Goal: Complete Application Form: Complete application form

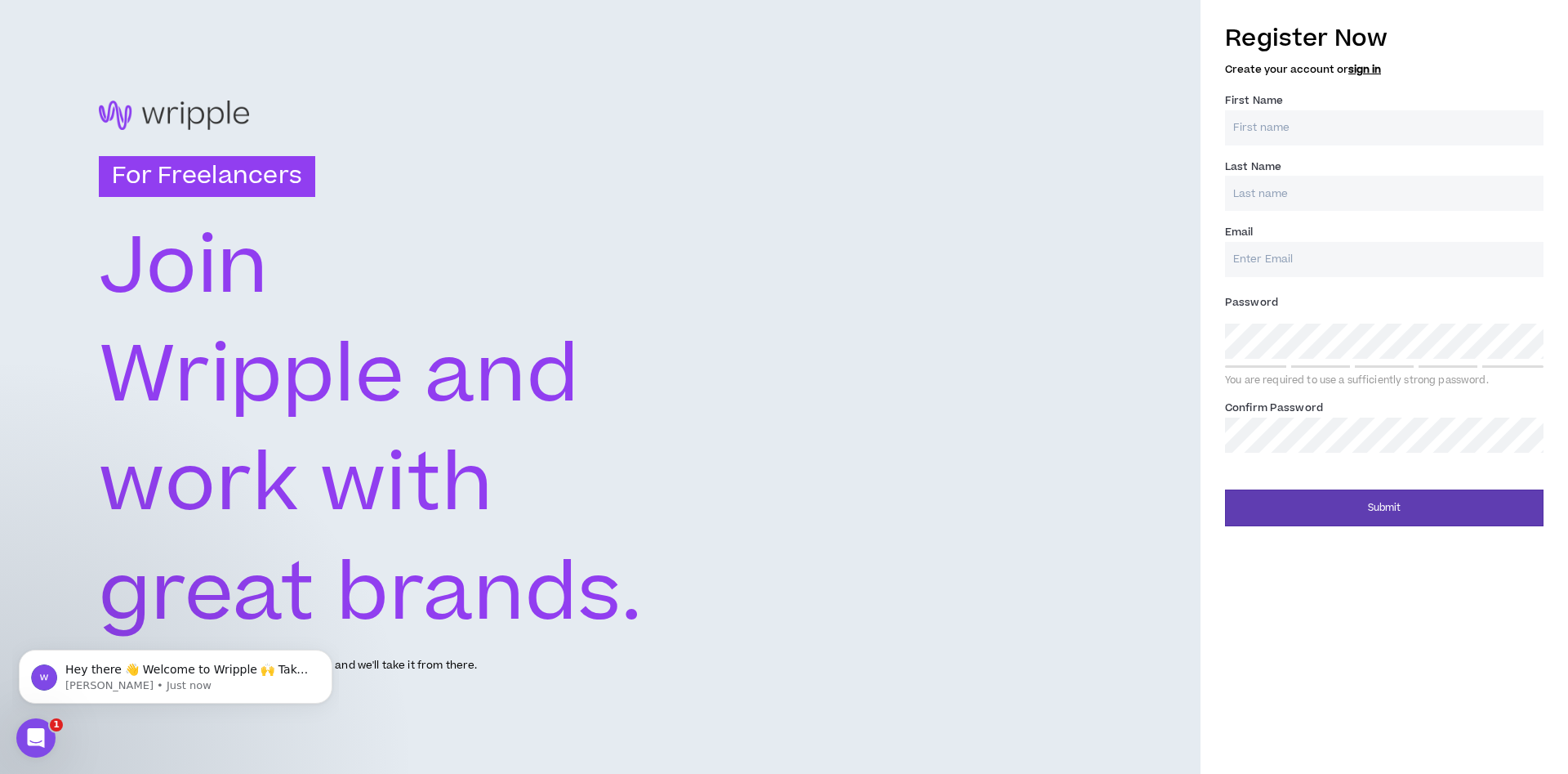
click at [1378, 111] on input "First Name *" at bounding box center [1384, 128] width 319 height 35
type input "[PERSON_NAME]"
type input "[PERSON_NAME][EMAIL_ADDRESS][PERSON_NAME][DOMAIN_NAME]"
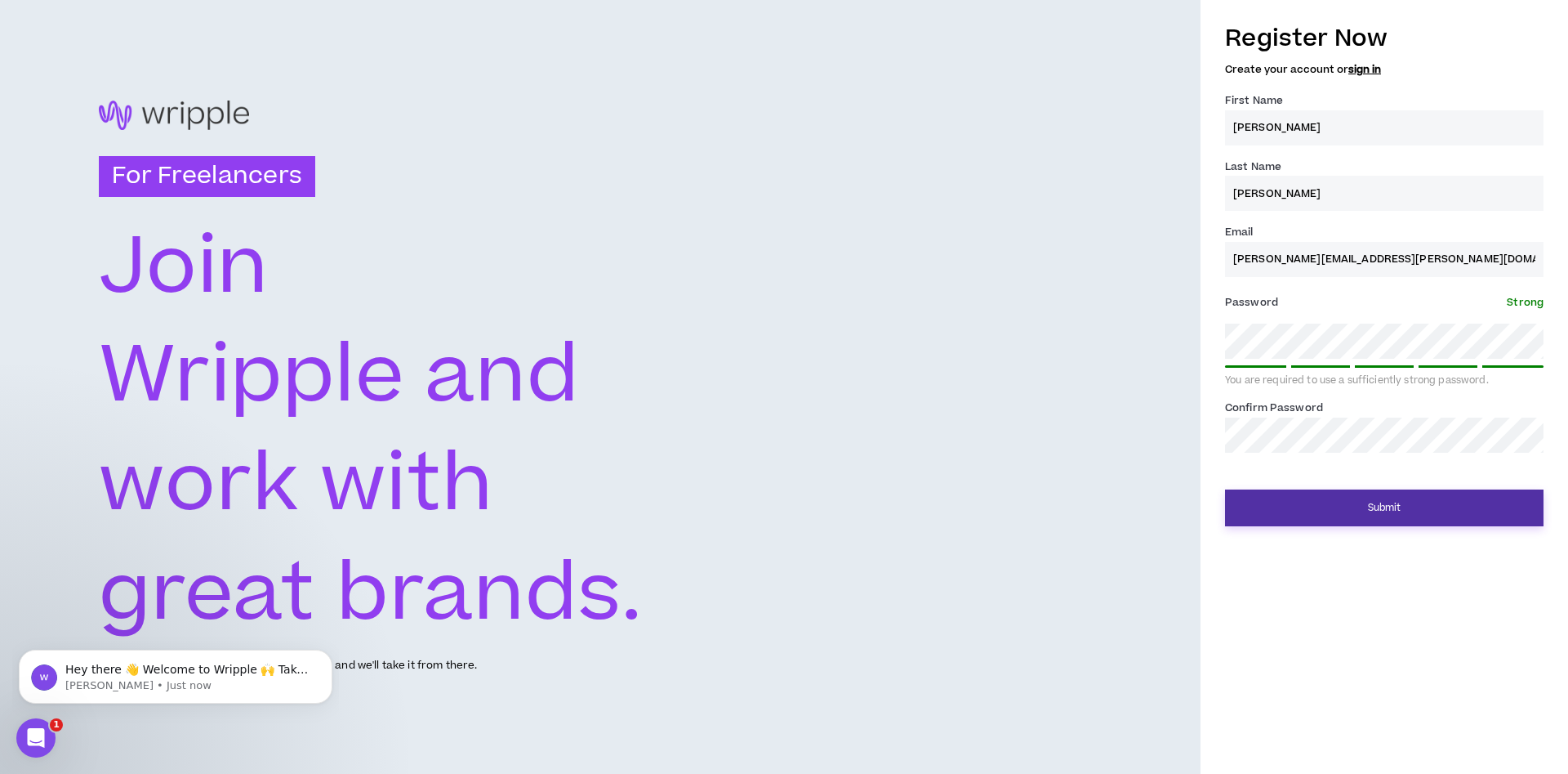
click at [1376, 517] on button "Submit" at bounding box center [1384, 507] width 319 height 36
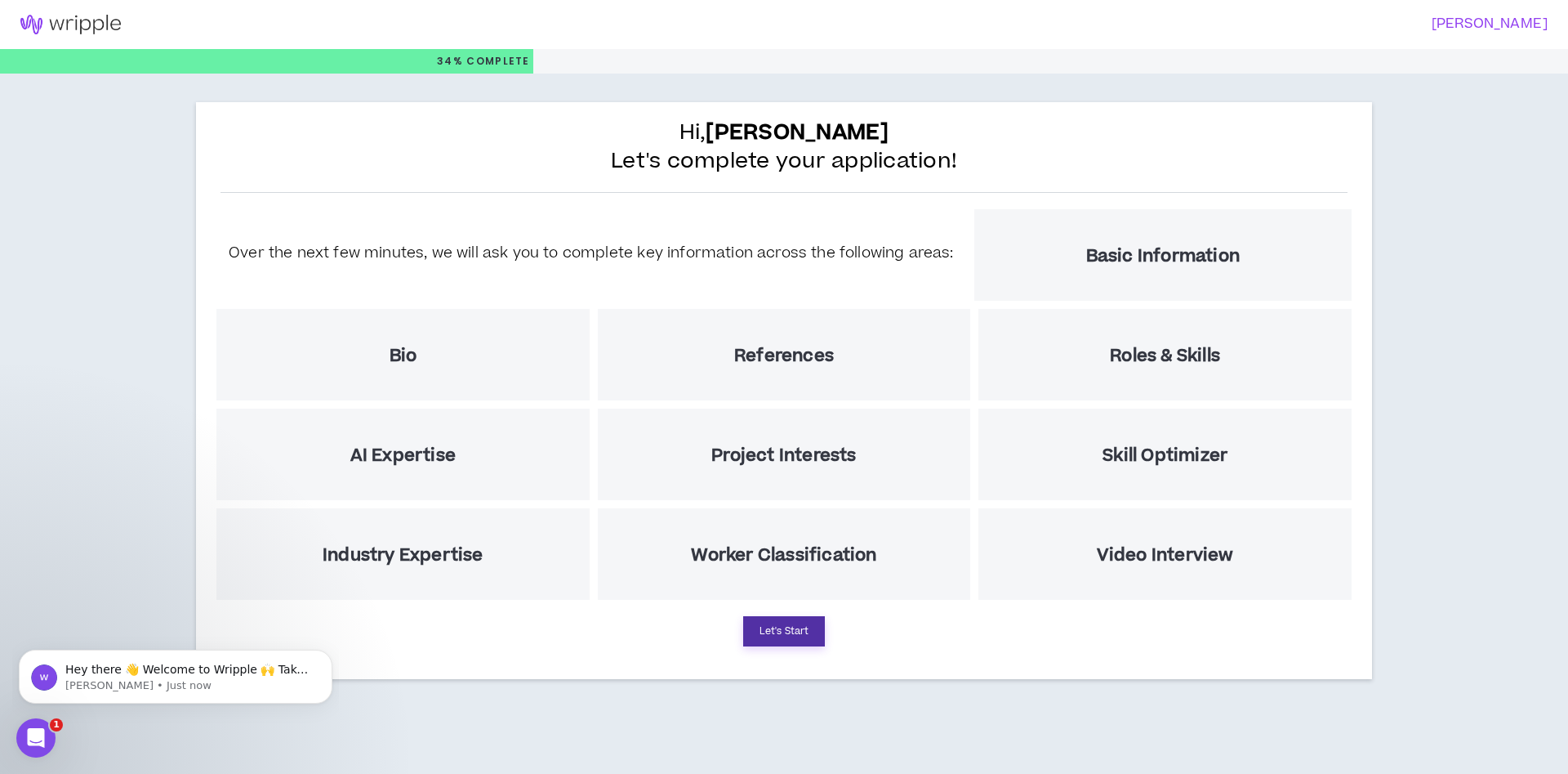
click at [765, 622] on button "Let's Start" at bounding box center [784, 631] width 81 height 30
select select "US"
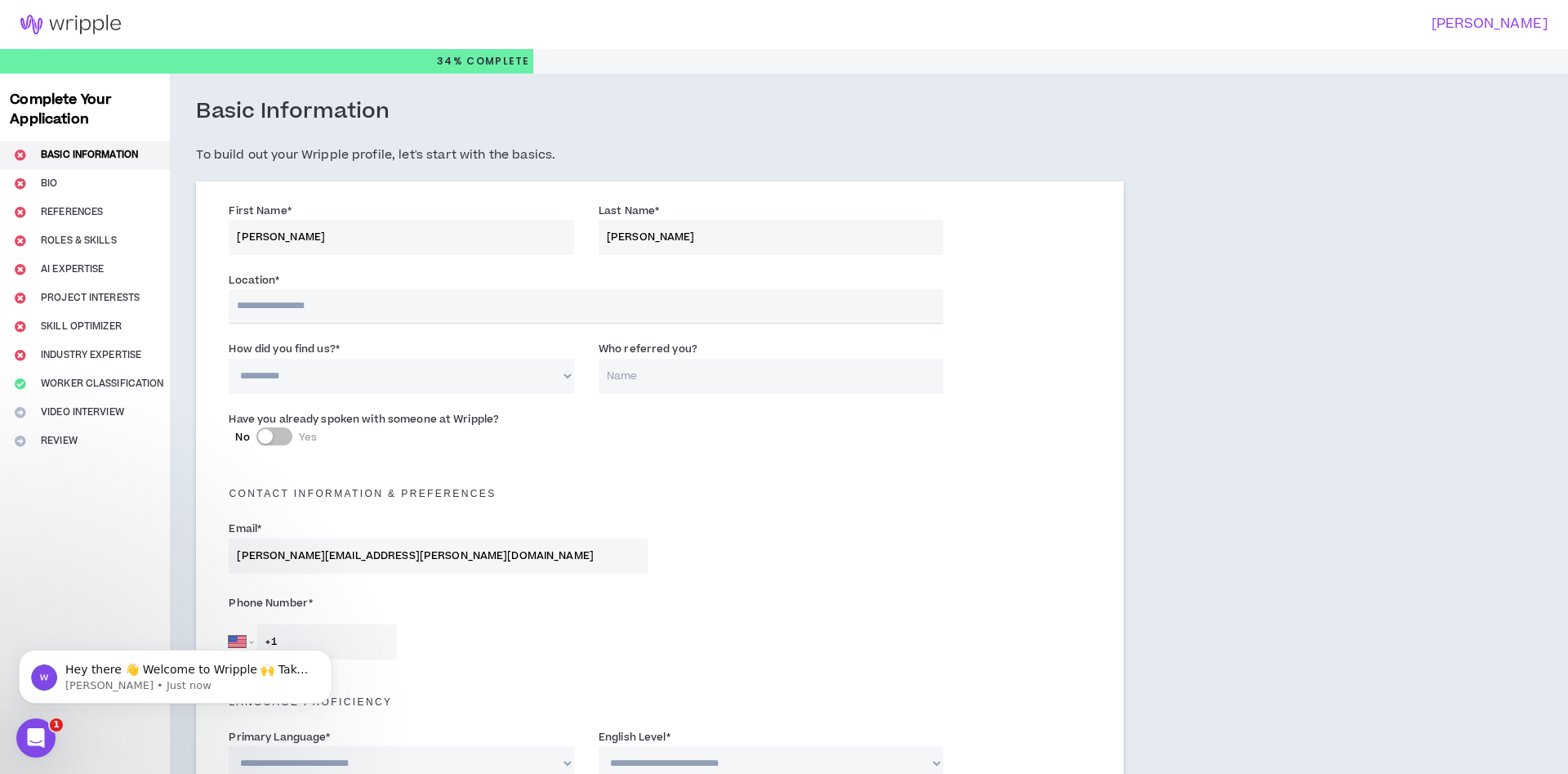
click at [415, 296] on input "text" at bounding box center [585, 306] width 715 height 34
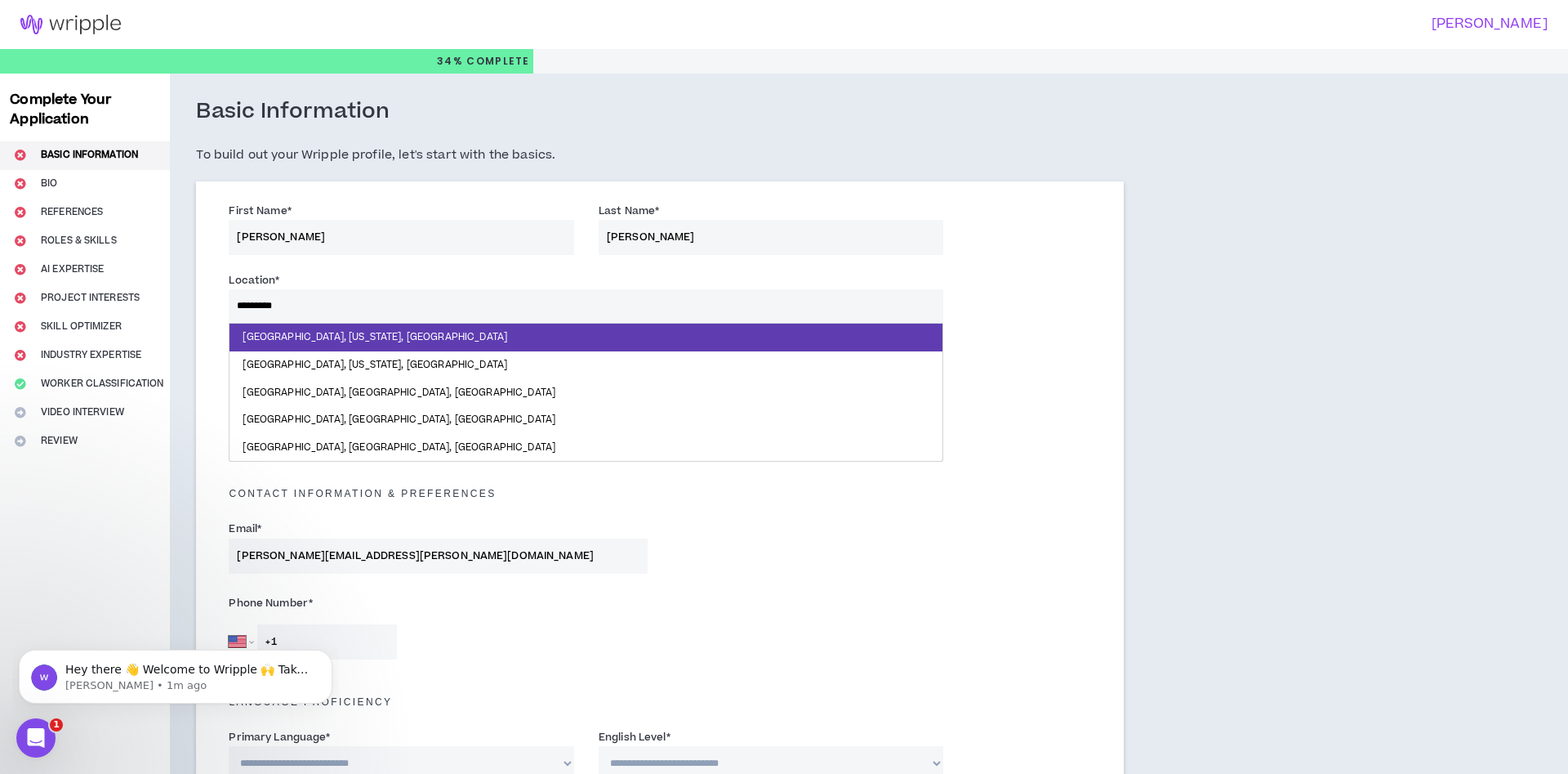
type input "*********"
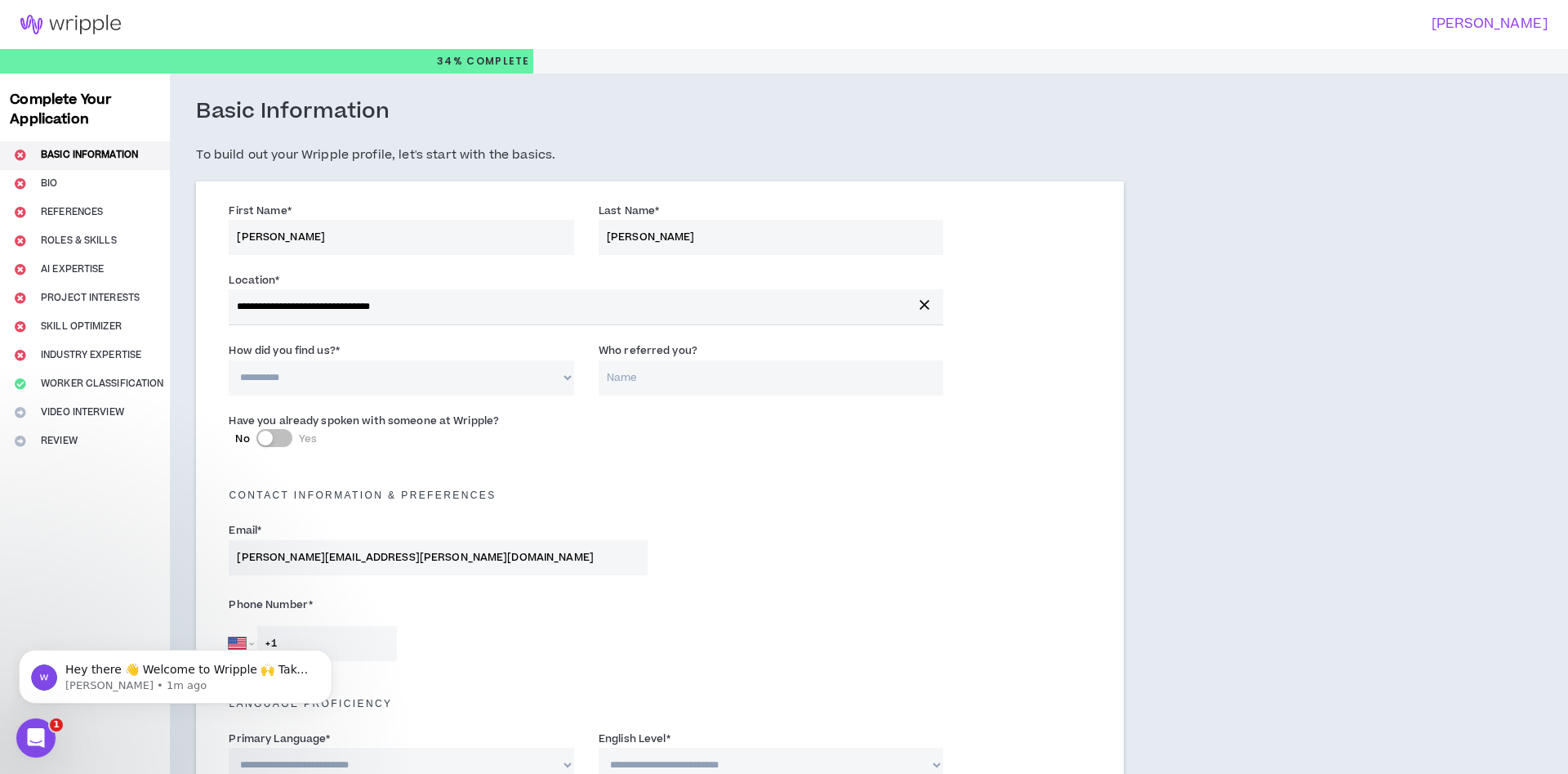
click at [228, 360] on select "**********" at bounding box center [401, 378] width 345 height 35
click option "**********" at bounding box center [0, 0] width 0 height 0
click at [228, 360] on select "**********" at bounding box center [401, 378] width 345 height 35
select select "*"
click option "*****" at bounding box center [0, 0] width 0 height 0
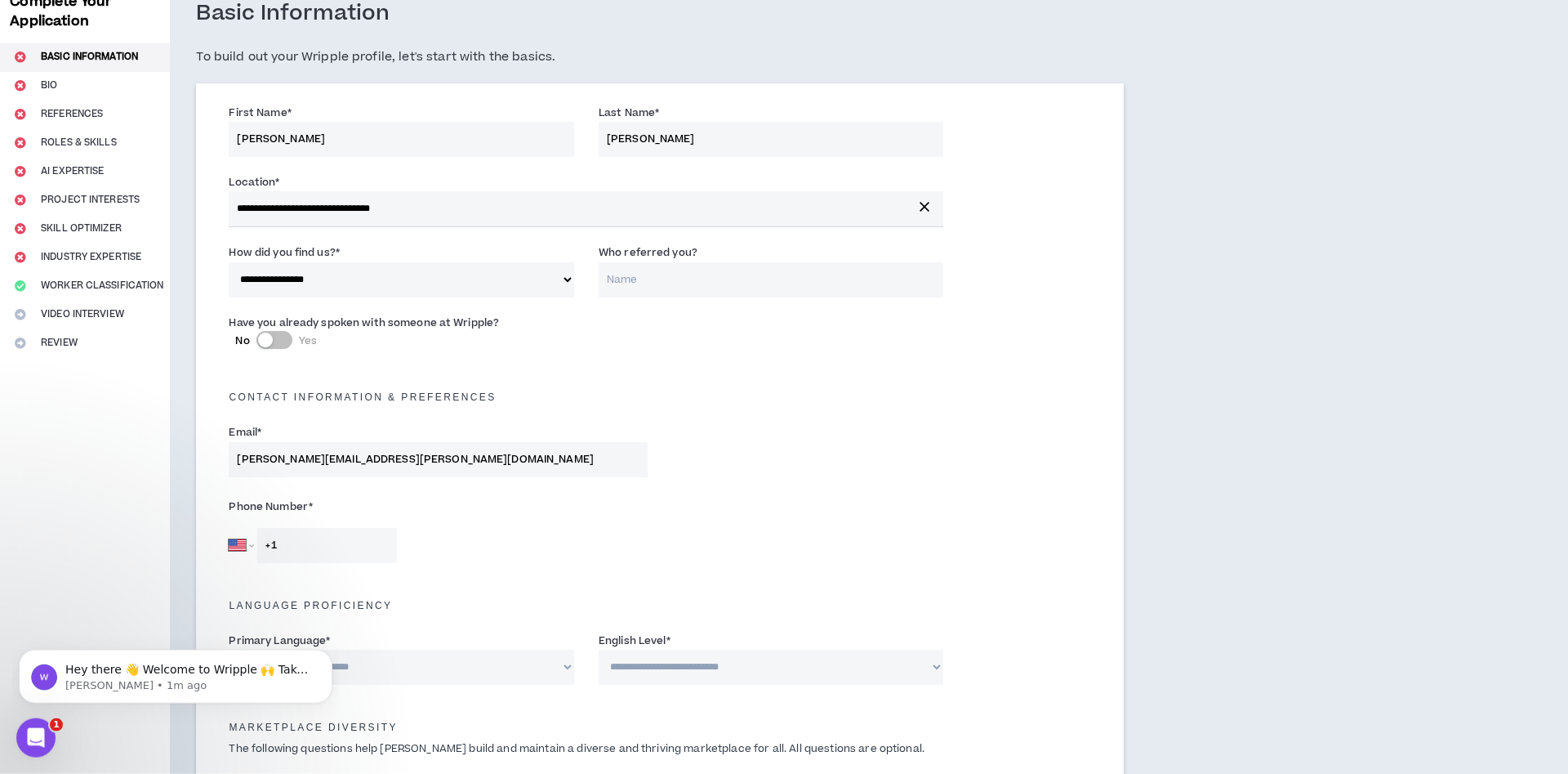
scroll to position [167, 0]
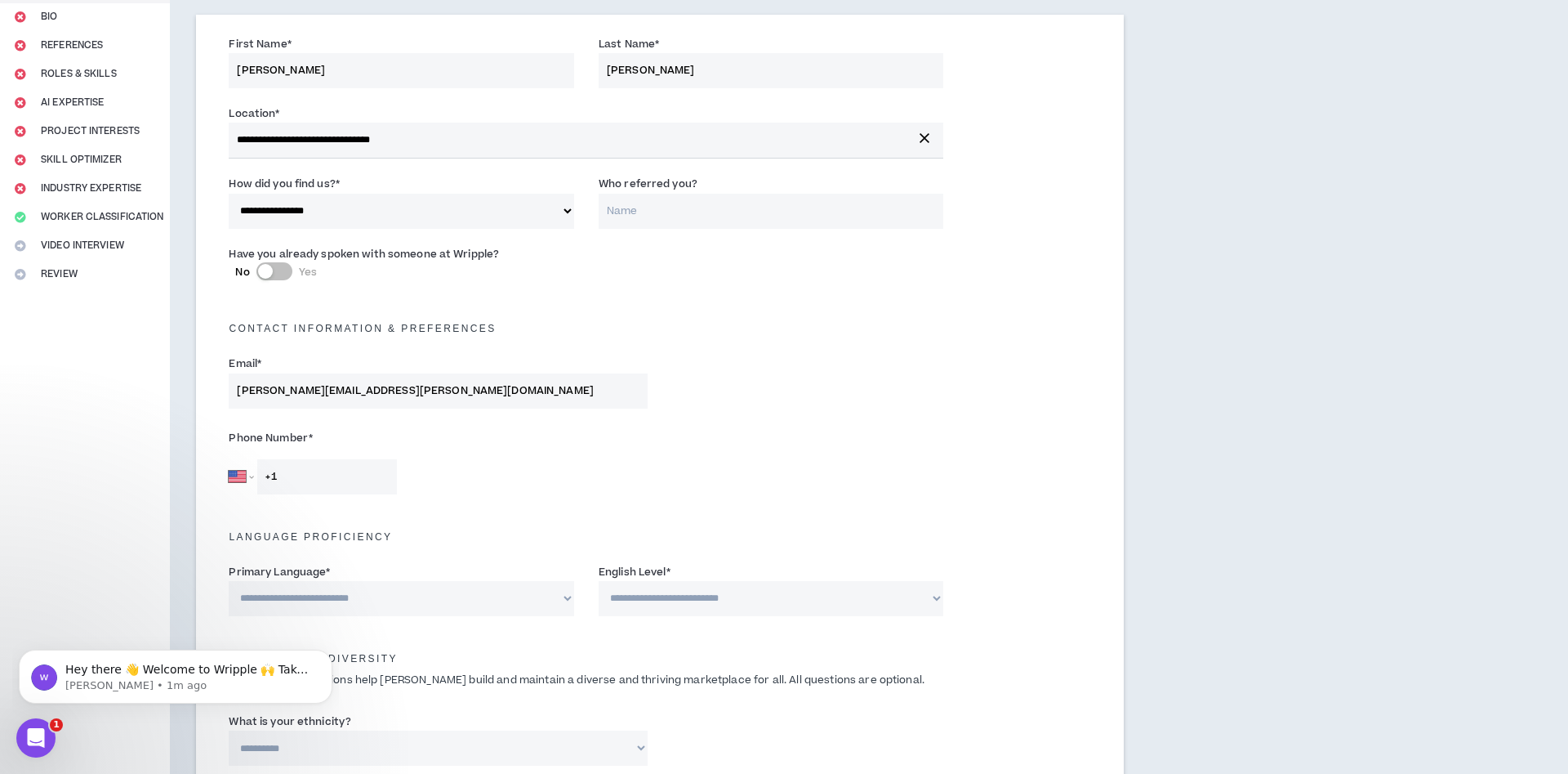
click at [318, 469] on input "+1" at bounding box center [327, 477] width 139 height 35
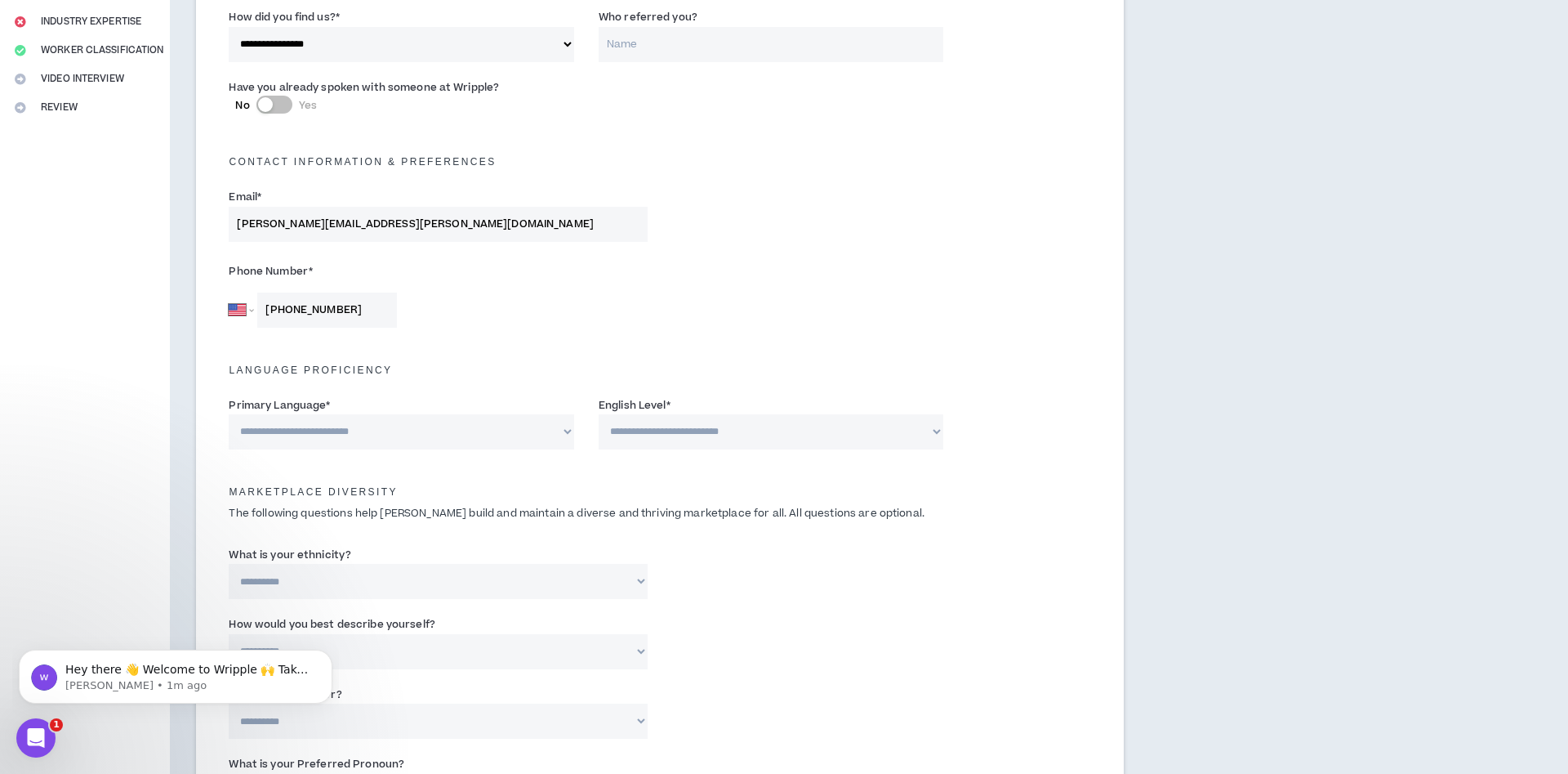
type input "[PHONE_NUMBER]"
click at [228, 414] on select "**********" at bounding box center [401, 432] width 345 height 35
select select "*******"
click option "*******" at bounding box center [0, 0] width 0 height 0
click at [598, 414] on select "**********" at bounding box center [771, 432] width 345 height 35
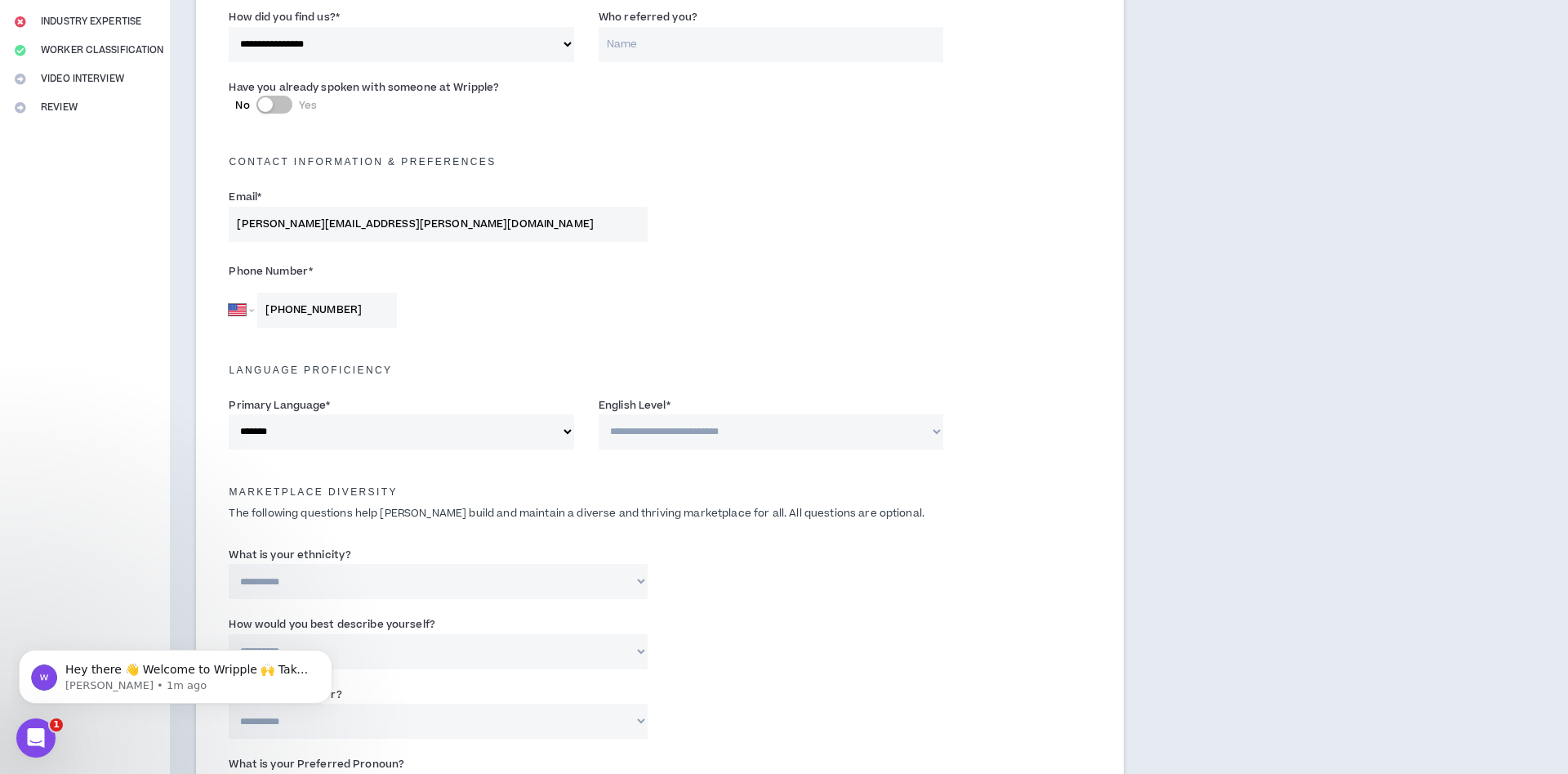
select select "*"
click option "**********" at bounding box center [0, 0] width 0 height 0
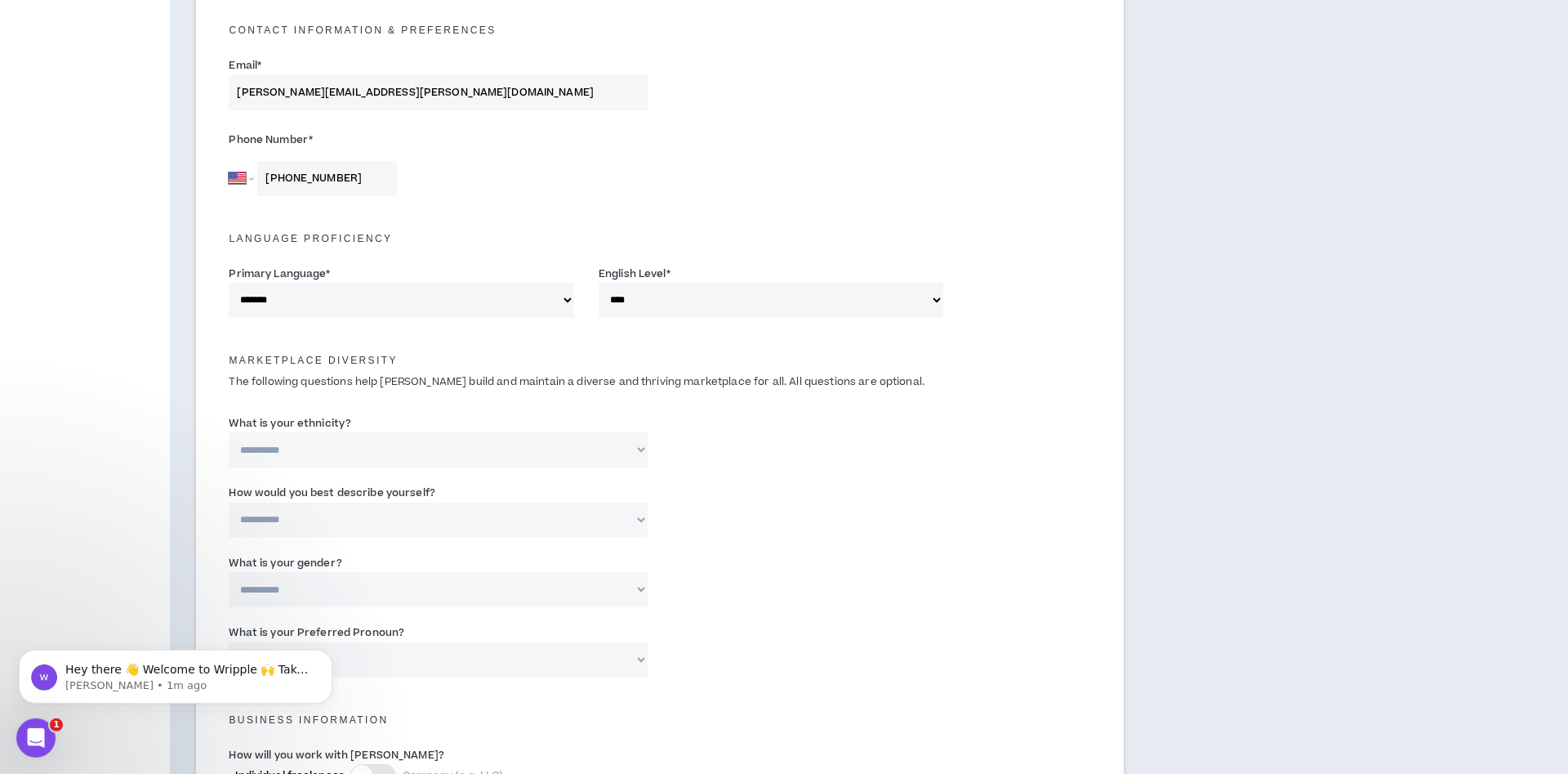
scroll to position [584, 0]
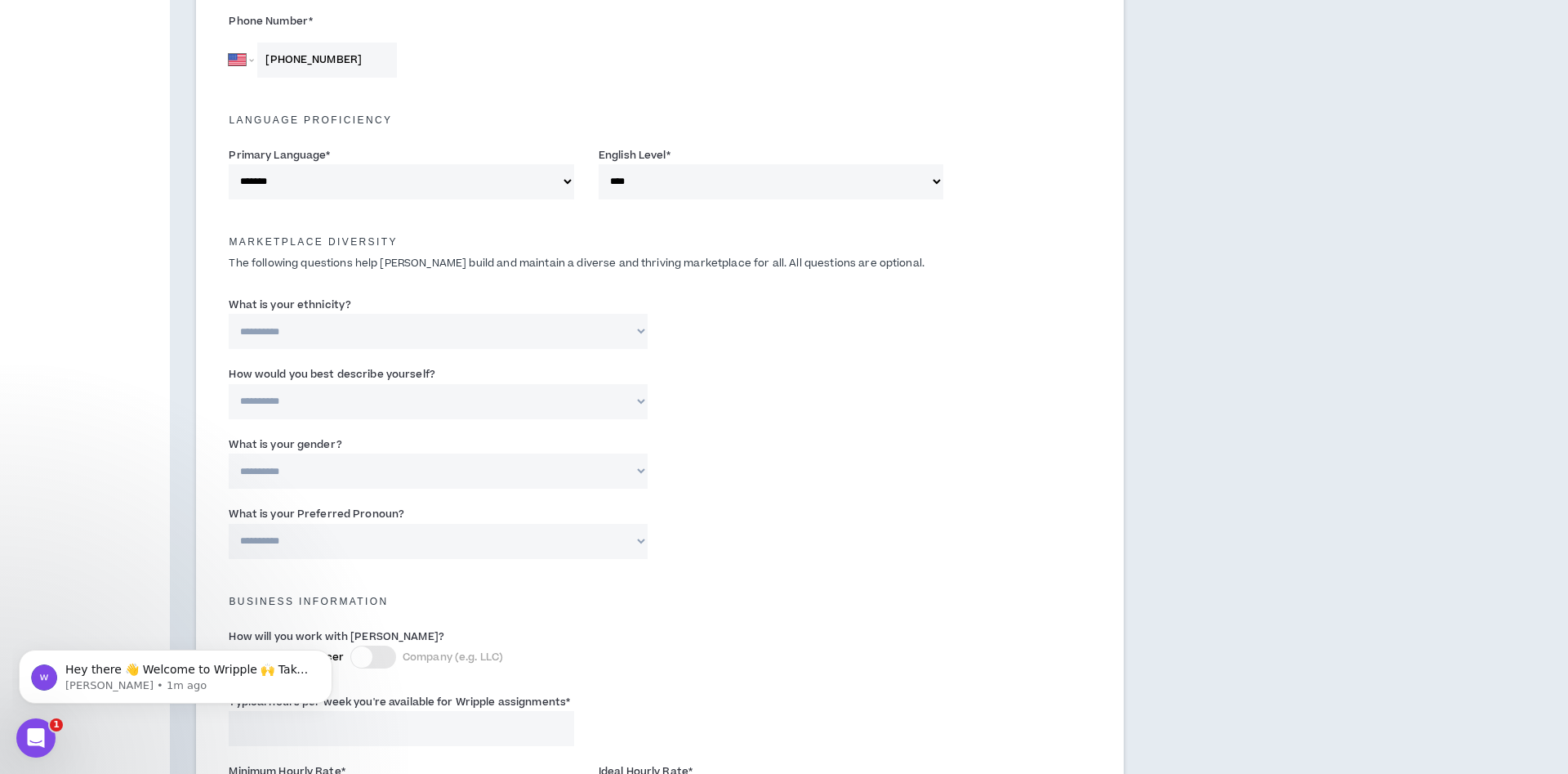
click at [228, 314] on select "**********" at bounding box center [437, 332] width 419 height 35
select select "**********"
click option "**********" at bounding box center [0, 0] width 0 height 0
click at [228, 384] on select "**********" at bounding box center [437, 401] width 419 height 35
select select "**********"
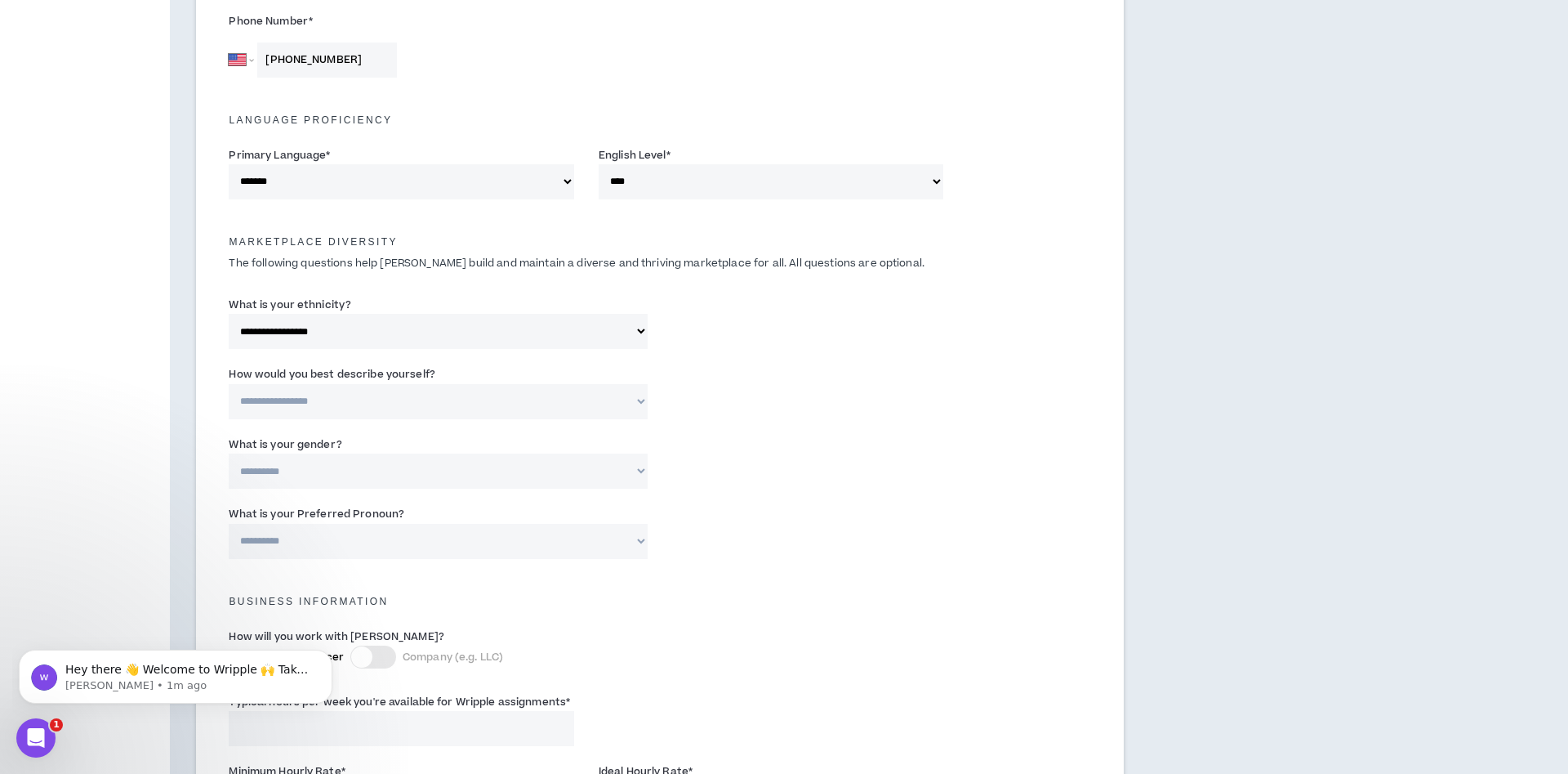
click option "**********" at bounding box center [0, 0] width 0 height 0
click at [228, 453] on select "**********" at bounding box center [437, 471] width 419 height 35
select select "**********"
click option "**********" at bounding box center [0, 0] width 0 height 0
click at [228, 524] on select "**********" at bounding box center [437, 542] width 419 height 35
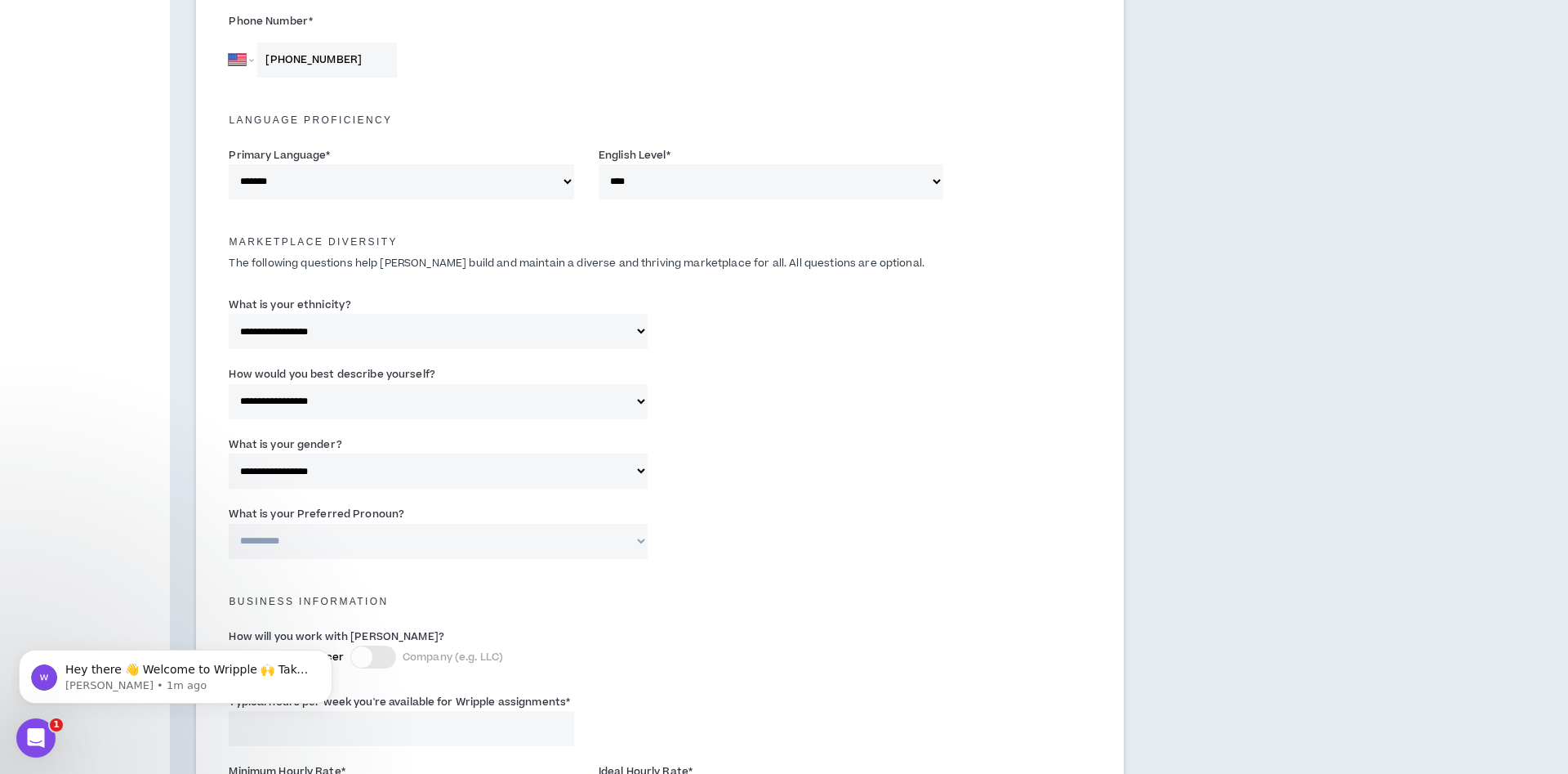
select select "**********"
click option "**********" at bounding box center [0, 0] width 0 height 0
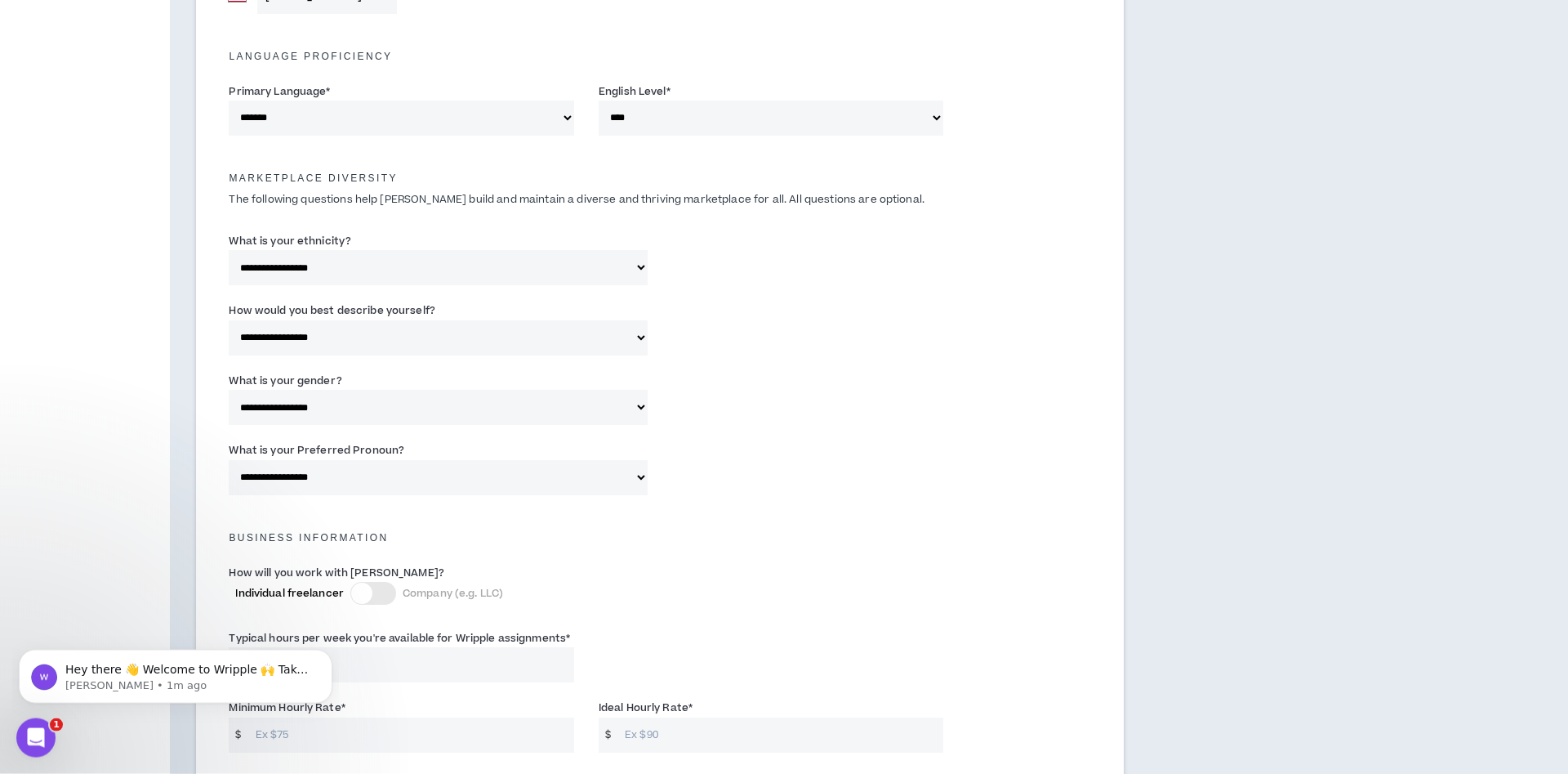
scroll to position [749, 0]
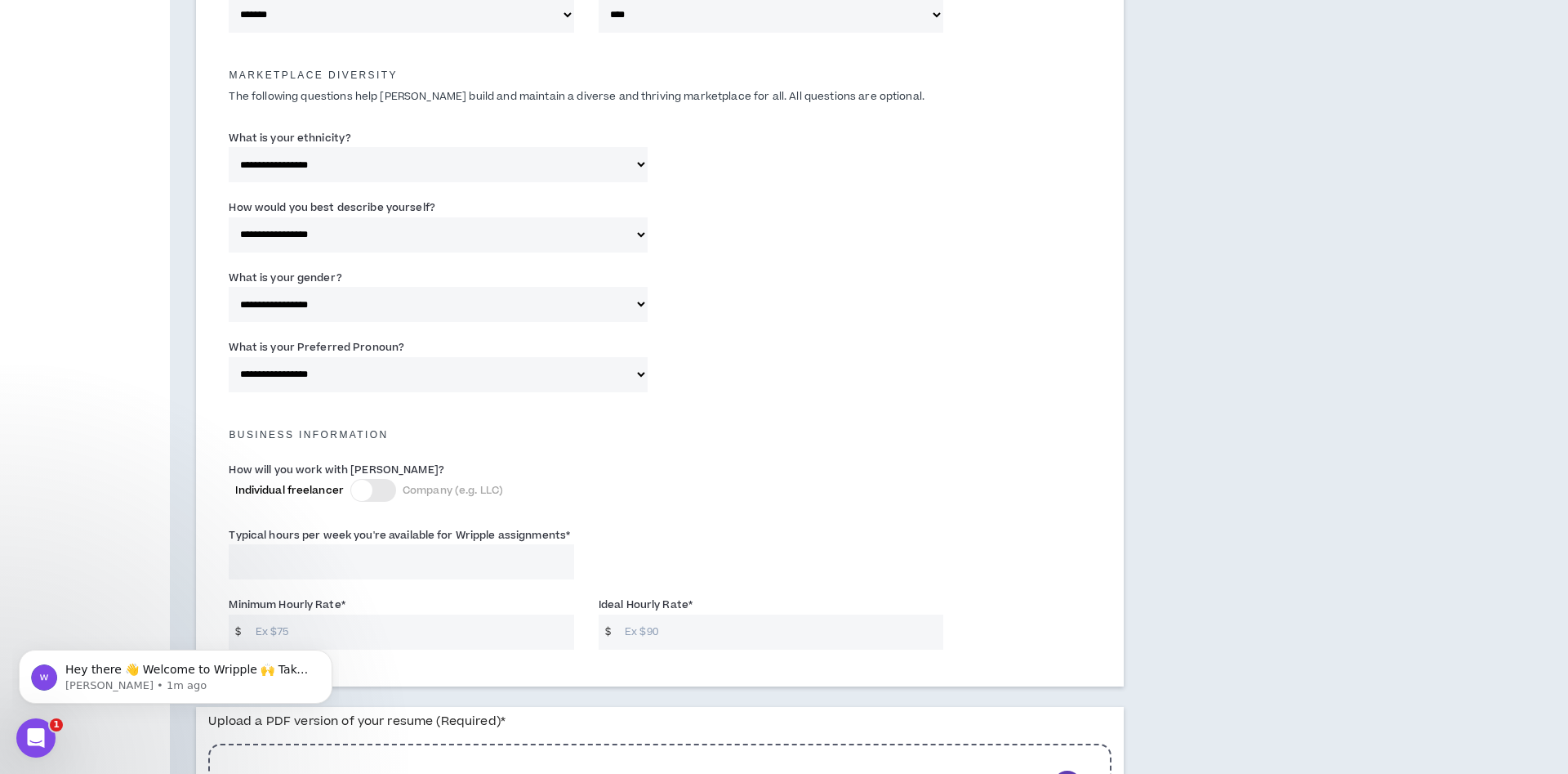
click at [380, 497] on div at bounding box center [373, 490] width 46 height 23
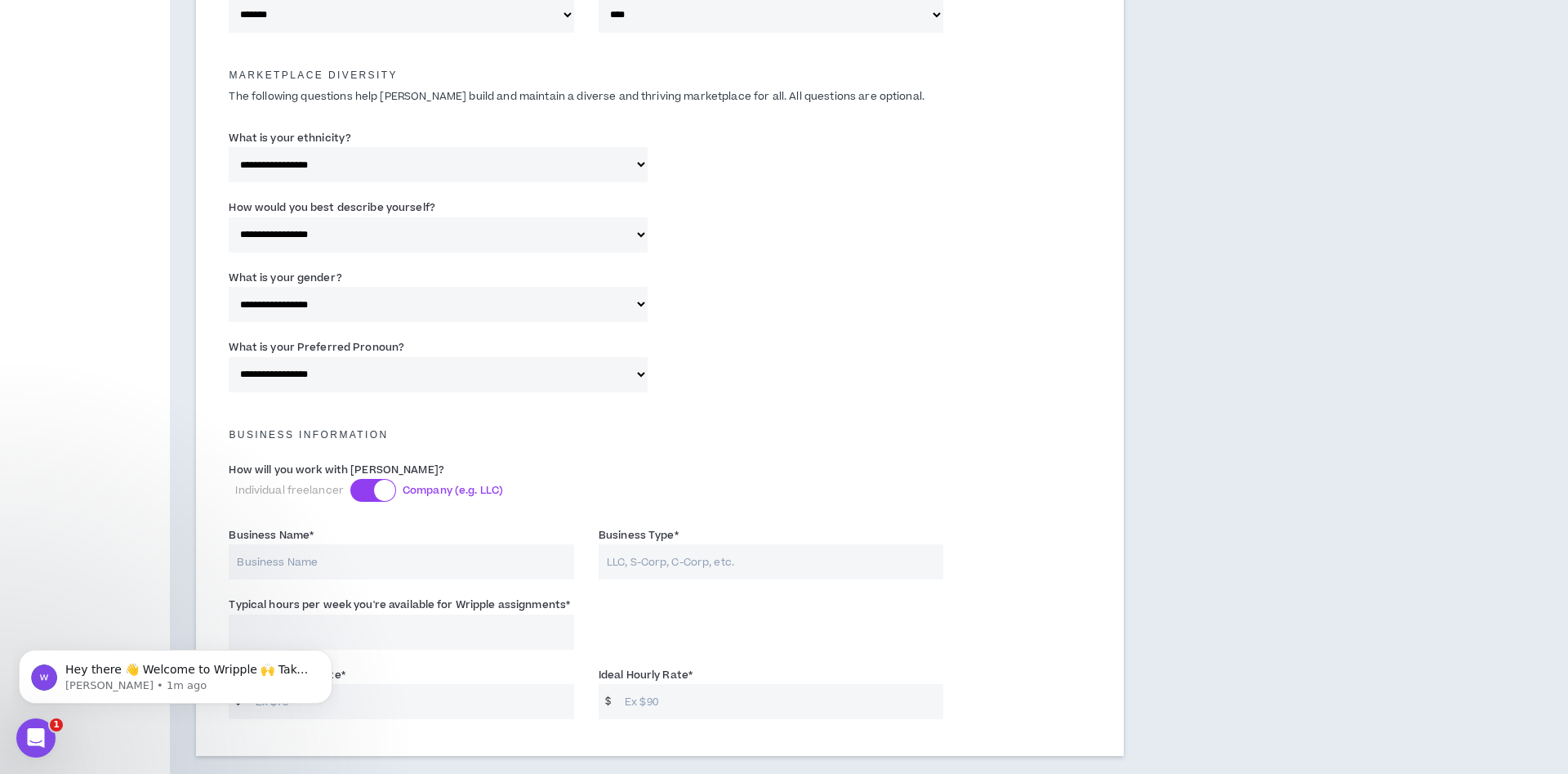
click at [331, 563] on input "Business Name *" at bounding box center [401, 562] width 345 height 35
type input "Adeptation"
type input "LLC"
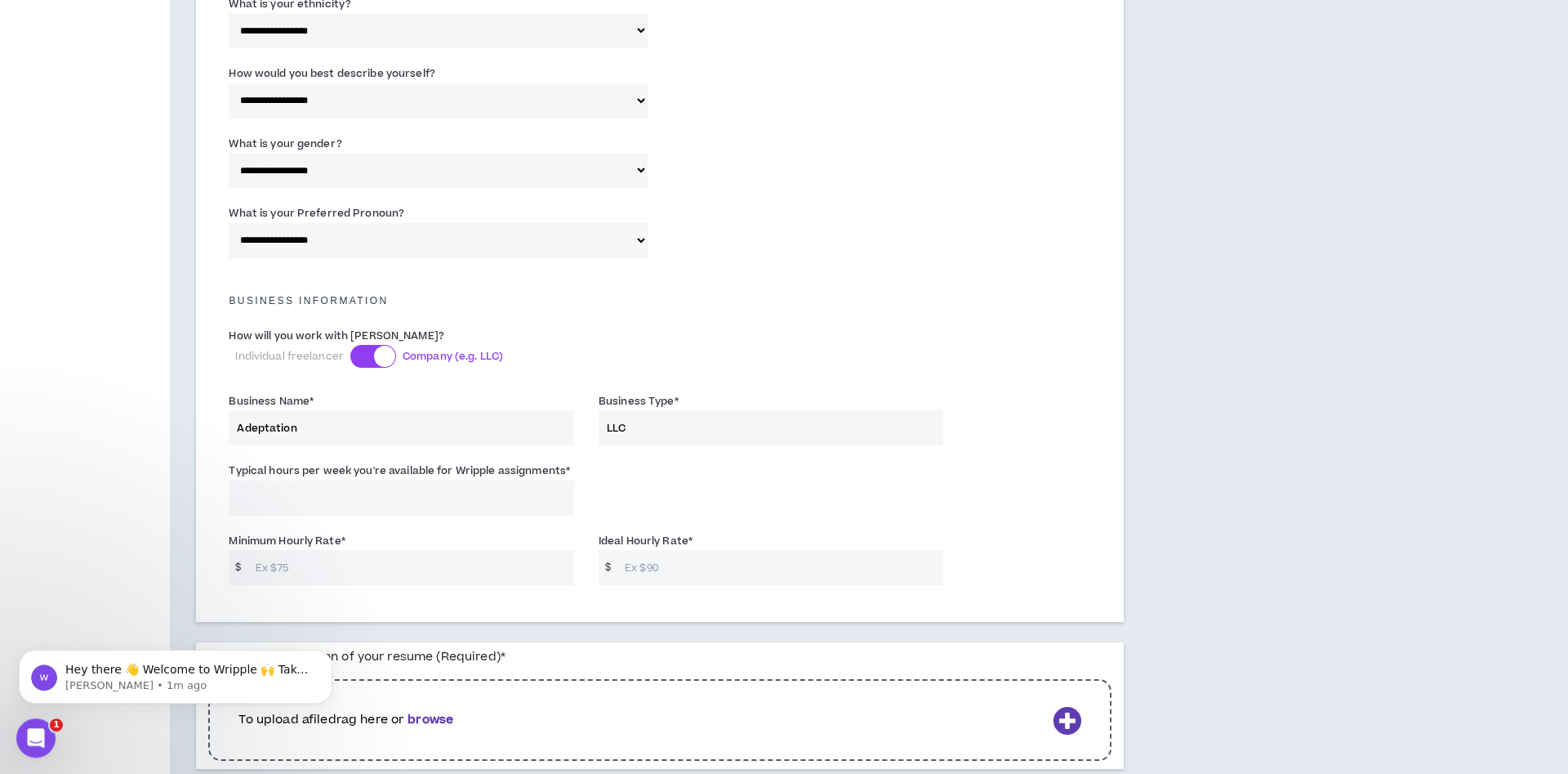
scroll to position [916, 0]
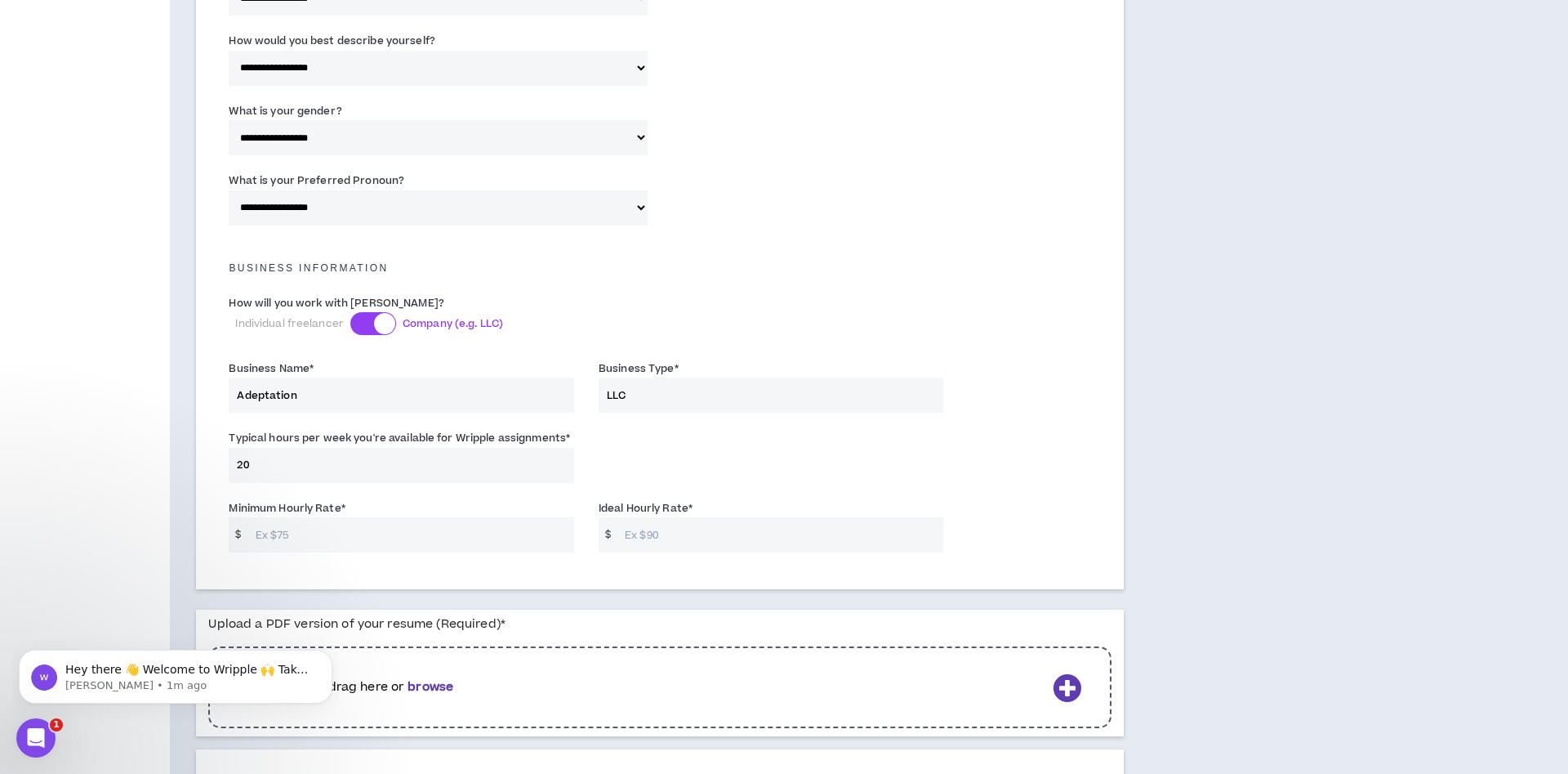
type input "20"
type input "150"
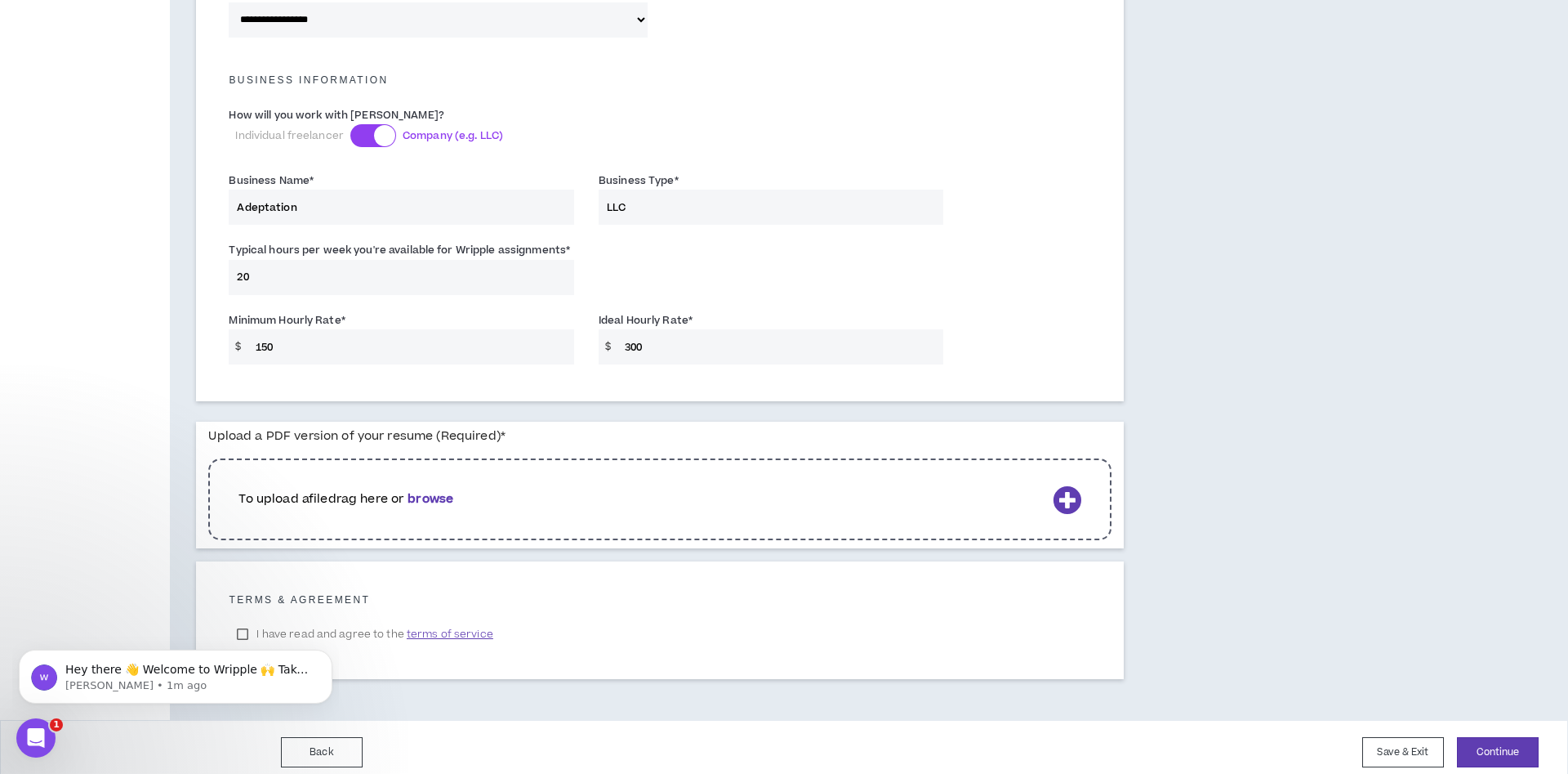
scroll to position [1115, 0]
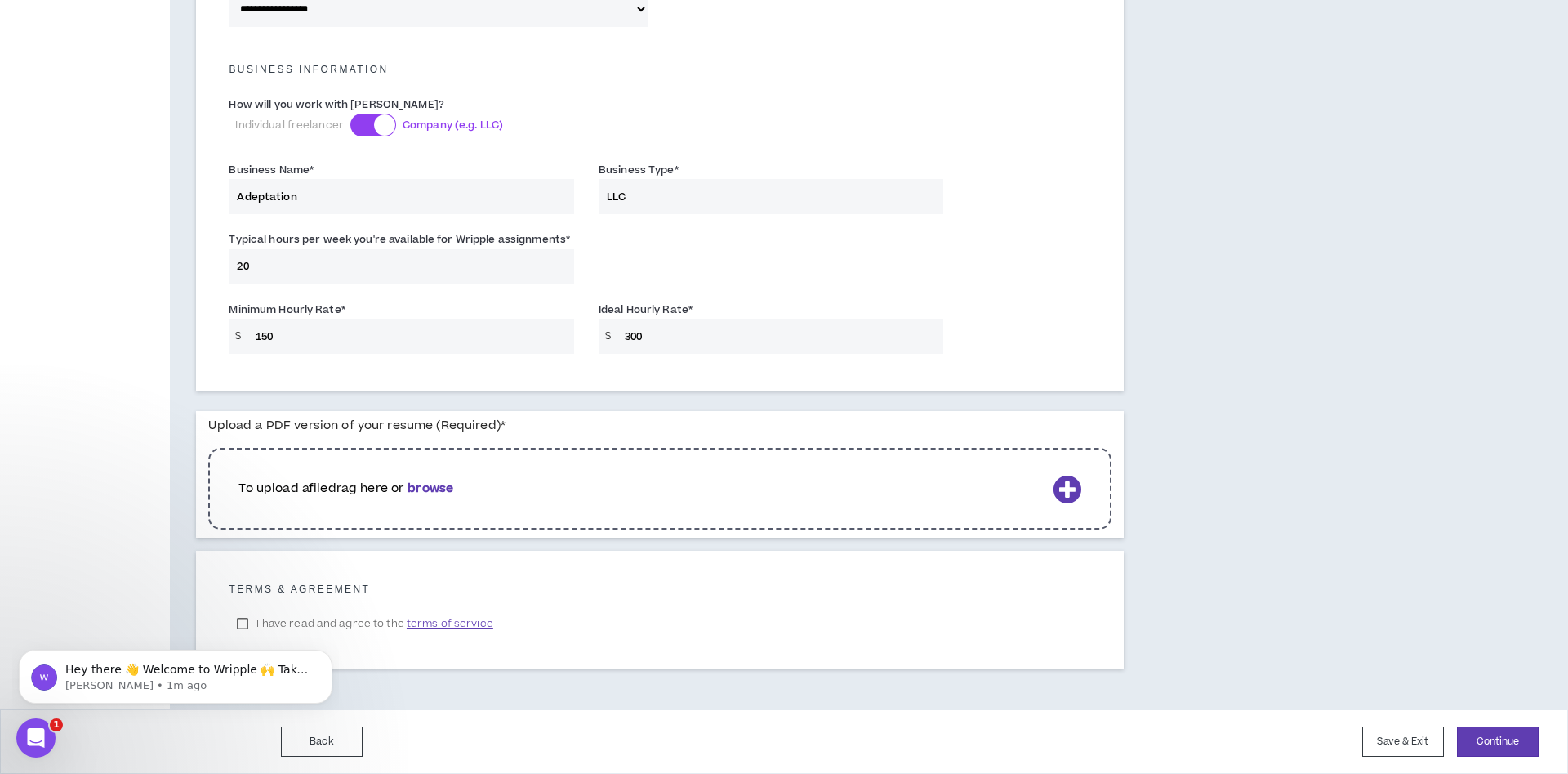
type input "300"
click at [447, 480] on div "To upload a file drag here or browse" at bounding box center [659, 488] width 903 height 81
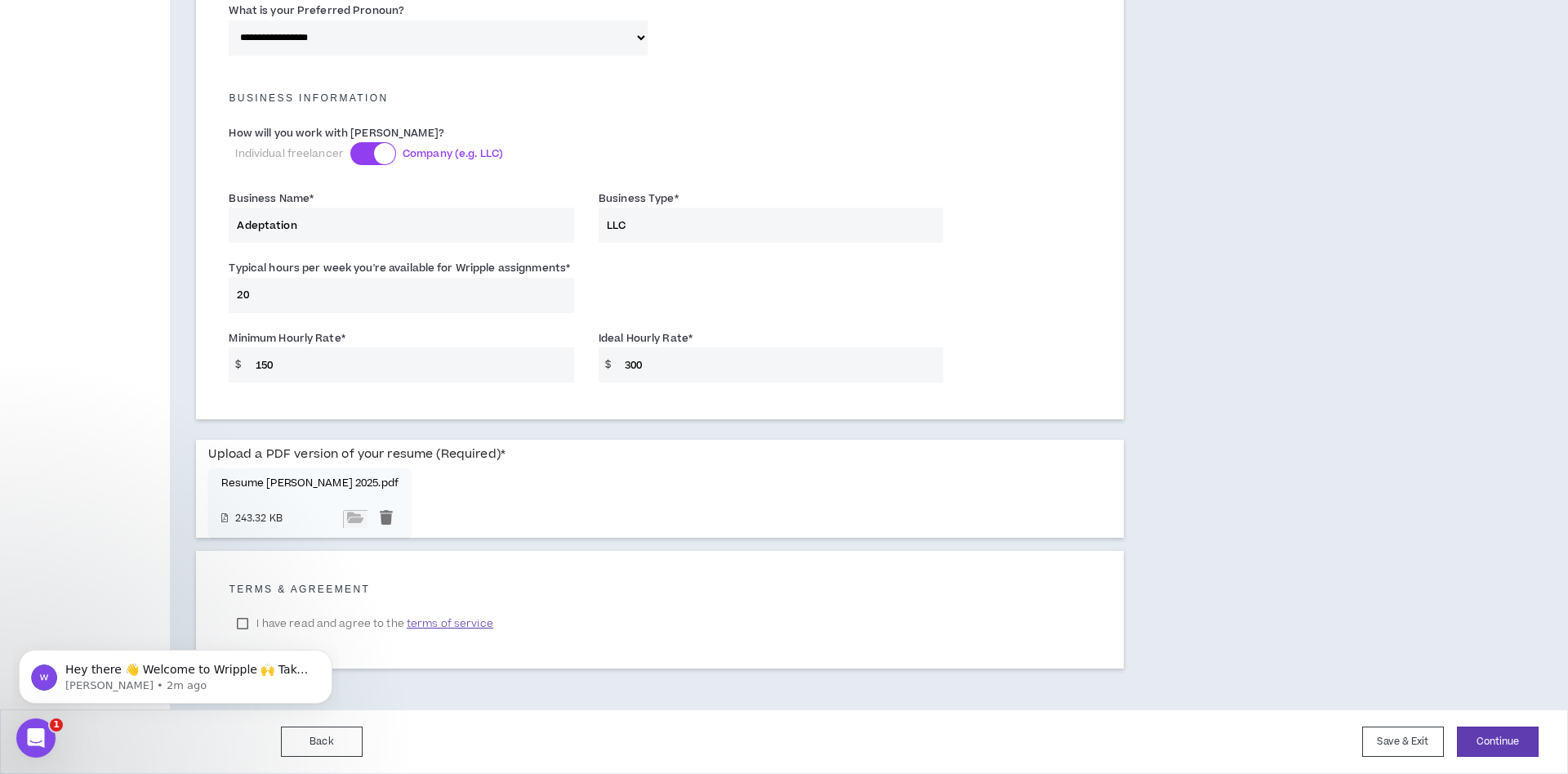
click at [231, 619] on html "Hey there 👋 Welcome to Wripple 🙌 Take a look around! If you have any questions,…" at bounding box center [175, 618] width 327 height 7
click at [243, 622] on html "Hey there 👋 Welcome to Wripple 🙌 Take a look around! If you have any questions,…" at bounding box center [175, 618] width 327 height 7
click at [237, 620] on html "Hey there 👋 Welcome to Wripple 🙌 Take a look around! If you have any questions,…" at bounding box center [175, 618] width 327 height 7
click at [246, 622] on html "Hey there 👋 Welcome to Wripple 🙌 Take a look around! If you have any questions,…" at bounding box center [175, 618] width 327 height 7
click at [330, 657] on icon "Dismiss notification" at bounding box center [328, 653] width 9 height 9
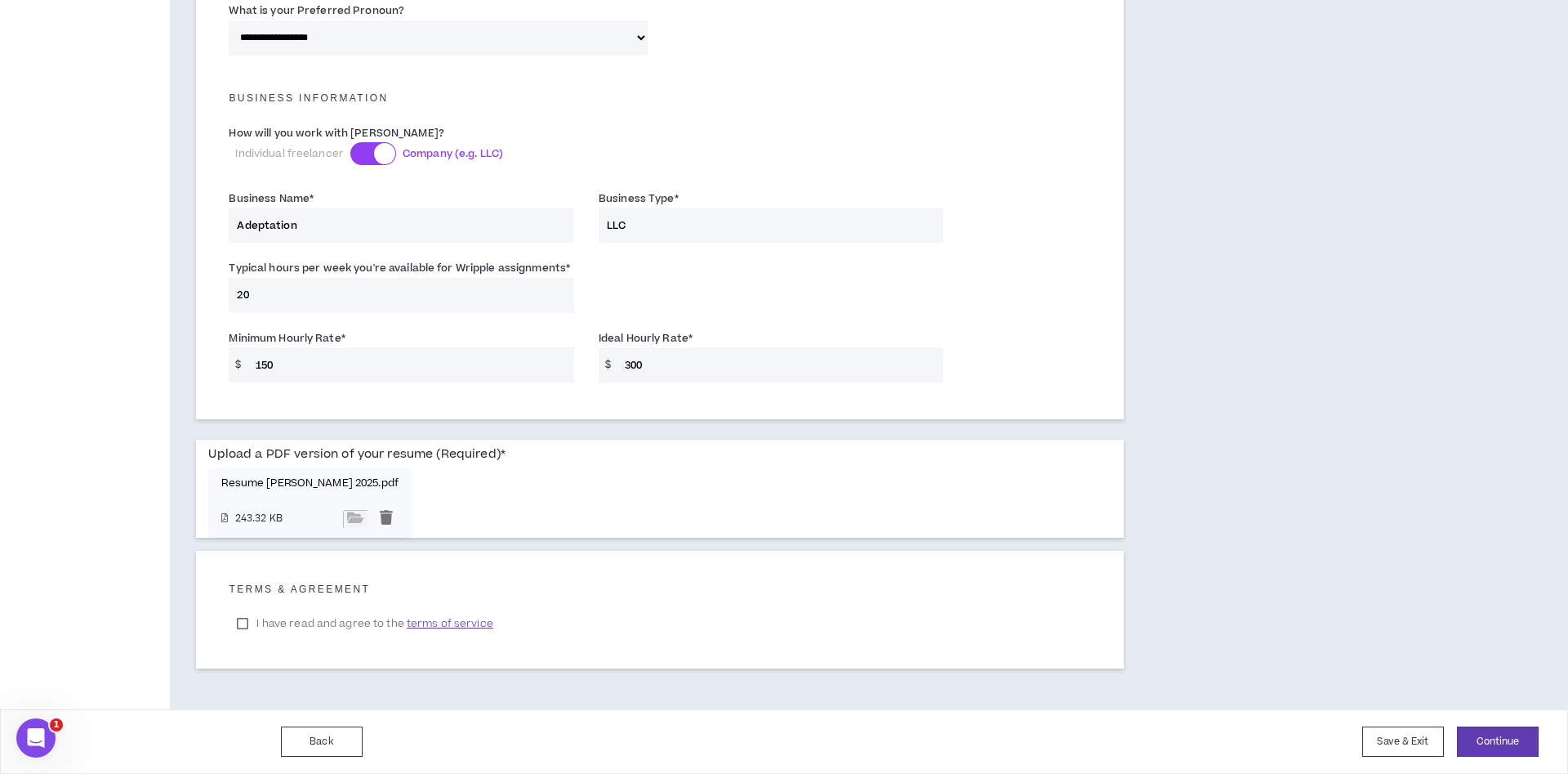
click at [245, 625] on label "I have read and agree to the terms of service" at bounding box center [364, 623] width 272 height 25
click at [284, 369] on input "150" at bounding box center [410, 365] width 327 height 35
drag, startPoint x: 280, startPoint y: 367, endPoint x: 268, endPoint y: 366, distance: 12.0
click at [268, 366] on input "150" at bounding box center [410, 365] width 327 height 35
type input "135"
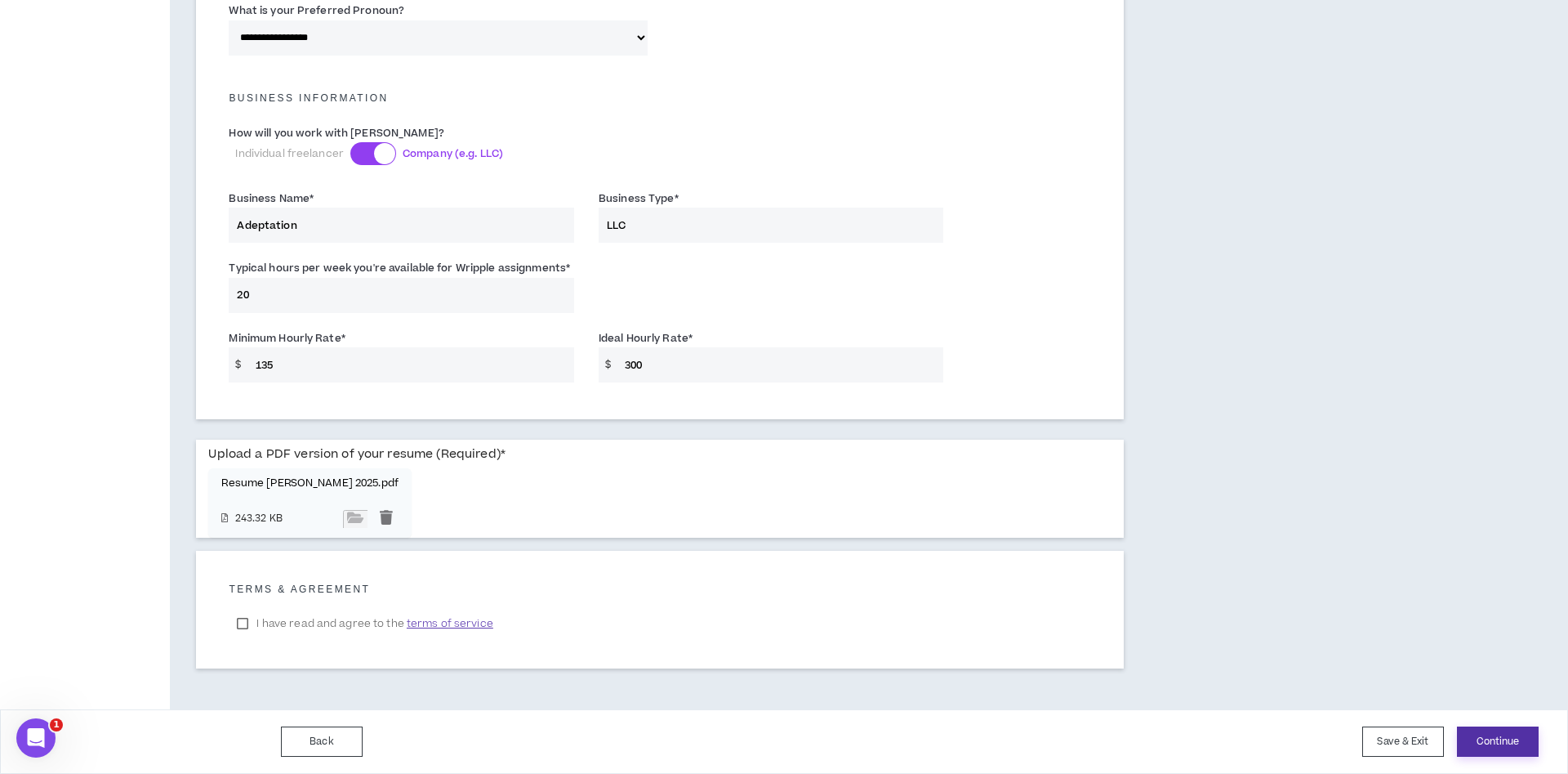
click at [1529, 740] on button "Continue" at bounding box center [1496, 741] width 81 height 30
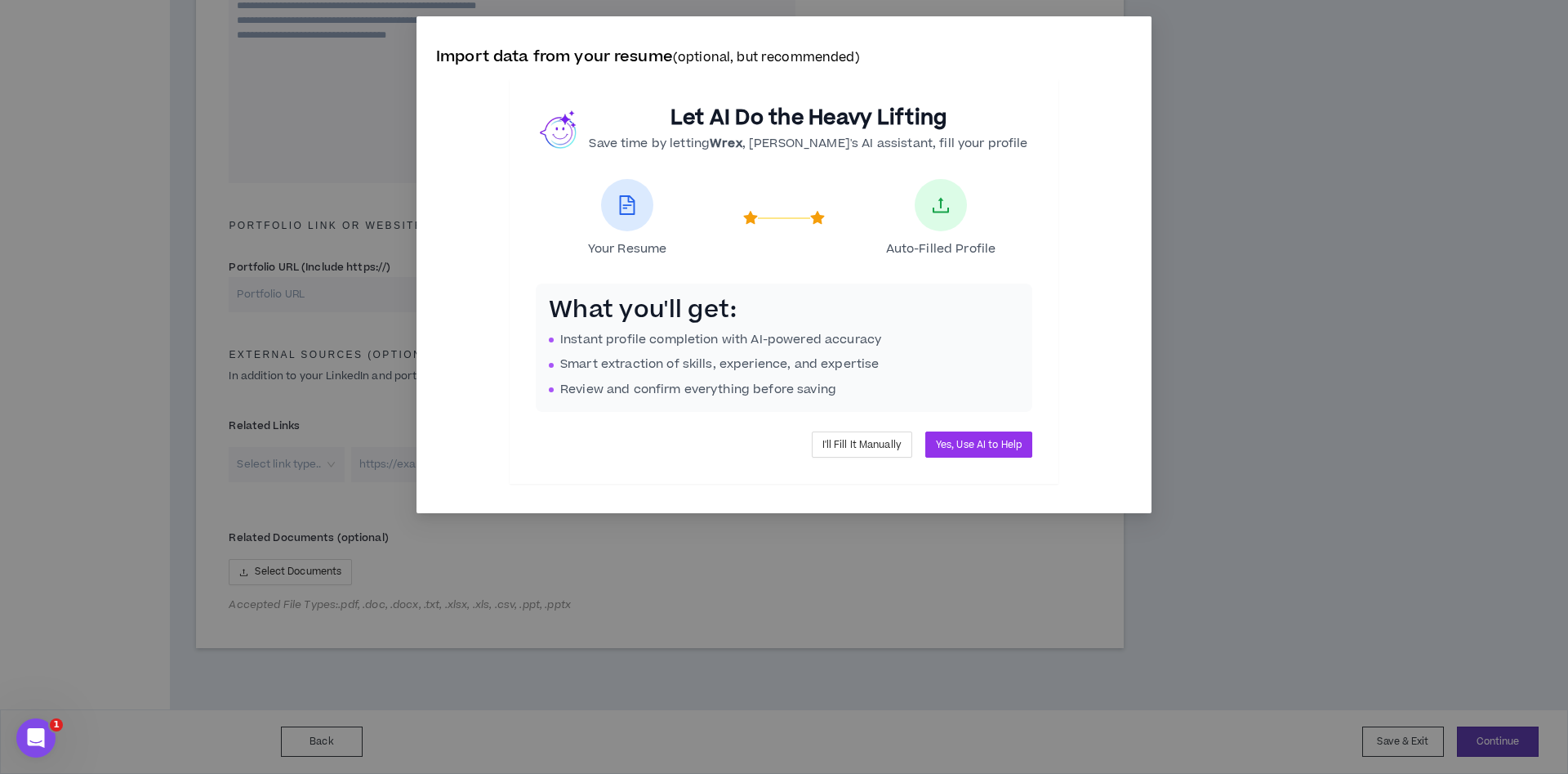
scroll to position [564, 0]
click at [995, 446] on span "Yes, Use AI to Help" at bounding box center [978, 444] width 85 height 16
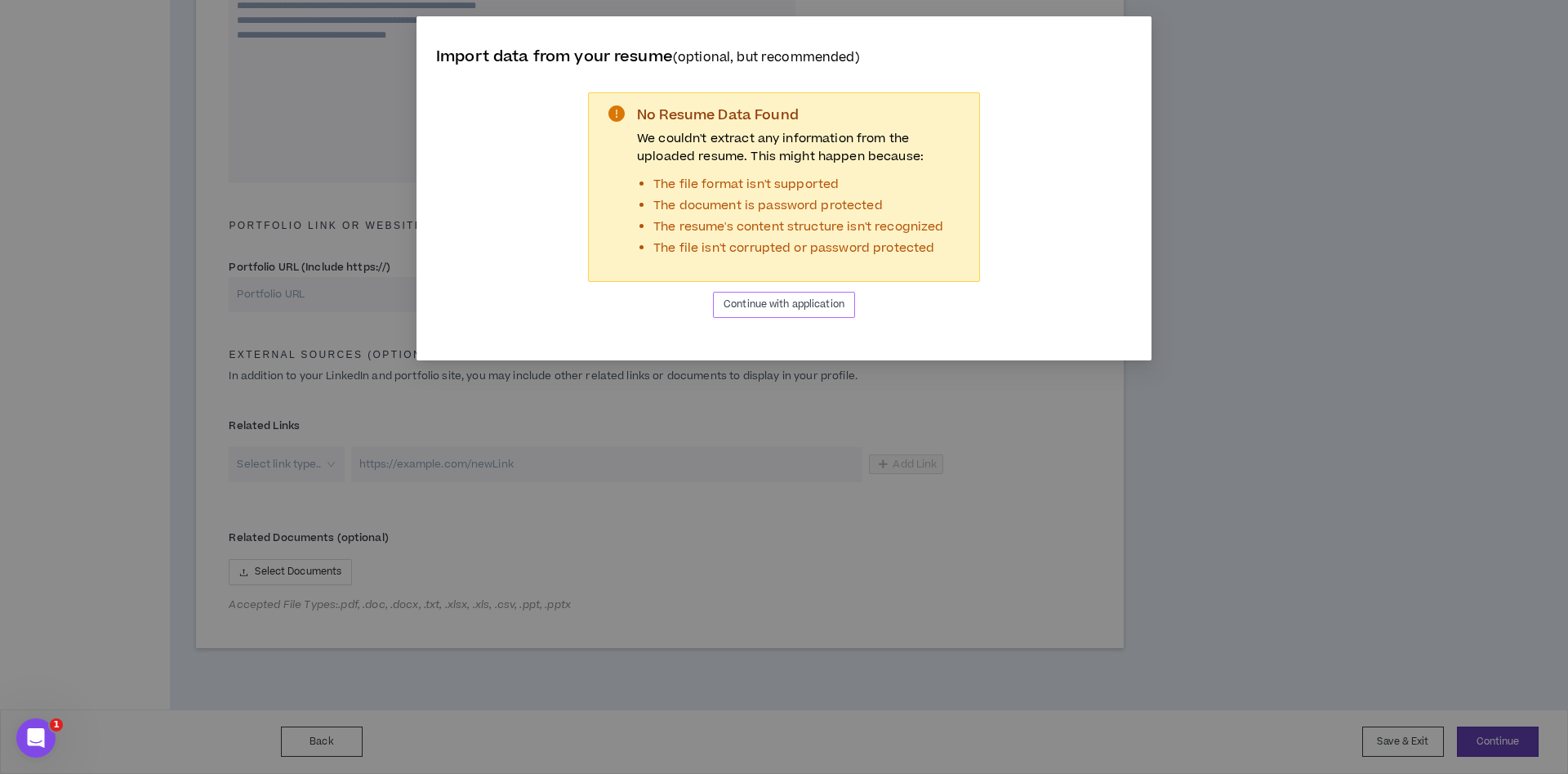
click at [807, 300] on button "Continue with application" at bounding box center [784, 304] width 142 height 26
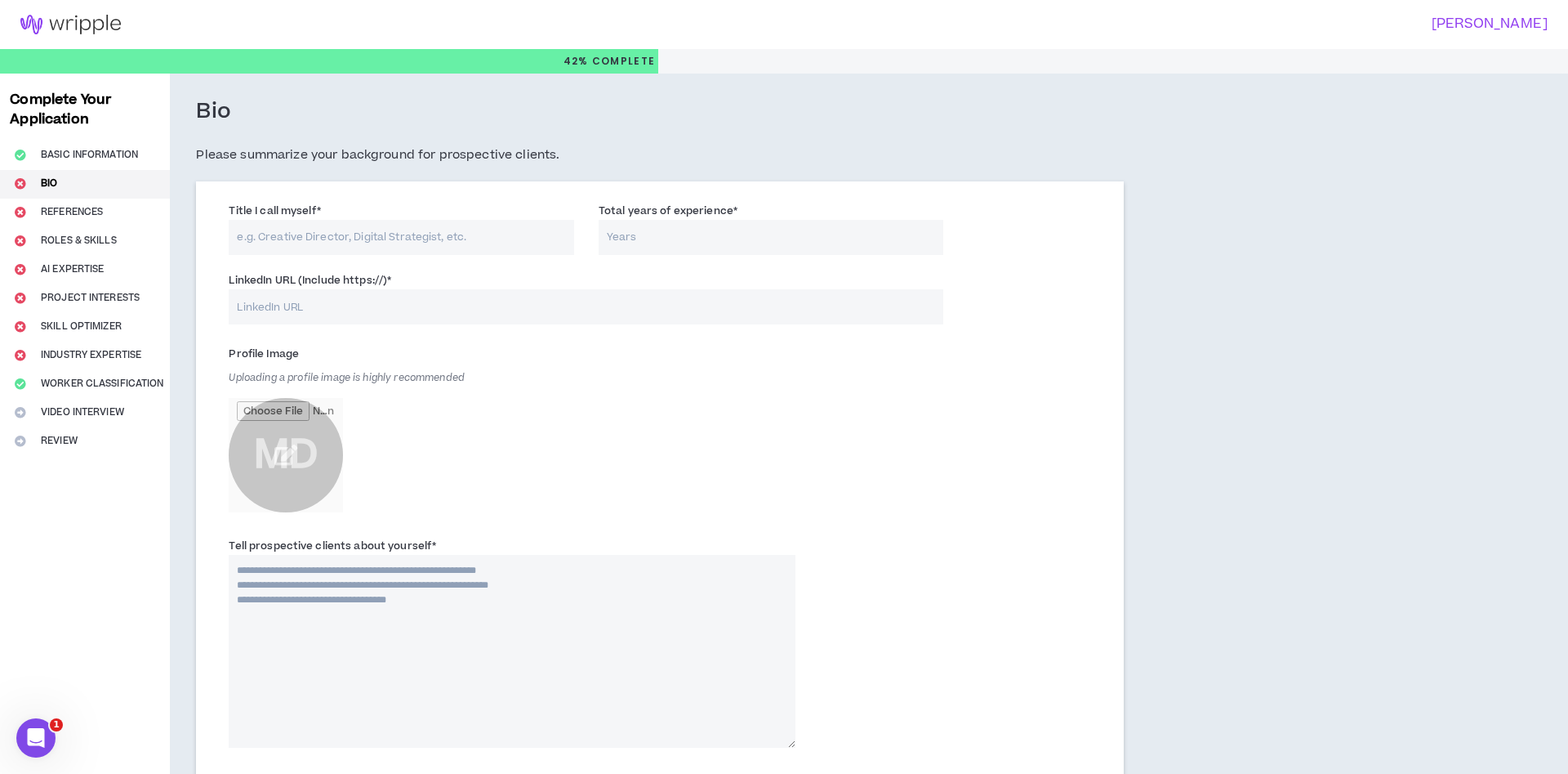
click at [401, 234] on input "Title I call myself *" at bounding box center [401, 237] width 345 height 35
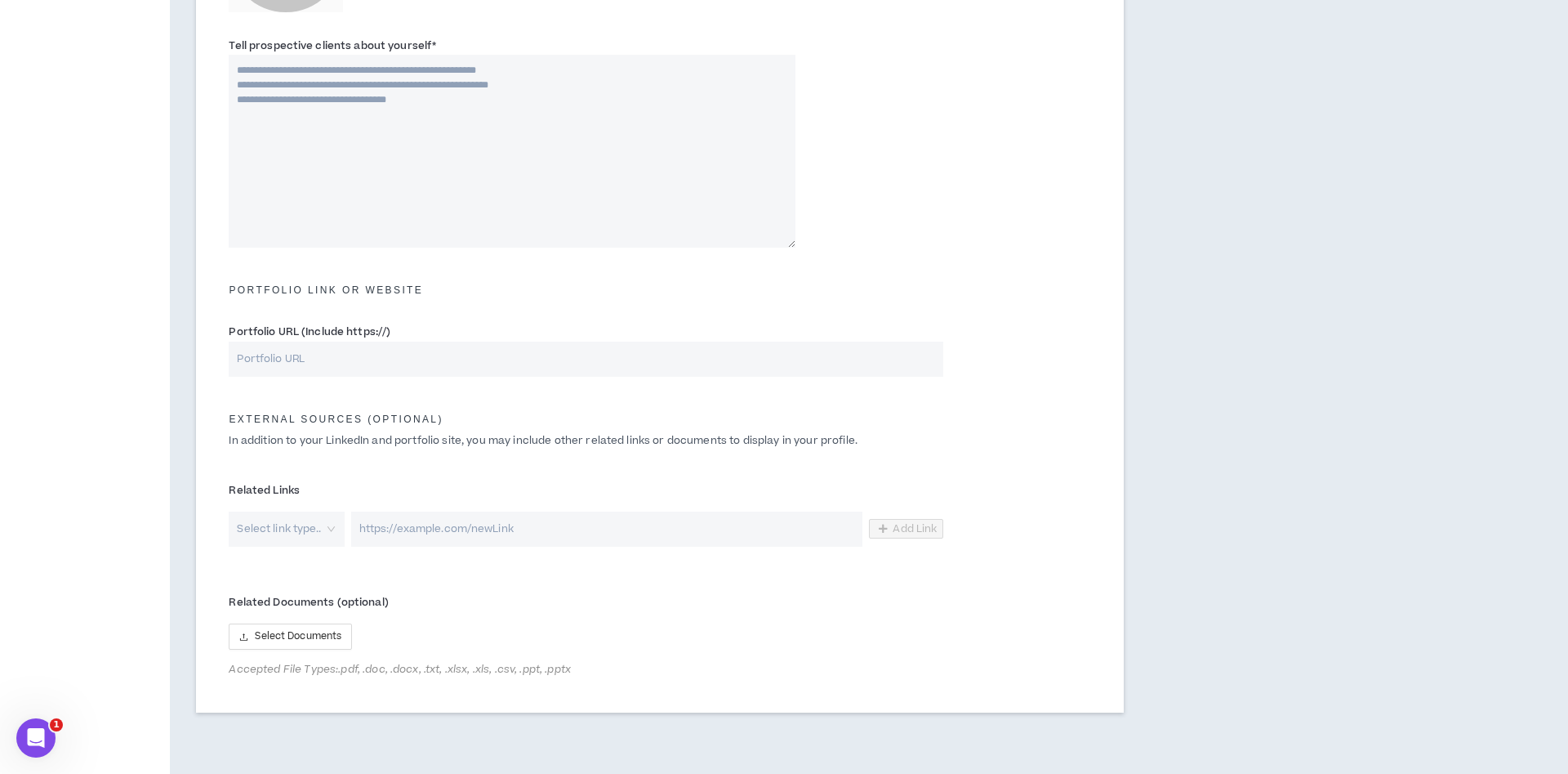
scroll to position [334, 0]
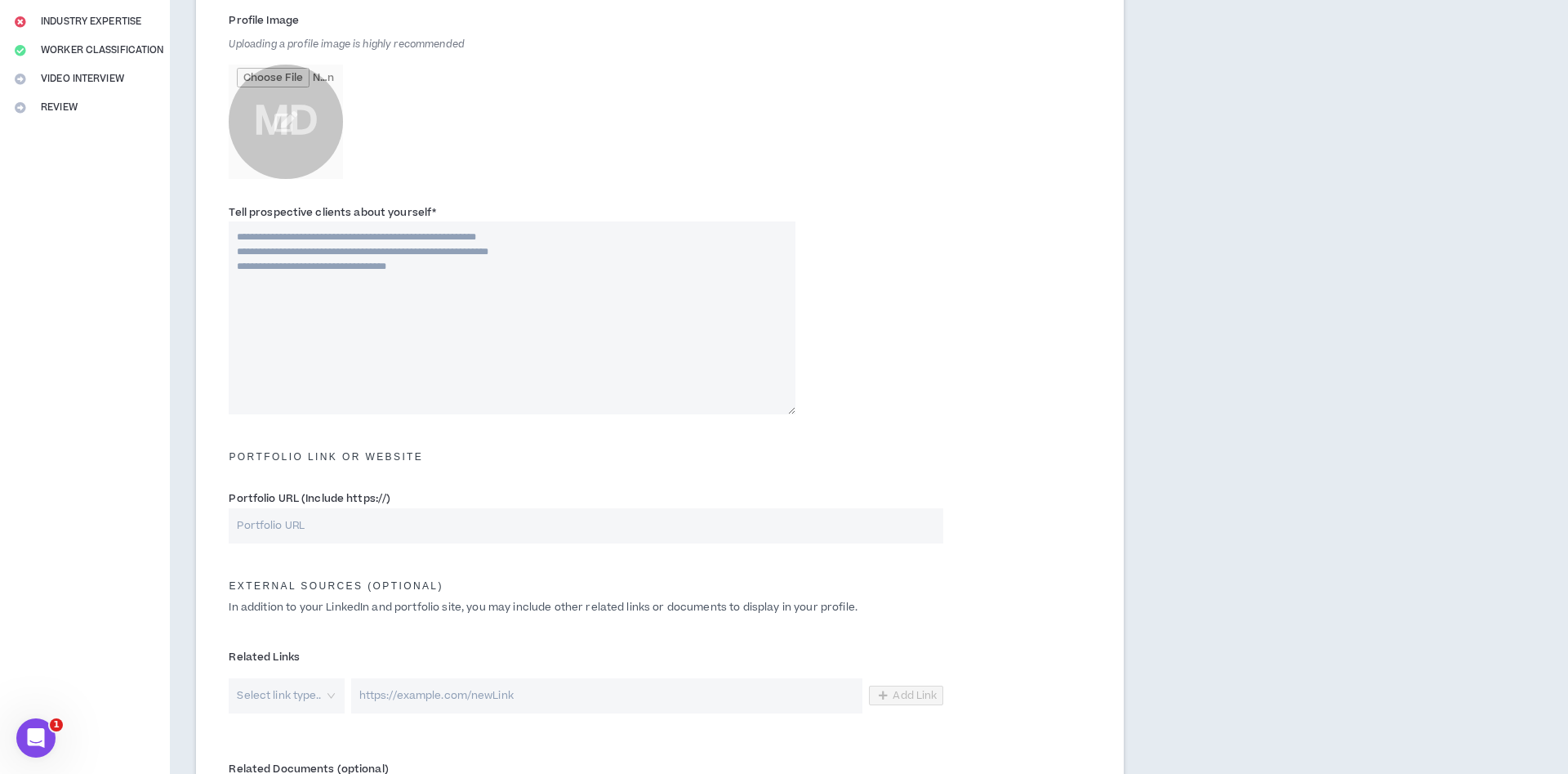
click at [363, 516] on input "Portfolio URL (Include https://)" at bounding box center [585, 526] width 715 height 35
paste input "[URL][DOMAIN_NAME]"
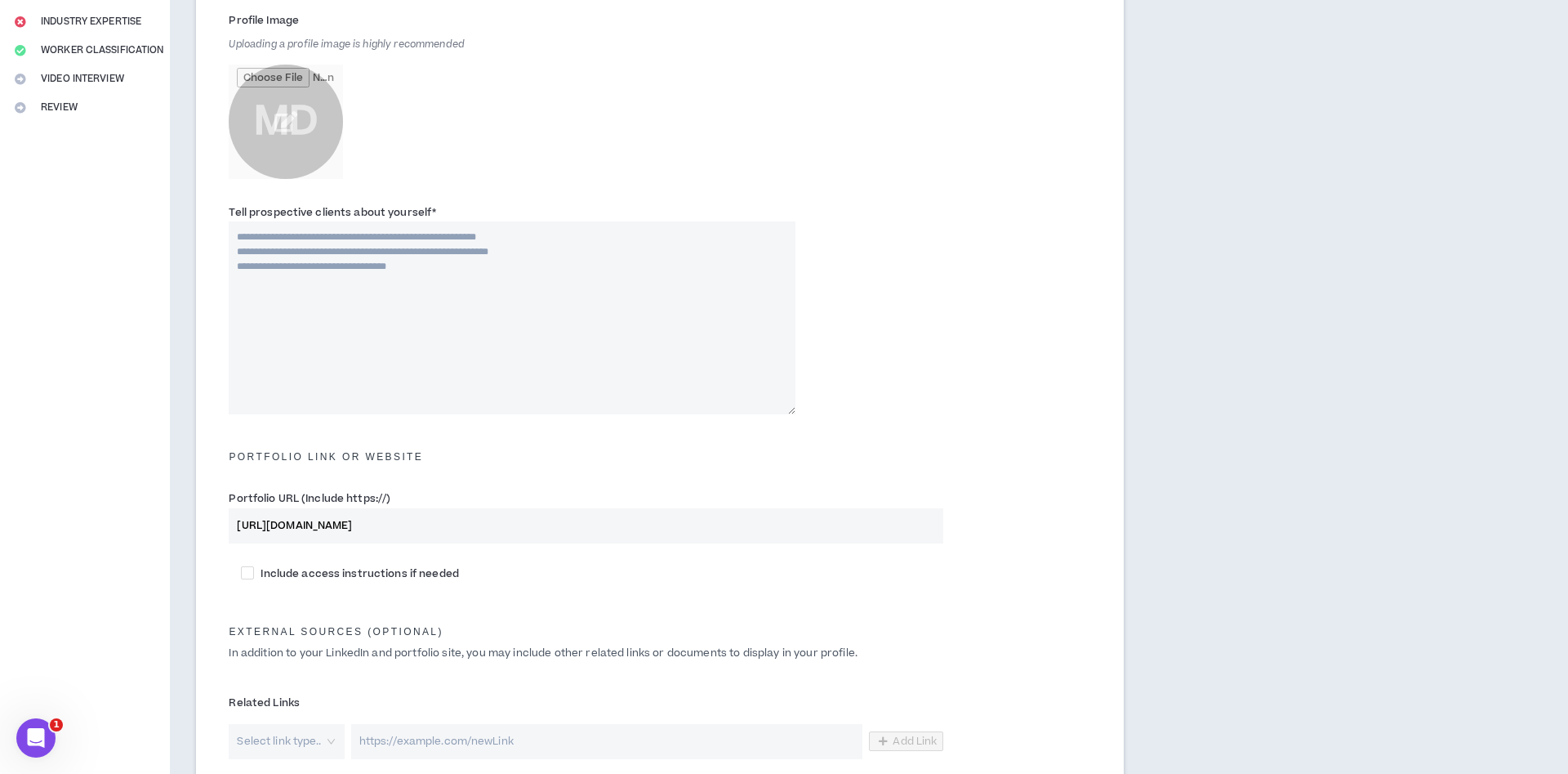
type input "[URL][DOMAIN_NAME]"
click at [332, 315] on textarea "Tell prospective clients about yourself *" at bounding box center [512, 318] width 567 height 193
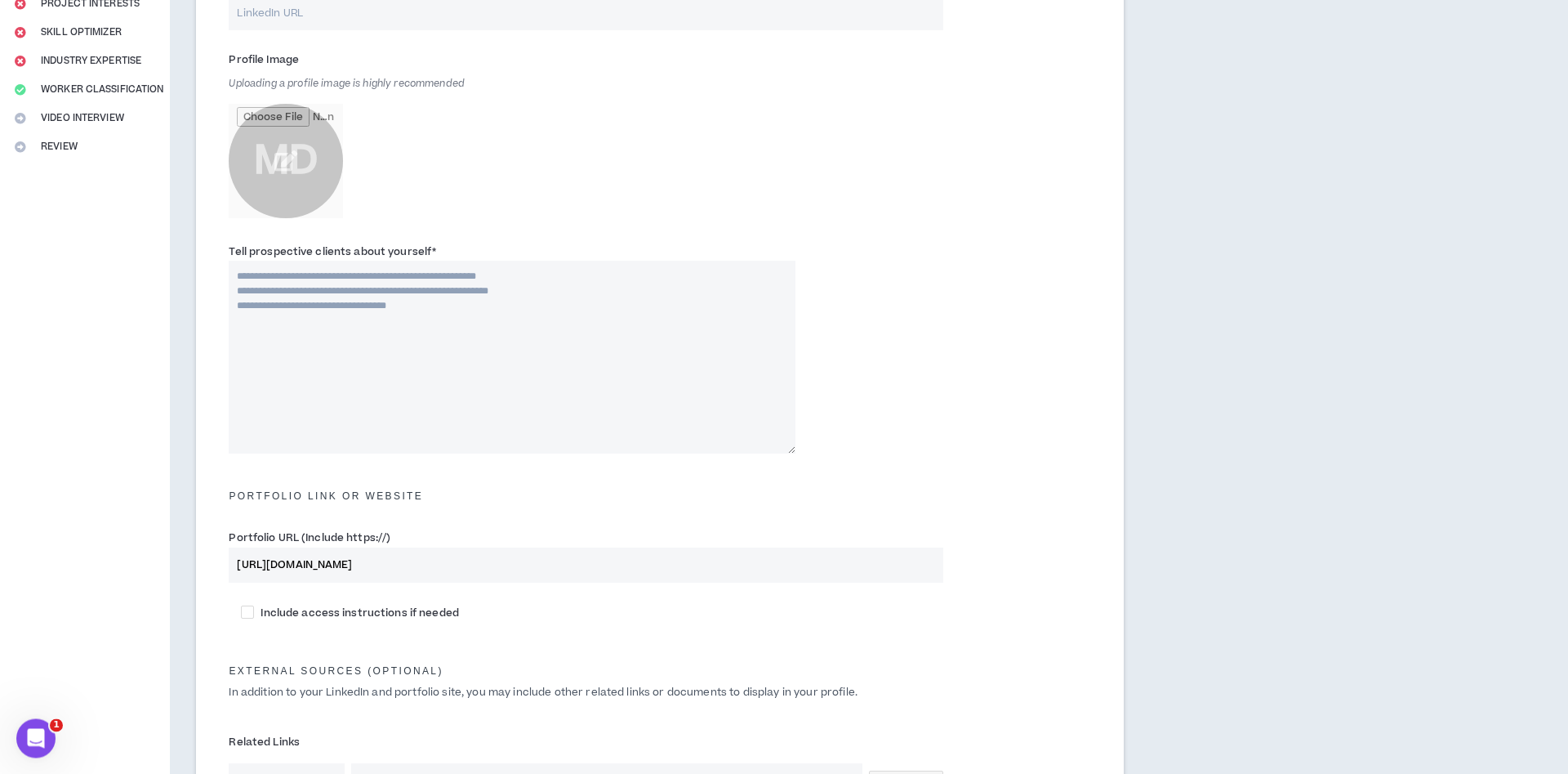
scroll to position [250, 0]
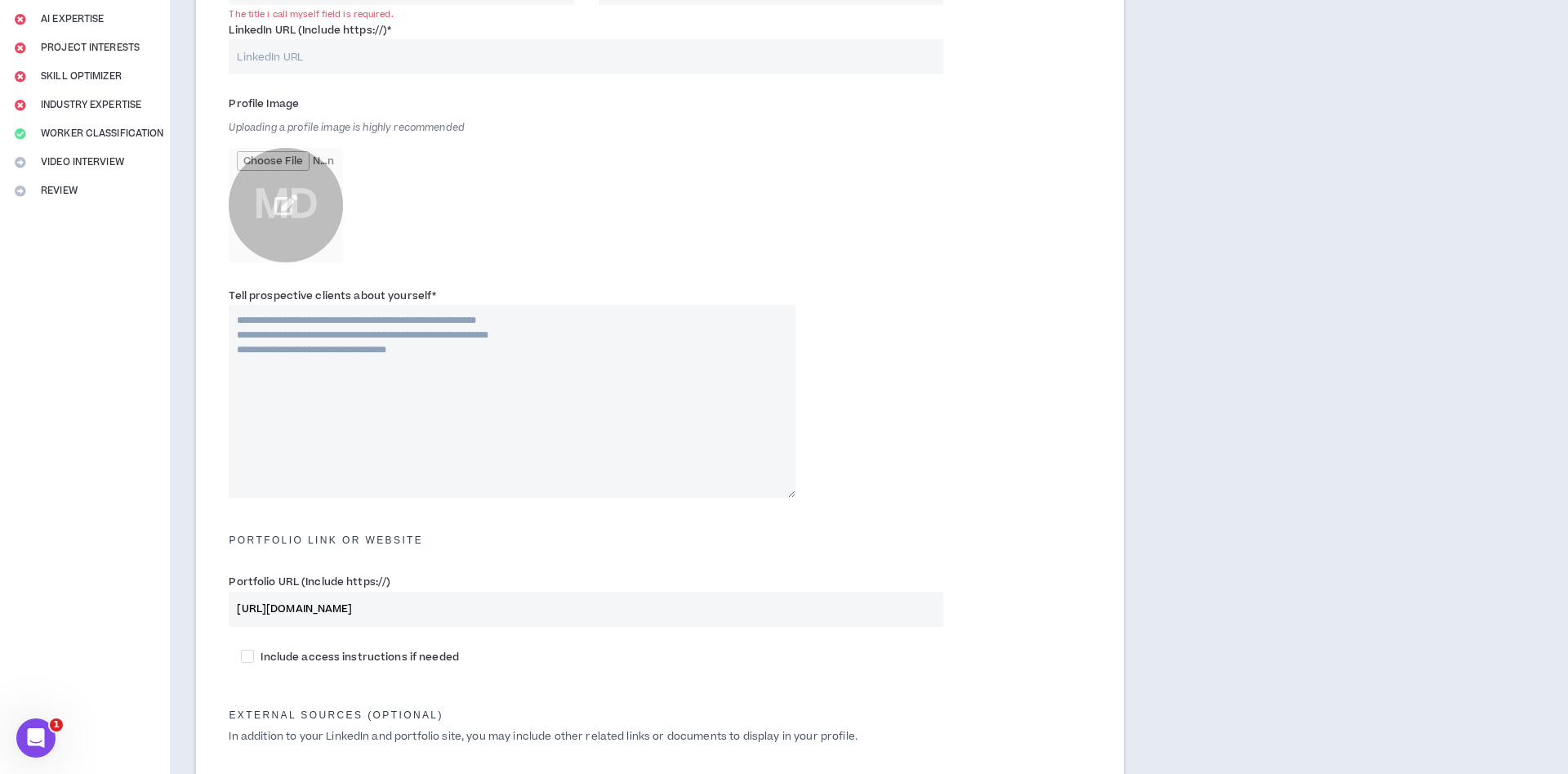
click at [295, 224] on input "file" at bounding box center [285, 205] width 115 height 115
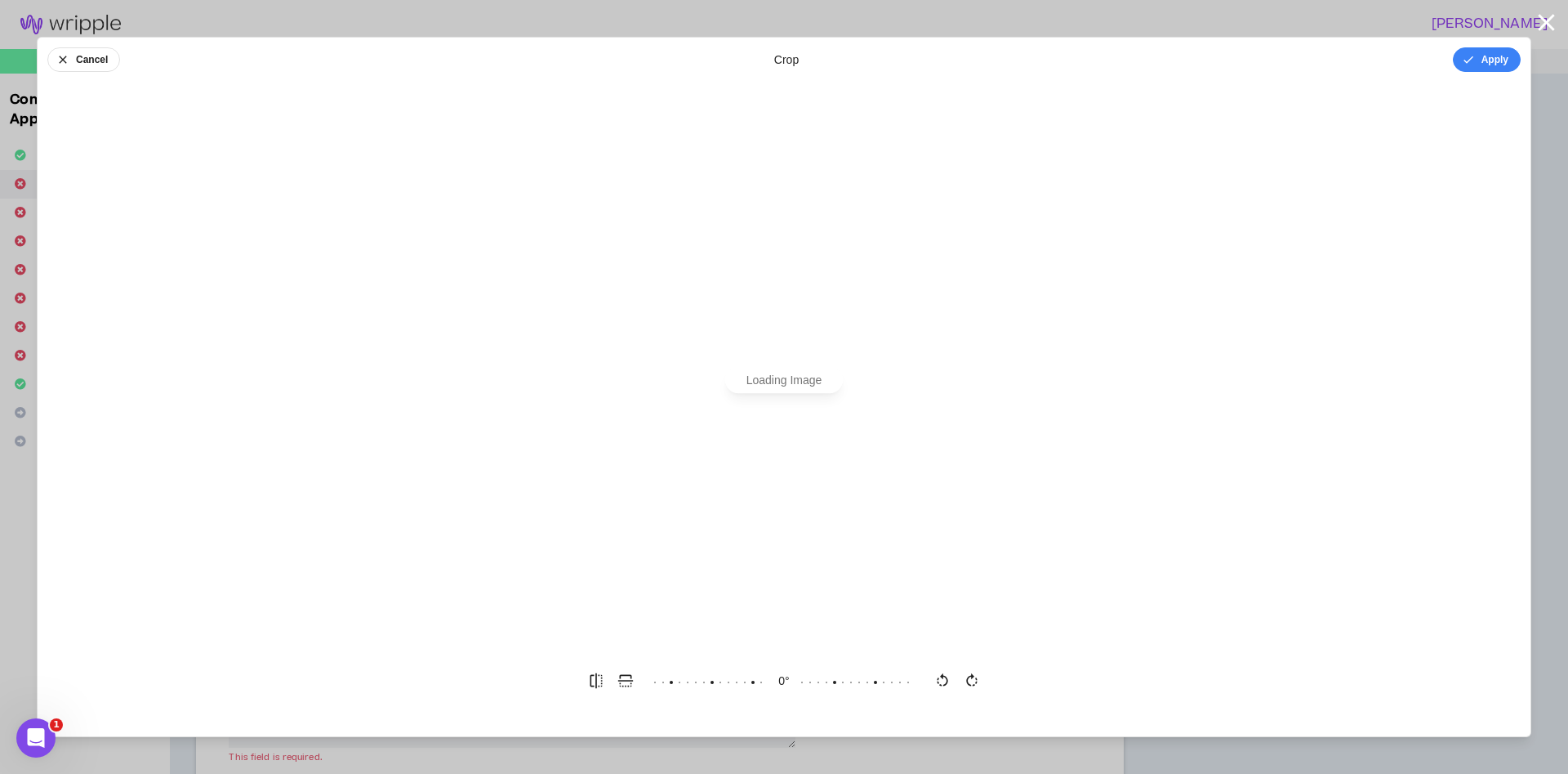
scroll to position [0, 0]
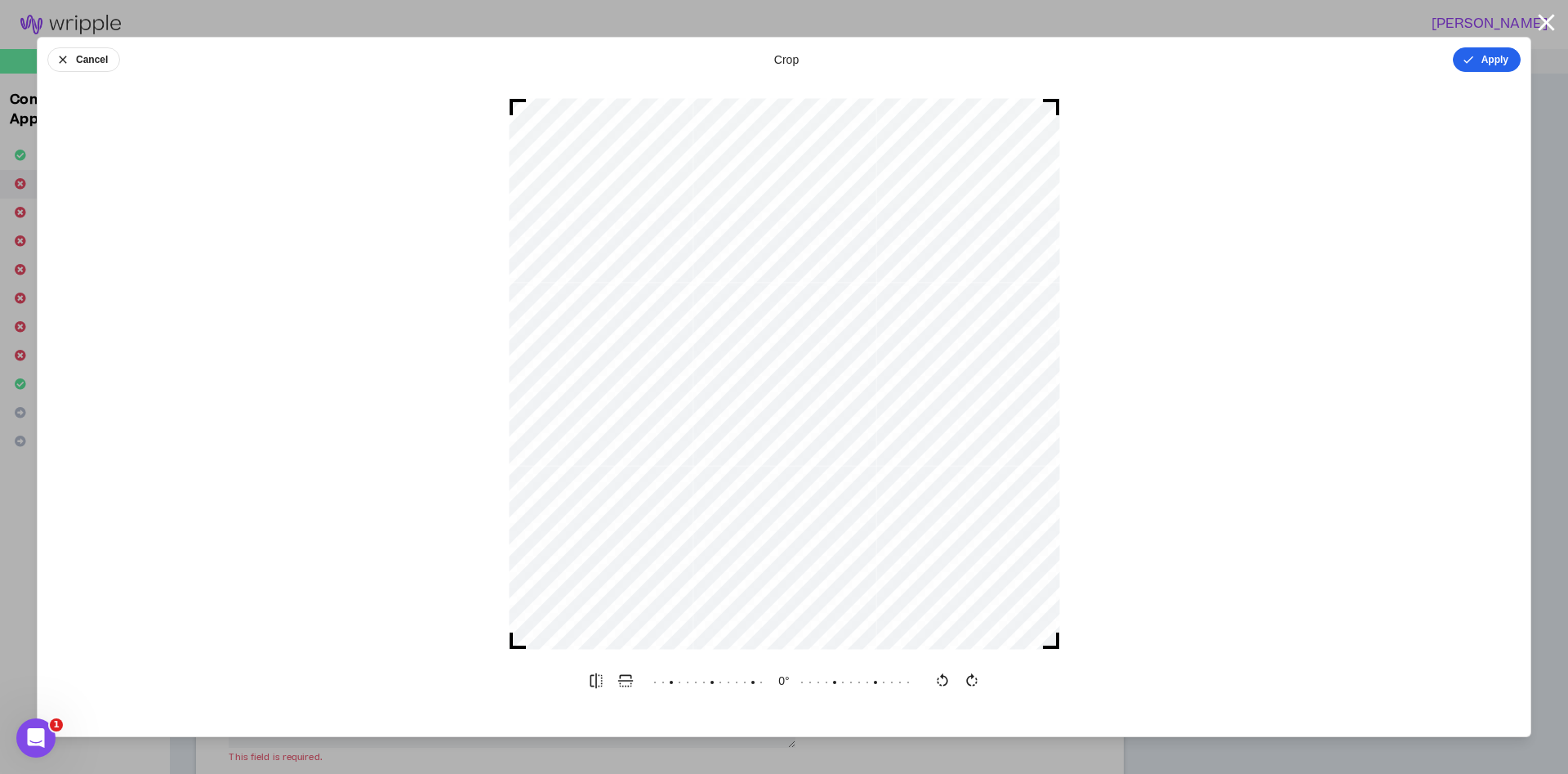
click at [1504, 64] on button "Apply" at bounding box center [1486, 59] width 68 height 25
click at [1543, 20] on icon "button" at bounding box center [1545, 22] width 17 height 17
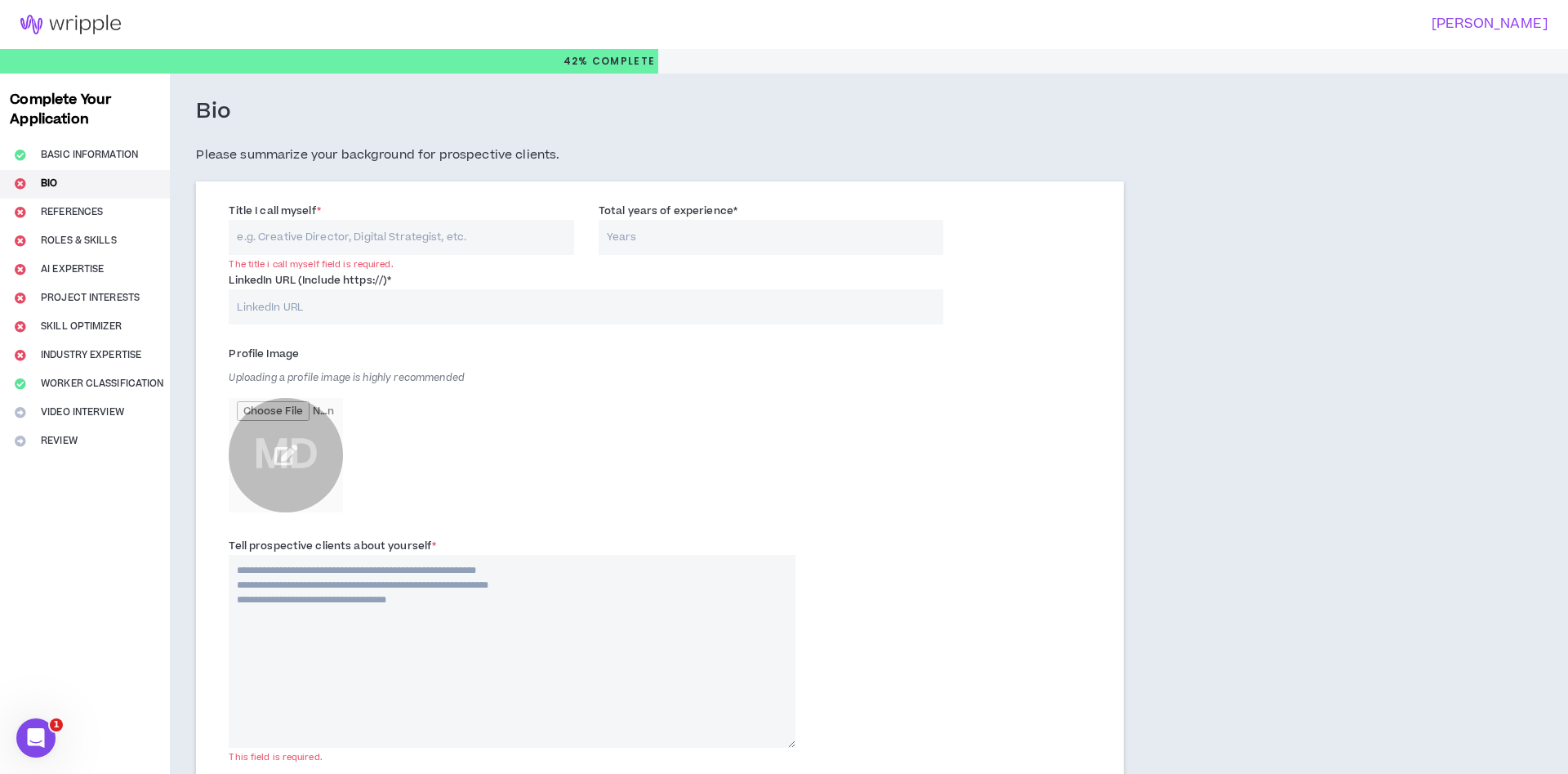
click at [285, 455] on input "file" at bounding box center [285, 454] width 115 height 115
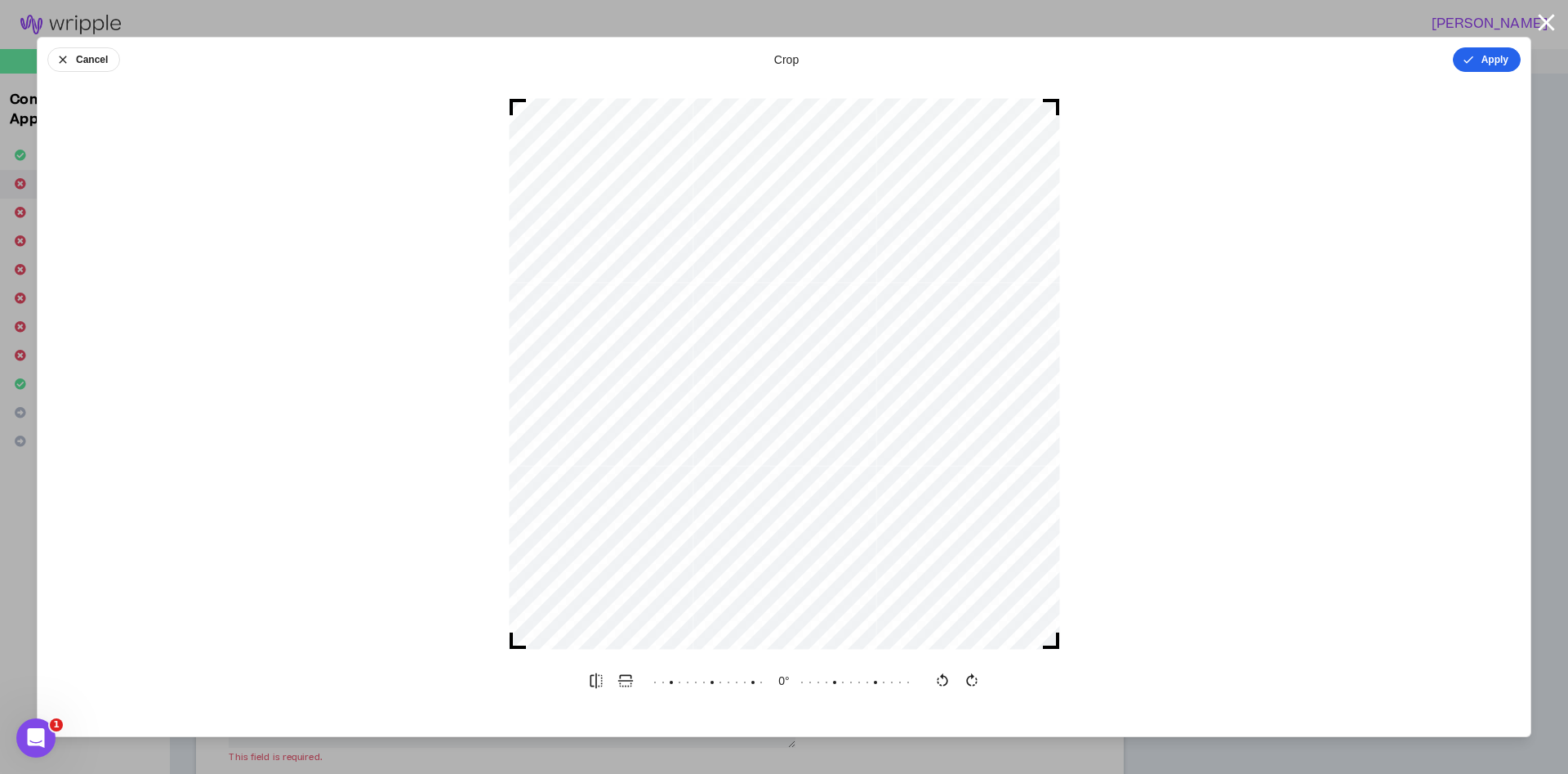
click at [1482, 61] on button "Apply" at bounding box center [1486, 59] width 68 height 25
drag, startPoint x: 1486, startPoint y: 65, endPoint x: 1472, endPoint y: 76, distance: 17.8
click at [1487, 65] on button "Done" at bounding box center [1495, 59] width 49 height 25
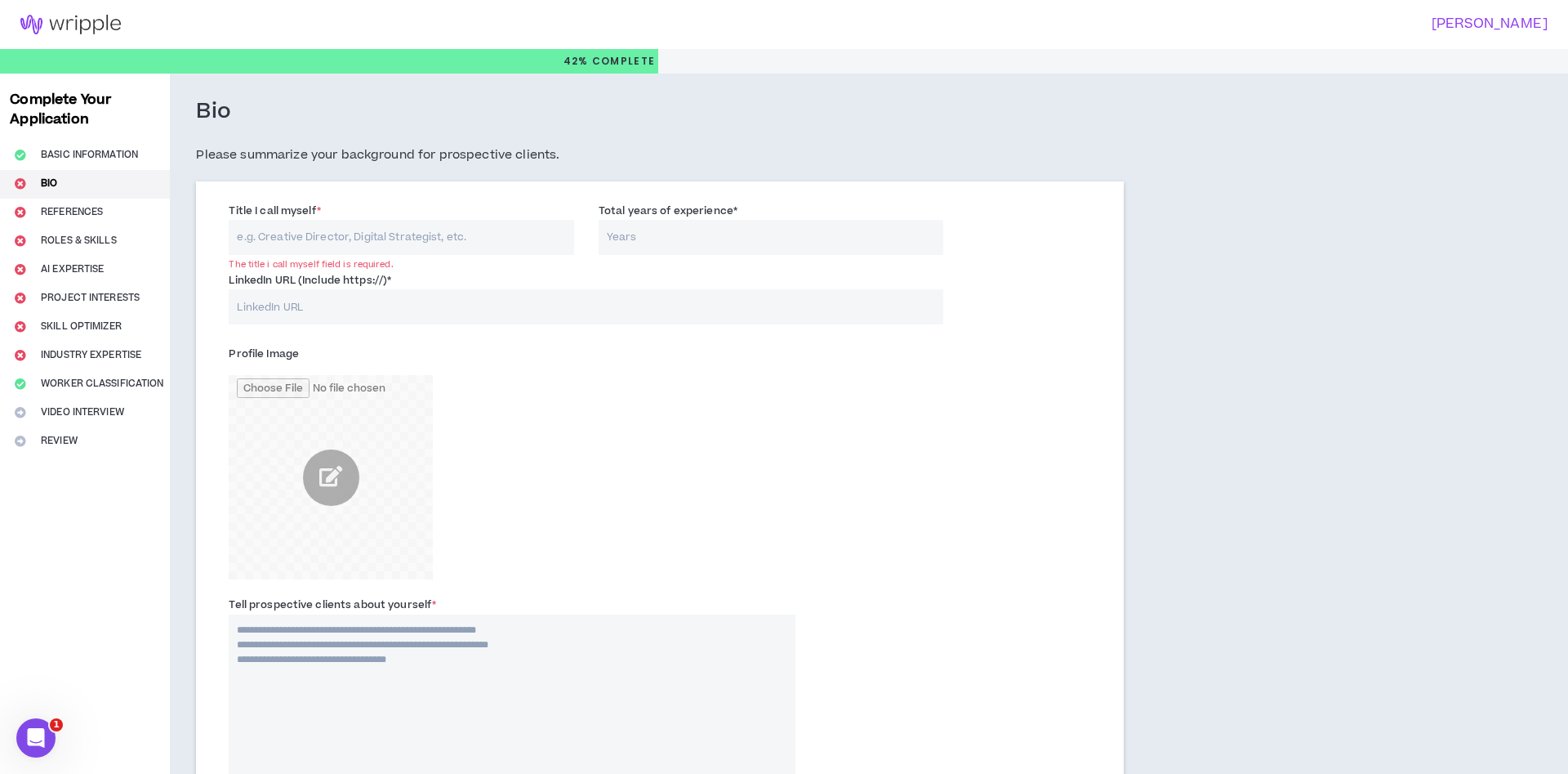
click at [322, 236] on input "Title I call myself *" at bounding box center [401, 237] width 345 height 35
type input "n"
click at [367, 230] on input "Managing Director" at bounding box center [401, 237] width 345 height 35
type input "Managing Director (VP-level Consultant, Marketing Brand & Communications)"
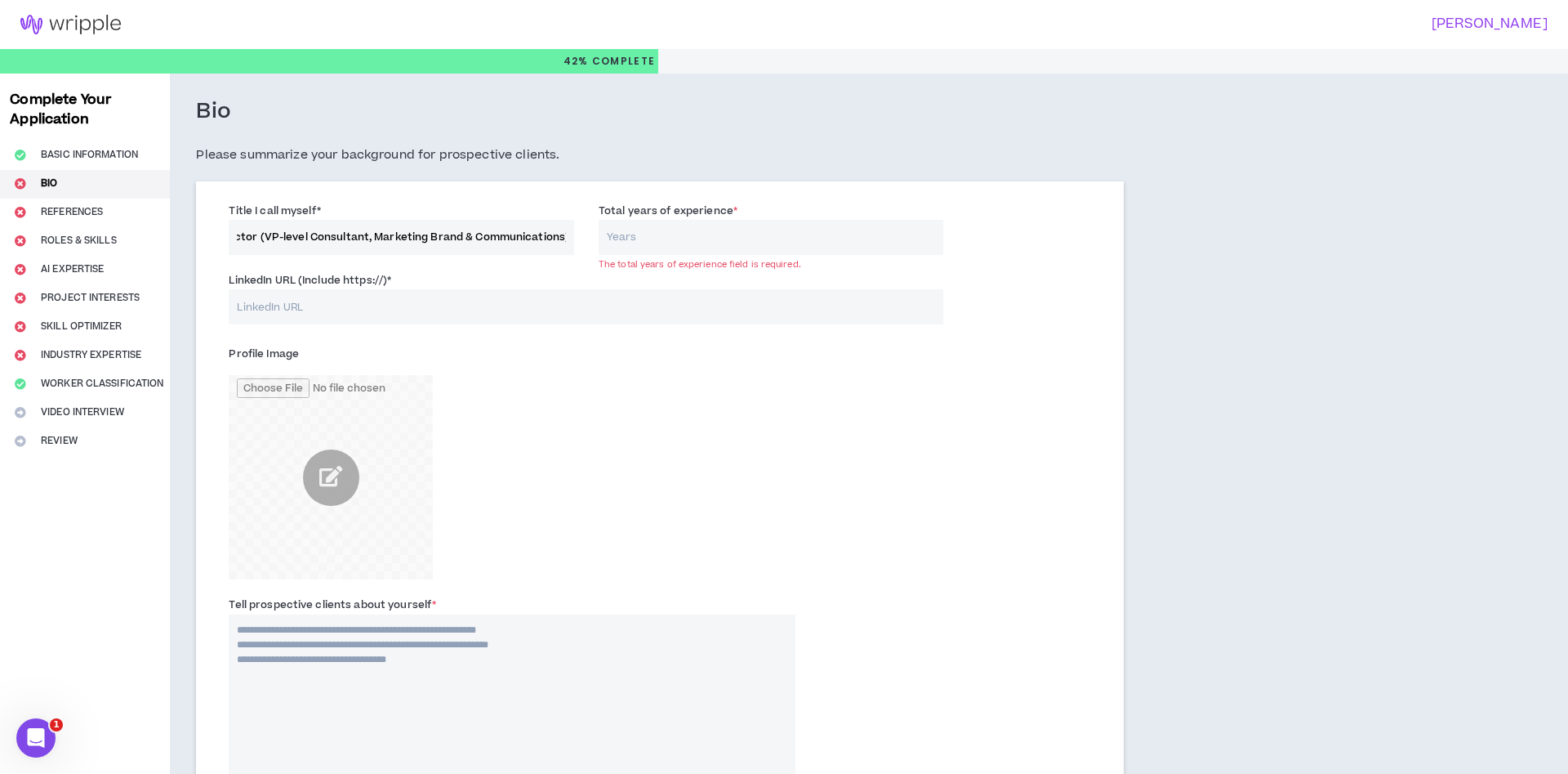
click at [656, 251] on input "Total years of experience *" at bounding box center [771, 237] width 345 height 35
type input "19"
drag, startPoint x: 315, startPoint y: 310, endPoint x: 307, endPoint y: 309, distance: 8.1
click at [315, 309] on input "LinkedIn URL (Include https://) *" at bounding box center [585, 307] width 715 height 35
paste input "[URL][DOMAIN_NAME][PERSON_NAME]"
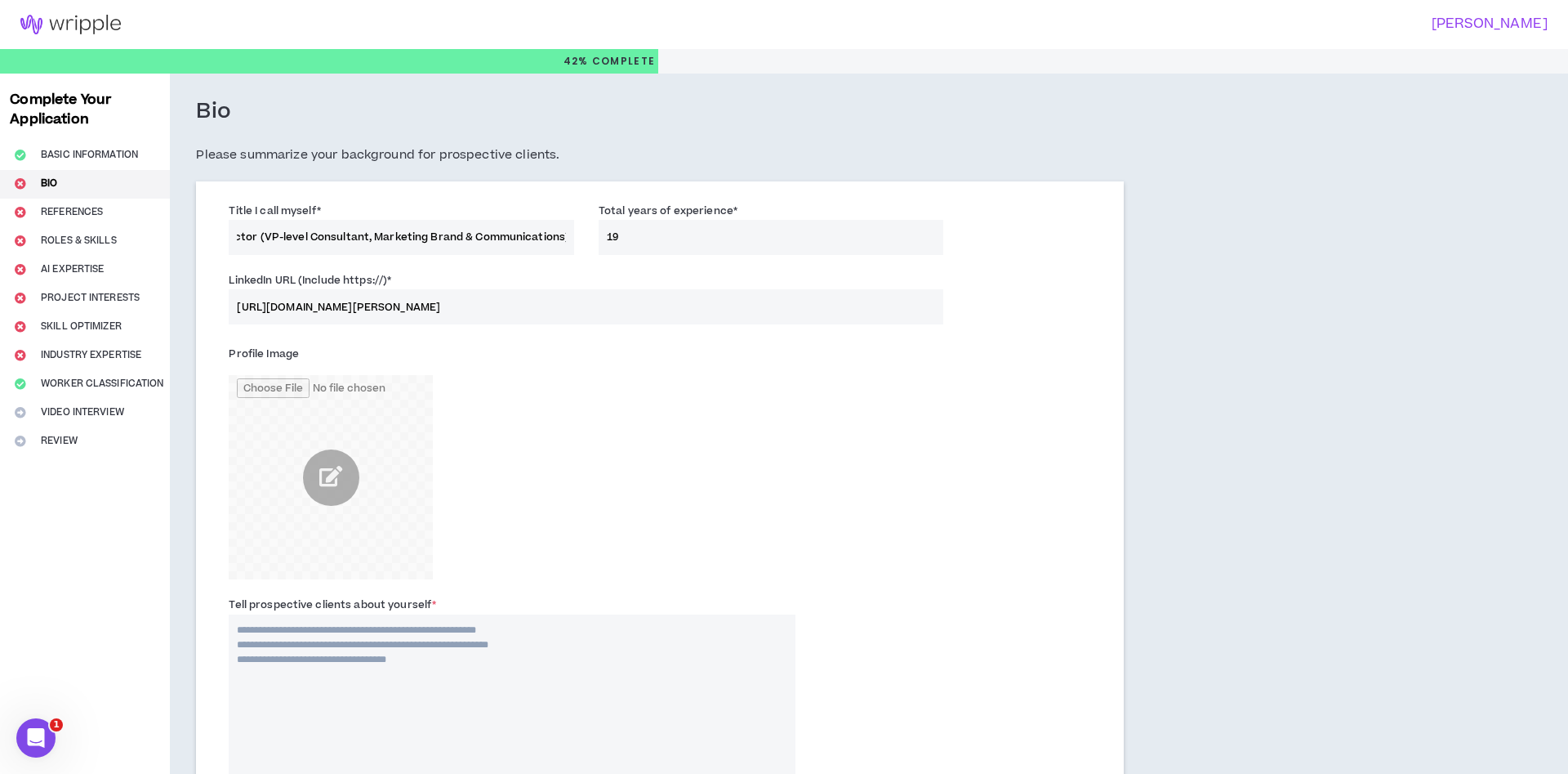
type input "[URL][DOMAIN_NAME][PERSON_NAME]"
click at [355, 663] on textarea "Tell prospective clients about yourself *" at bounding box center [512, 710] width 567 height 193
click at [448, 679] on textarea "Tell prospective clients about yourself *" at bounding box center [512, 710] width 567 height 193
paste textarea "**********"
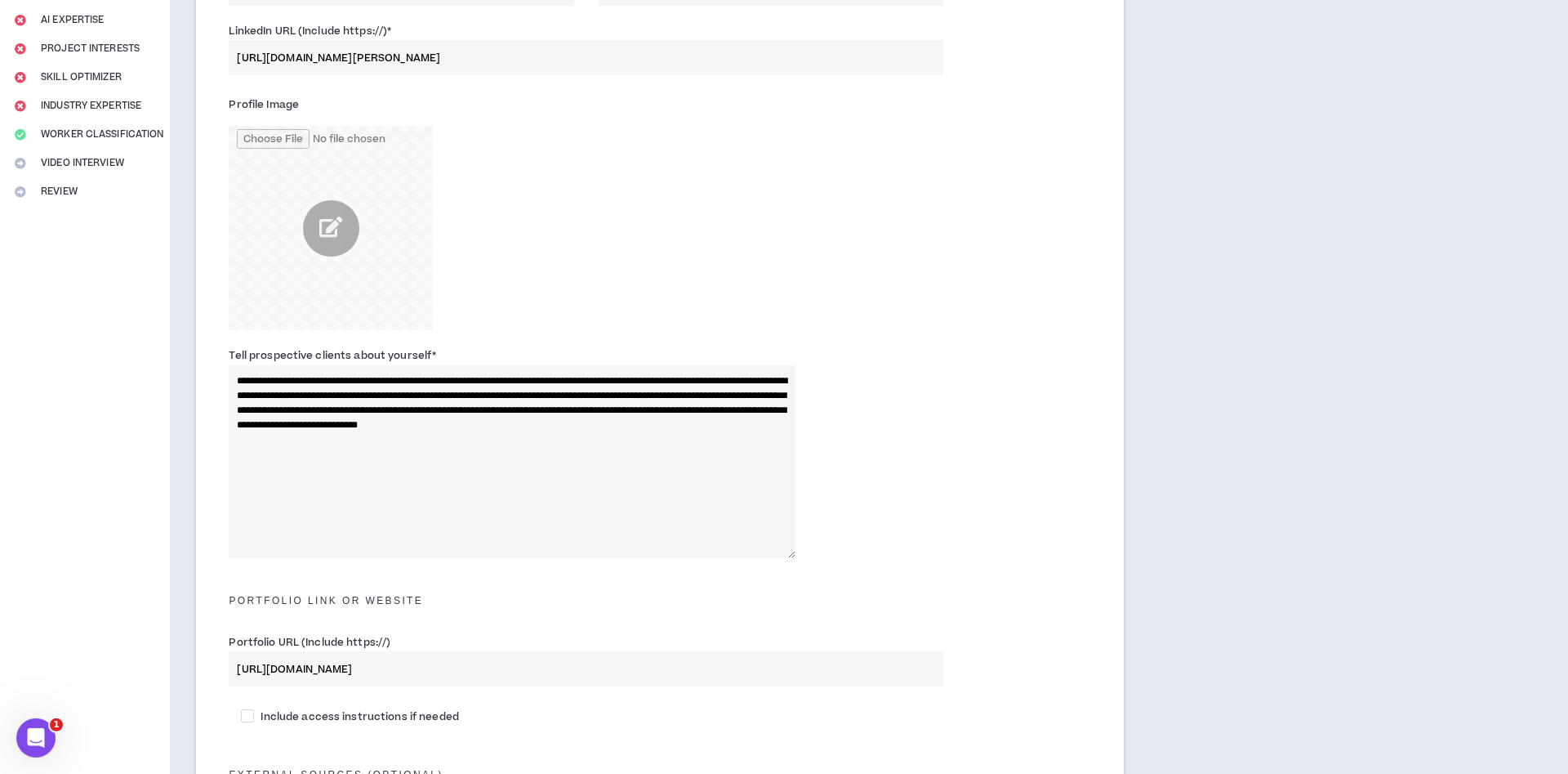
scroll to position [250, 0]
type textarea "**********"
drag, startPoint x: 504, startPoint y: 603, endPoint x: 487, endPoint y: 609, distance: 18.0
click at [465, 607] on div "Portfolio Link or Website" at bounding box center [660, 592] width 886 height 36
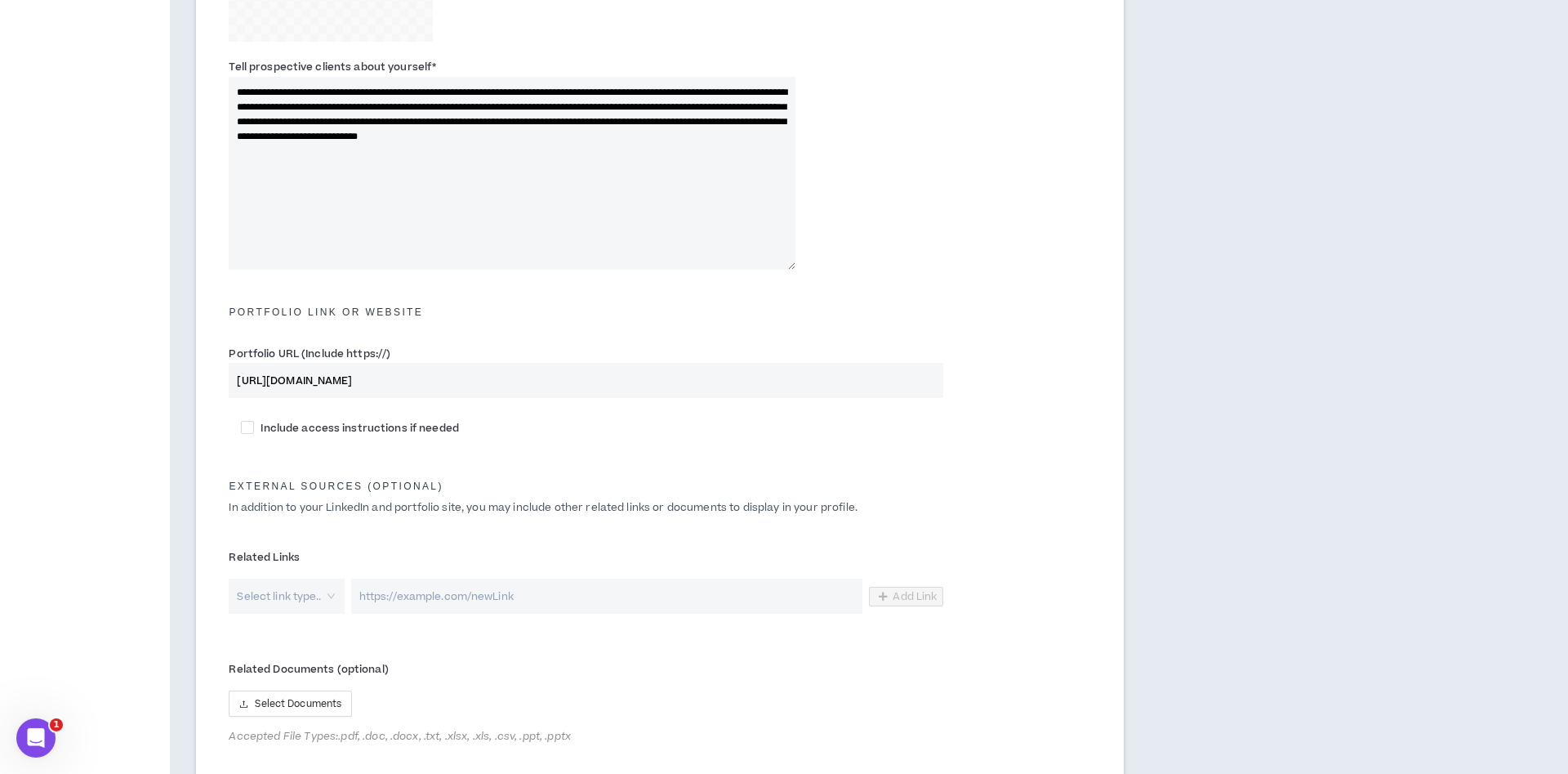
scroll to position [584, 0]
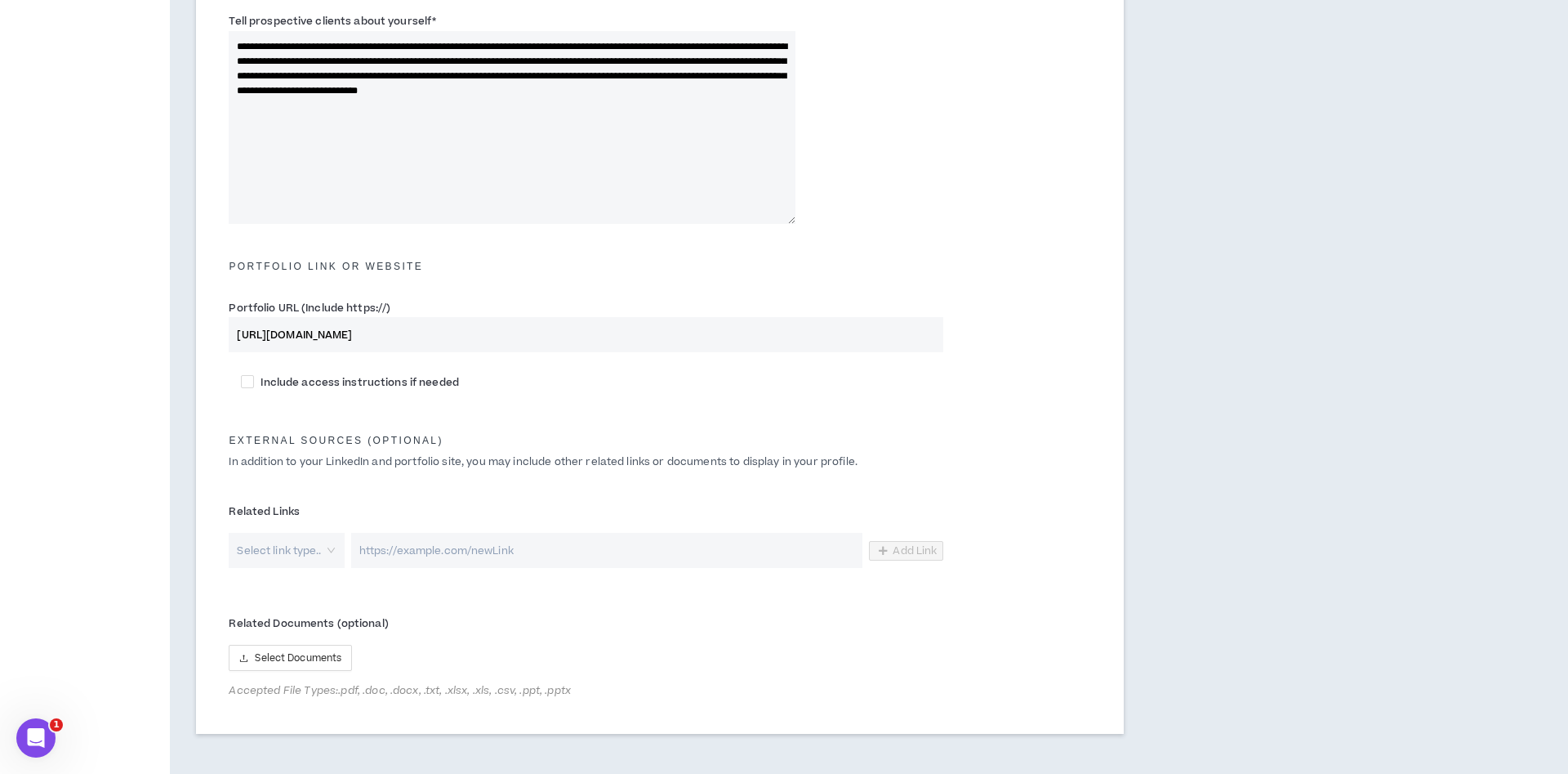
click at [314, 549] on input "search" at bounding box center [279, 550] width 85 height 35
drag, startPoint x: 343, startPoint y: 598, endPoint x: 376, endPoint y: 788, distance: 192.8
click at [561, 661] on div "Select Documents" at bounding box center [585, 657] width 715 height 26
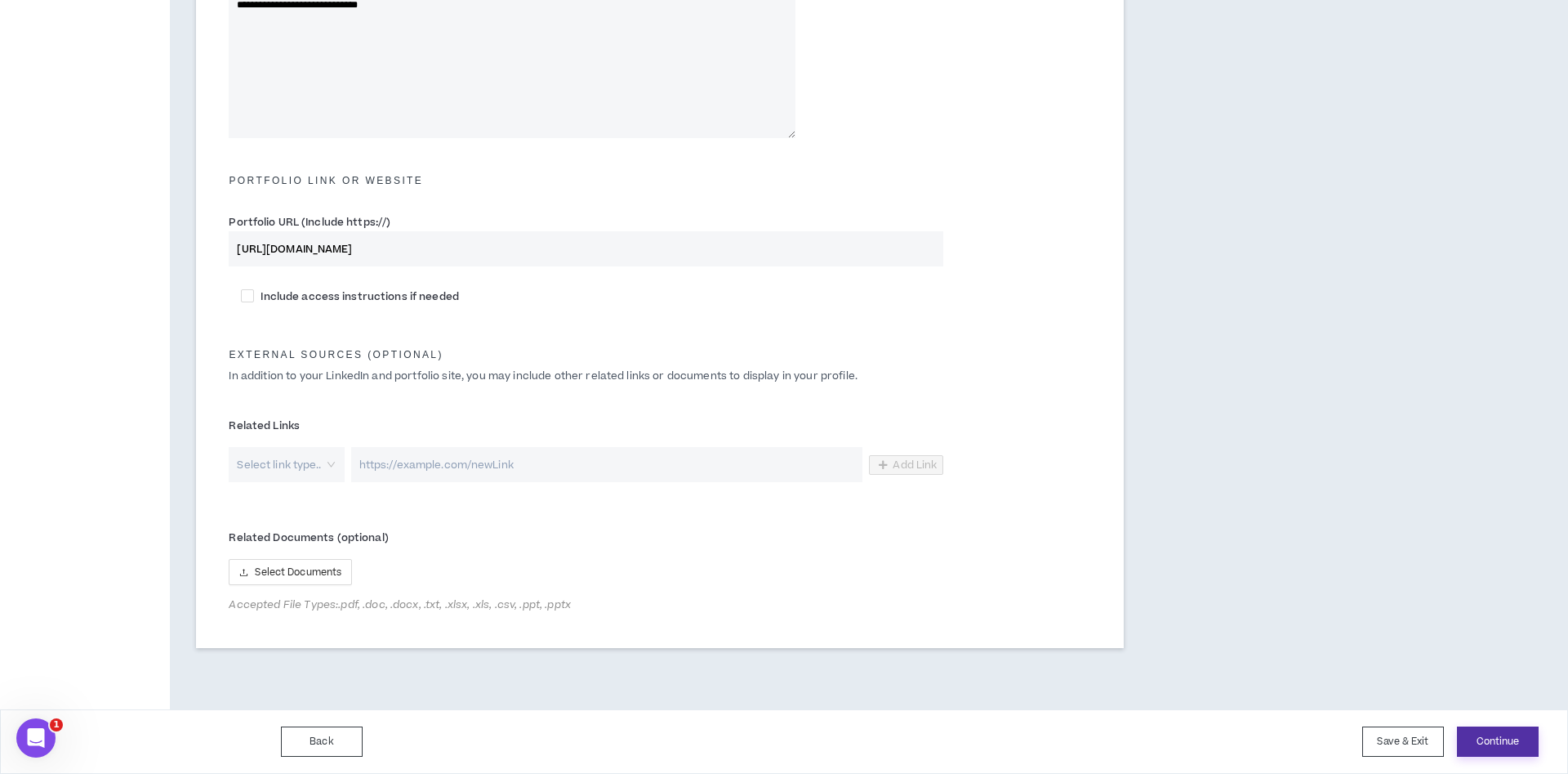
click at [1489, 744] on button "Continue" at bounding box center [1496, 741] width 81 height 30
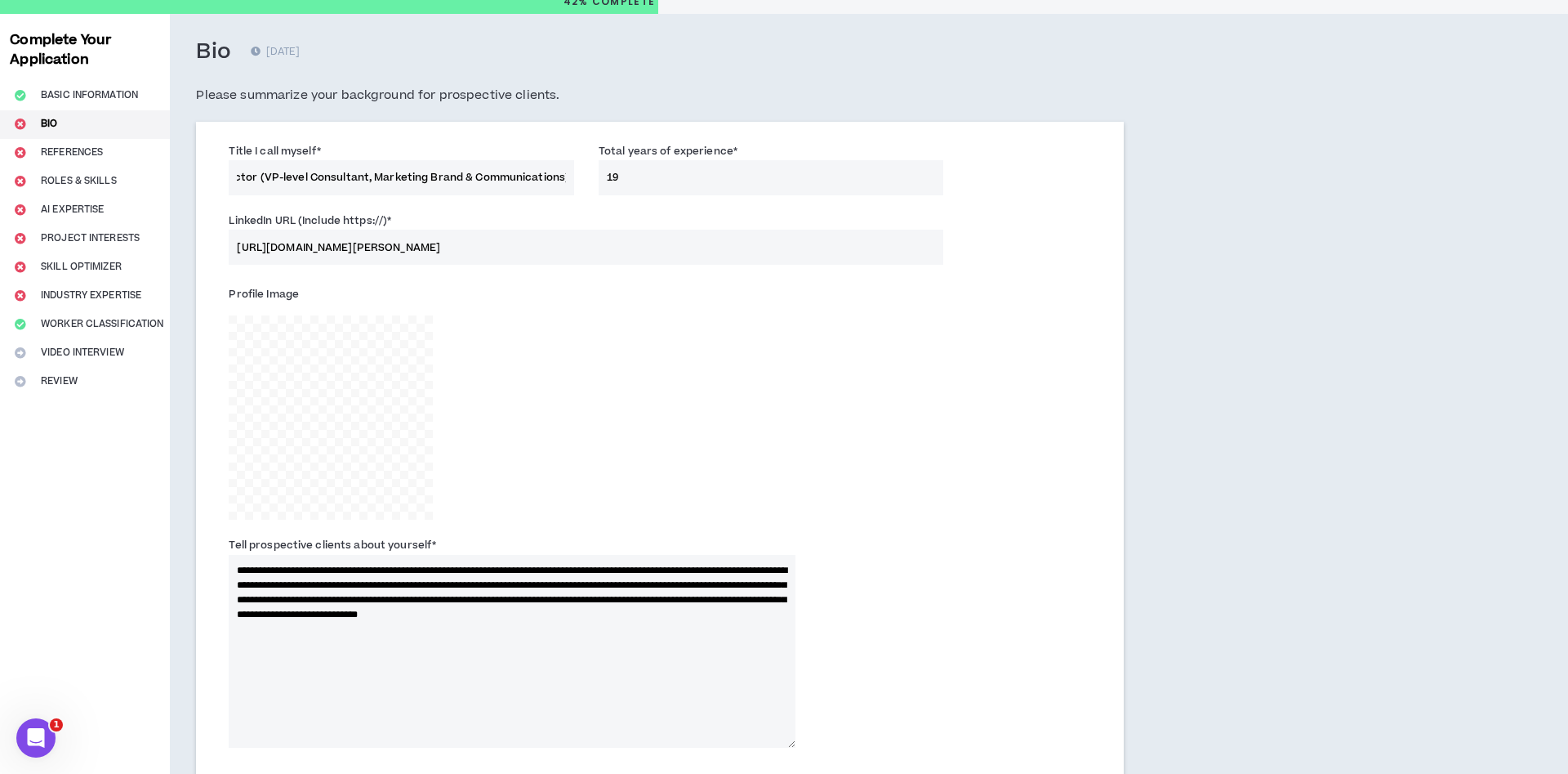
scroll to position [0, 0]
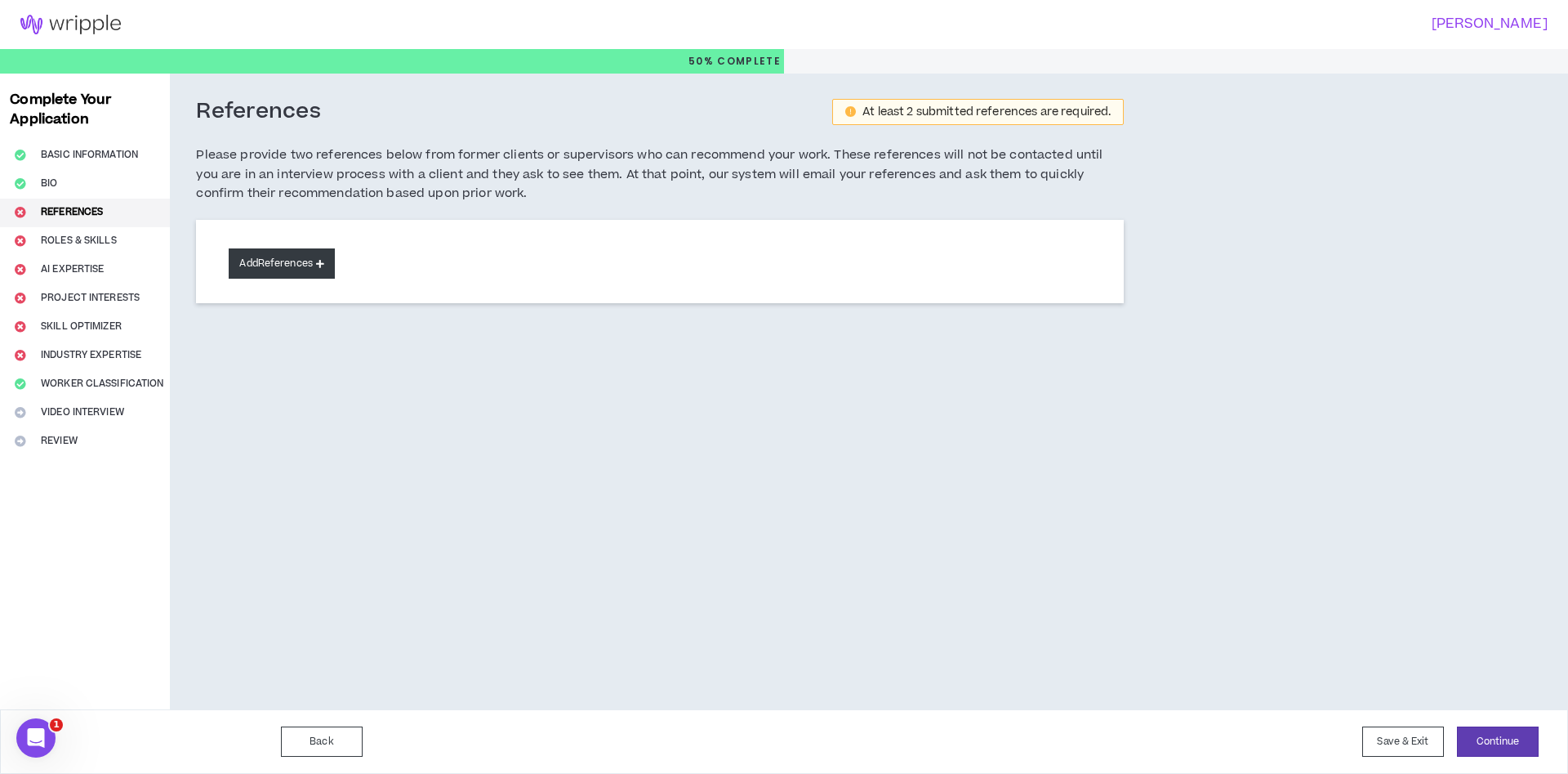
click at [311, 270] on button "Add References" at bounding box center [281, 263] width 106 height 30
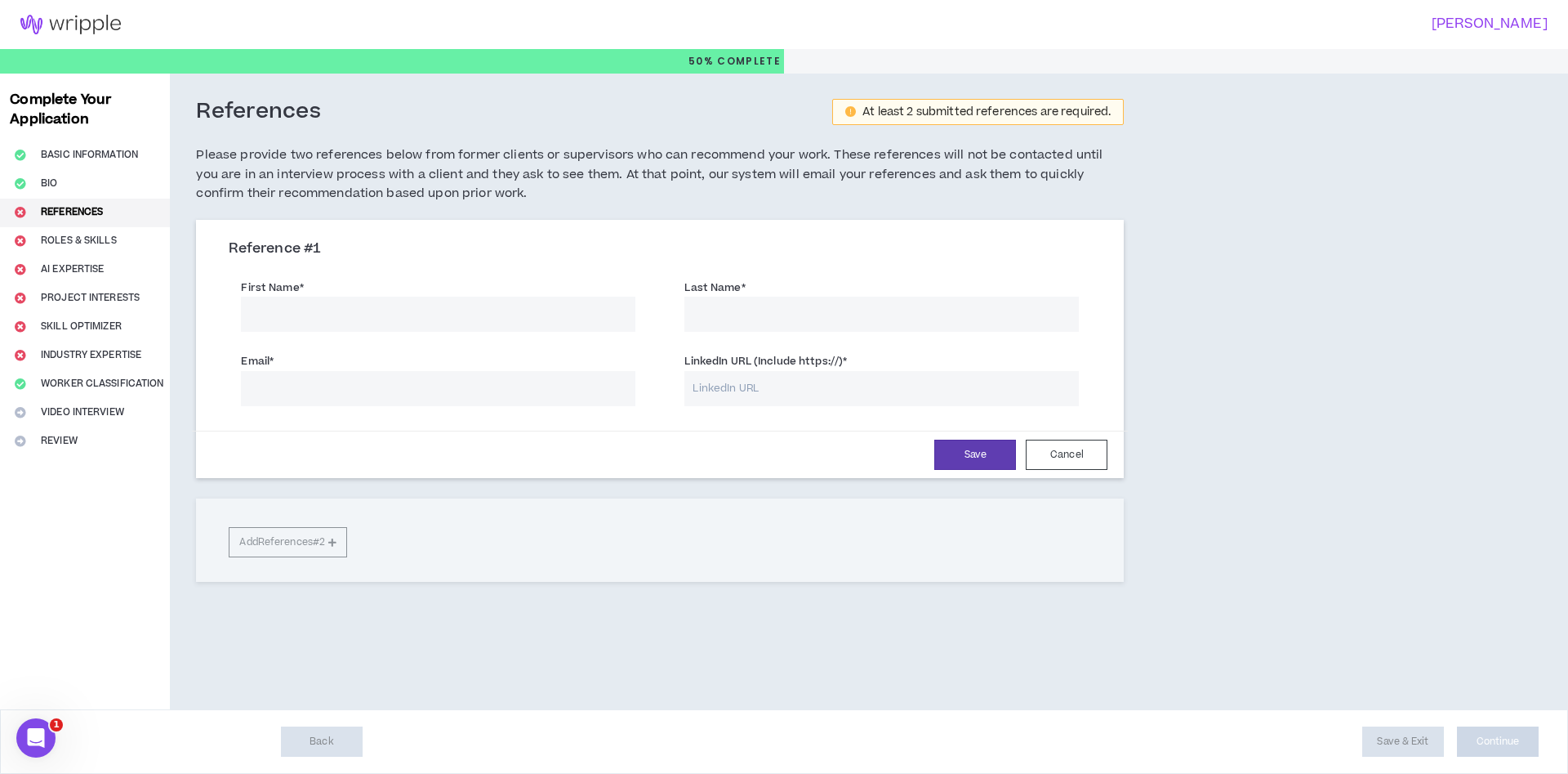
click at [354, 310] on input "First Name *" at bounding box center [438, 314] width 394 height 35
type input "[PERSON_NAME]"
drag, startPoint x: 430, startPoint y: 397, endPoint x: 177, endPoint y: 379, distance: 253.6
click at [241, 379] on input "tripless" at bounding box center [438, 388] width 394 height 35
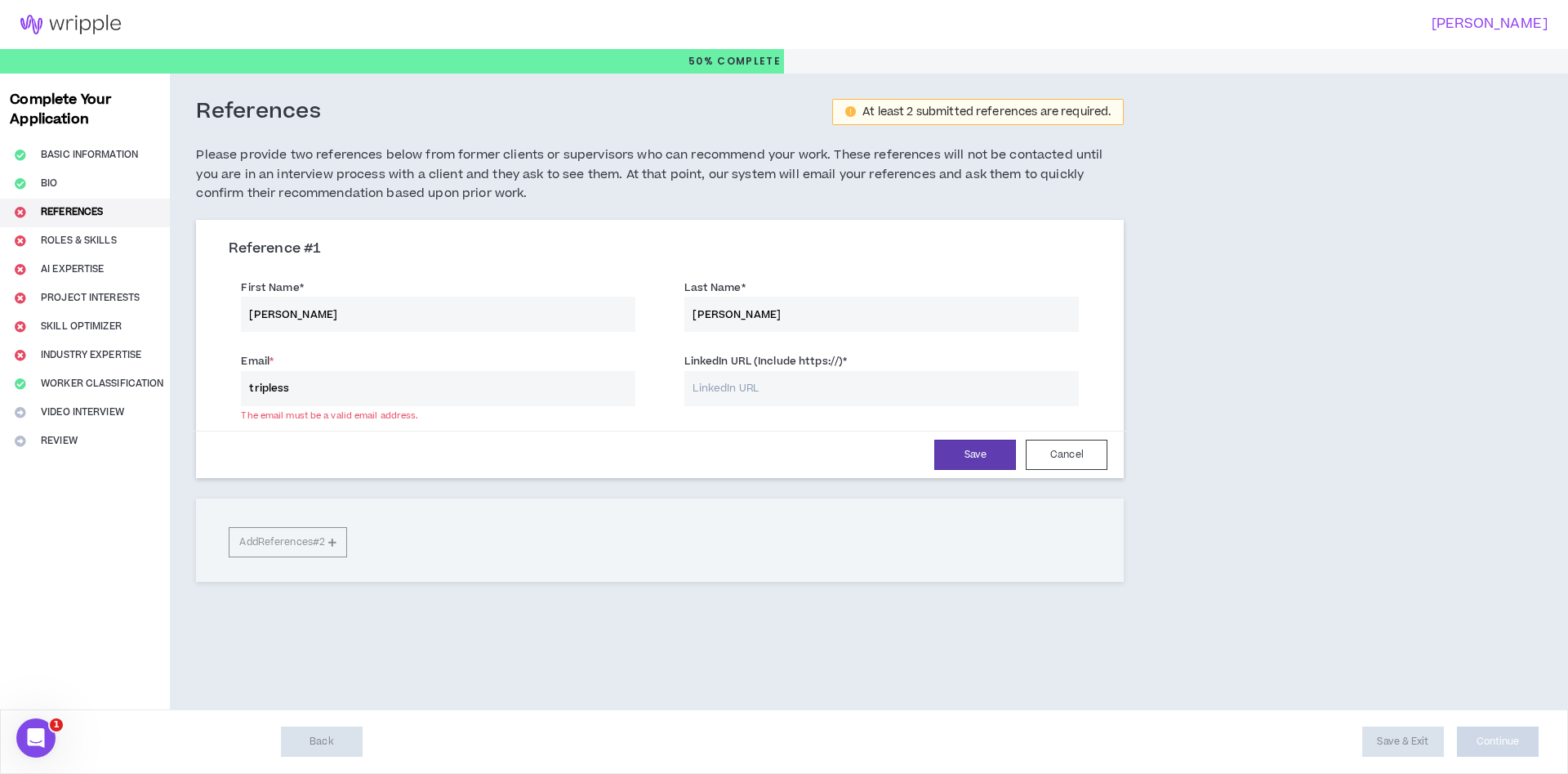
paste input "[EMAIL_ADDRESS][DOMAIN_NAME]"
type input "[EMAIL_ADDRESS][DOMAIN_NAME]"
click at [792, 399] on input "LinkedIn URL (Include https://) *" at bounding box center [882, 388] width 394 height 35
paste input "[URL][DOMAIN_NAME]"
type input "[URL][DOMAIN_NAME]"
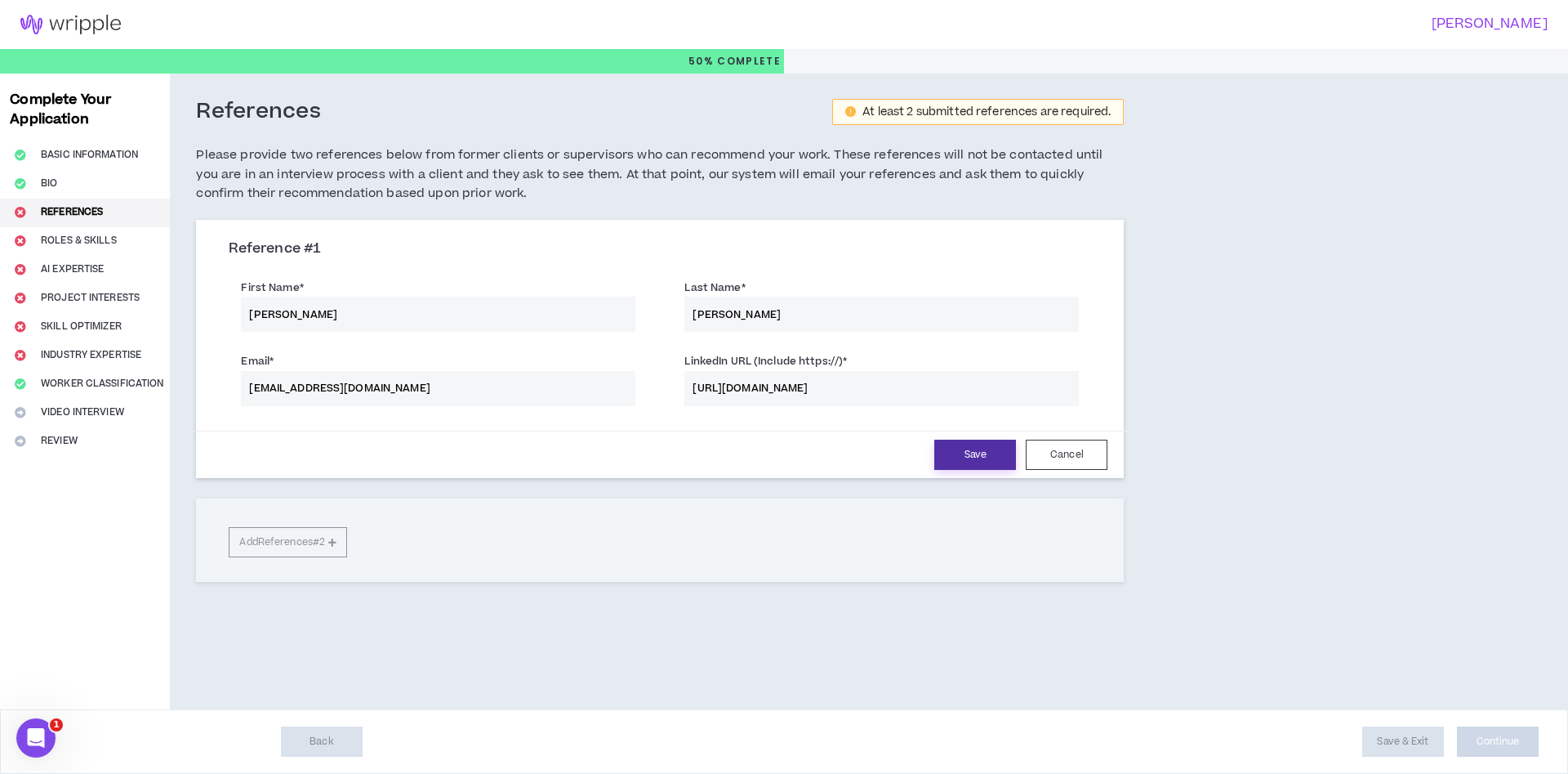
click at [970, 461] on button "Save" at bounding box center [975, 454] width 81 height 30
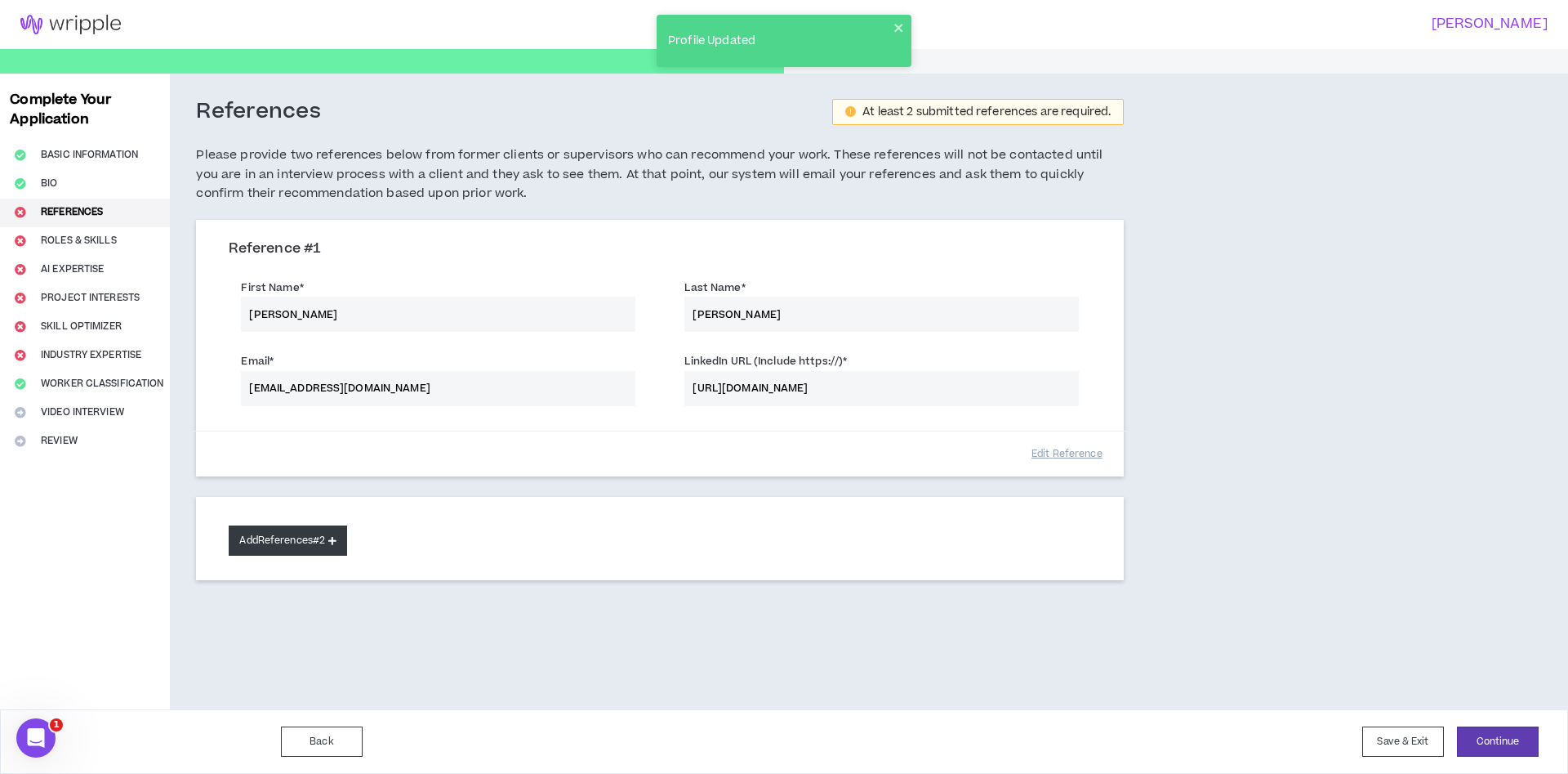
click at [301, 531] on button "Add References #2" at bounding box center [287, 540] width 119 height 30
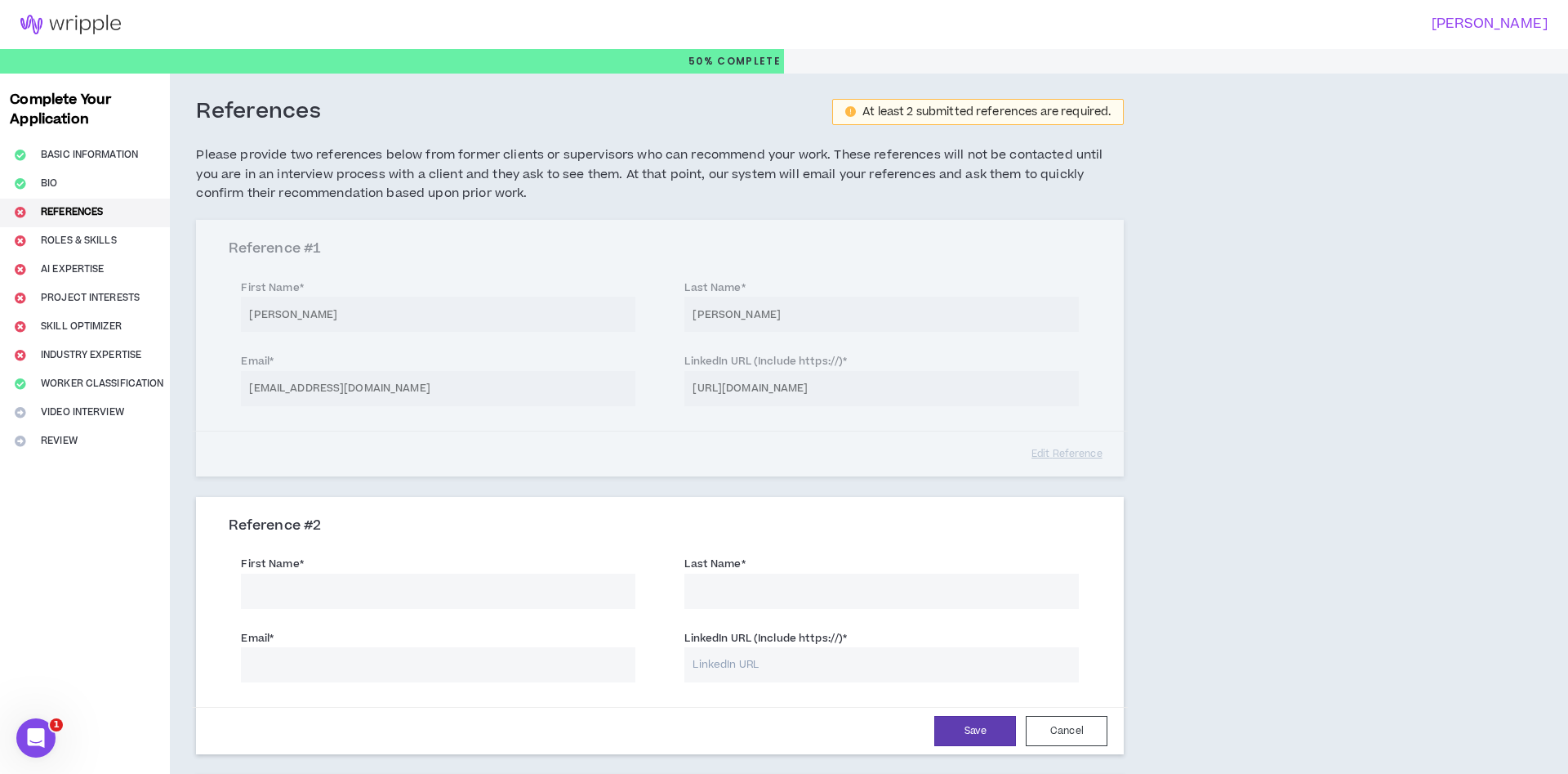
click at [374, 604] on input "First Name *" at bounding box center [438, 592] width 394 height 35
type input "[PERSON_NAME]"
type input "Bing"
paste input "[URL][DOMAIN_NAME][PERSON_NAME]"
type input "[URL][DOMAIN_NAME][PERSON_NAME]"
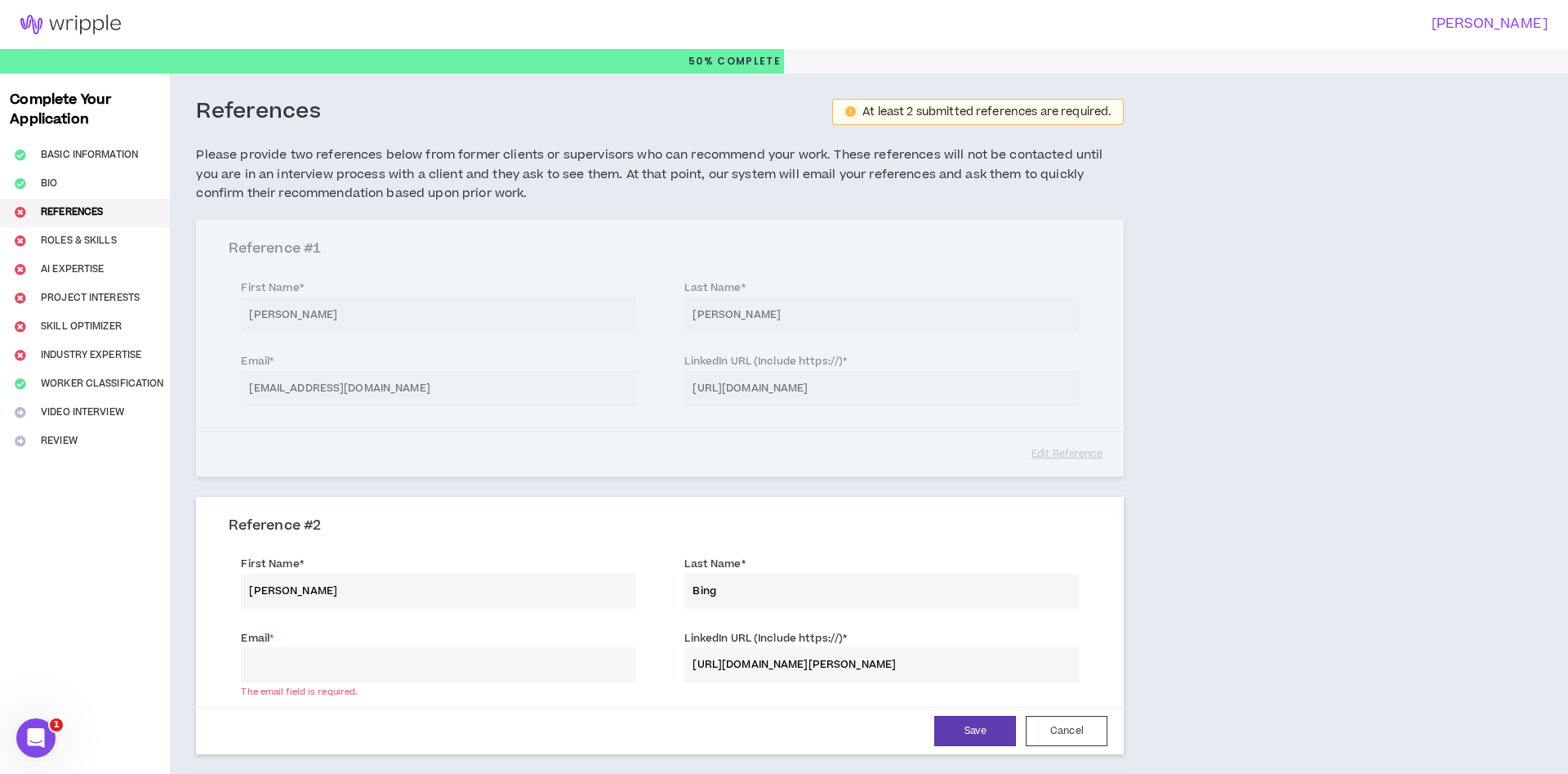
click at [444, 655] on input "Email *" at bounding box center [438, 664] width 394 height 35
type input "[EMAIL_ADDRESS][PERSON_NAME][DOMAIN_NAME]"
click at [967, 735] on button "Save" at bounding box center [975, 730] width 81 height 30
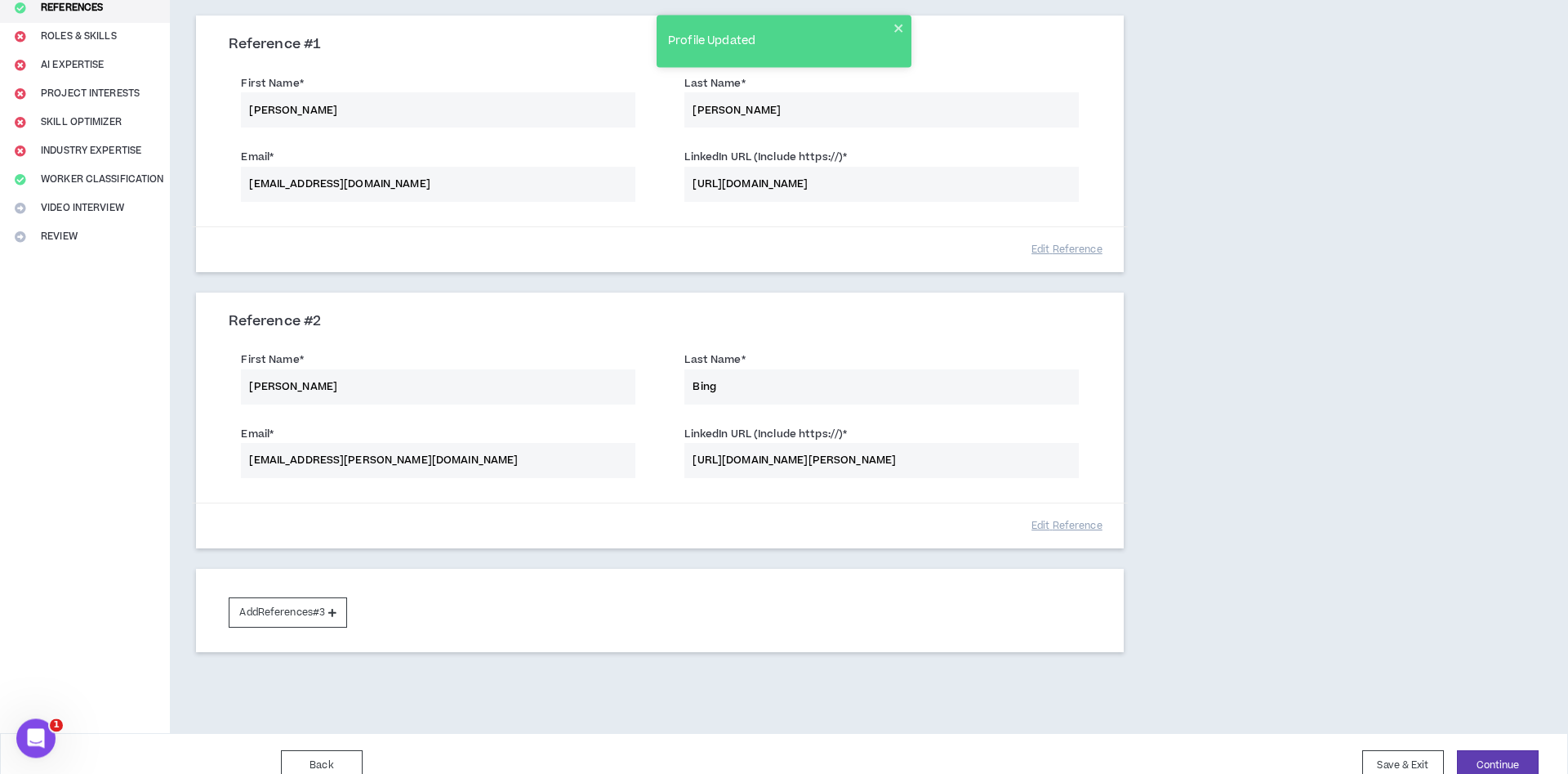
scroll to position [228, 0]
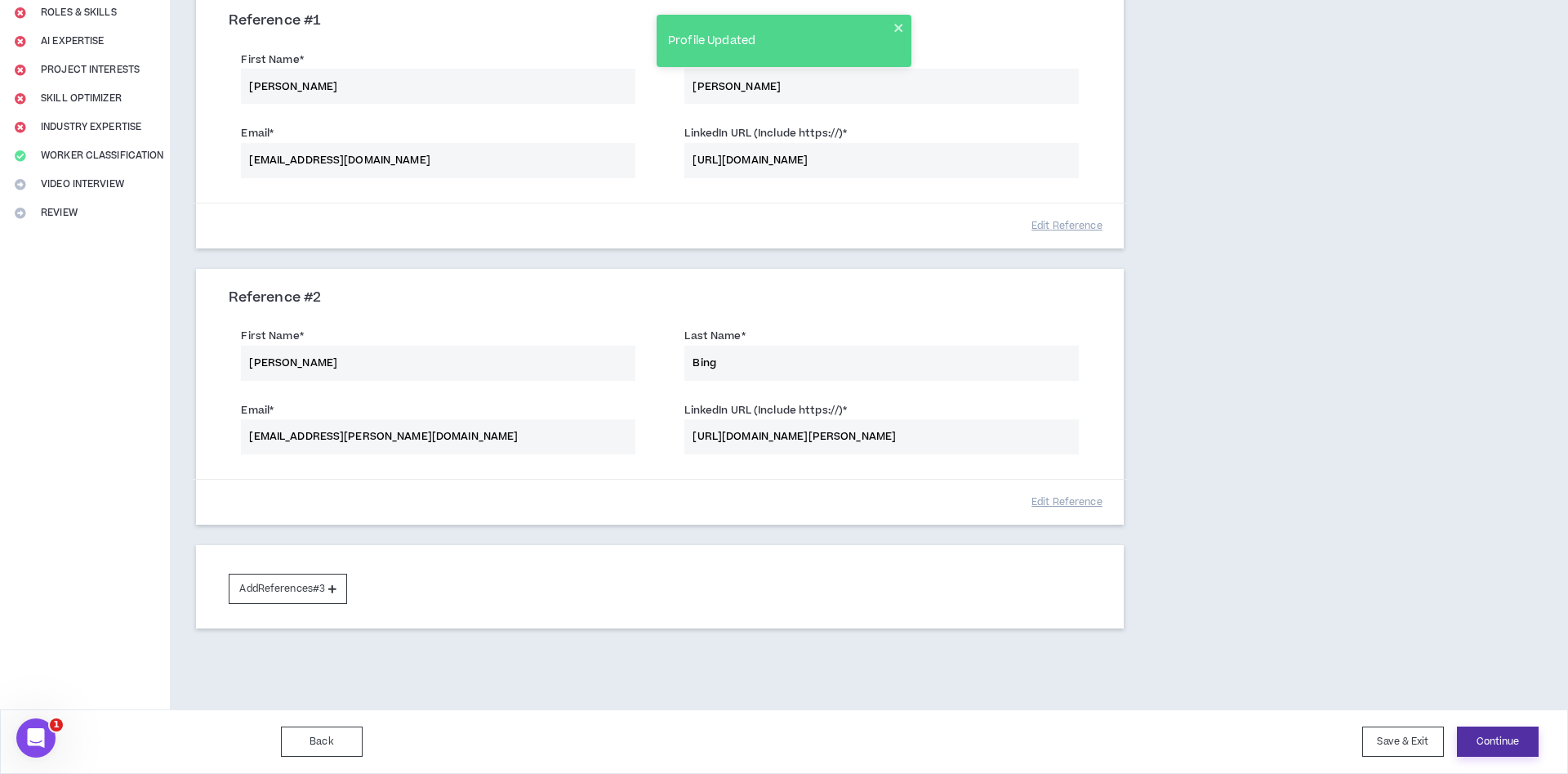
click at [1529, 738] on button "Continue" at bounding box center [1496, 741] width 81 height 30
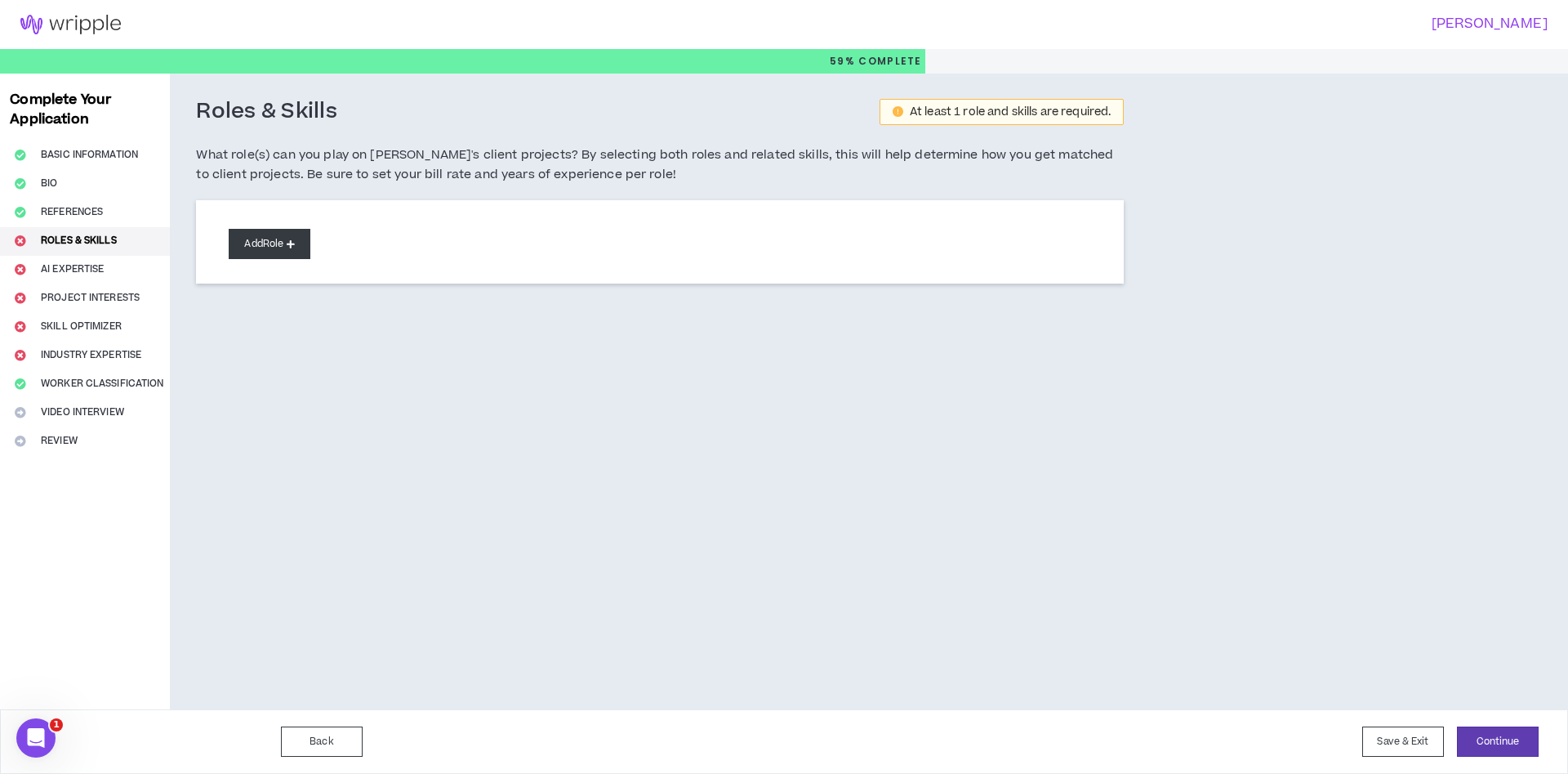
click at [262, 247] on button "Add Role" at bounding box center [269, 243] width 81 height 30
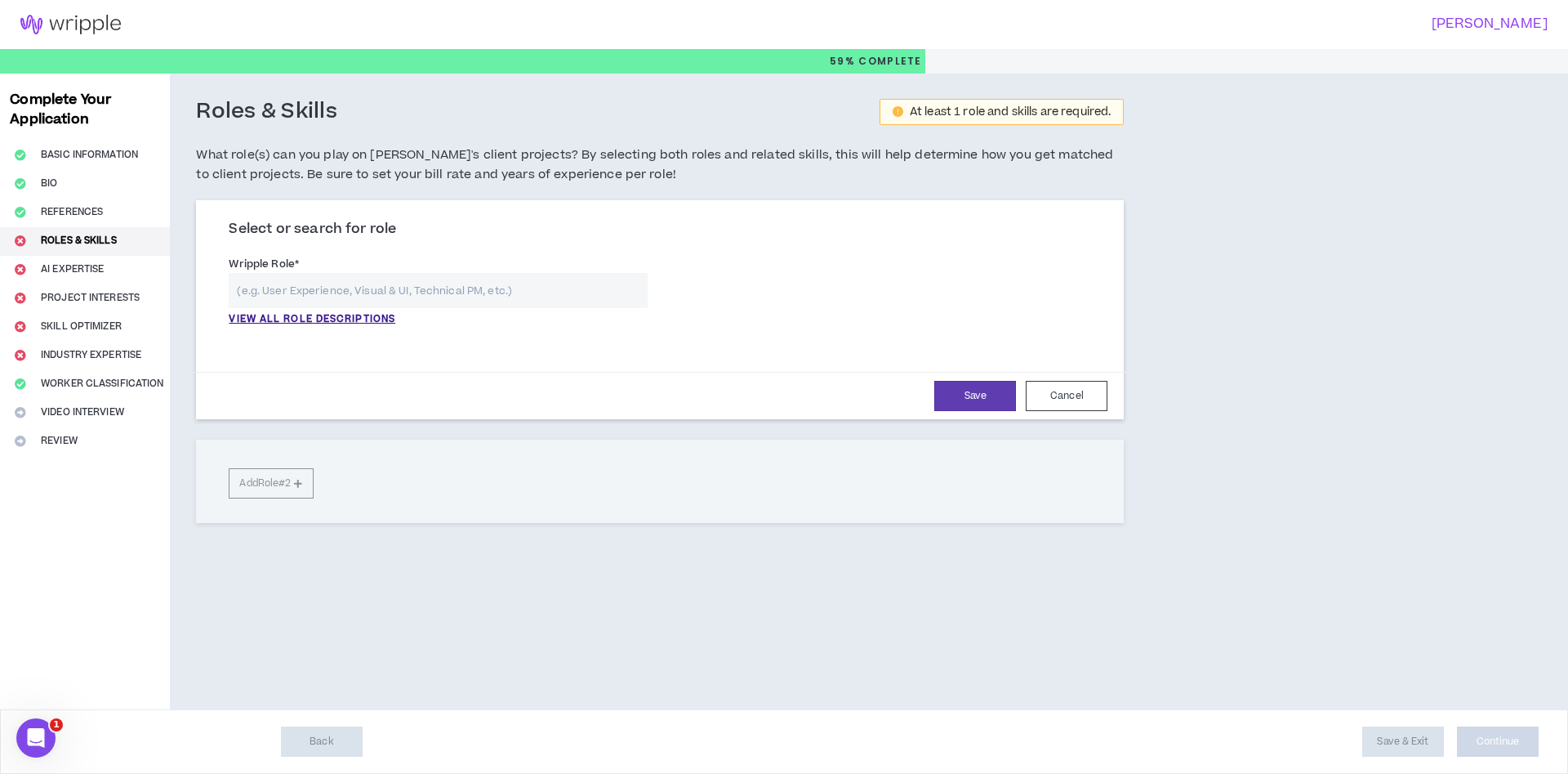
click at [314, 283] on input "text" at bounding box center [437, 290] width 419 height 35
click at [315, 318] on p "VIEW ALL ROLE DESCRIPTIONS" at bounding box center [312, 319] width 167 height 15
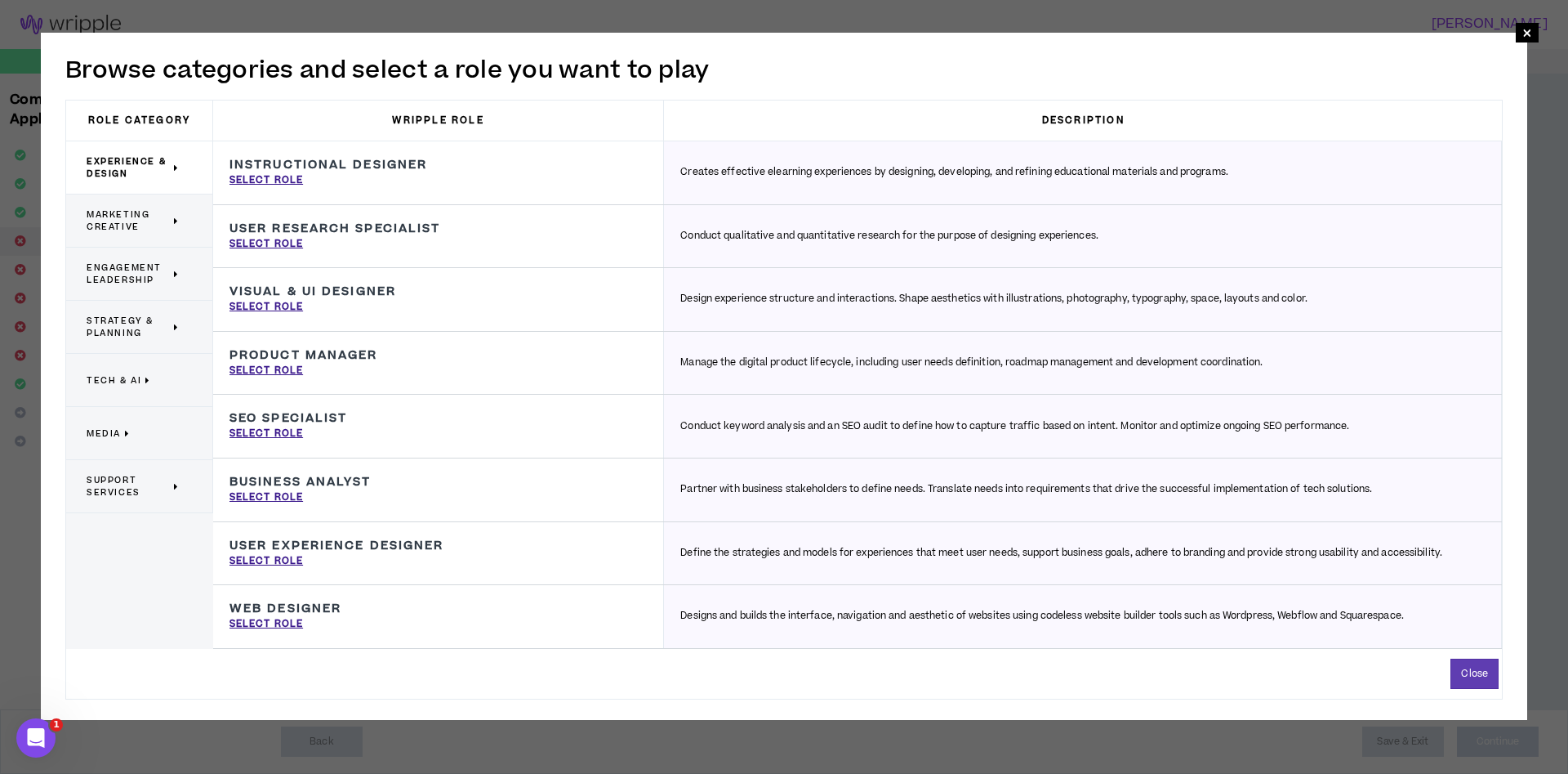
click at [327, 371] on div "Product Manager Manage the digital product lifecycle, including user needs defi…" at bounding box center [438, 363] width 451 height 63
click at [285, 362] on h3 "Product Manager" at bounding box center [304, 355] width 149 height 15
click at [127, 230] on span "Marketing Creative" at bounding box center [127, 220] width 83 height 25
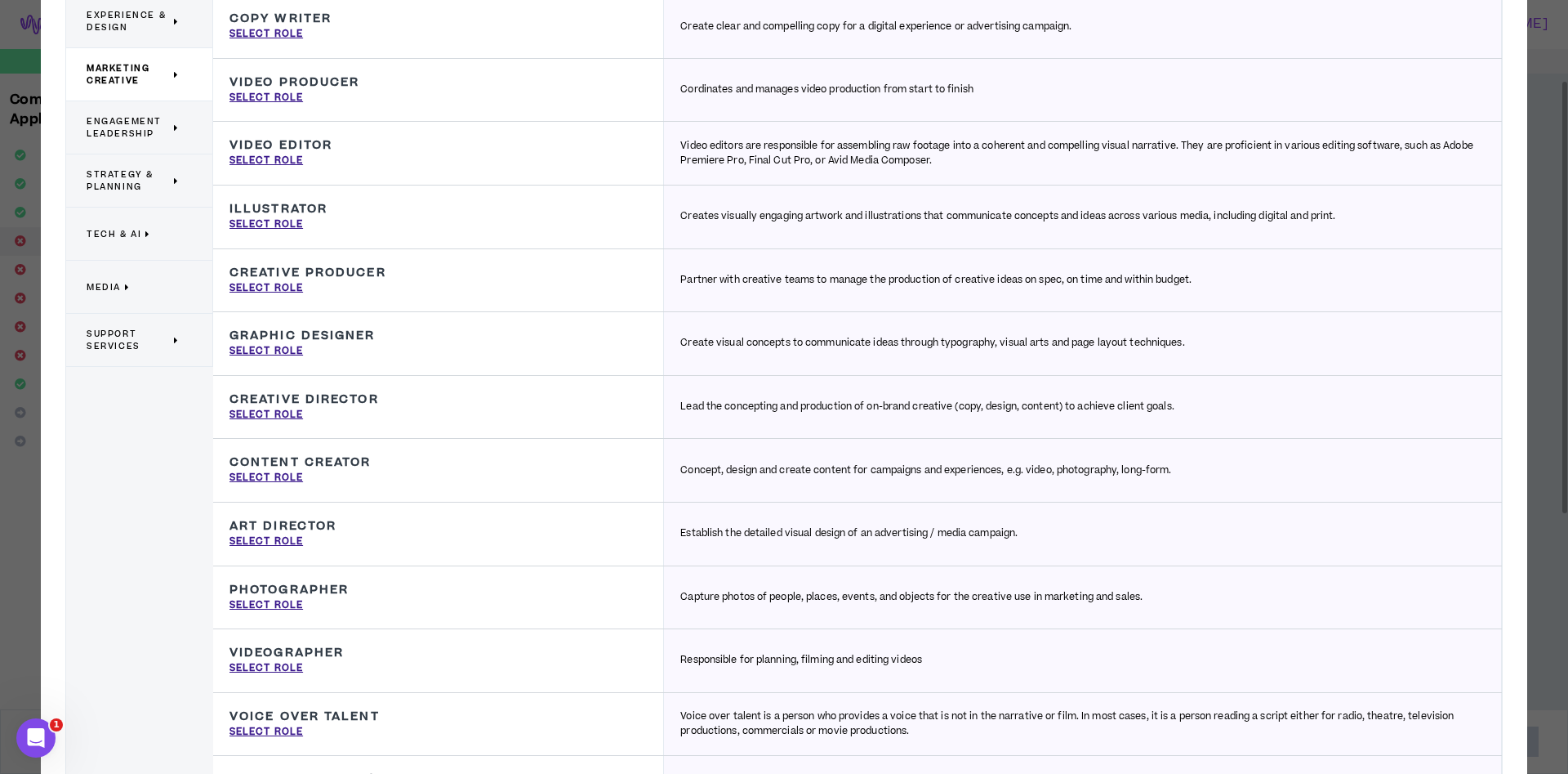
click at [128, 111] on p "Engagement Leadership" at bounding box center [132, 128] width 93 height 36
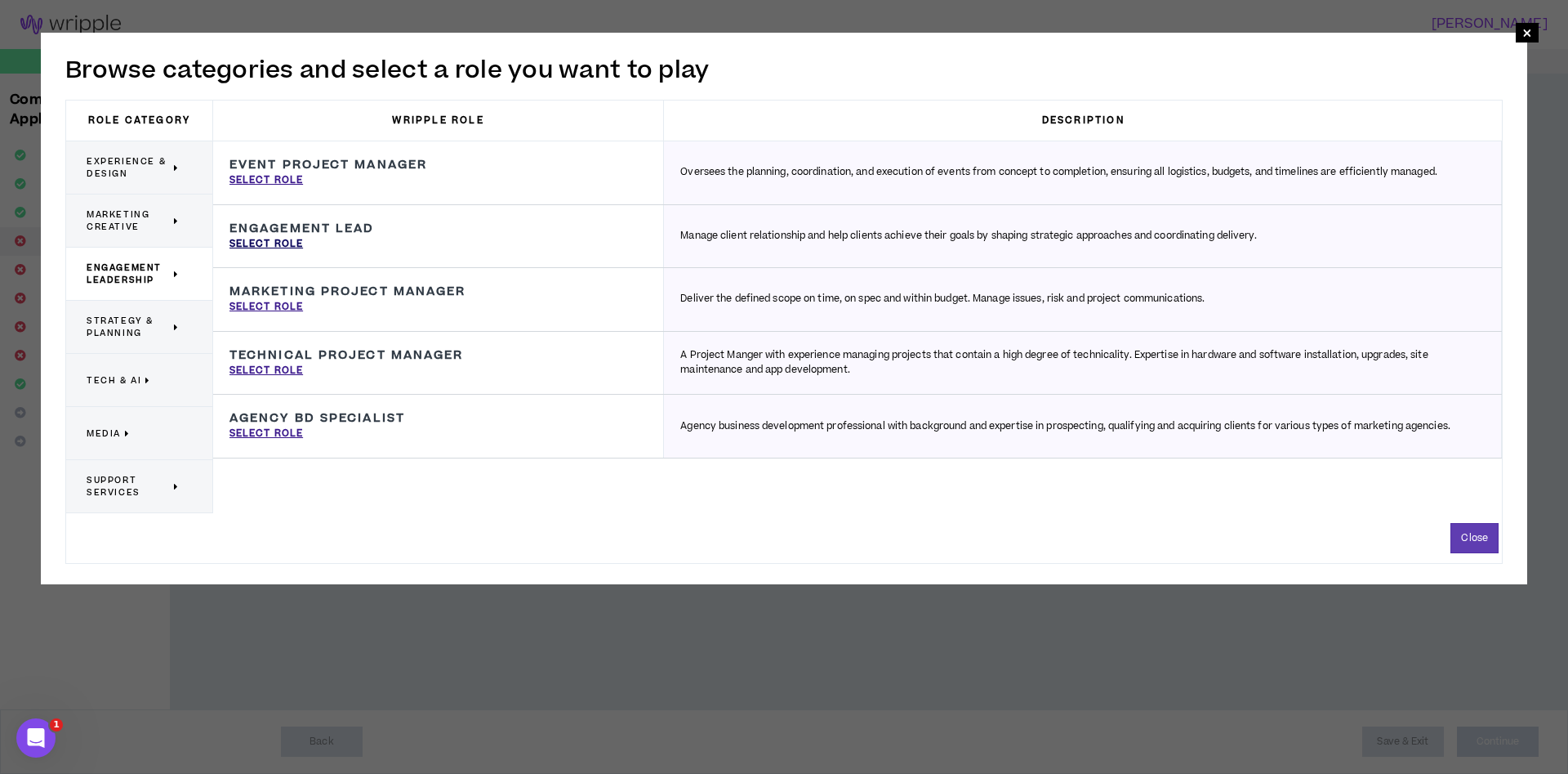
click at [291, 241] on p "Select Role" at bounding box center [266, 243] width 74 height 15
type input "Engagement Lead"
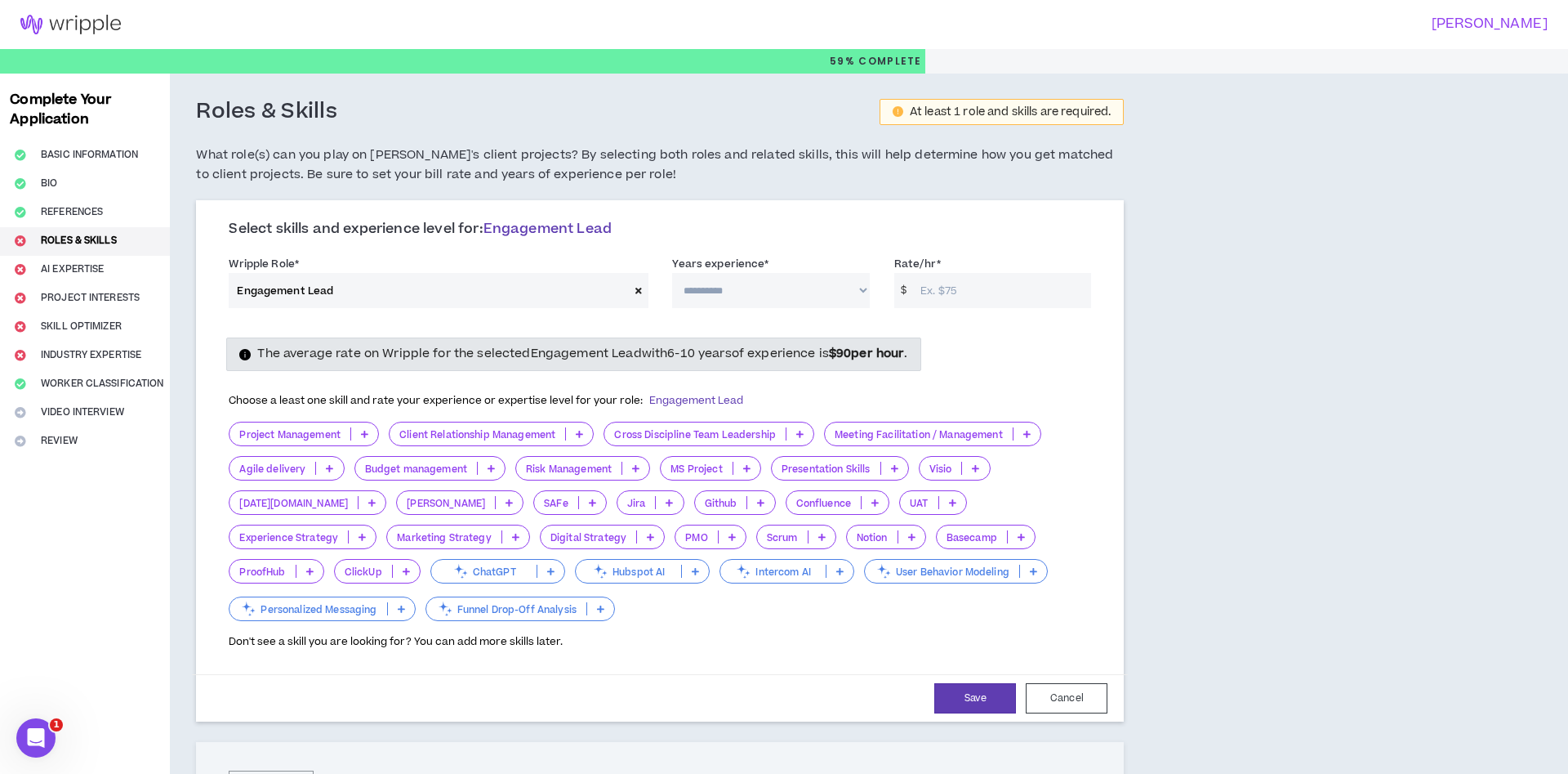
click at [672, 273] on select "**********" at bounding box center [770, 290] width 197 height 35
select select "***"
click option "*********" at bounding box center [0, 0] width 0 height 0
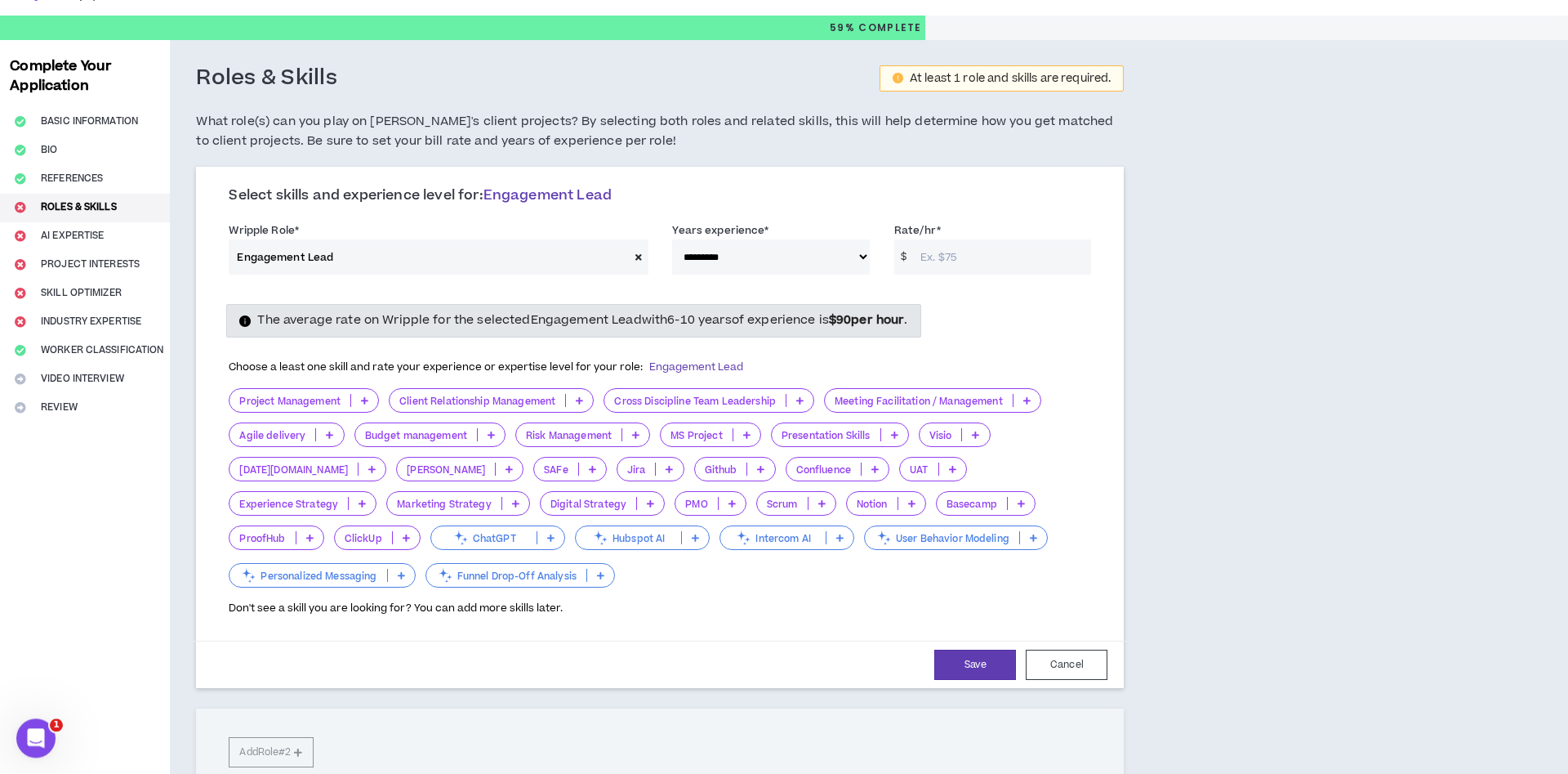
scroll to position [29, 0]
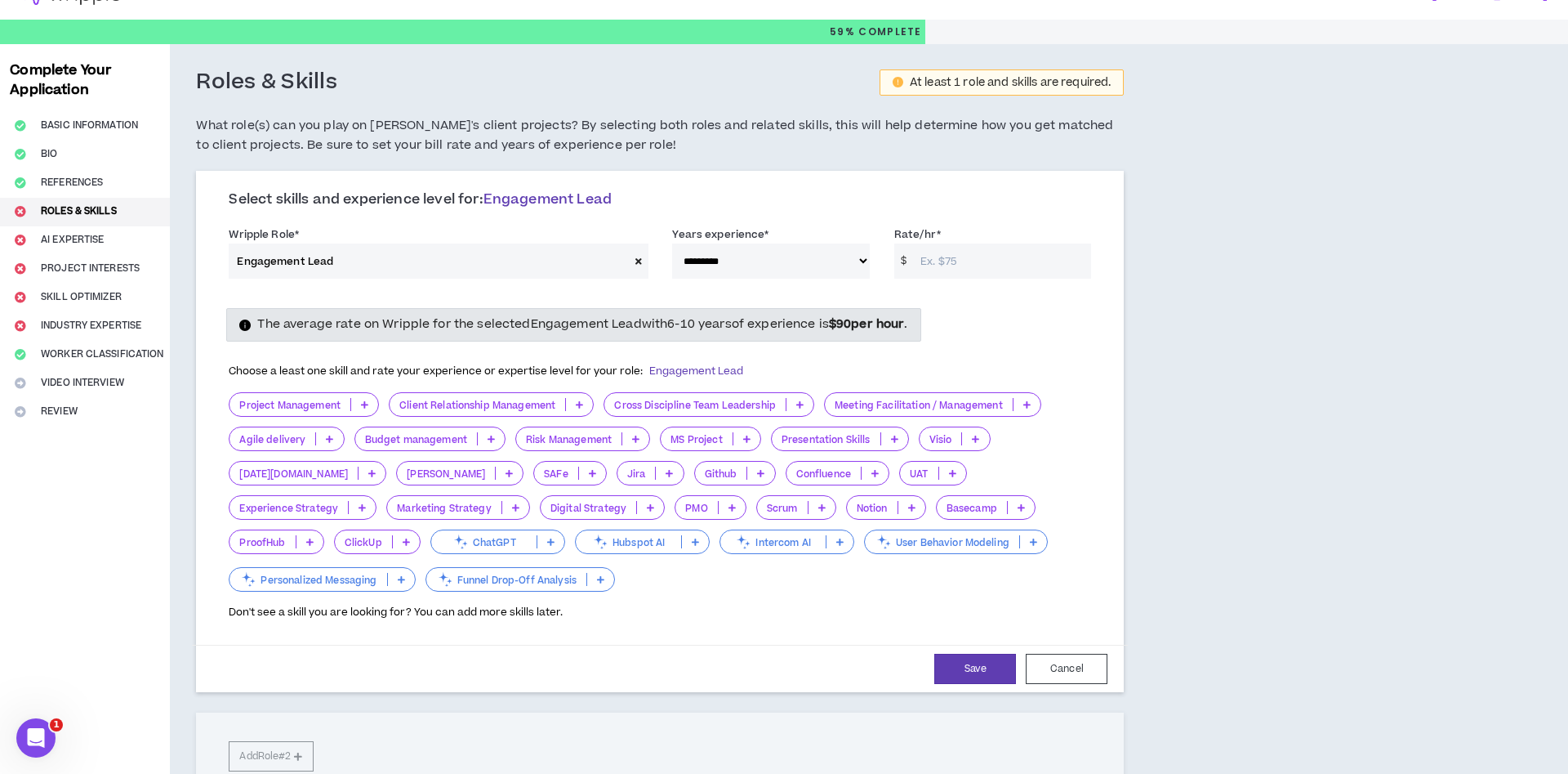
click at [931, 263] on input "Rate/hr *" at bounding box center [1001, 261] width 178 height 35
type input "150"
click at [361, 405] on p at bounding box center [364, 403] width 26 height 13
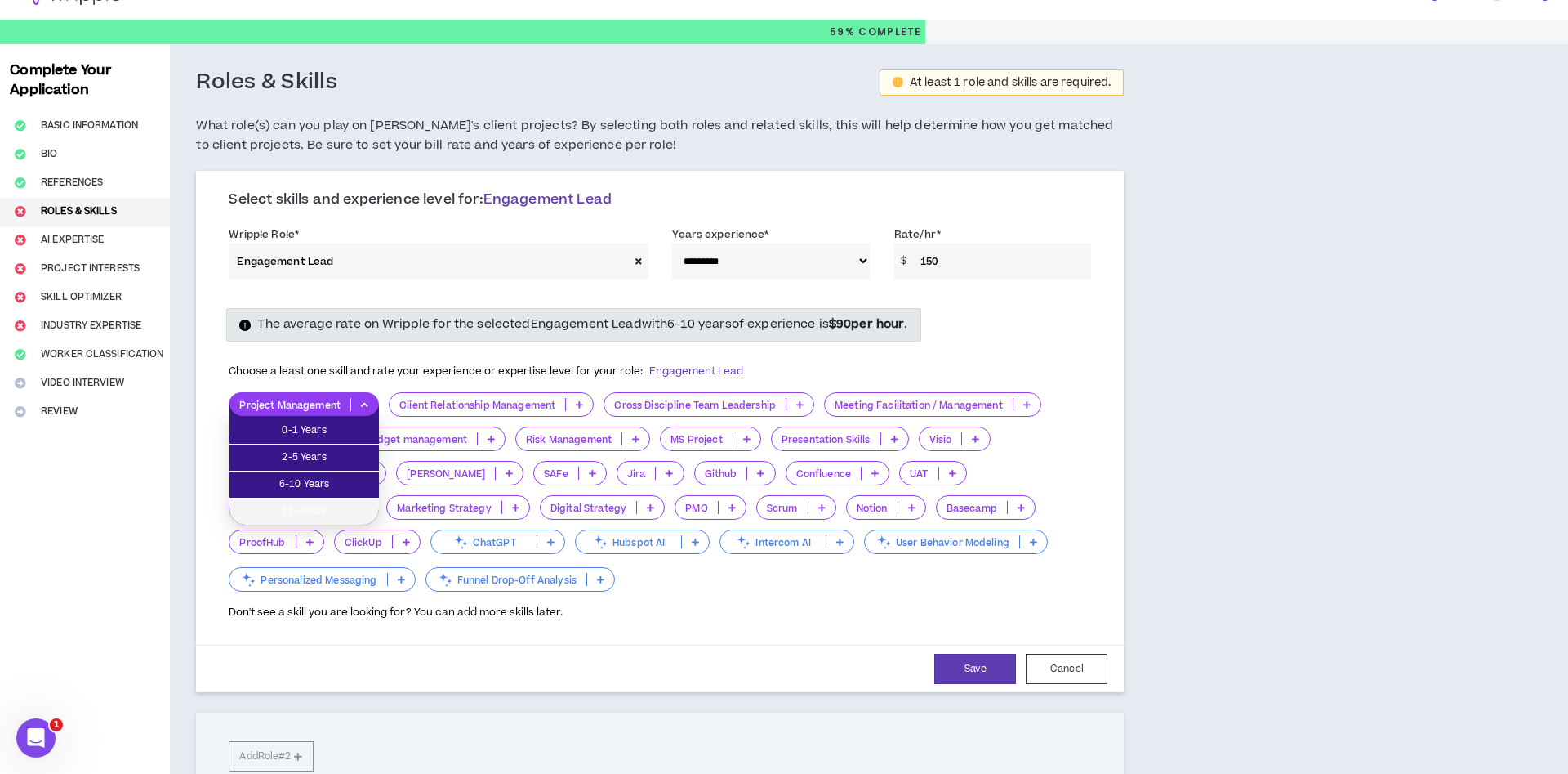
drag, startPoint x: 321, startPoint y: 507, endPoint x: 331, endPoint y: 504, distance: 10.4
click at [322, 507] on span "11+ Years" at bounding box center [304, 511] width 129 height 18
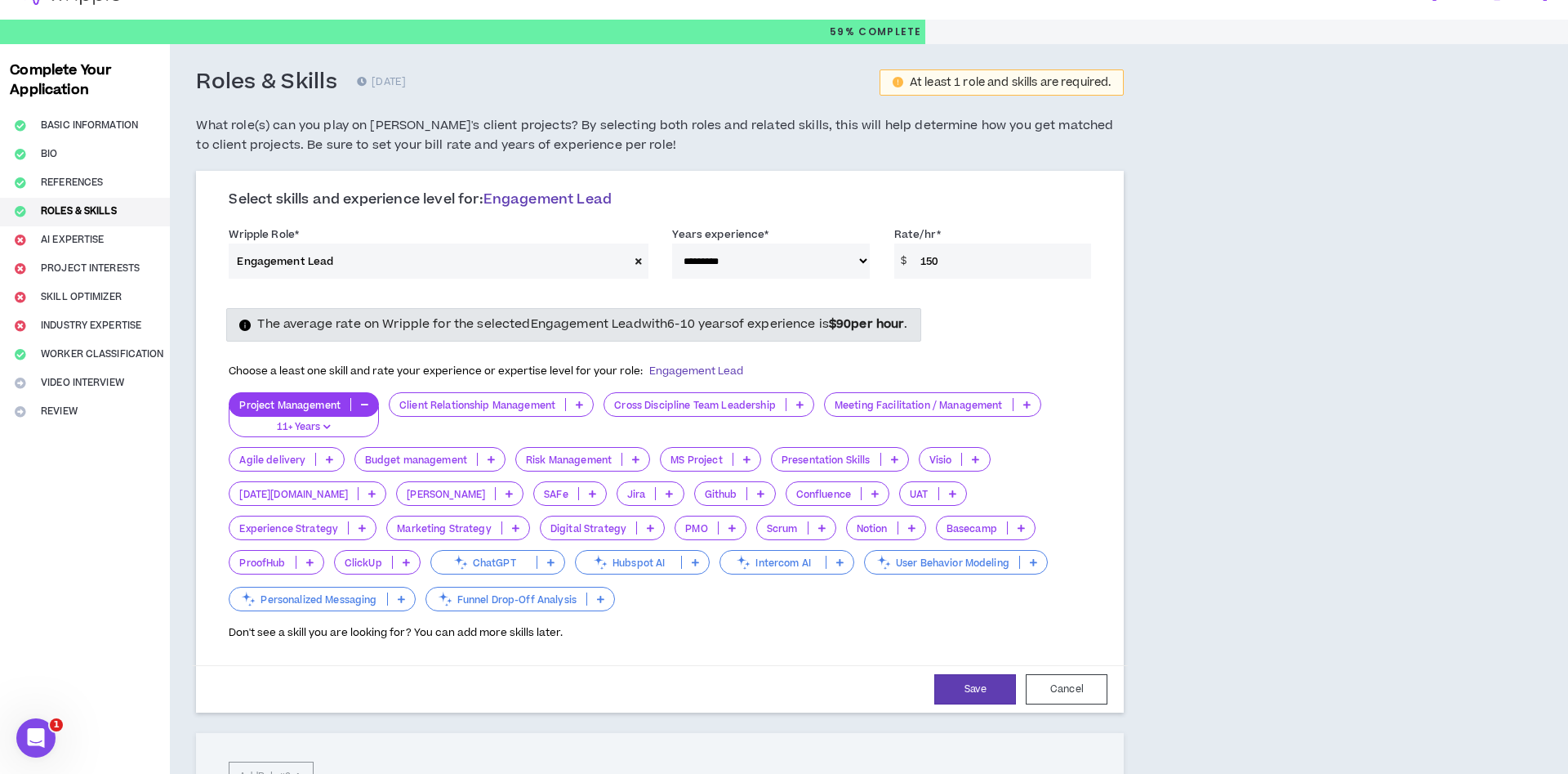
click at [574, 404] on p at bounding box center [579, 403] width 26 height 13
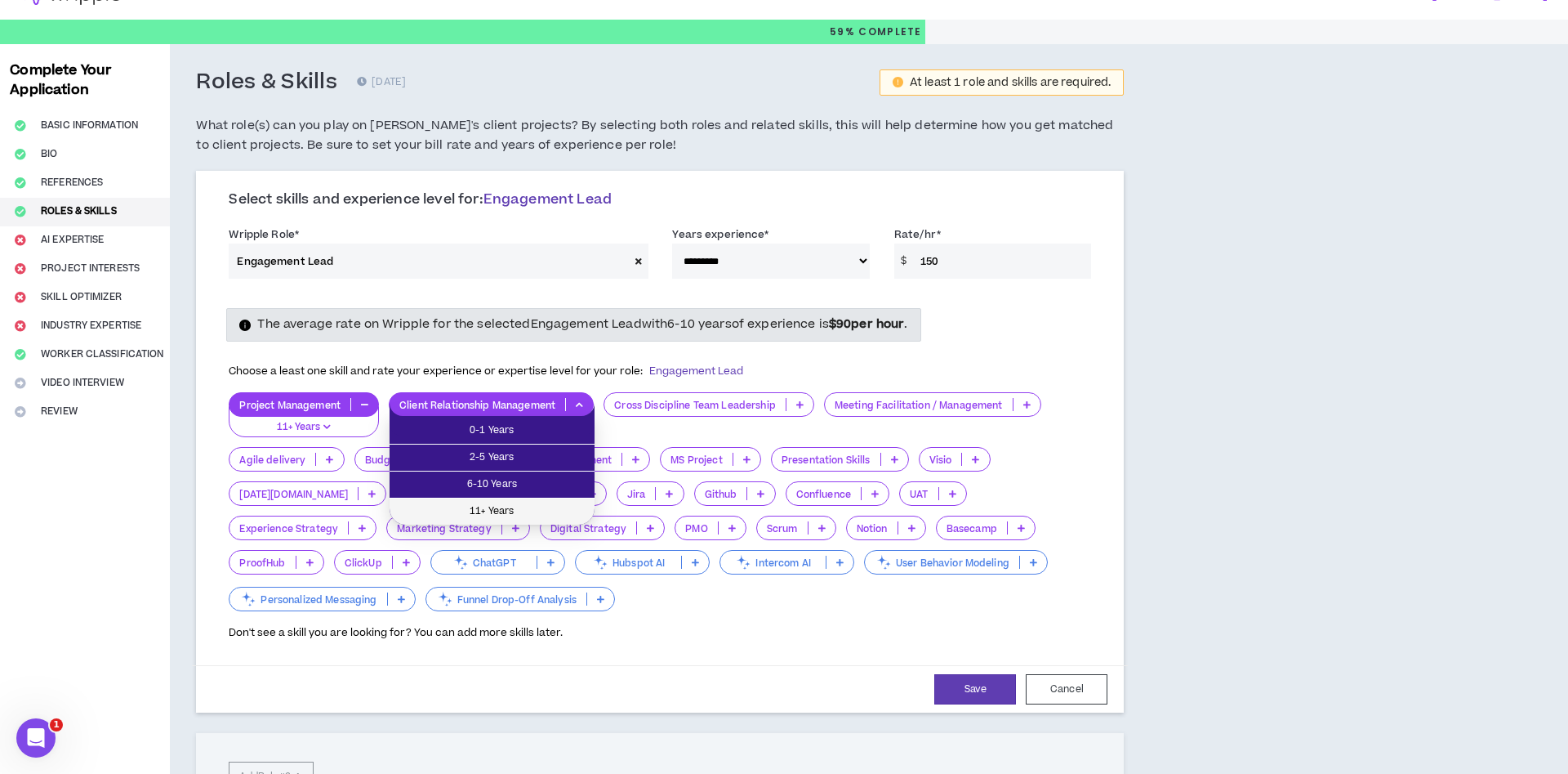
click at [528, 509] on span "11+ Years" at bounding box center [491, 511] width 185 height 18
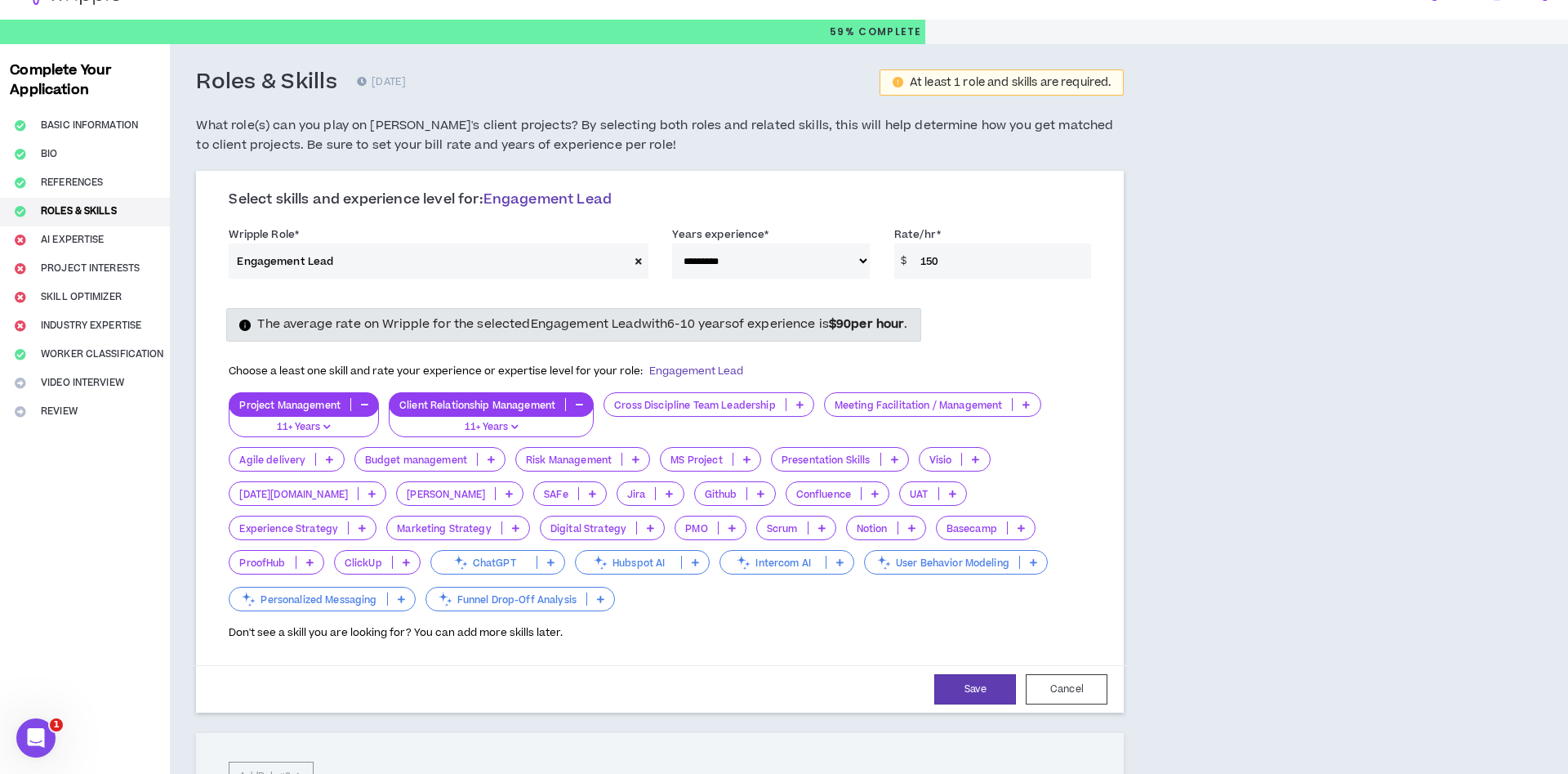
click at [797, 405] on p at bounding box center [799, 403] width 26 height 13
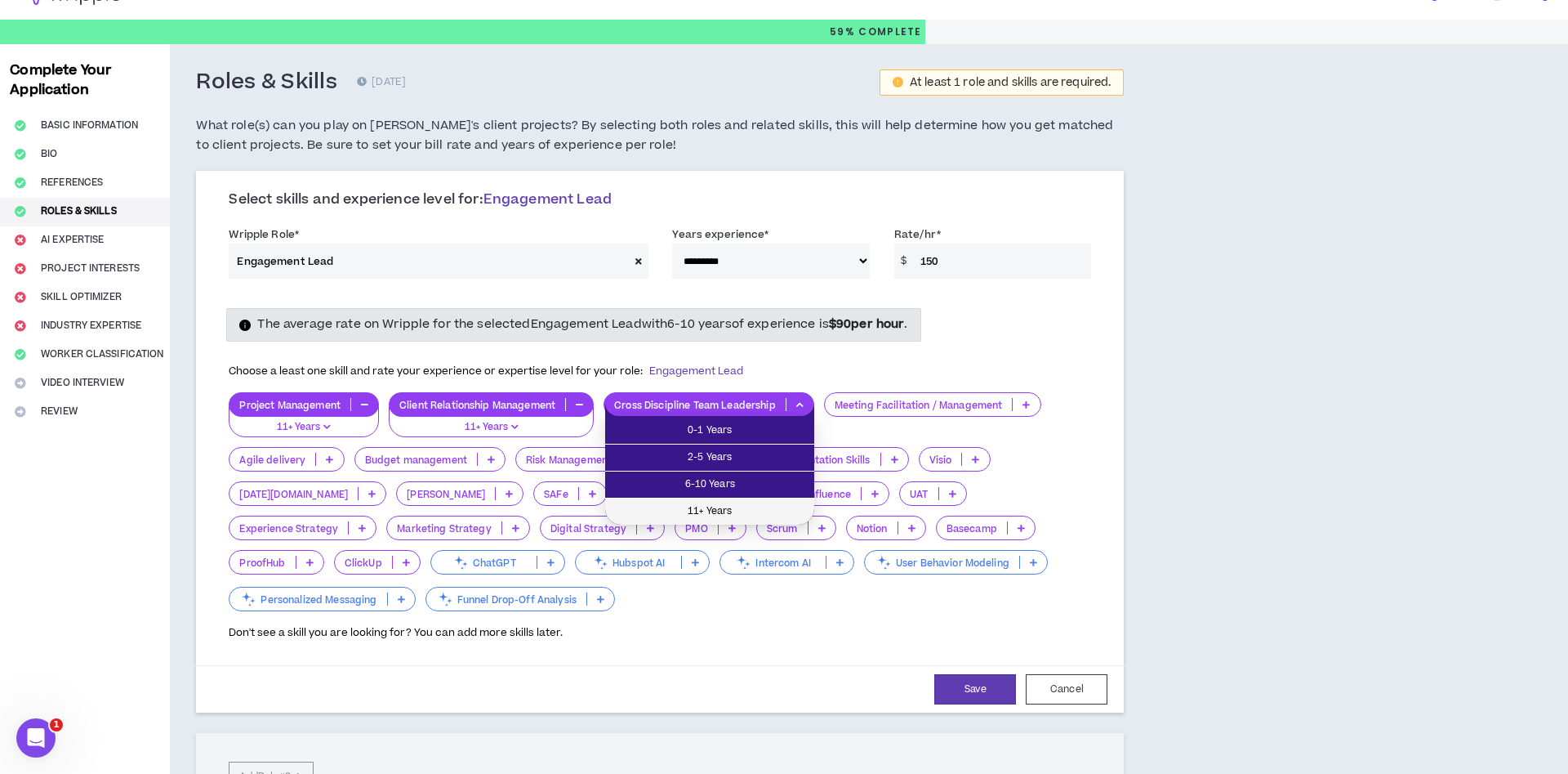
click at [736, 513] on span "11+ Years" at bounding box center [709, 511] width 189 height 18
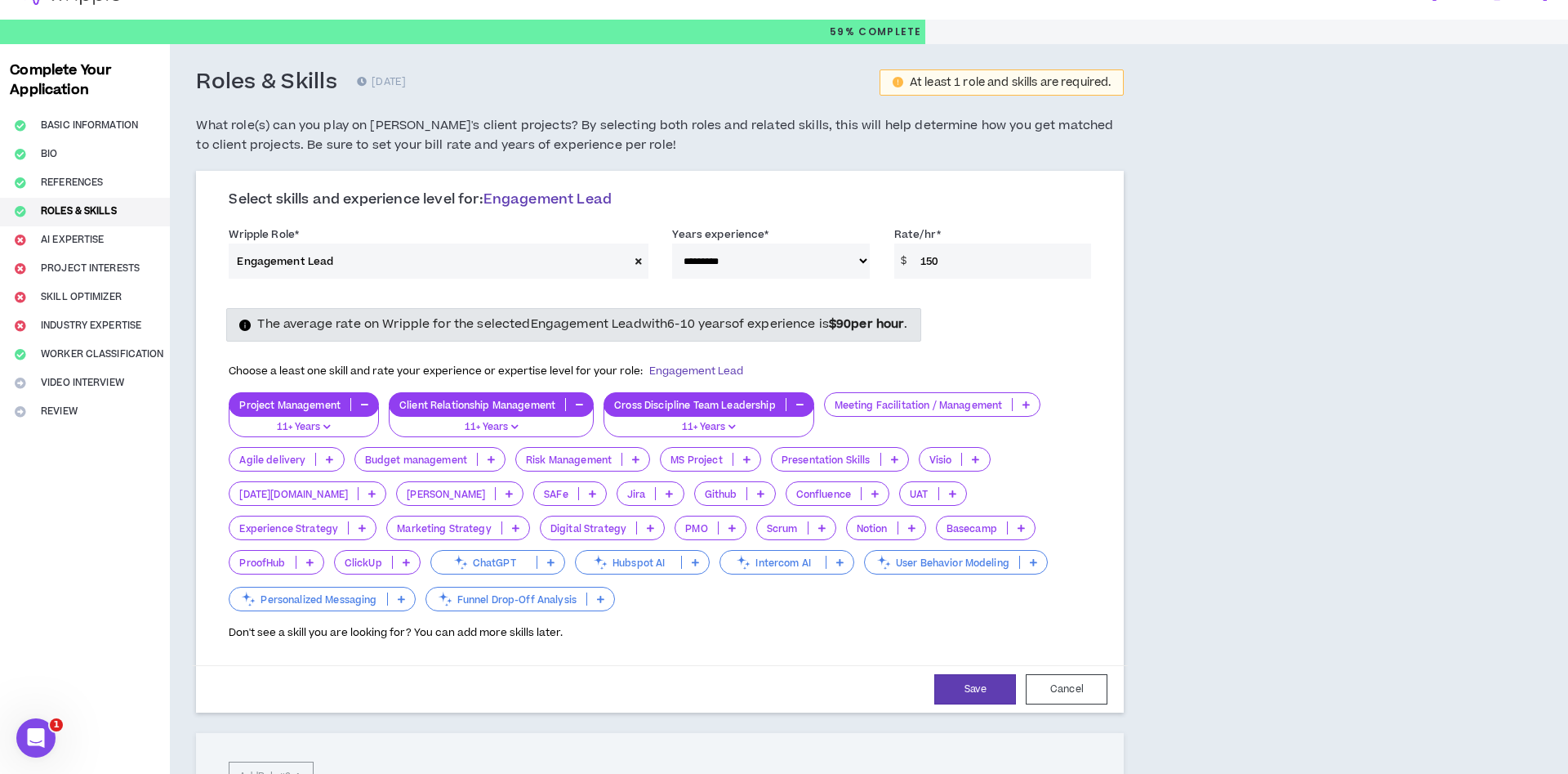
click at [1036, 407] on p at bounding box center [1025, 403] width 26 height 13
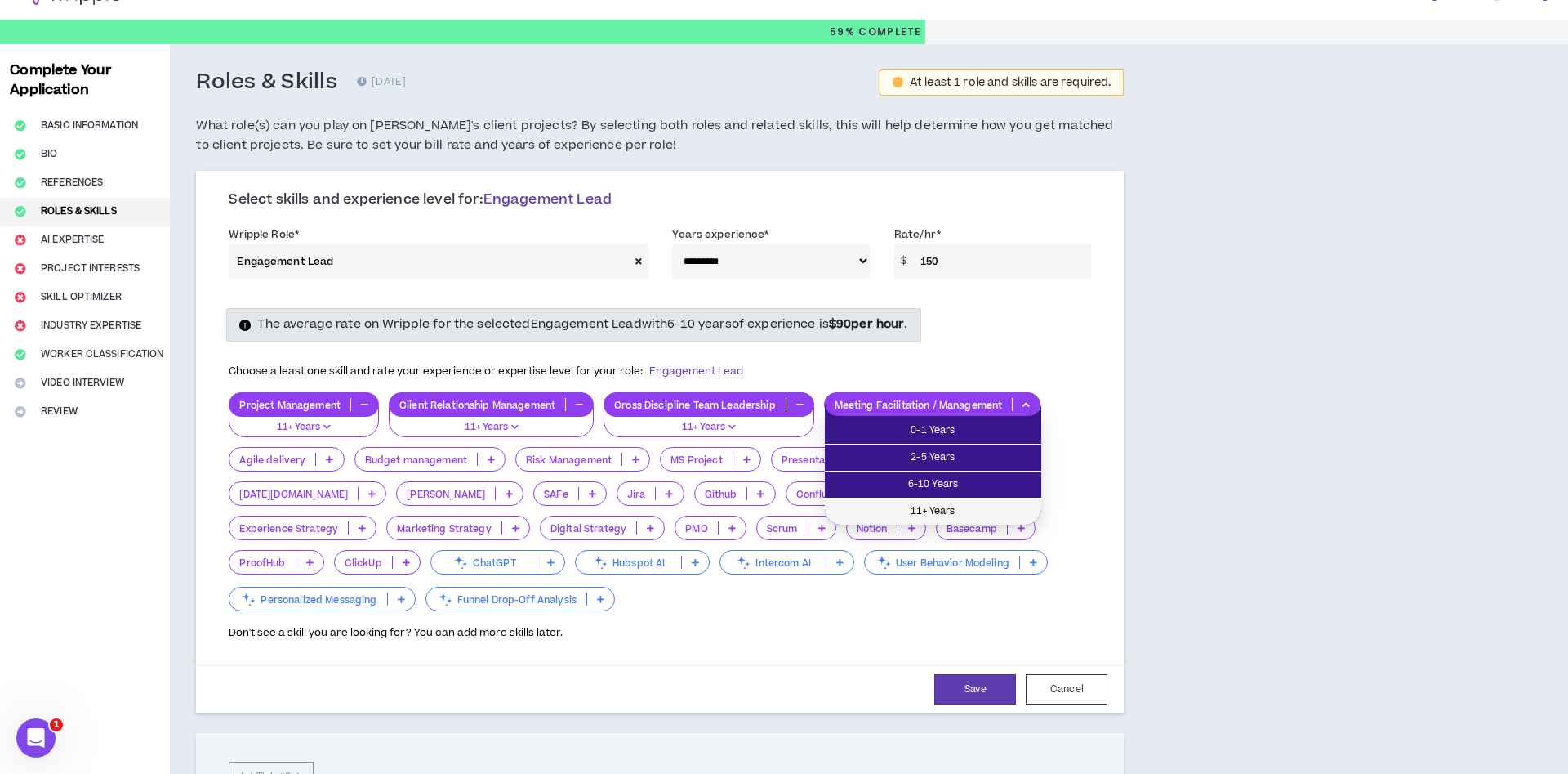
click at [1004, 505] on span "11+ Years" at bounding box center [933, 511] width 197 height 18
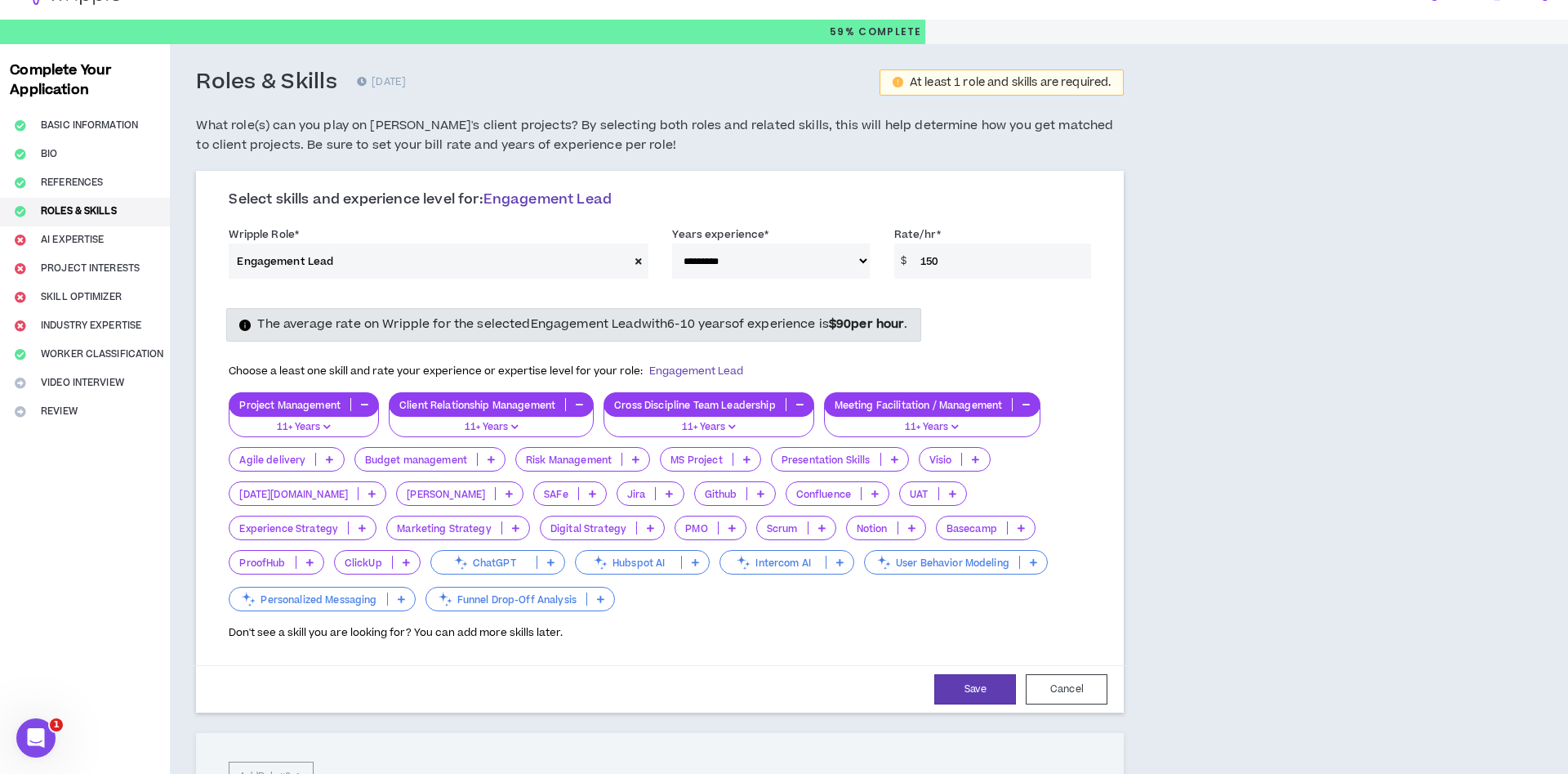
click at [888, 461] on p at bounding box center [893, 458] width 26 height 13
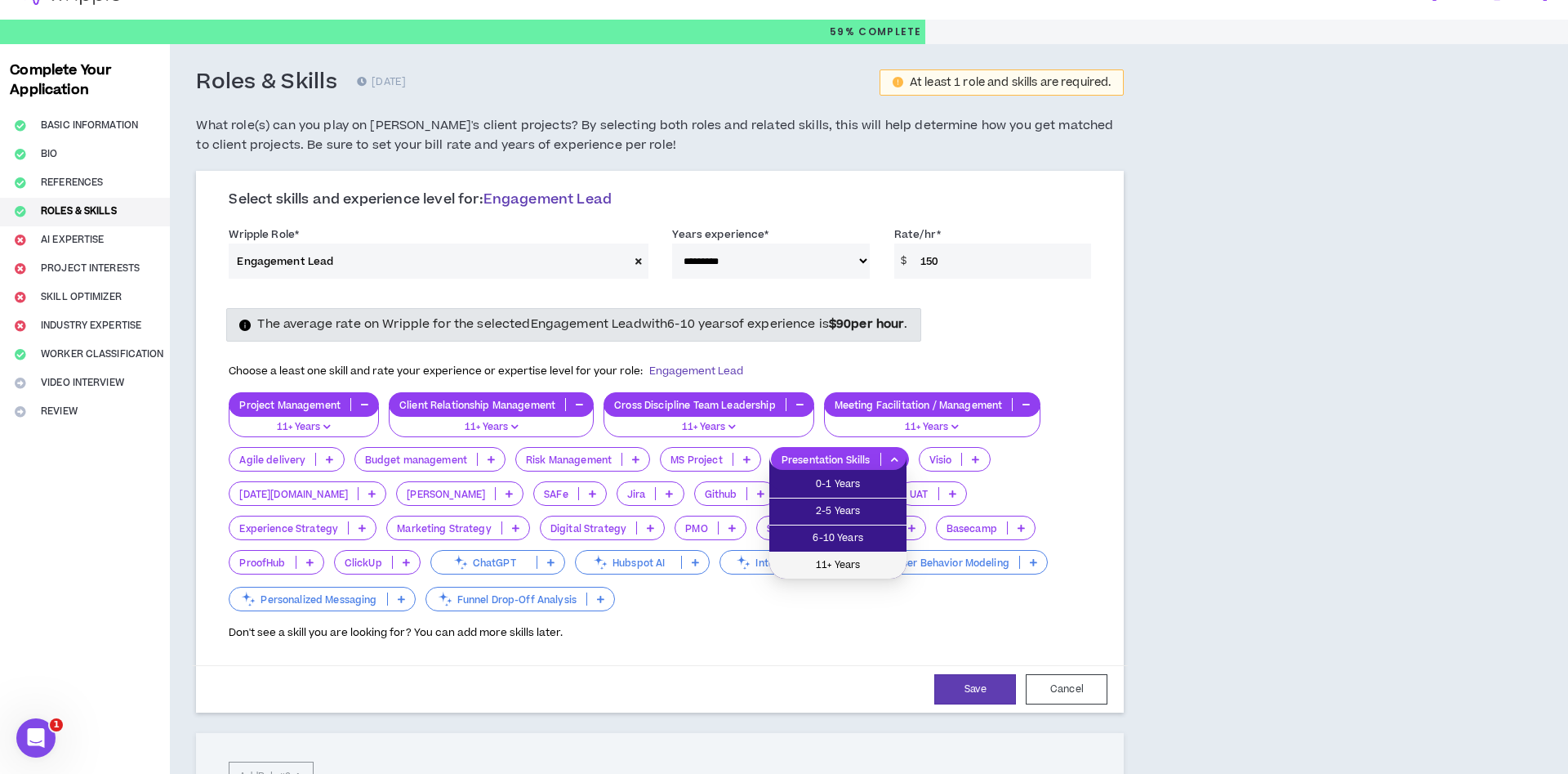
click at [866, 559] on span "11+ Years" at bounding box center [837, 565] width 118 height 18
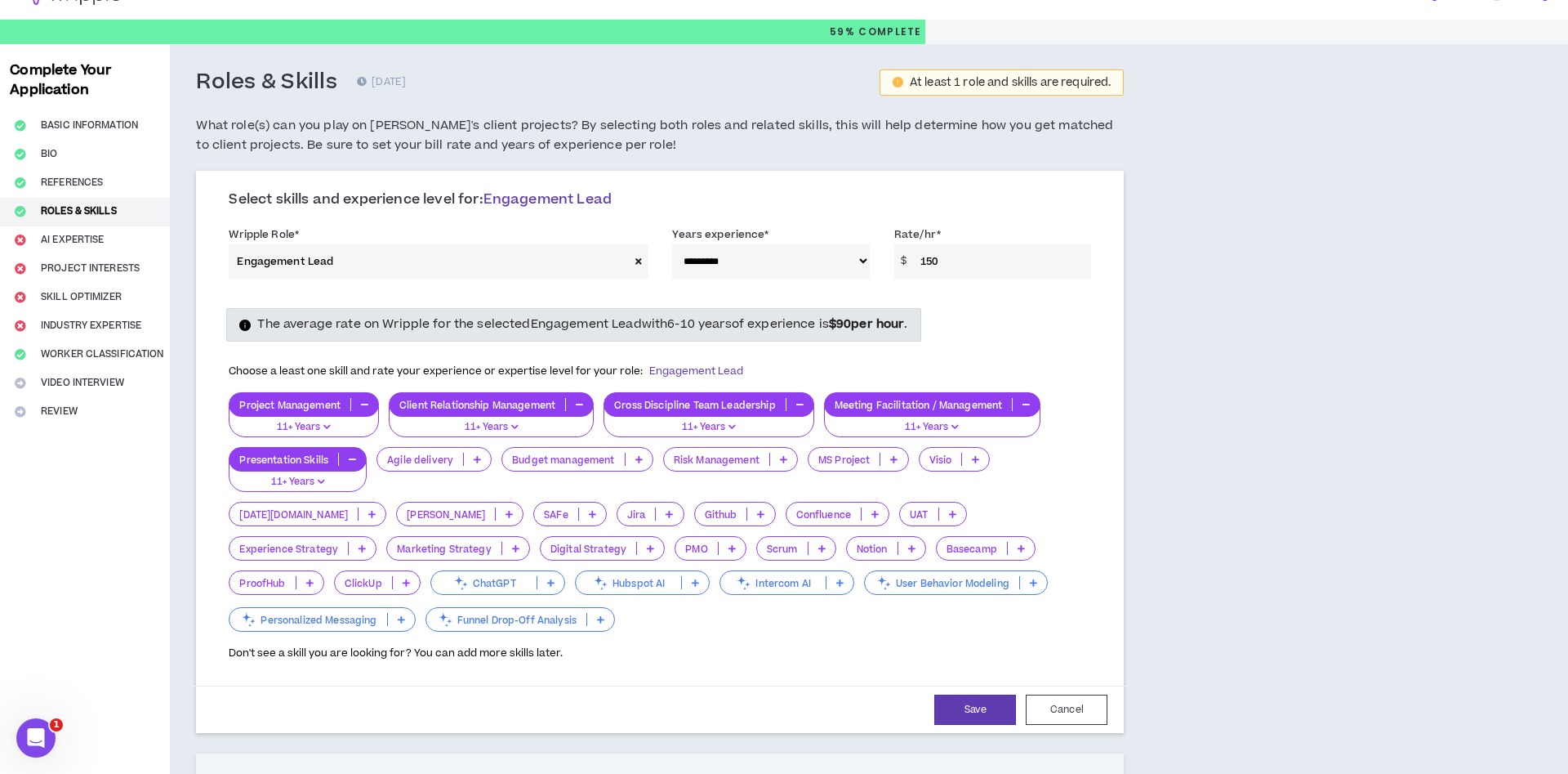
click at [633, 462] on p at bounding box center [638, 458] width 26 height 13
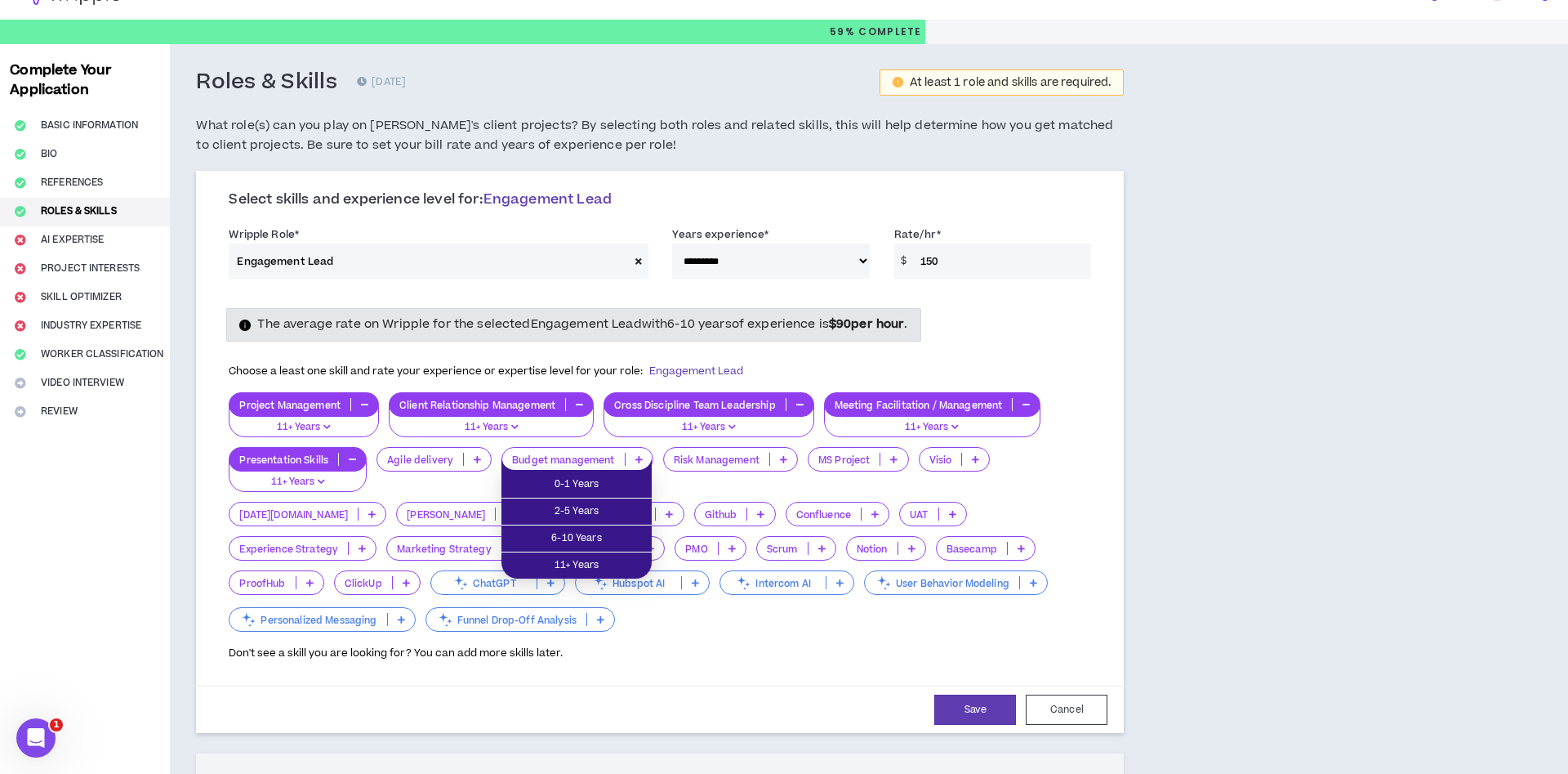
click at [714, 481] on div "Risk Management" at bounding box center [730, 469] width 134 height 45
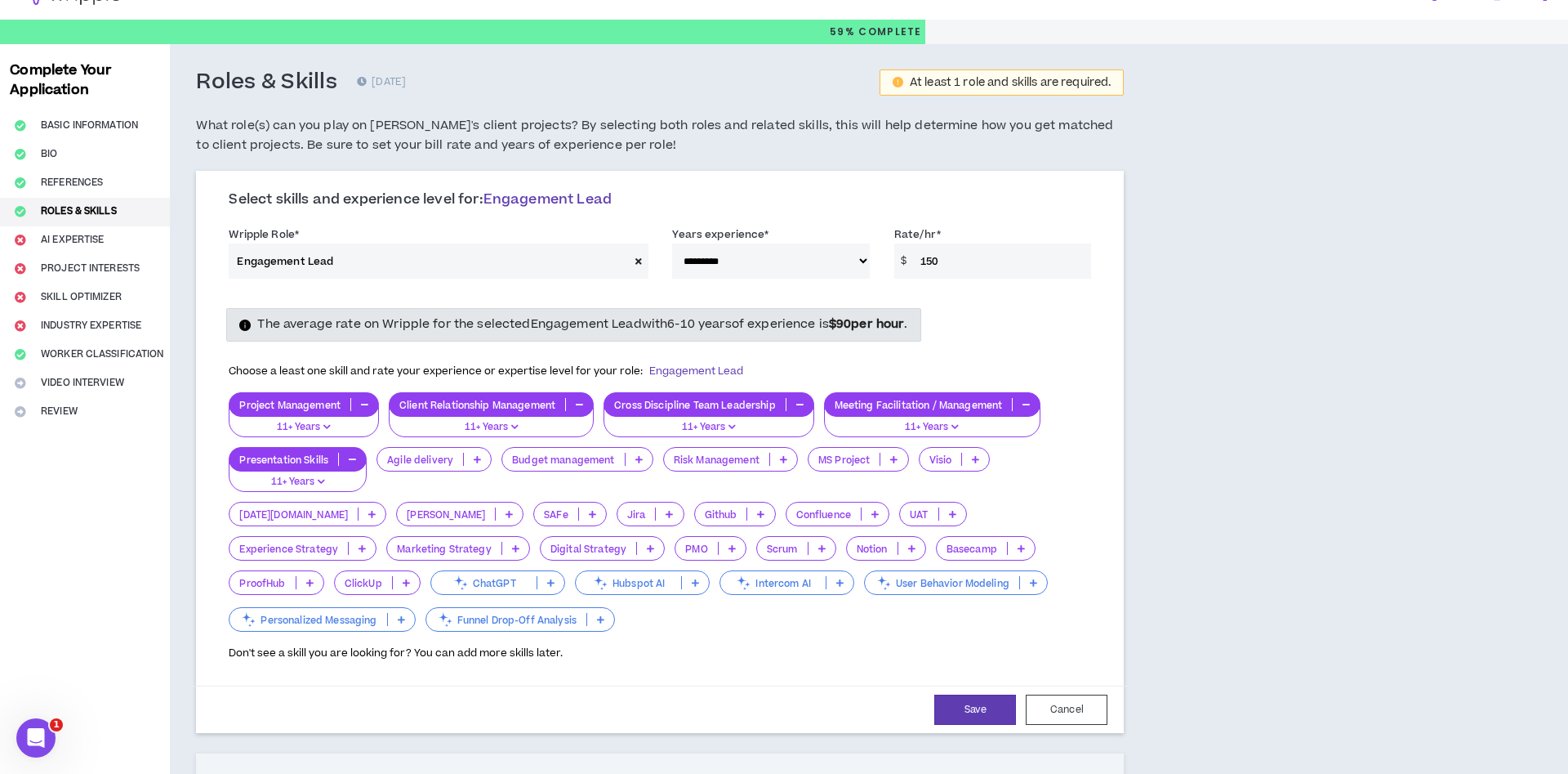
click at [777, 460] on p at bounding box center [783, 458] width 26 height 13
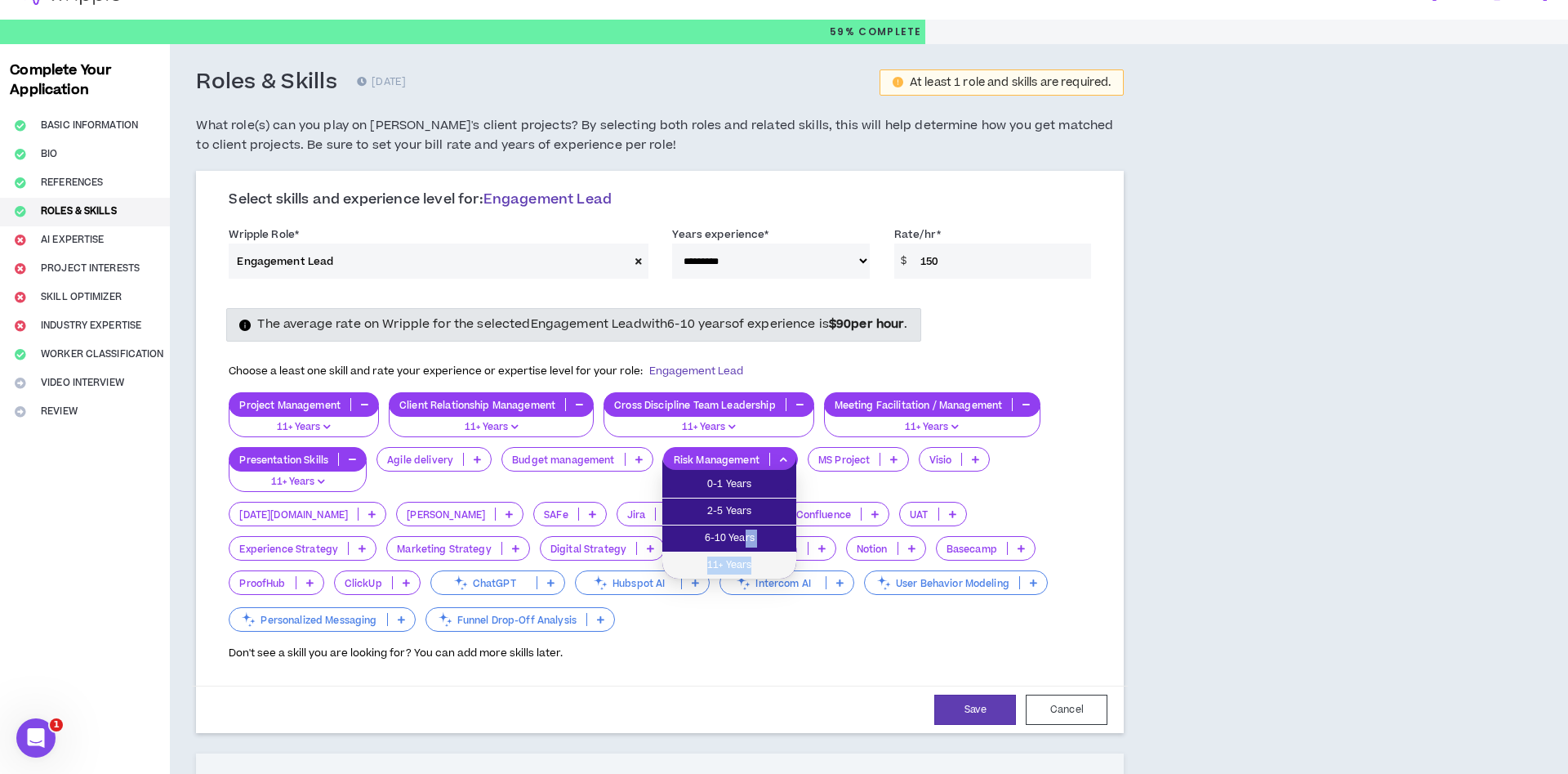
drag, startPoint x: 744, startPoint y: 538, endPoint x: 750, endPoint y: 558, distance: 20.9
click at [750, 558] on ul "0-1 Years 2-5 Years 6-10 Years 11+ Years" at bounding box center [729, 524] width 134 height 109
click at [750, 558] on span "11+ Years" at bounding box center [729, 565] width 115 height 18
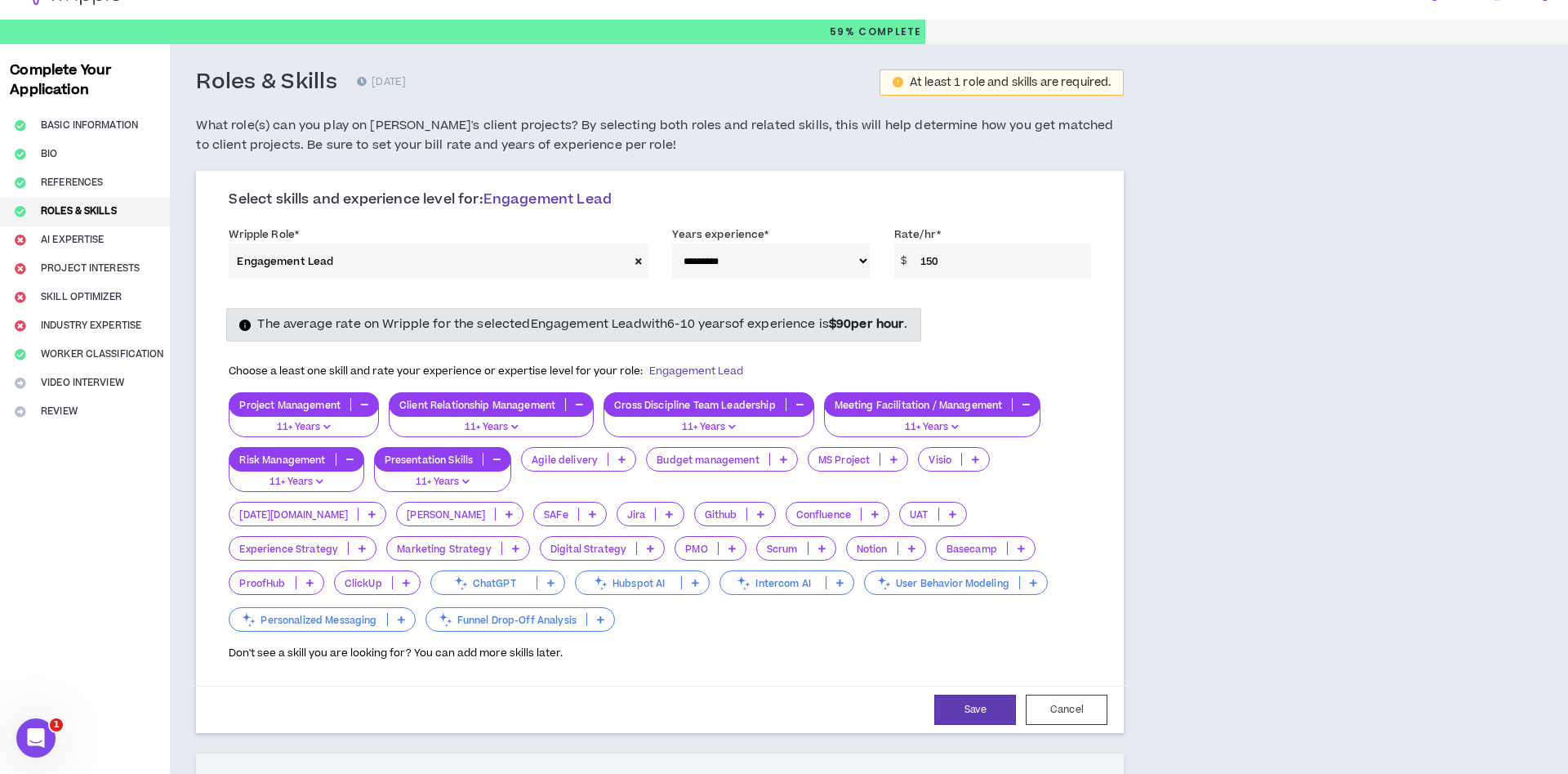
click at [369, 514] on icon at bounding box center [372, 514] width 7 height 8
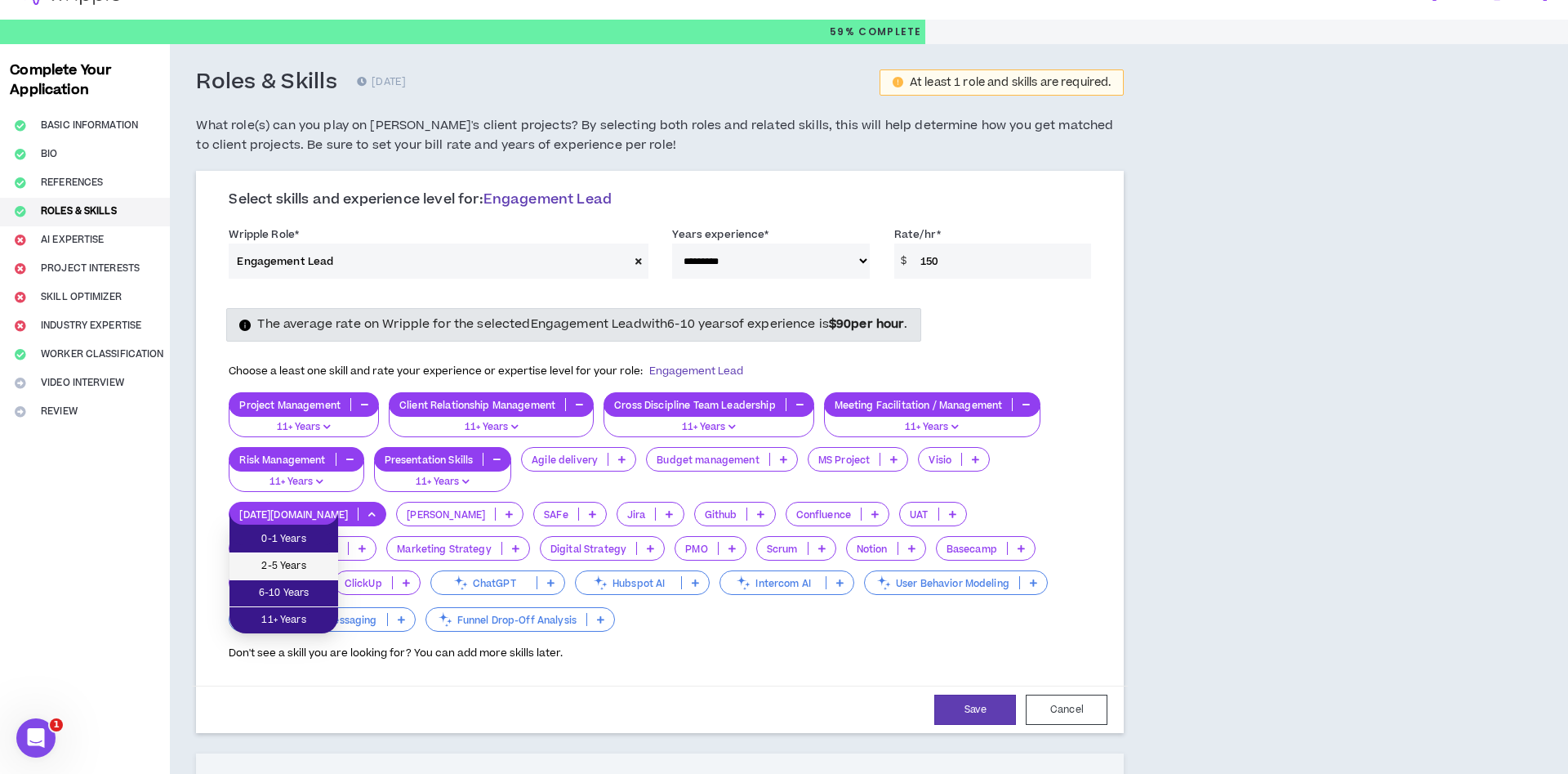
click at [327, 559] on span "2-5 Years" at bounding box center [283, 566] width 89 height 18
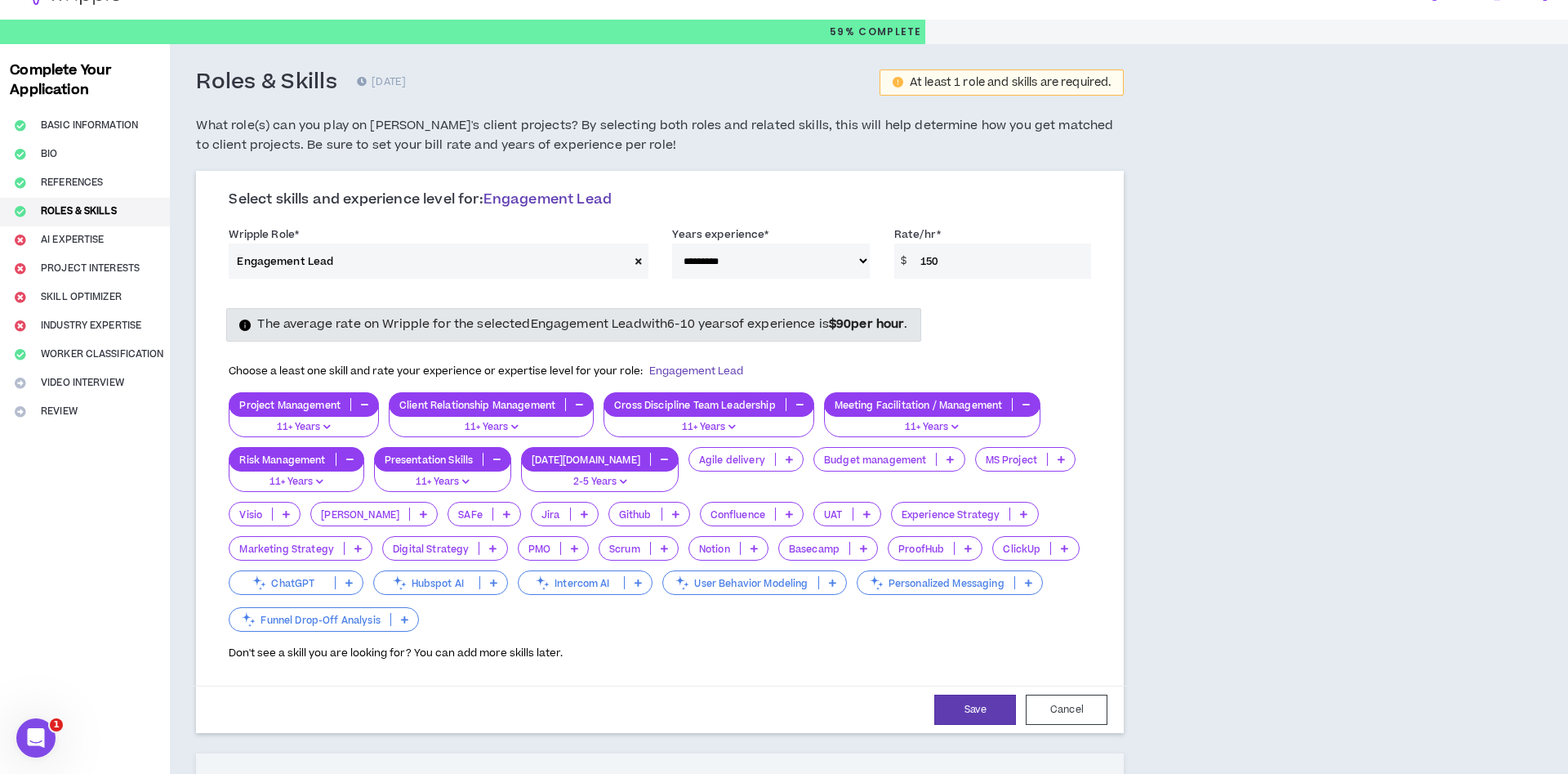
click at [571, 512] on p at bounding box center [583, 513] width 26 height 13
click at [536, 589] on span "6-10 Years" at bounding box center [514, 593] width 50 height 18
click at [809, 519] on p at bounding box center [822, 513] width 26 height 13
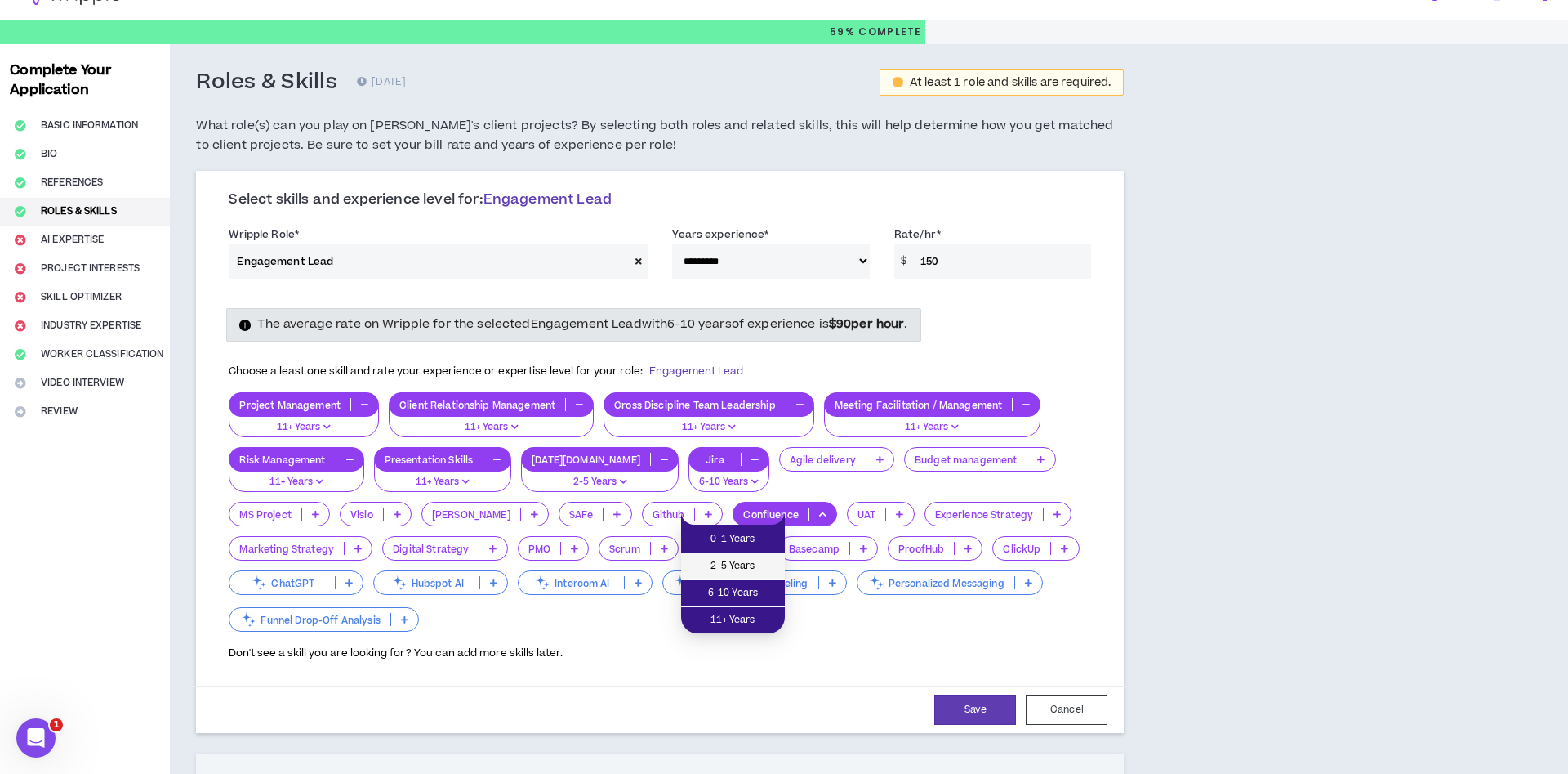
click at [764, 565] on span "2-5 Years" at bounding box center [733, 566] width 84 height 18
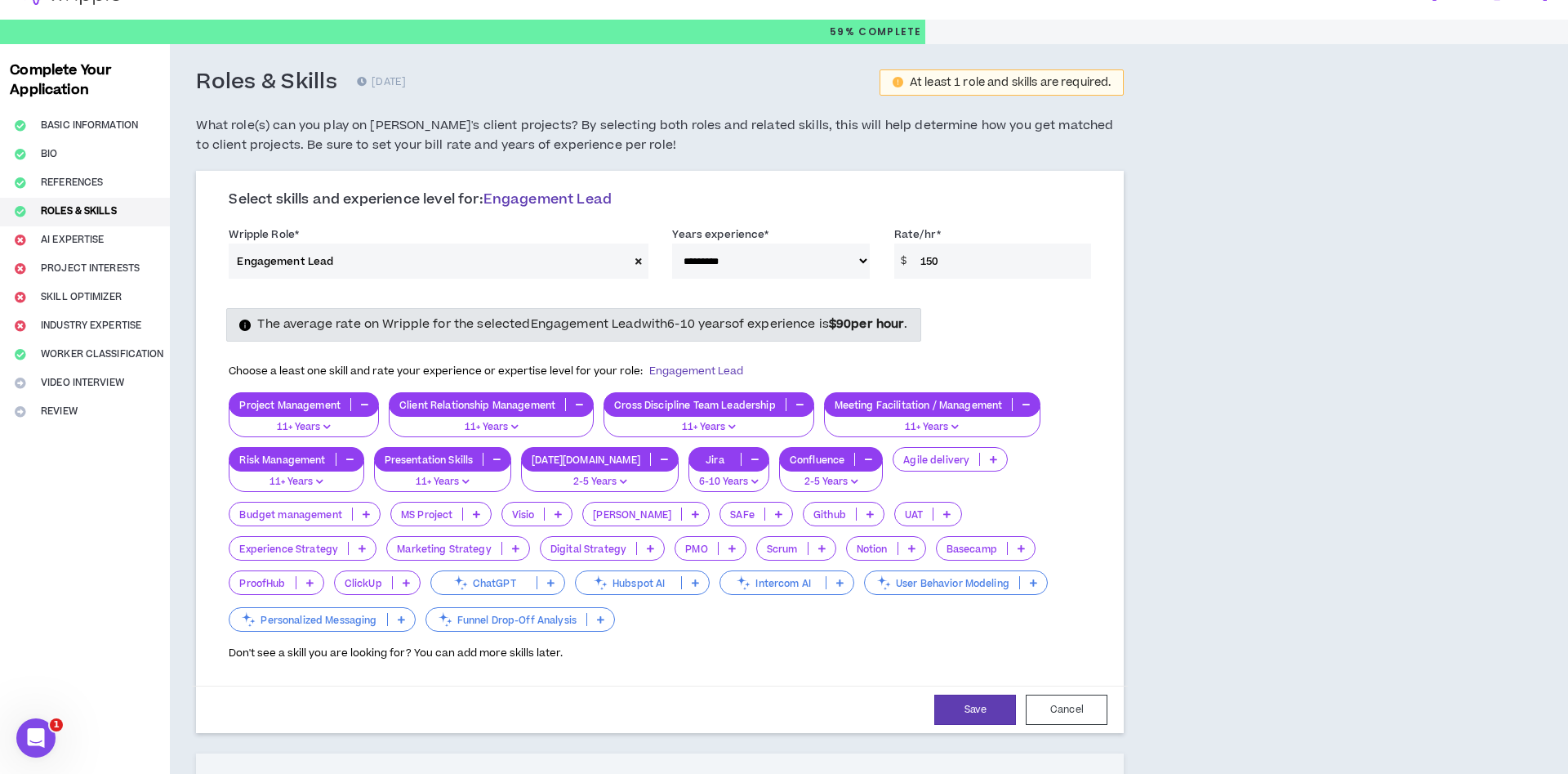
click at [355, 518] on div "Budget management" at bounding box center [304, 513] width 152 height 25
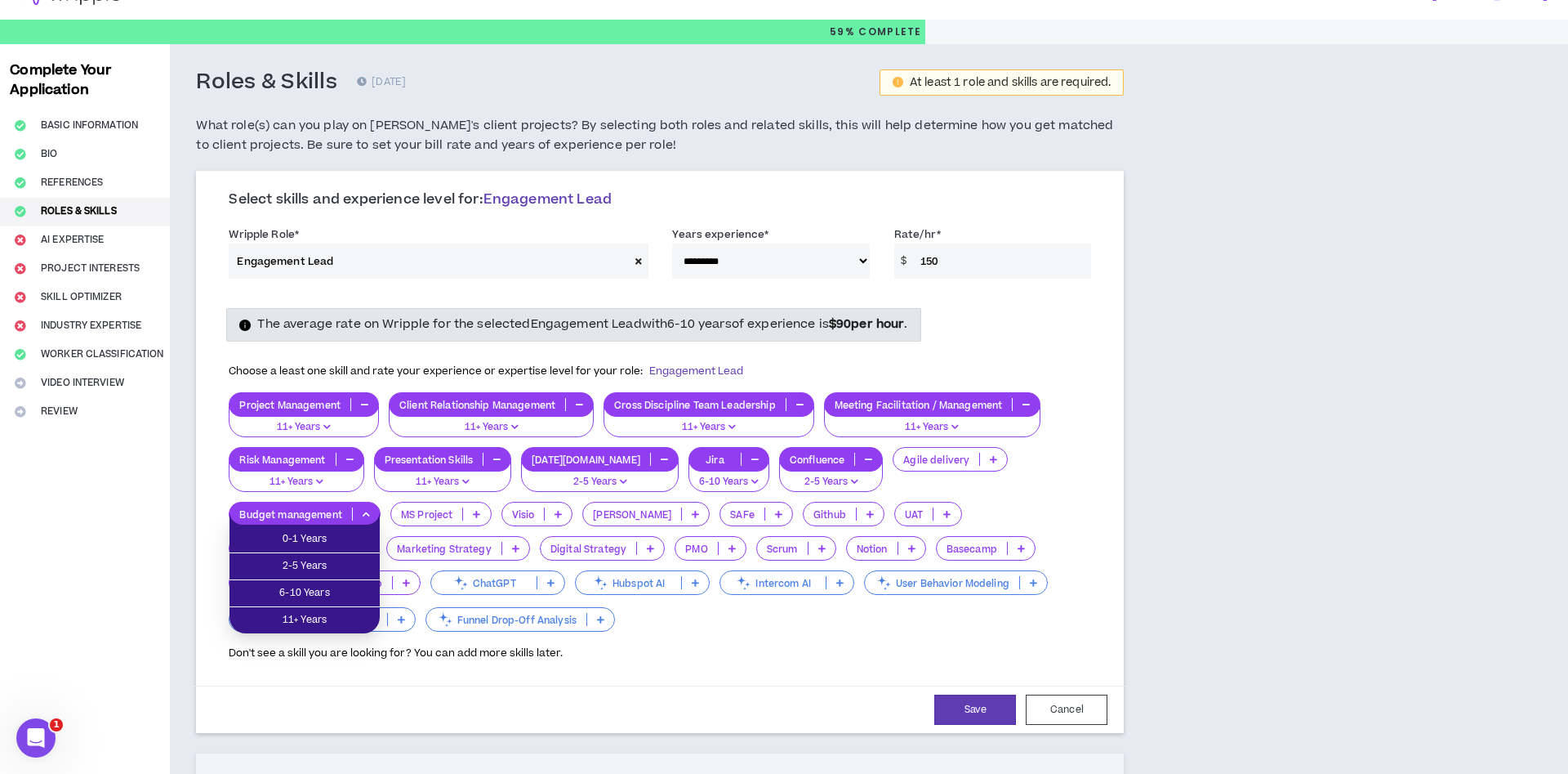
click at [186, 510] on div "**********" at bounding box center [659, 643] width 980 height 1197
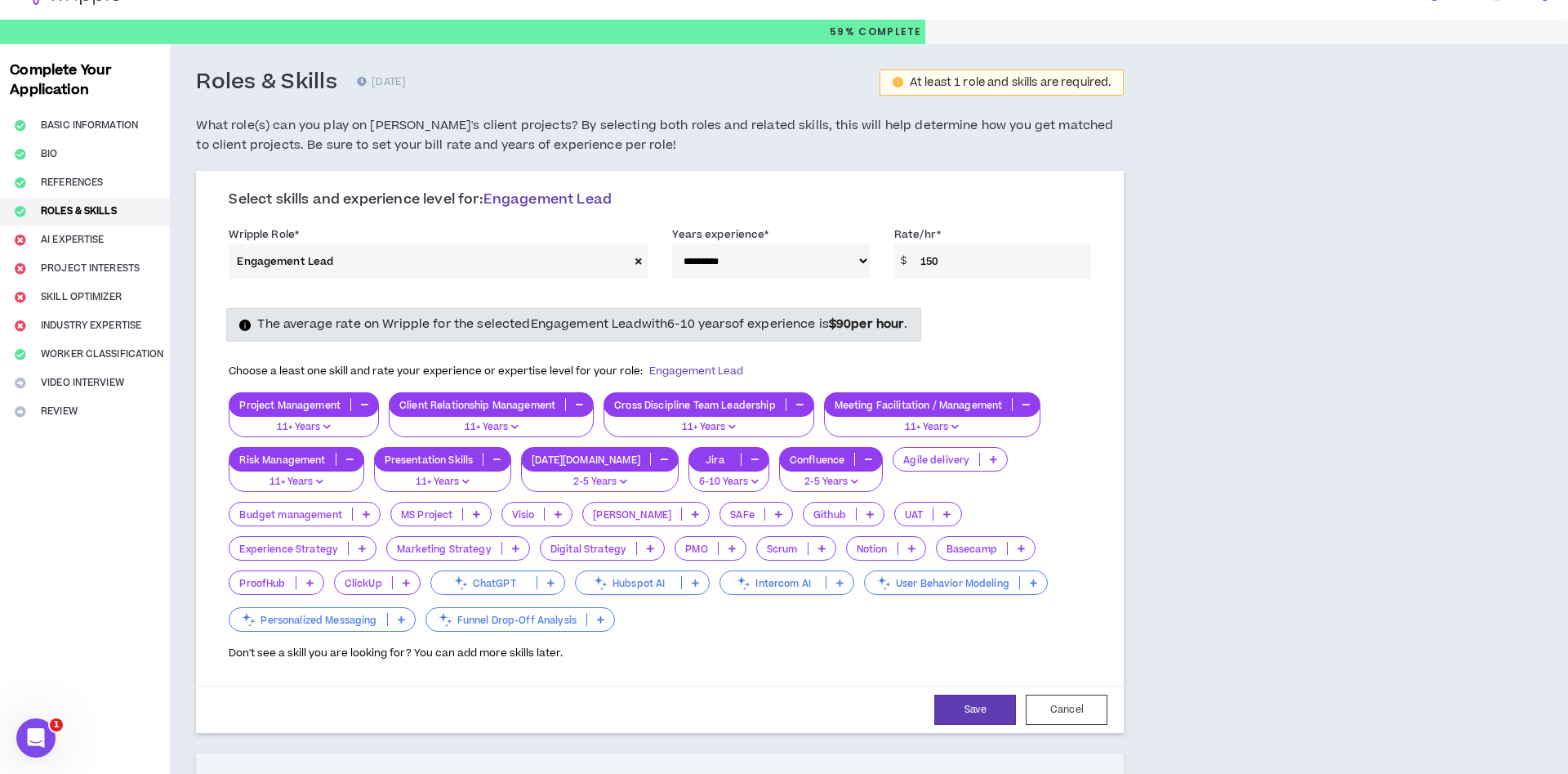
click at [897, 521] on div "UAT" at bounding box center [928, 513] width 68 height 25
click at [903, 569] on li "2-5 Years" at bounding box center [877, 566] width 70 height 26
click at [377, 536] on div "Experience Strategy" at bounding box center [302, 547] width 148 height 25
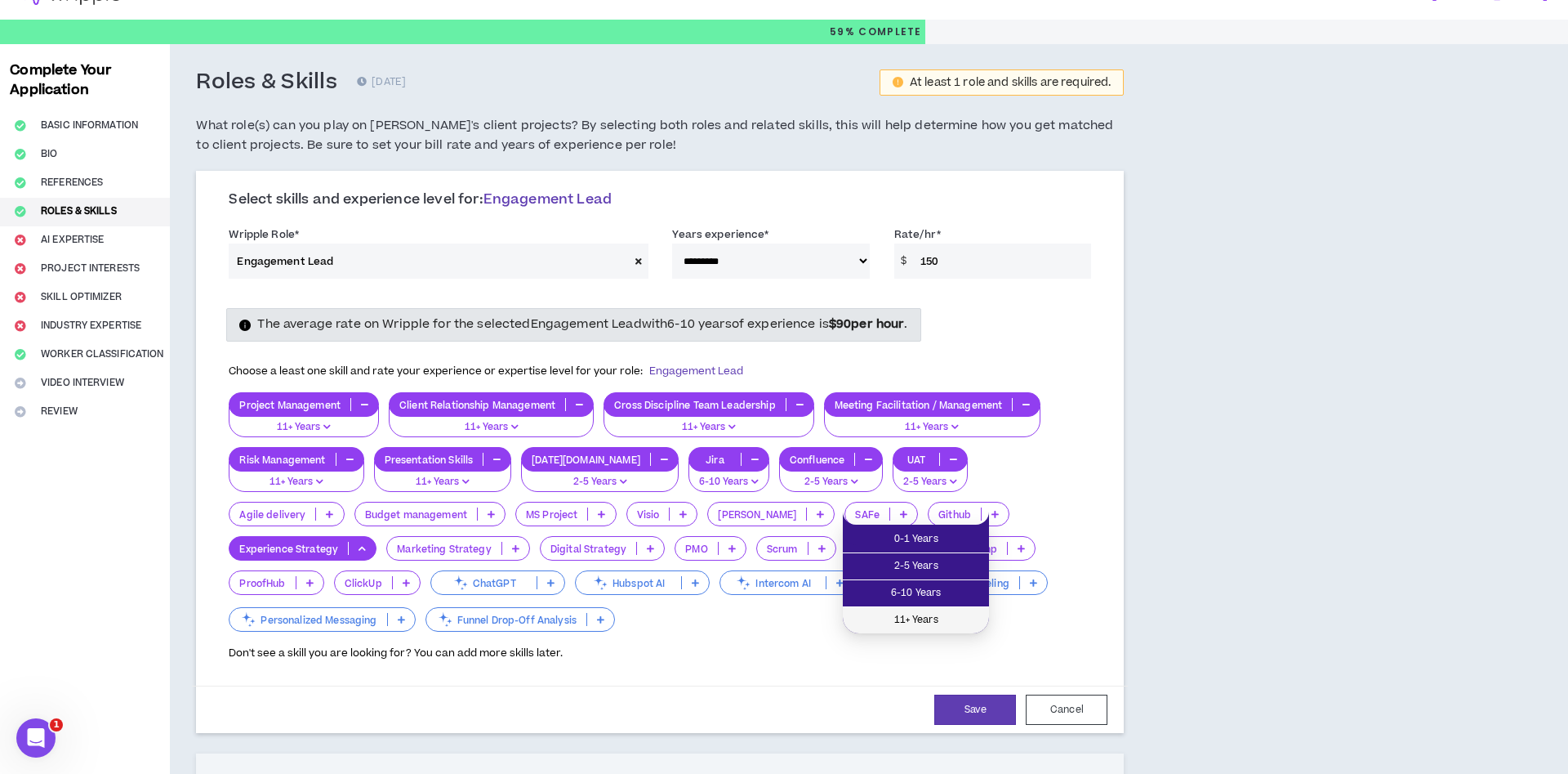
click at [968, 607] on li "11+ Years" at bounding box center [915, 620] width 146 height 26
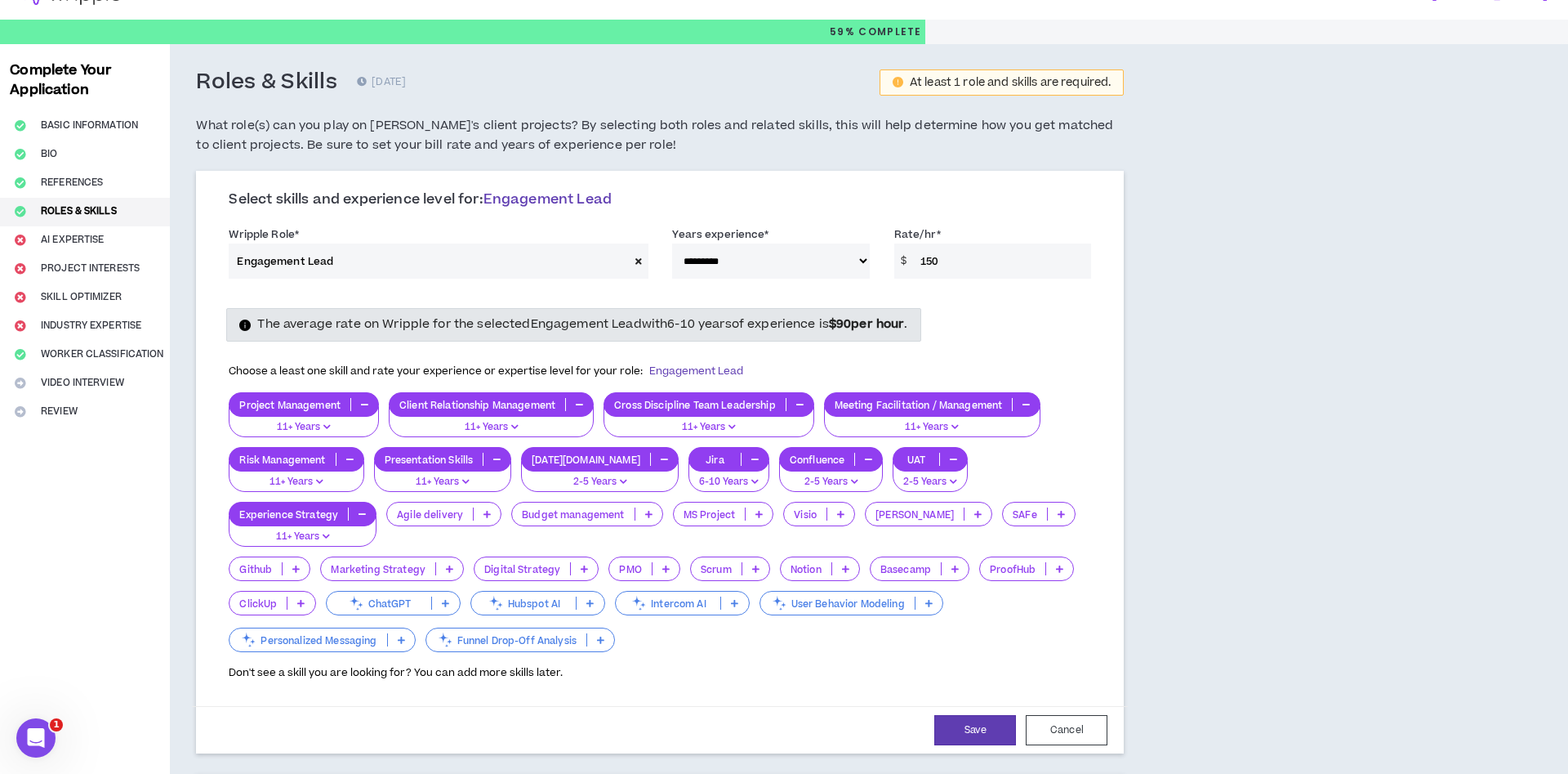
click at [446, 564] on icon at bounding box center [449, 568] width 7 height 8
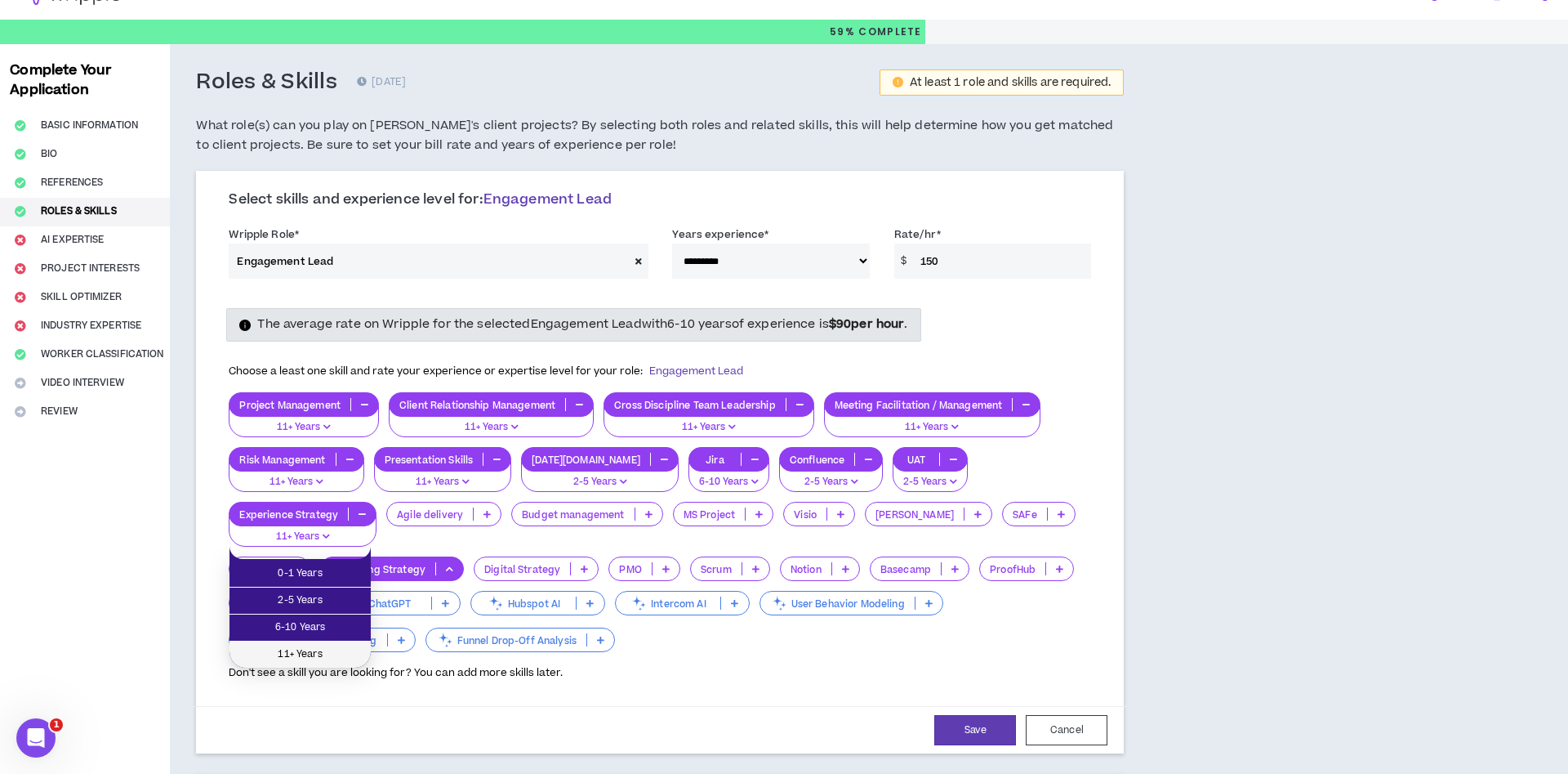
click at [336, 655] on span "11+ Years" at bounding box center [300, 654] width 122 height 18
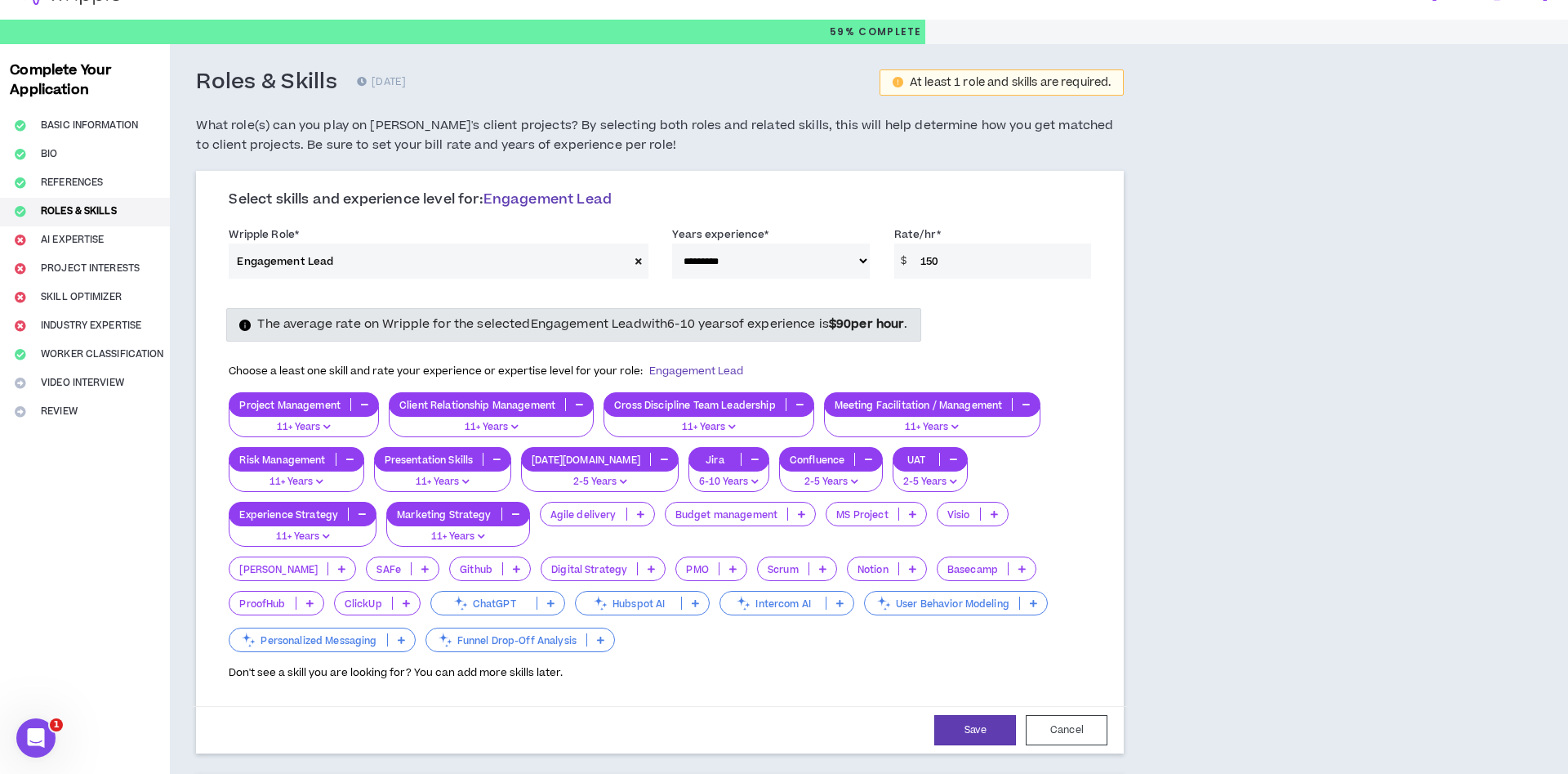
click at [637, 573] on p at bounding box center [650, 568] width 26 height 13
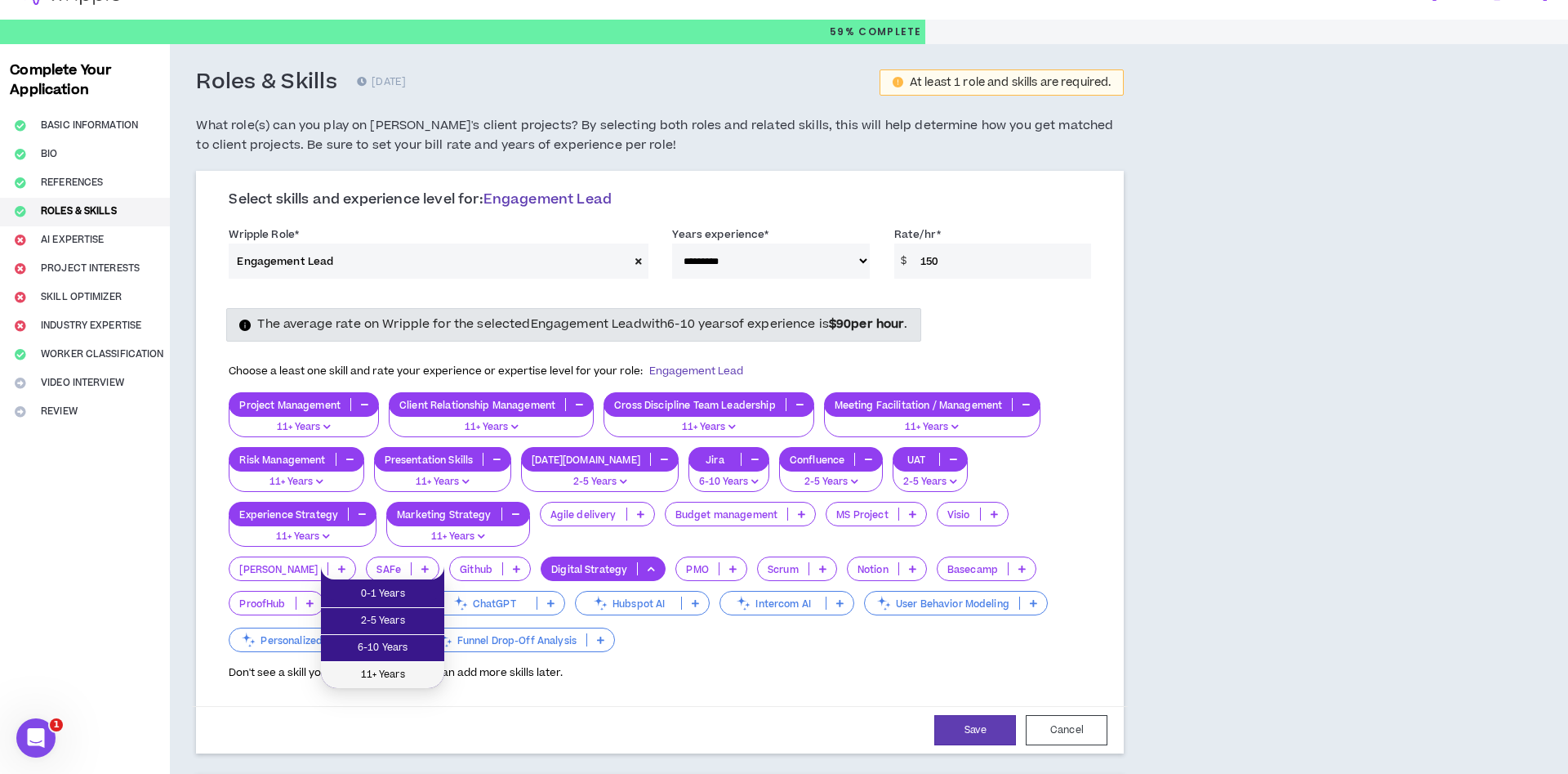
click at [411, 670] on span "11+ Years" at bounding box center [382, 675] width 104 height 18
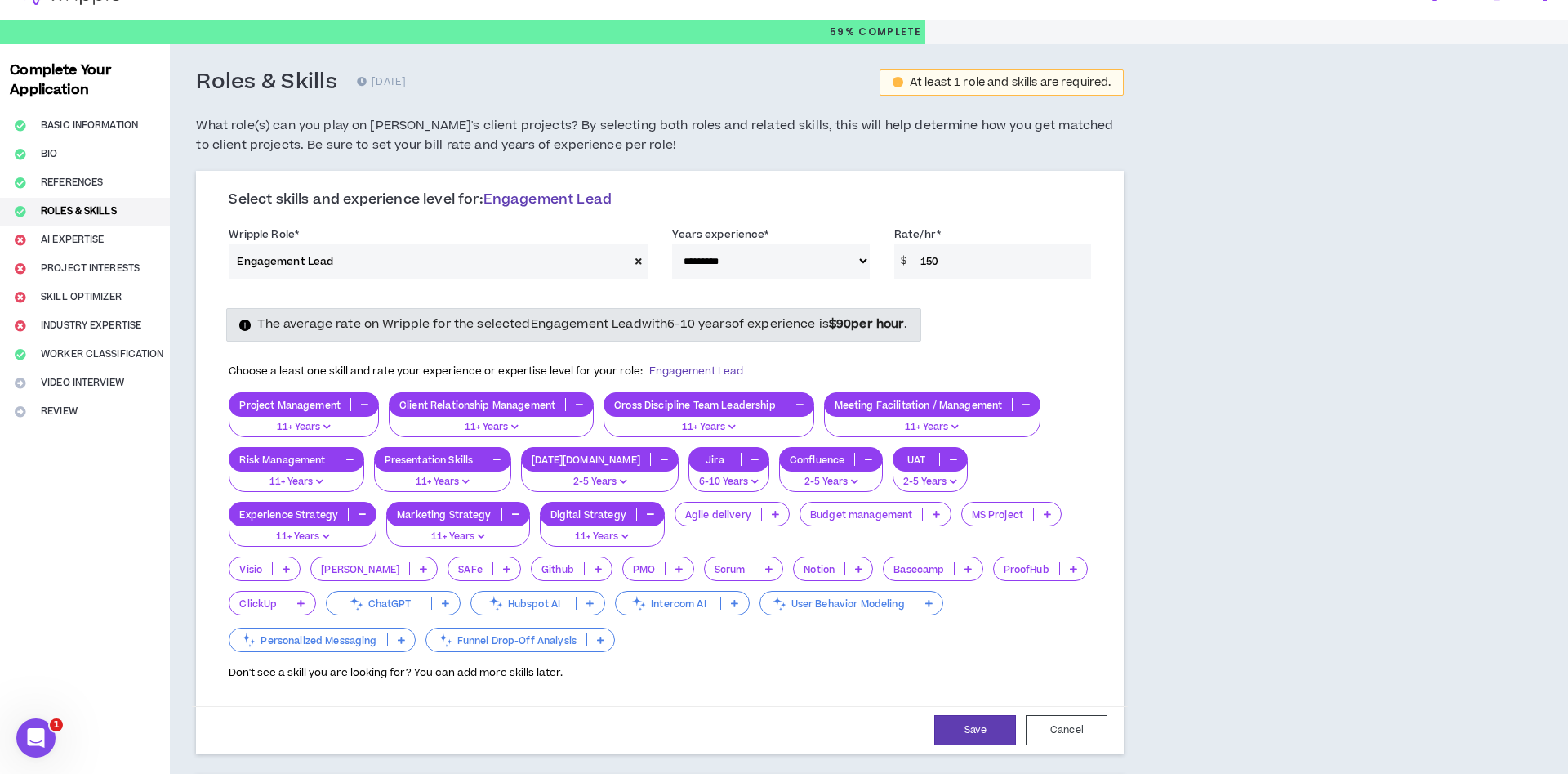
click at [676, 569] on icon at bounding box center [679, 568] width 7 height 8
click at [429, 674] on span "11+ Years" at bounding box center [438, 675] width 51 height 18
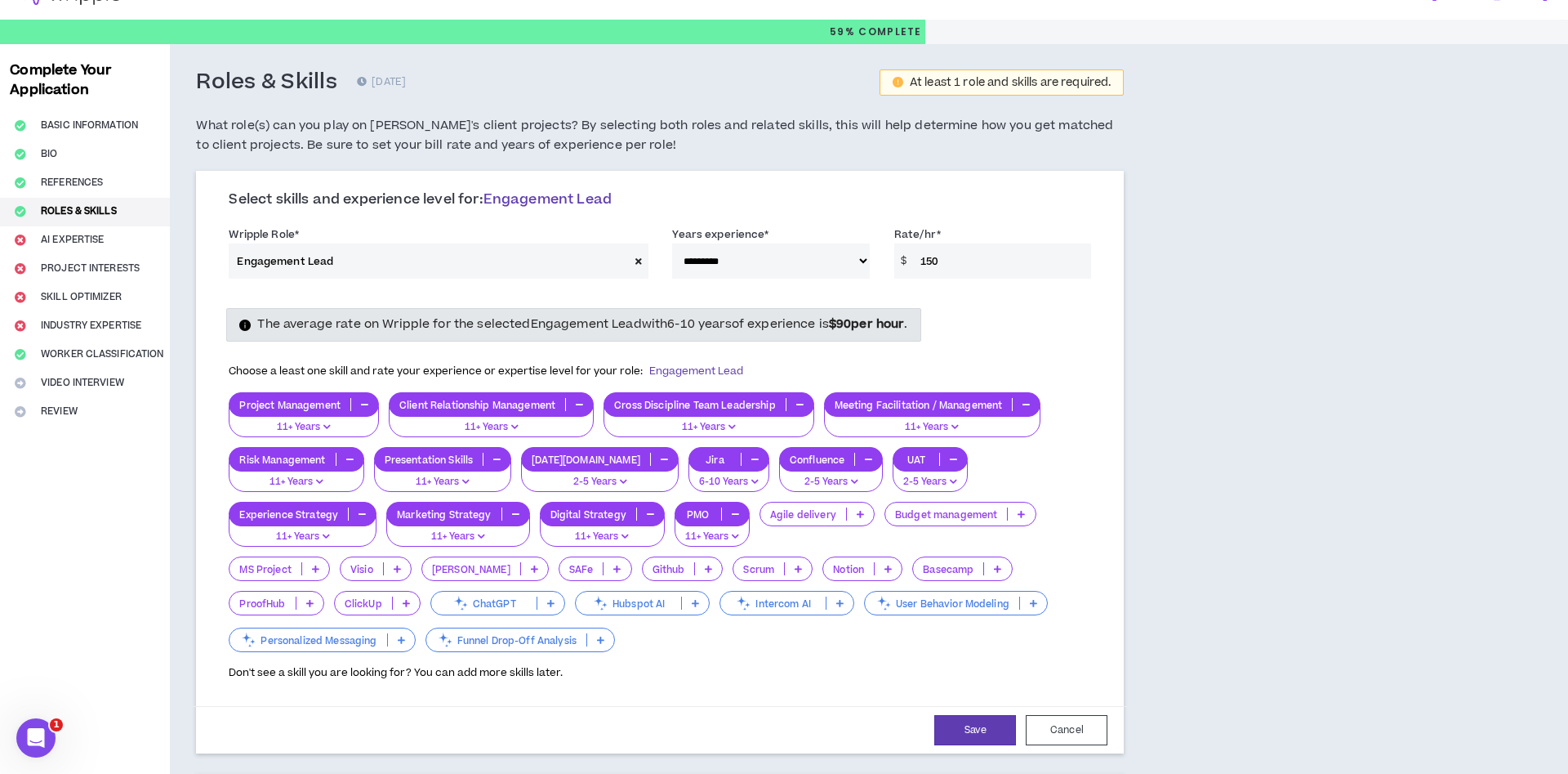
click at [984, 568] on p at bounding box center [996, 568] width 26 height 13
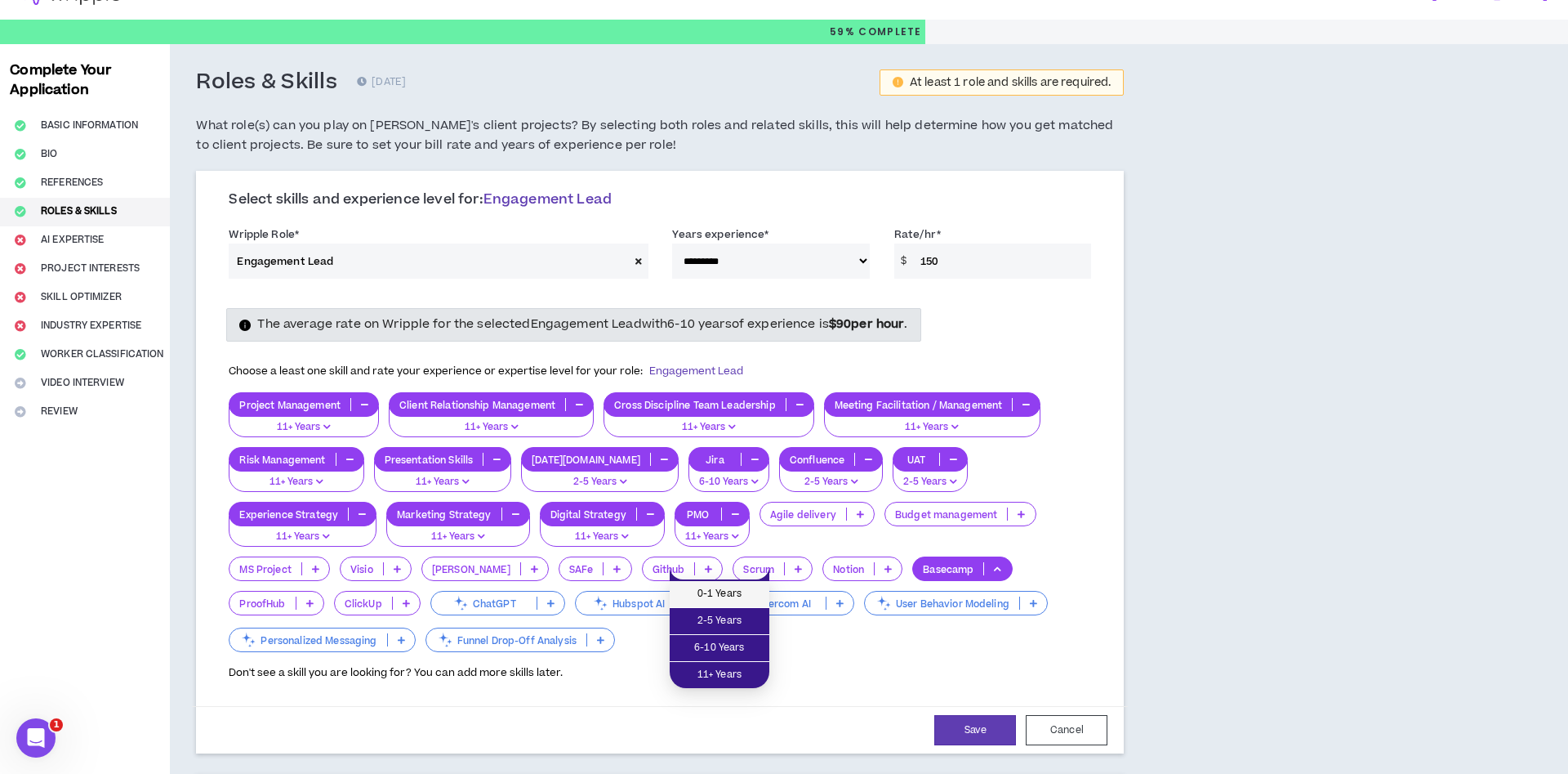
click at [748, 593] on span "0-1 Years" at bounding box center [720, 593] width 80 height 18
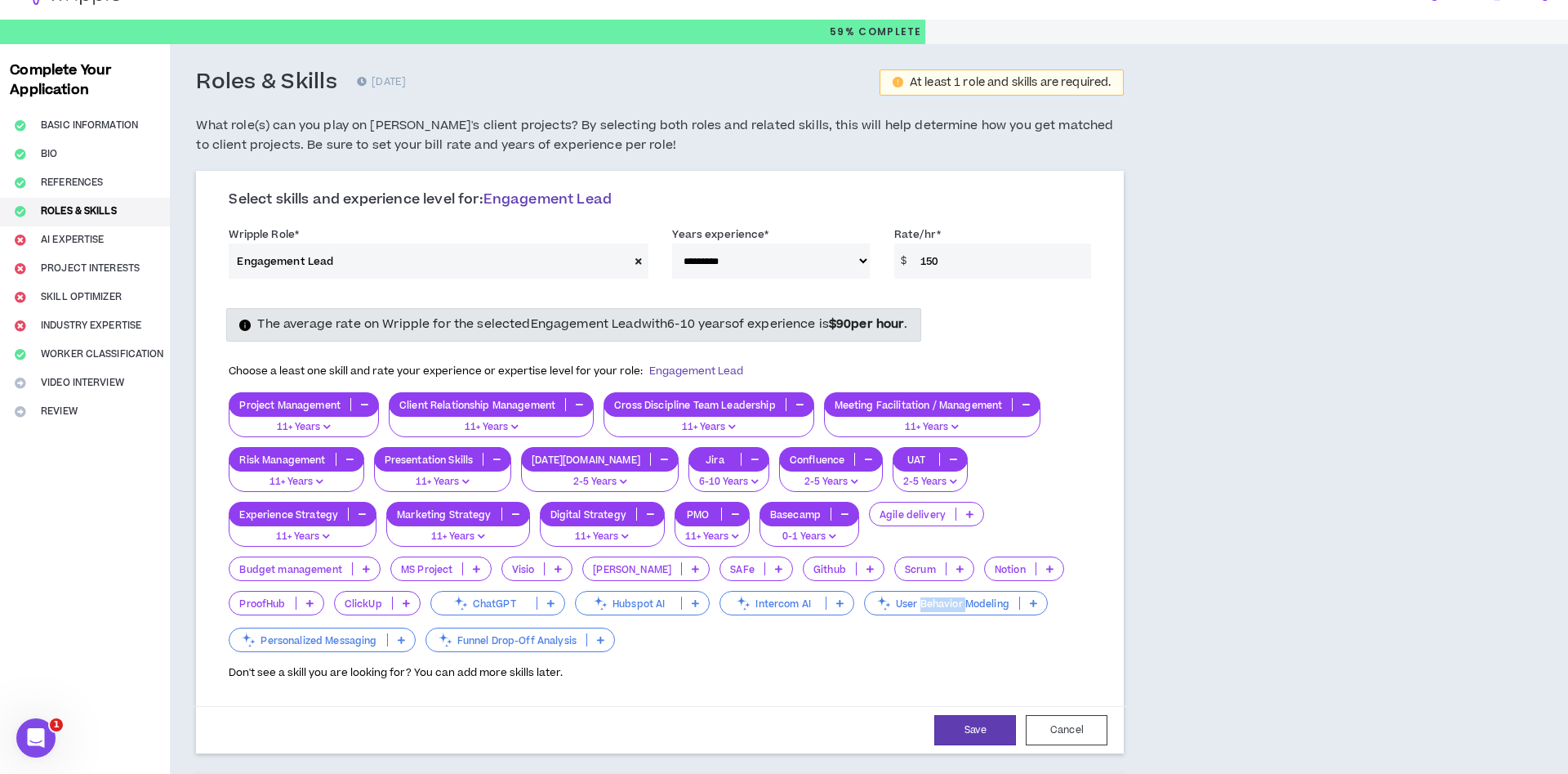
click at [864, 593] on div "User Behavior Modeling" at bounding box center [955, 602] width 183 height 25
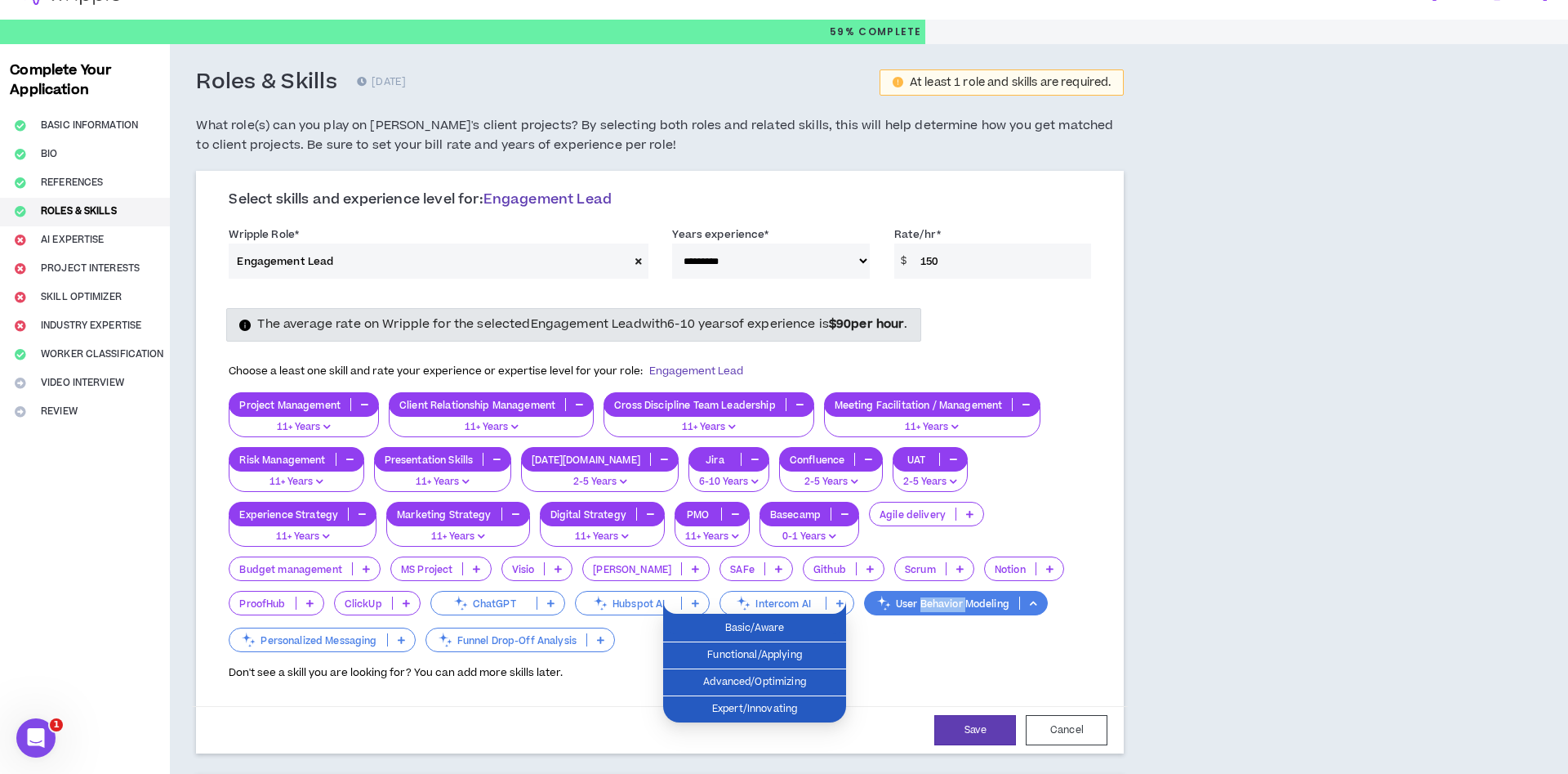
click at [841, 517] on icon "button" at bounding box center [844, 514] width 7 height 8
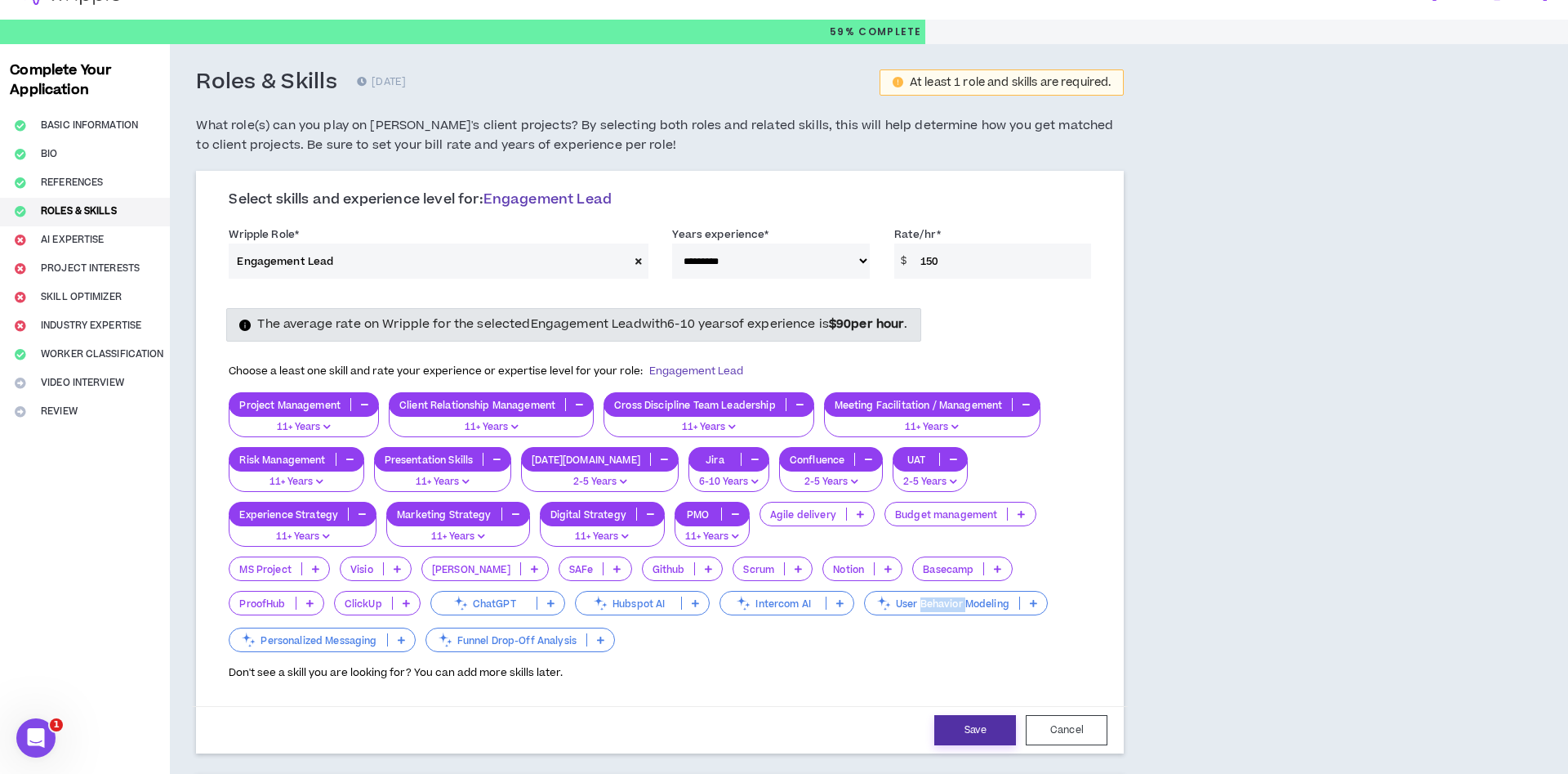
drag, startPoint x: 987, startPoint y: 728, endPoint x: 982, endPoint y: 711, distance: 17.7
click at [987, 728] on button "Save" at bounding box center [975, 730] width 81 height 30
select select "***"
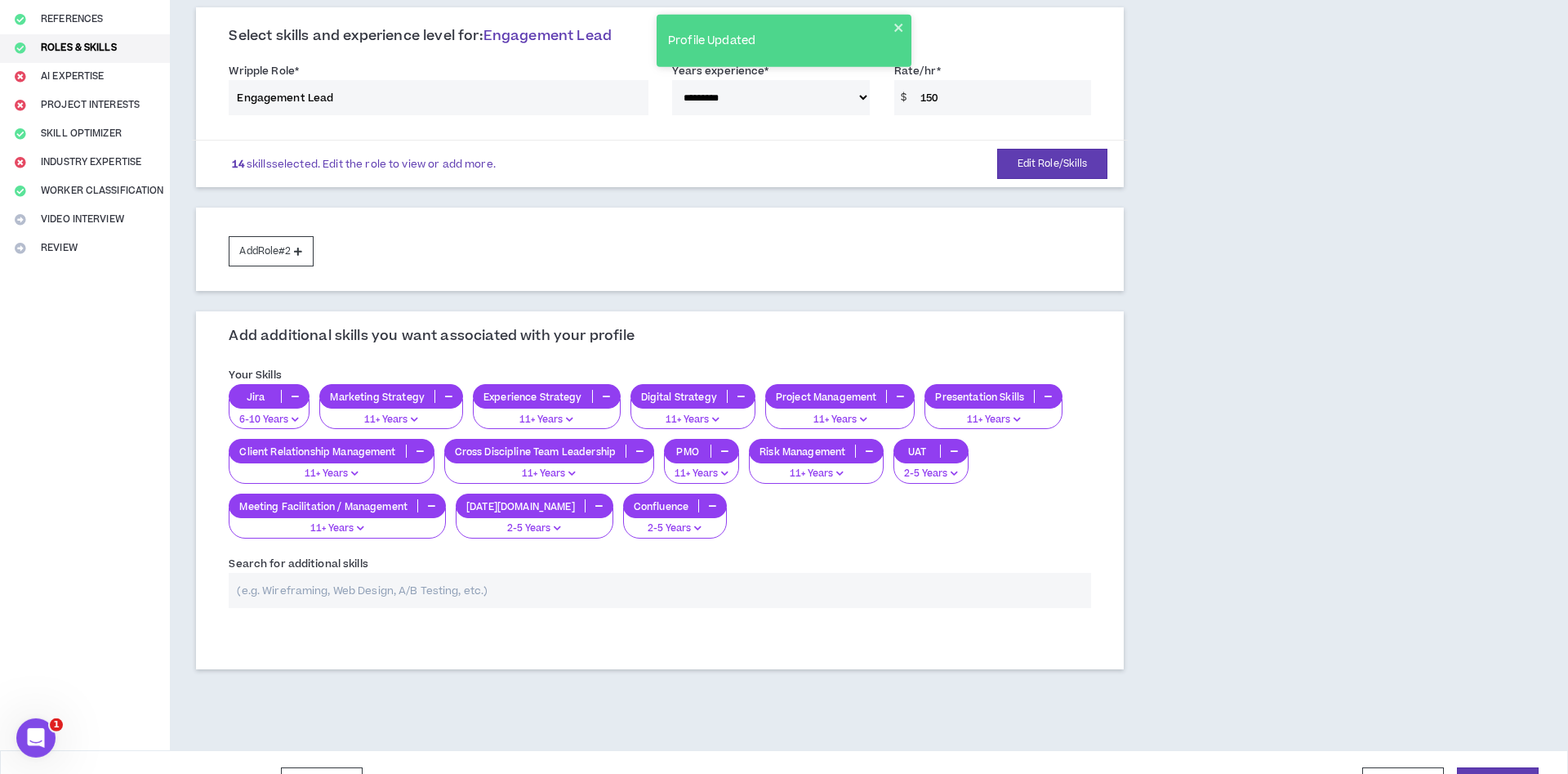
scroll to position [233, 0]
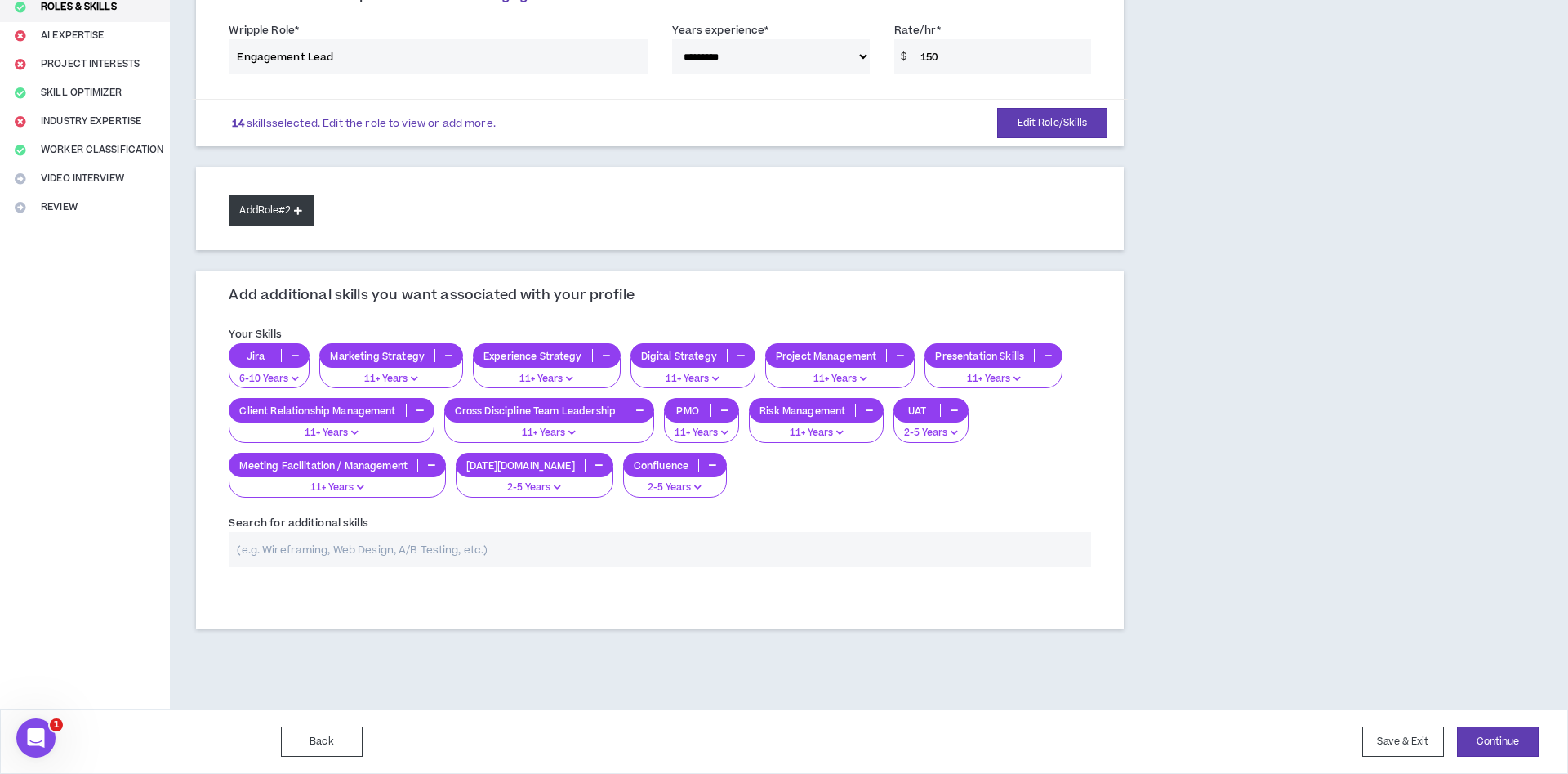
click at [278, 207] on button "Add Role #2" at bounding box center [271, 210] width 84 height 30
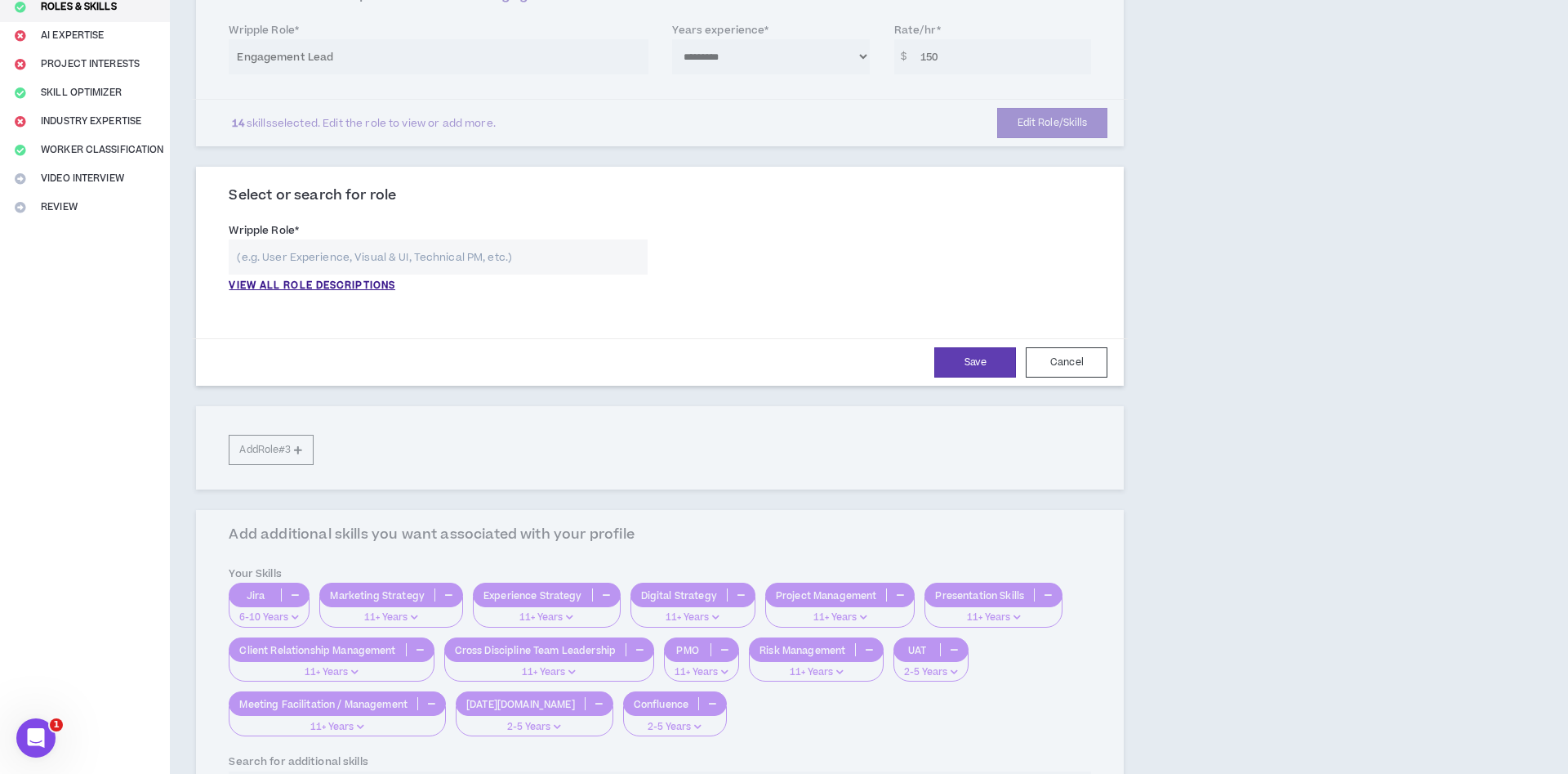
click at [322, 255] on input "text" at bounding box center [437, 257] width 419 height 35
click at [326, 285] on p "VIEW ALL ROLE DESCRIPTIONS" at bounding box center [312, 285] width 167 height 15
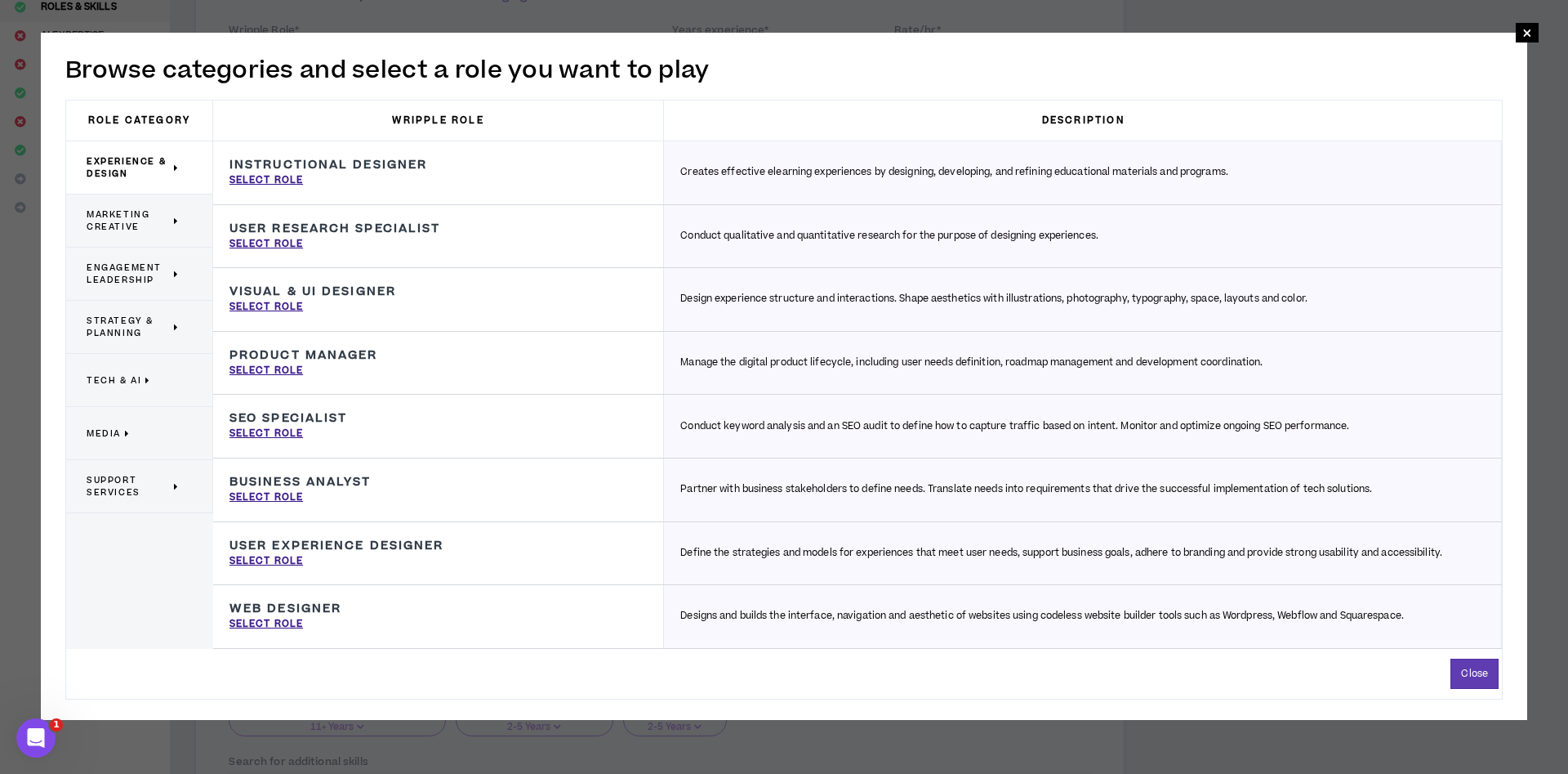
click at [118, 494] on span "Support Services" at bounding box center [127, 486] width 83 height 25
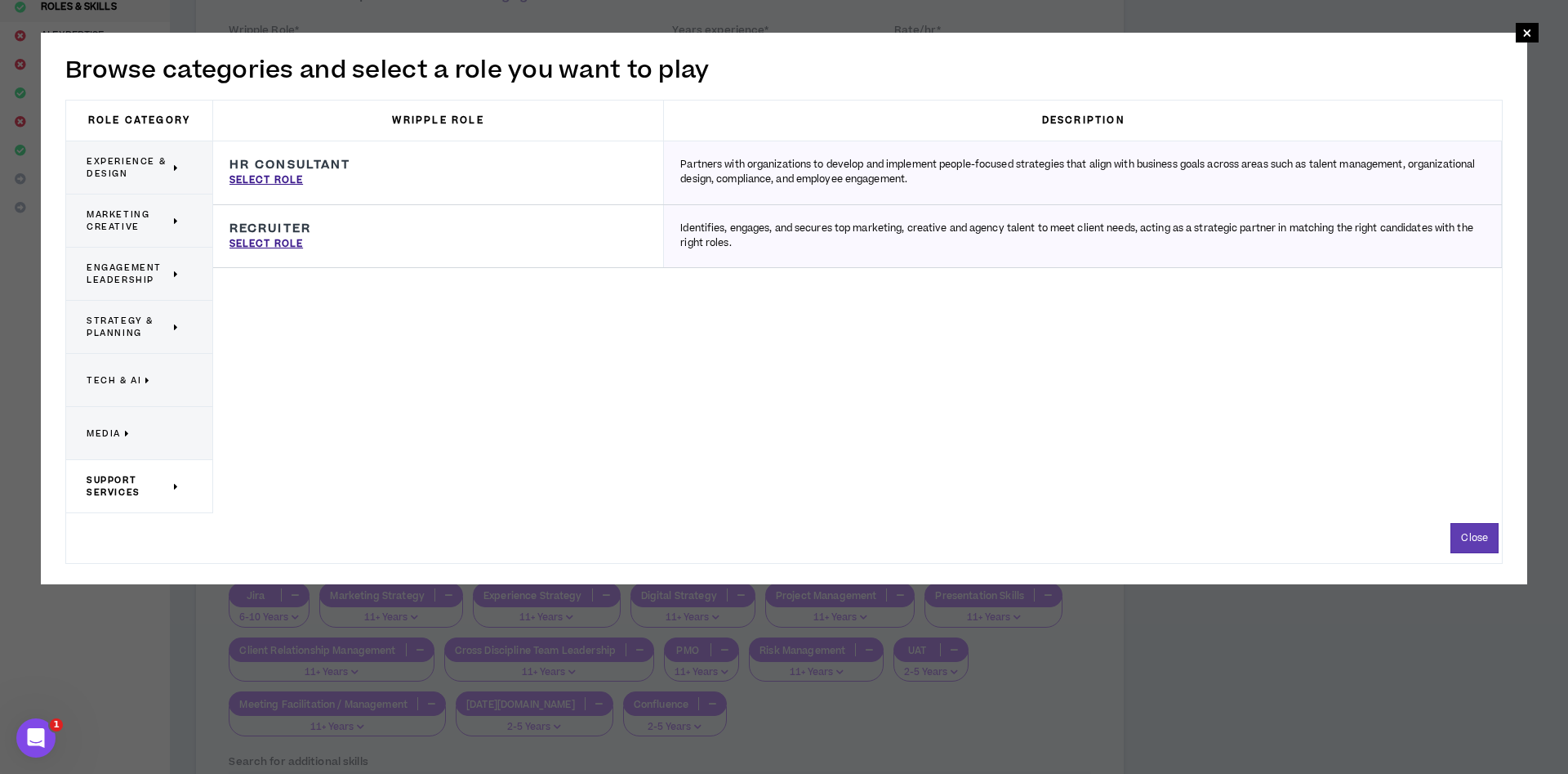
click at [102, 441] on p "Media" at bounding box center [132, 433] width 93 height 36
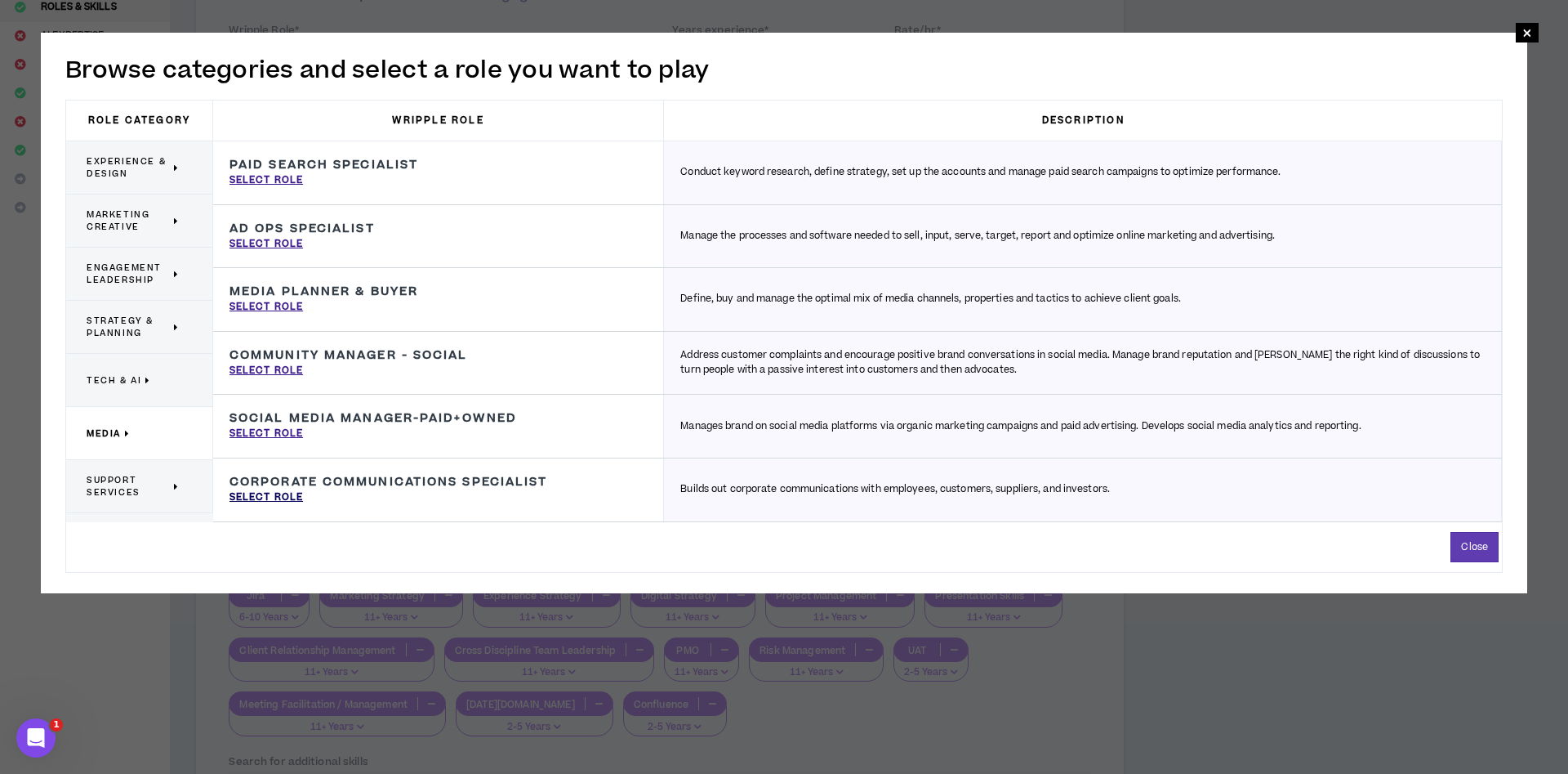
click at [256, 490] on p "Select Role" at bounding box center [266, 497] width 74 height 15
type input "Corporate Communications Specialist"
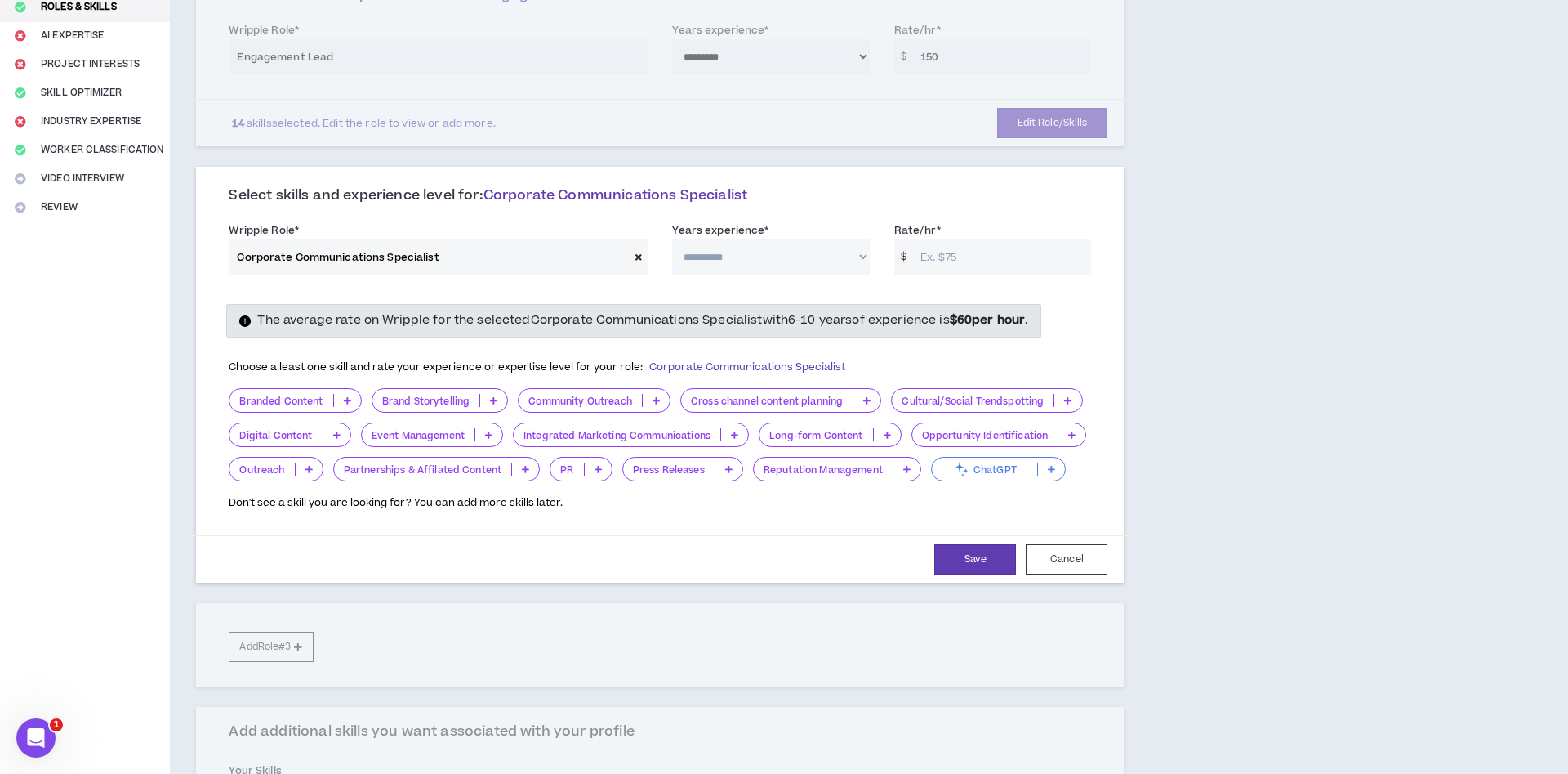
click at [672, 239] on select "**********" at bounding box center [770, 257] width 197 height 35
select select "***"
click option "*********" at bounding box center [0, 0] width 0 height 0
click at [946, 254] on input "Rate/hr *" at bounding box center [1001, 257] width 178 height 35
type input "150"
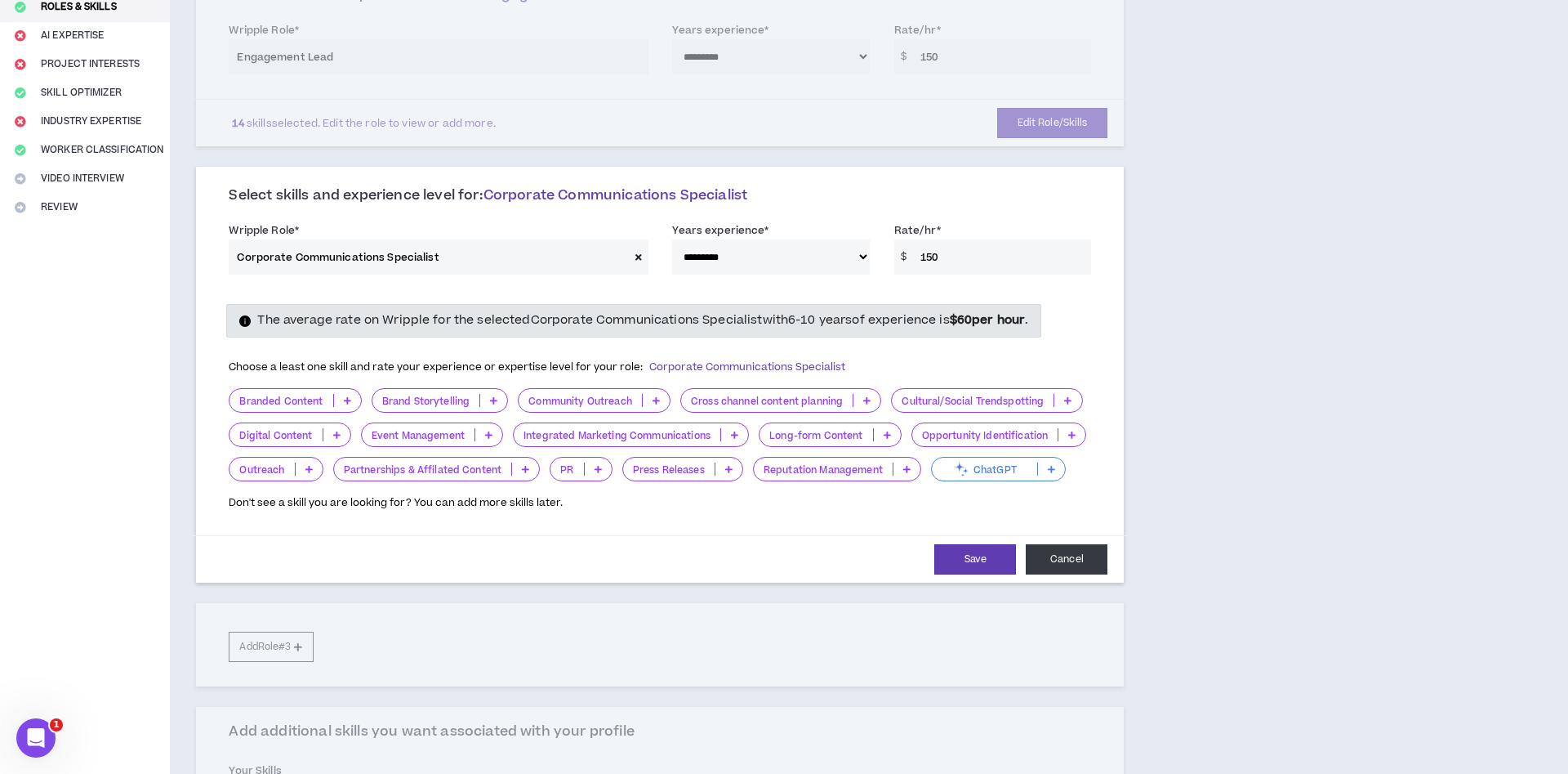
click at [1091, 552] on button "Cancel" at bounding box center [1066, 559] width 81 height 30
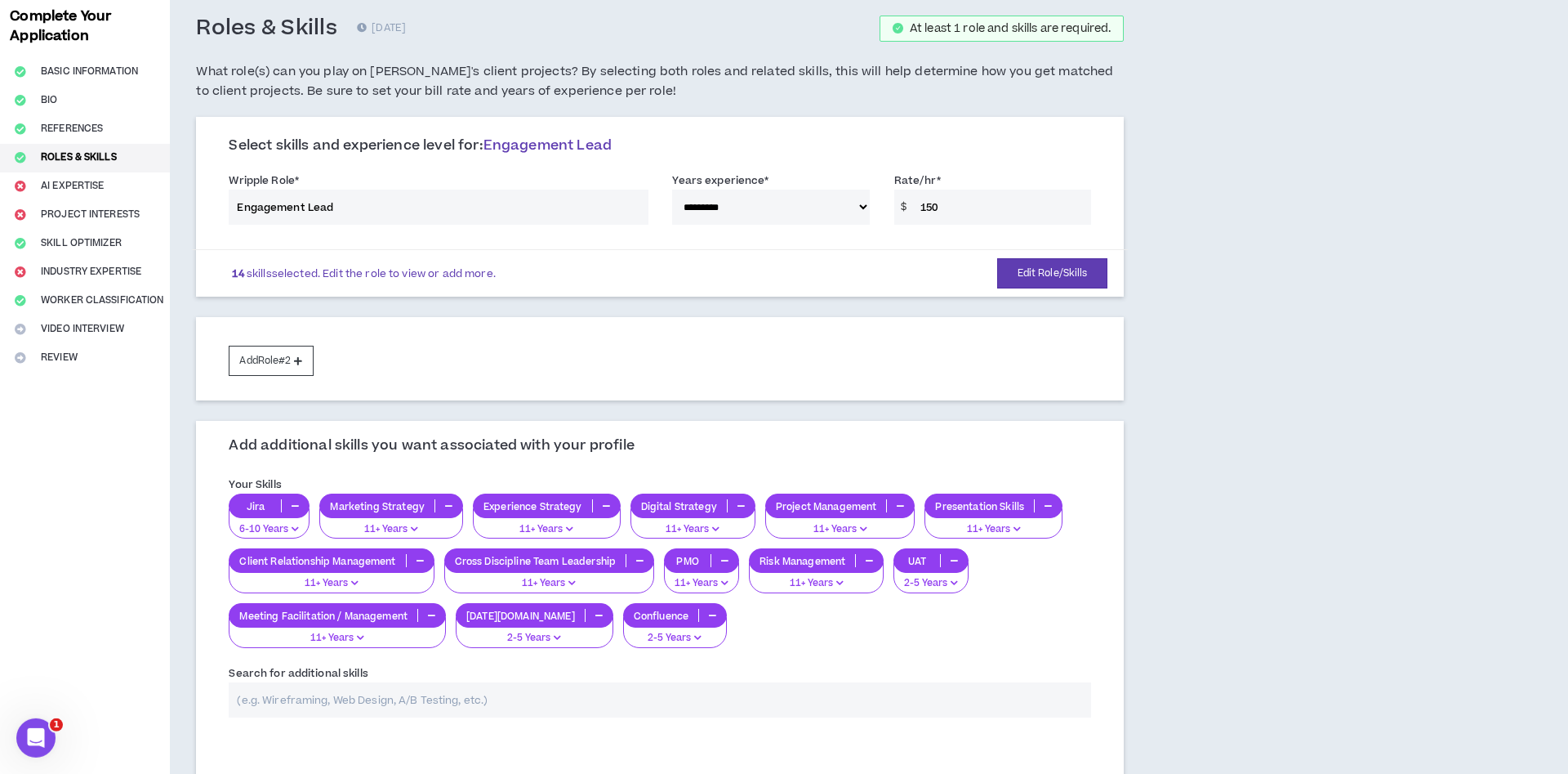
scroll to position [67, 0]
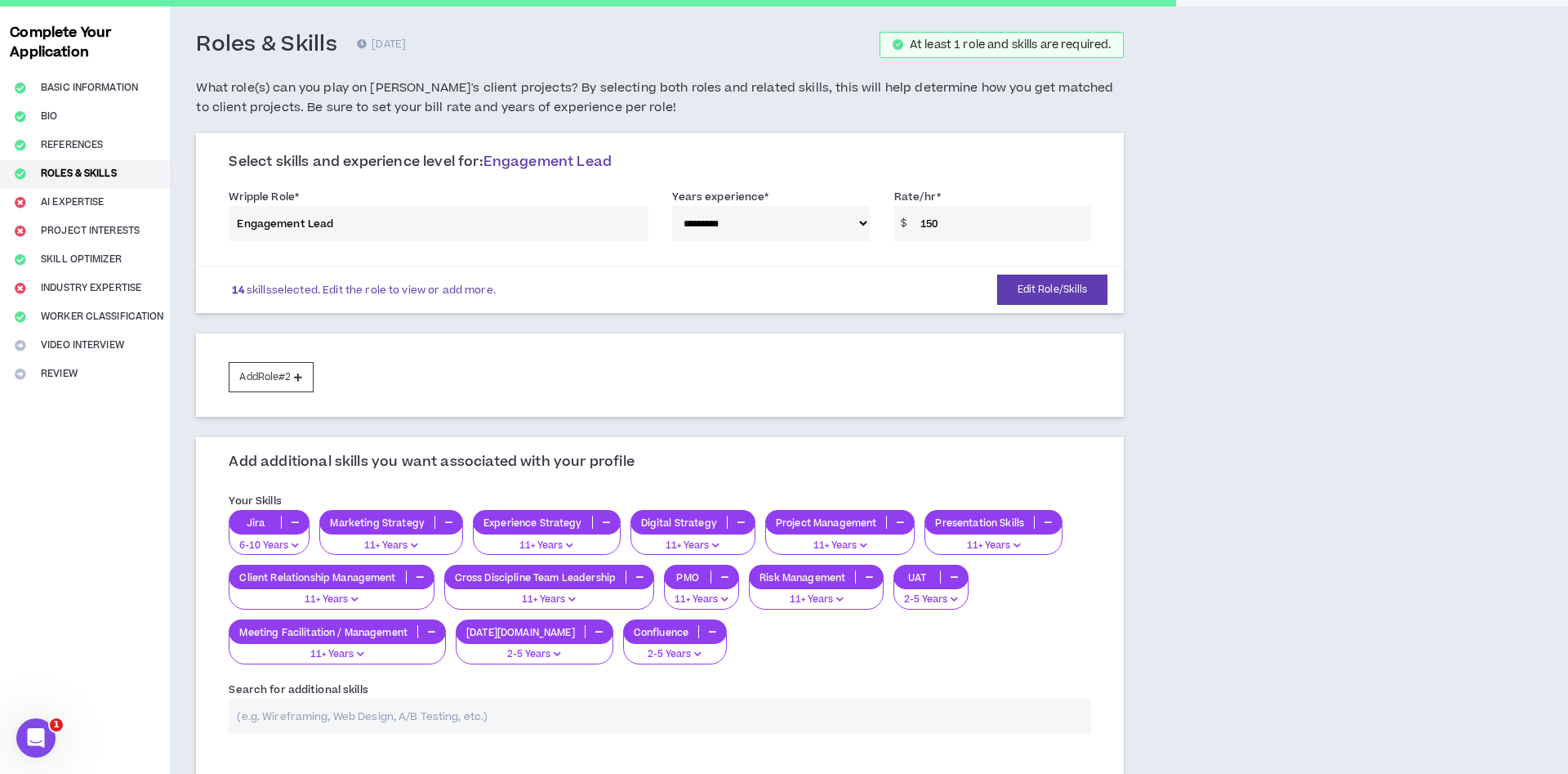
click at [294, 396] on div "Add Role #2" at bounding box center [660, 375] width 928 height 83
click at [298, 385] on button "Add Role #2" at bounding box center [271, 377] width 84 height 30
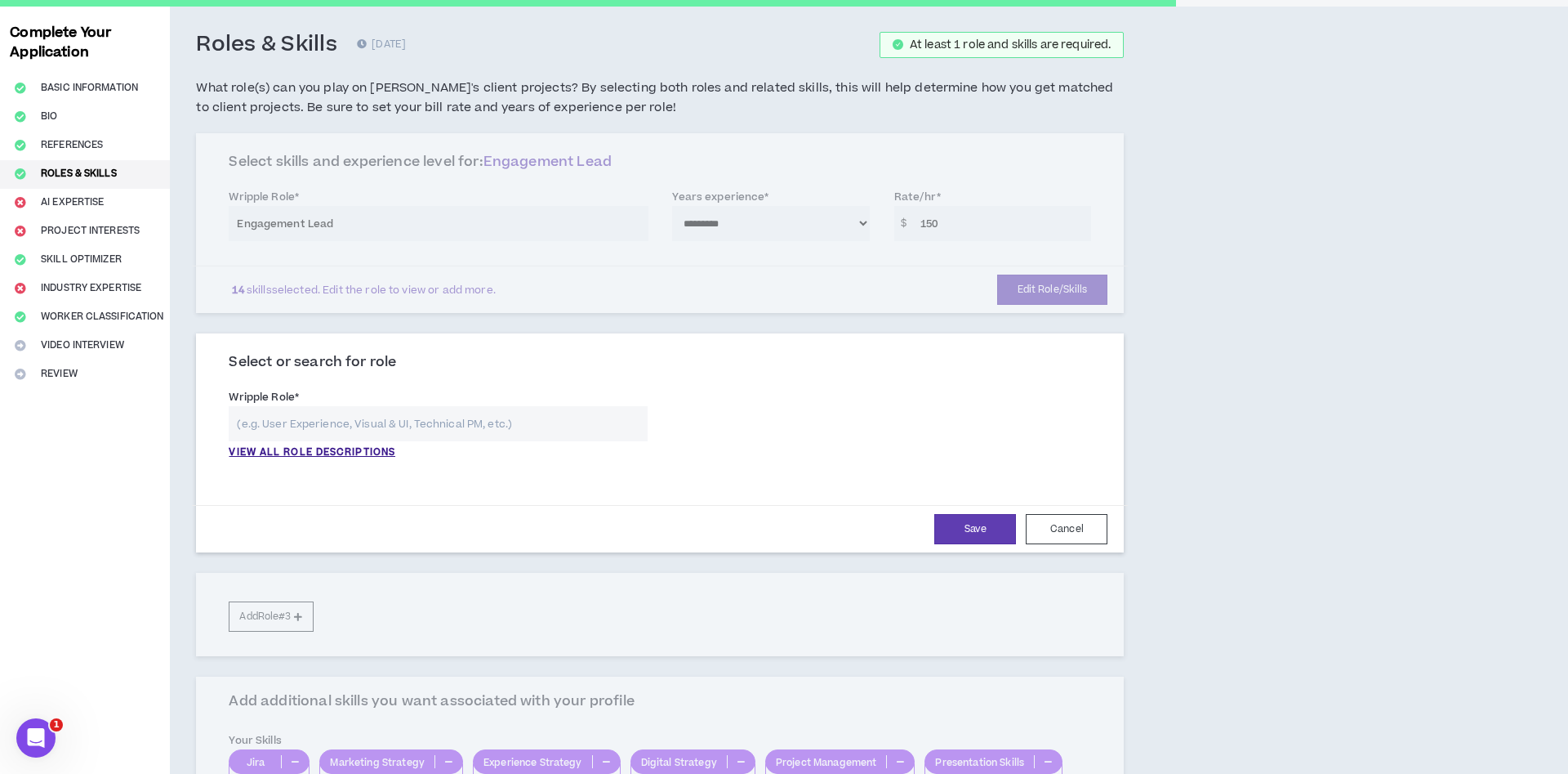
click at [373, 427] on input "text" at bounding box center [437, 424] width 419 height 35
click at [373, 450] on p "VIEW ALL ROLE DESCRIPTIONS" at bounding box center [312, 452] width 167 height 15
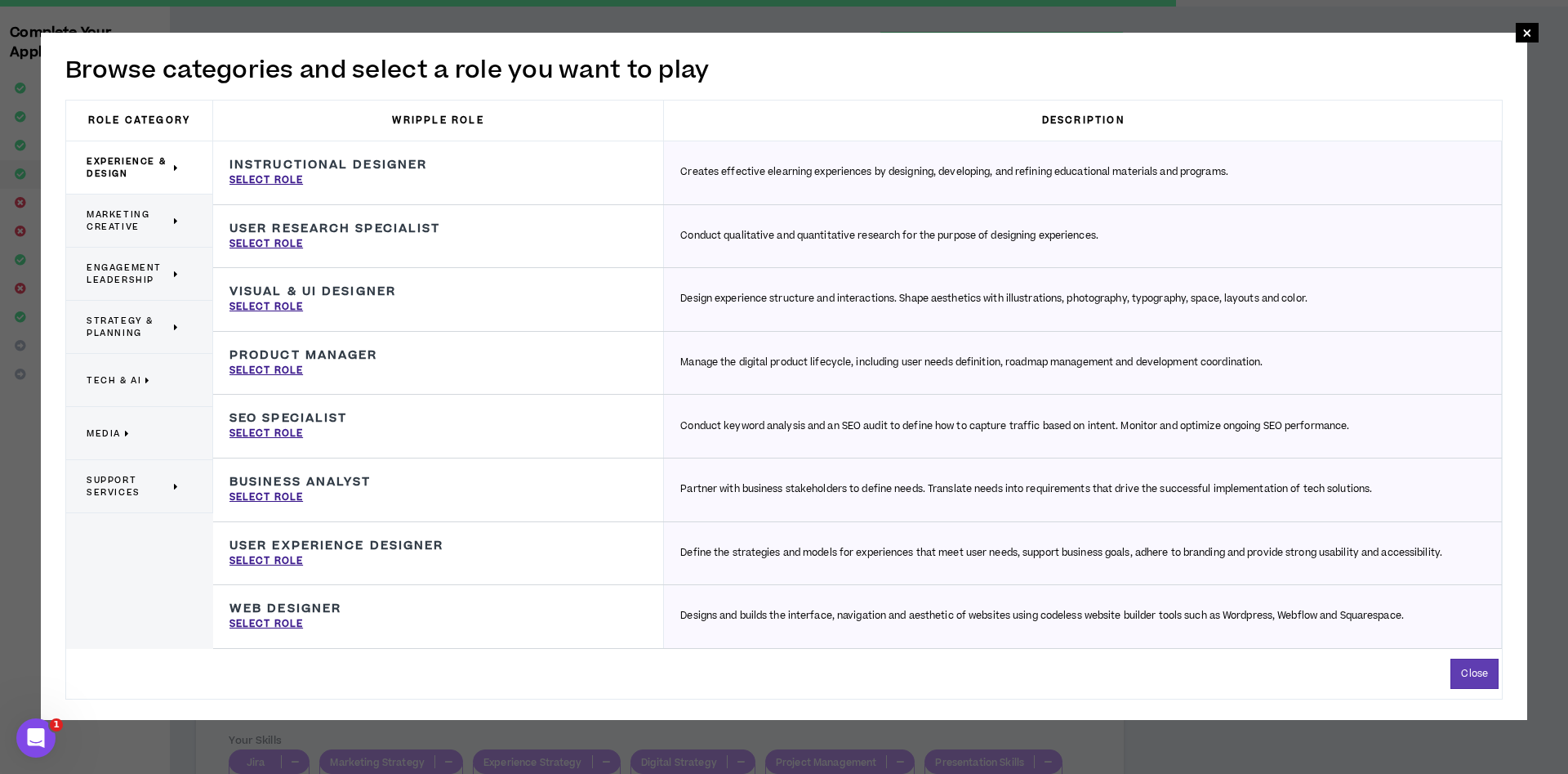
click at [144, 225] on span "Marketing Creative" at bounding box center [127, 220] width 83 height 25
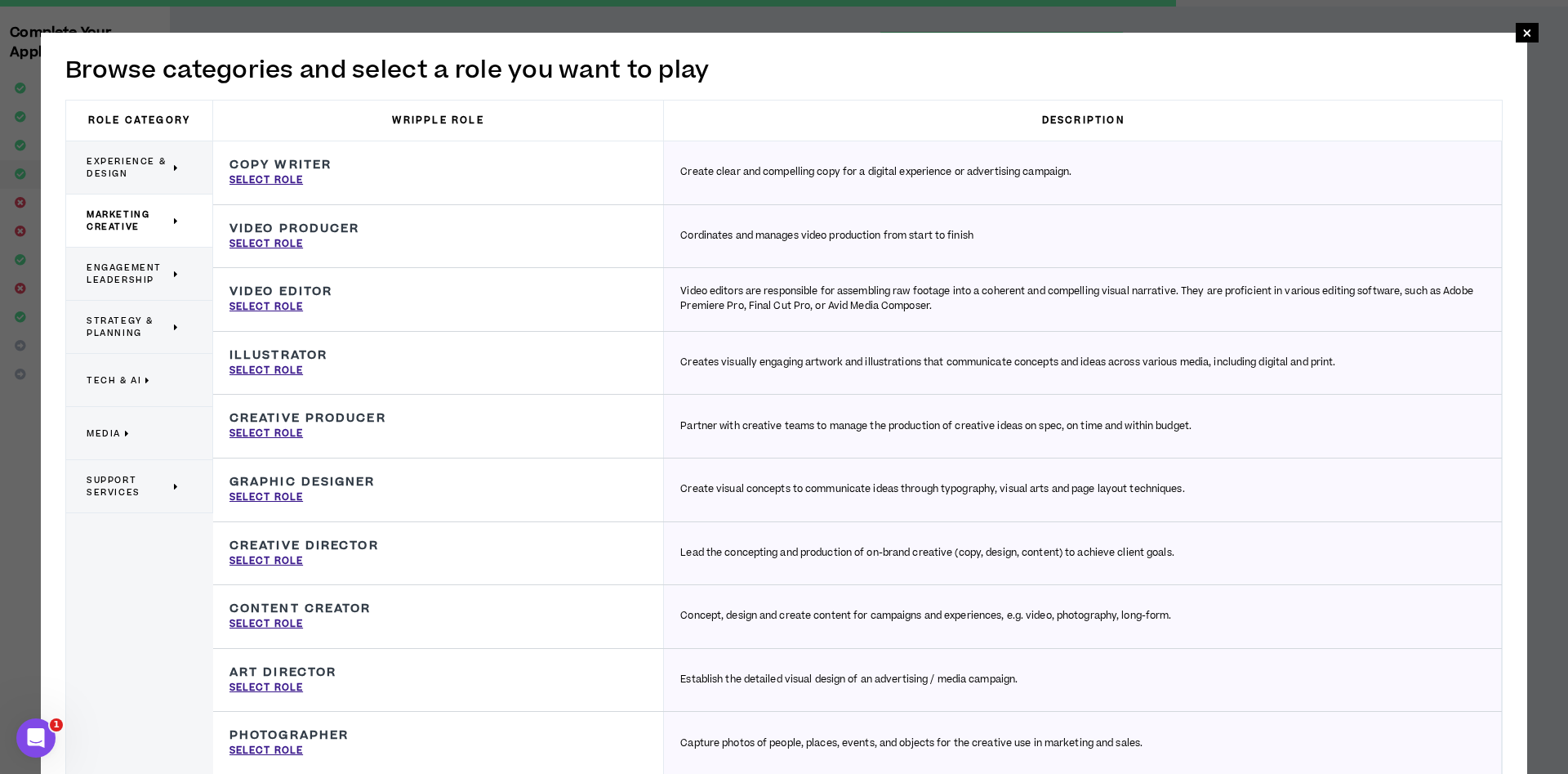
click at [145, 266] on span "Engagement Leadership" at bounding box center [127, 273] width 83 height 25
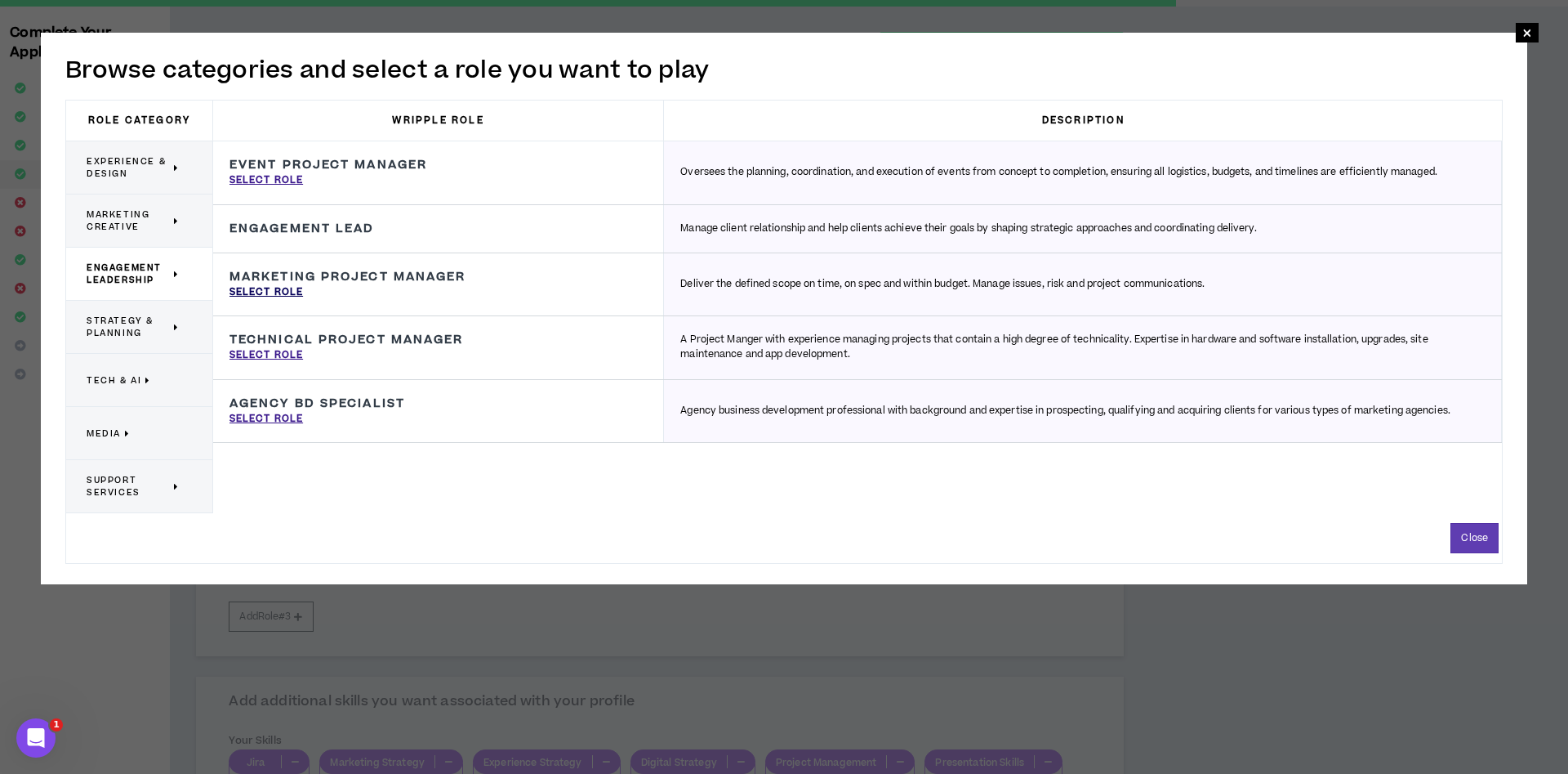
click at [289, 287] on p "Select Role" at bounding box center [266, 292] width 74 height 15
type input "Marketing Project Manager"
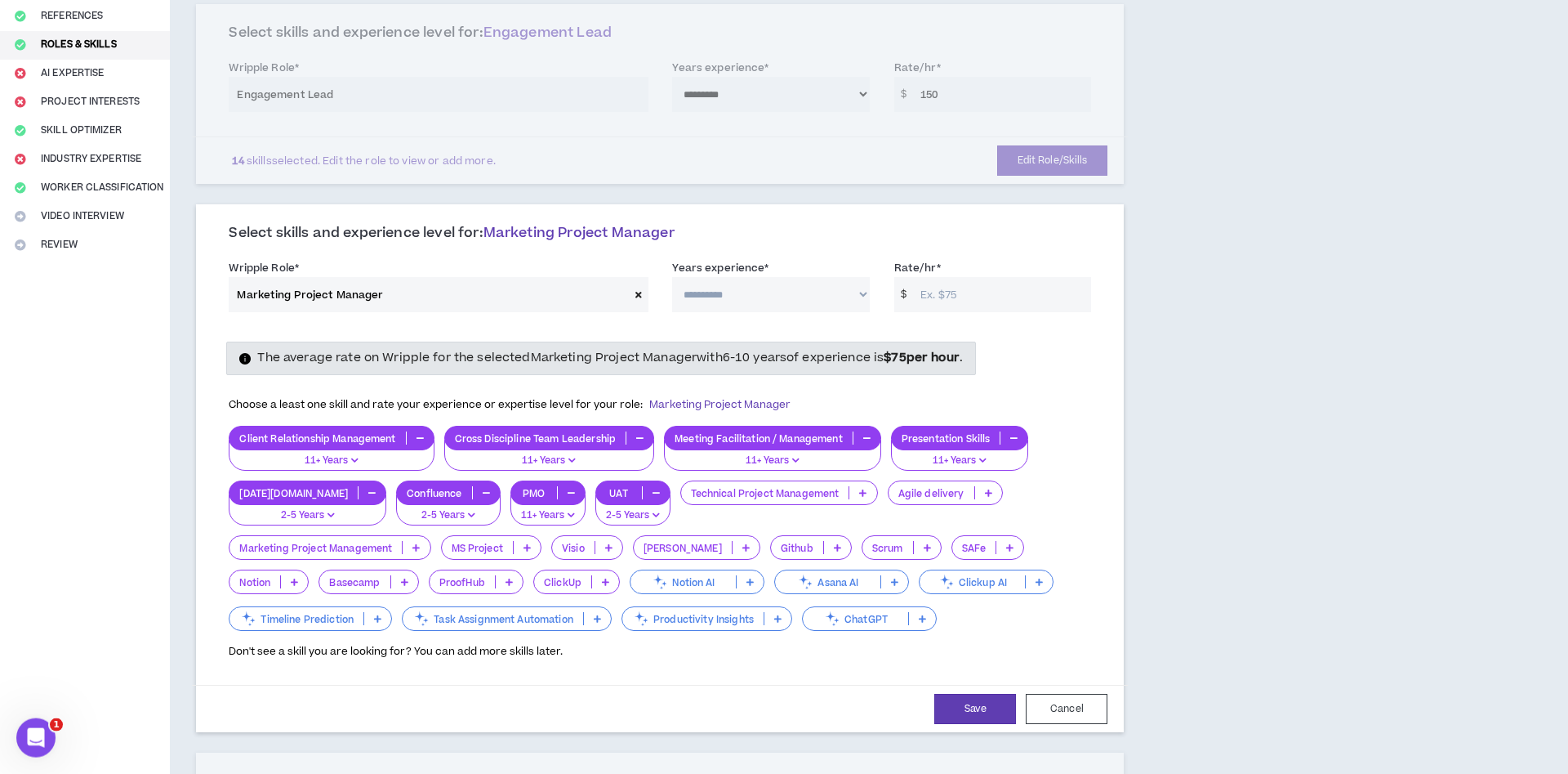
scroll to position [233, 0]
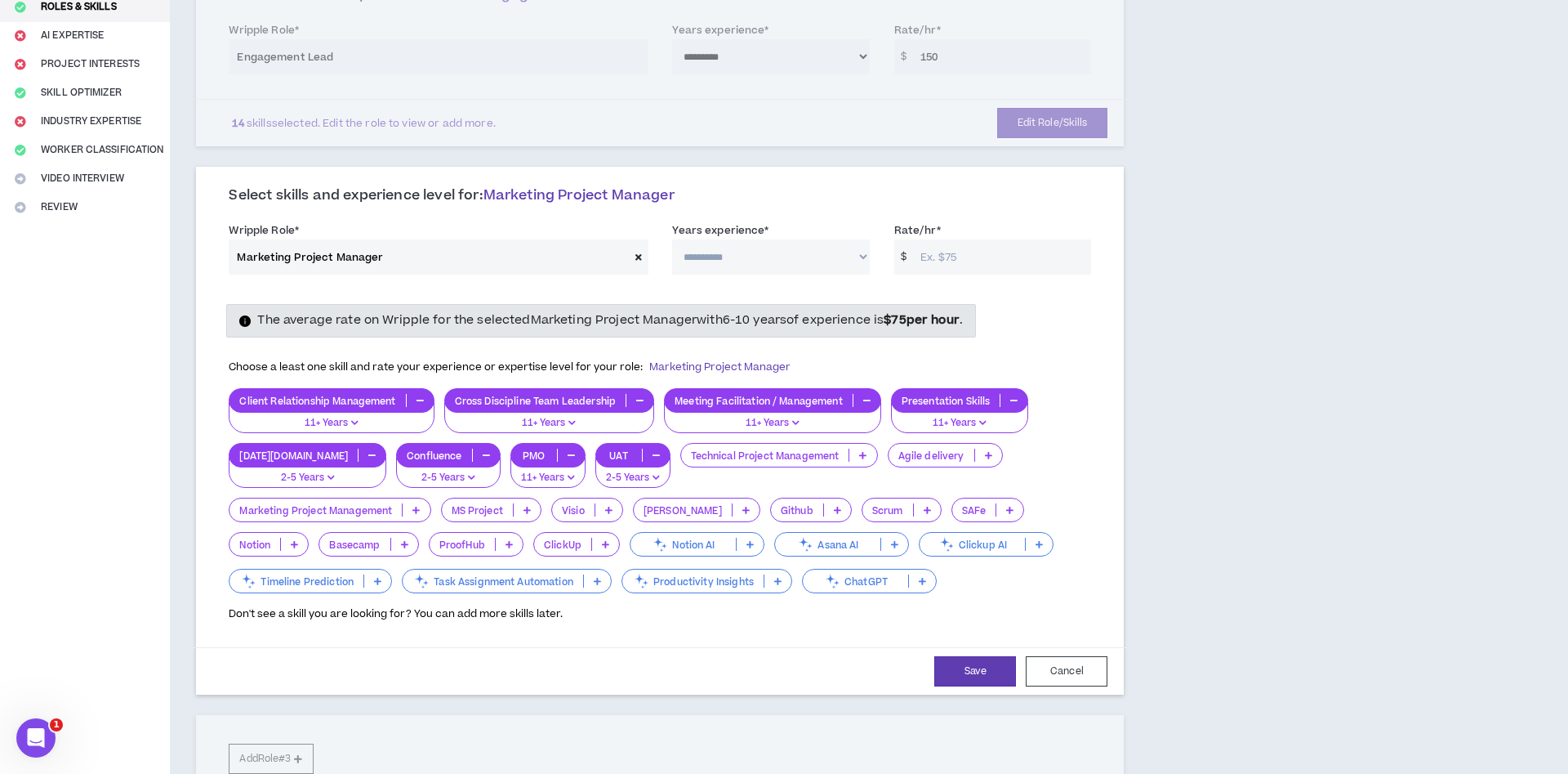
click at [641, 256] on icon at bounding box center [638, 256] width 7 height 9
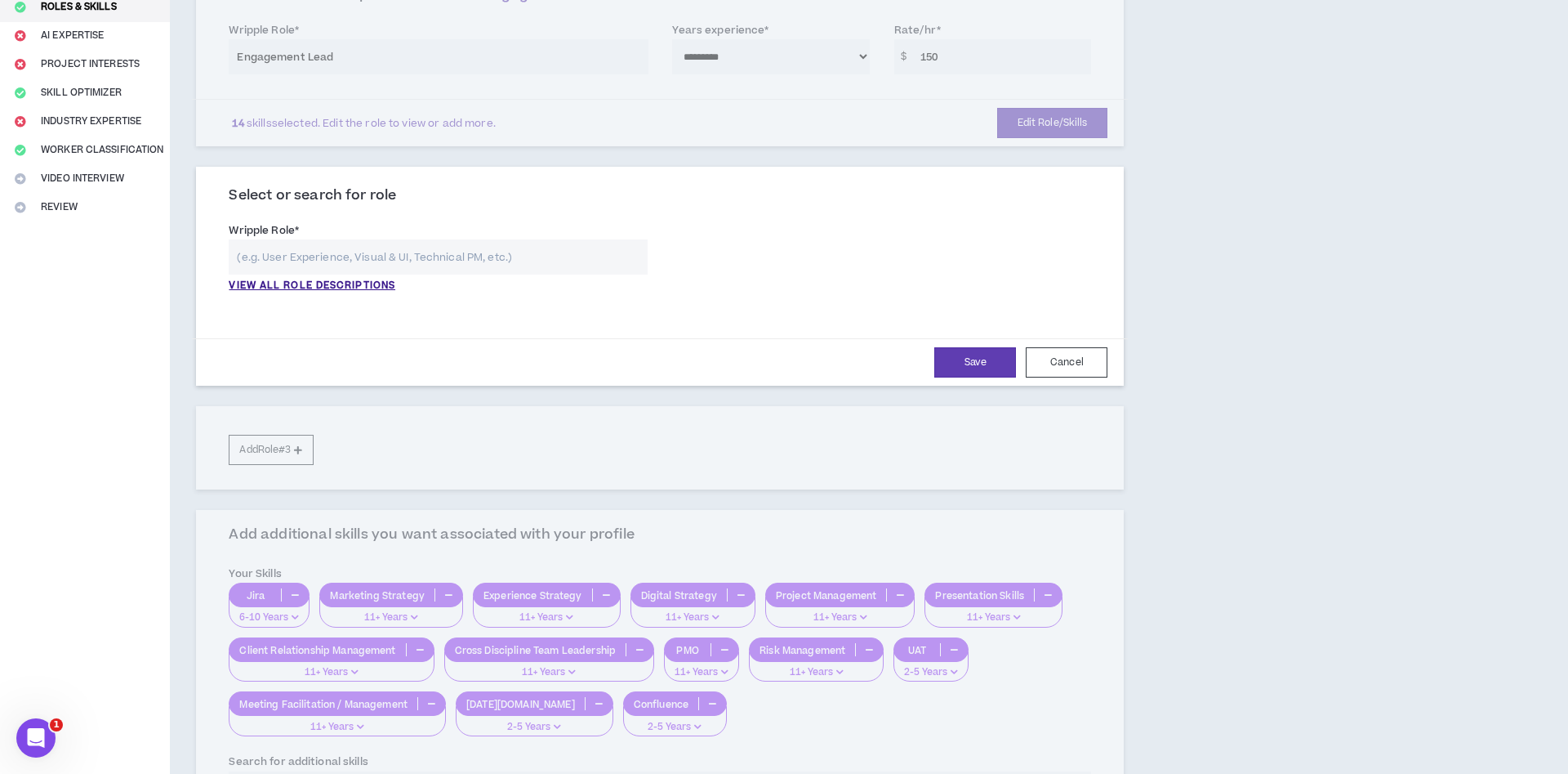
click at [574, 253] on input "text" at bounding box center [437, 257] width 419 height 35
click at [309, 284] on p "VIEW ALL ROLE DESCRIPTIONS" at bounding box center [312, 285] width 167 height 15
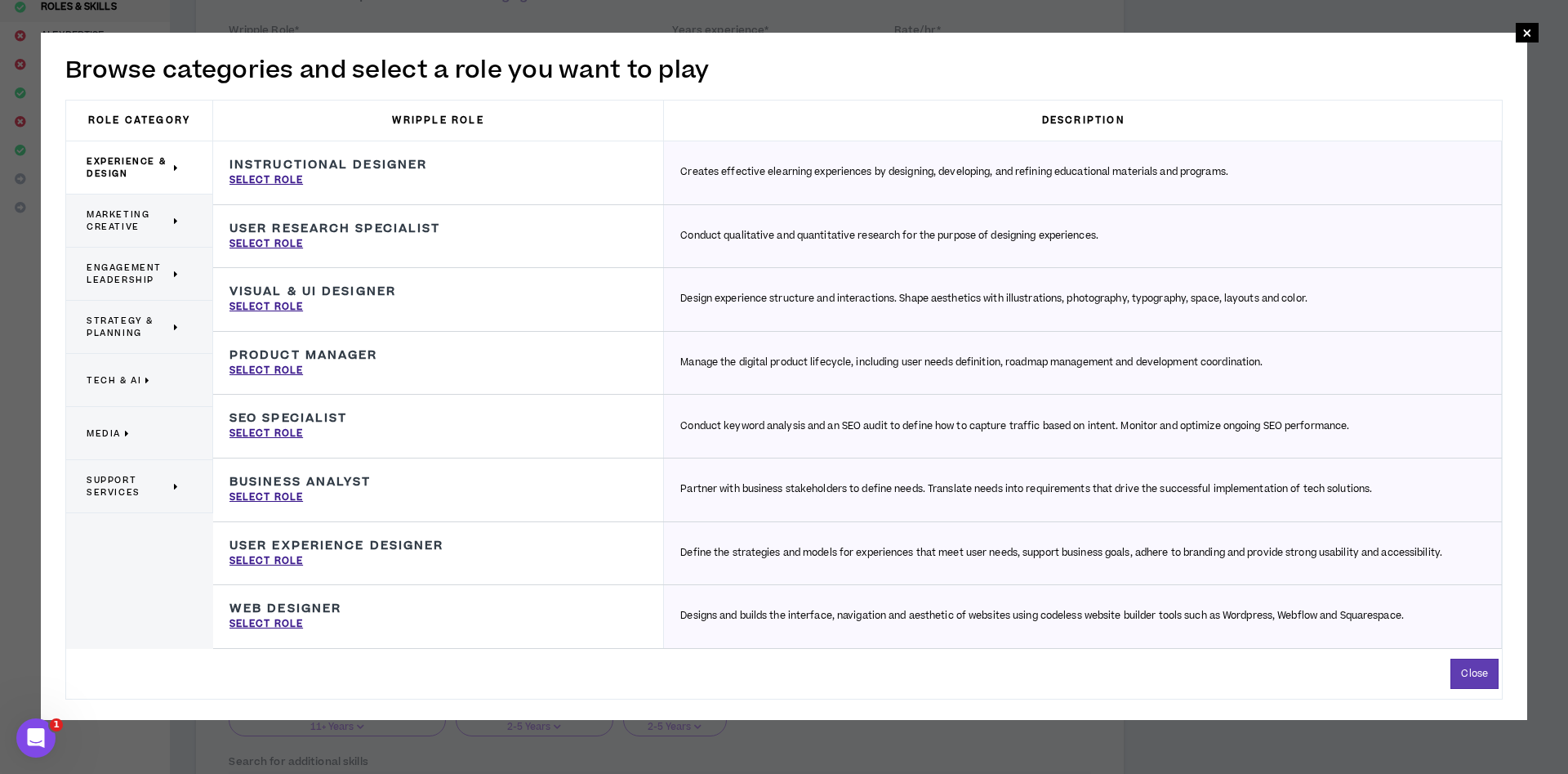
click at [116, 434] on span "Media" at bounding box center [103, 433] width 34 height 12
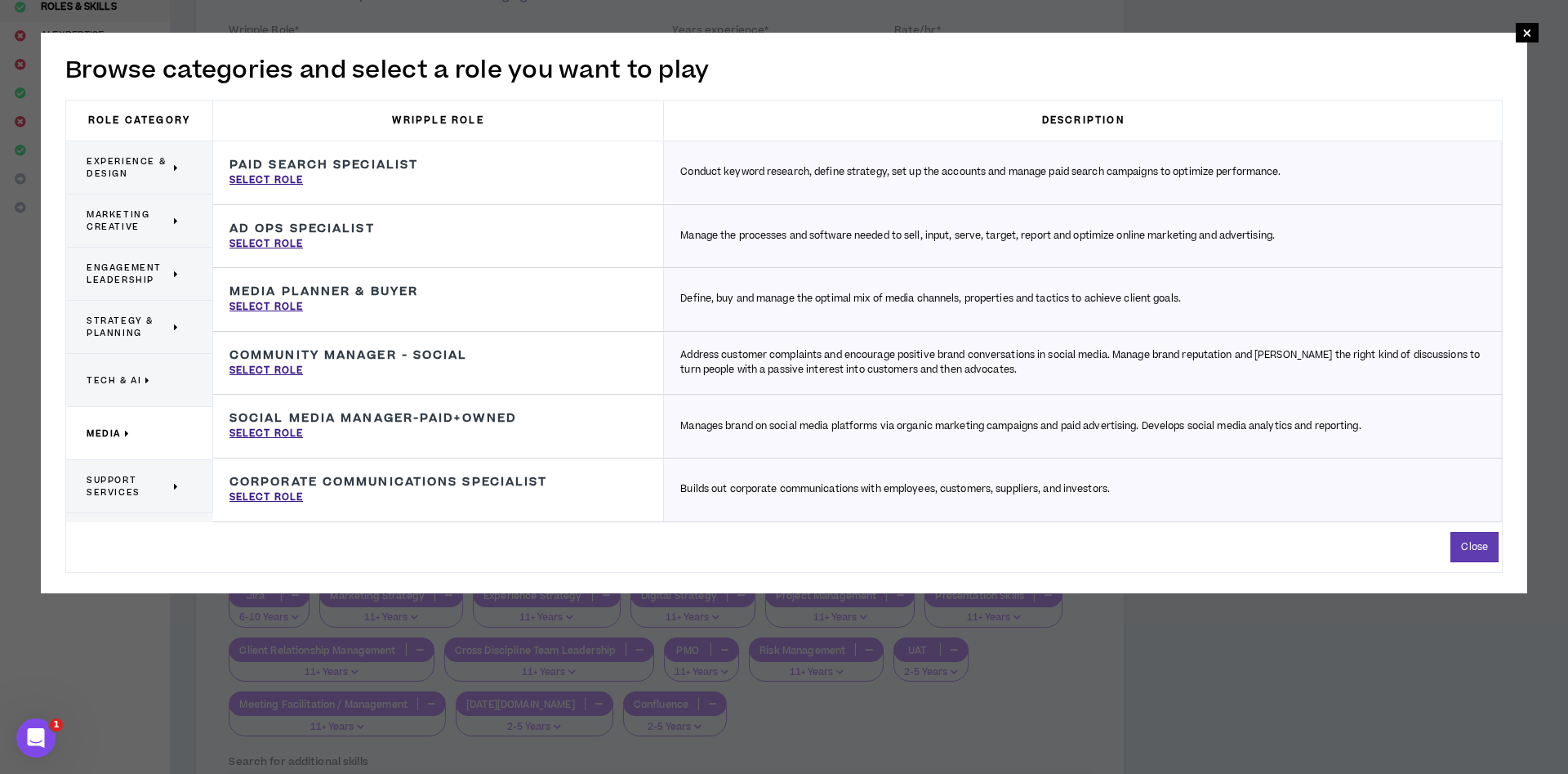
click at [132, 380] on span "Tech & AI" at bounding box center [114, 380] width 55 height 12
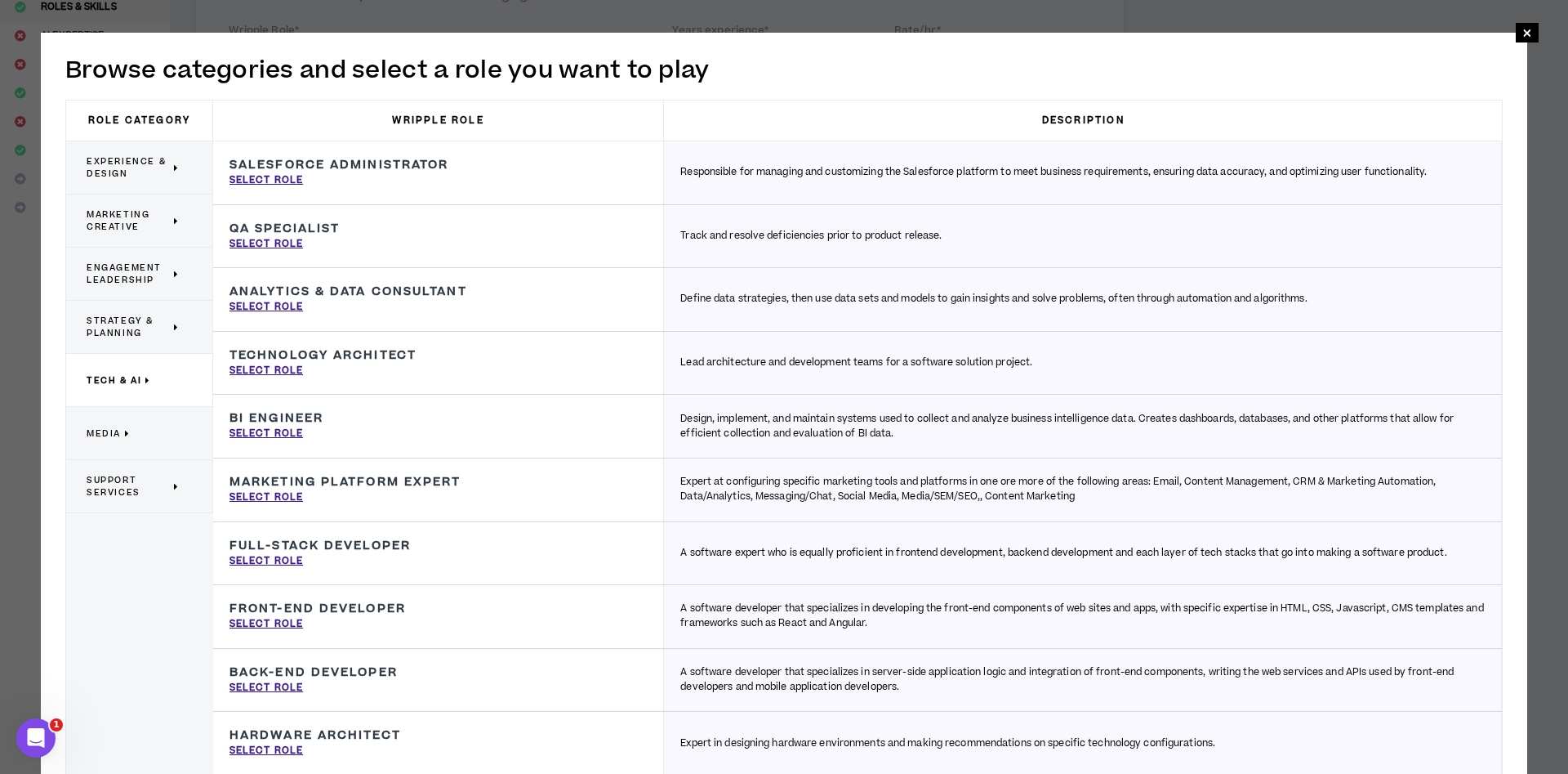
click at [373, 159] on h3 "Salesforce Administrator" at bounding box center [338, 165] width 219 height 15
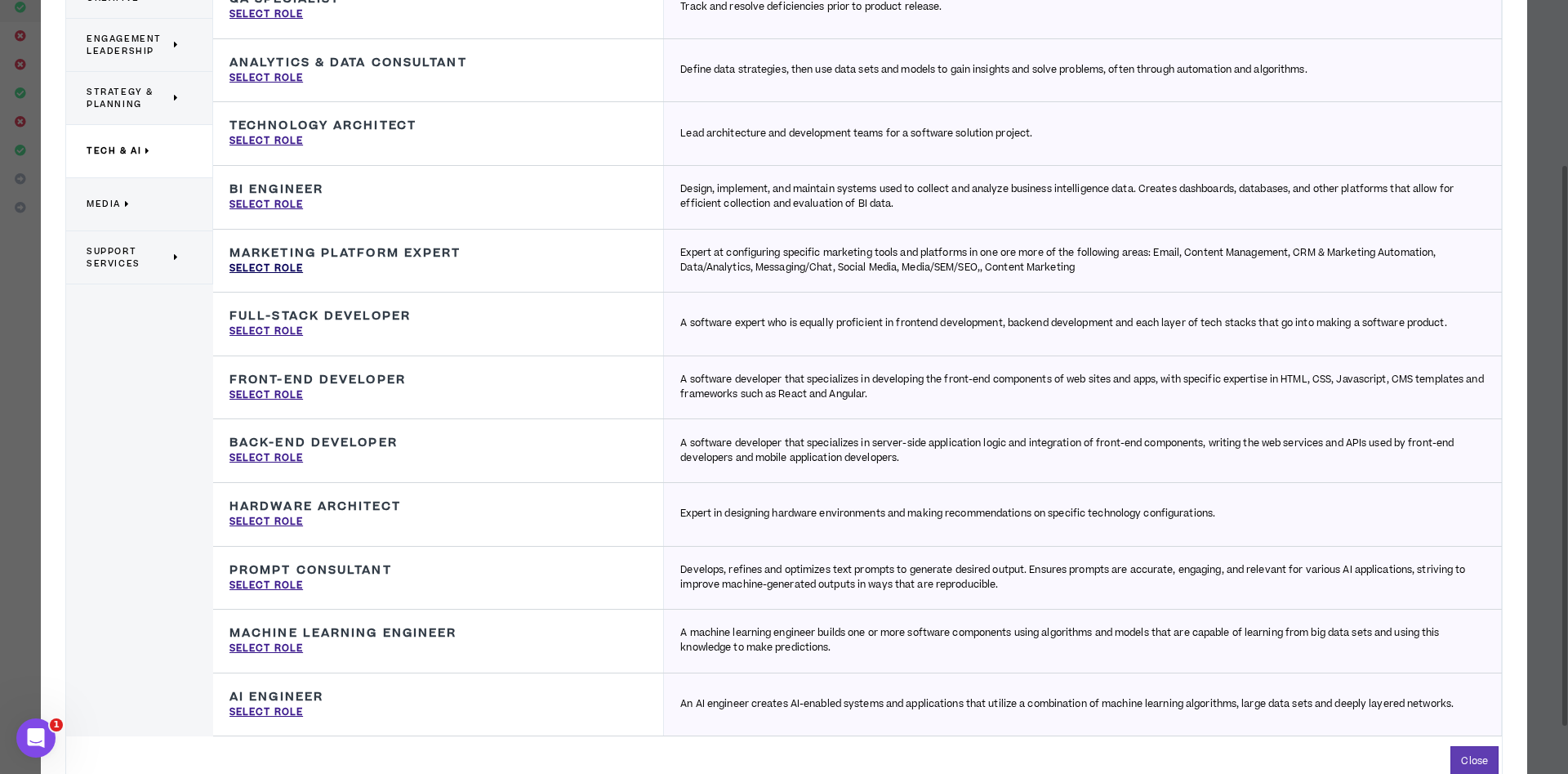
click at [276, 265] on p "Select Role" at bounding box center [266, 268] width 74 height 15
type input "Marketing Platform Expert"
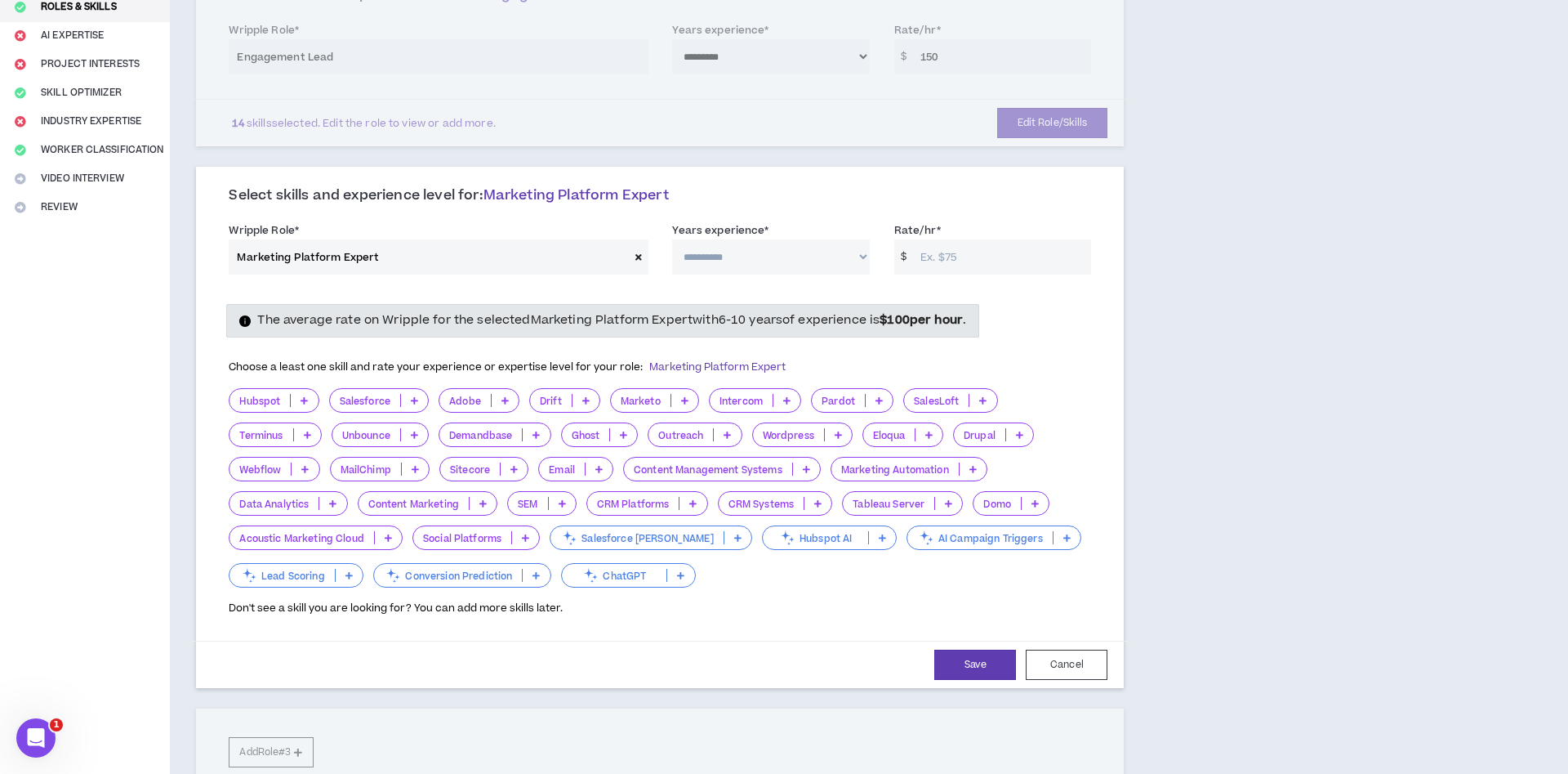
click at [672, 239] on select "**********" at bounding box center [770, 257] width 197 height 35
select select "***"
click option "*********" at bounding box center [0, 0] width 0 height 0
click at [696, 507] on icon at bounding box center [692, 503] width 7 height 8
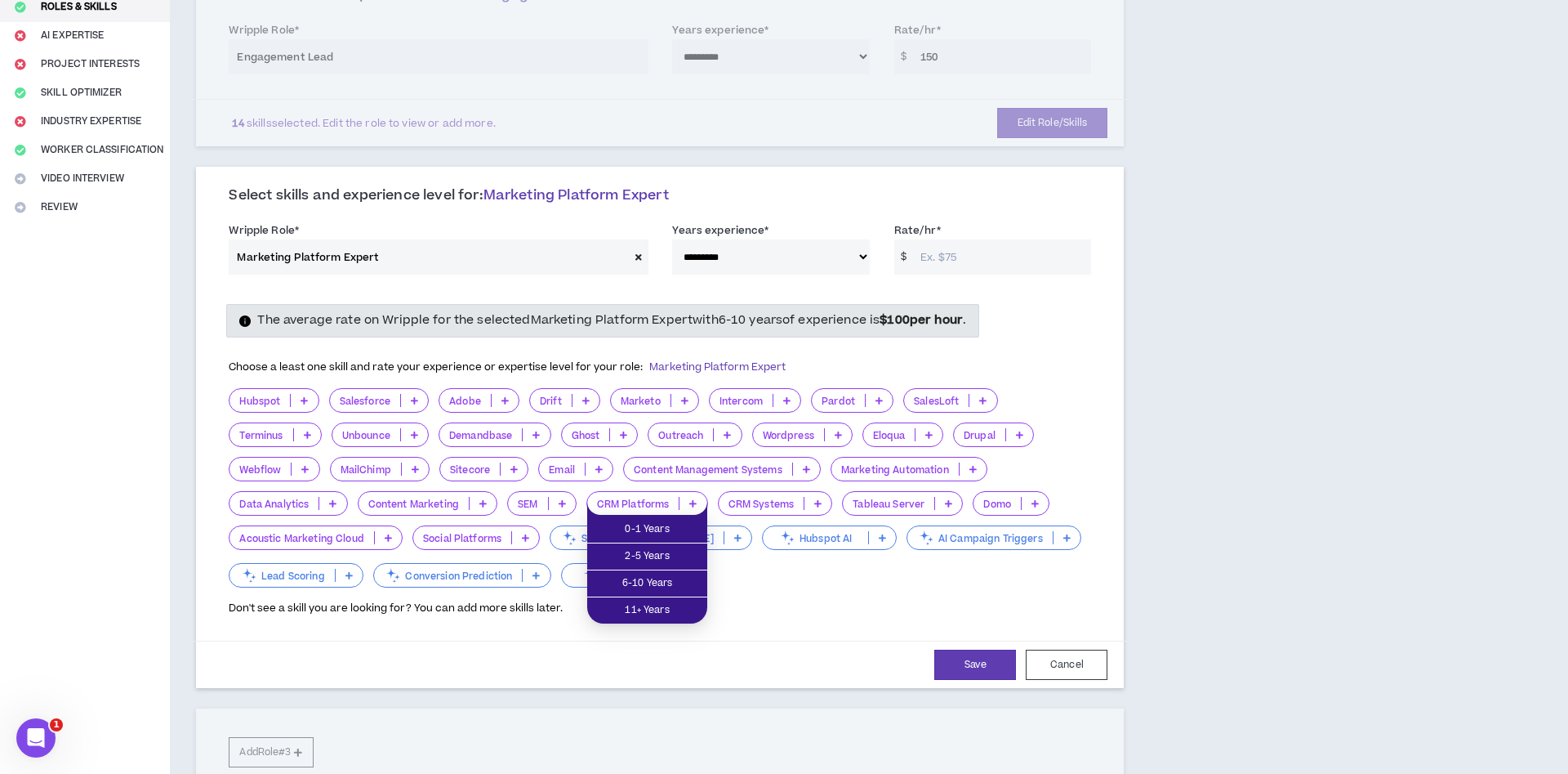
click at [866, 594] on div "Don't see a skill you are looking for? You can add more skills later." at bounding box center [659, 602] width 862 height 26
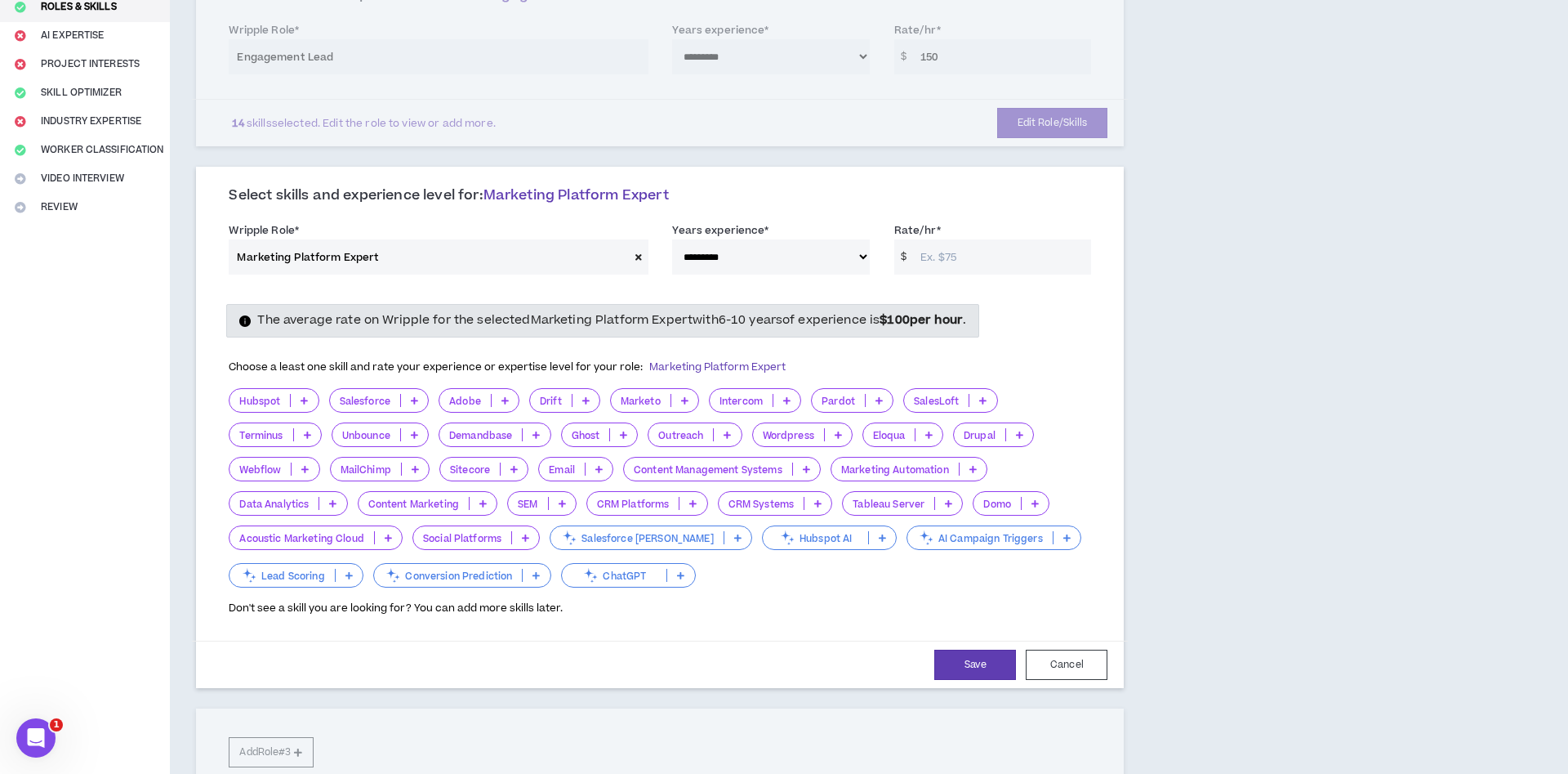
click at [1086, 665] on button "Cancel" at bounding box center [1066, 664] width 81 height 30
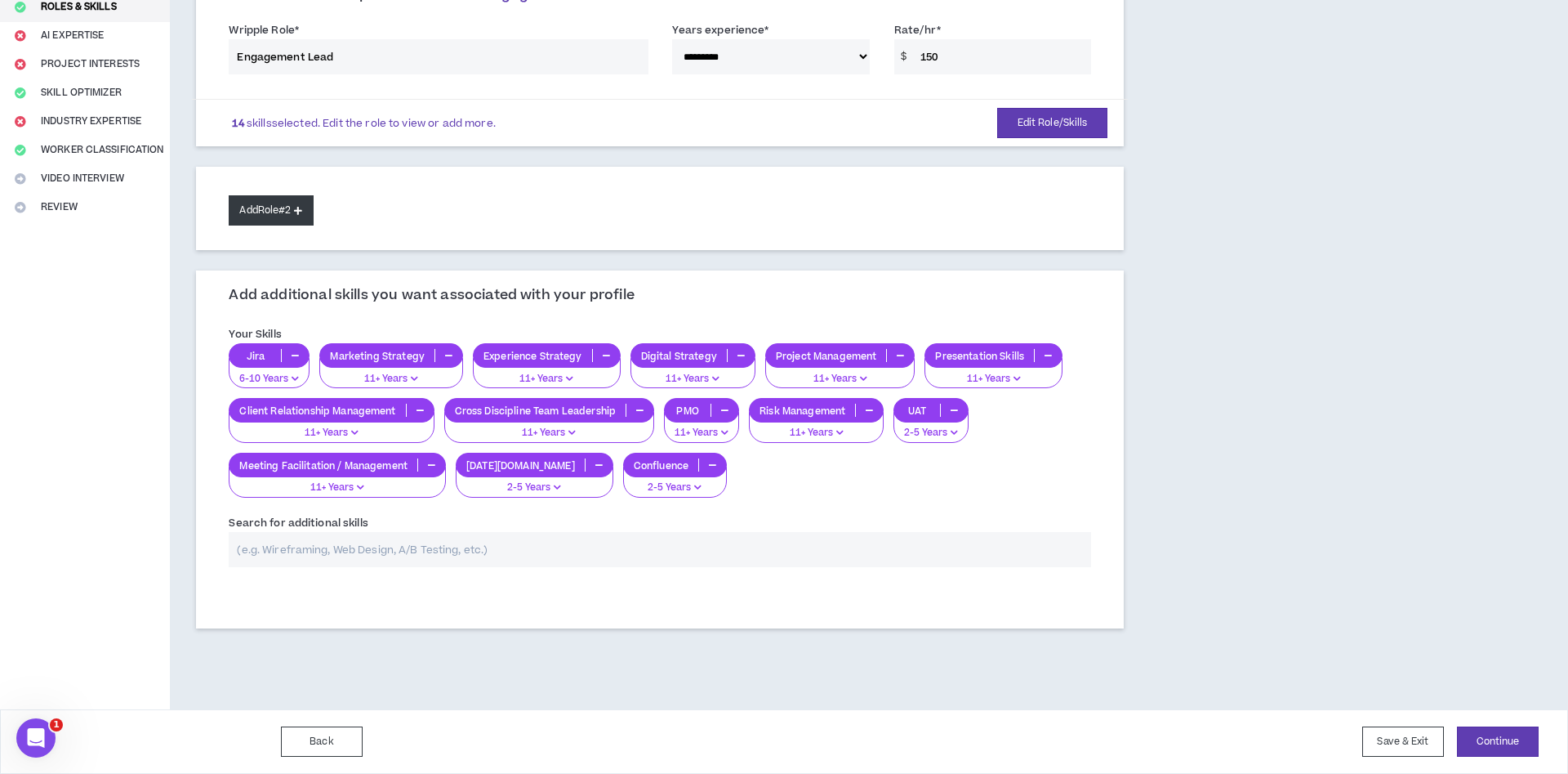
click at [257, 212] on button "Add Role #2" at bounding box center [271, 210] width 84 height 30
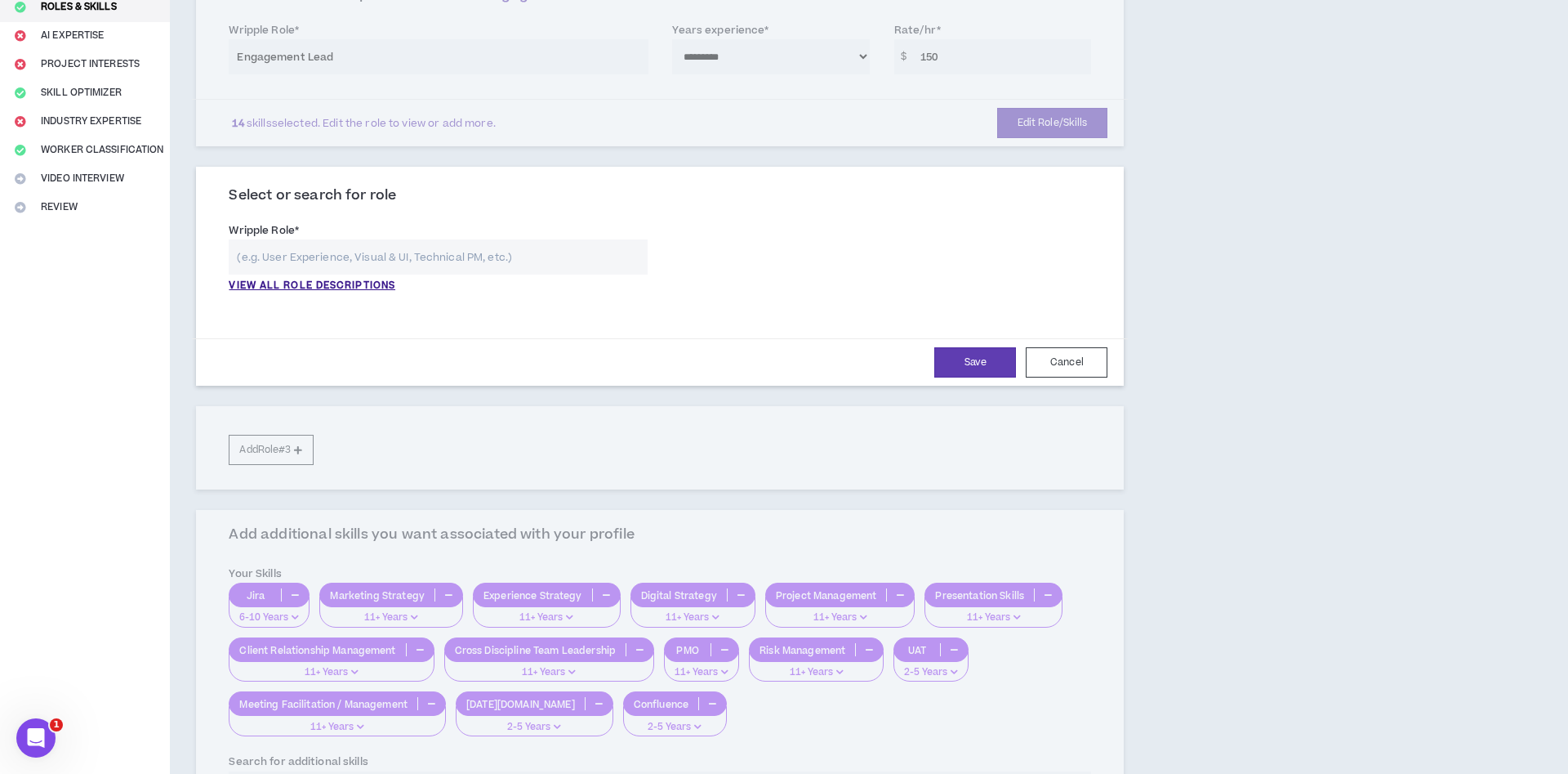
drag, startPoint x: 315, startPoint y: 252, endPoint x: 315, endPoint y: 267, distance: 15.0
click at [315, 254] on input "text" at bounding box center [437, 257] width 419 height 35
click at [329, 295] on div "**********" at bounding box center [660, 261] width 886 height 88
click at [314, 283] on p "VIEW ALL ROLE DESCRIPTIONS" at bounding box center [312, 285] width 167 height 15
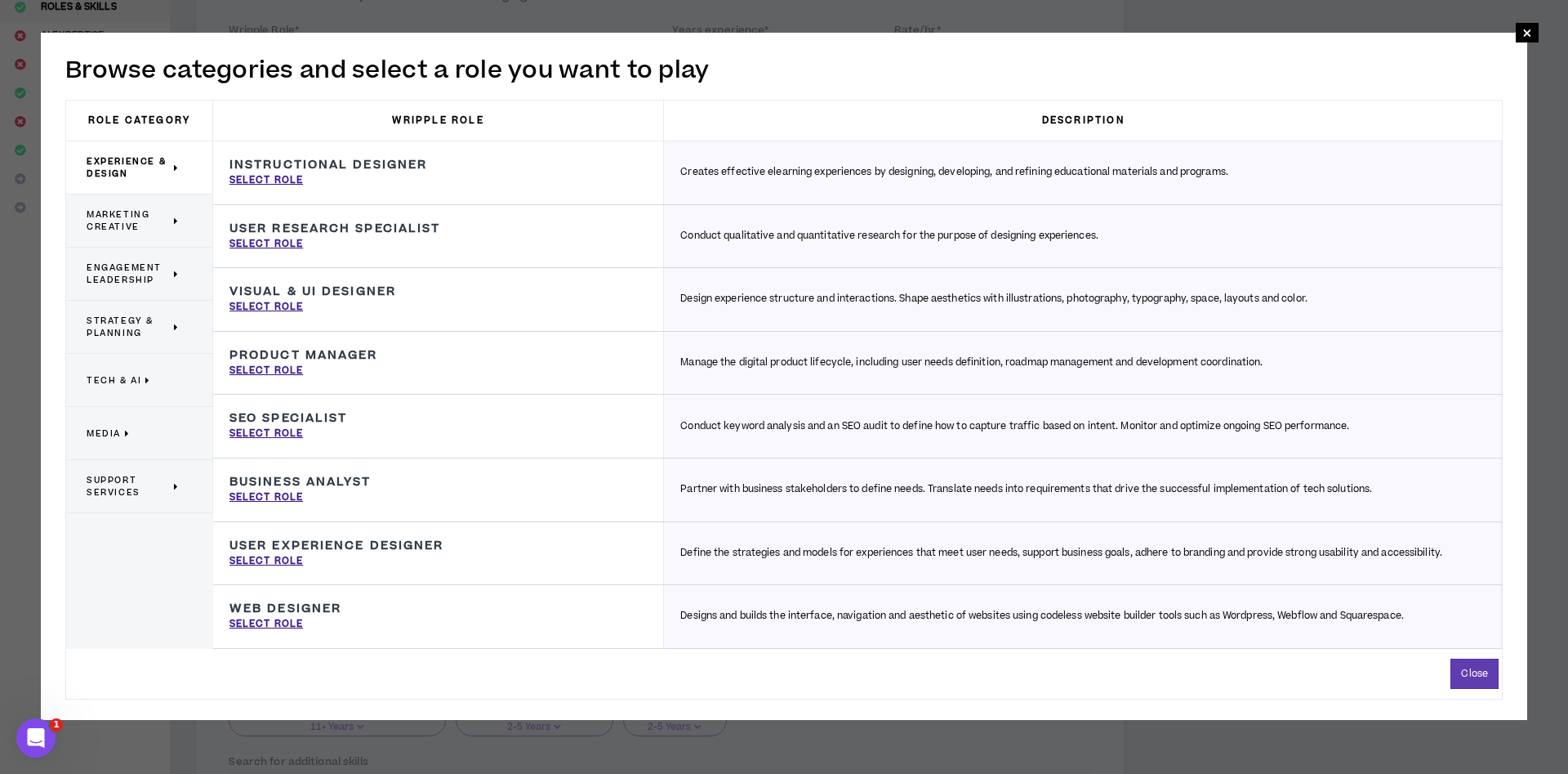
click at [110, 326] on span "Strategy & Planning" at bounding box center [127, 327] width 83 height 25
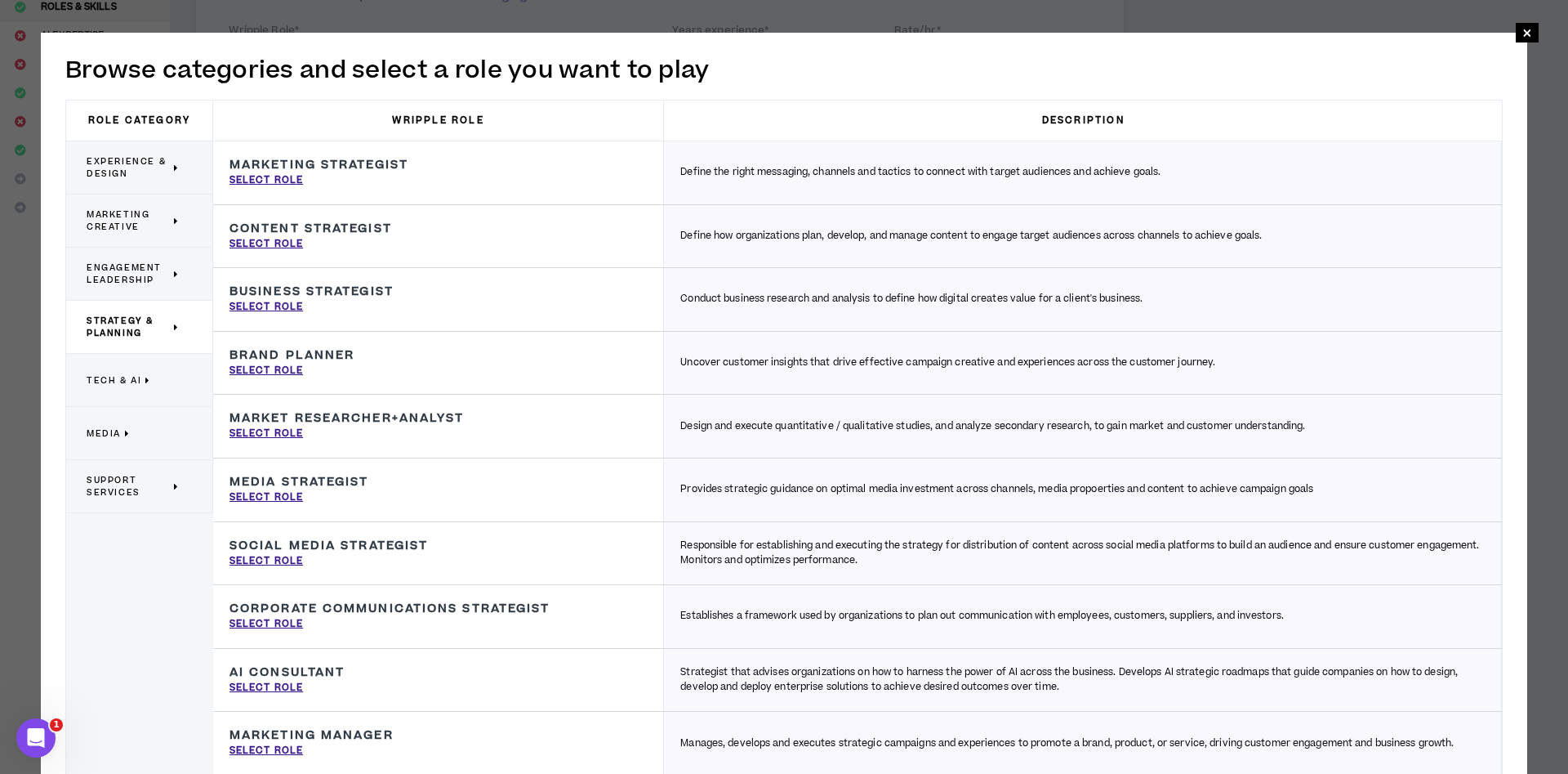
click at [145, 390] on p "Tech & AI" at bounding box center [132, 380] width 93 height 36
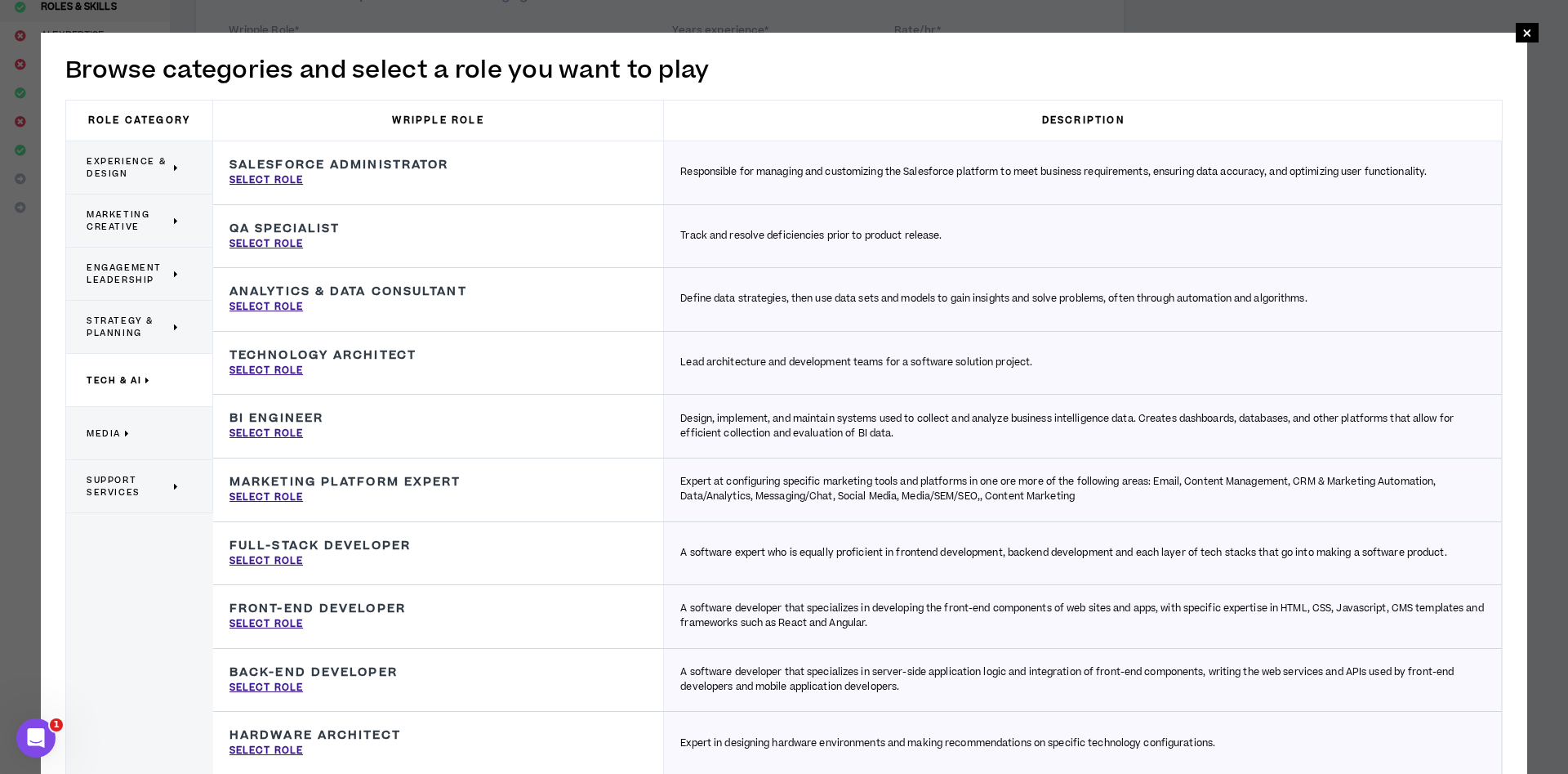
click at [151, 215] on span "Marketing Creative" at bounding box center [127, 220] width 83 height 25
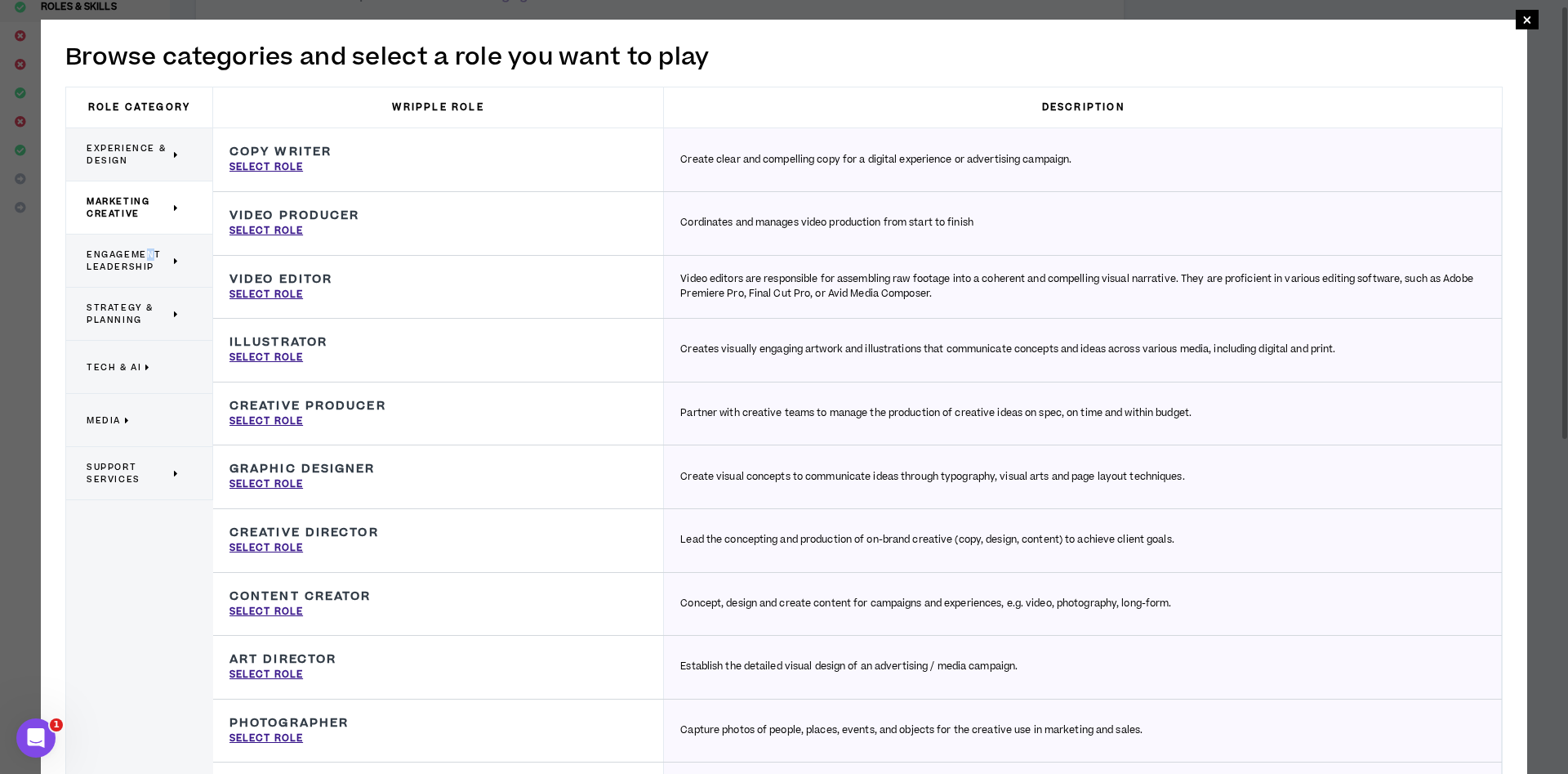
click at [149, 252] on span "Engagement Leadership" at bounding box center [127, 260] width 83 height 25
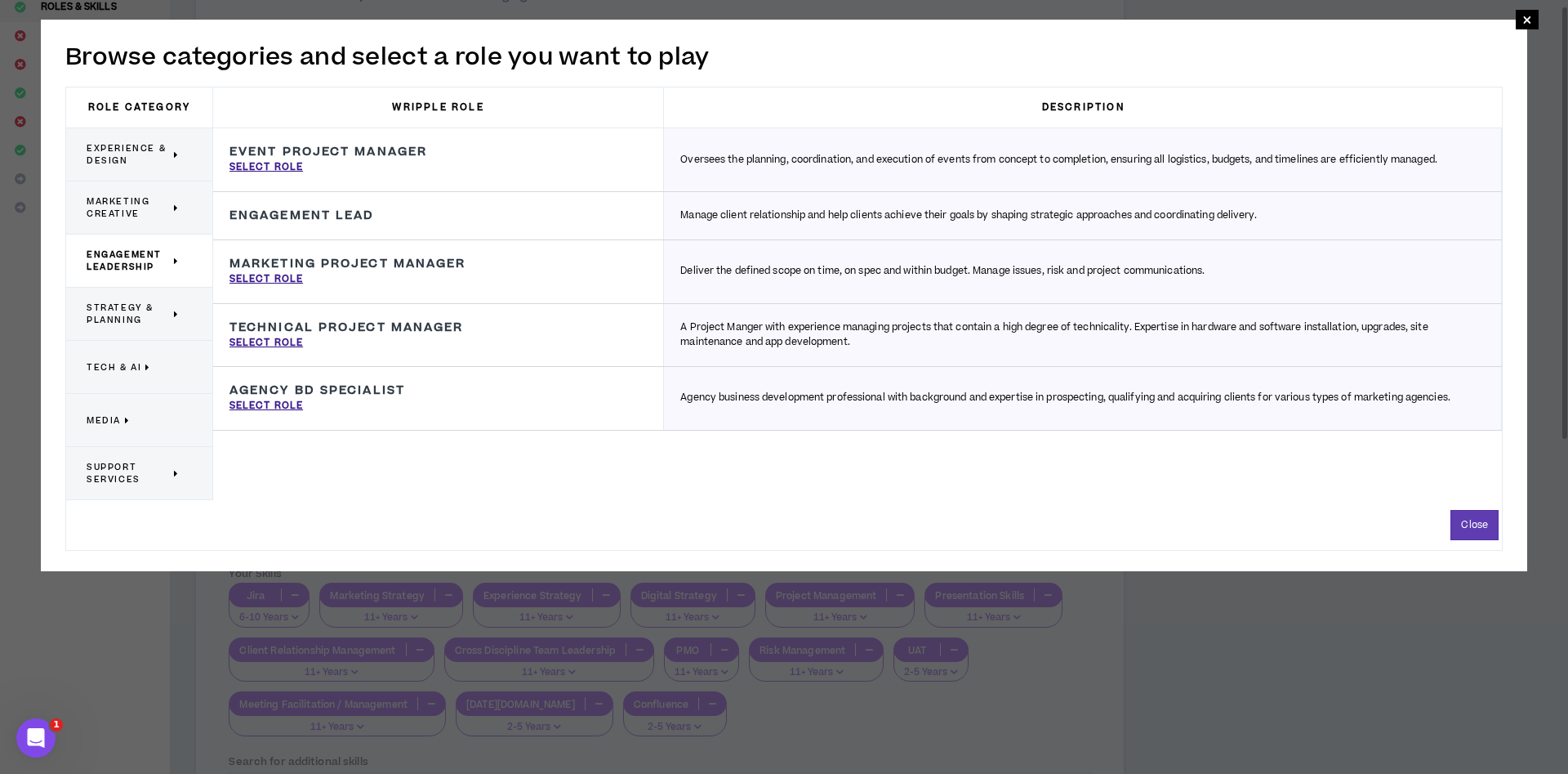
click at [144, 318] on span "Strategy & Planning" at bounding box center [127, 313] width 83 height 25
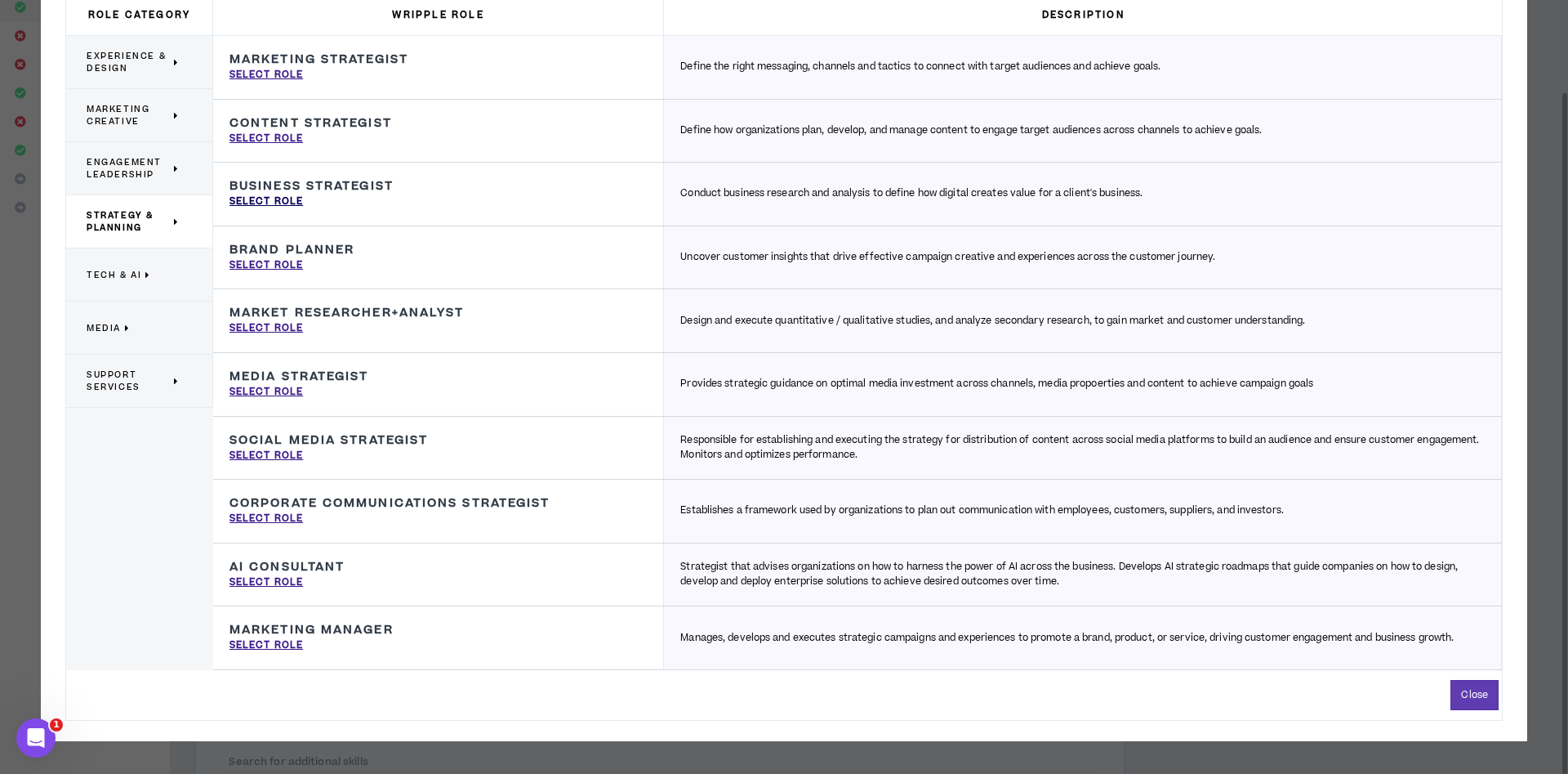
click at [278, 197] on p "Select Role" at bounding box center [266, 201] width 74 height 15
type input "Business Strategist"
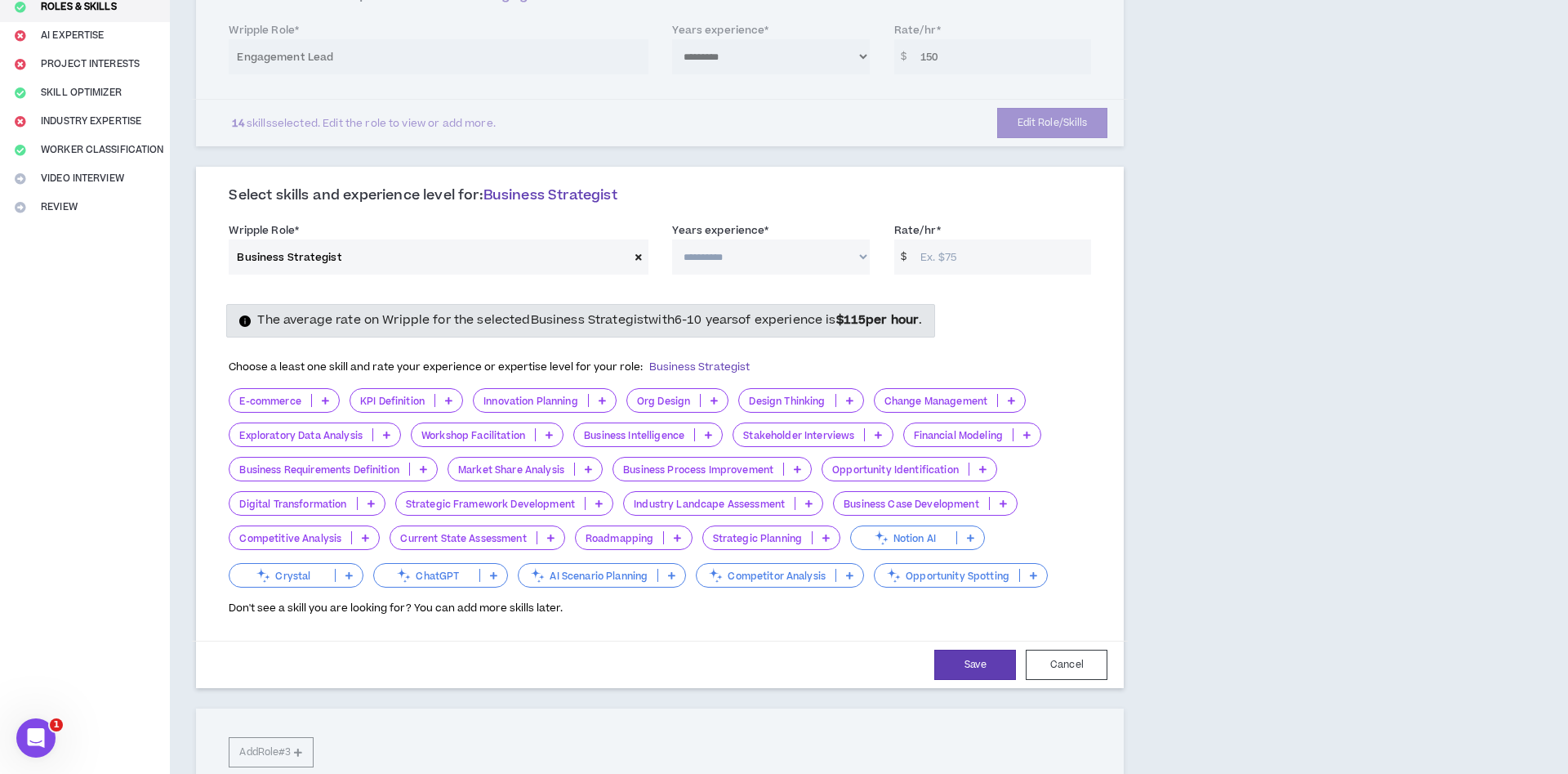
click at [672, 239] on select "**********" at bounding box center [770, 257] width 197 height 35
select select "***"
click option "*********" at bounding box center [0, 0] width 0 height 0
click at [975, 270] on input "Rate/hr *" at bounding box center [1001, 257] width 178 height 35
type input "150"
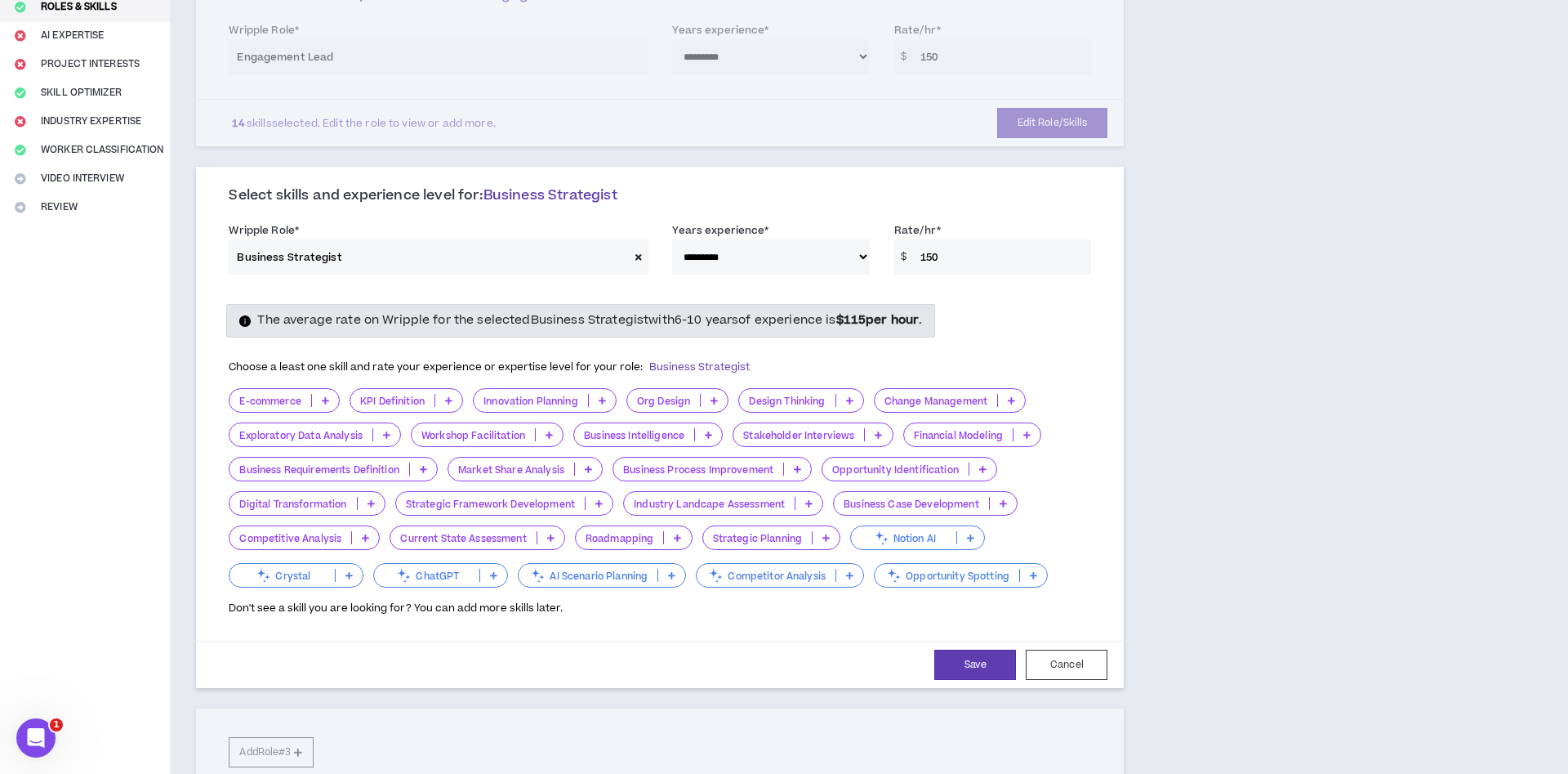
click at [322, 401] on p at bounding box center [325, 399] width 26 height 13
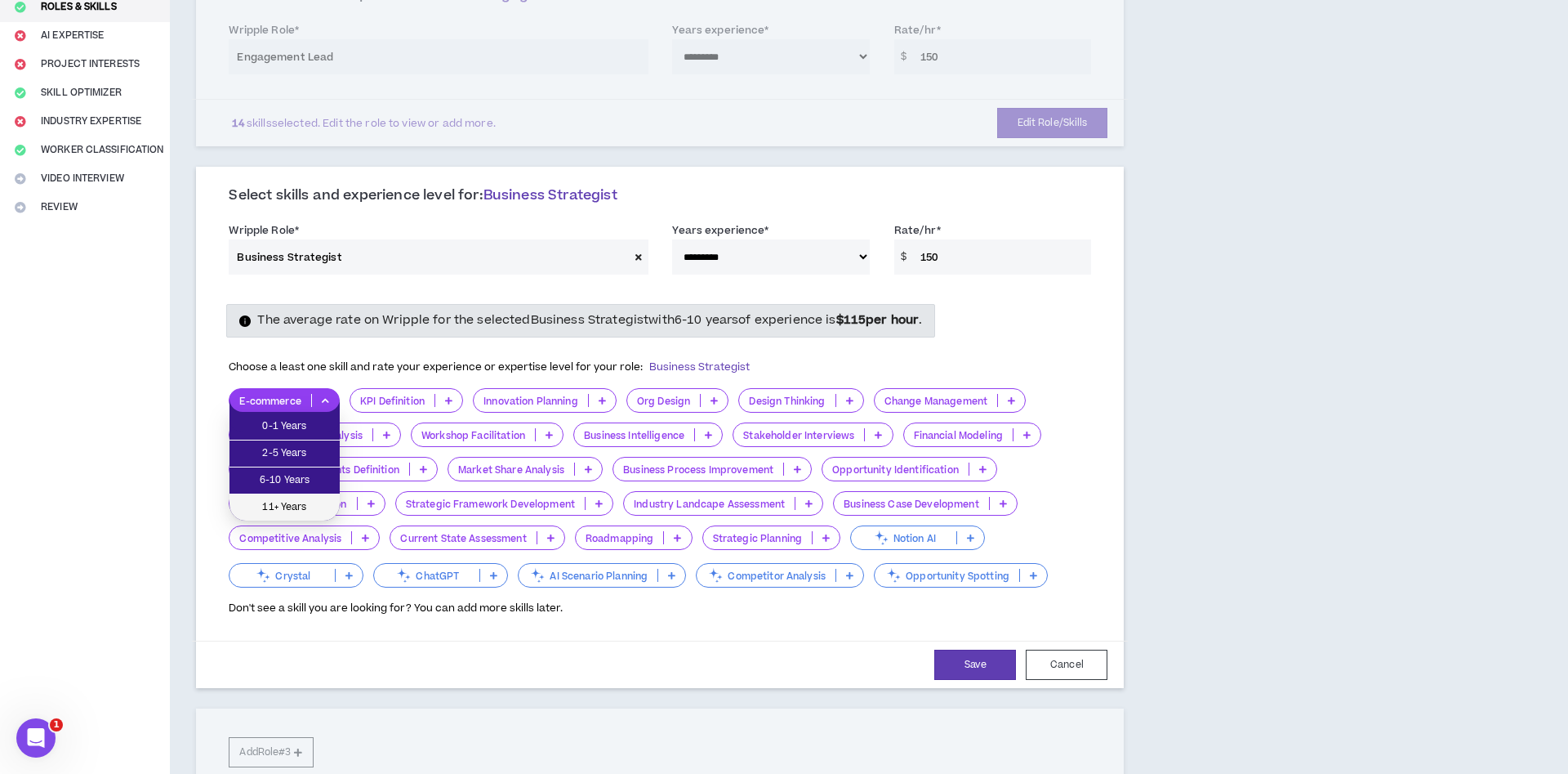
click at [317, 506] on span "11+ Years" at bounding box center [284, 507] width 90 height 18
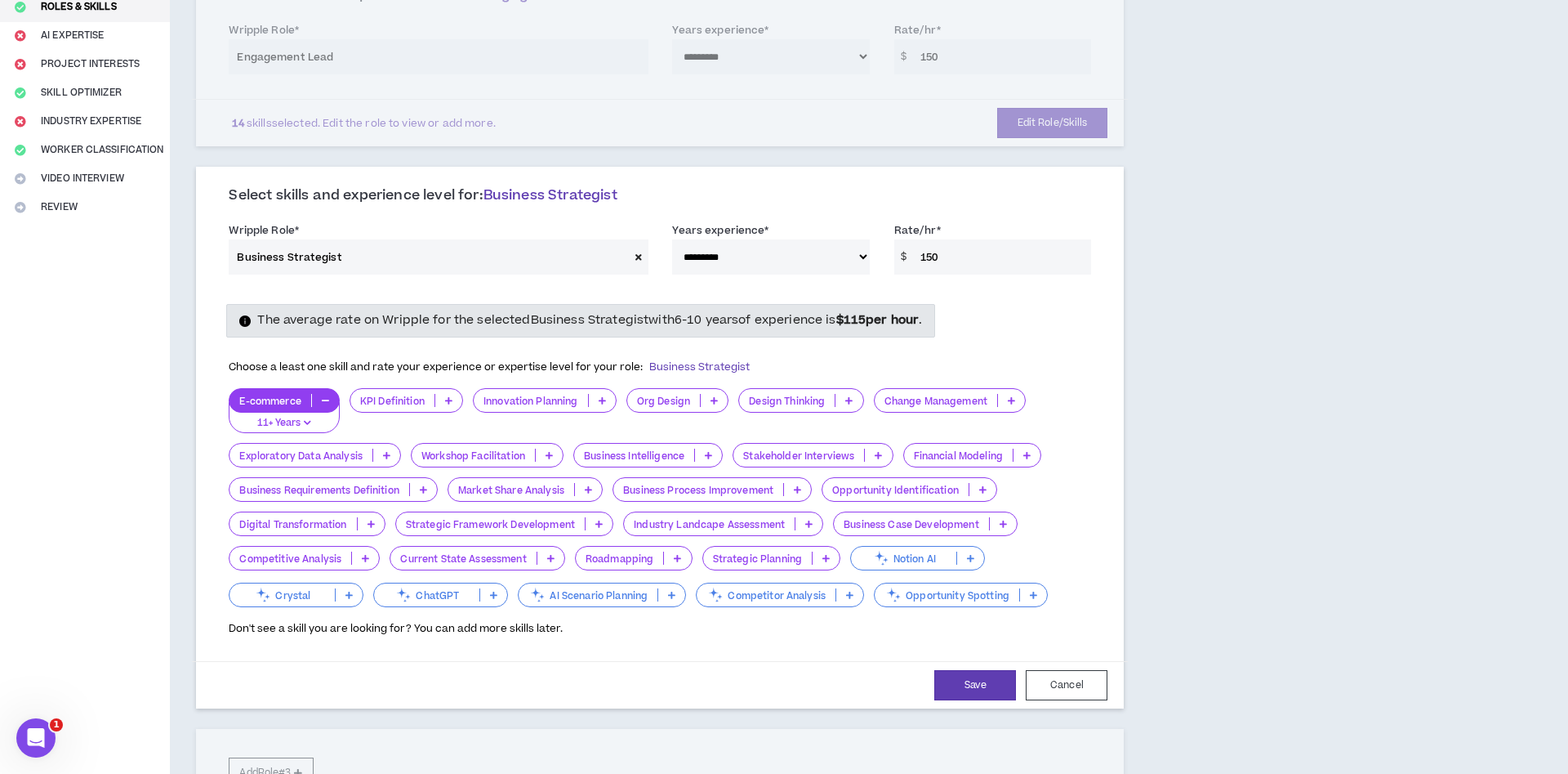
click at [447, 405] on p at bounding box center [448, 399] width 26 height 13
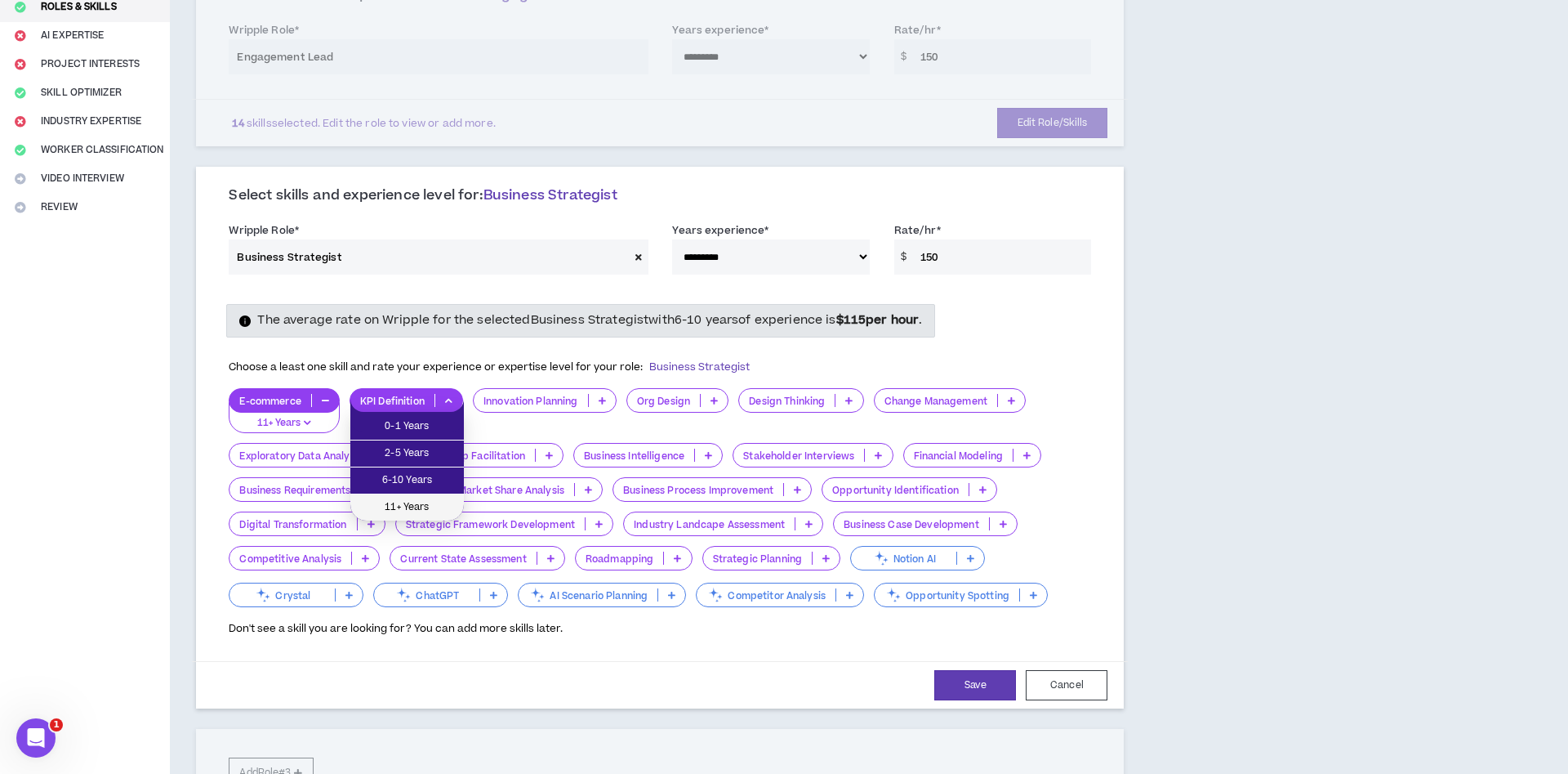
click at [410, 500] on li "11+ Years" at bounding box center [407, 507] width 114 height 26
click at [602, 404] on icon at bounding box center [600, 400] width 7 height 8
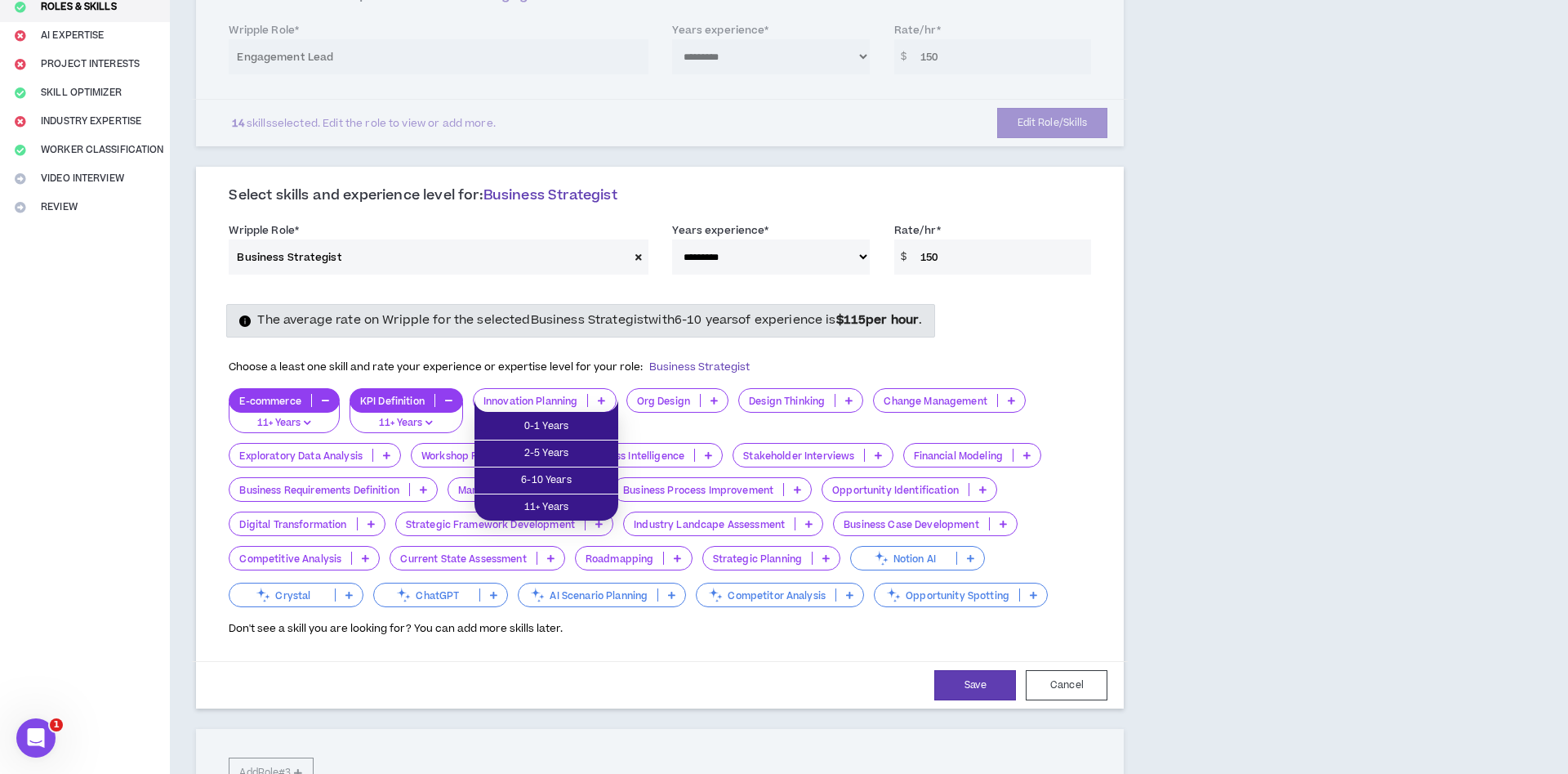
click at [721, 404] on p at bounding box center [713, 399] width 26 height 13
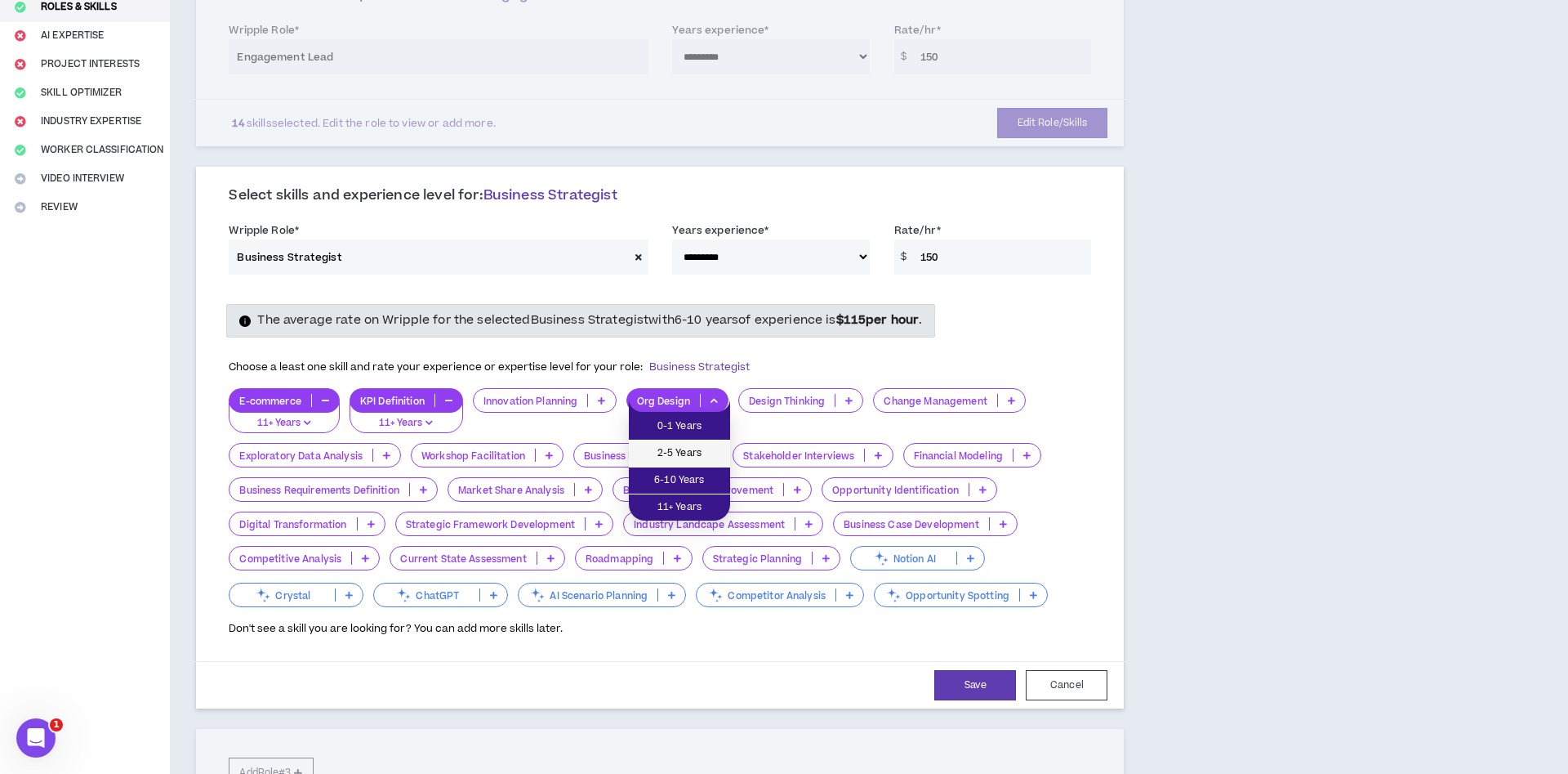
click at [705, 461] on span "2-5 Years" at bounding box center [679, 453] width 81 height 18
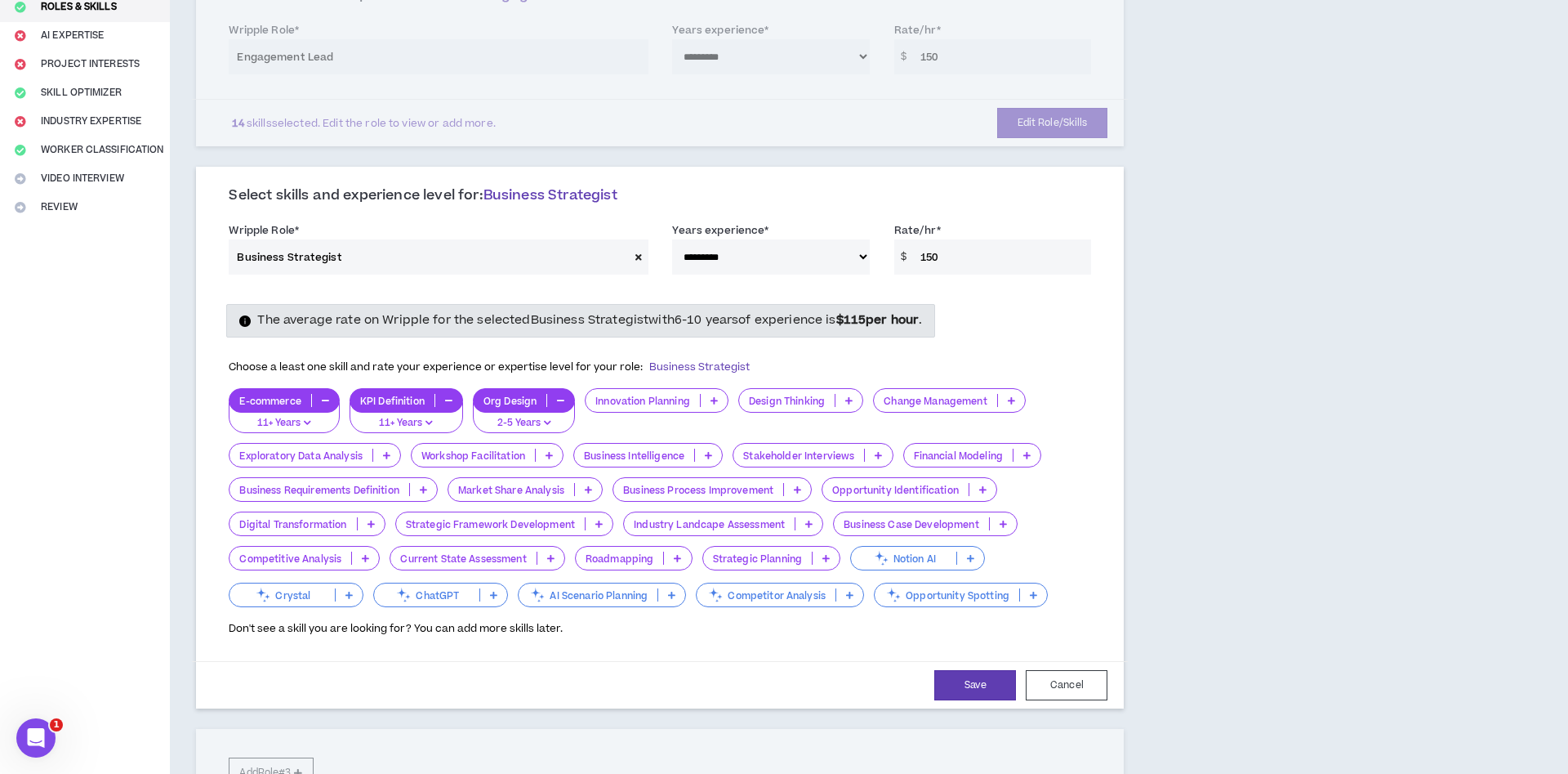
click at [556, 403] on button "button" at bounding box center [560, 399] width 26 height 13
click at [715, 403] on icon at bounding box center [713, 400] width 7 height 8
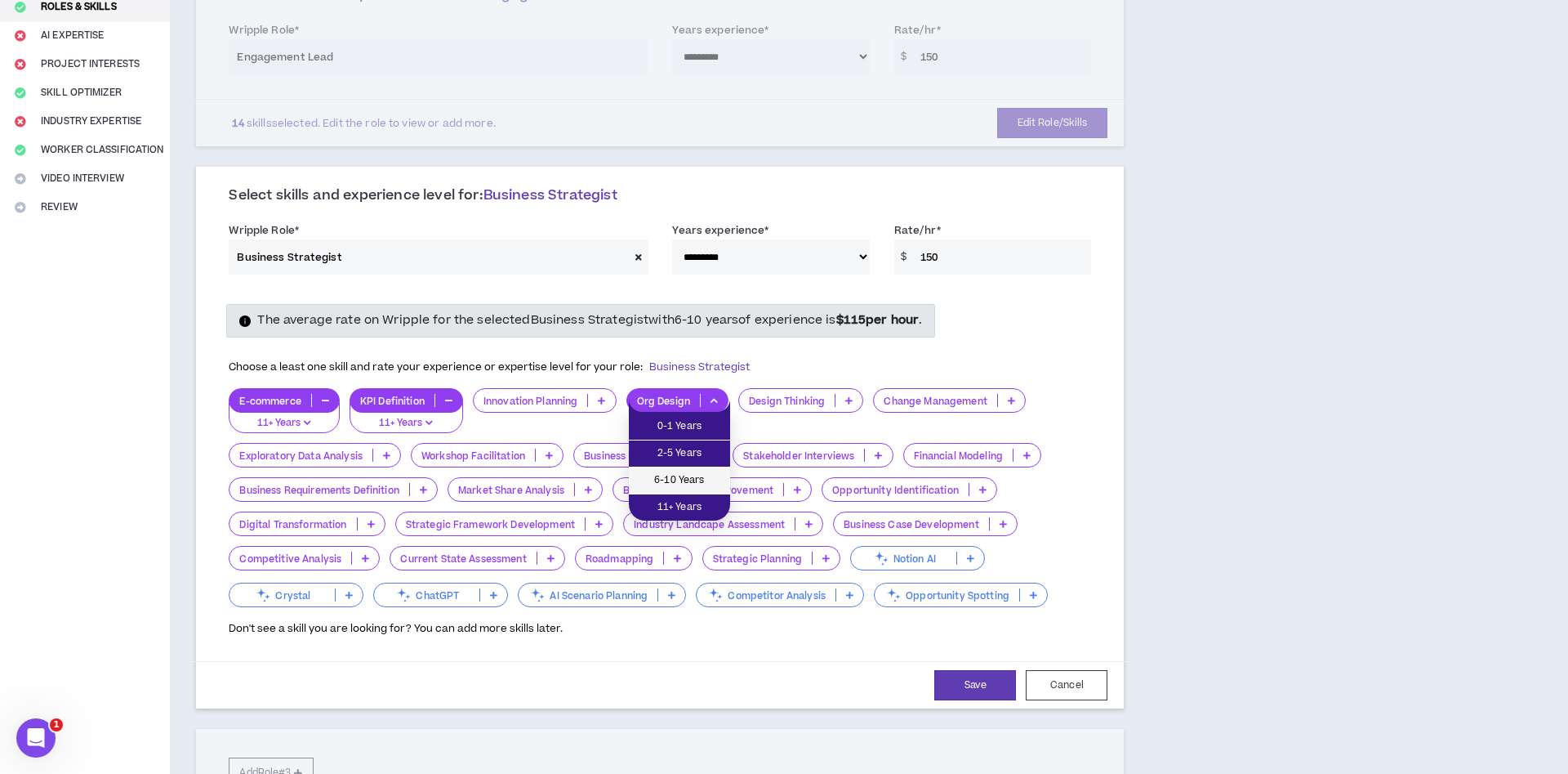
click at [685, 477] on span "6-10 Years" at bounding box center [679, 480] width 81 height 18
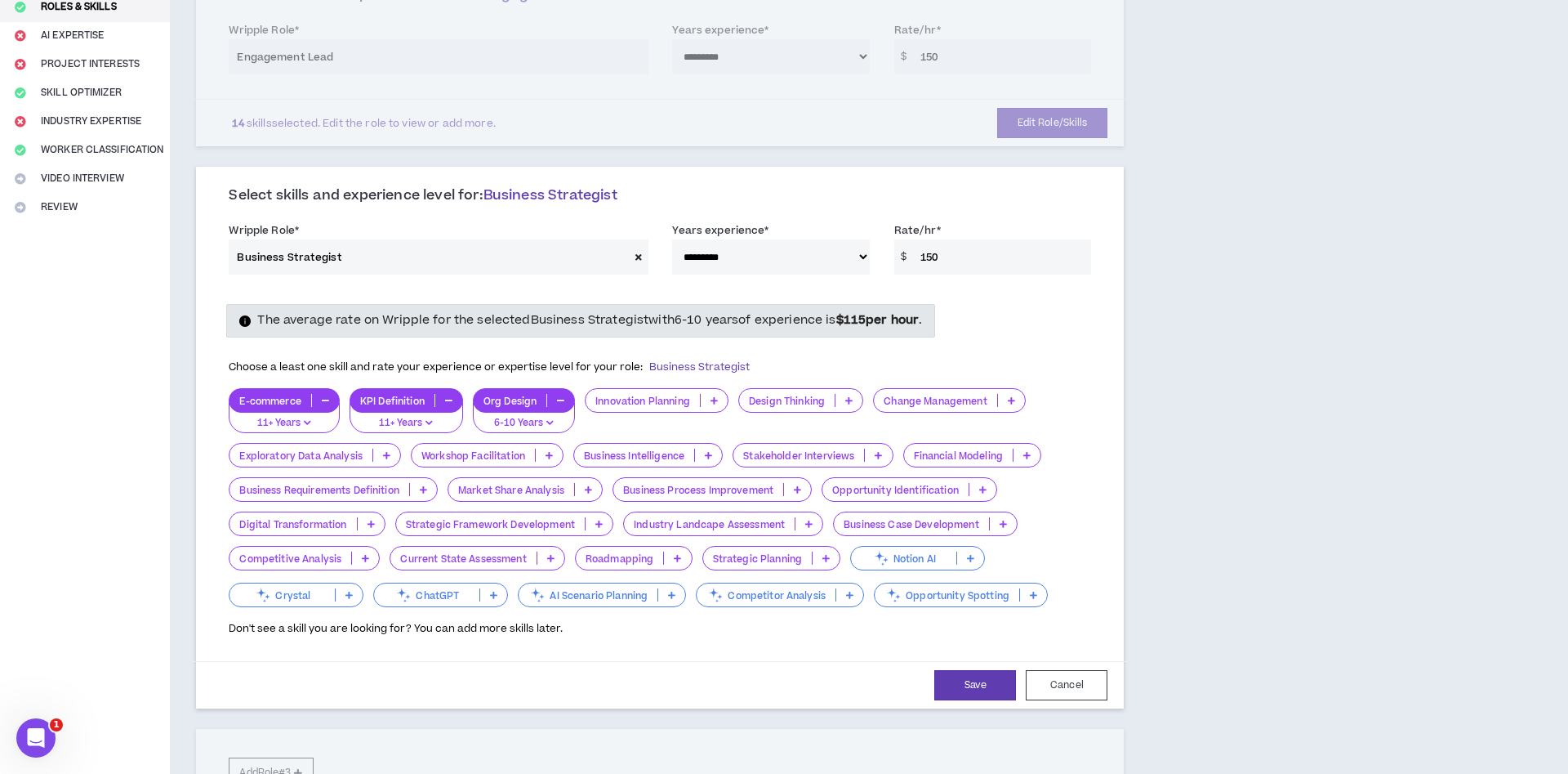
click at [1009, 403] on p at bounding box center [1010, 399] width 26 height 13
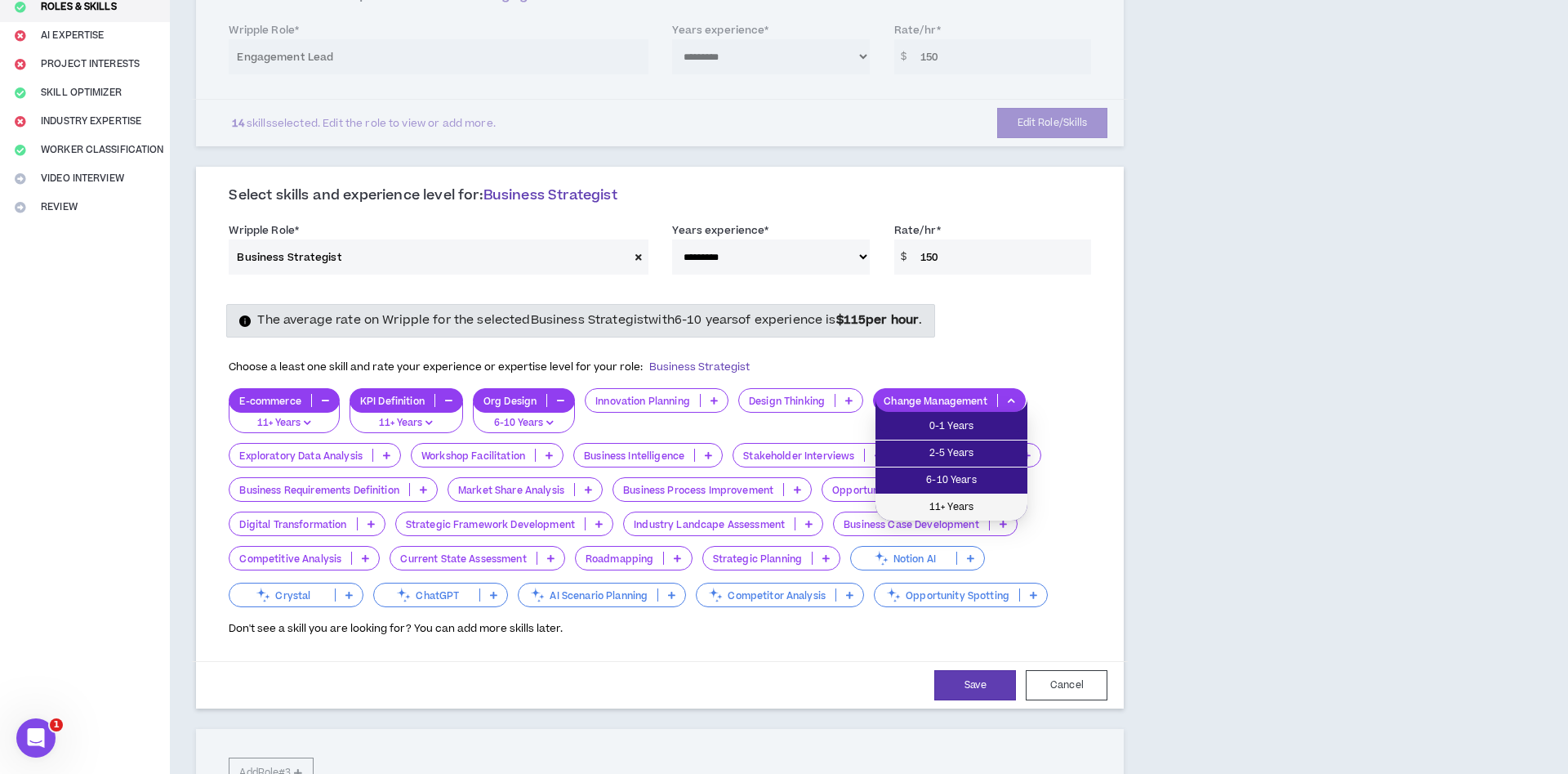
click at [947, 500] on span "11+ Years" at bounding box center [951, 507] width 132 height 18
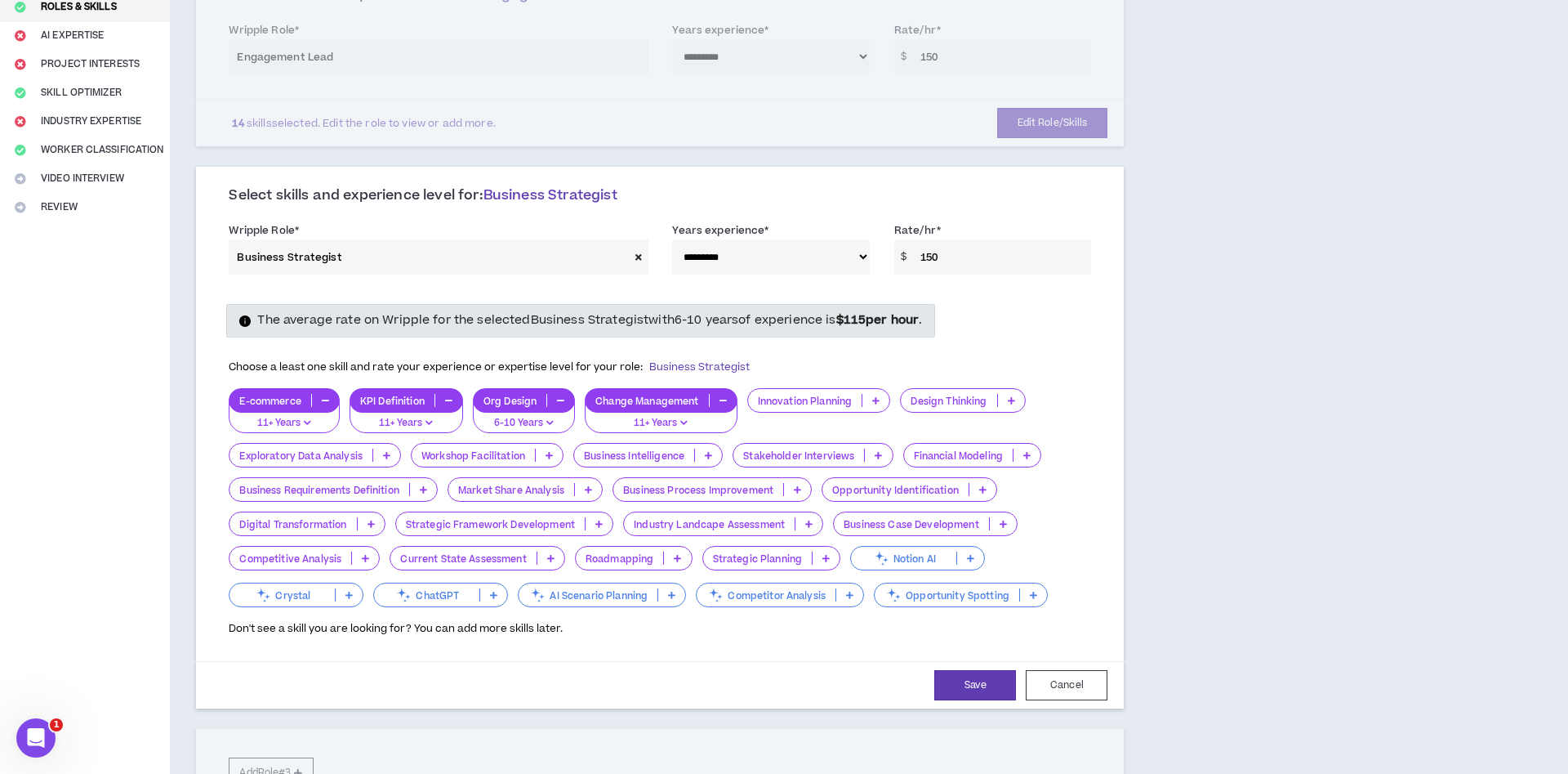
click at [820, 560] on p at bounding box center [825, 557] width 26 height 13
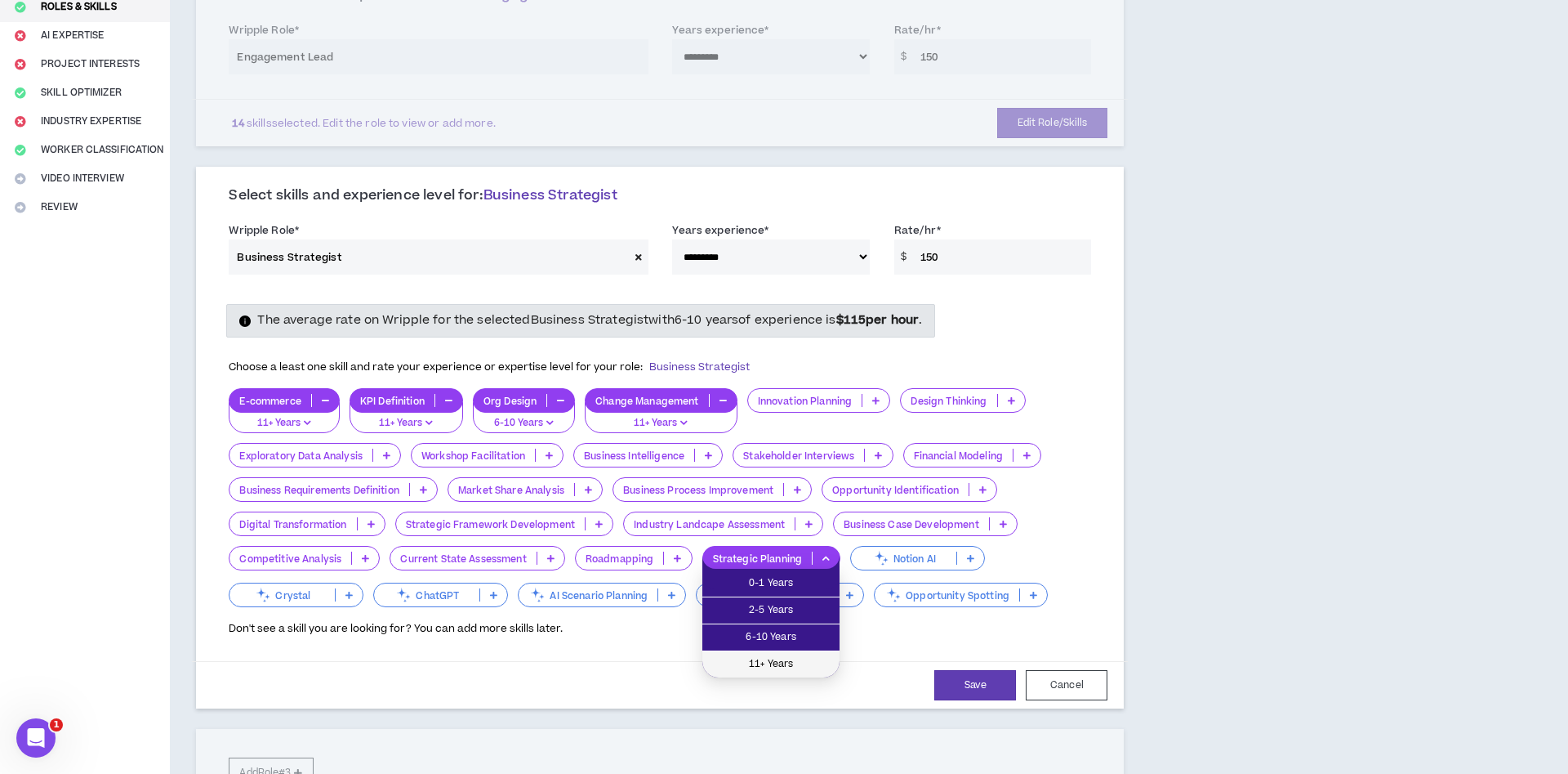
click at [784, 656] on span "11+ Years" at bounding box center [771, 664] width 118 height 18
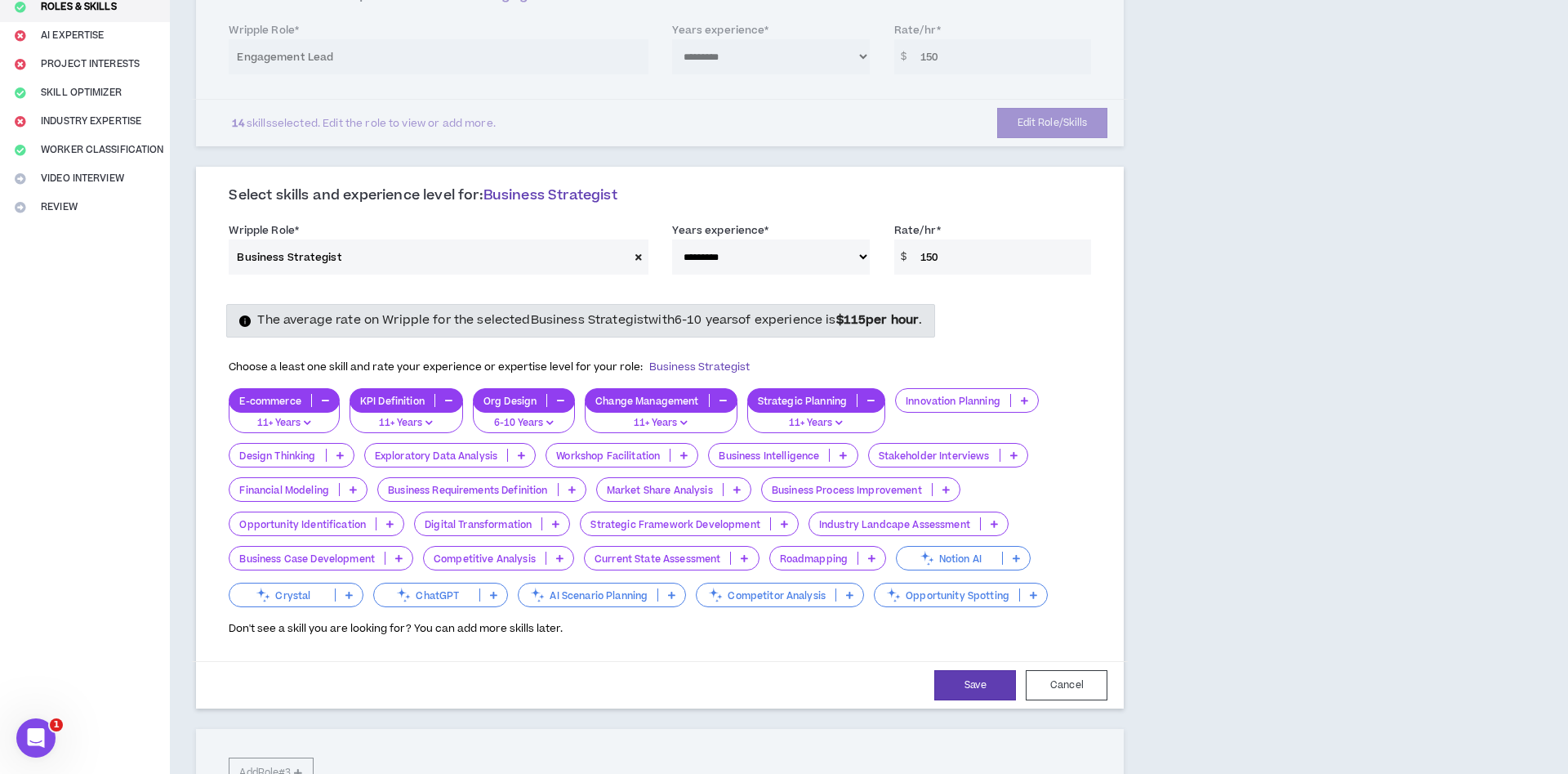
click at [881, 558] on p at bounding box center [871, 557] width 26 height 13
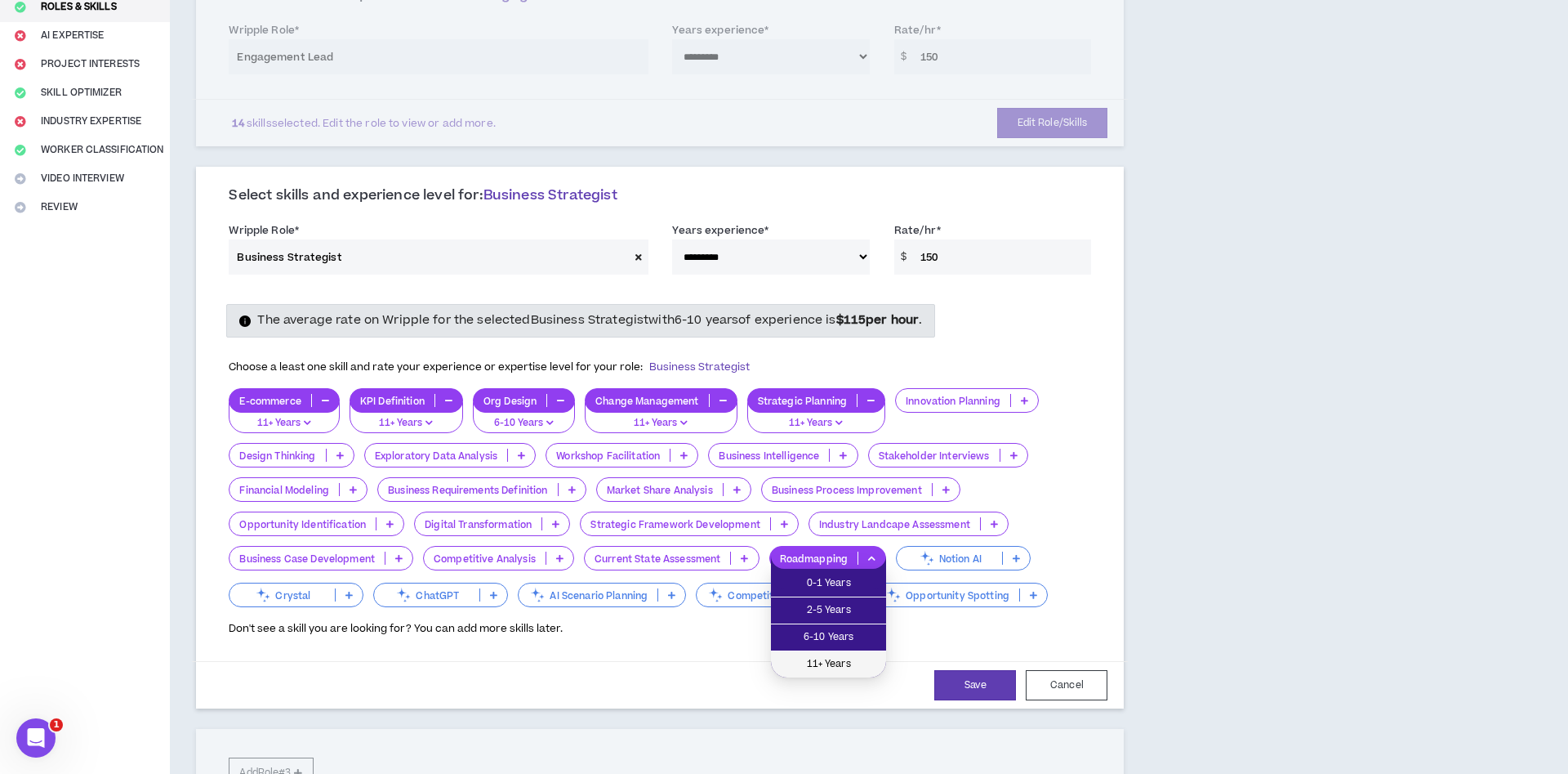
click at [813, 654] on li "11+ Years" at bounding box center [828, 664] width 115 height 26
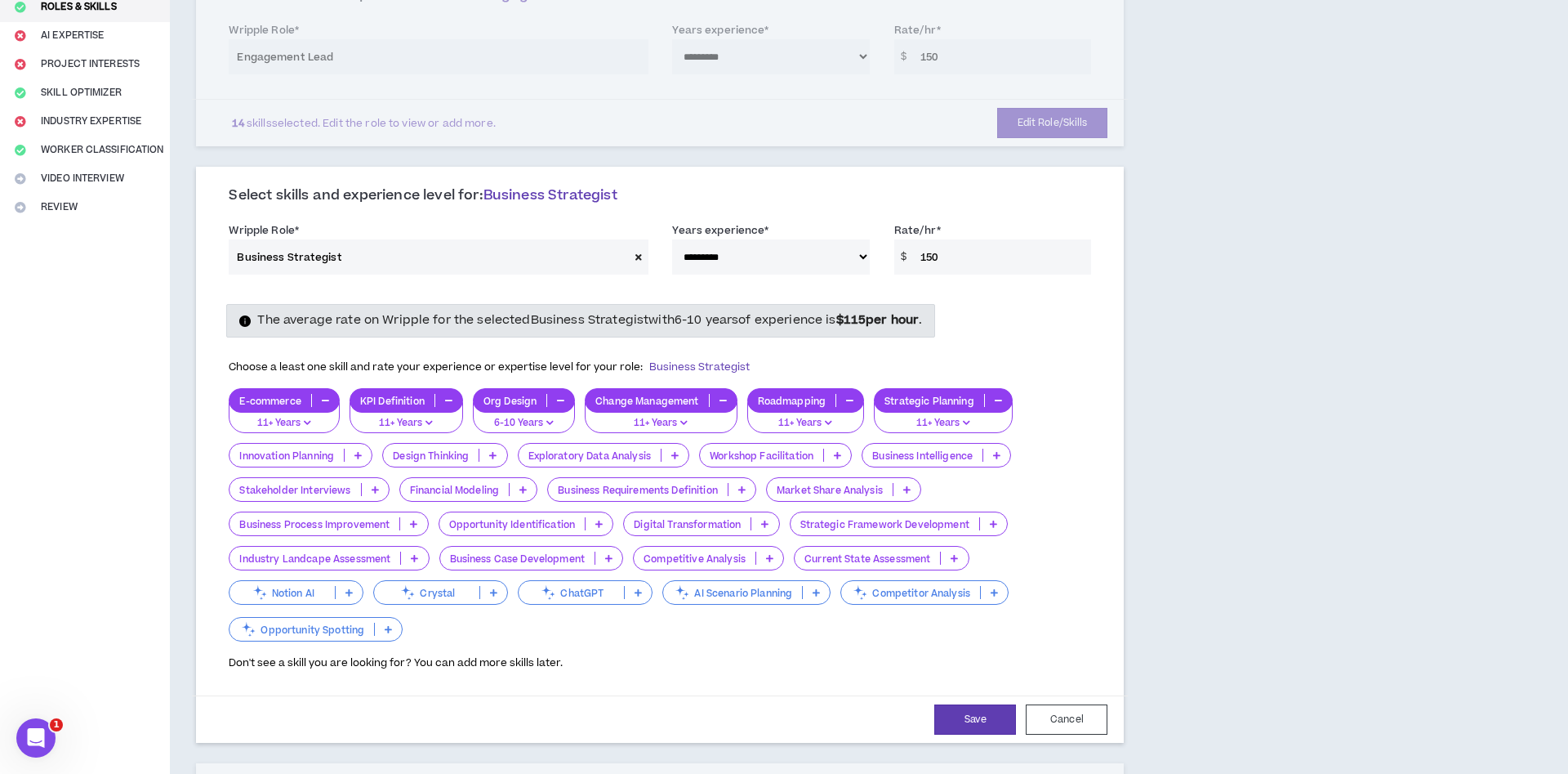
click at [356, 456] on p at bounding box center [357, 454] width 26 height 13
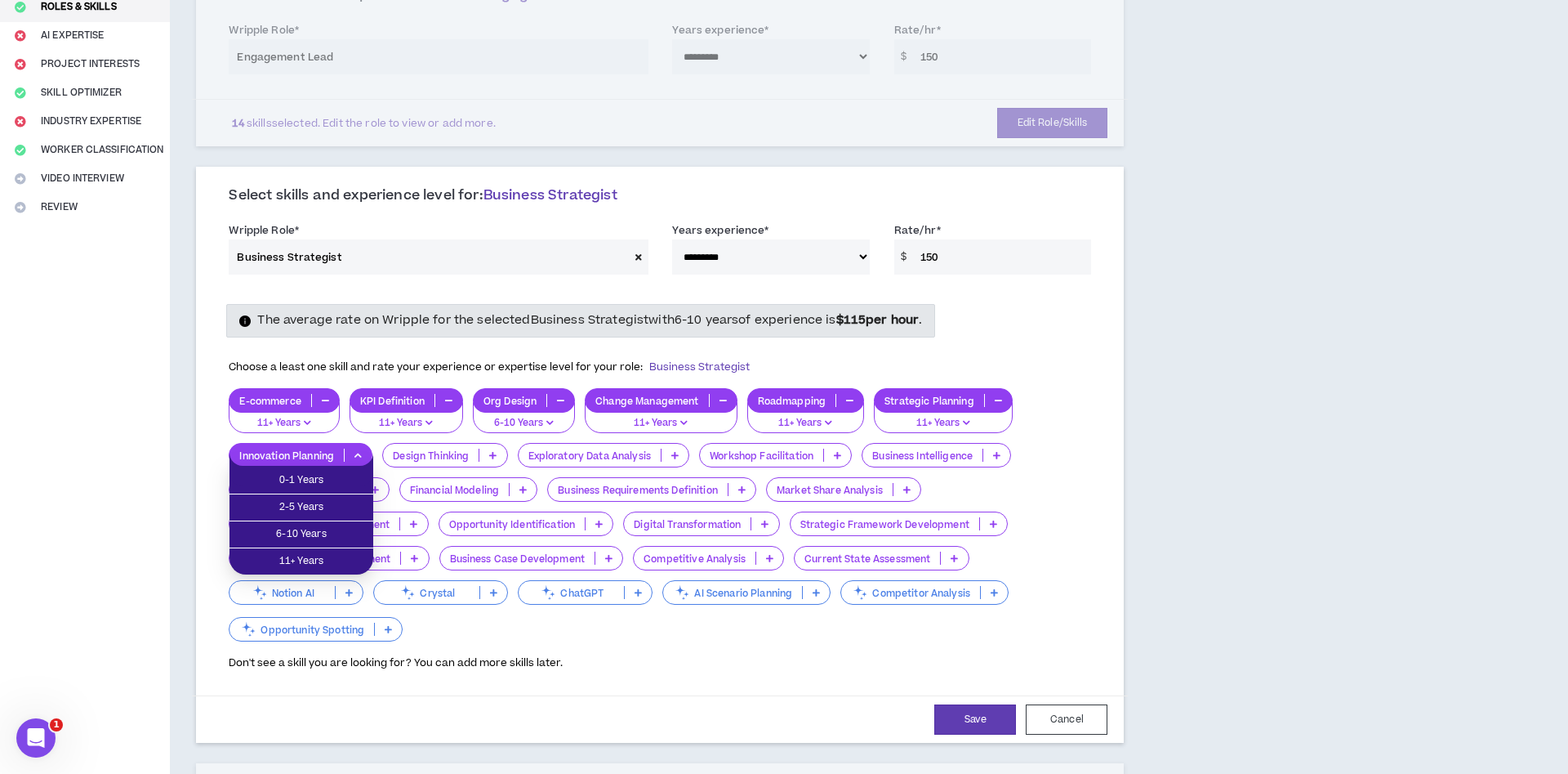
click at [1000, 461] on div "Business Intelligence" at bounding box center [936, 454] width 149 height 25
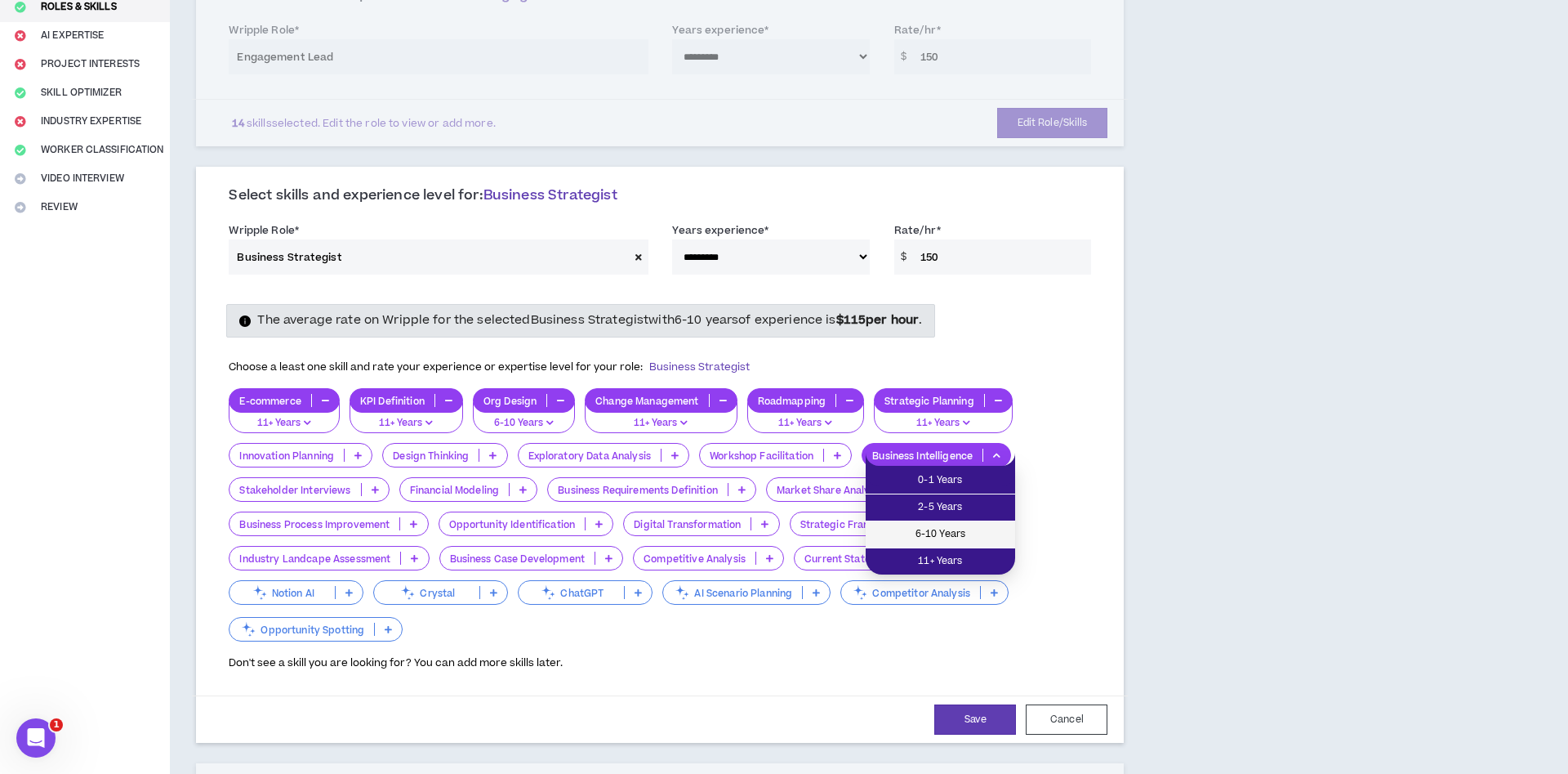
click at [1000, 535] on span "6-10 Years" at bounding box center [940, 534] width 129 height 18
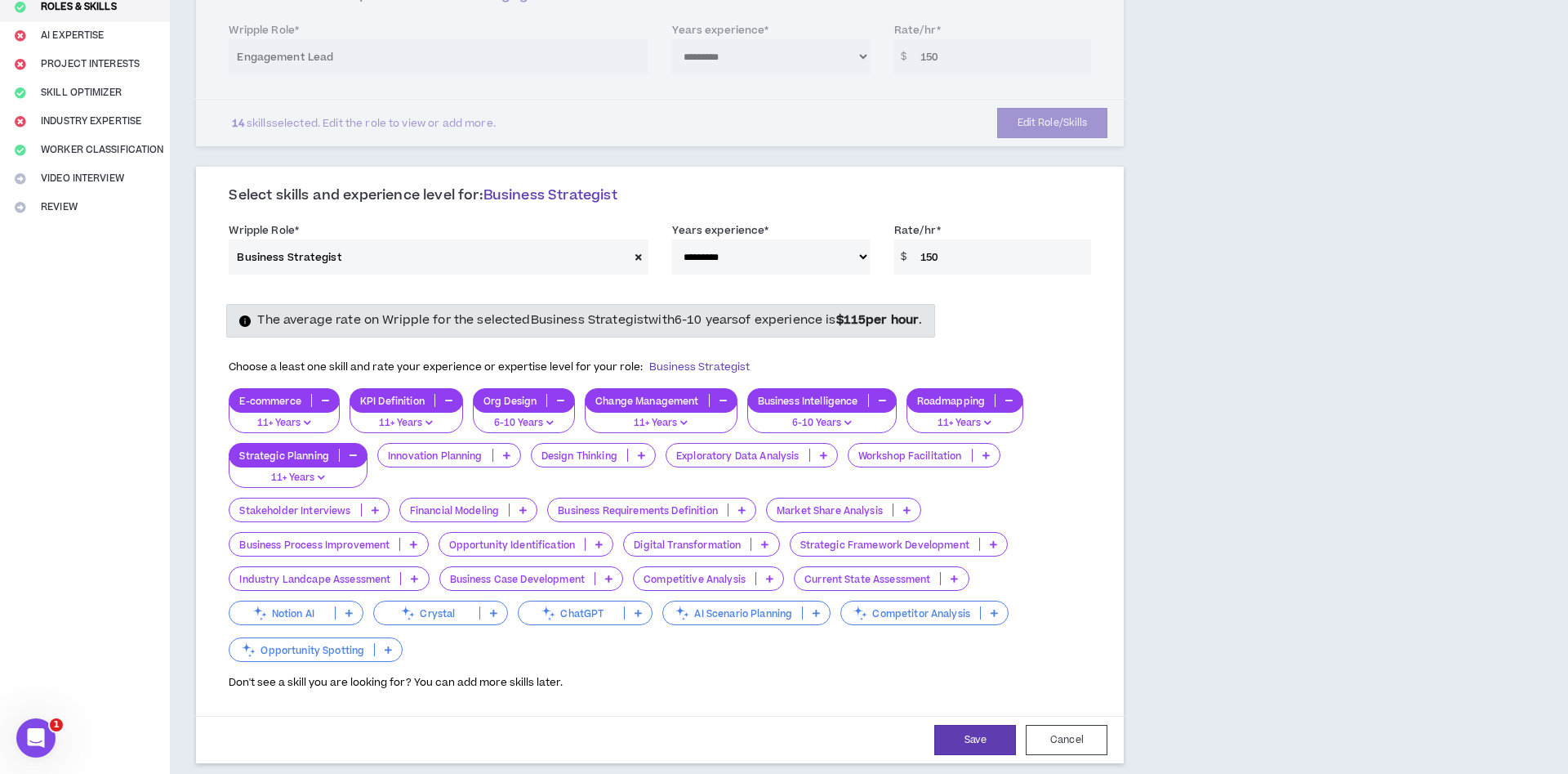
drag, startPoint x: 373, startPoint y: 509, endPoint x: 372, endPoint y: 520, distance: 11.0
click at [373, 510] on icon at bounding box center [375, 509] width 7 height 8
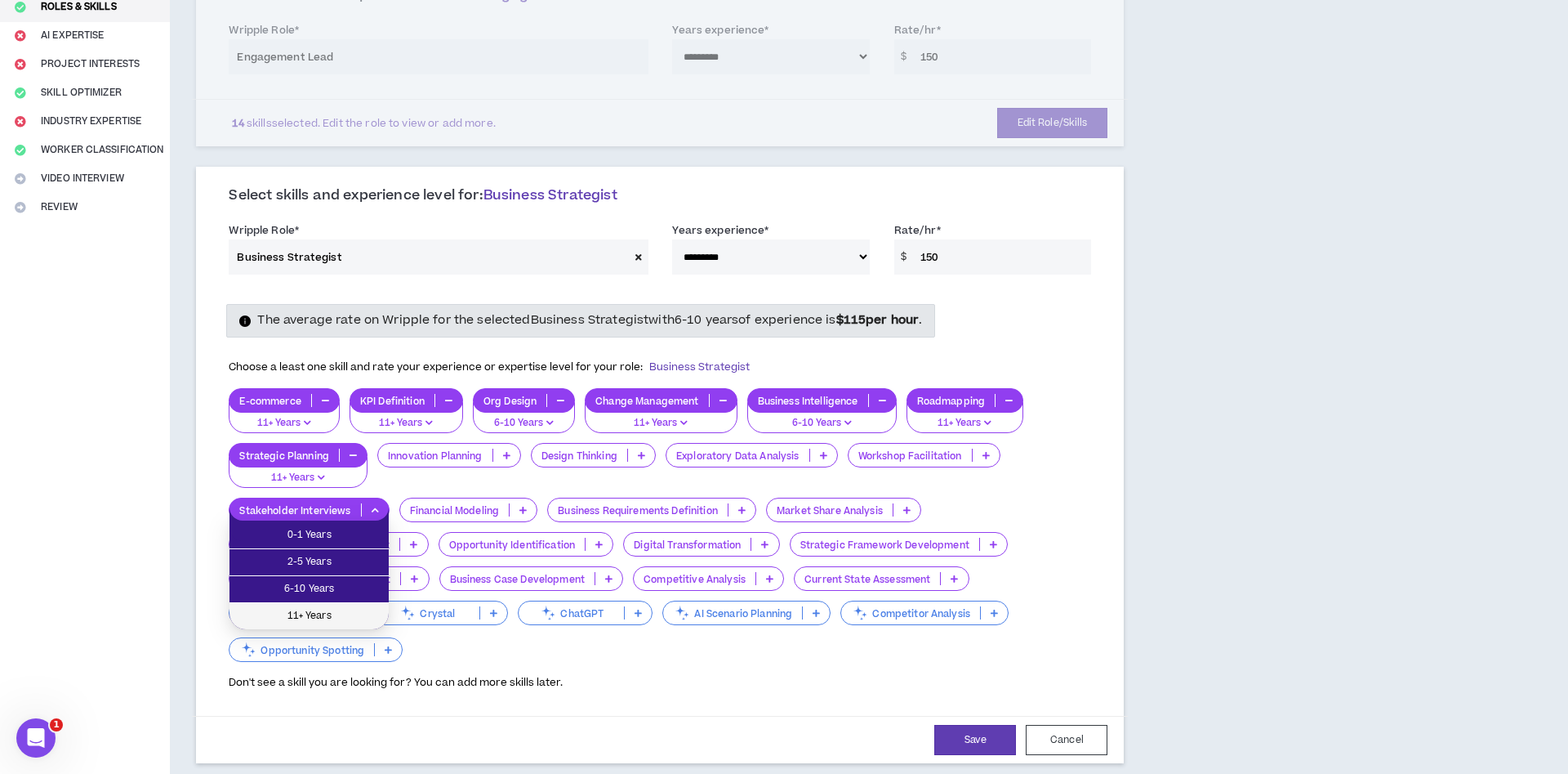
click at [344, 611] on span "11+ Years" at bounding box center [309, 616] width 139 height 18
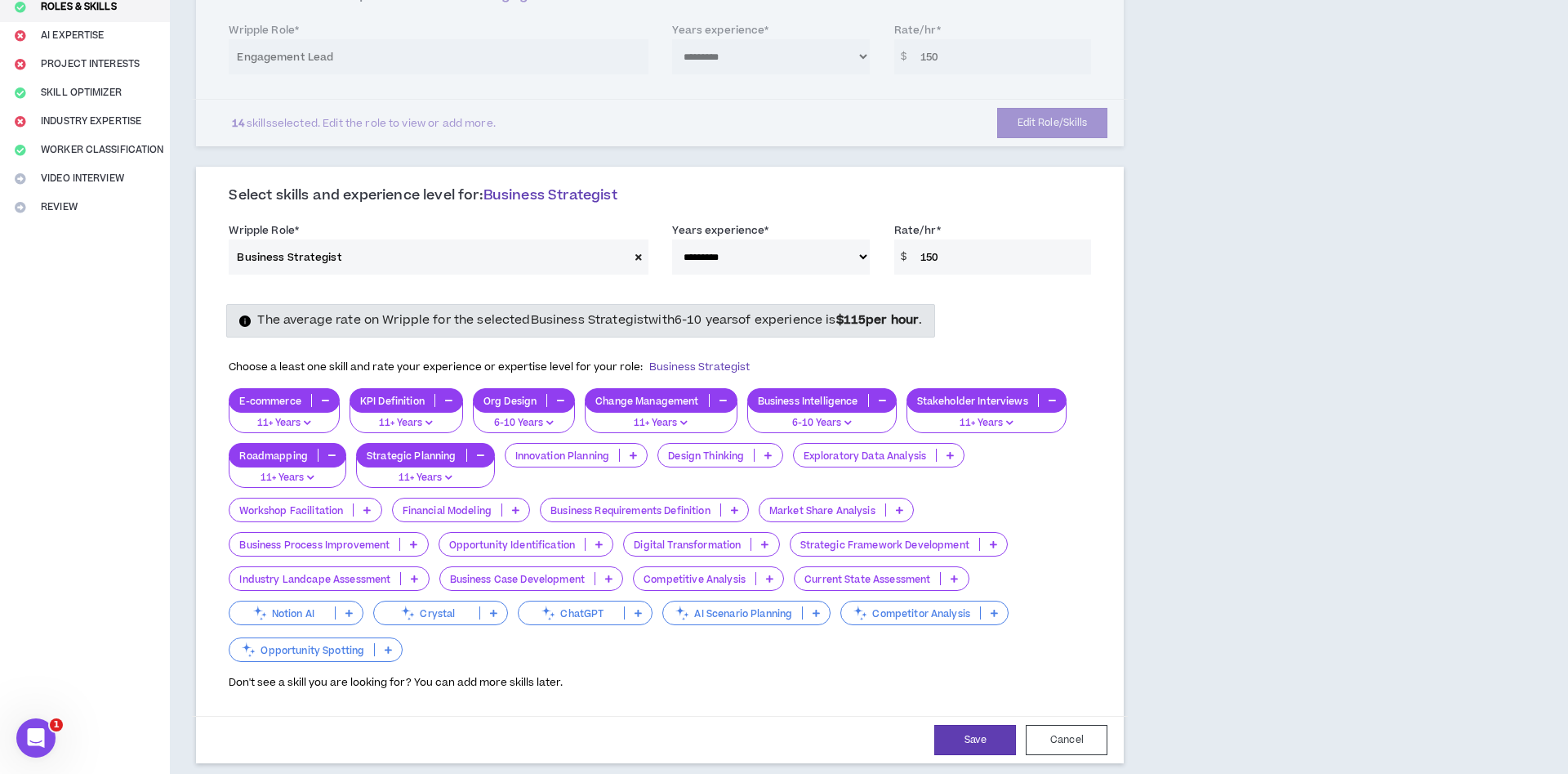
click at [520, 514] on p at bounding box center [515, 509] width 26 height 13
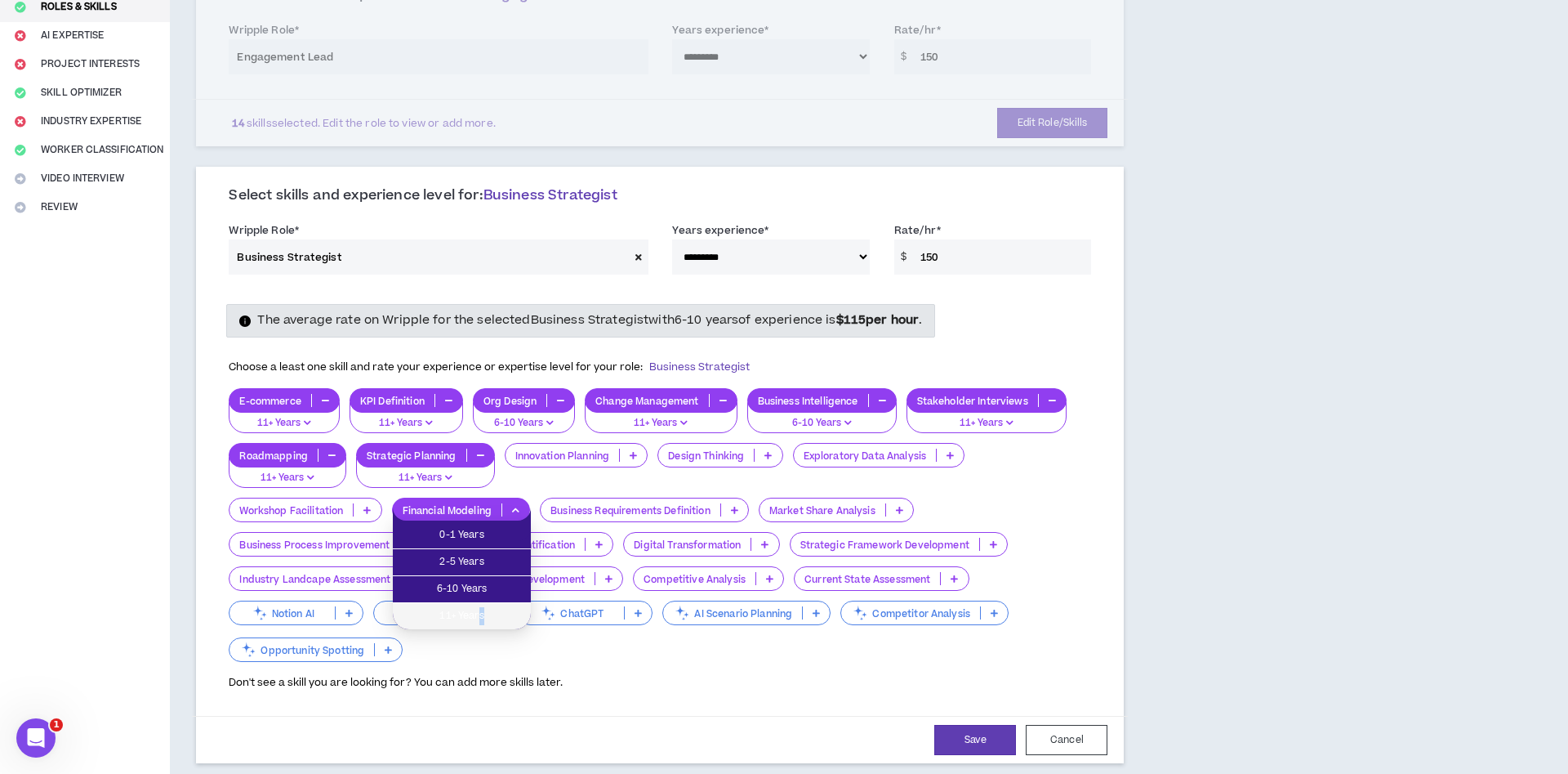
drag, startPoint x: 477, startPoint y: 620, endPoint x: 486, endPoint y: 618, distance: 9.2
click at [484, 625] on li "11+ Years" at bounding box center [462, 615] width 138 height 26
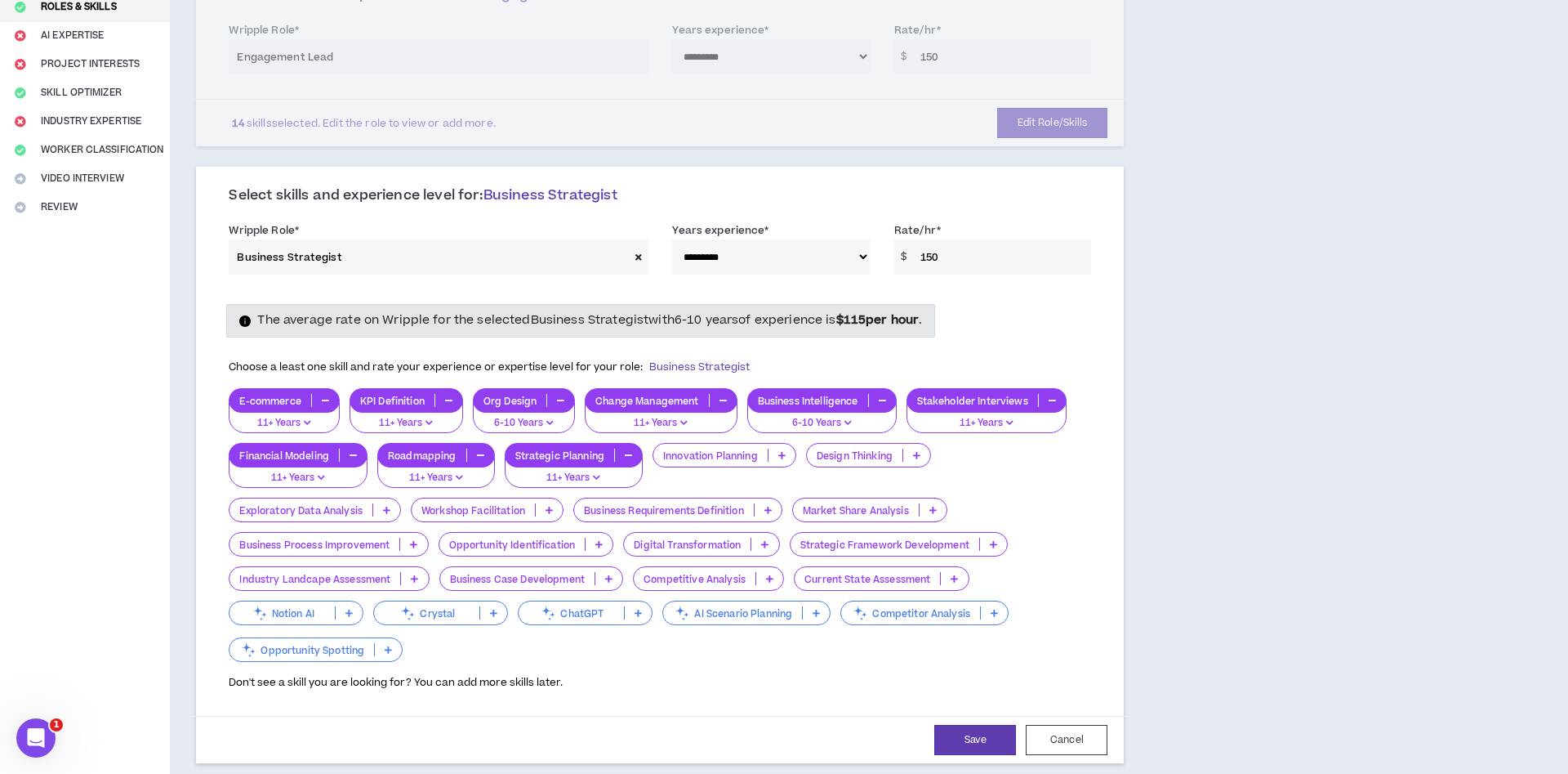
click at [766, 509] on p at bounding box center [767, 509] width 26 height 13
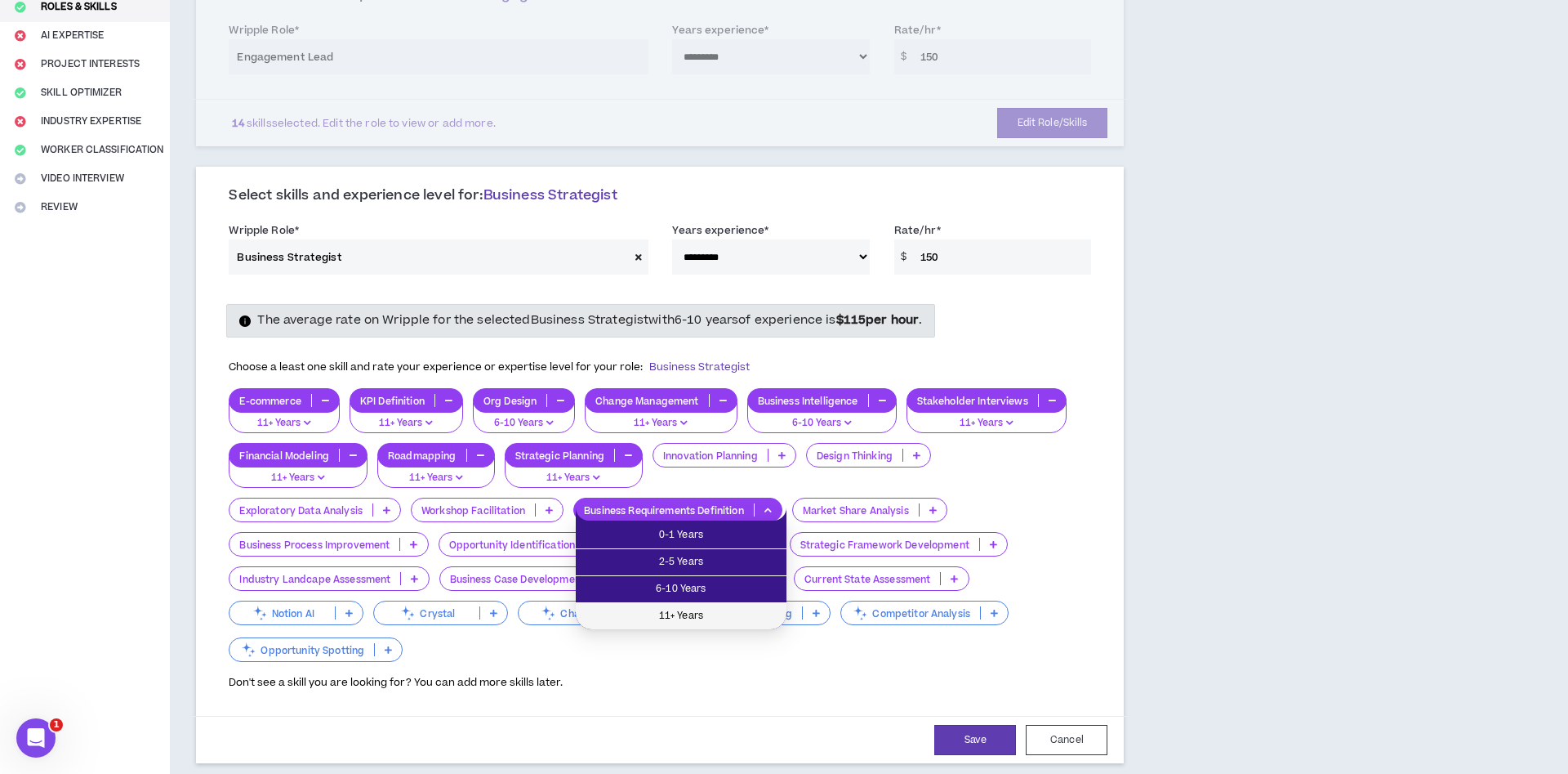
click at [726, 608] on span "11+ Years" at bounding box center [681, 616] width 191 height 18
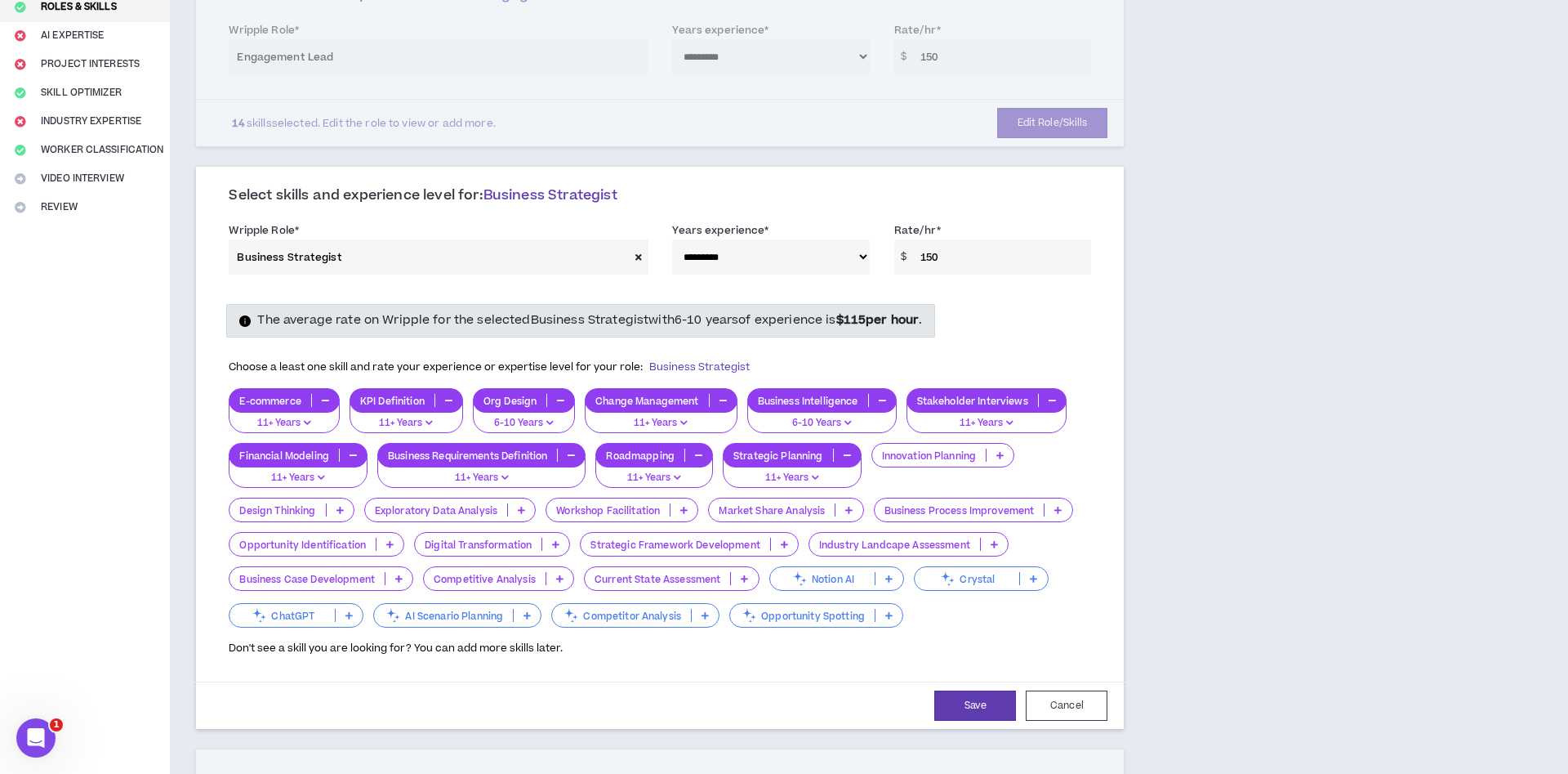
click at [1061, 511] on icon at bounding box center [1057, 509] width 7 height 8
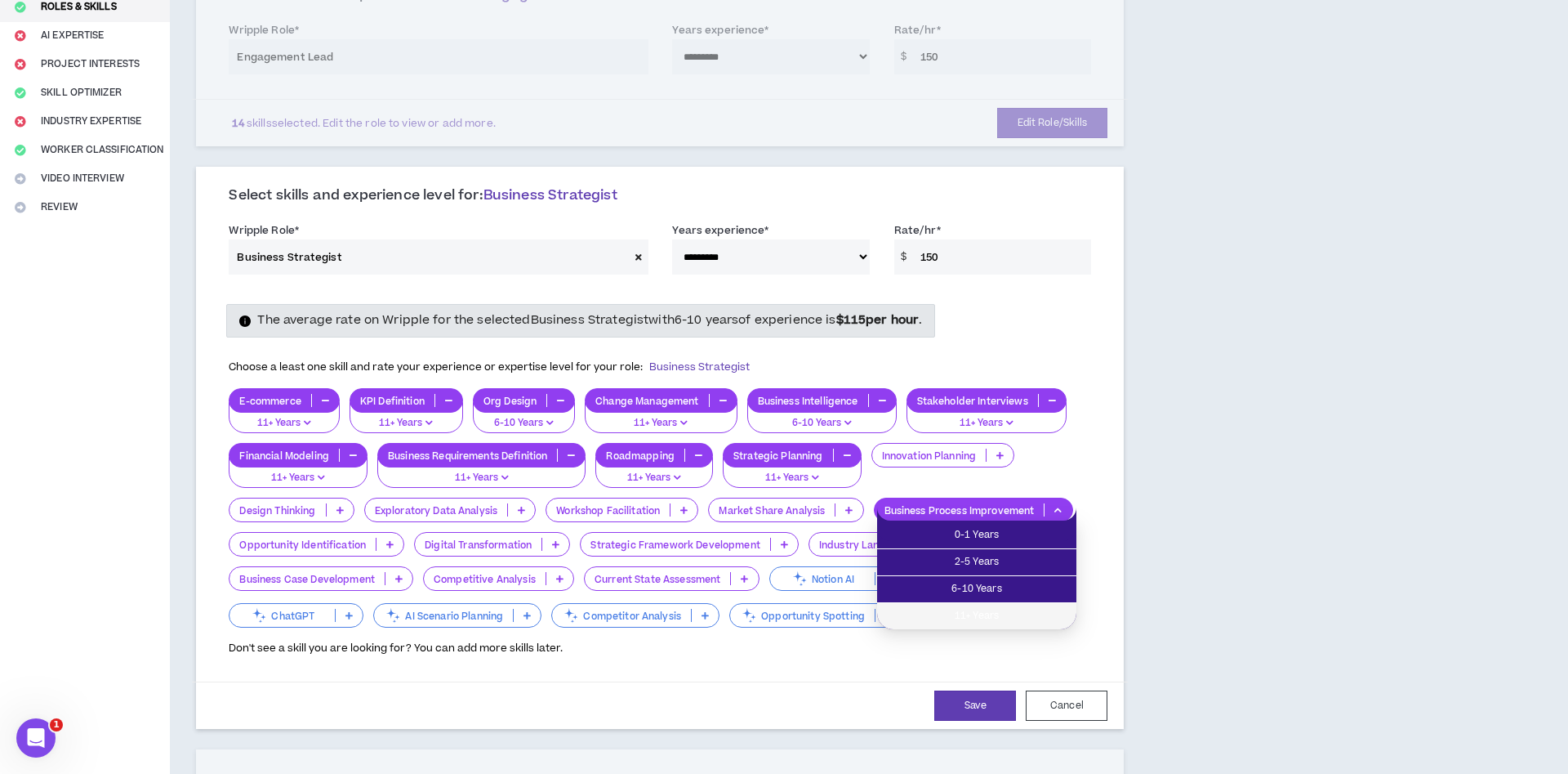
click at [1041, 613] on span "11+ Years" at bounding box center [976, 616] width 179 height 18
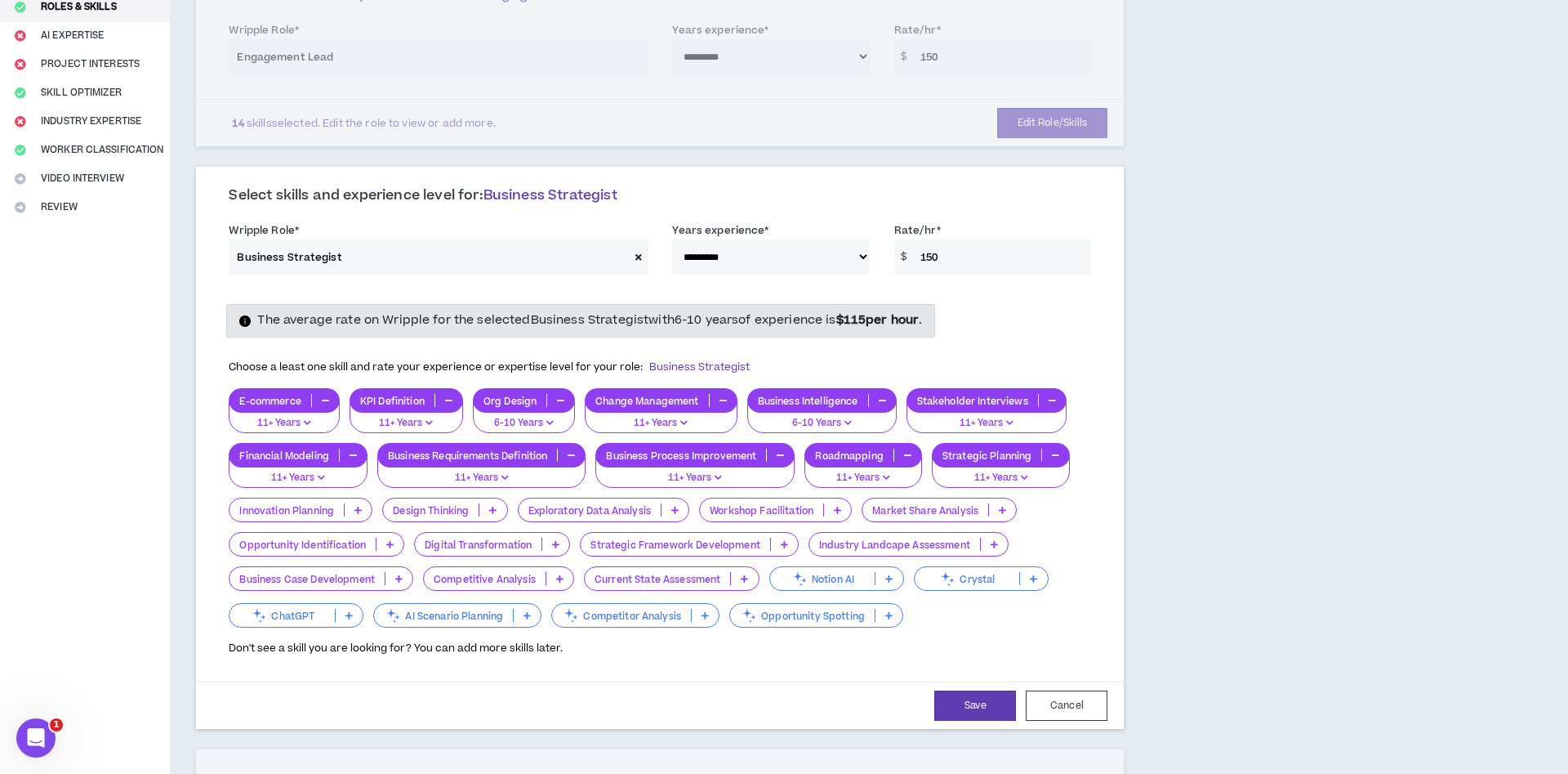
click at [364, 515] on p at bounding box center [357, 509] width 26 height 13
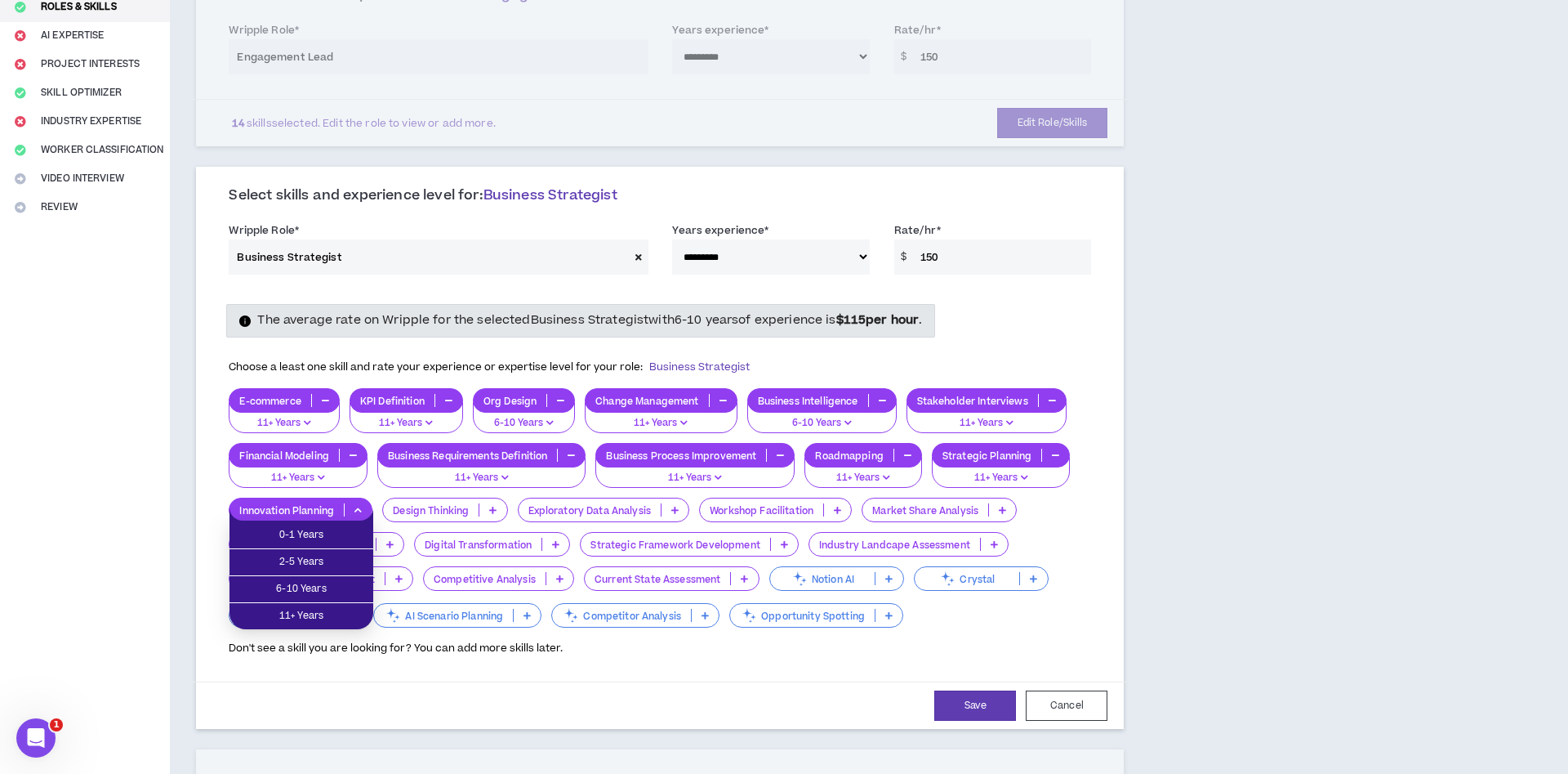
click at [153, 492] on div "Complete Your Application Basic Information Bio References Roles & Skills AI Ex…" at bounding box center [84, 620] width 170 height 1560
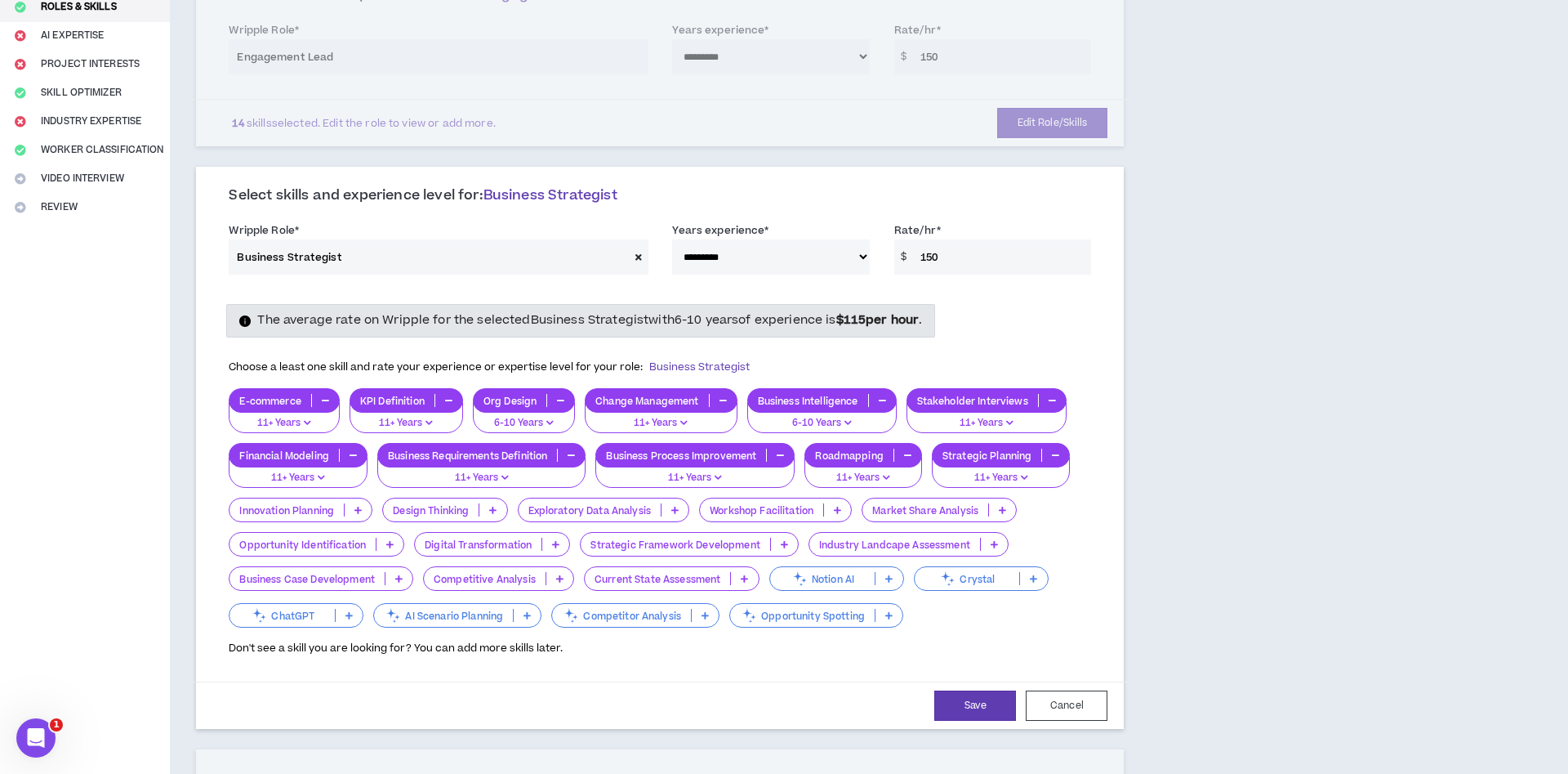
click at [571, 580] on p at bounding box center [559, 578] width 26 height 13
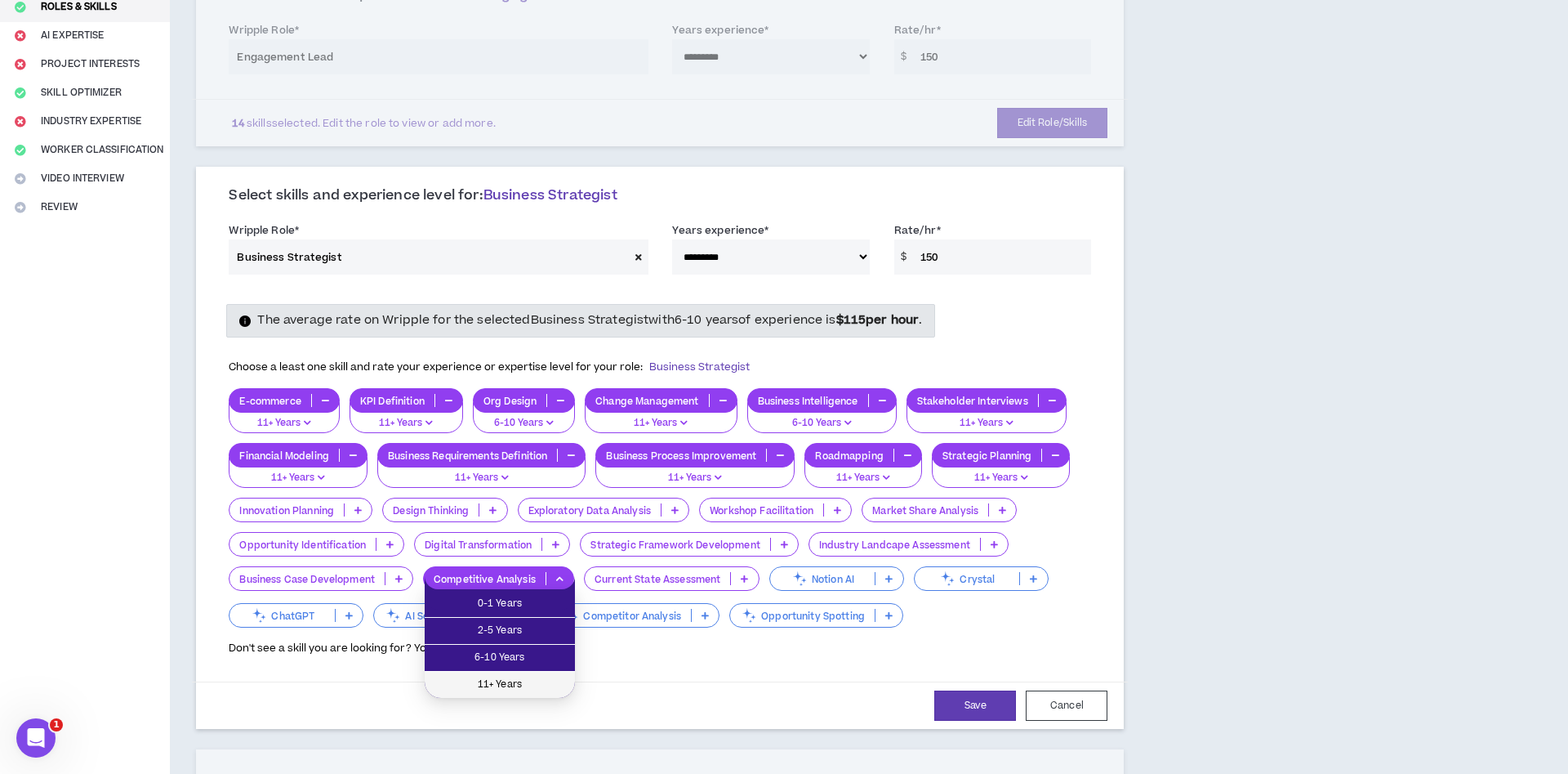
click at [549, 681] on span "11+ Years" at bounding box center [499, 685] width 130 height 18
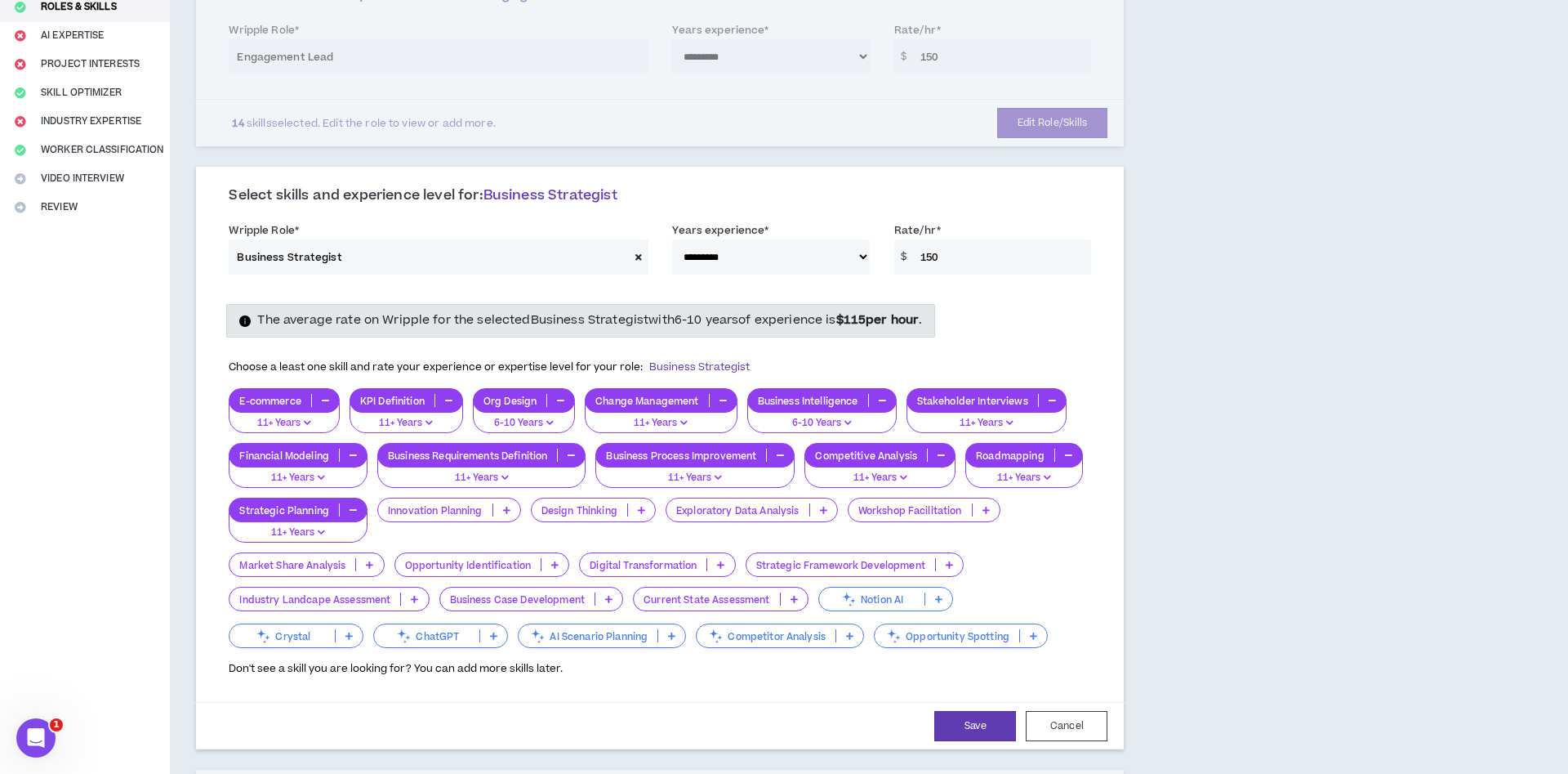
click at [411, 600] on p at bounding box center [414, 598] width 26 height 13
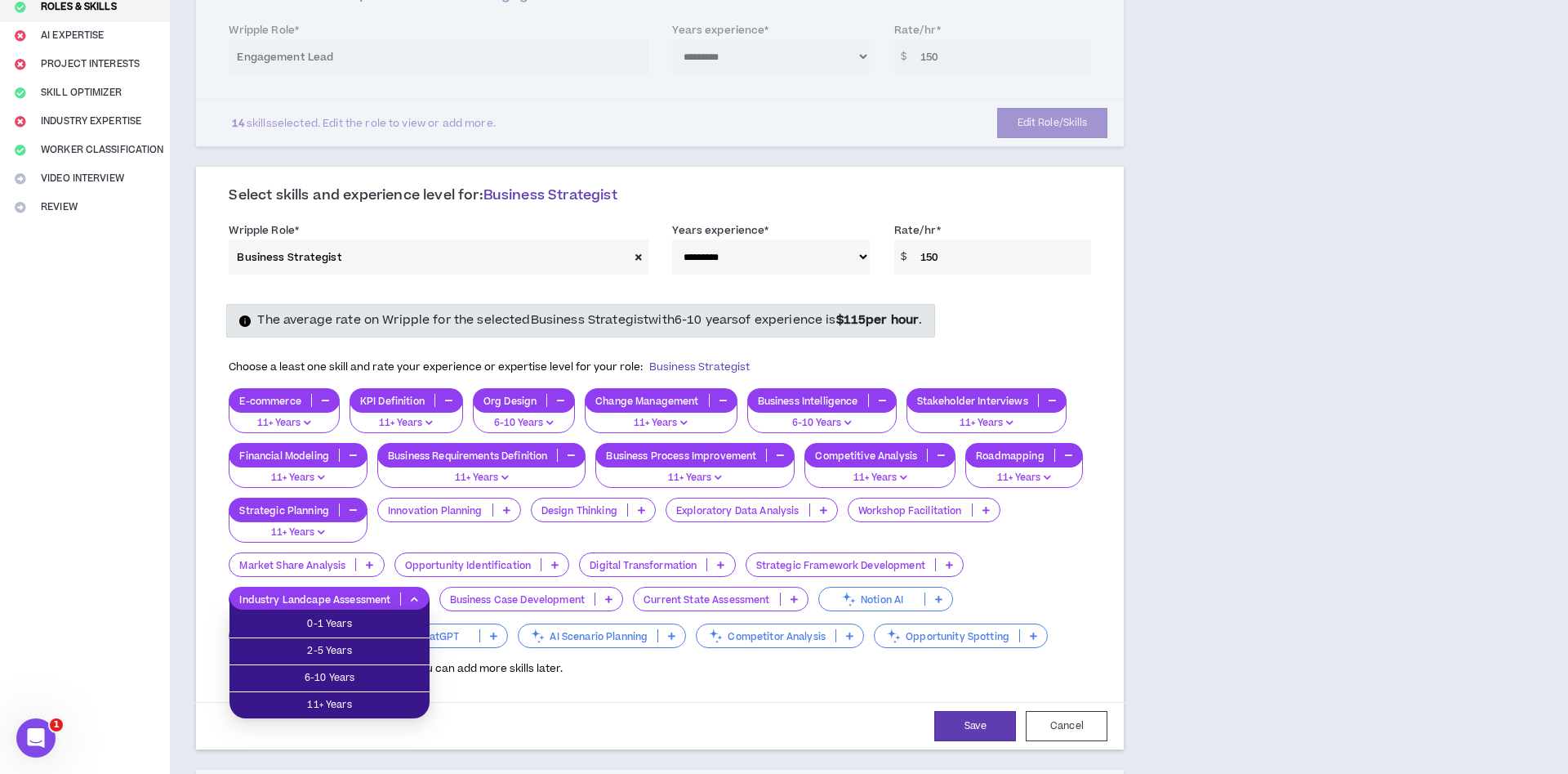
click at [144, 573] on div "Complete Your Application Basic Information Bio References Roles & Skills AI Ex…" at bounding box center [84, 630] width 170 height 1580
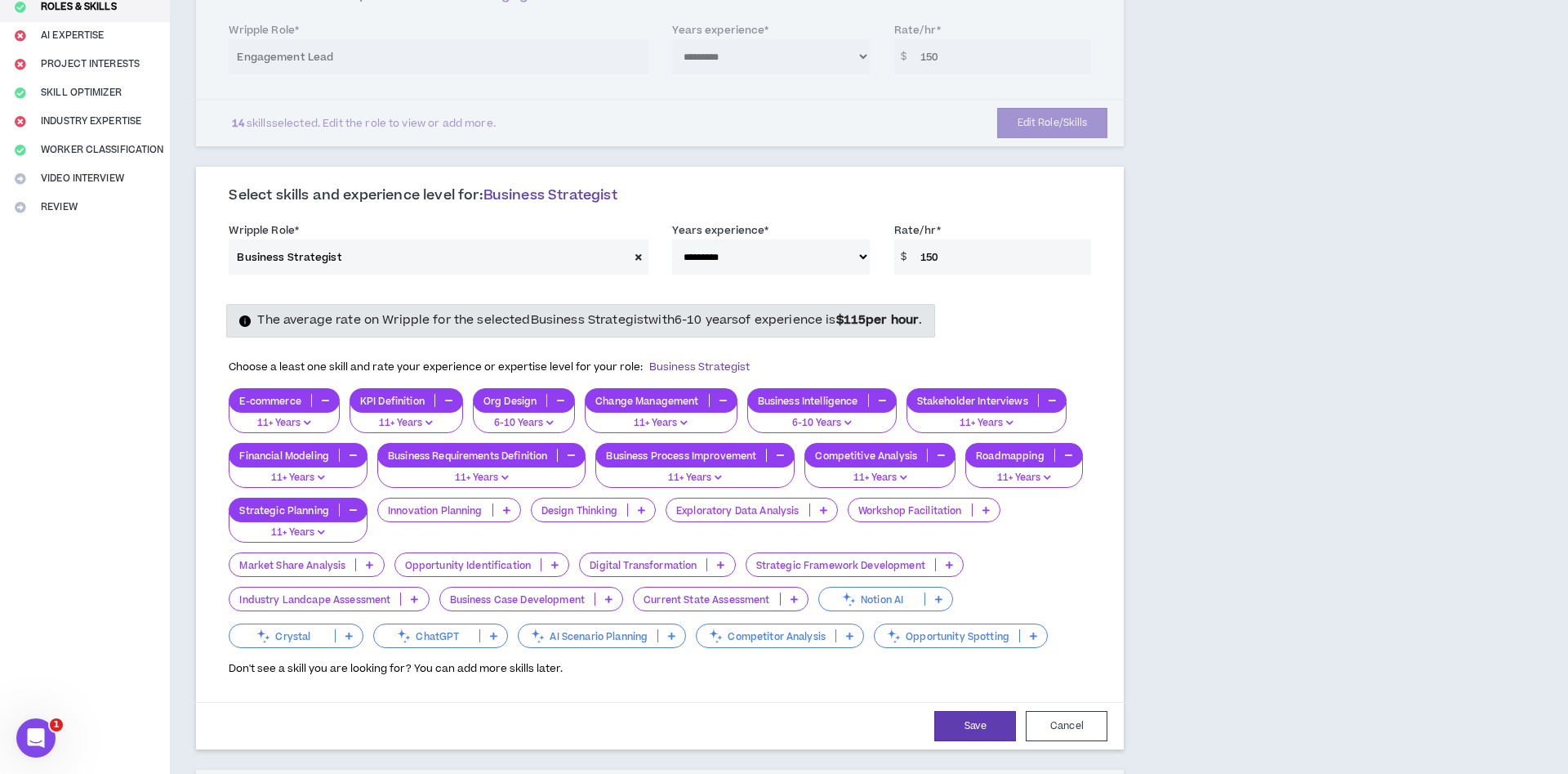
click at [642, 507] on icon at bounding box center [640, 509] width 7 height 8
click at [691, 540] on div "Exploratory Data Analysis" at bounding box center [752, 520] width 173 height 45
click at [725, 566] on icon at bounding box center [720, 564] width 7 height 8
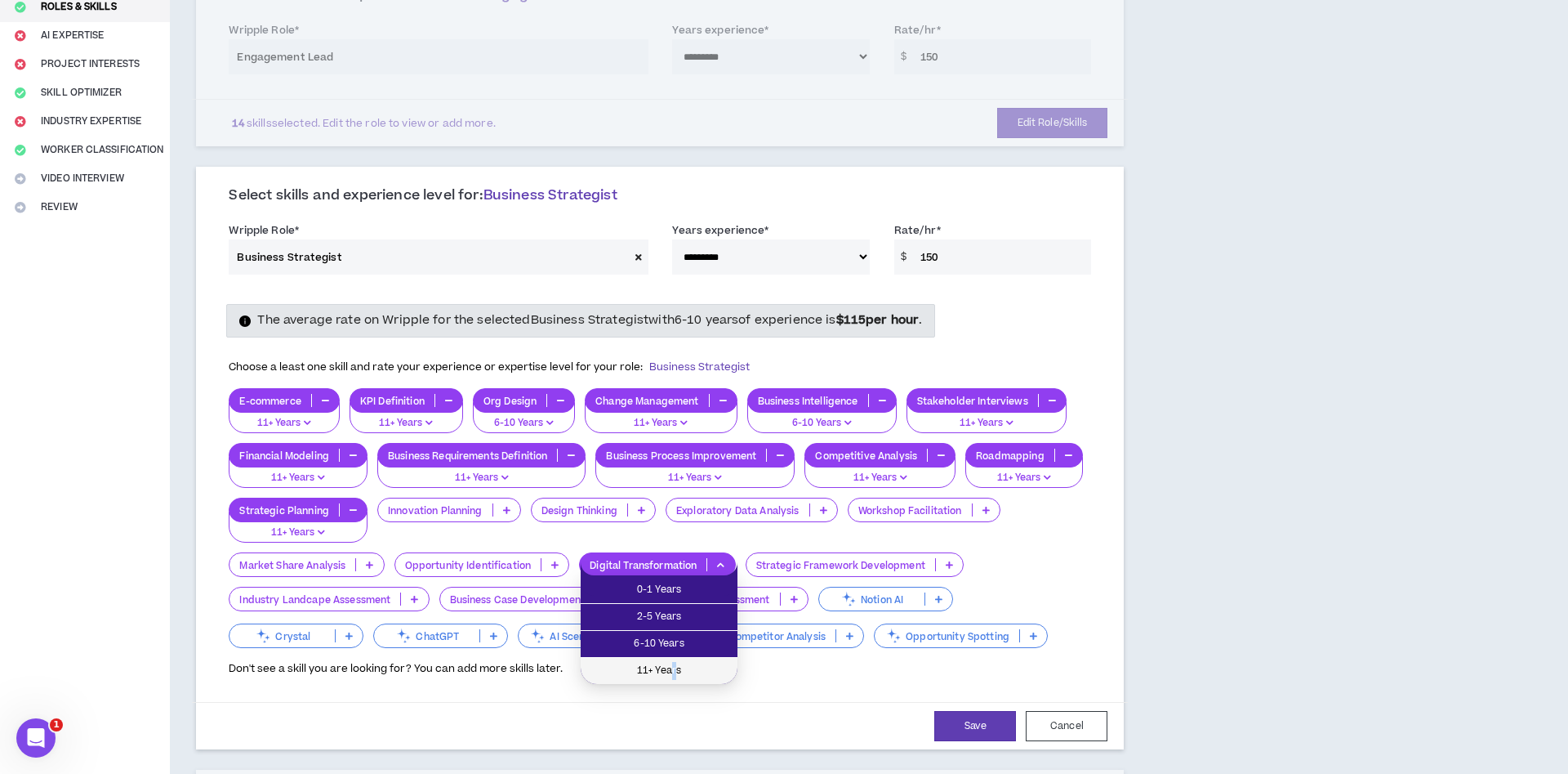
click at [675, 672] on span "11+ Years" at bounding box center [659, 670] width 137 height 18
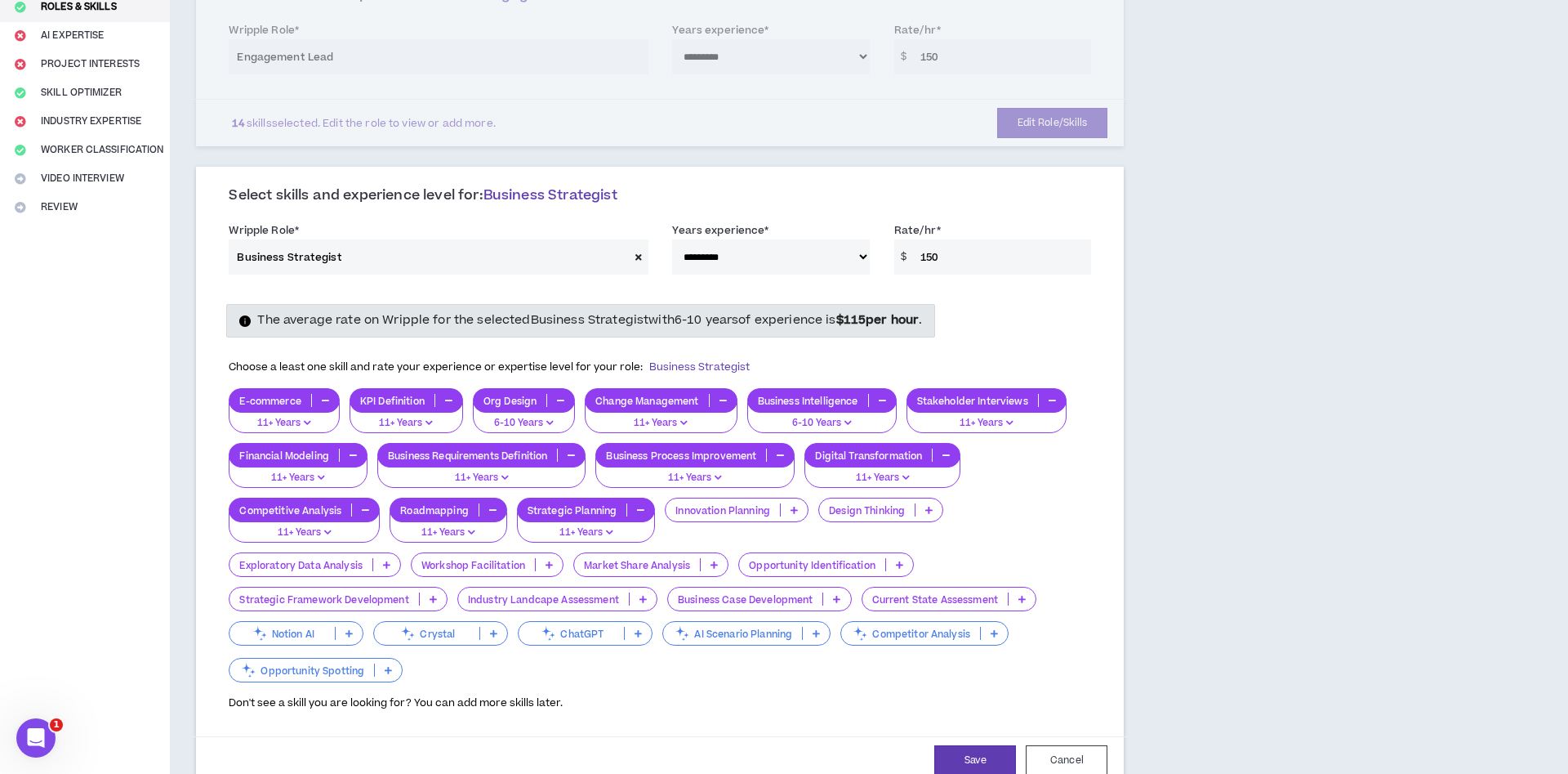
click at [432, 597] on icon at bounding box center [432, 598] width 7 height 8
click at [1002, 640] on div "Competitor Analysis" at bounding box center [925, 633] width 169 height 25
click at [661, 697] on div "Don't see a skill you are looking for? You can add more skills later." at bounding box center [659, 697] width 862 height 26
click at [896, 567] on p at bounding box center [898, 564] width 26 height 13
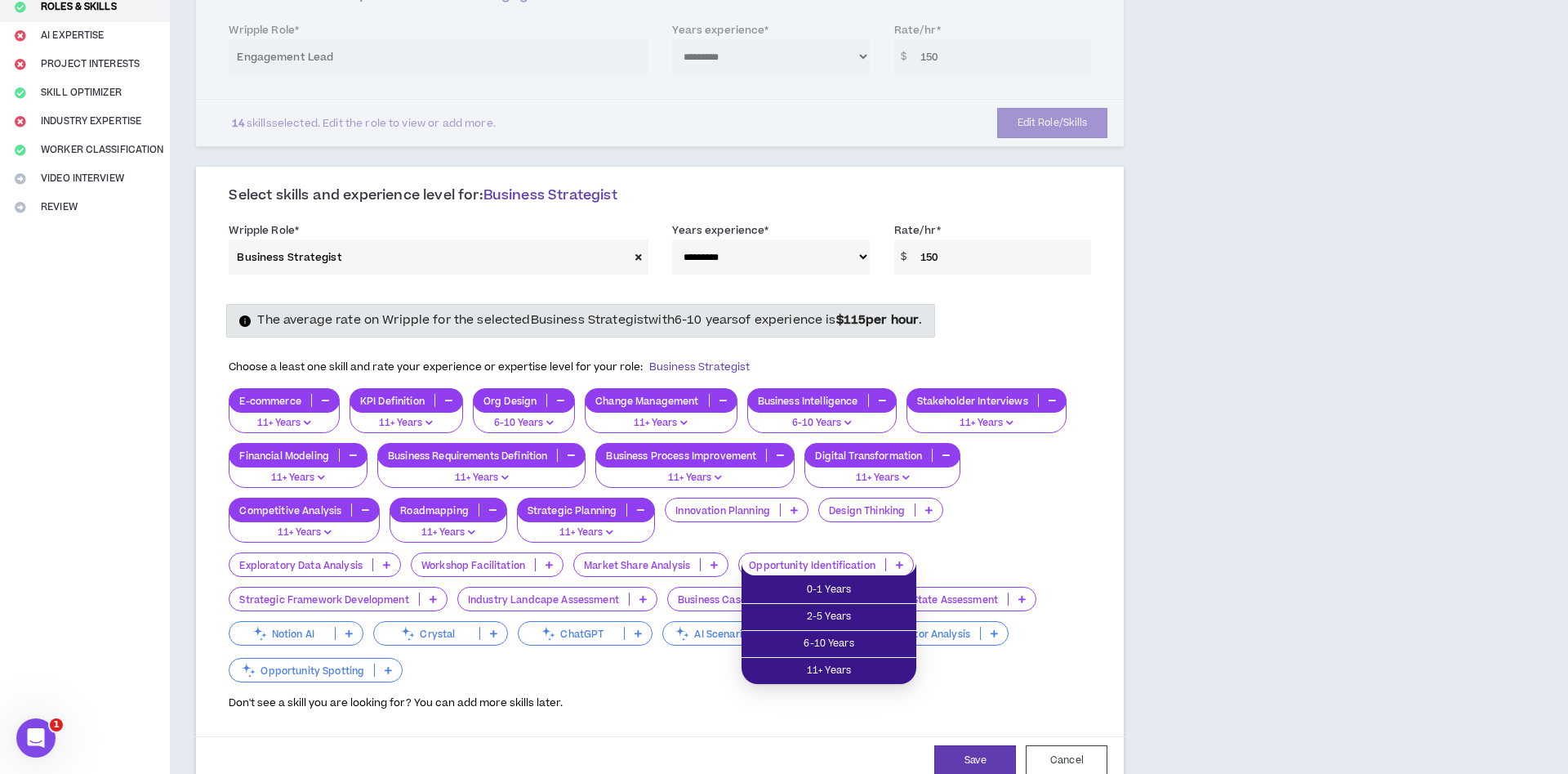
click at [968, 557] on div "E-commerce 11+ Years KPI Definition 11+ Years Org Design 6-10 Years Change Mana…" at bounding box center [659, 537] width 862 height 296
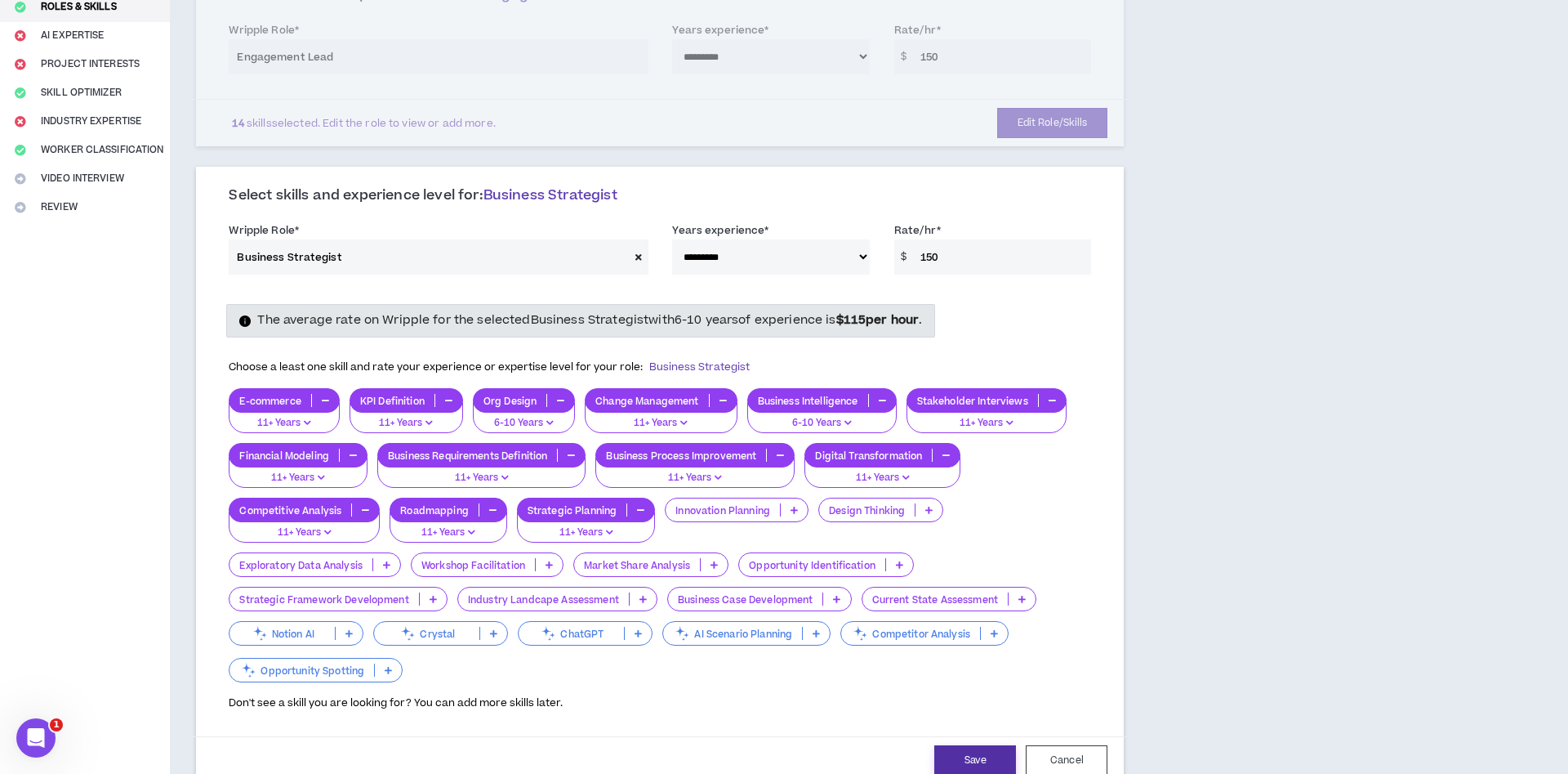
click at [987, 749] on button "Save" at bounding box center [975, 759] width 81 height 30
select select "***"
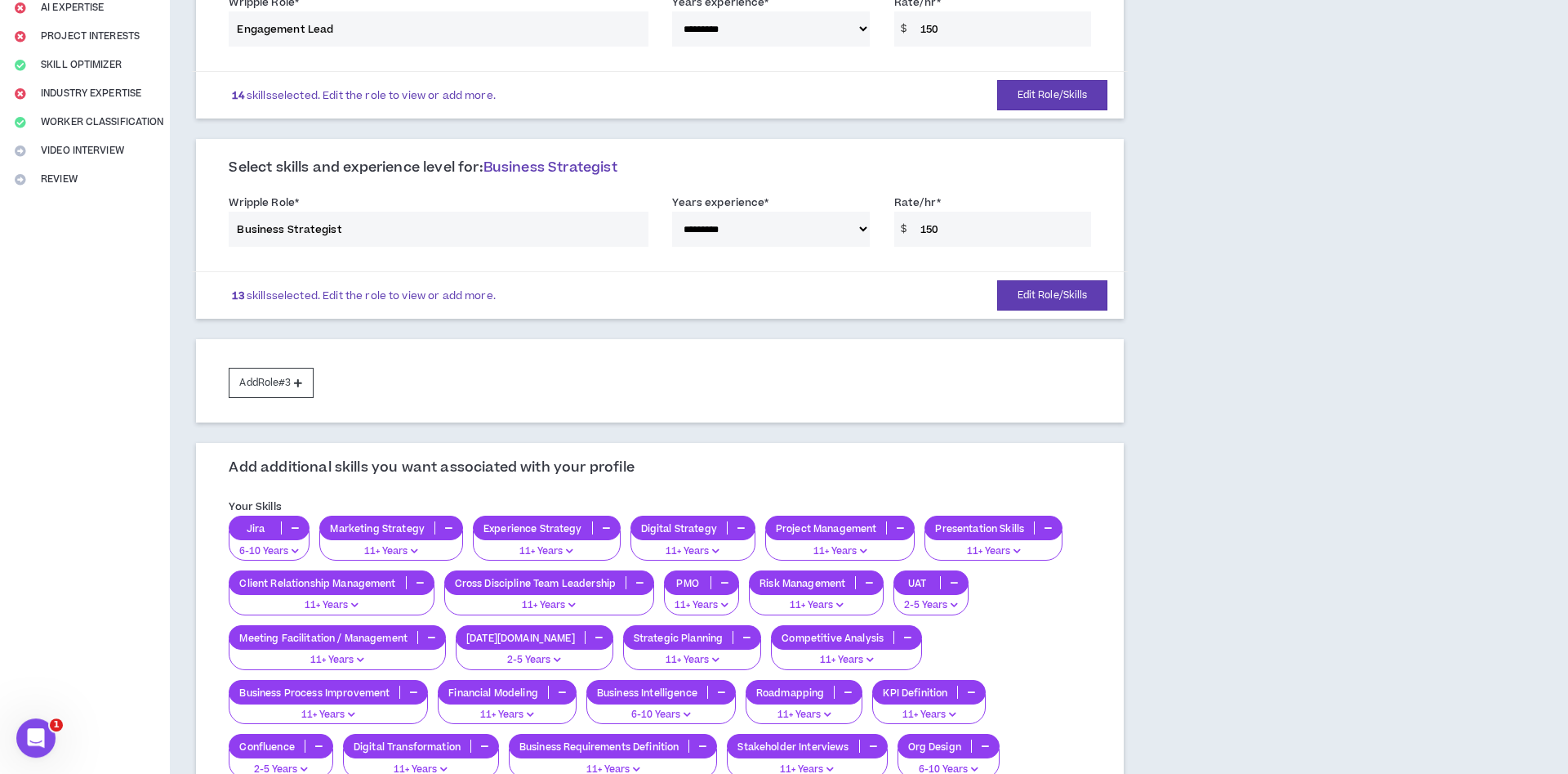
scroll to position [317, 0]
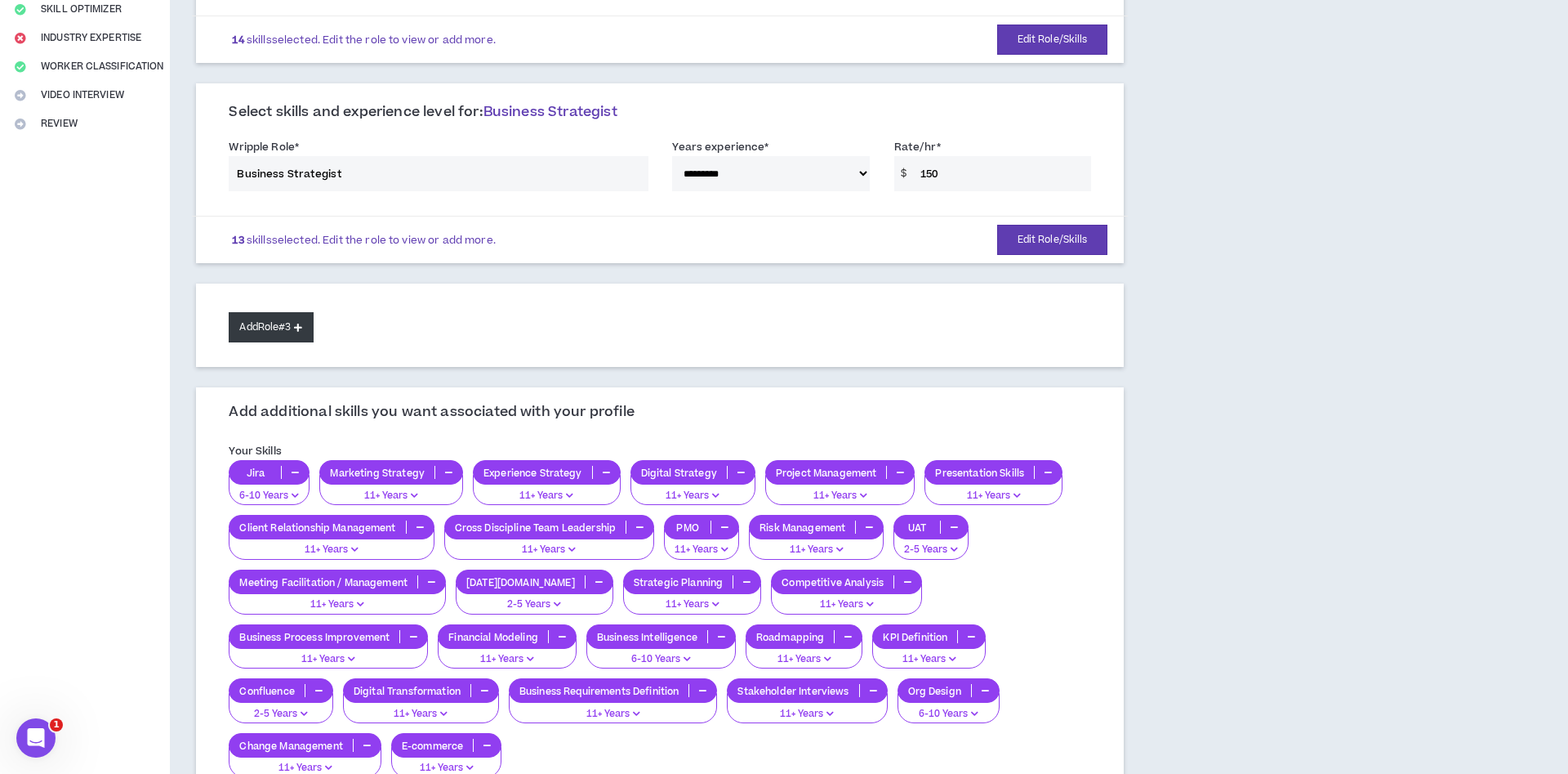
click at [281, 332] on button "Add Role #3" at bounding box center [271, 327] width 84 height 30
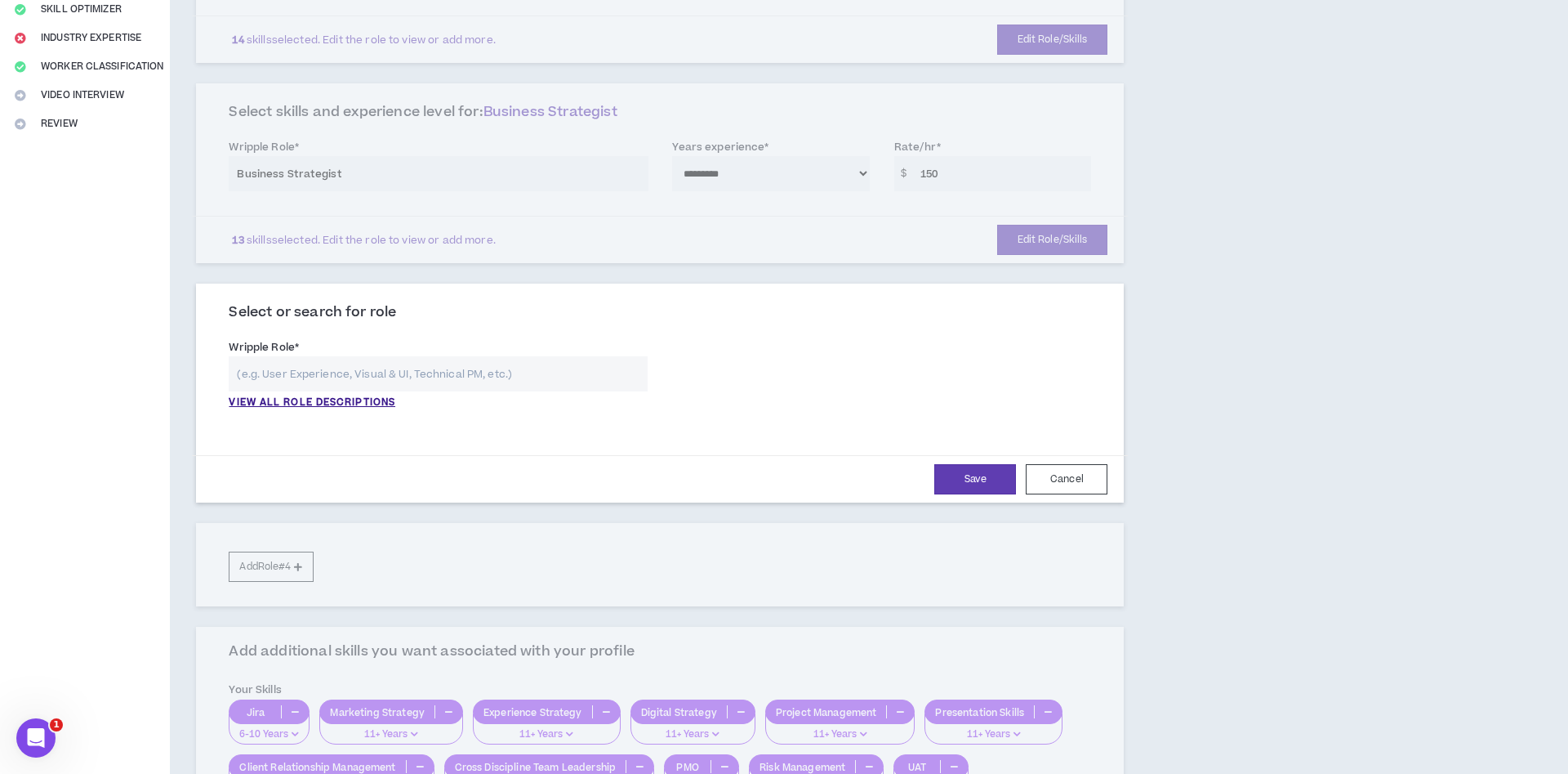
click at [313, 389] on input "text" at bounding box center [437, 374] width 419 height 35
click at [309, 402] on p "VIEW ALL ROLE DESCRIPTIONS" at bounding box center [312, 402] width 167 height 15
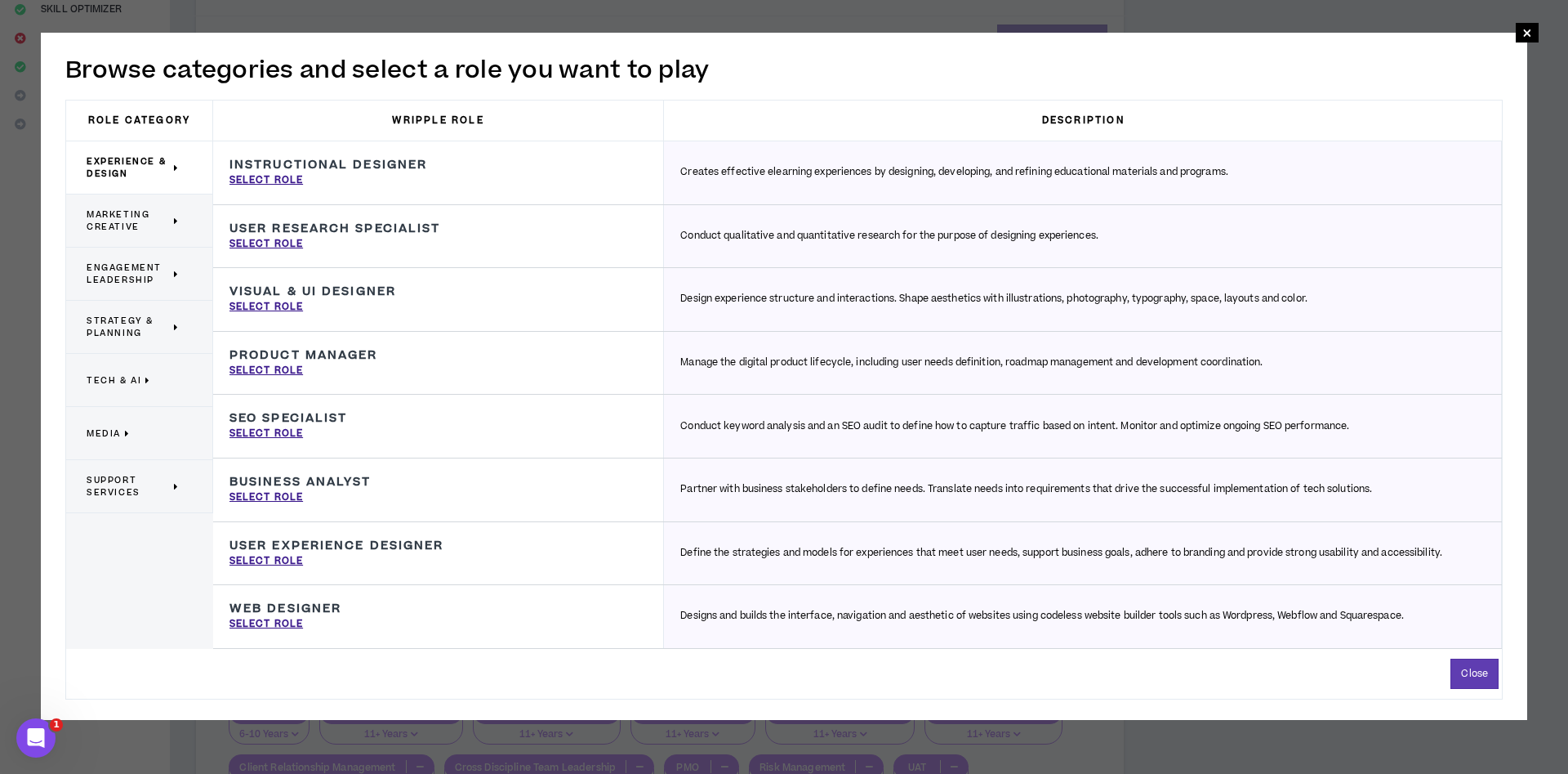
click at [139, 335] on span "Strategy & Planning" at bounding box center [127, 327] width 83 height 25
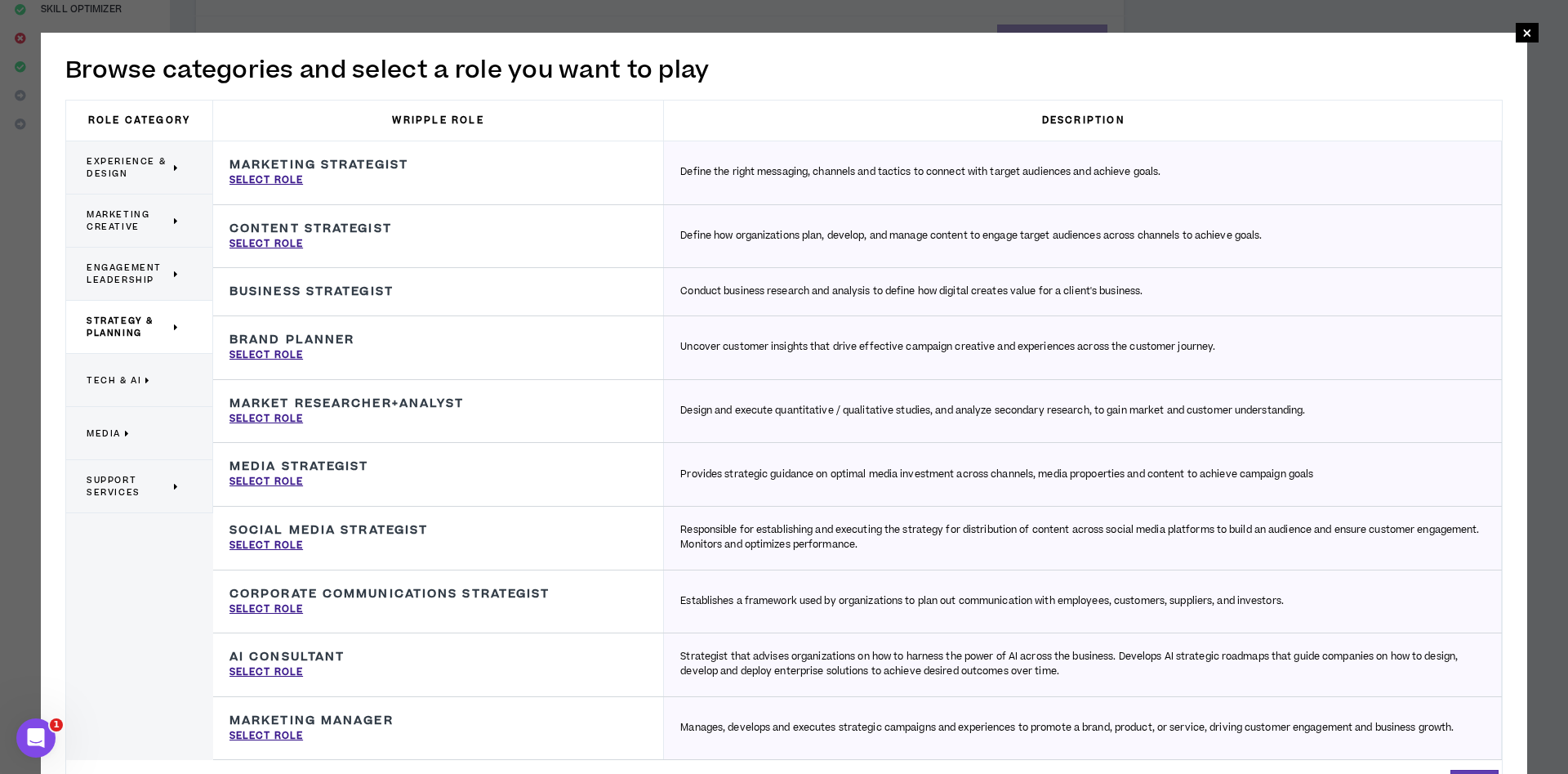
click at [111, 282] on span "Engagement Leadership" at bounding box center [127, 273] width 83 height 25
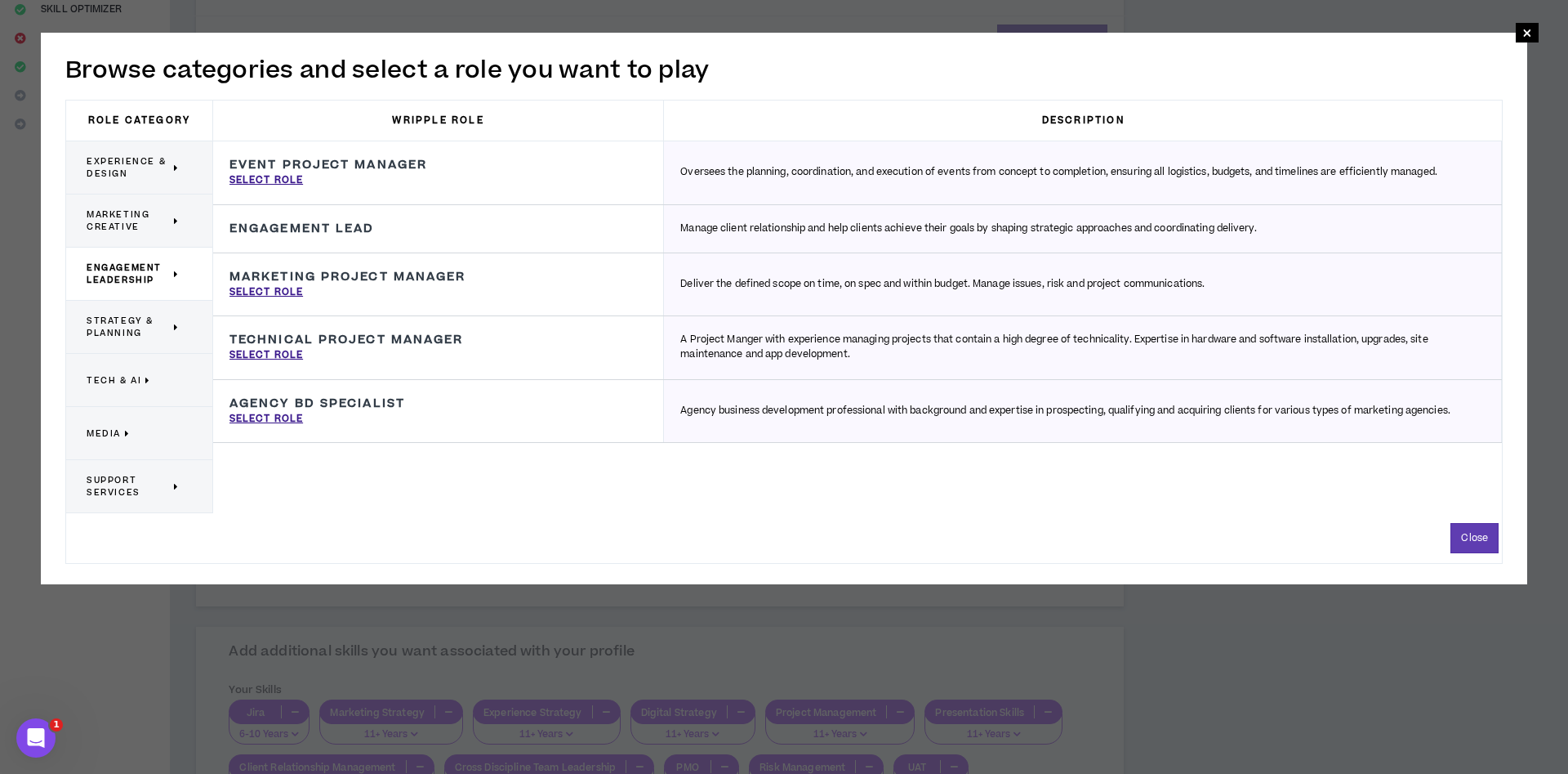
click at [150, 348] on div "Strategy & Planning" at bounding box center [139, 327] width 147 height 53
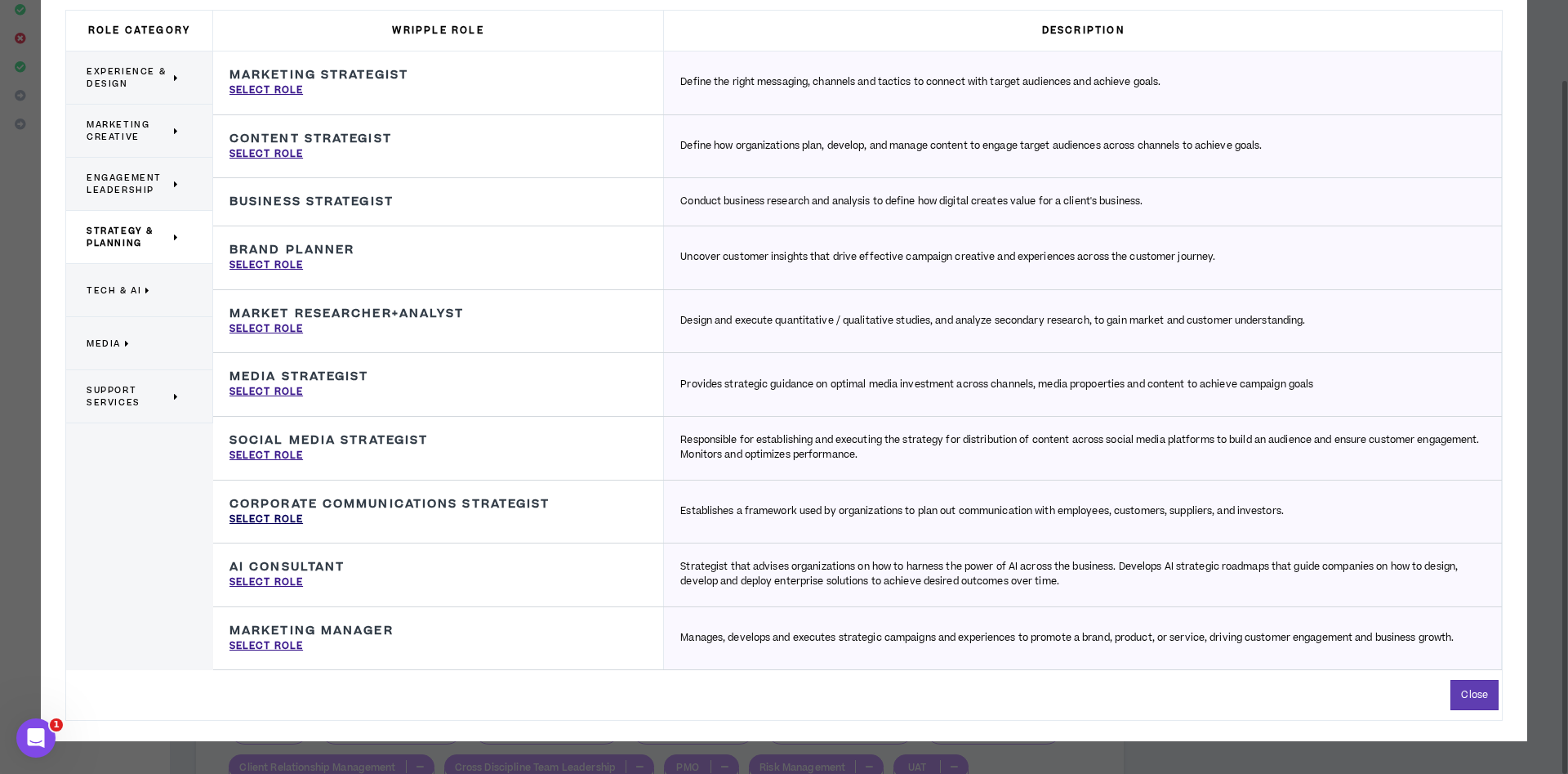
click at [271, 517] on p "Select Role" at bounding box center [266, 519] width 74 height 15
type input "Corporate Communications Strategist"
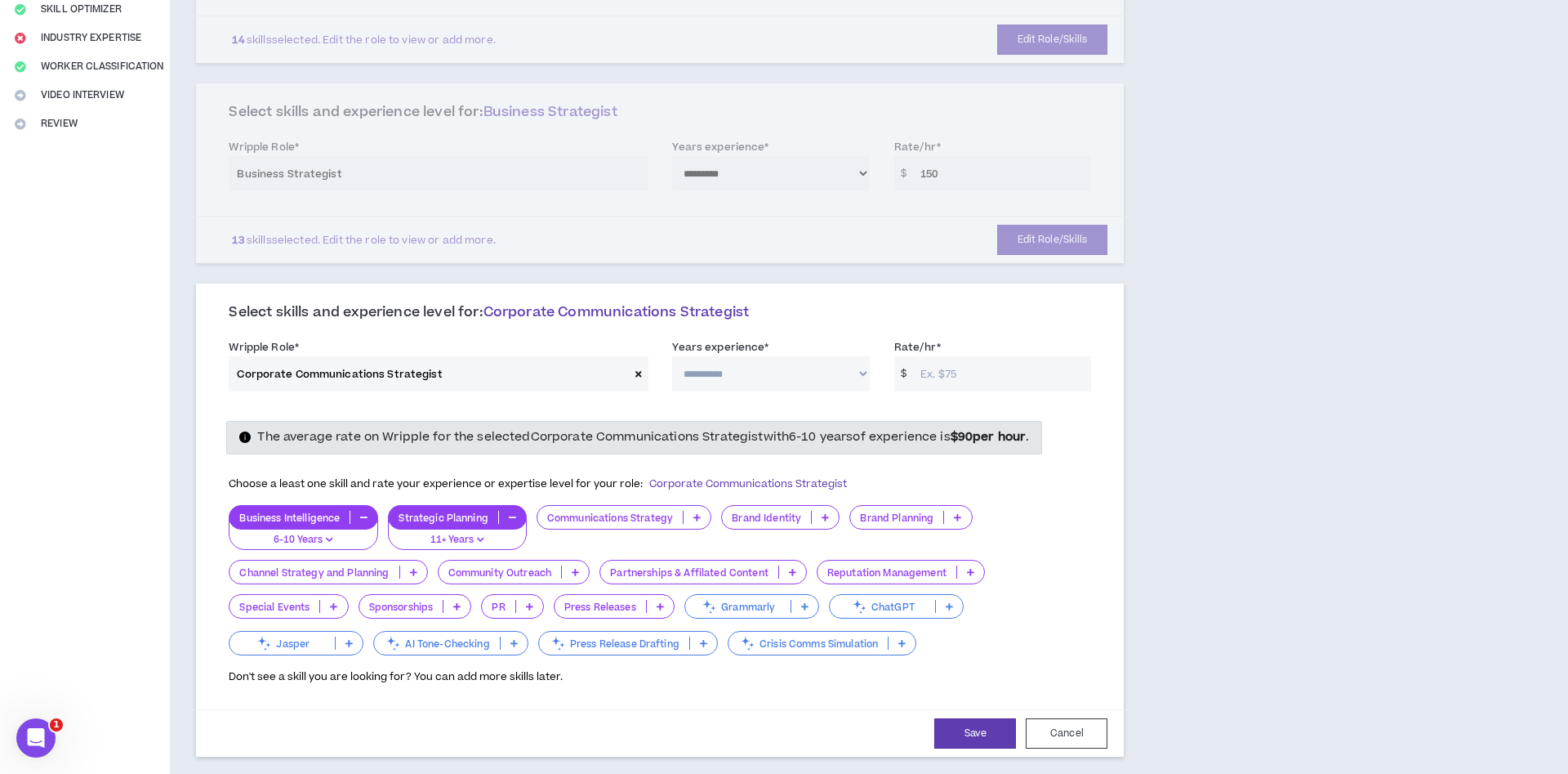
click at [672, 356] on select "**********" at bounding box center [770, 374] width 197 height 35
click at [629, 315] on span "Corporate Communications Strategist" at bounding box center [616, 312] width 266 height 20
click at [636, 374] on icon at bounding box center [638, 373] width 7 height 9
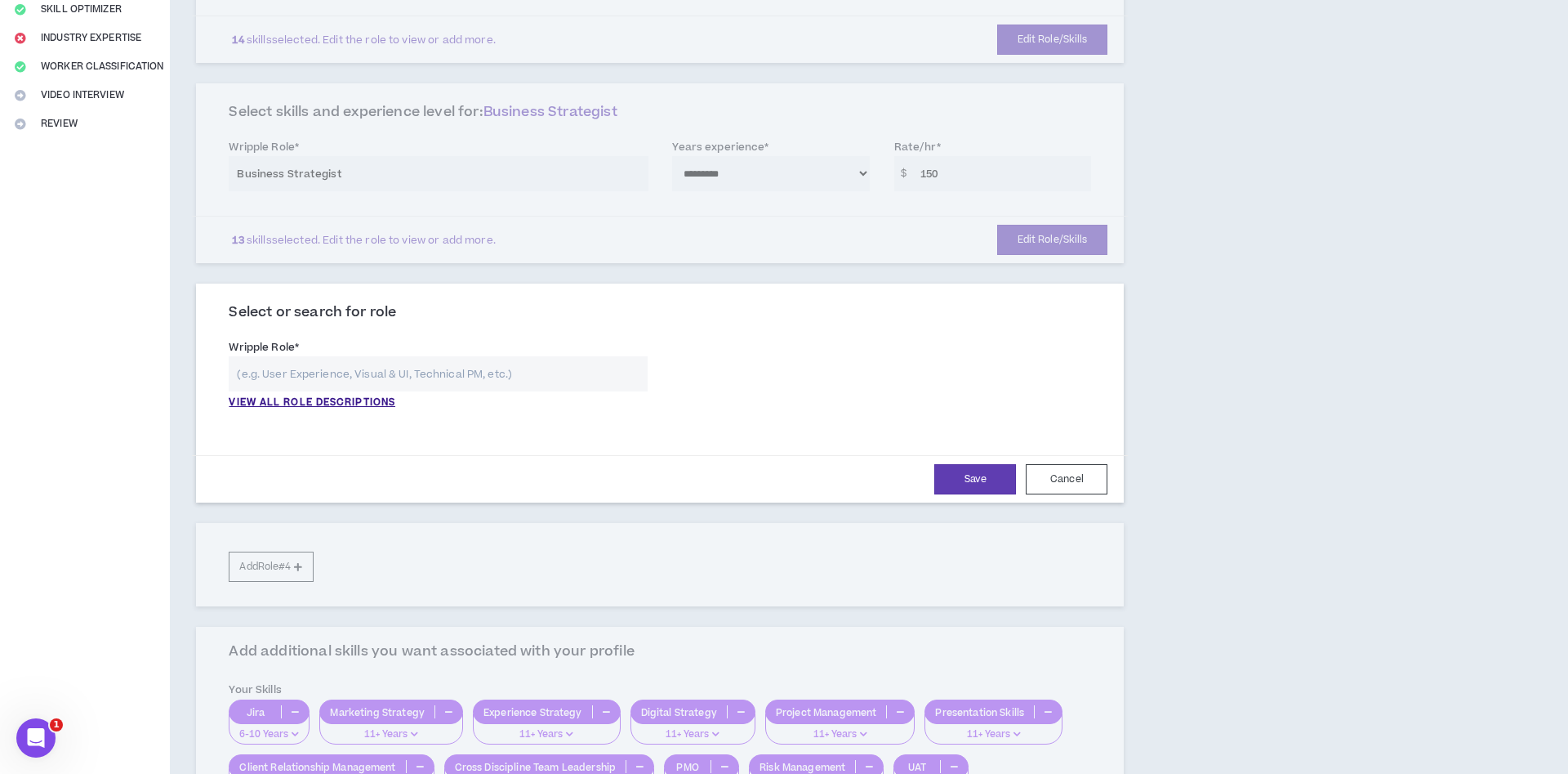
click at [471, 374] on input "text" at bounding box center [437, 374] width 419 height 35
click at [368, 402] on p "VIEW ALL ROLE DESCRIPTIONS" at bounding box center [312, 402] width 167 height 15
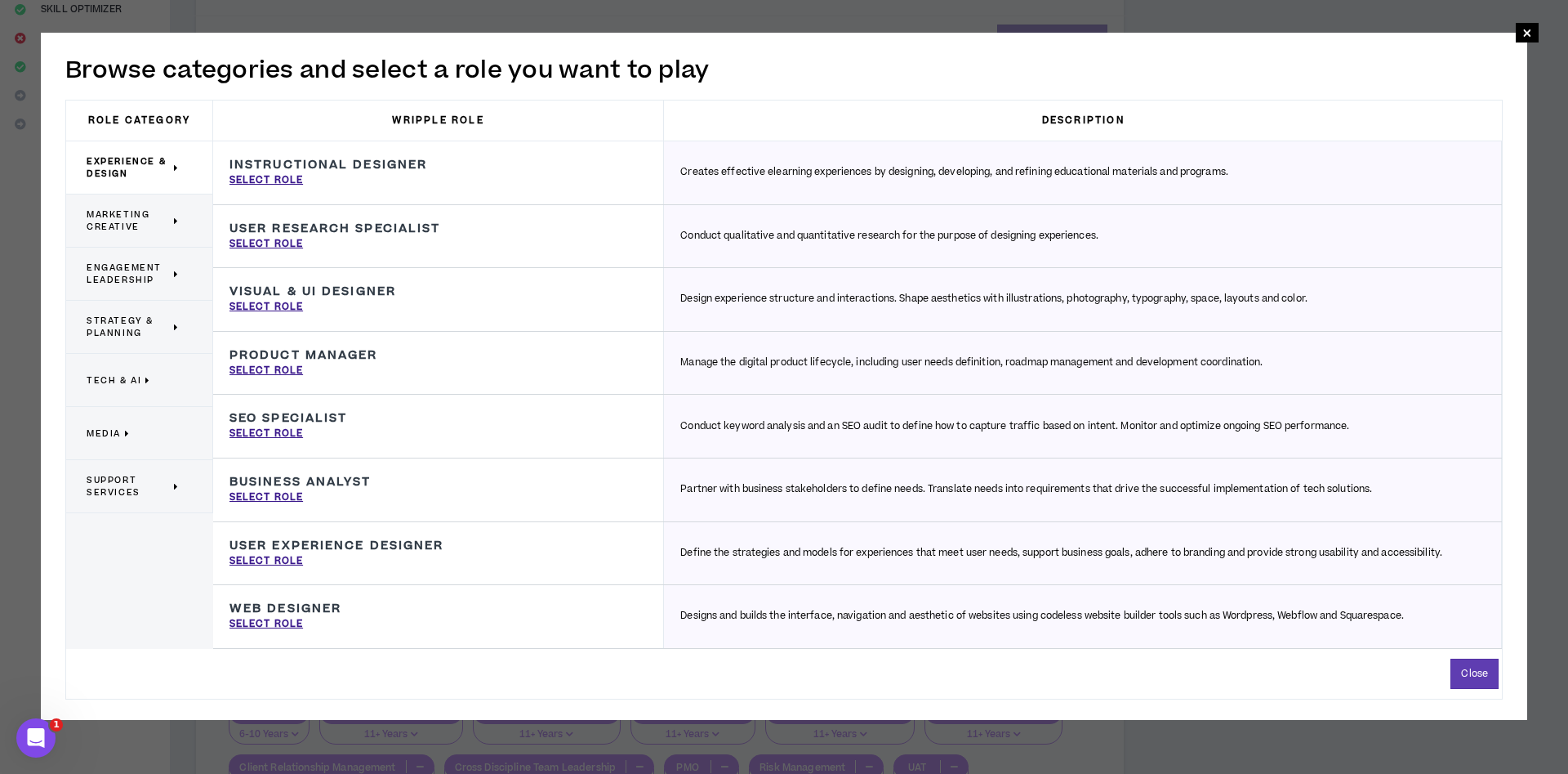
click at [126, 266] on span "Engagement Leadership" at bounding box center [127, 273] width 83 height 25
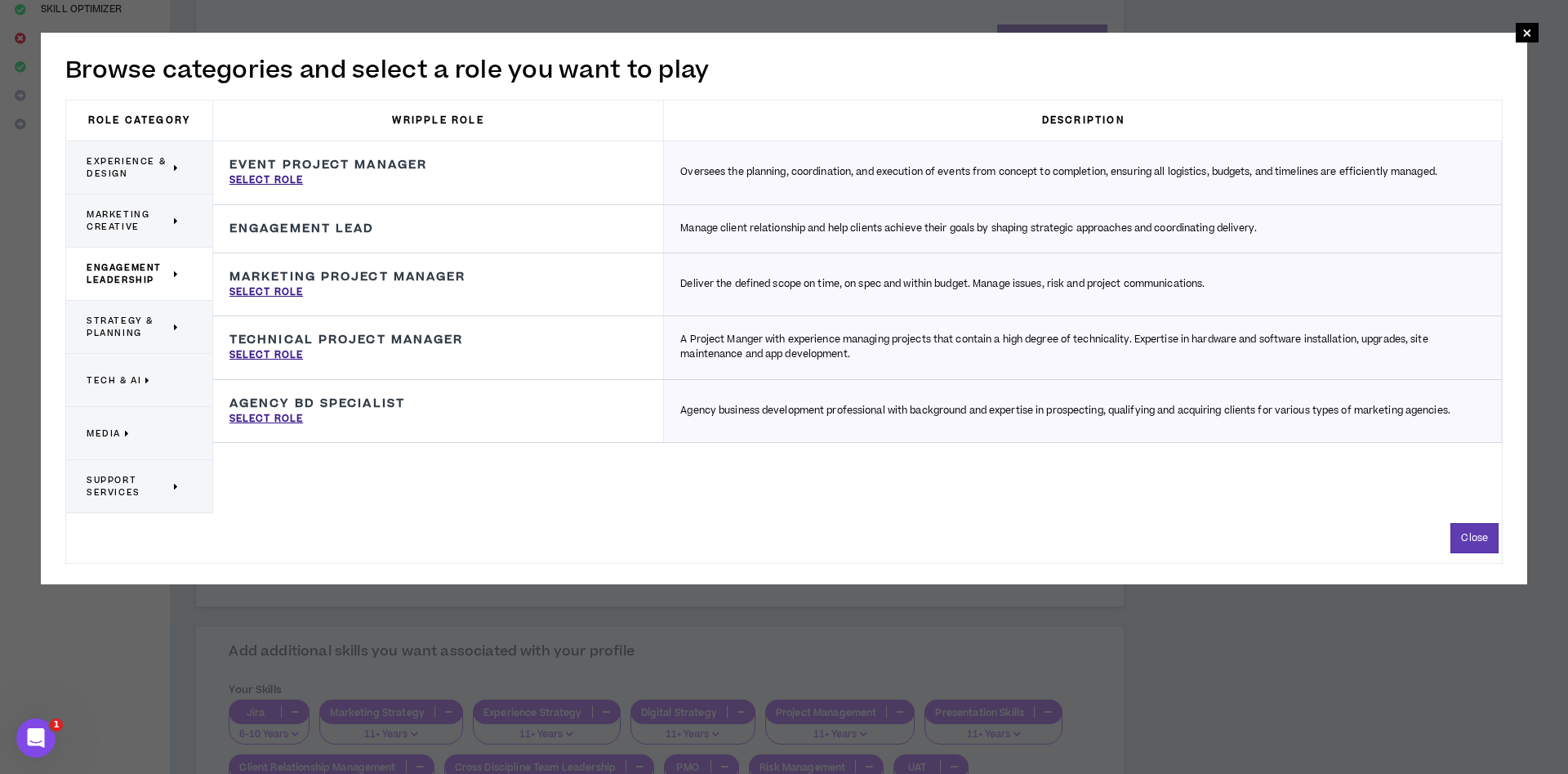
click at [126, 328] on span "Strategy & Planning" at bounding box center [127, 327] width 83 height 25
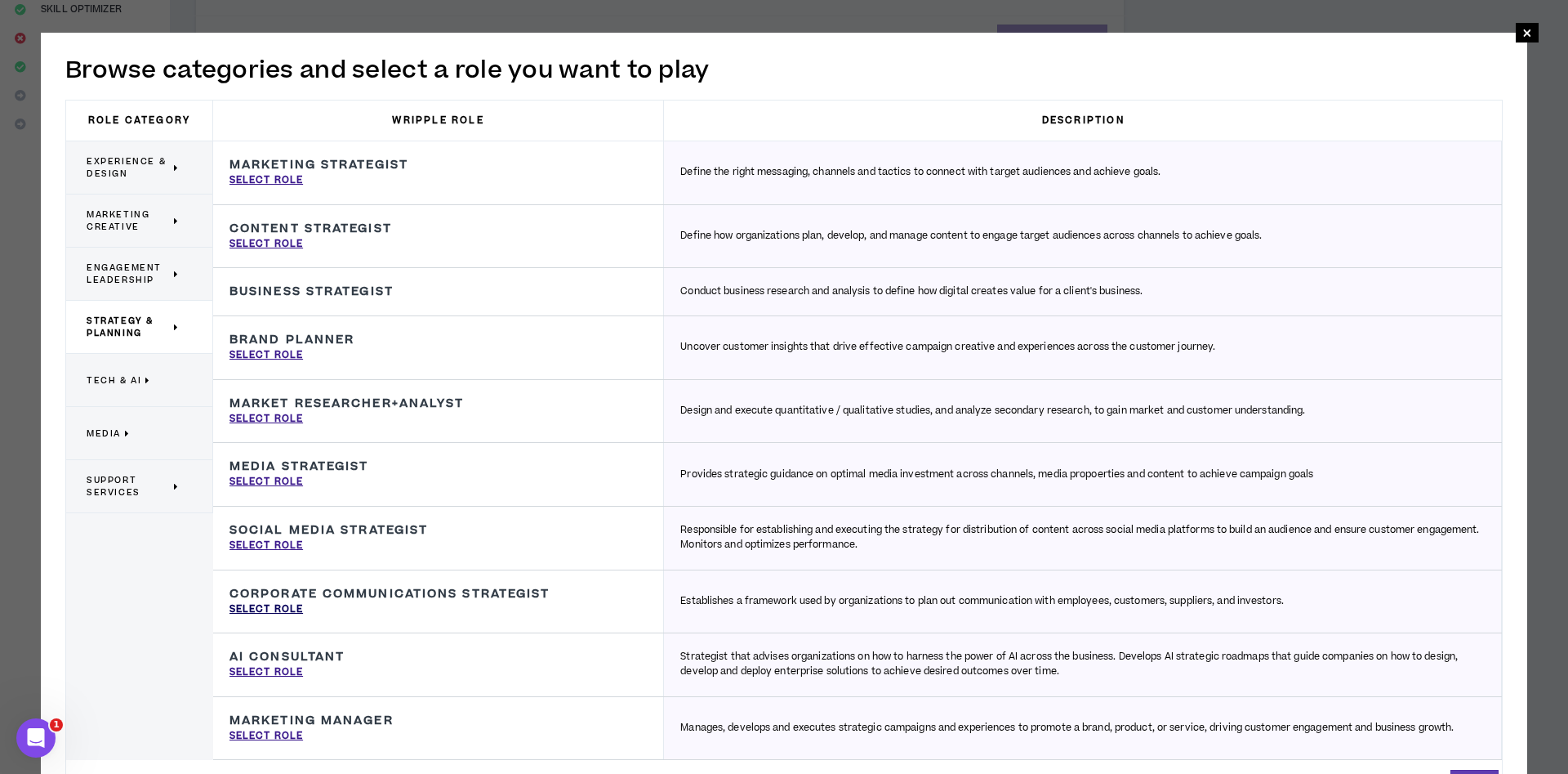
click at [273, 607] on p "Select Role" at bounding box center [266, 609] width 74 height 15
type input "Corporate Communications Strategist"
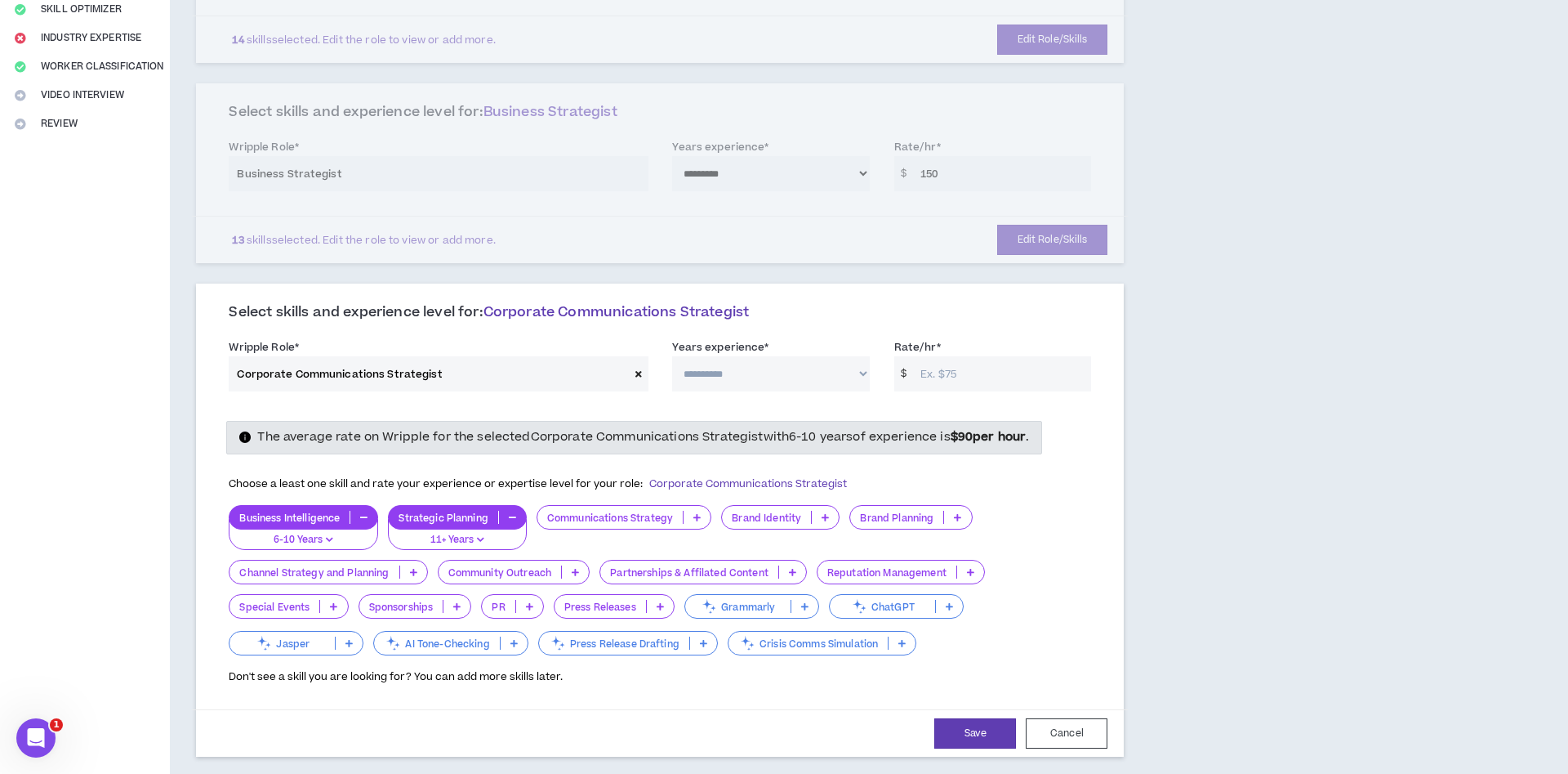
click at [672, 356] on select "**********" at bounding box center [770, 374] width 197 height 35
select select "**"
click option "**********" at bounding box center [0, 0] width 0 height 0
click at [960, 376] on input "Rate/hr *" at bounding box center [1001, 374] width 178 height 35
type input "150"
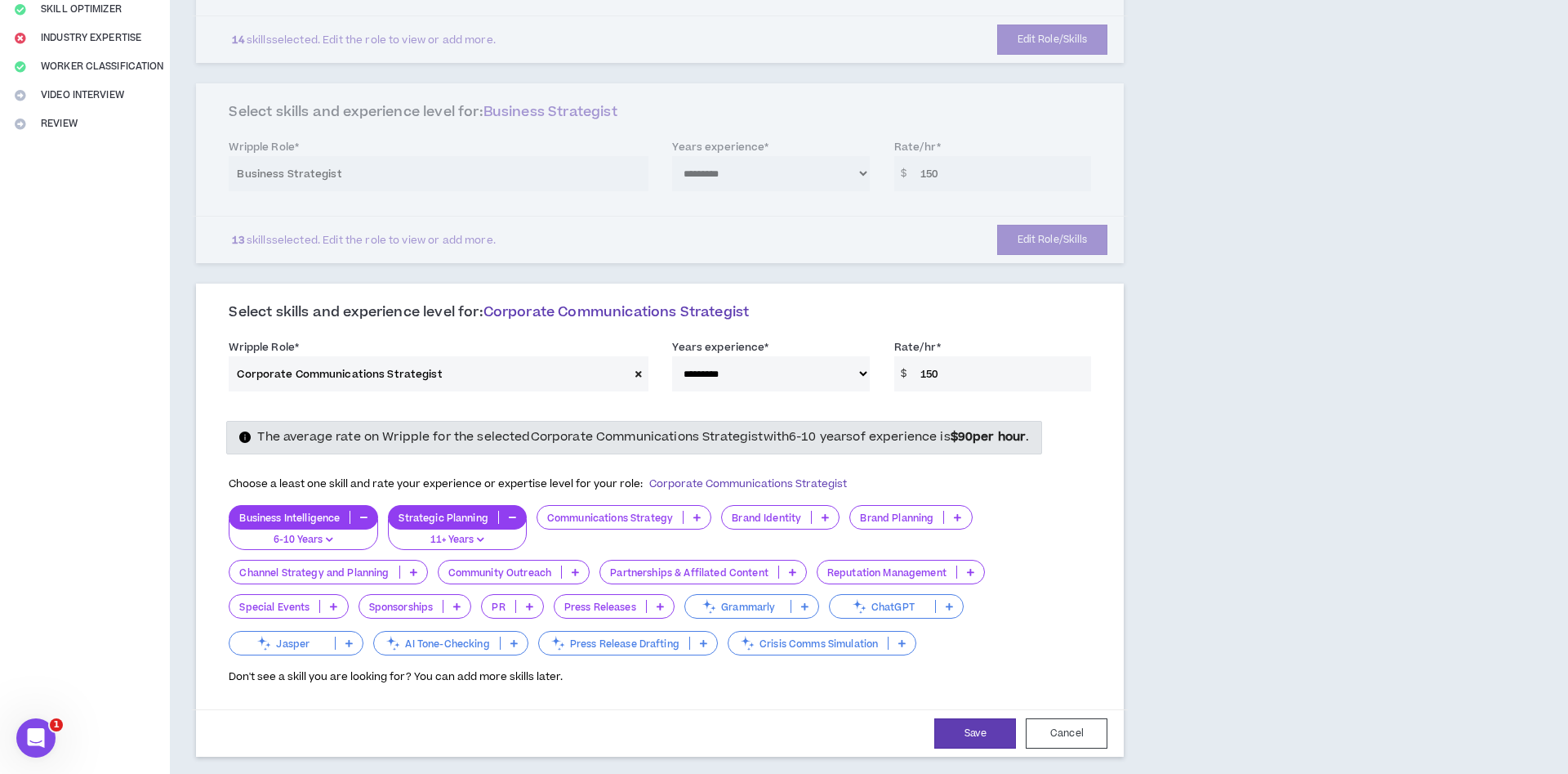
click at [695, 520] on icon at bounding box center [696, 517] width 7 height 8
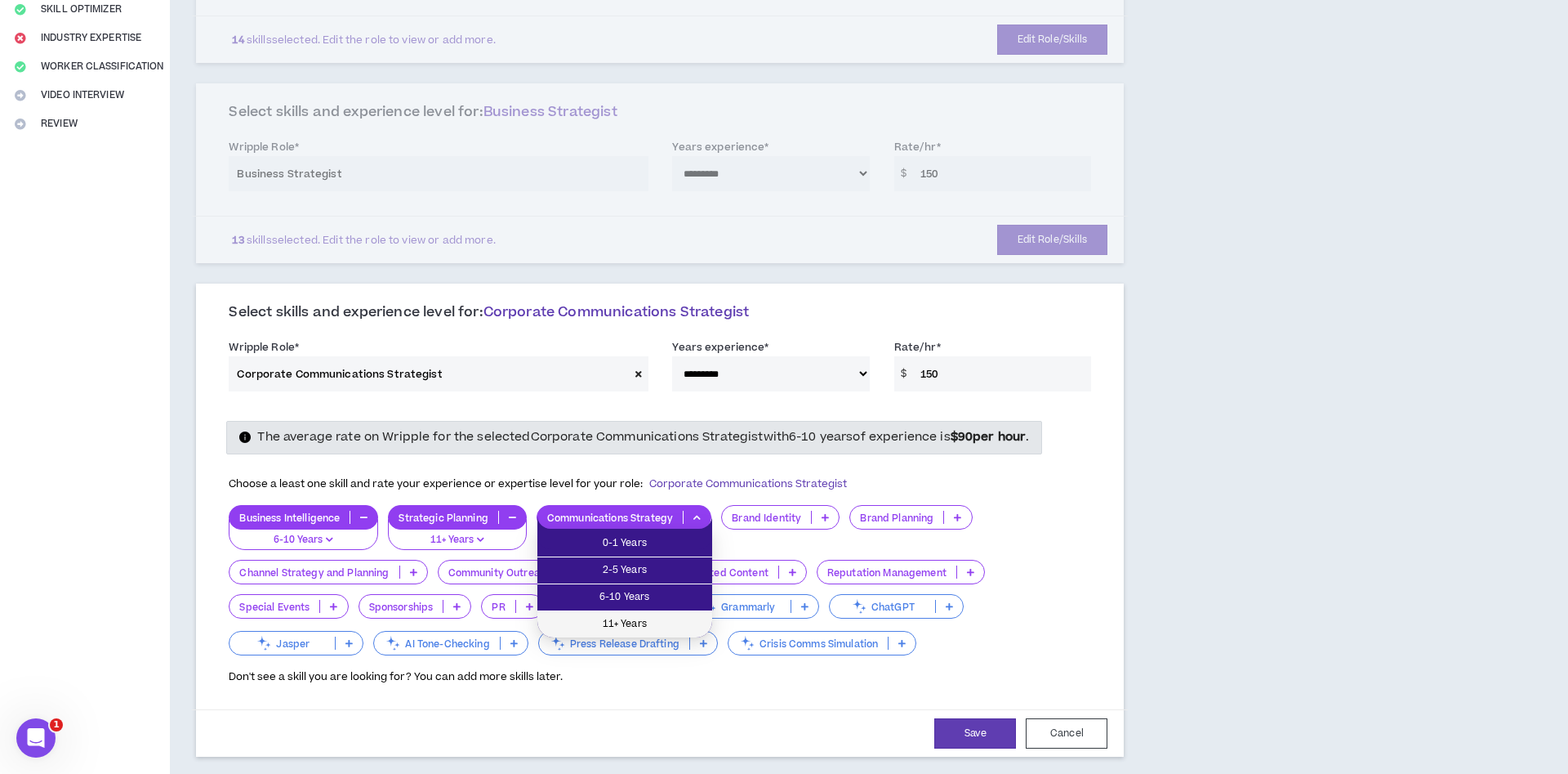
click at [654, 625] on span "11+ Years" at bounding box center [625, 624] width 155 height 18
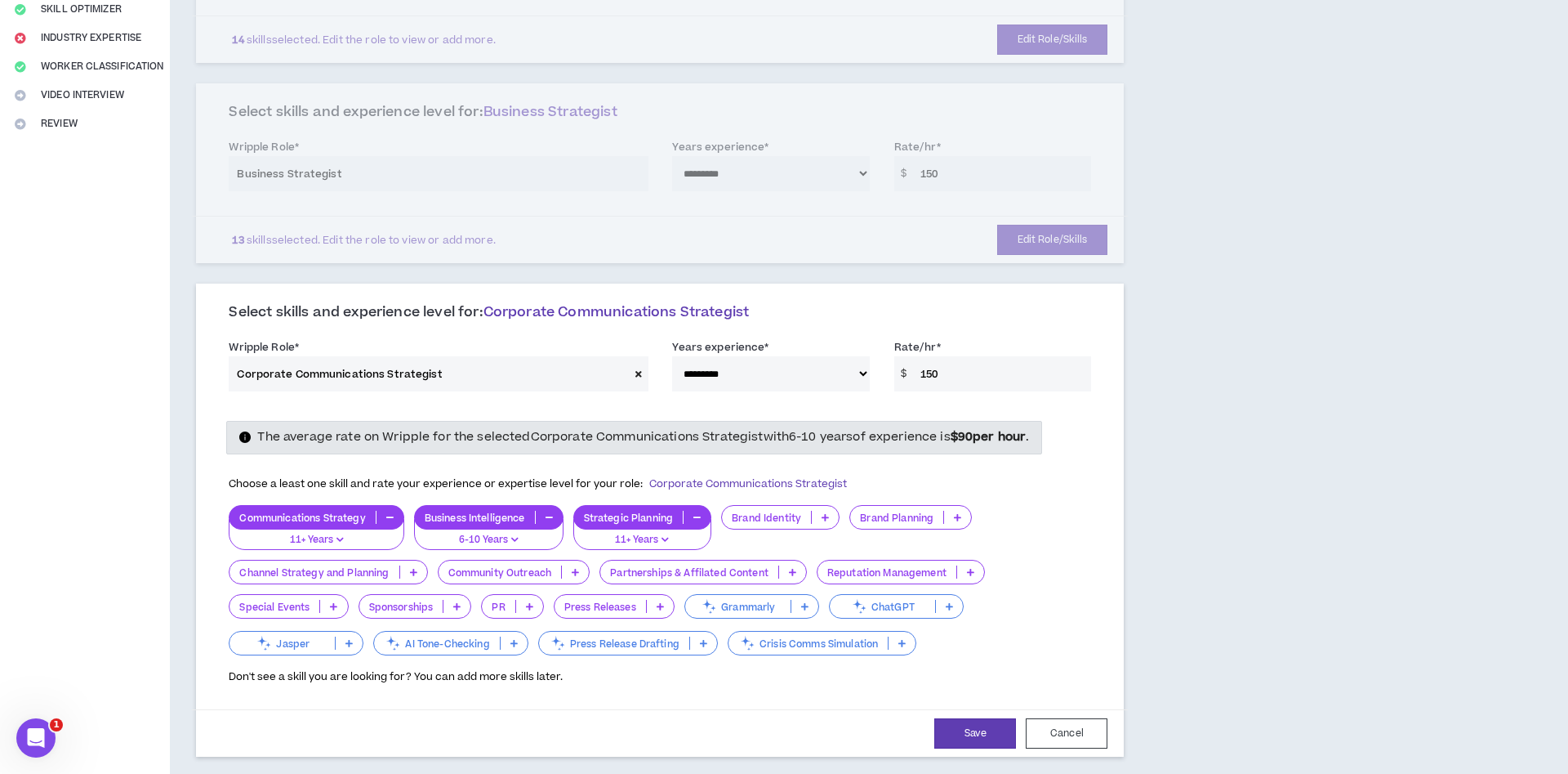
click at [822, 517] on icon at bounding box center [825, 517] width 7 height 8
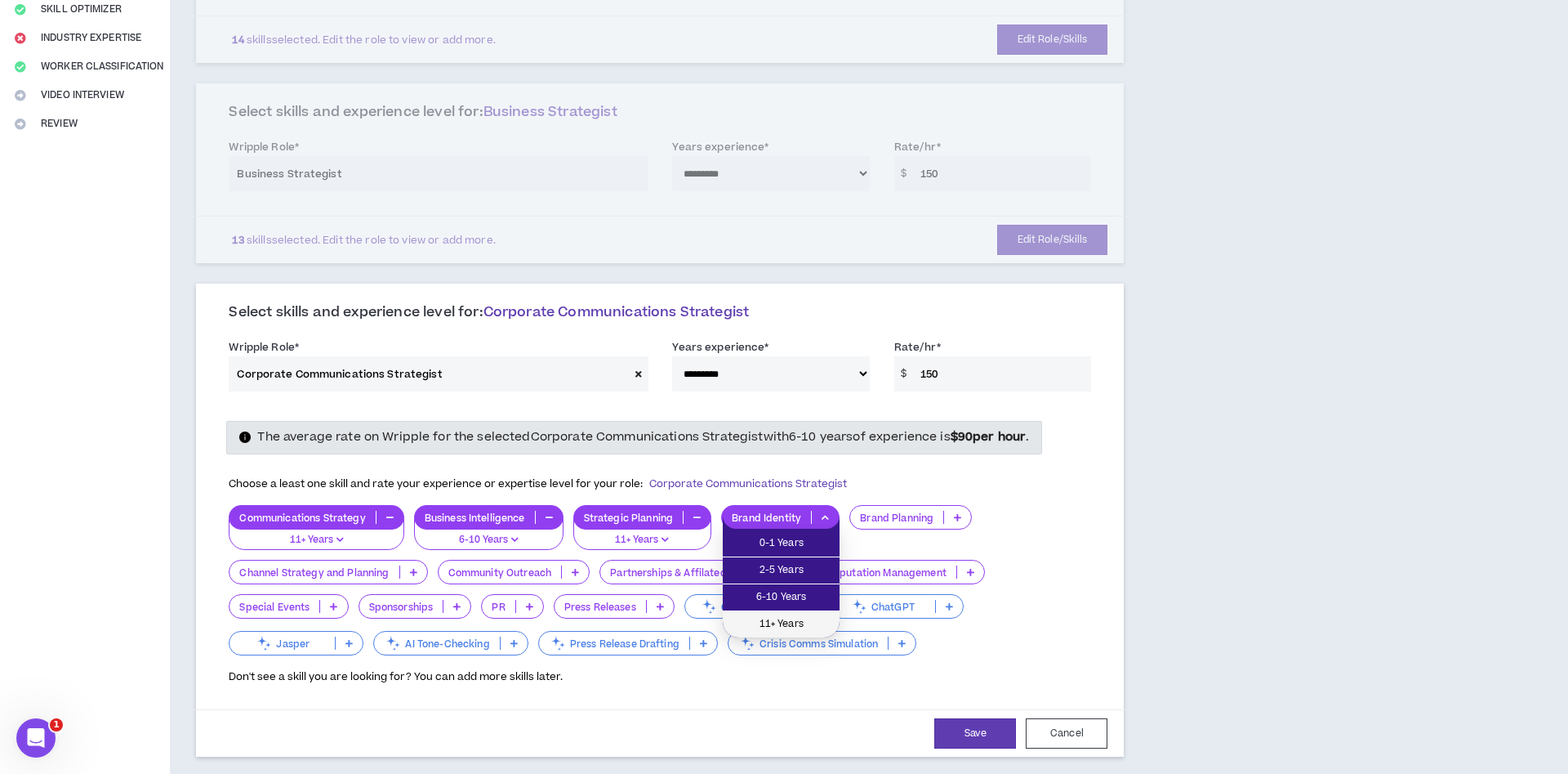
click at [804, 619] on span "11+ Years" at bounding box center [781, 624] width 97 height 18
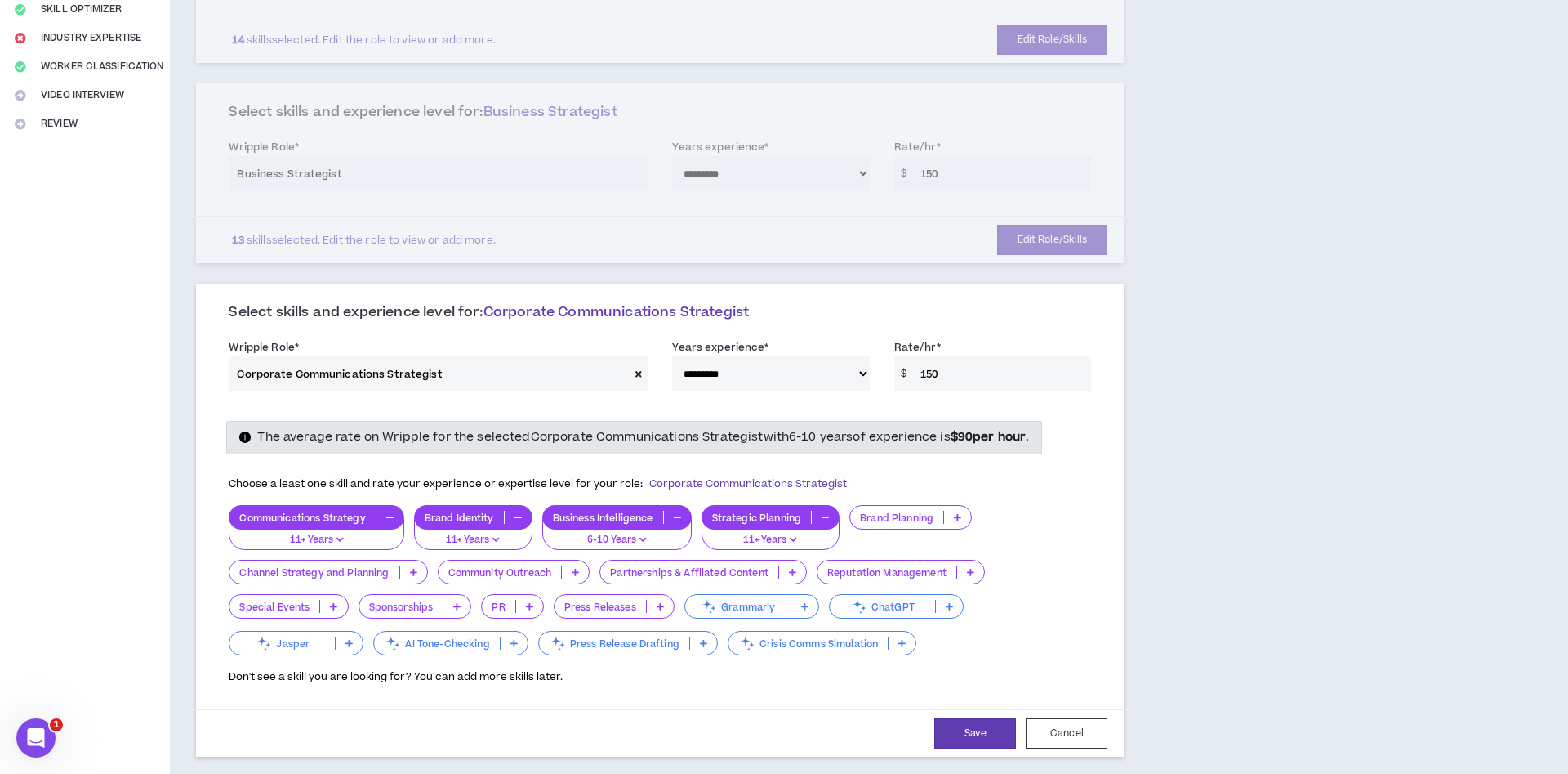
click at [414, 572] on icon at bounding box center [413, 572] width 7 height 8
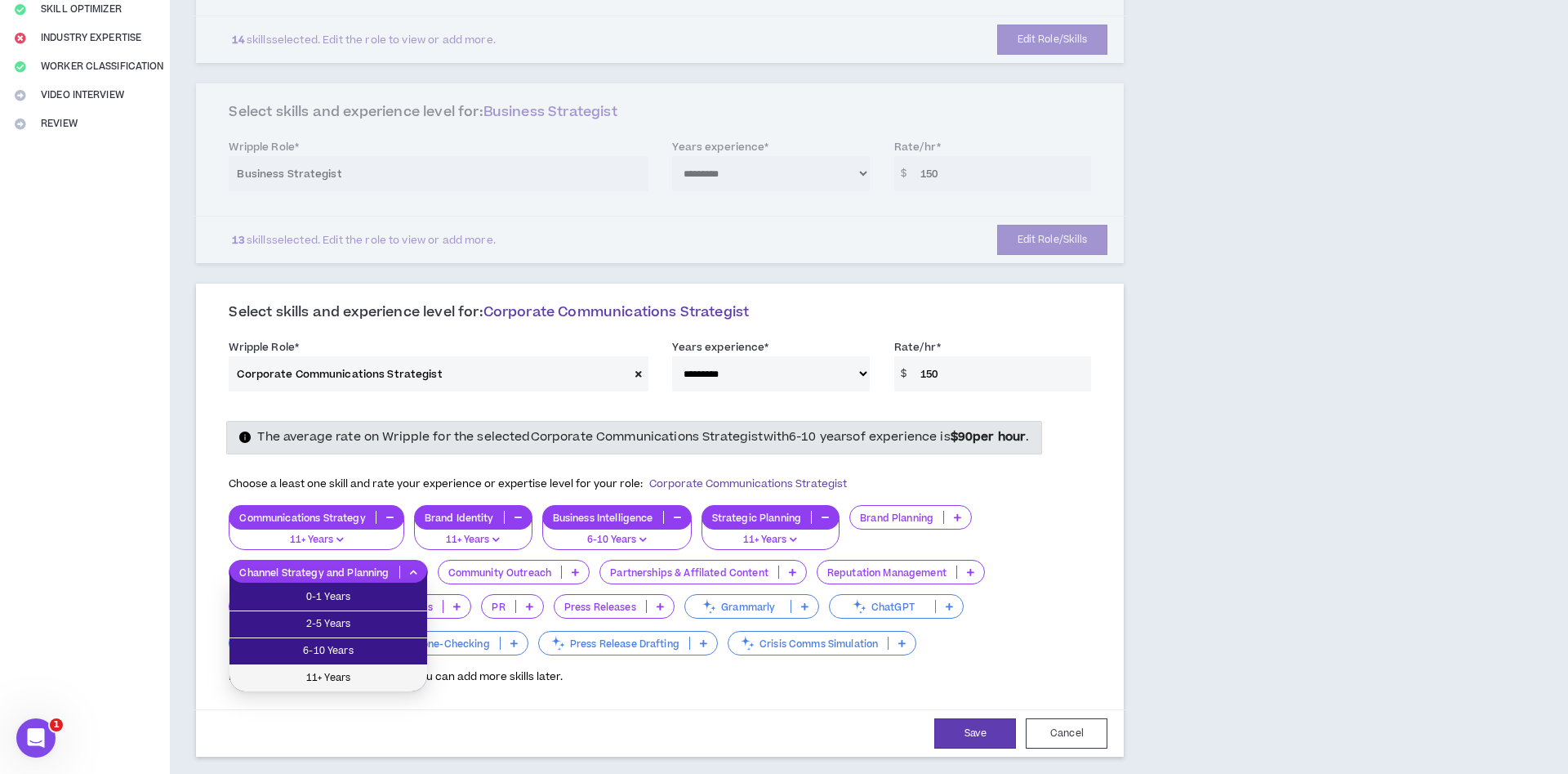
click at [364, 673] on span "11+ Years" at bounding box center [329, 678] width 178 height 18
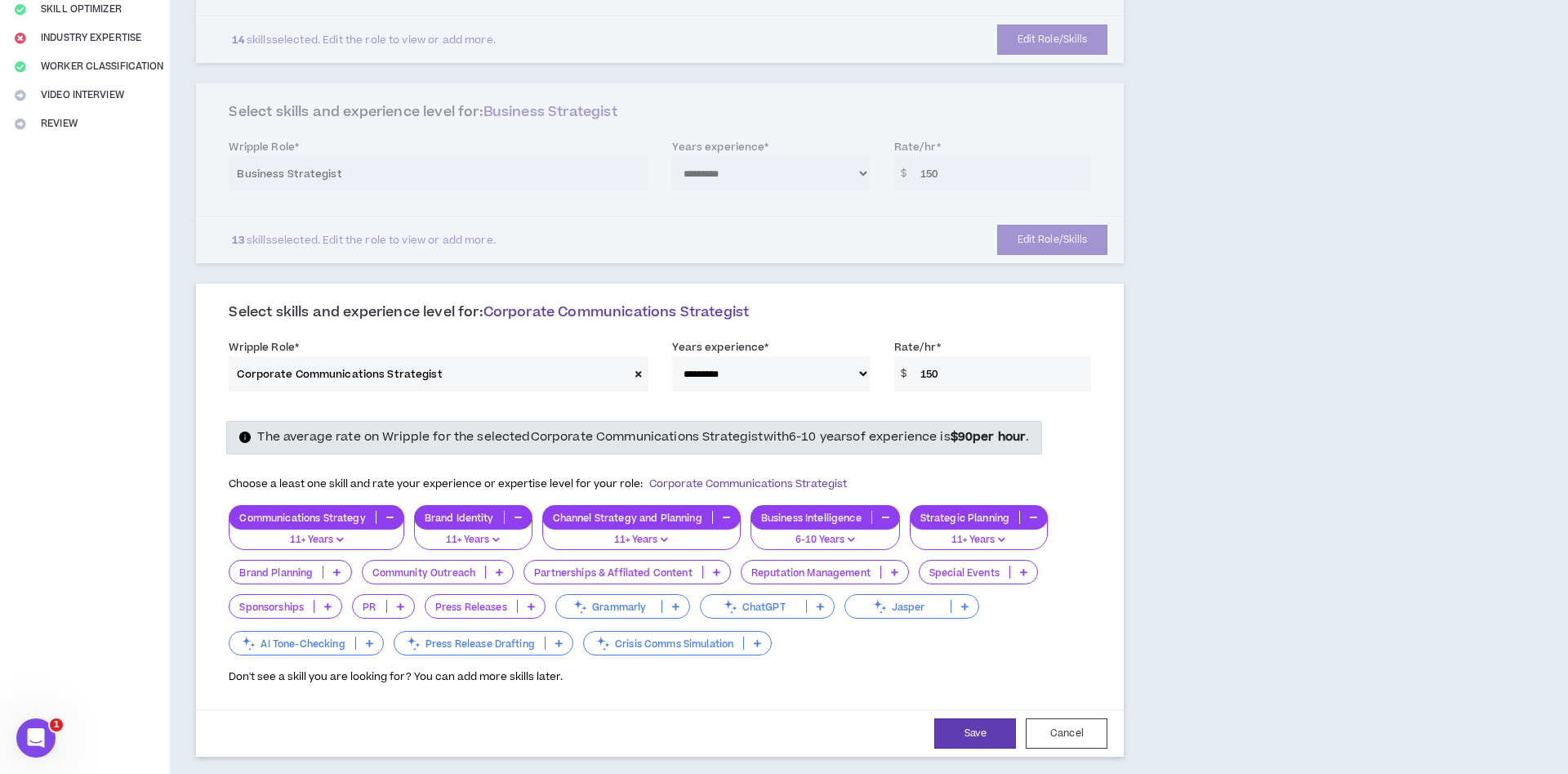
click at [719, 570] on icon at bounding box center [716, 572] width 7 height 8
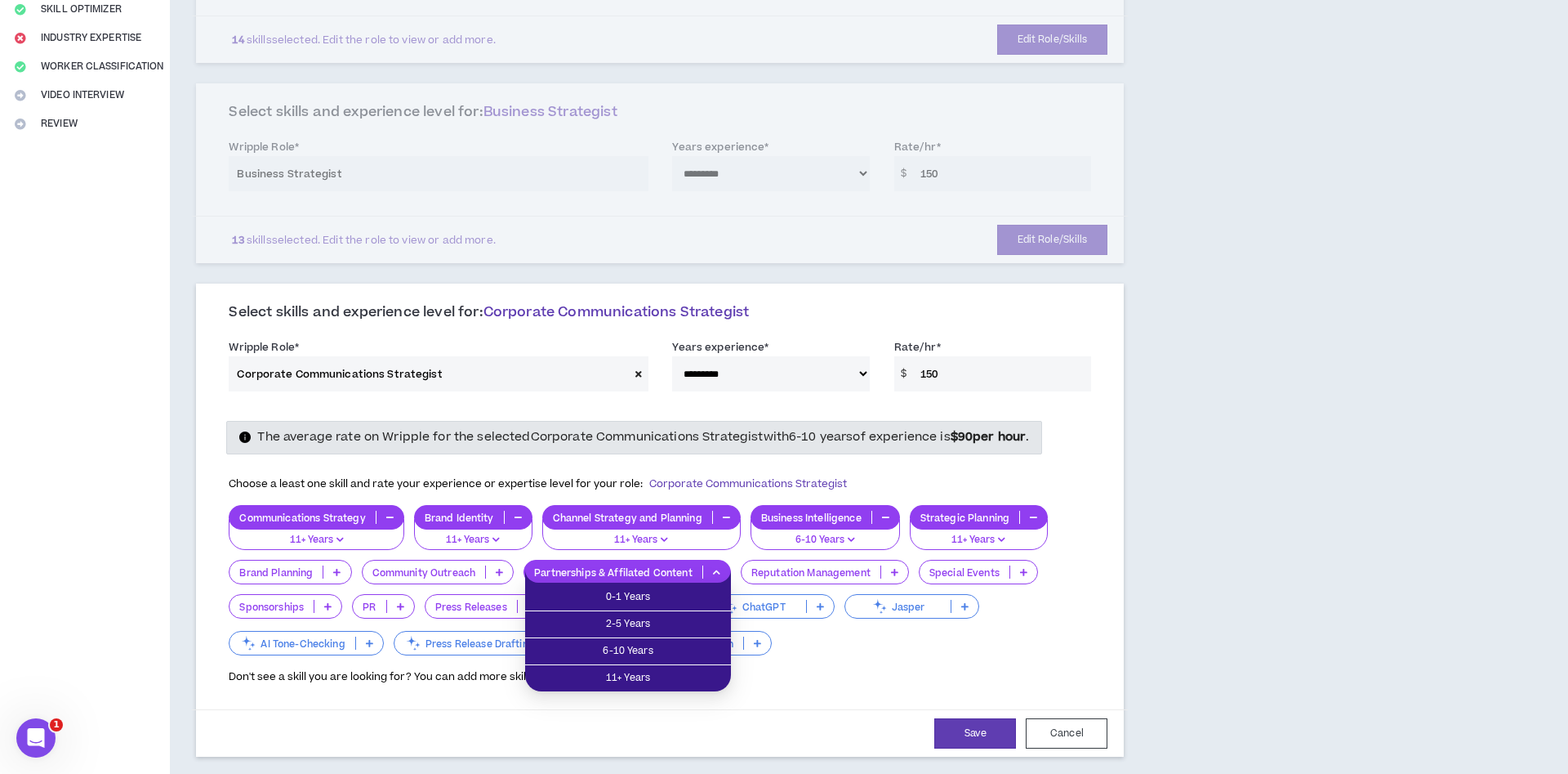
click at [902, 574] on p at bounding box center [893, 571] width 26 height 13
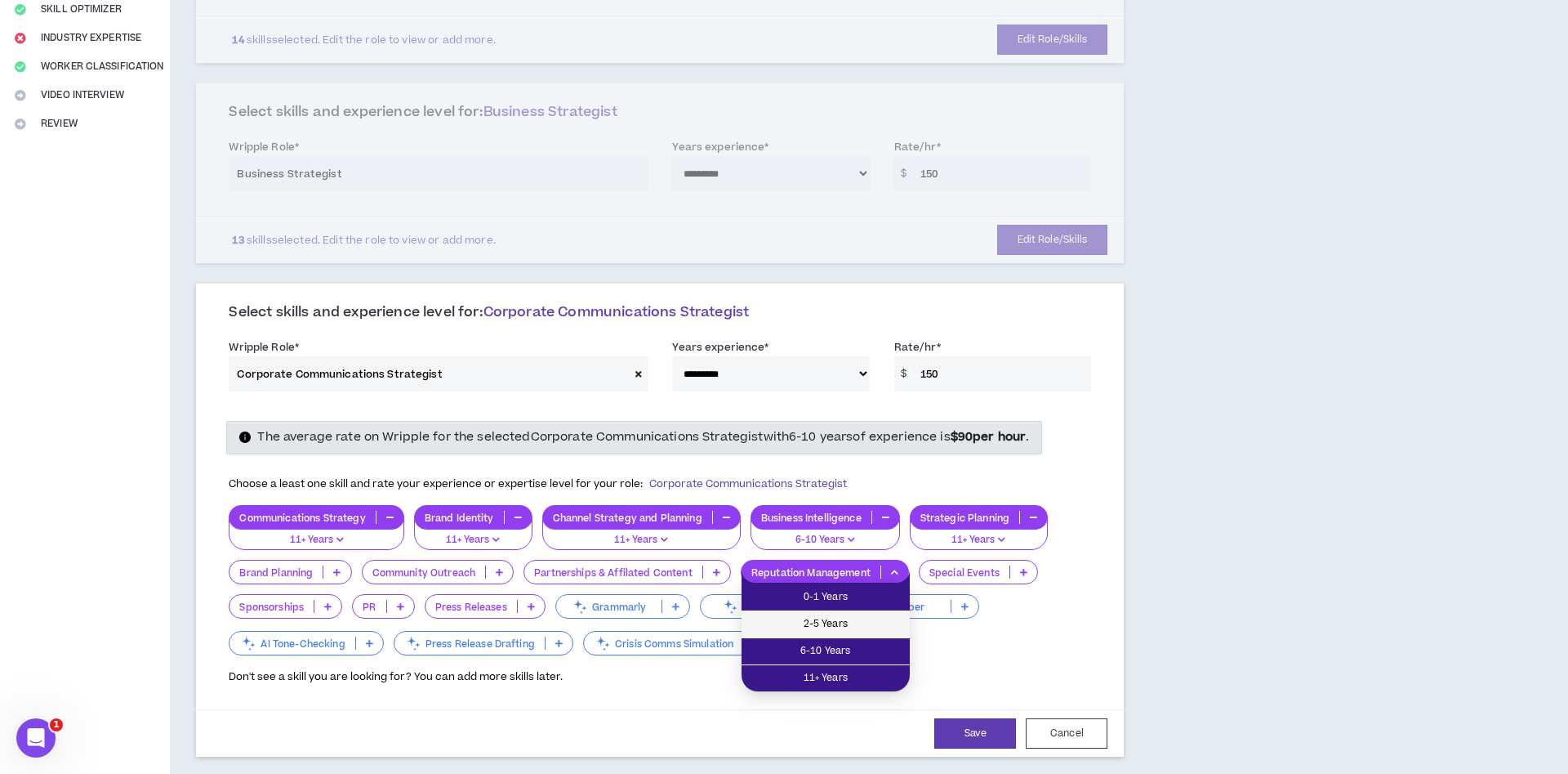
click at [876, 627] on span "2-5 Years" at bounding box center [826, 624] width 149 height 18
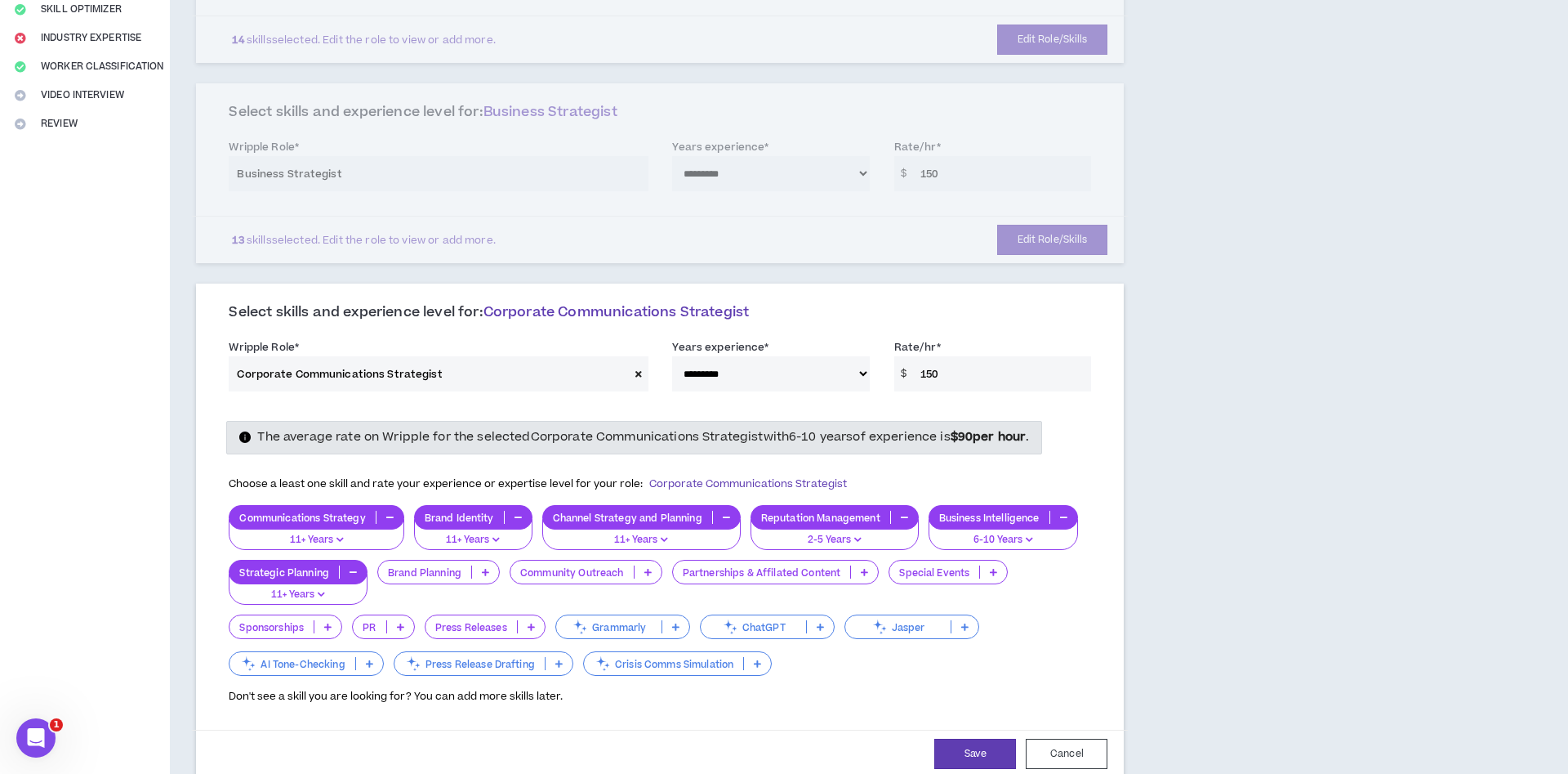
click at [992, 571] on icon at bounding box center [992, 572] width 7 height 8
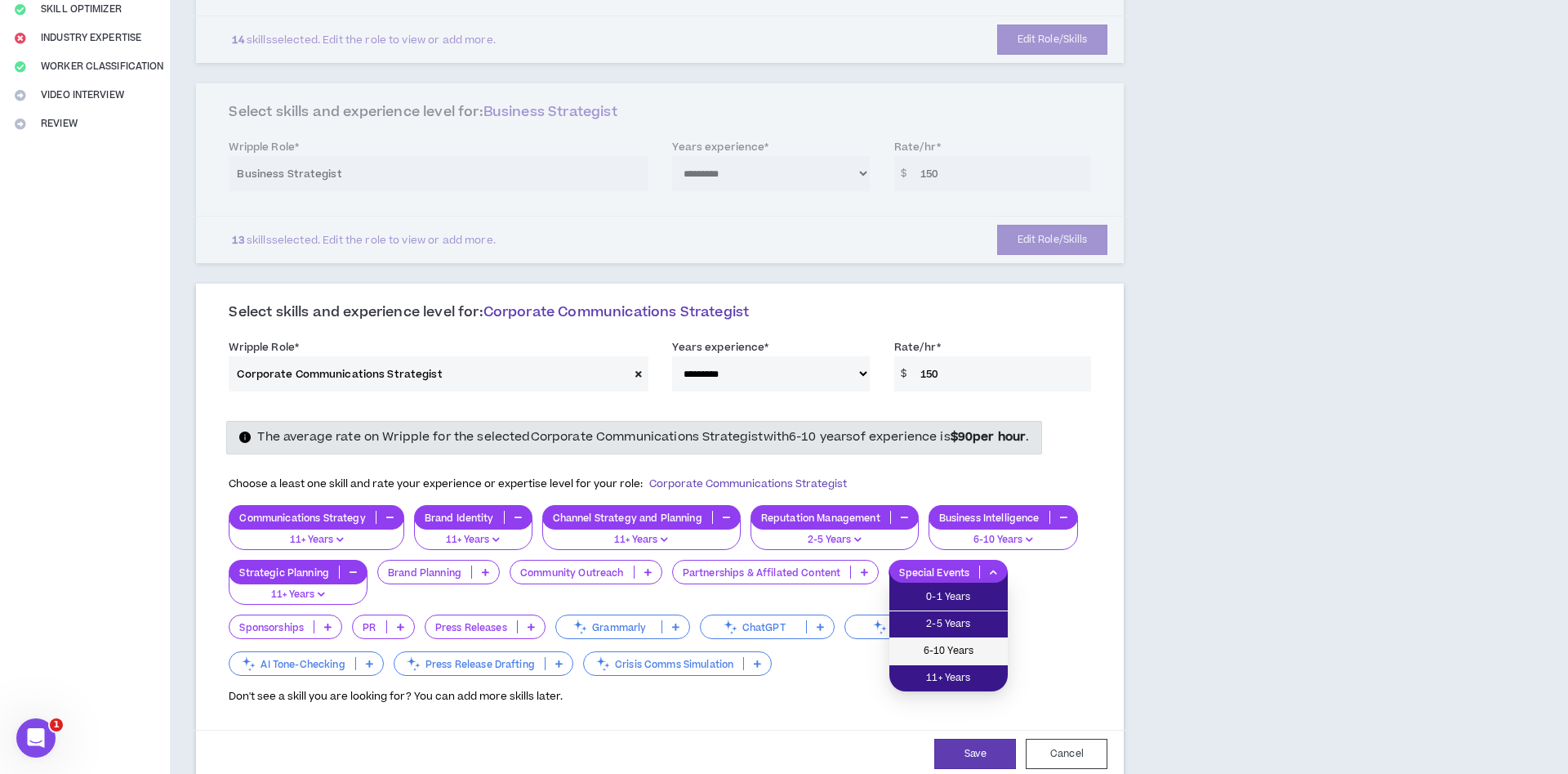
click at [952, 656] on span "6-10 Years" at bounding box center [948, 650] width 99 height 18
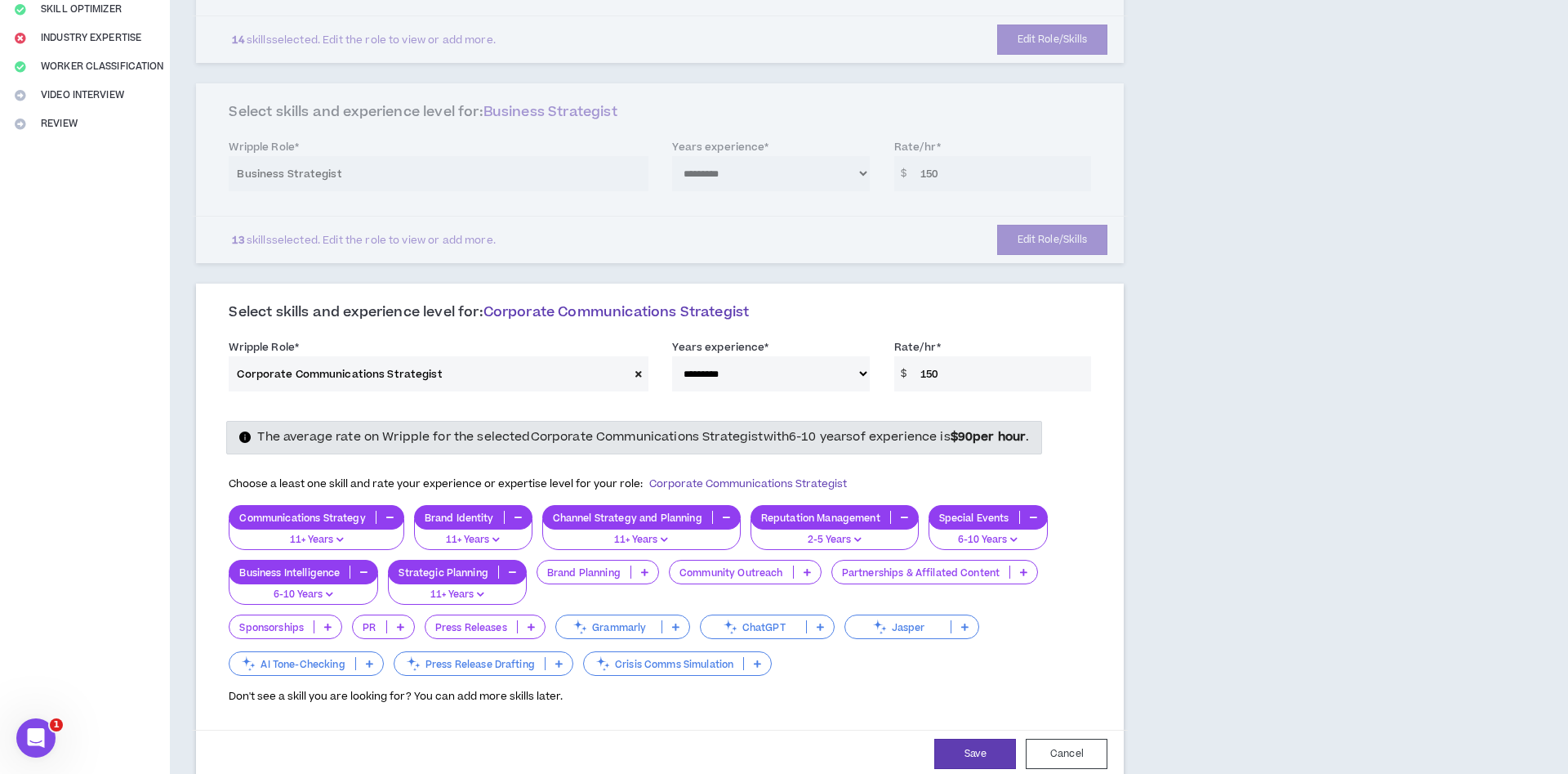
click at [764, 661] on p at bounding box center [757, 662] width 26 height 13
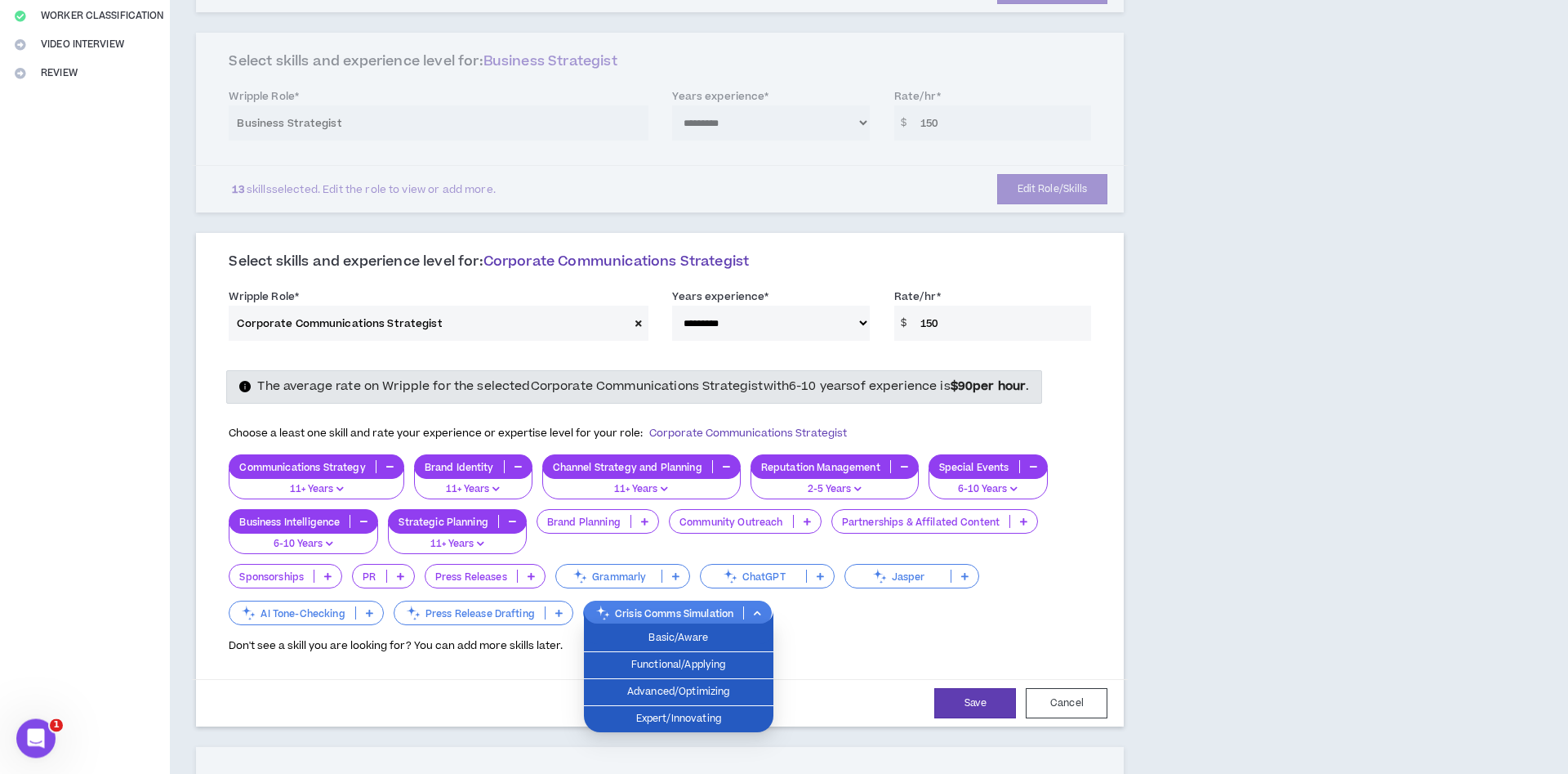
scroll to position [400, 0]
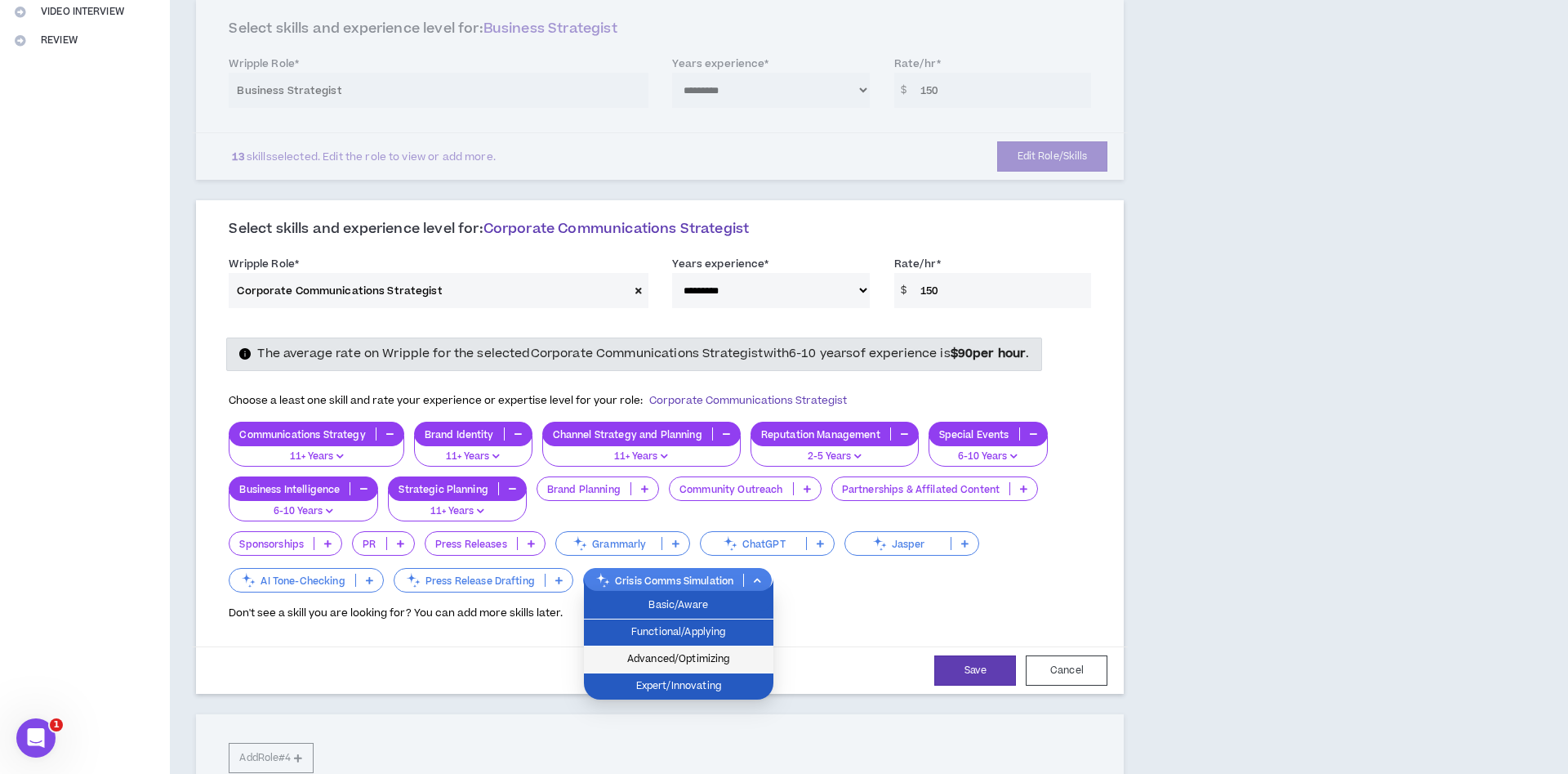
click at [729, 664] on span "Advanced/Optimizing" at bounding box center [678, 659] width 170 height 18
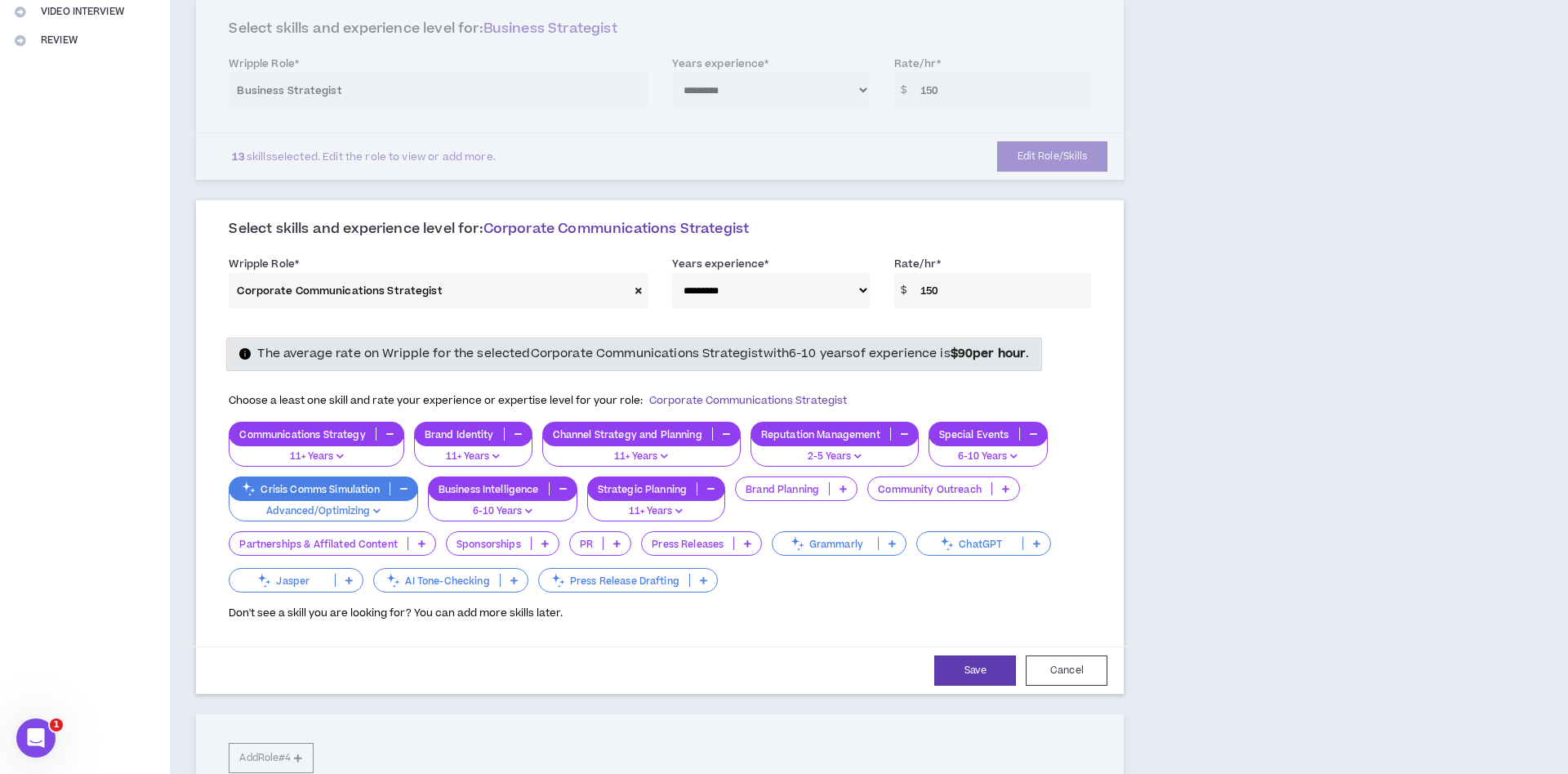
click at [837, 492] on p at bounding box center [842, 488] width 26 height 13
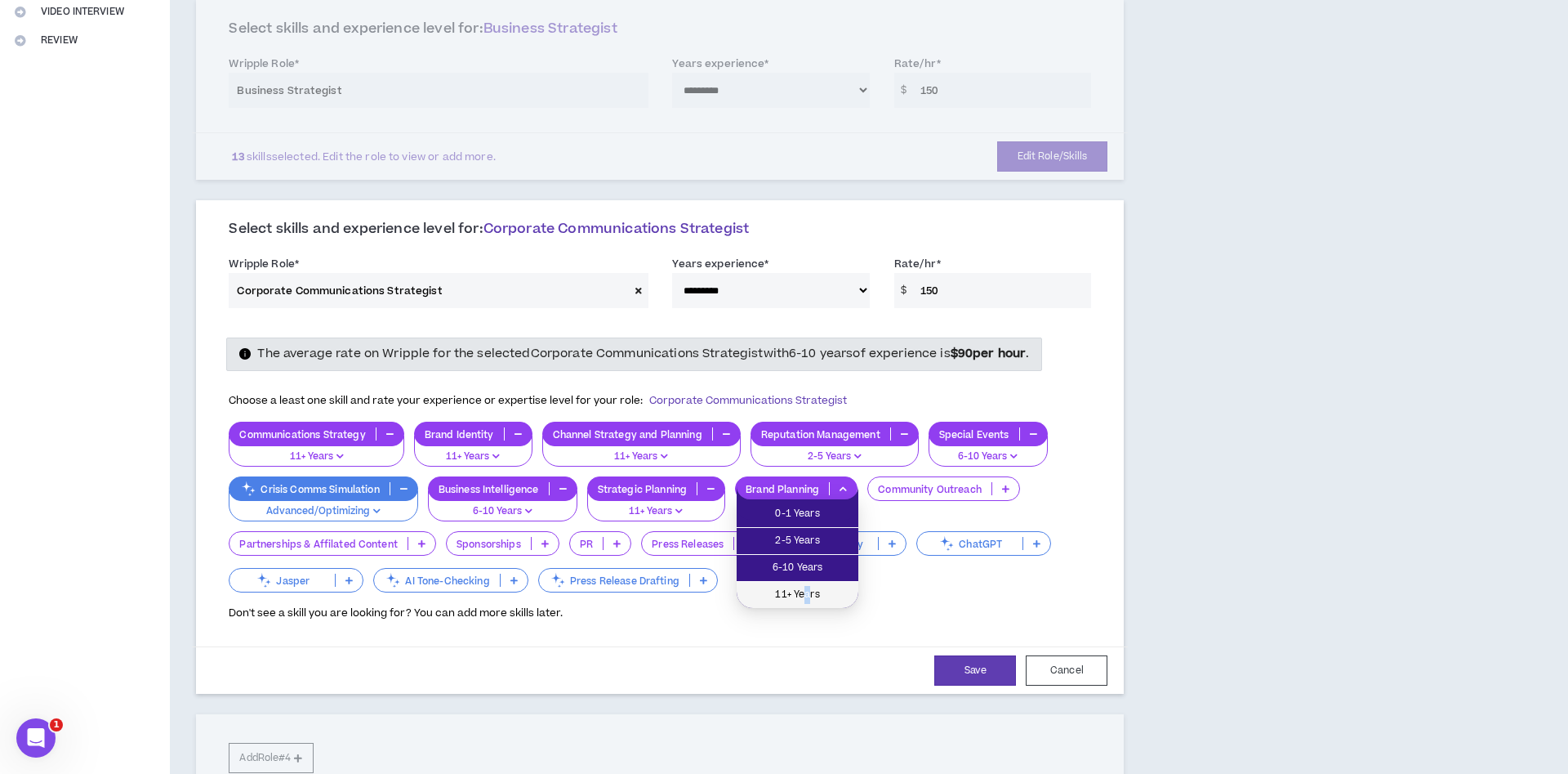
click at [807, 593] on span "11+ Years" at bounding box center [797, 594] width 102 height 18
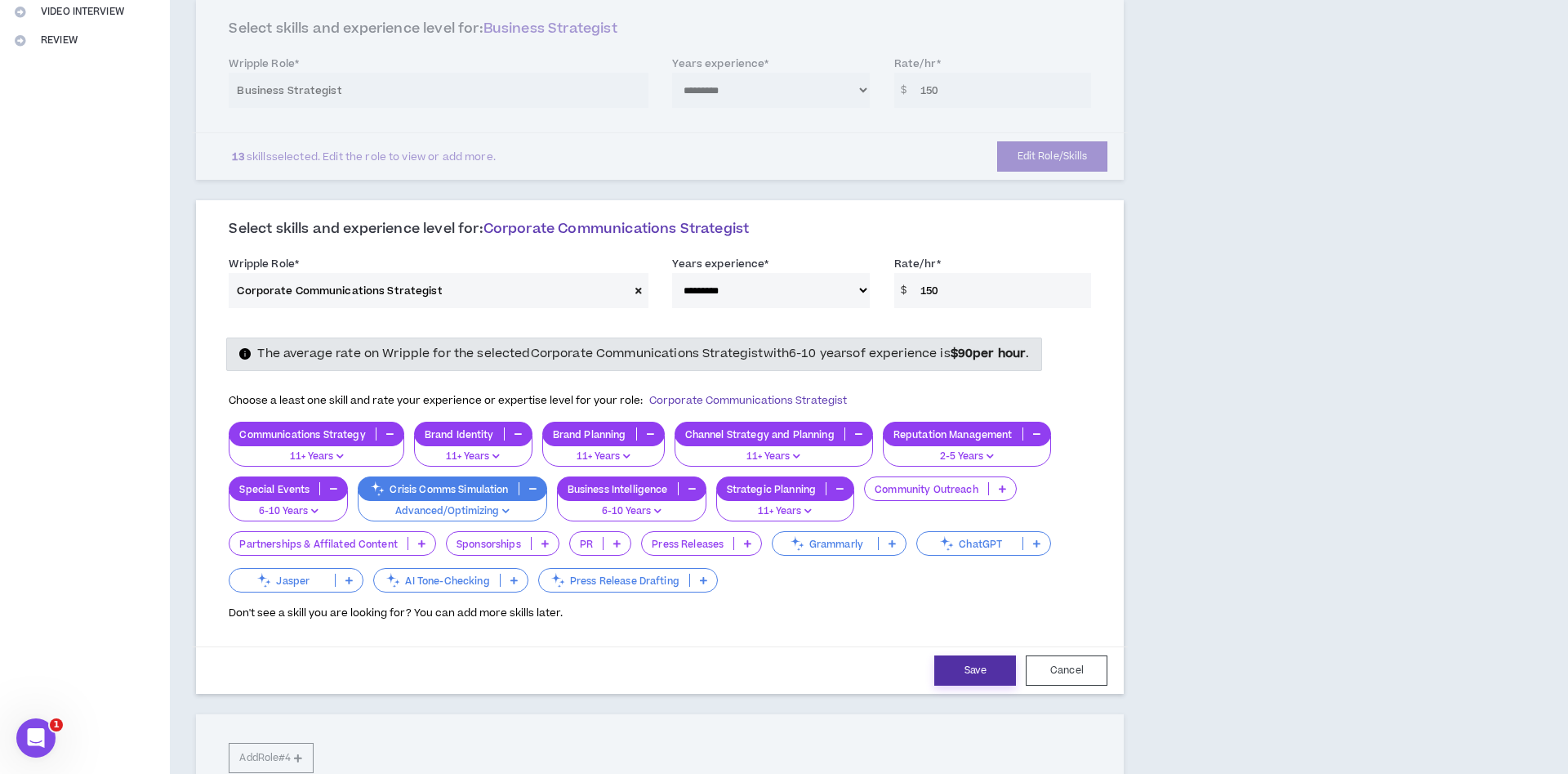
click at [964, 670] on button "Save" at bounding box center [975, 670] width 81 height 30
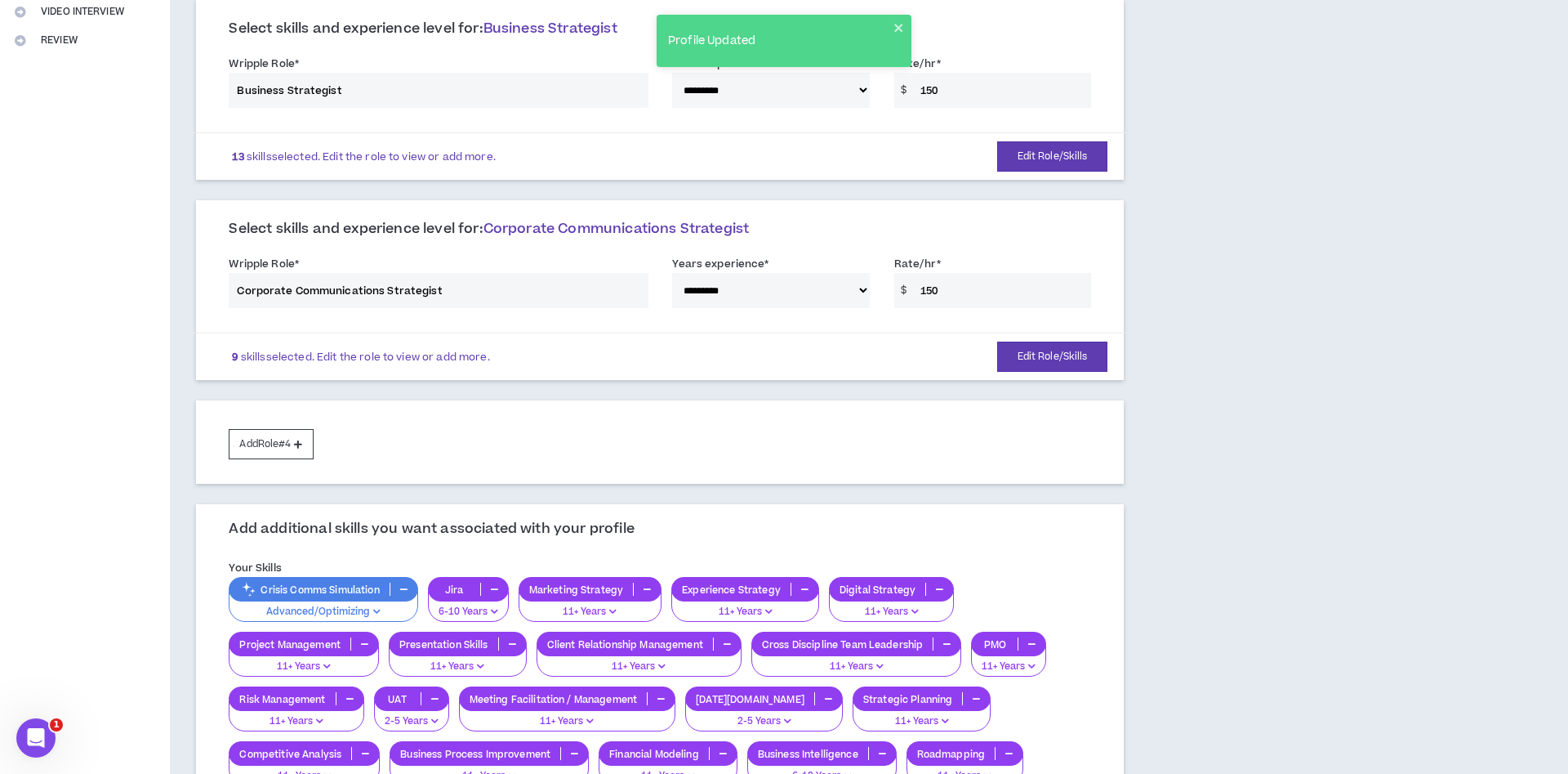
click at [764, 296] on div "**********" at bounding box center [660, 285] width 886 height 70
click at [1033, 358] on button "Edit Role/Skills" at bounding box center [1052, 356] width 111 height 30
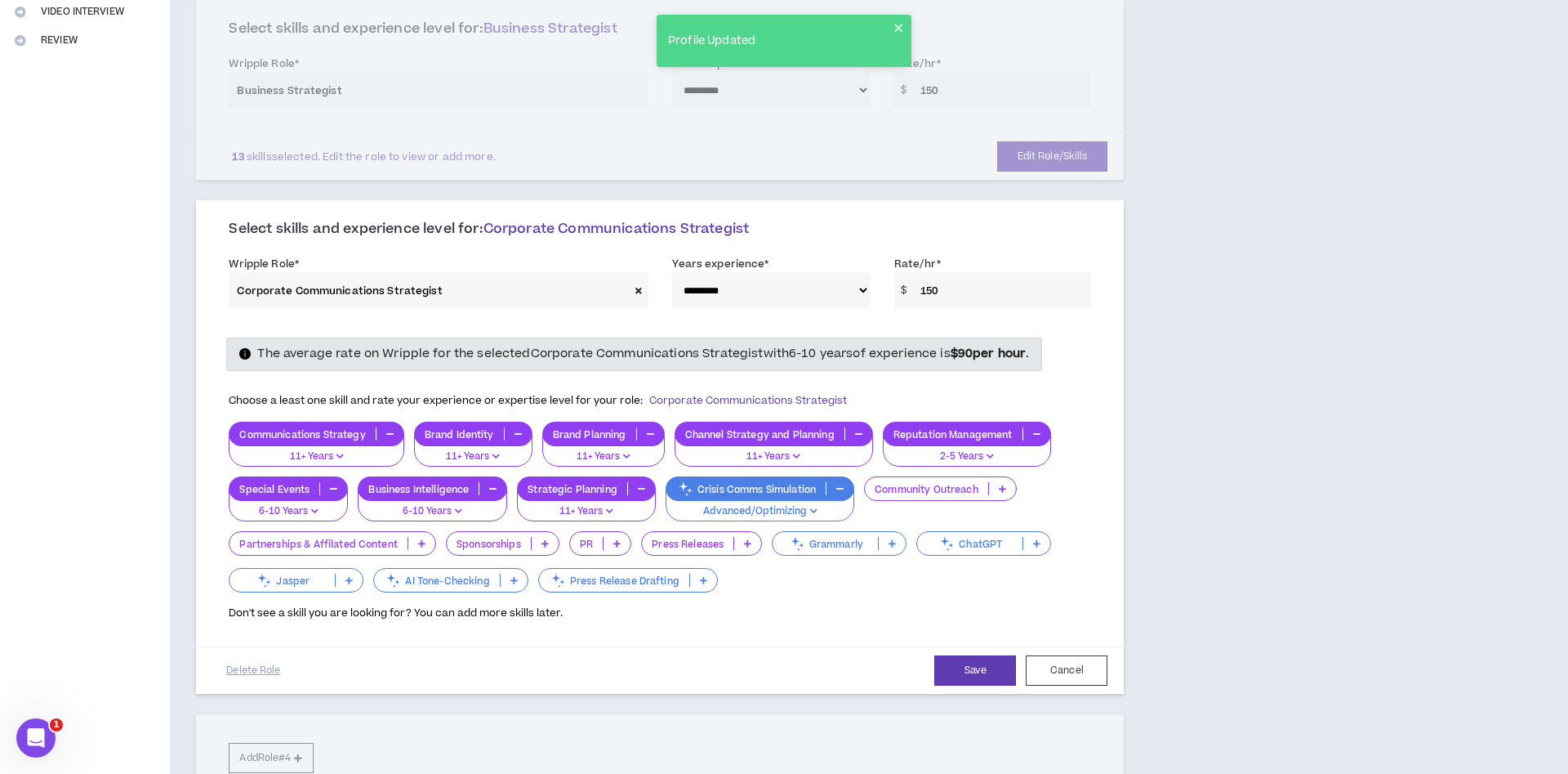
click at [672, 273] on select "**********" at bounding box center [770, 290] width 197 height 35
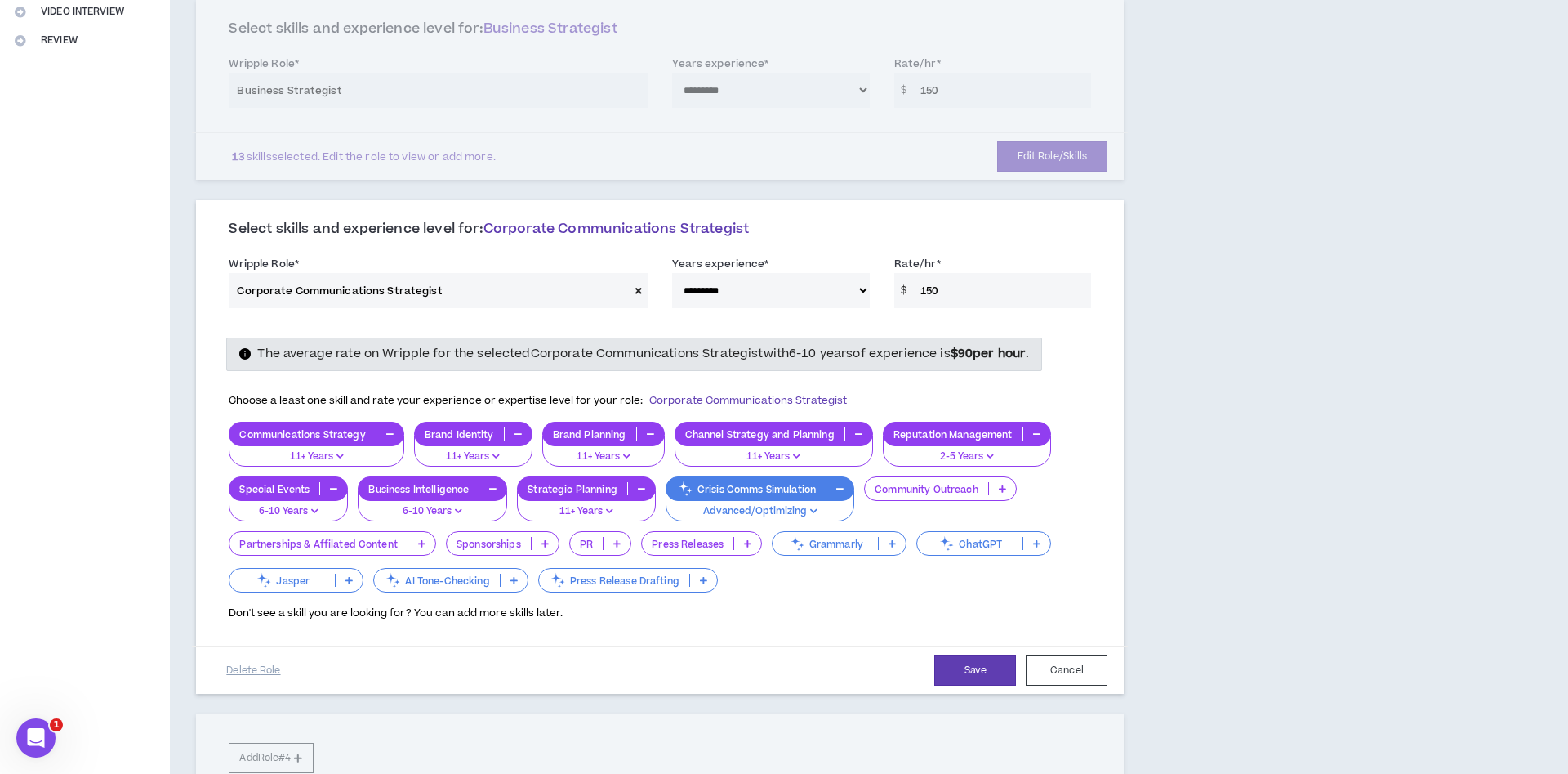
select select "***"
click option "*********" at bounding box center [0, 0] width 0 height 0
click at [998, 661] on button "Save" at bounding box center [975, 670] width 81 height 30
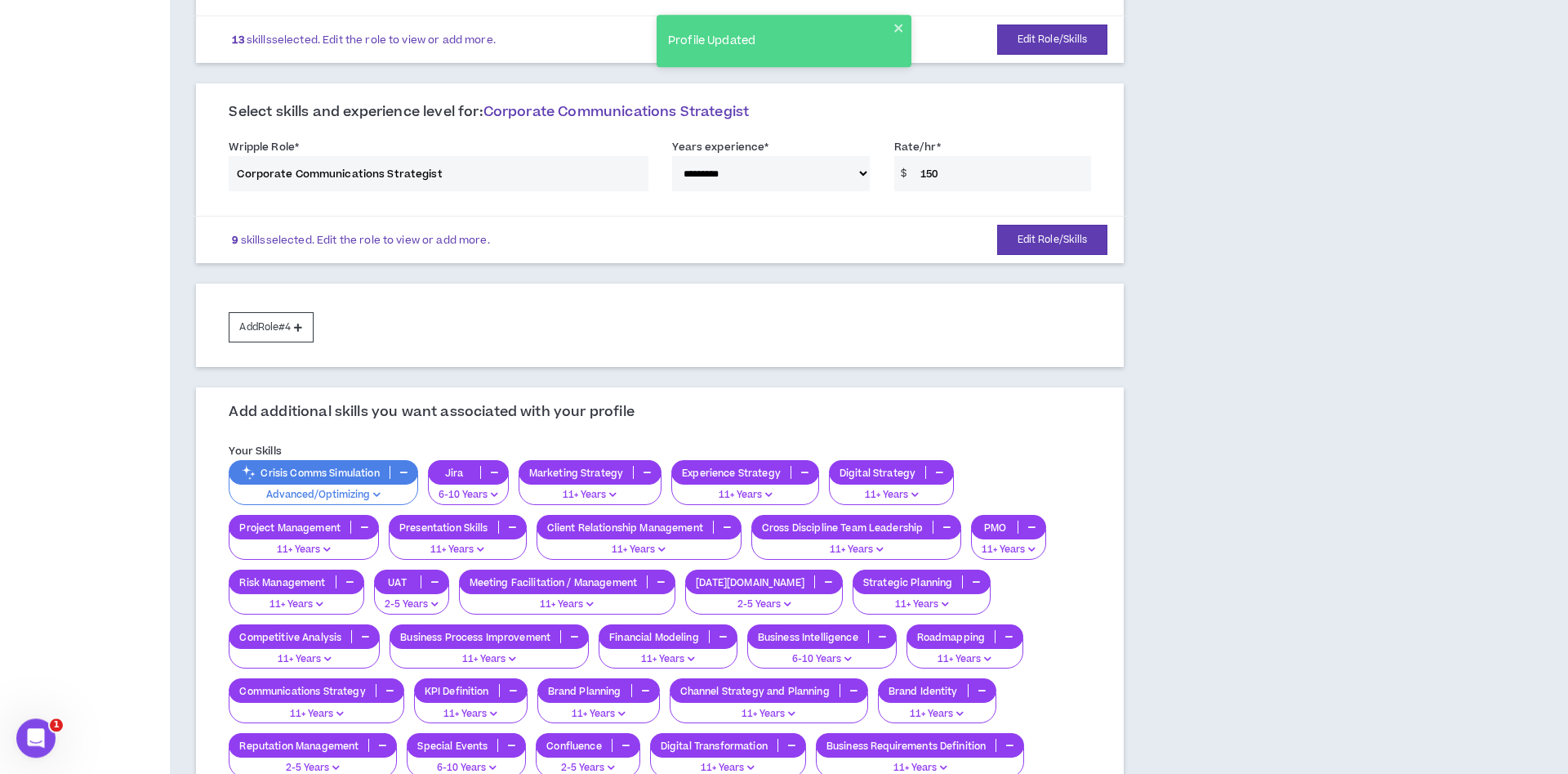
scroll to position [567, 0]
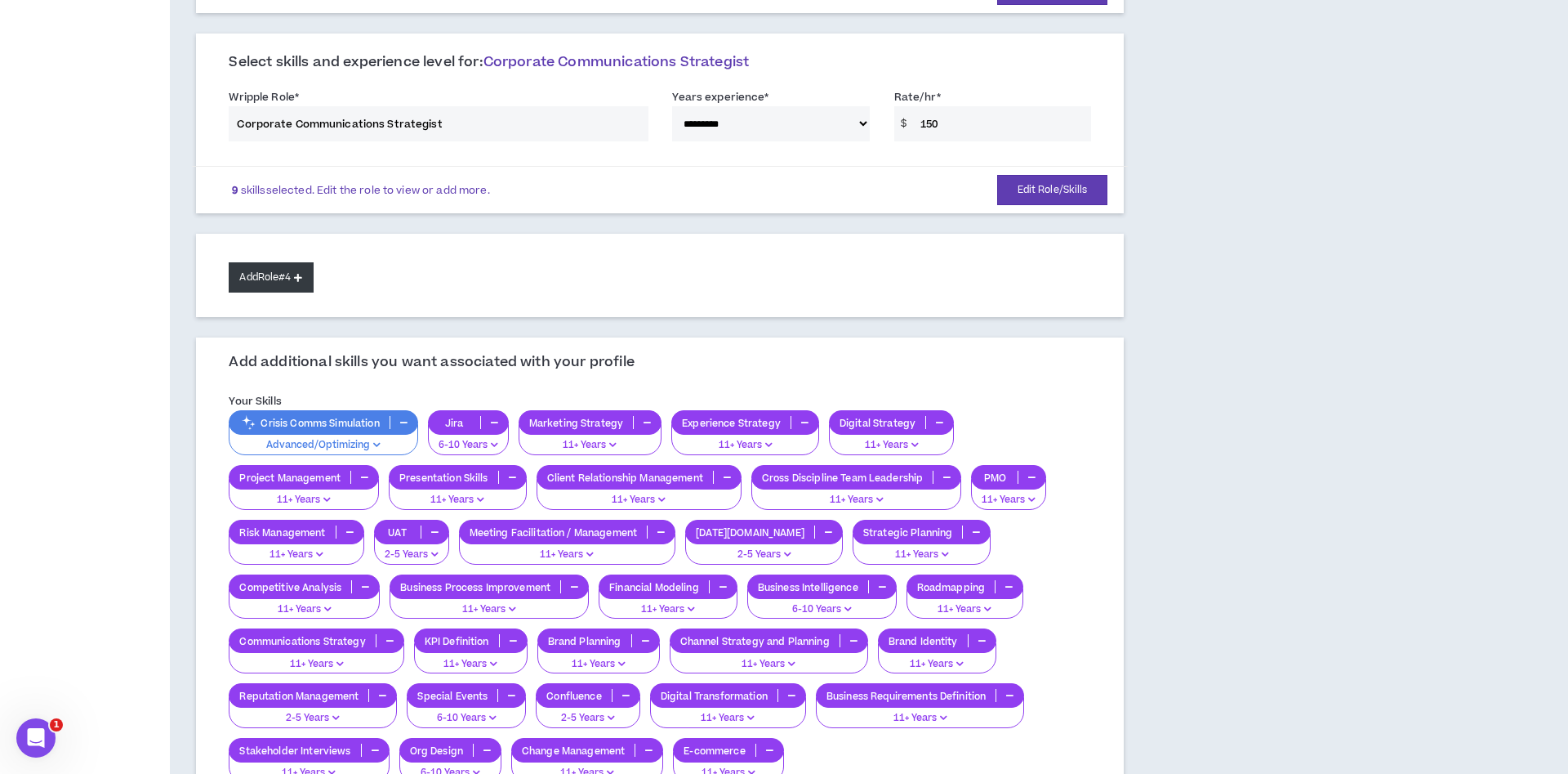
click at [267, 278] on button "Add Role #4" at bounding box center [271, 277] width 84 height 30
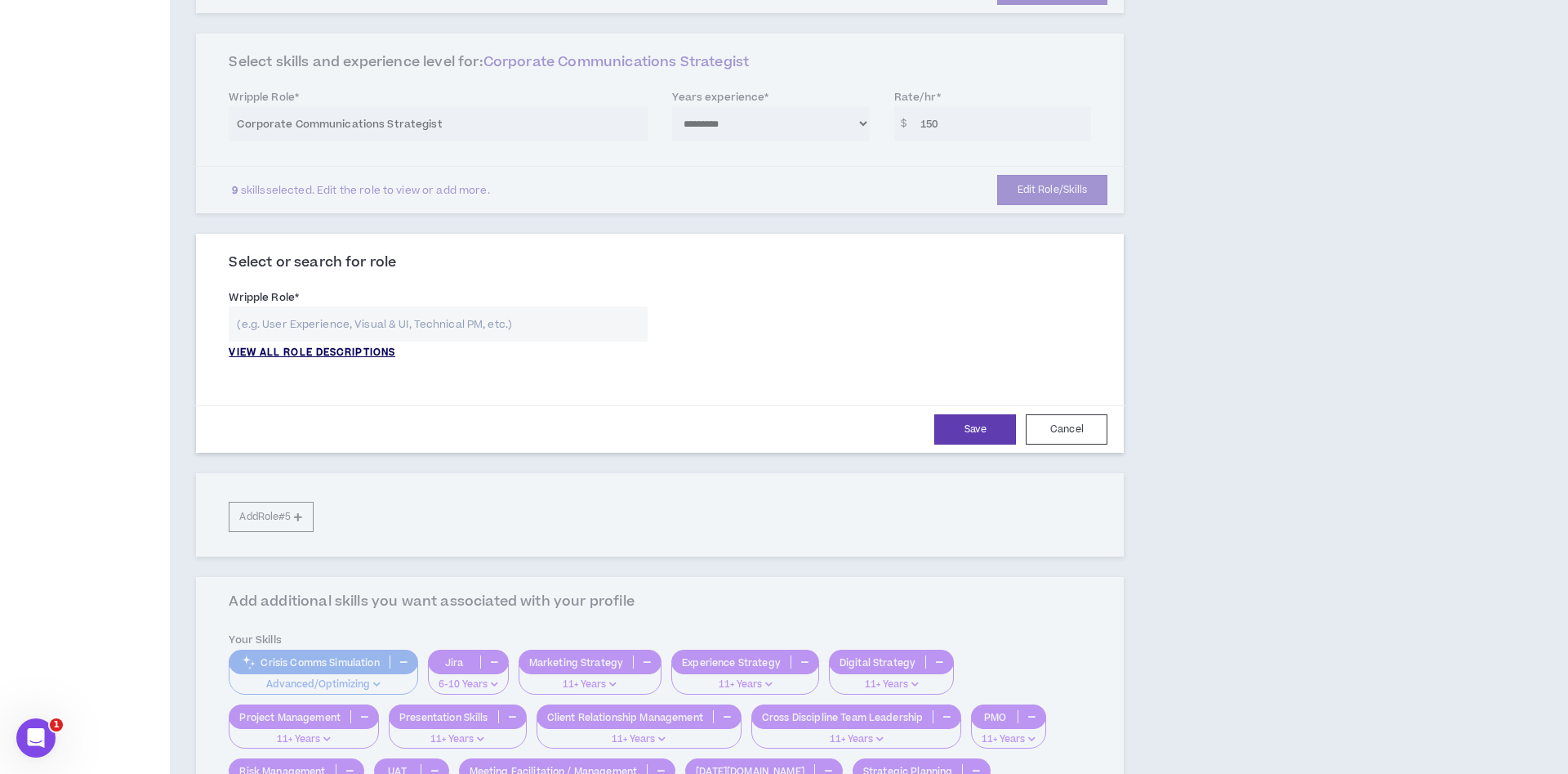
click at [330, 353] on p "VIEW ALL ROLE DESCRIPTIONS" at bounding box center [312, 352] width 167 height 15
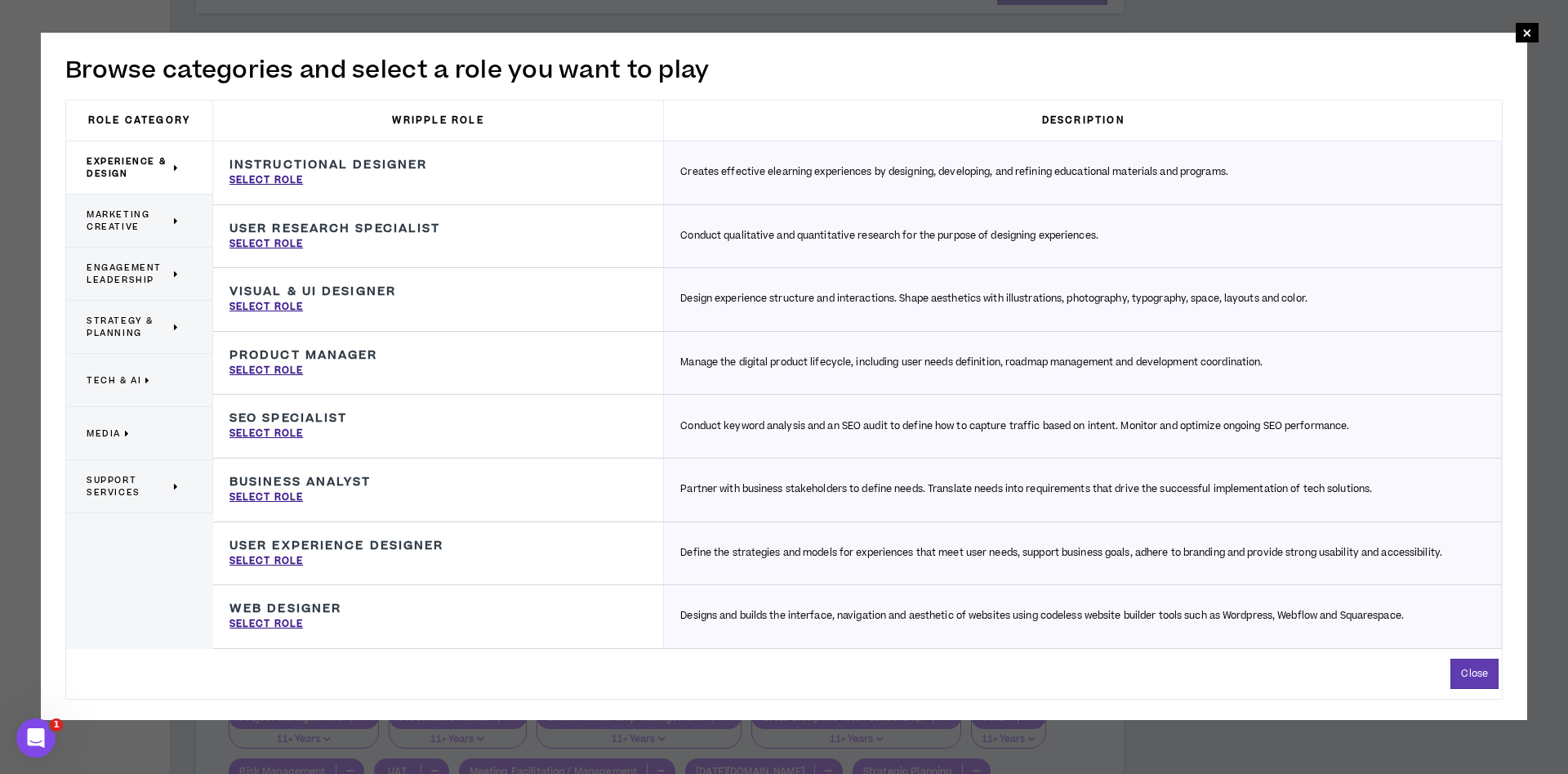
click at [127, 385] on span "Tech & AI" at bounding box center [114, 380] width 55 height 12
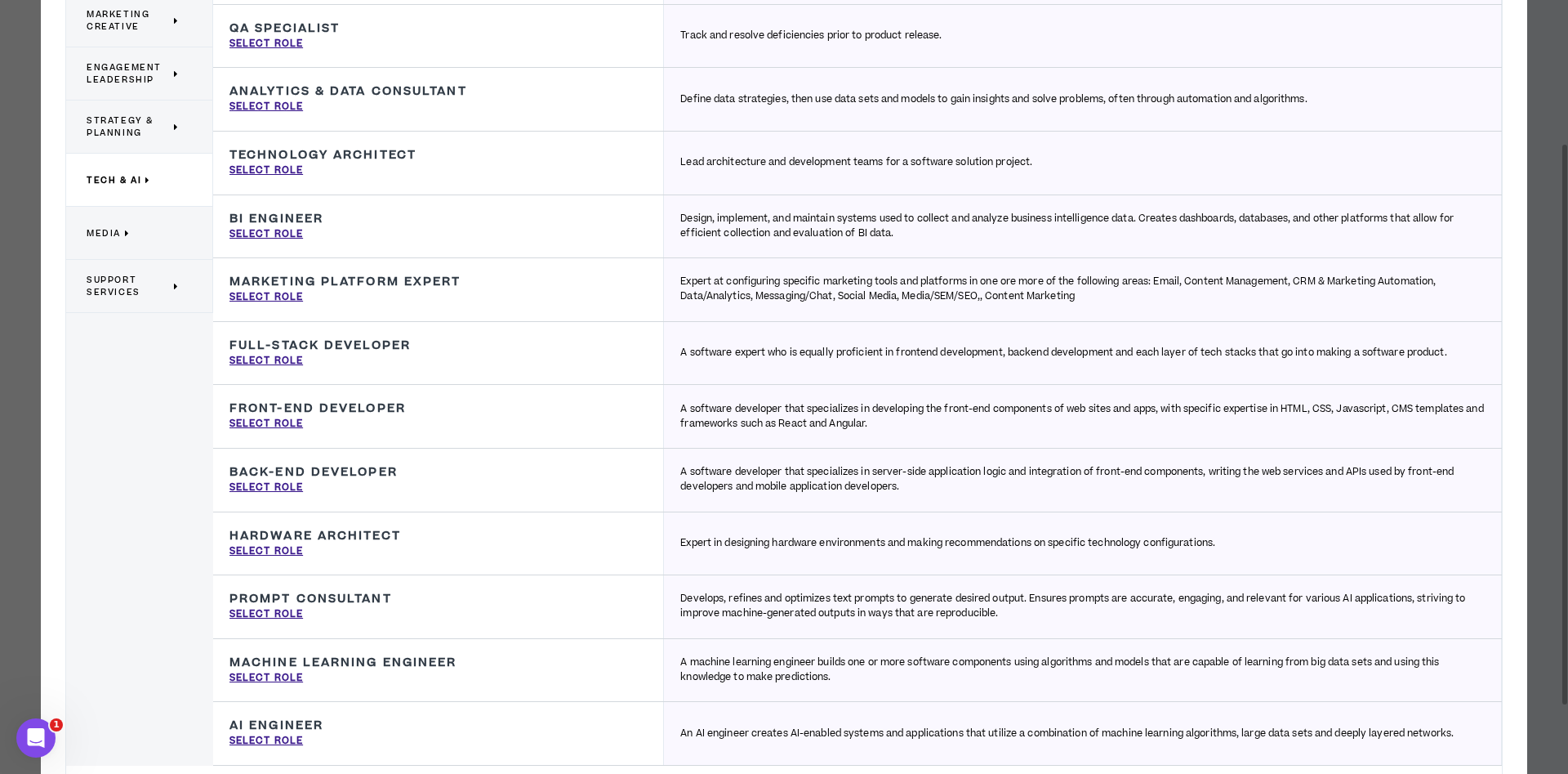
click at [129, 293] on span "Support Services" at bounding box center [127, 285] width 83 height 25
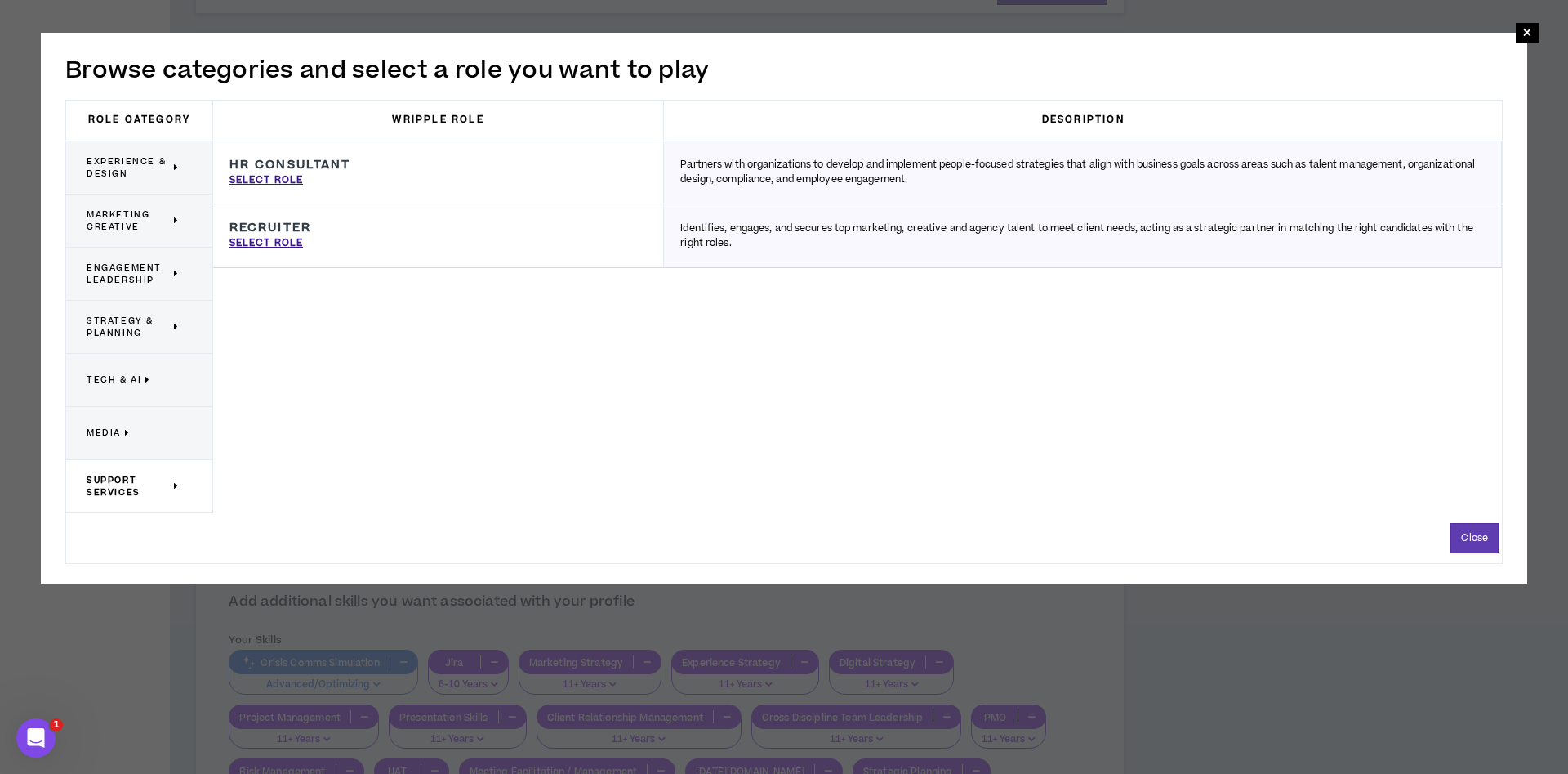
click at [126, 437] on icon at bounding box center [127, 433] width 6 height 12
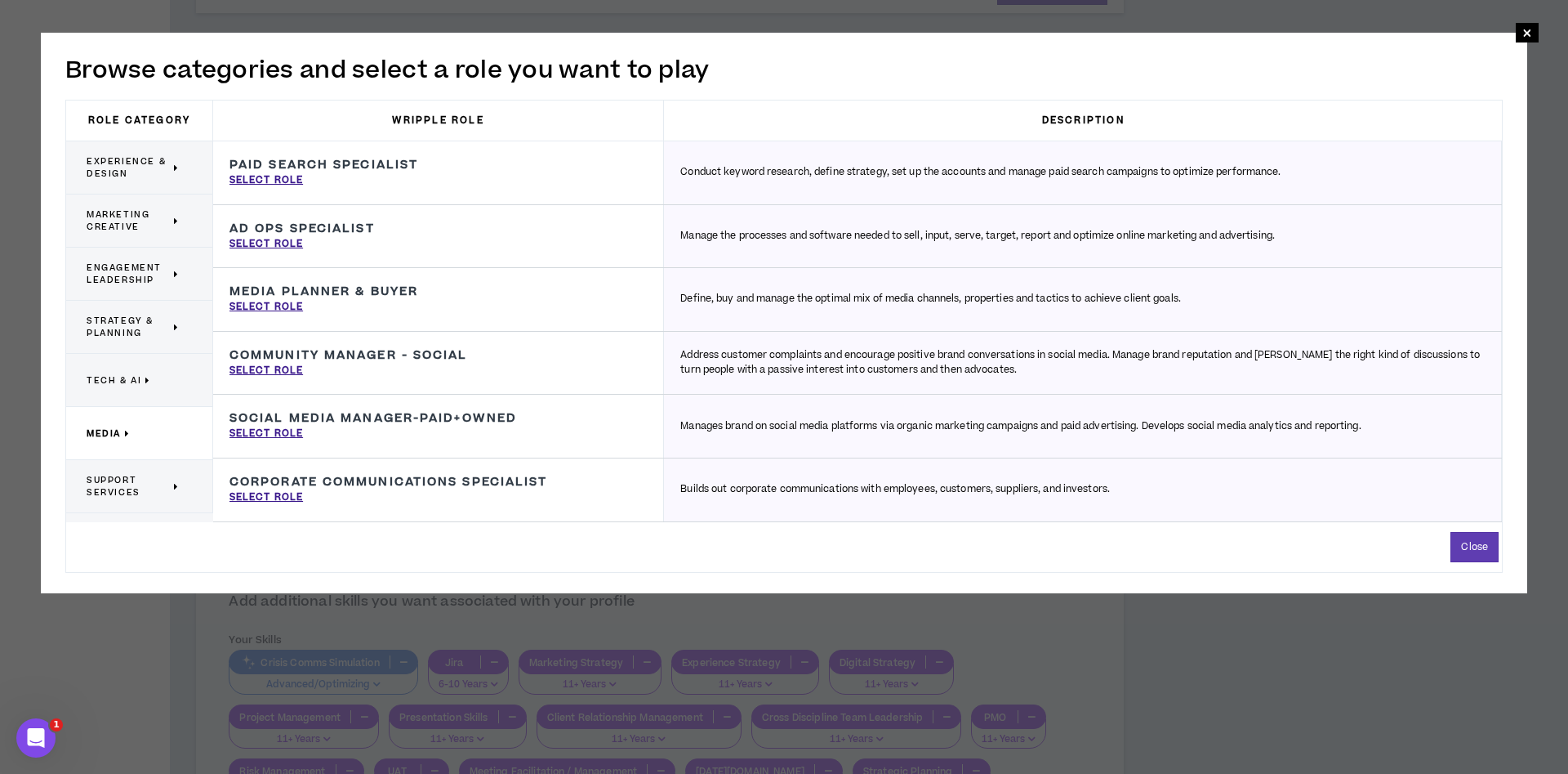
click at [119, 387] on p "Tech & AI" at bounding box center [132, 380] width 93 height 36
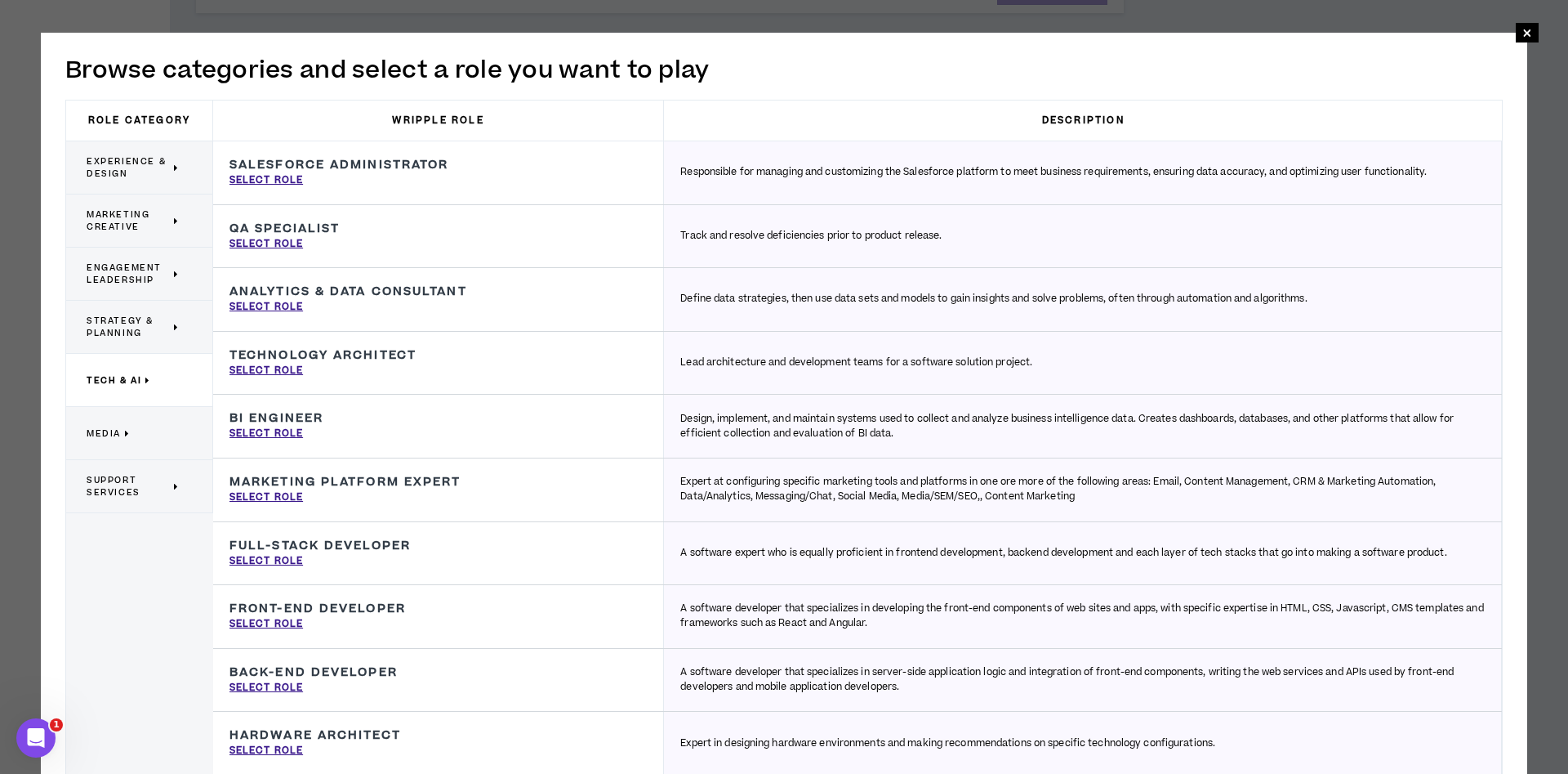
click at [124, 333] on span "Strategy & Planning" at bounding box center [127, 327] width 83 height 25
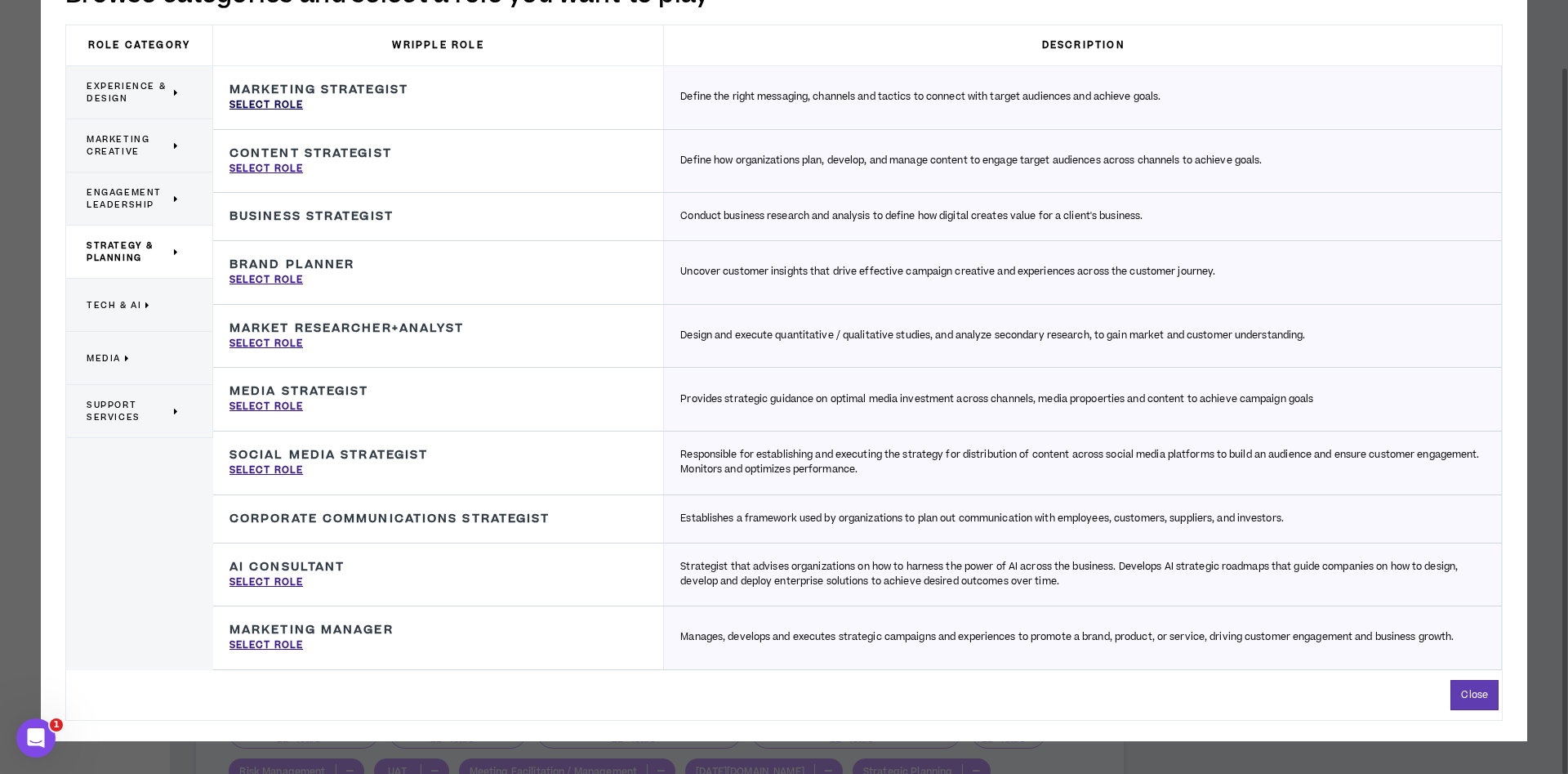
click at [285, 101] on p "Select Role" at bounding box center [266, 105] width 74 height 15
type input "Marketing Strategist"
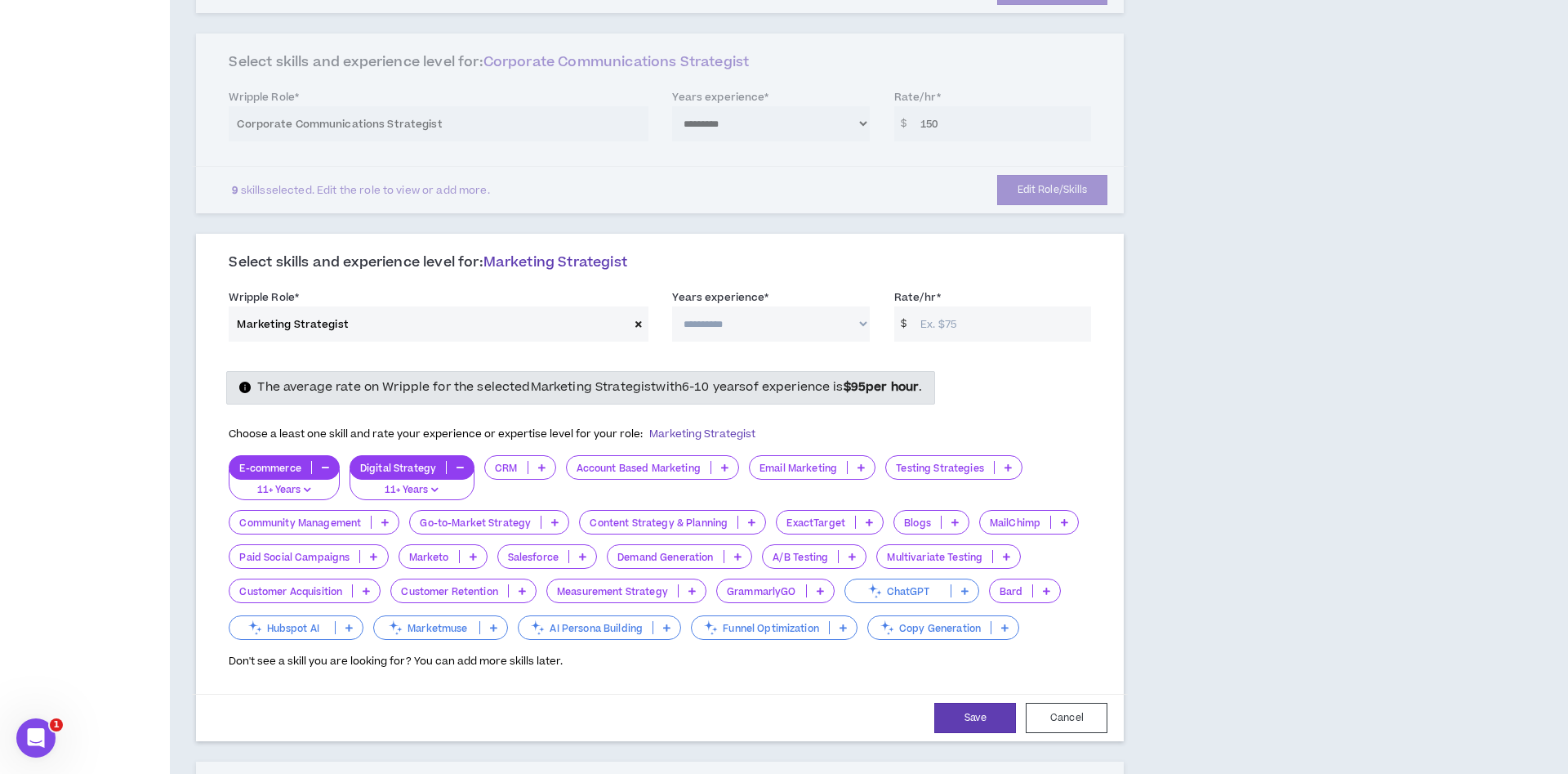
click at [672, 306] on select "**********" at bounding box center [770, 324] width 197 height 35
select select "***"
click option "*********" at bounding box center [0, 0] width 0 height 0
click at [977, 313] on input "Rate/hr *" at bounding box center [1001, 324] width 178 height 35
type input "150"
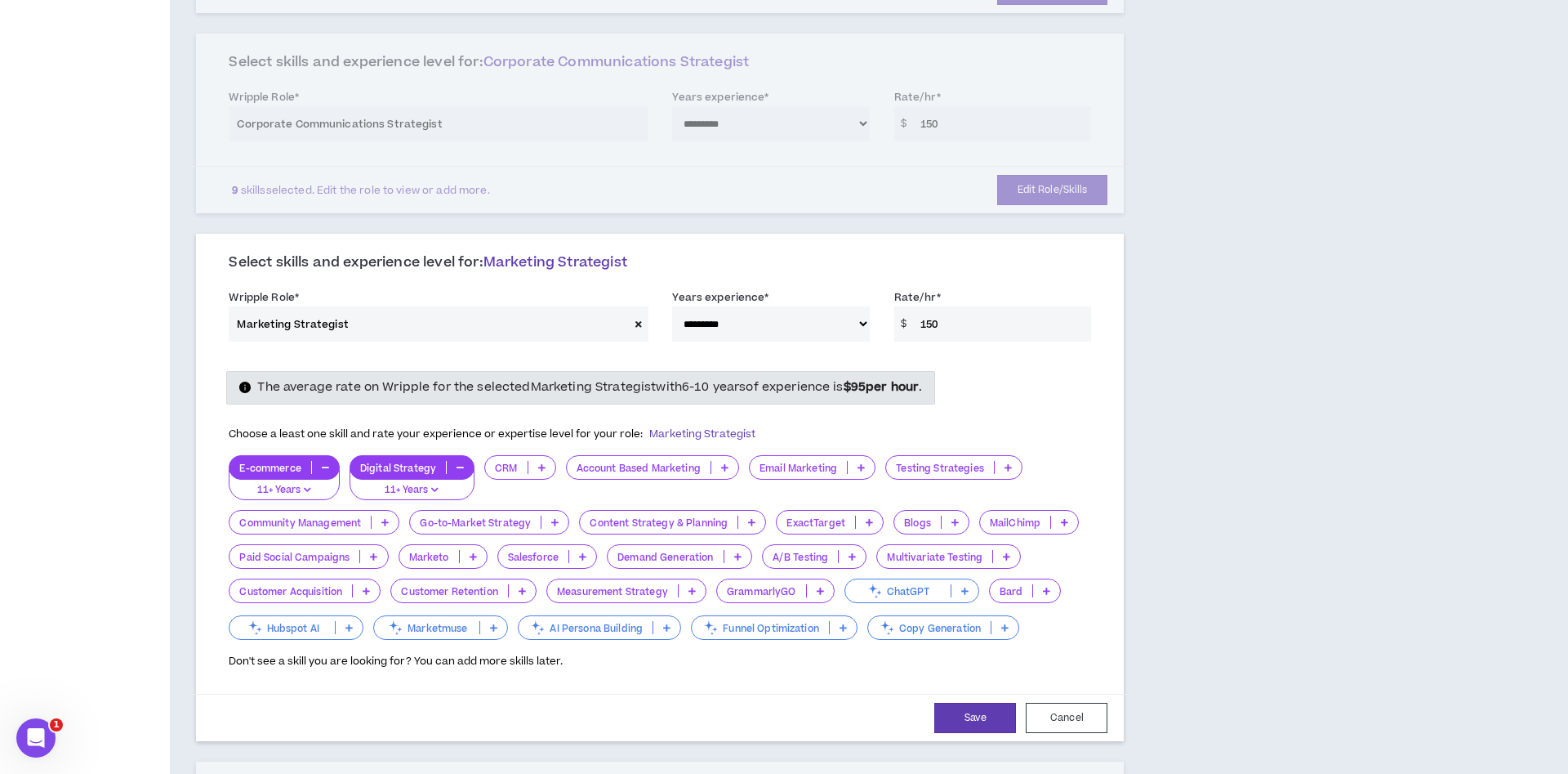
click at [532, 473] on p at bounding box center [541, 467] width 26 height 13
click at [527, 569] on span "11+ Years" at bounding box center [520, 574] width 51 height 18
click at [558, 521] on icon at bounding box center [554, 522] width 7 height 8
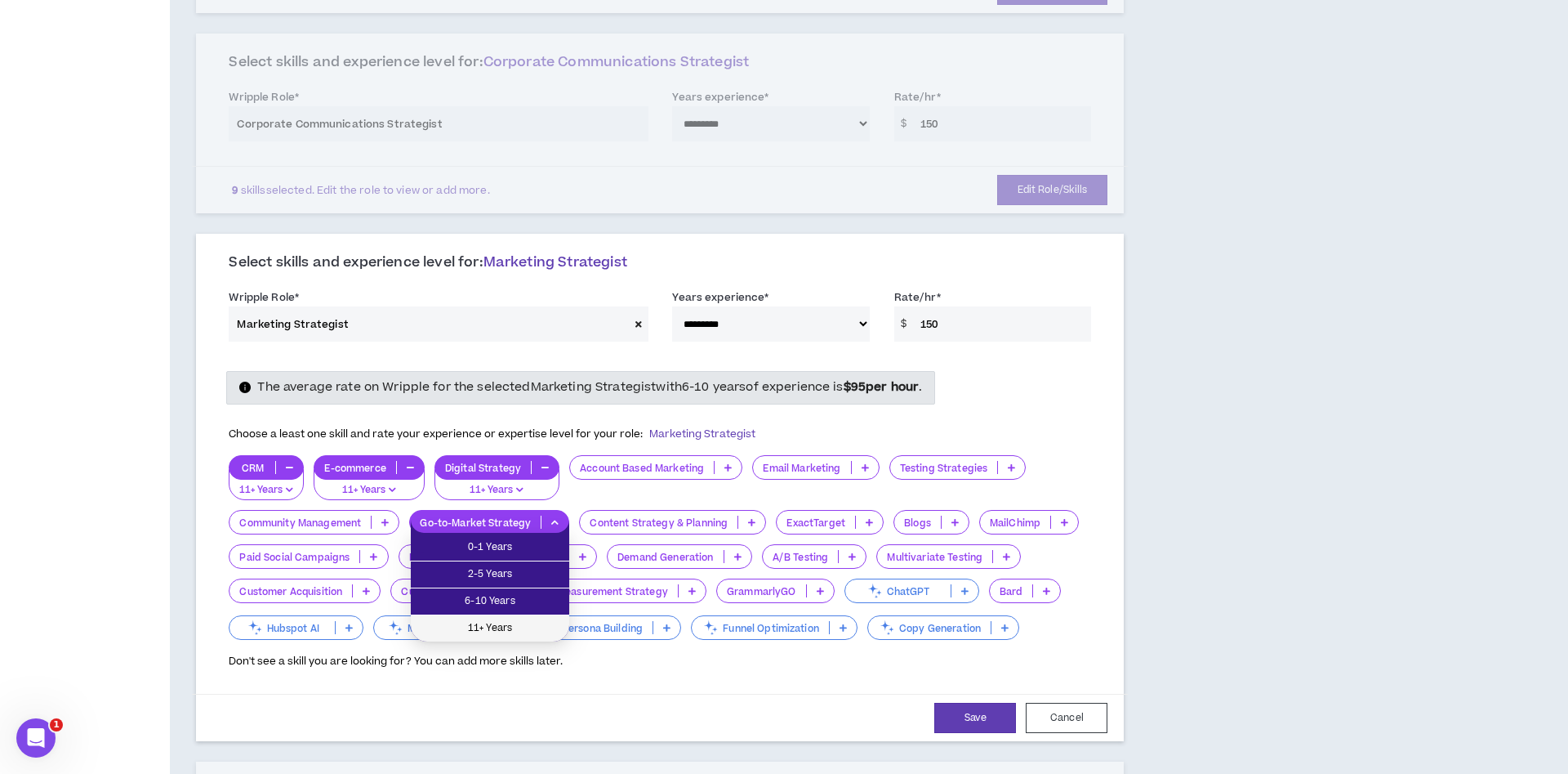
click at [525, 628] on span "11+ Years" at bounding box center [490, 628] width 139 height 18
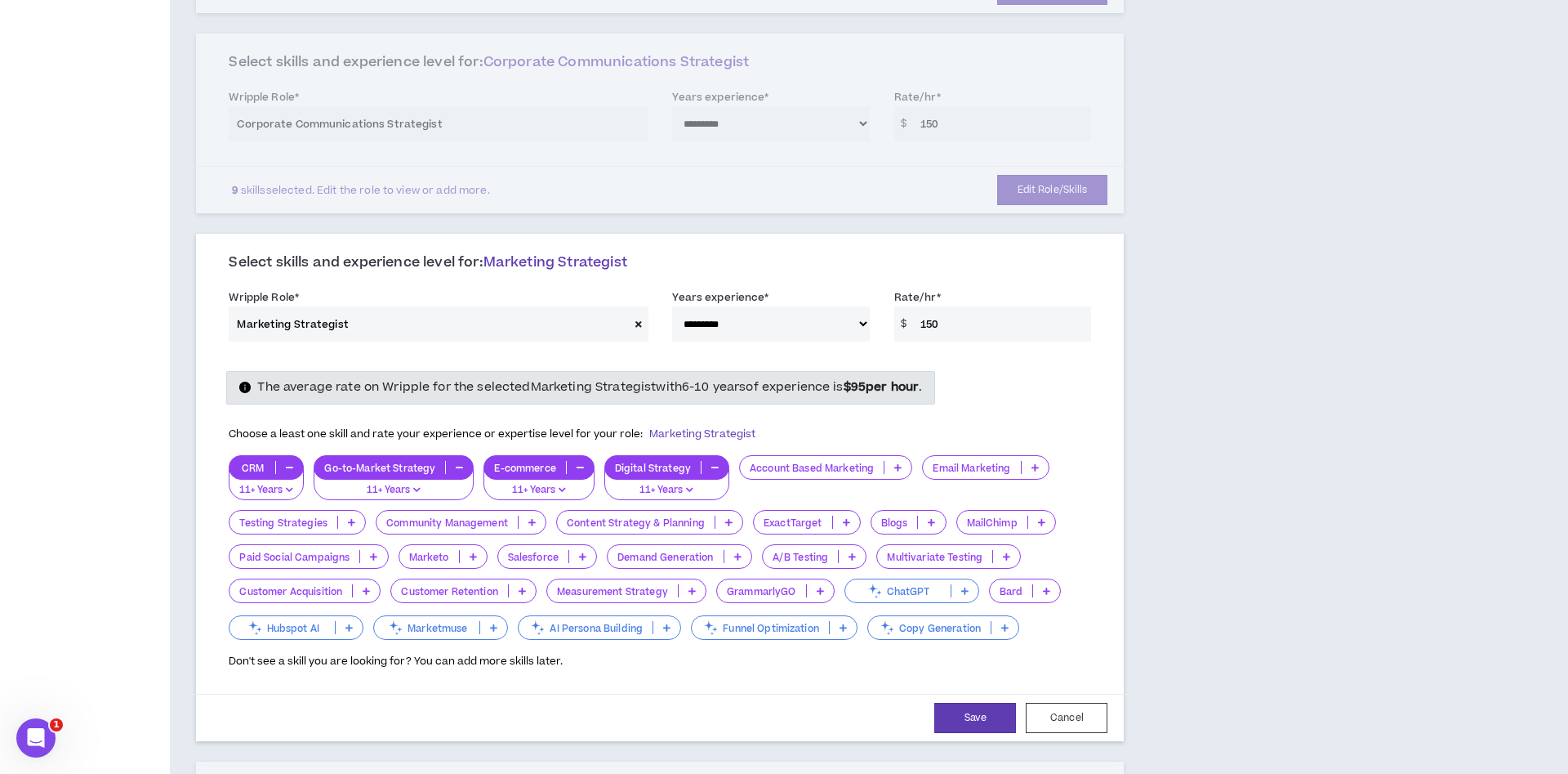
click at [695, 592] on icon at bounding box center [691, 591] width 7 height 8
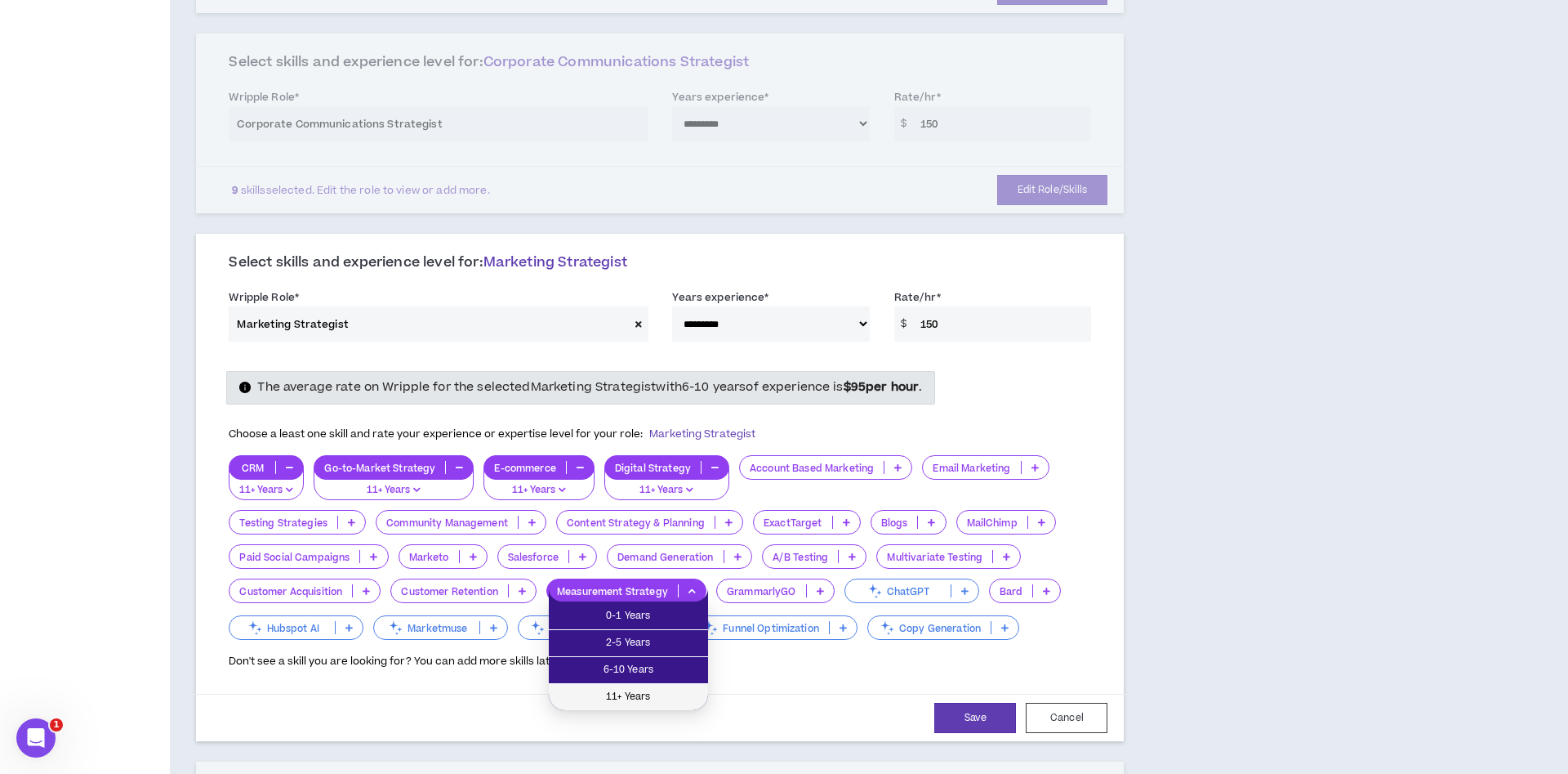
click at [645, 694] on span "11+ Years" at bounding box center [629, 697] width 139 height 18
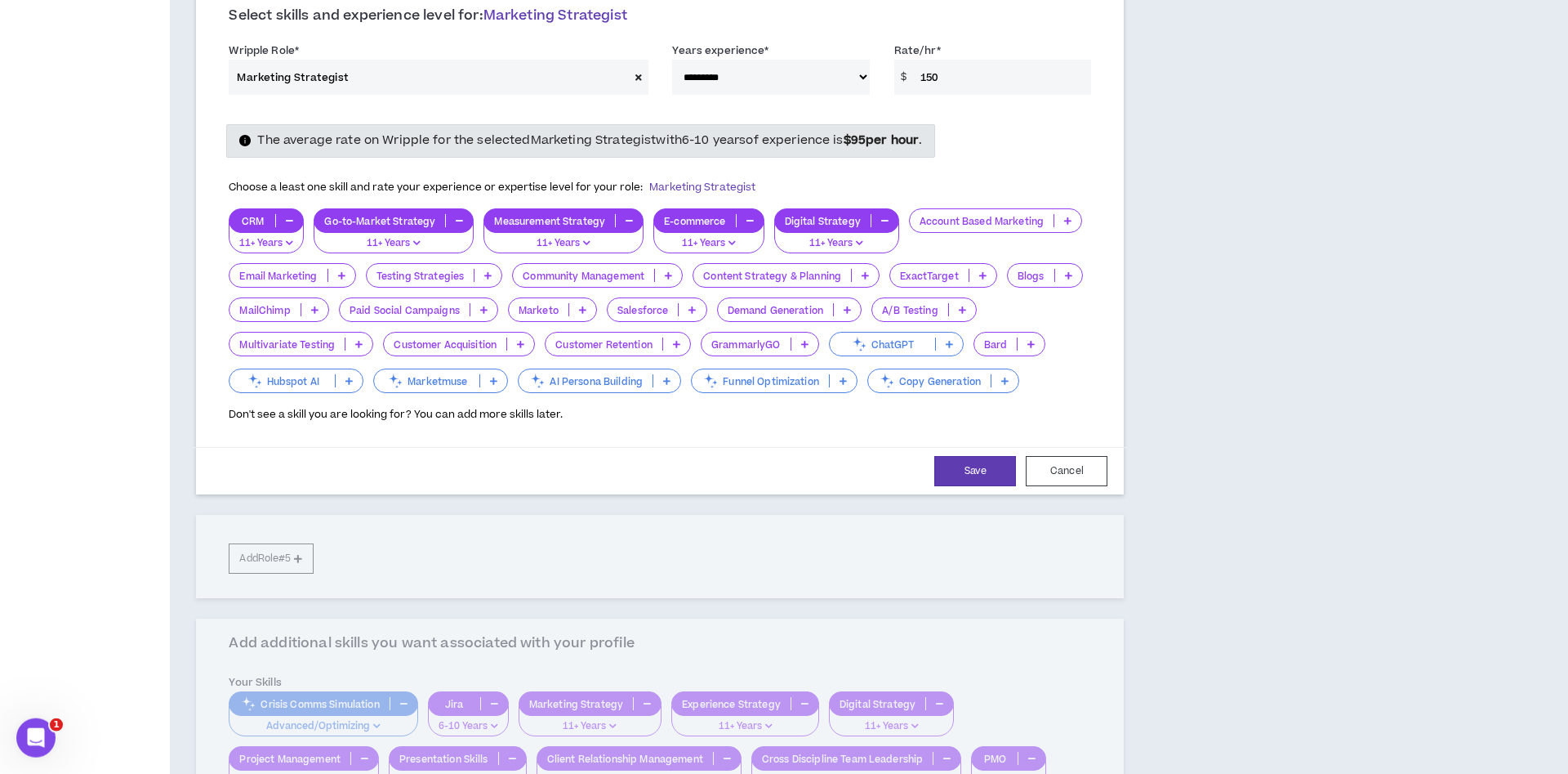
scroll to position [817, 0]
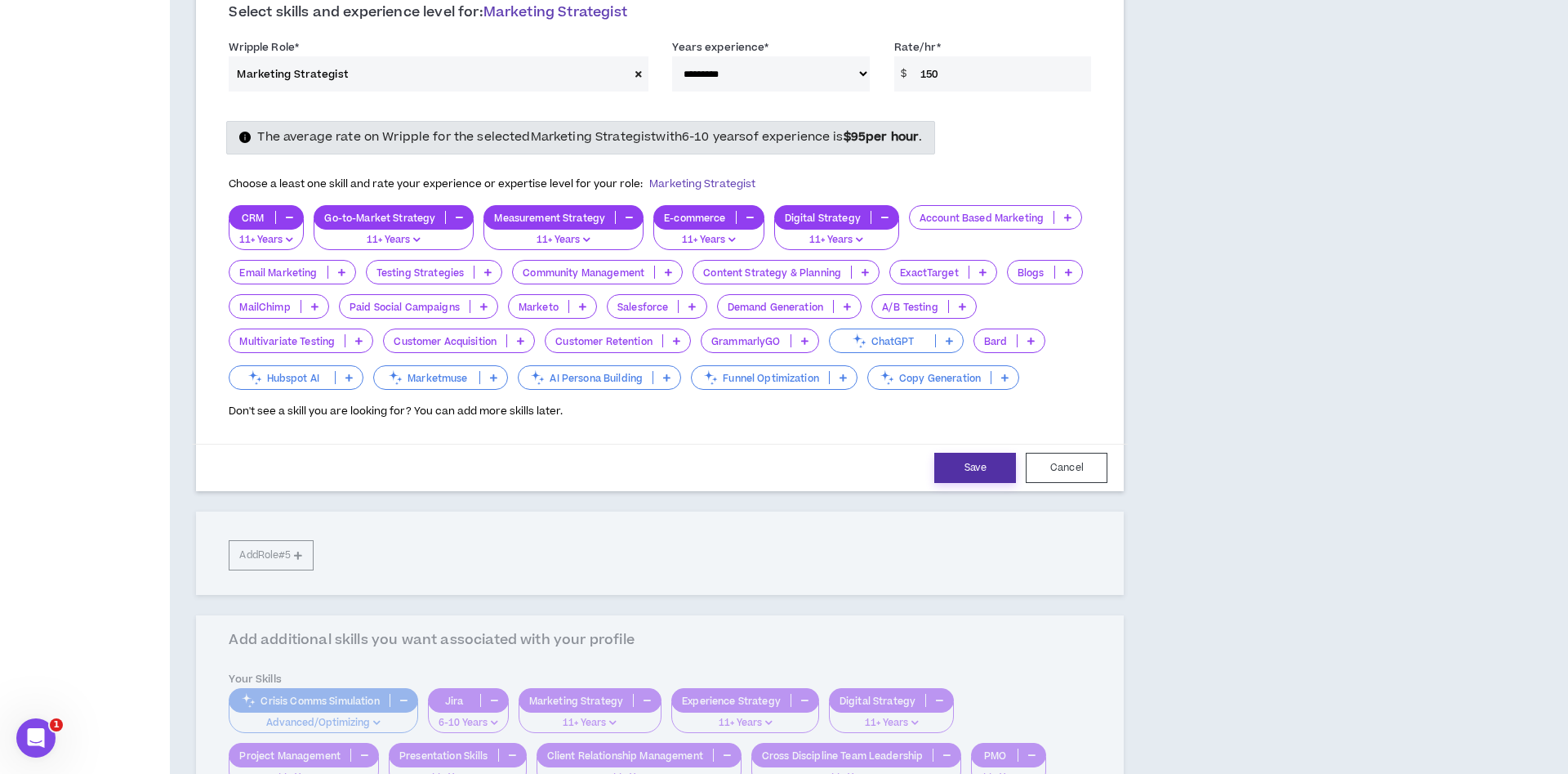
click at [974, 466] on button "Save" at bounding box center [975, 467] width 81 height 30
select select "***"
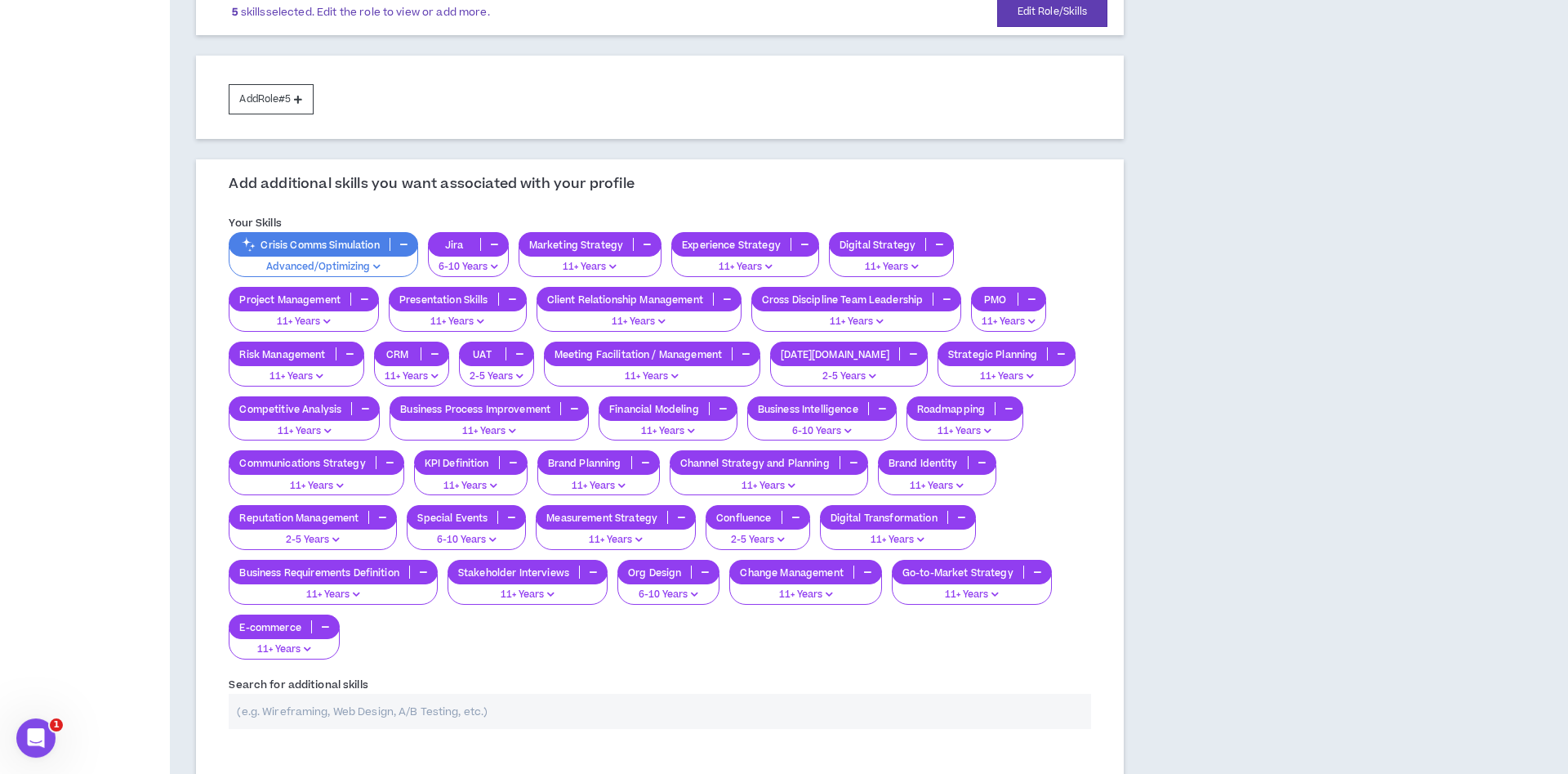
scroll to position [1107, 0]
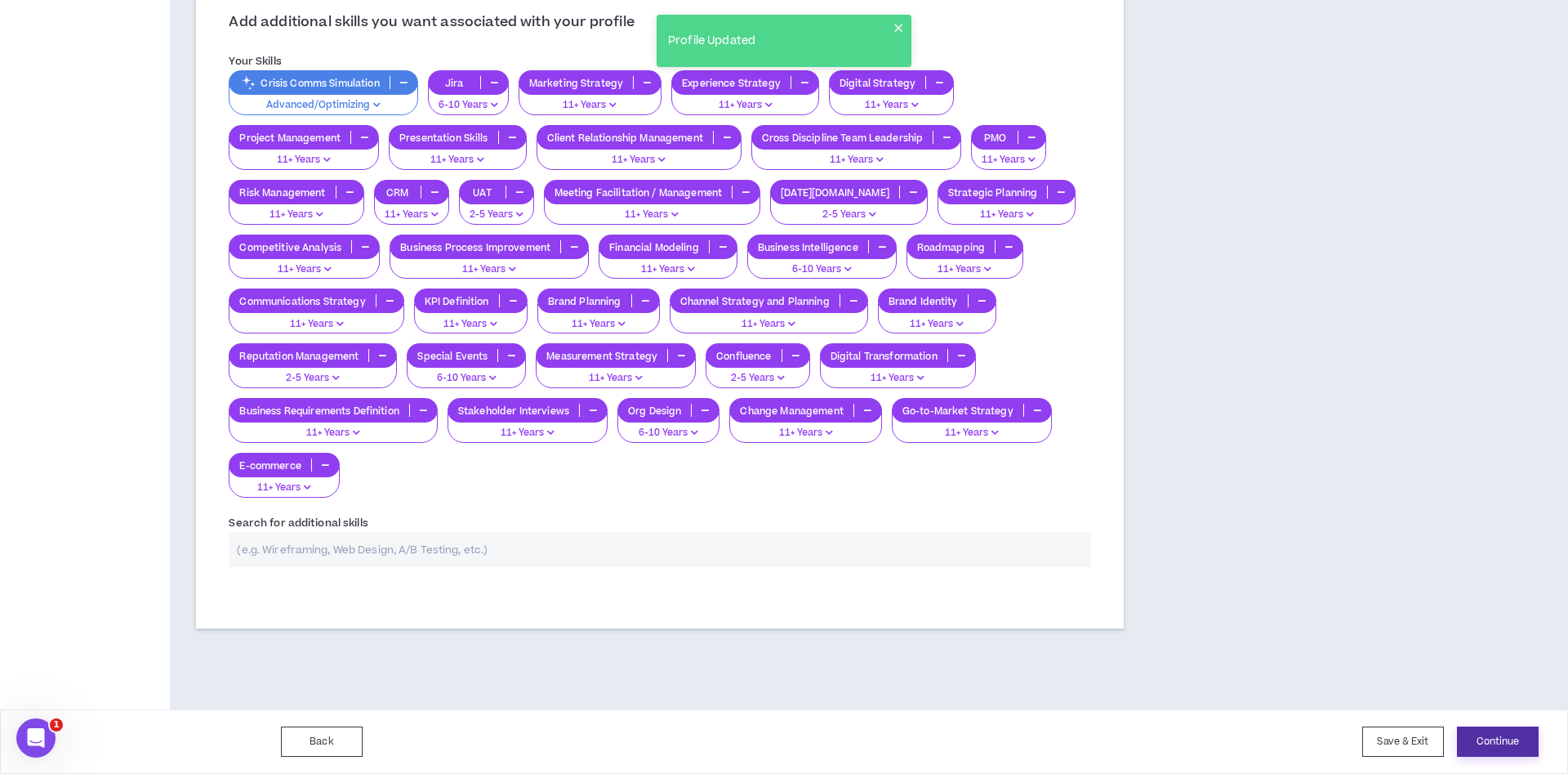
click at [1527, 741] on button "Continue" at bounding box center [1496, 741] width 81 height 30
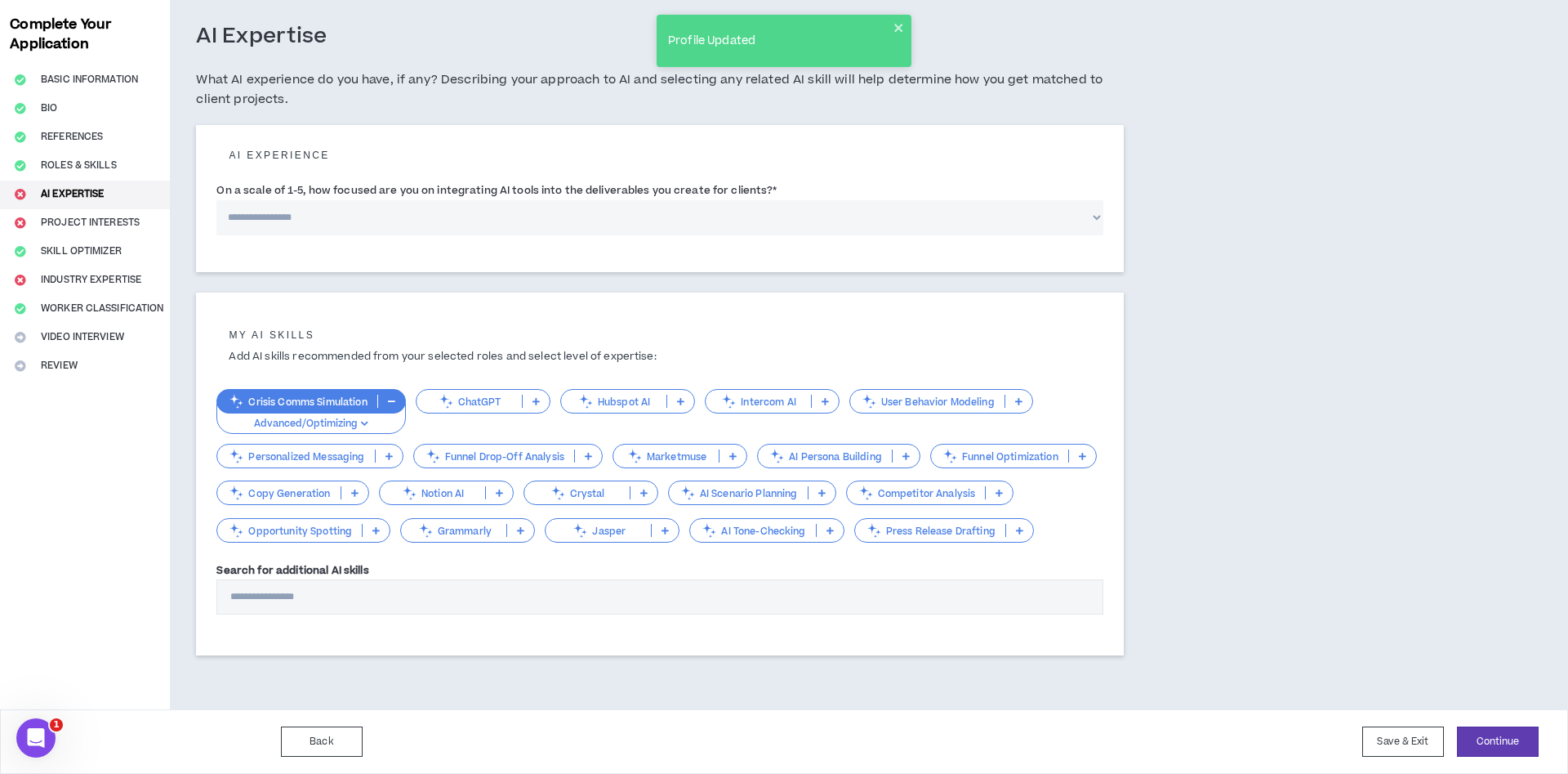
scroll to position [74, 0]
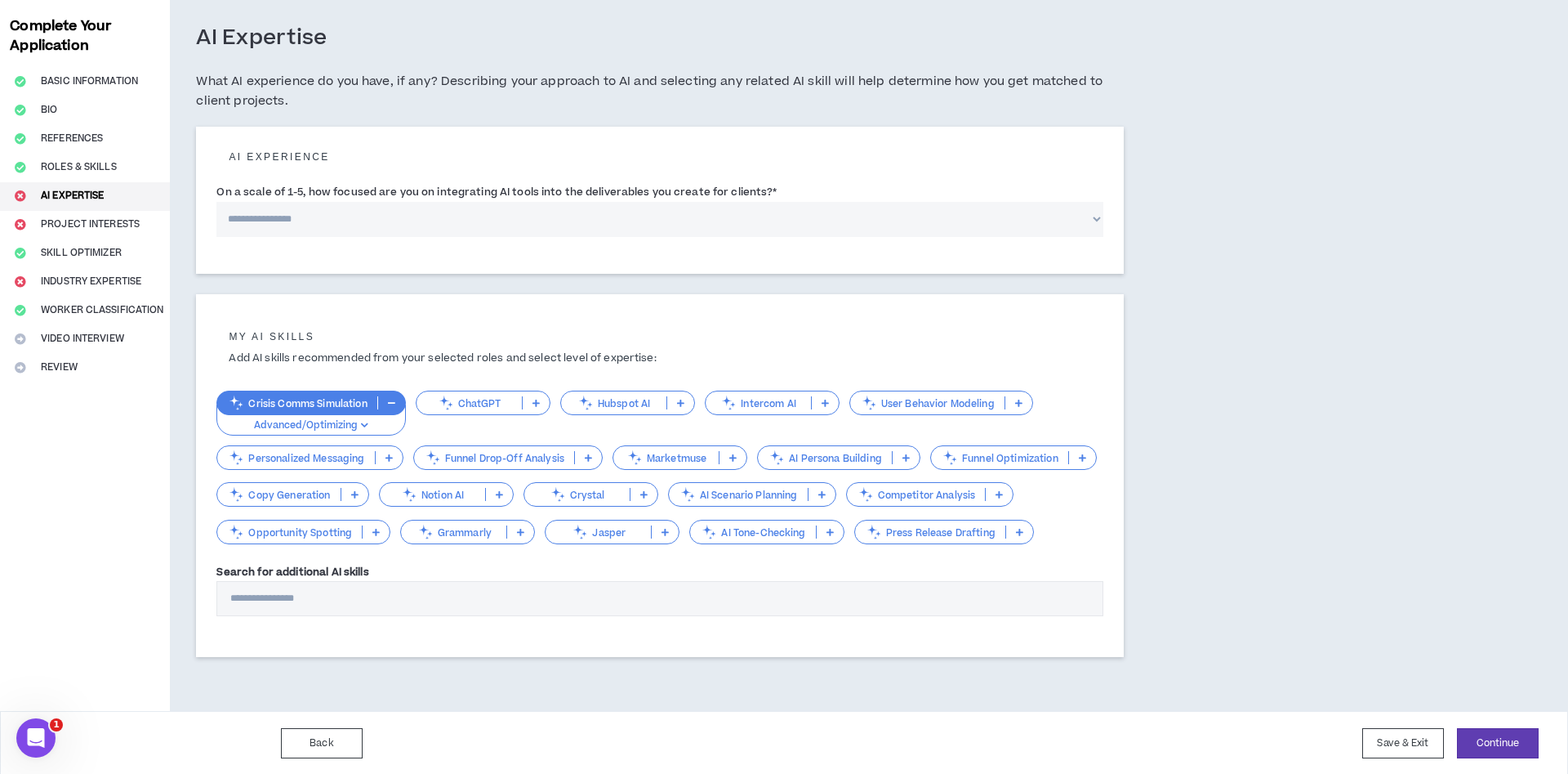
click at [217, 202] on select "**********" at bounding box center [660, 220] width 886 height 35
click at [423, 212] on select "**********" at bounding box center [660, 220] width 886 height 35
click at [1504, 749] on button "Continue" at bounding box center [1496, 743] width 81 height 30
click at [217, 202] on select "**********" at bounding box center [660, 220] width 886 height 35
select select "*"
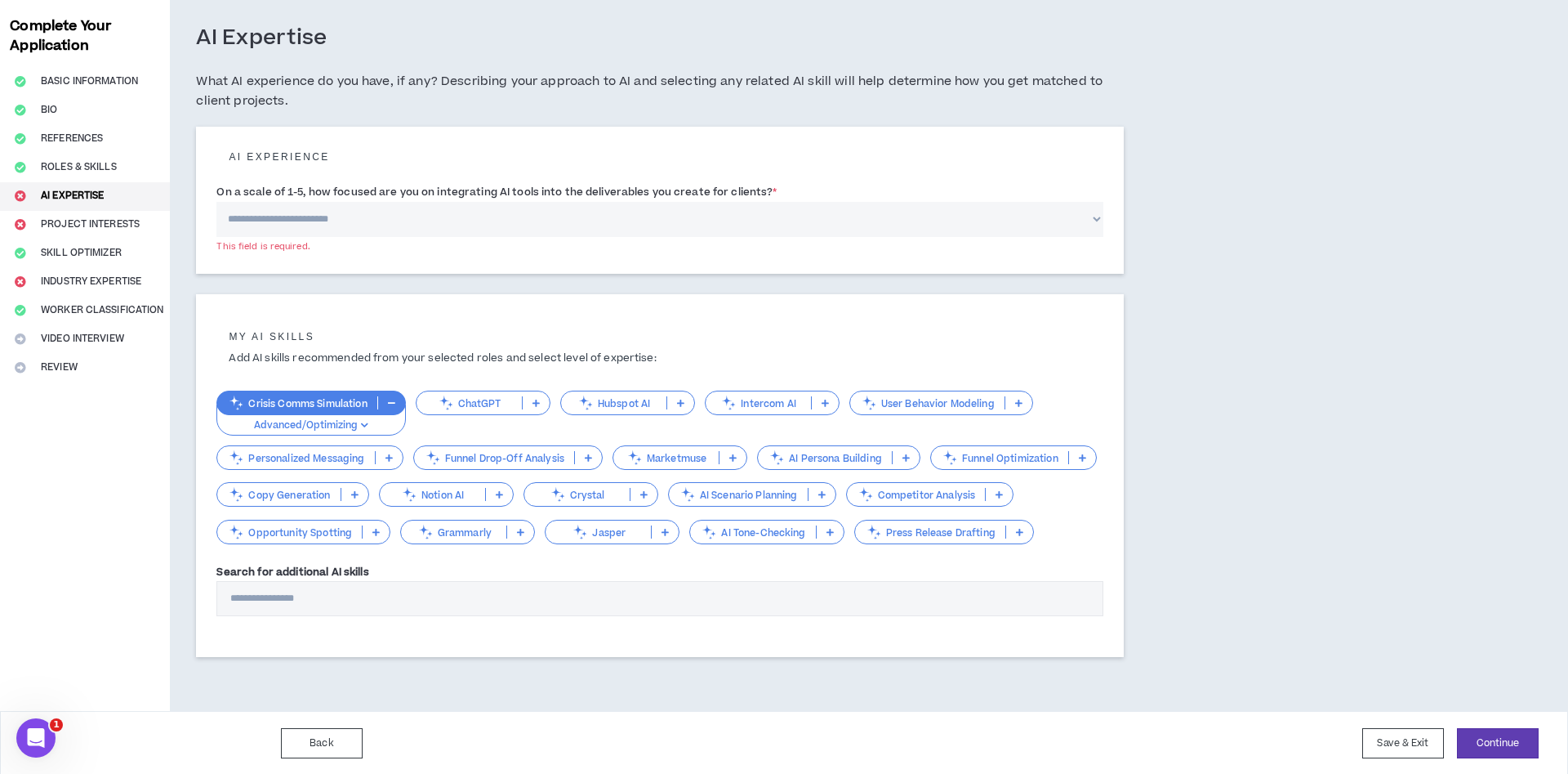
click option "**********" at bounding box center [0, 0] width 0 height 0
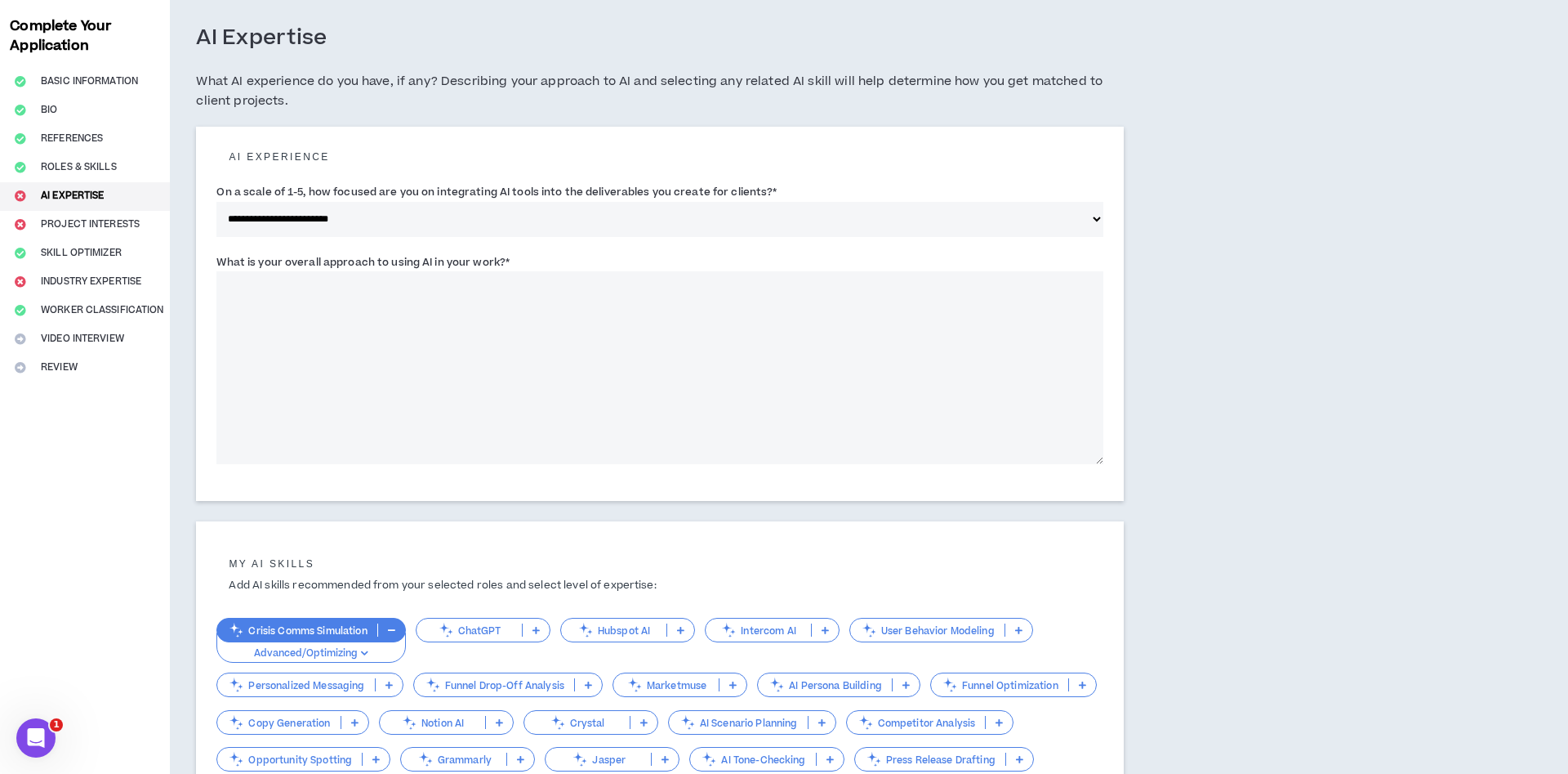
click at [558, 322] on textarea "What is your overall approach to using AI in your work? *" at bounding box center [660, 367] width 886 height 193
type textarea "*"
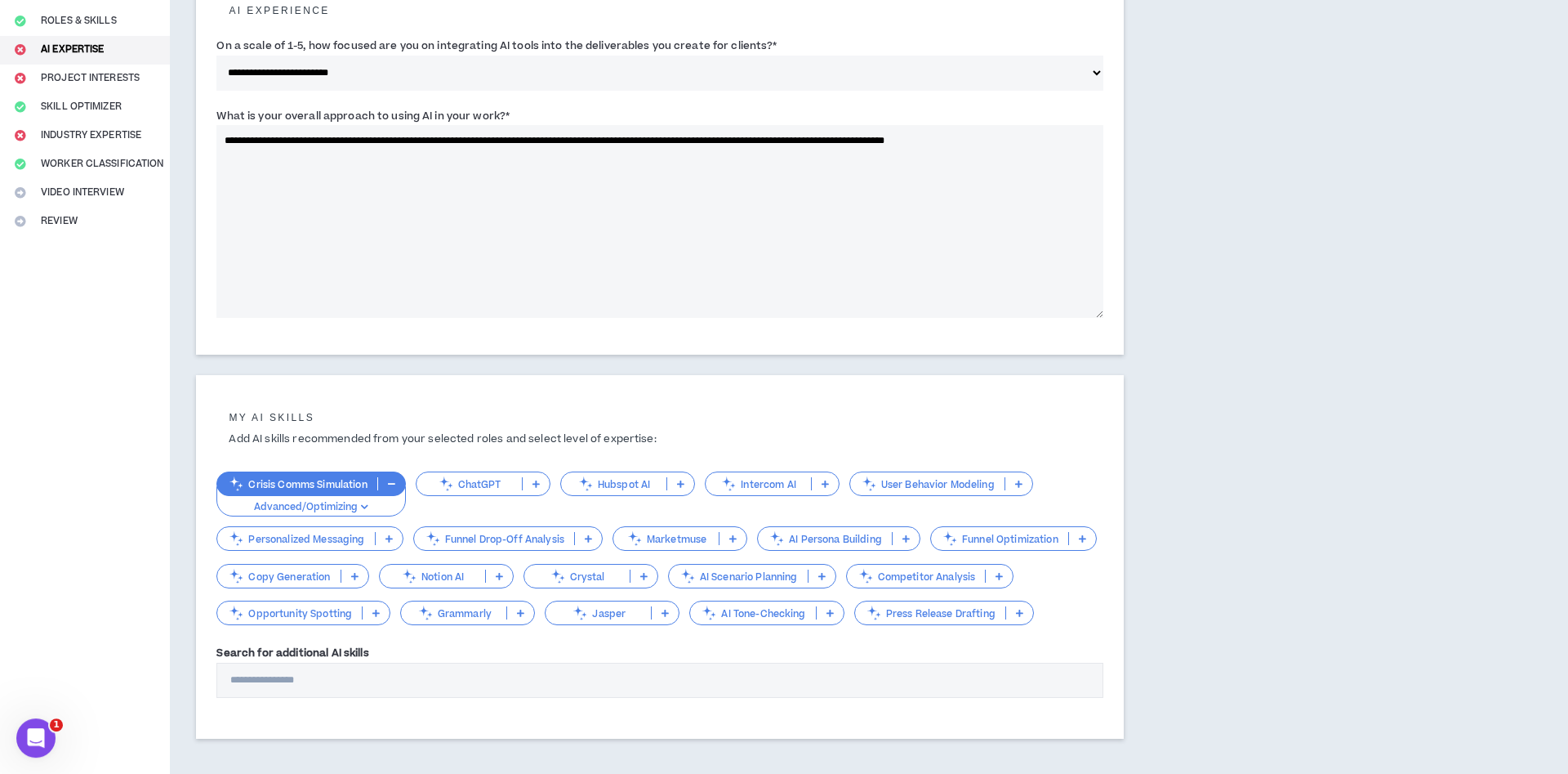
scroll to position [301, 0]
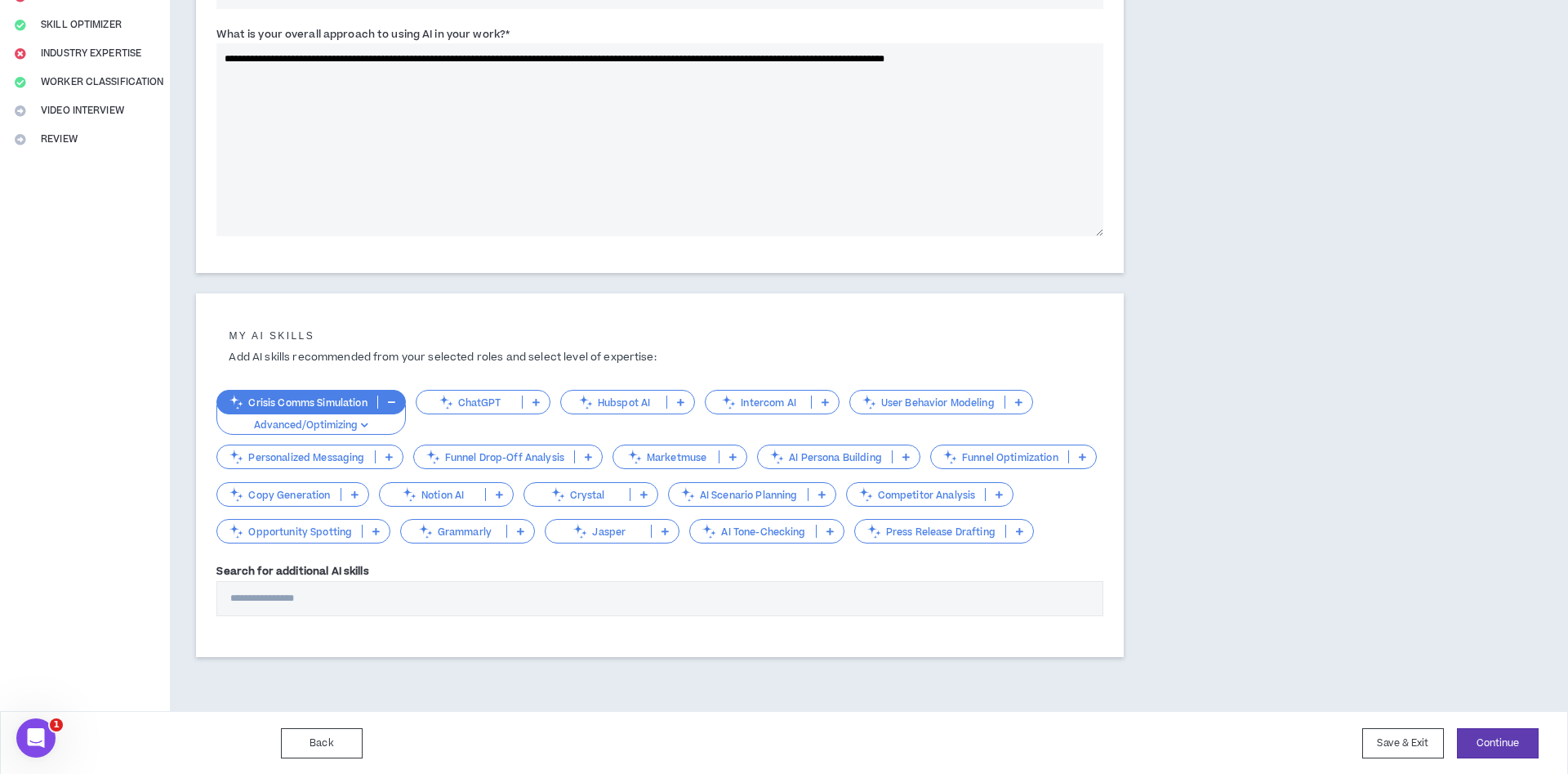
type textarea "**********"
click at [1019, 535] on p at bounding box center [1019, 531] width 26 height 13
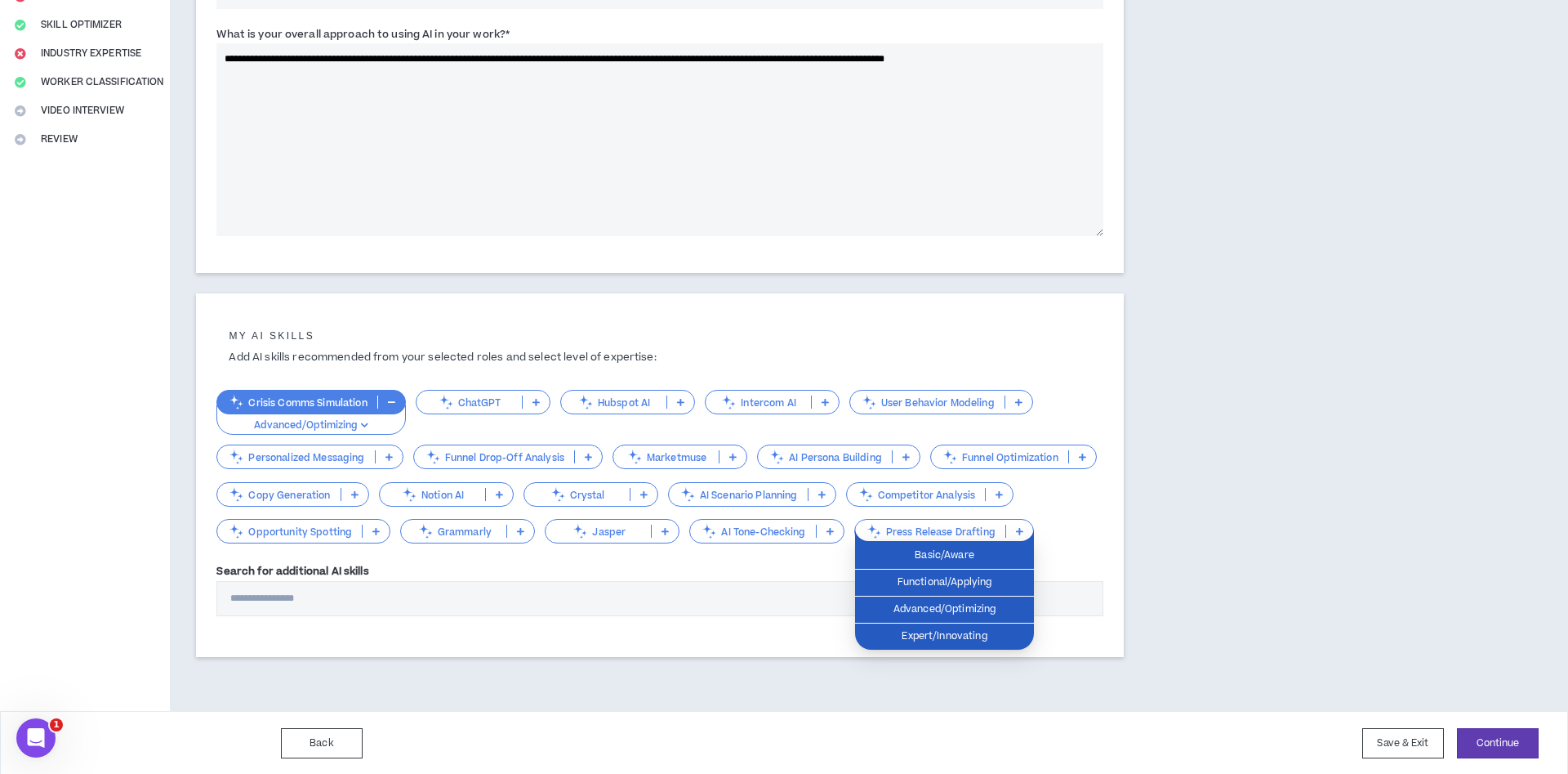
click at [739, 550] on div "My AI skills Add AI skills recommended from your selected roles and select leve…" at bounding box center [660, 471] width 886 height 323
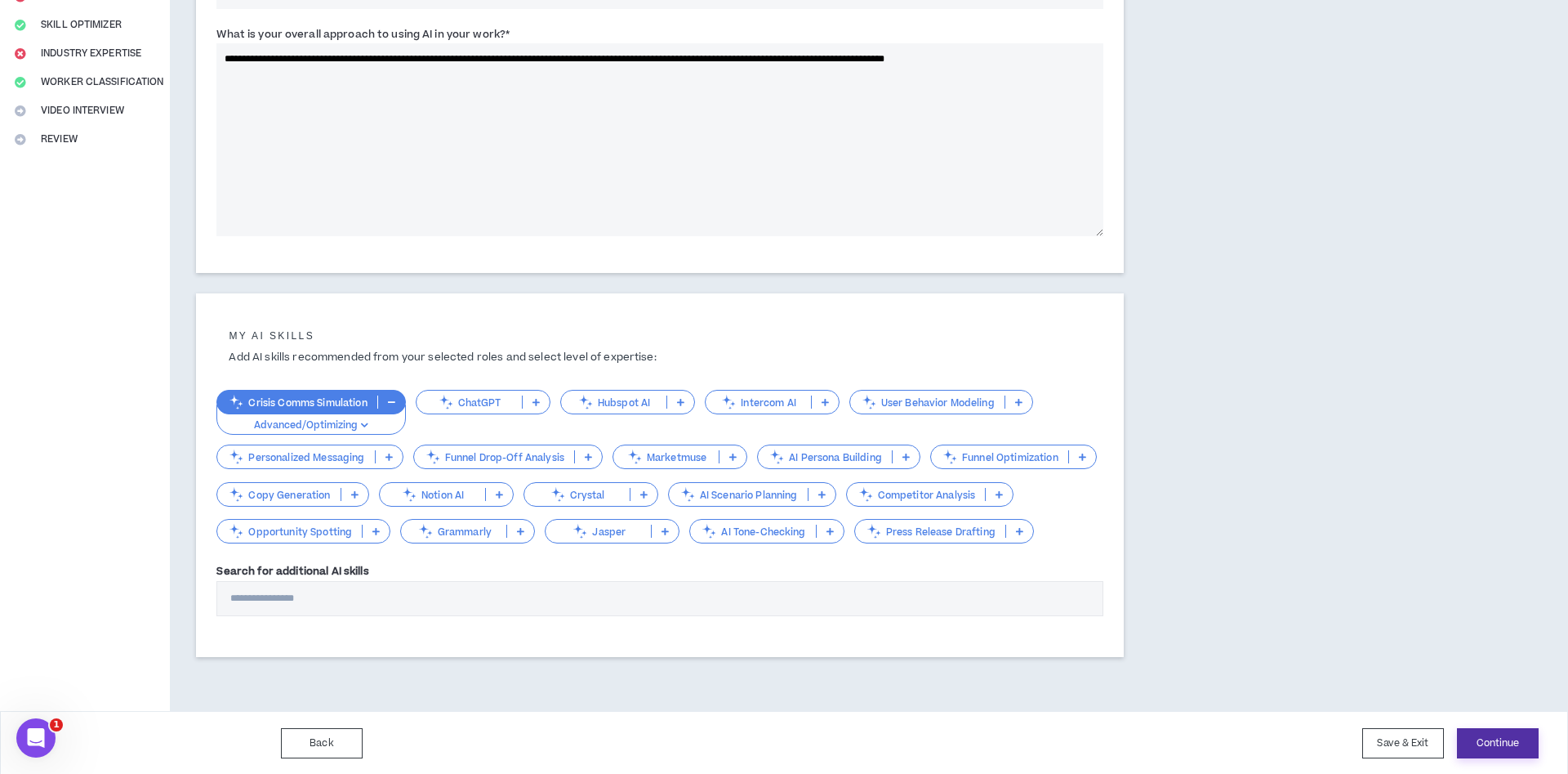
click at [1481, 747] on button "Continue" at bounding box center [1496, 743] width 81 height 30
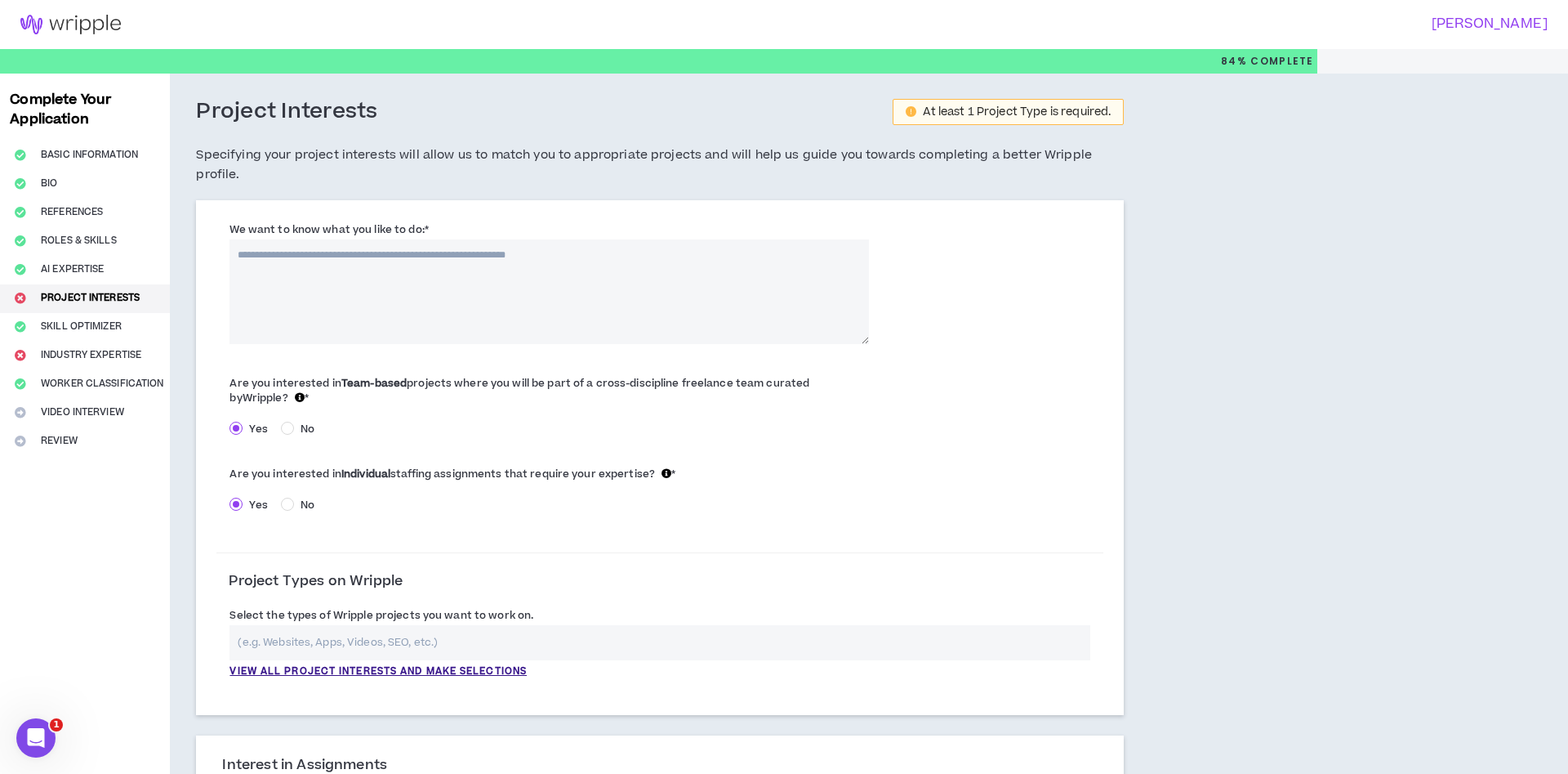
click at [339, 273] on textarea "We want to know what you like to do: *" at bounding box center [549, 291] width 639 height 105
click at [379, 664] on p "View all project interests and make selections" at bounding box center [378, 671] width 297 height 15
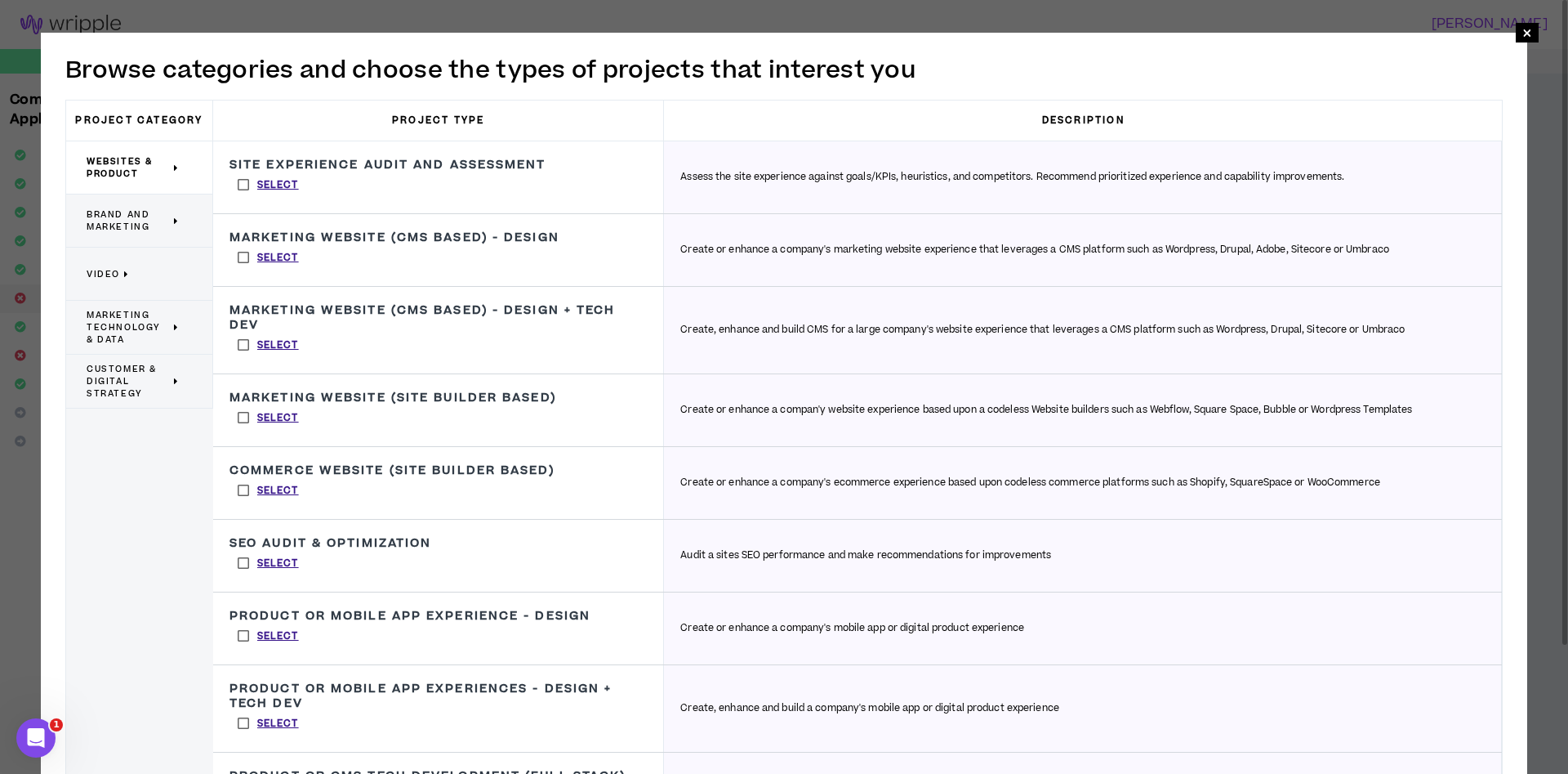
click at [246, 180] on label "Select" at bounding box center [268, 184] width 77 height 25
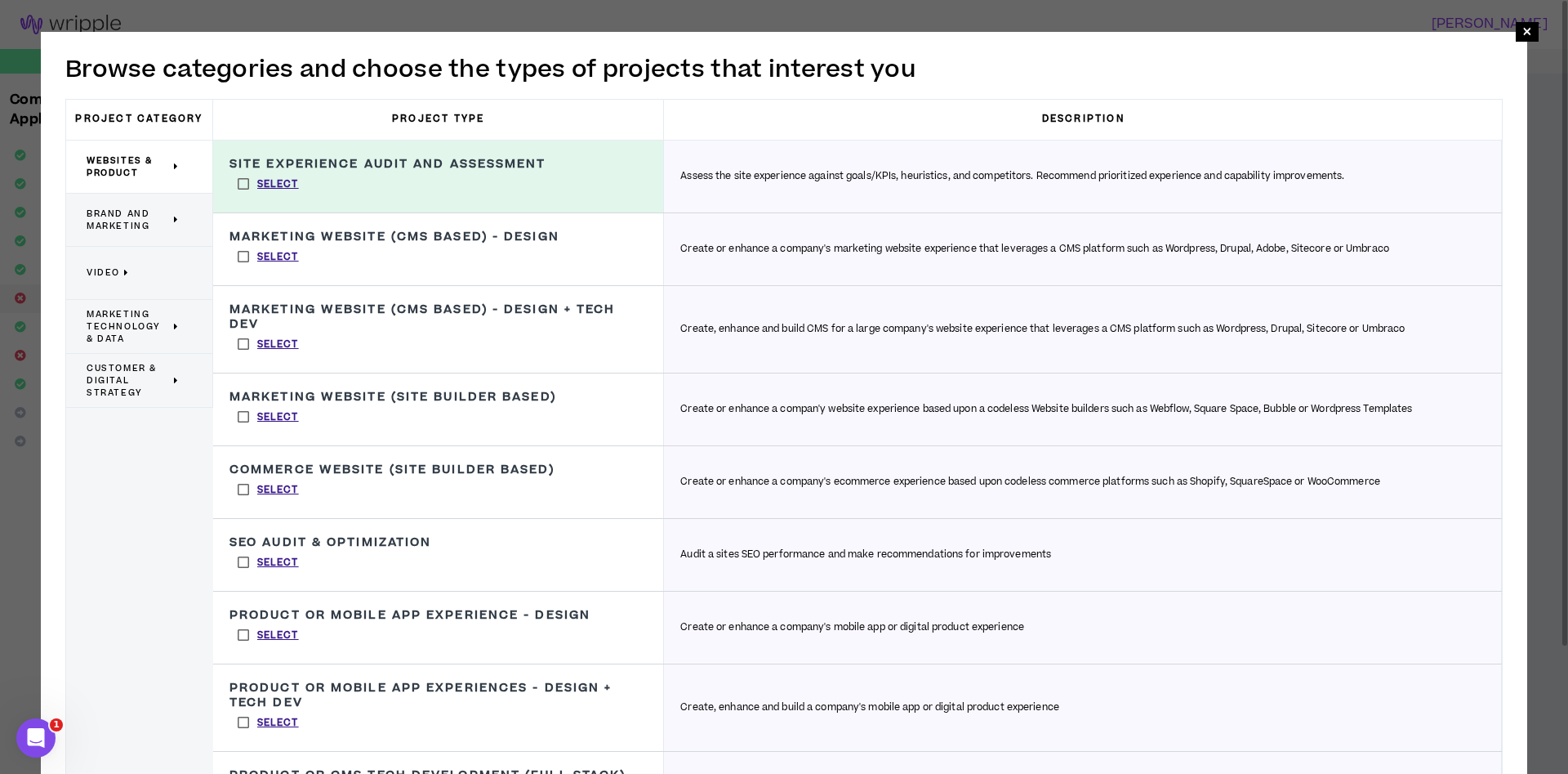
click at [177, 211] on p "Brand and Marketing" at bounding box center [132, 220] width 93 height 36
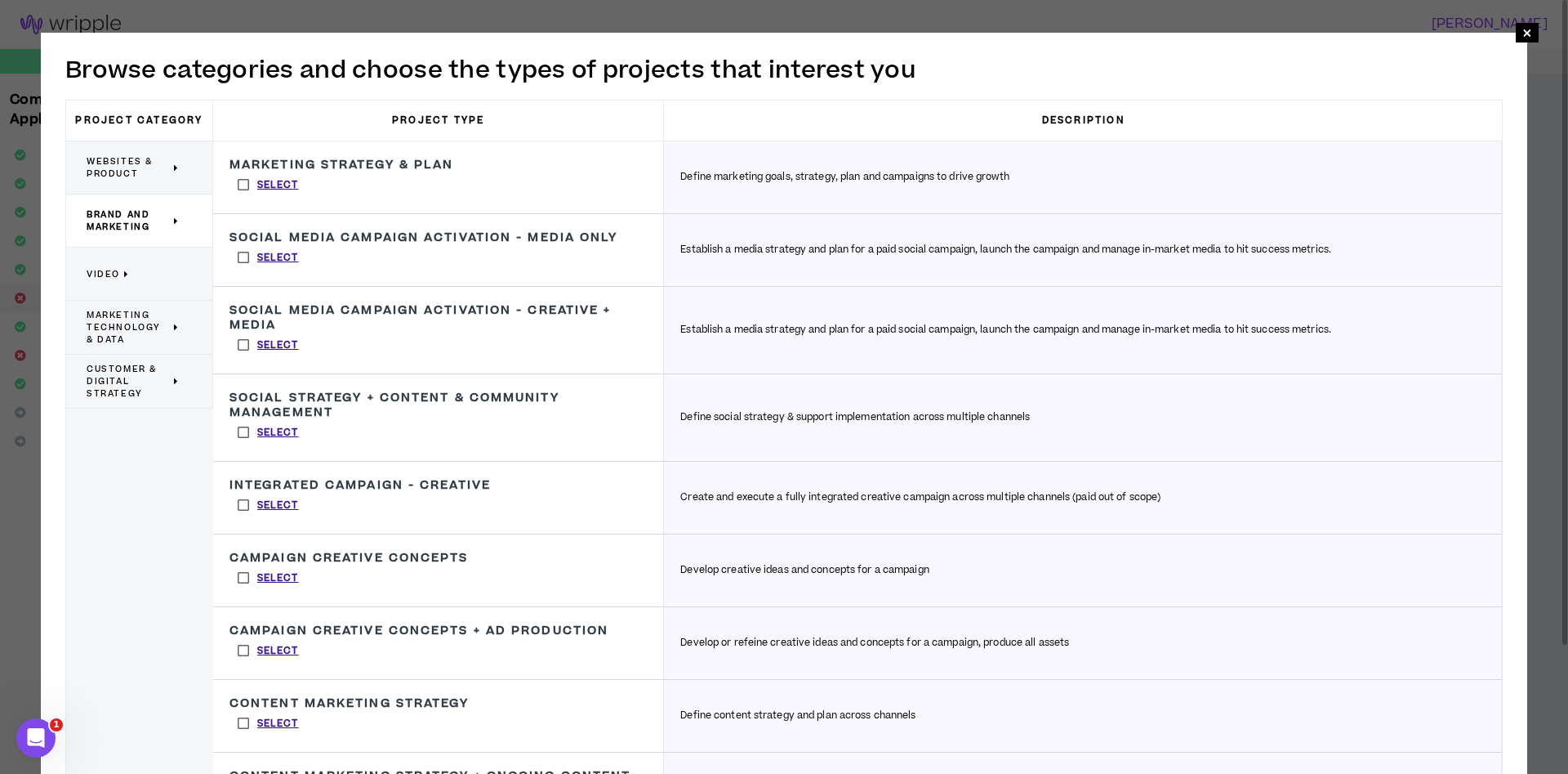
click at [244, 190] on label "Select" at bounding box center [268, 184] width 77 height 25
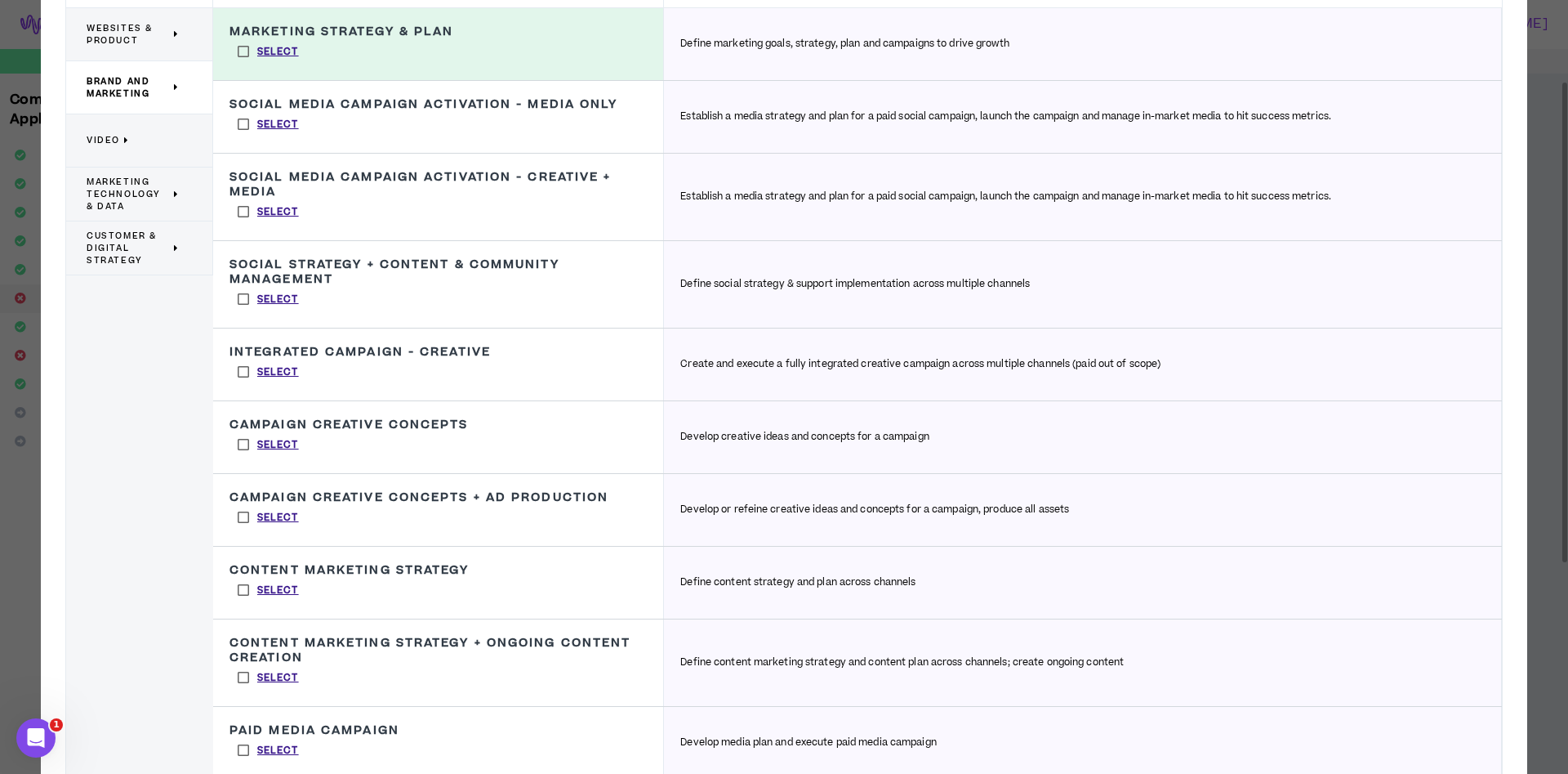
click at [243, 596] on label "Select" at bounding box center [268, 590] width 77 height 25
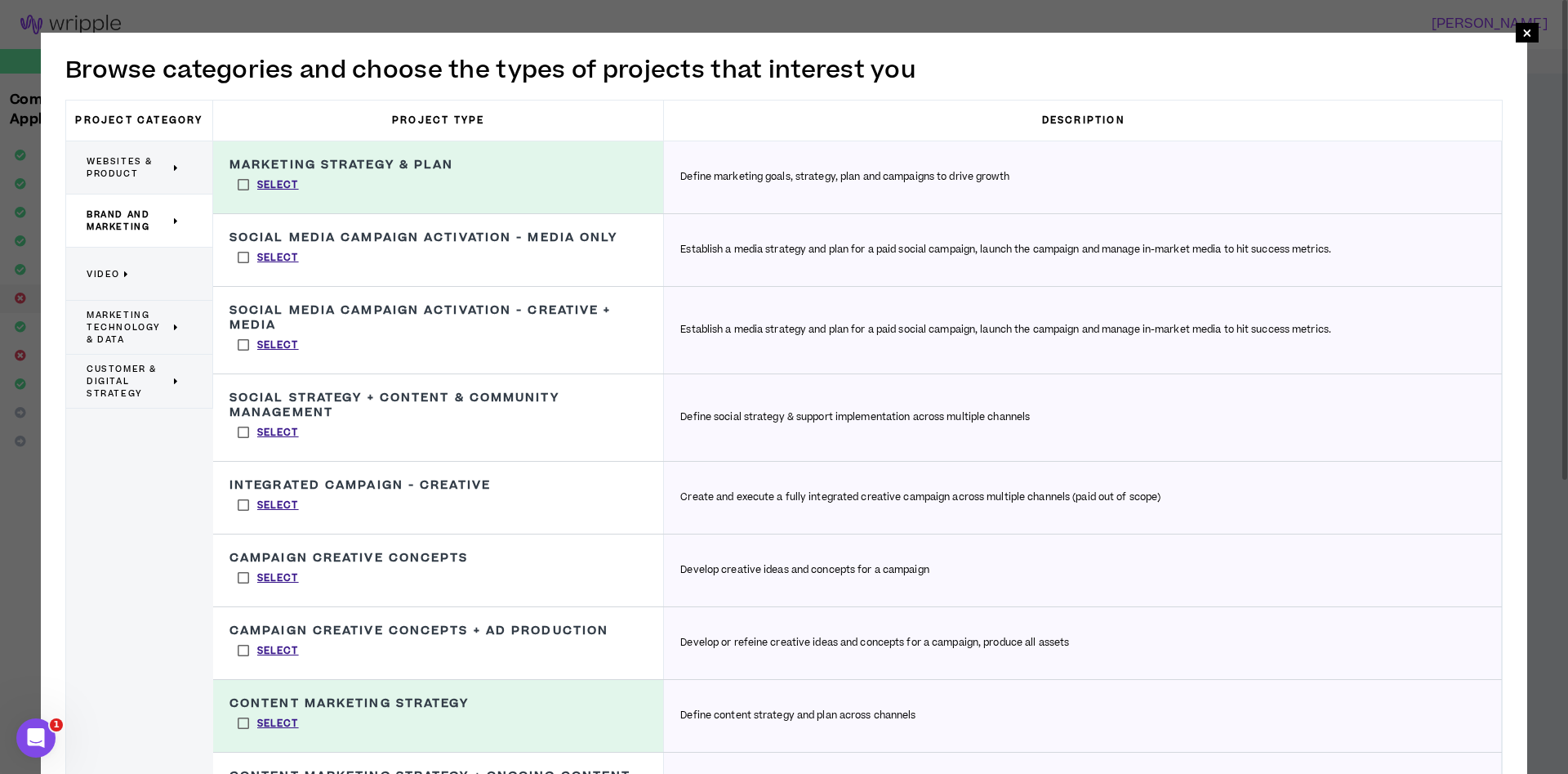
click at [104, 276] on span "Video" at bounding box center [103, 274] width 33 height 12
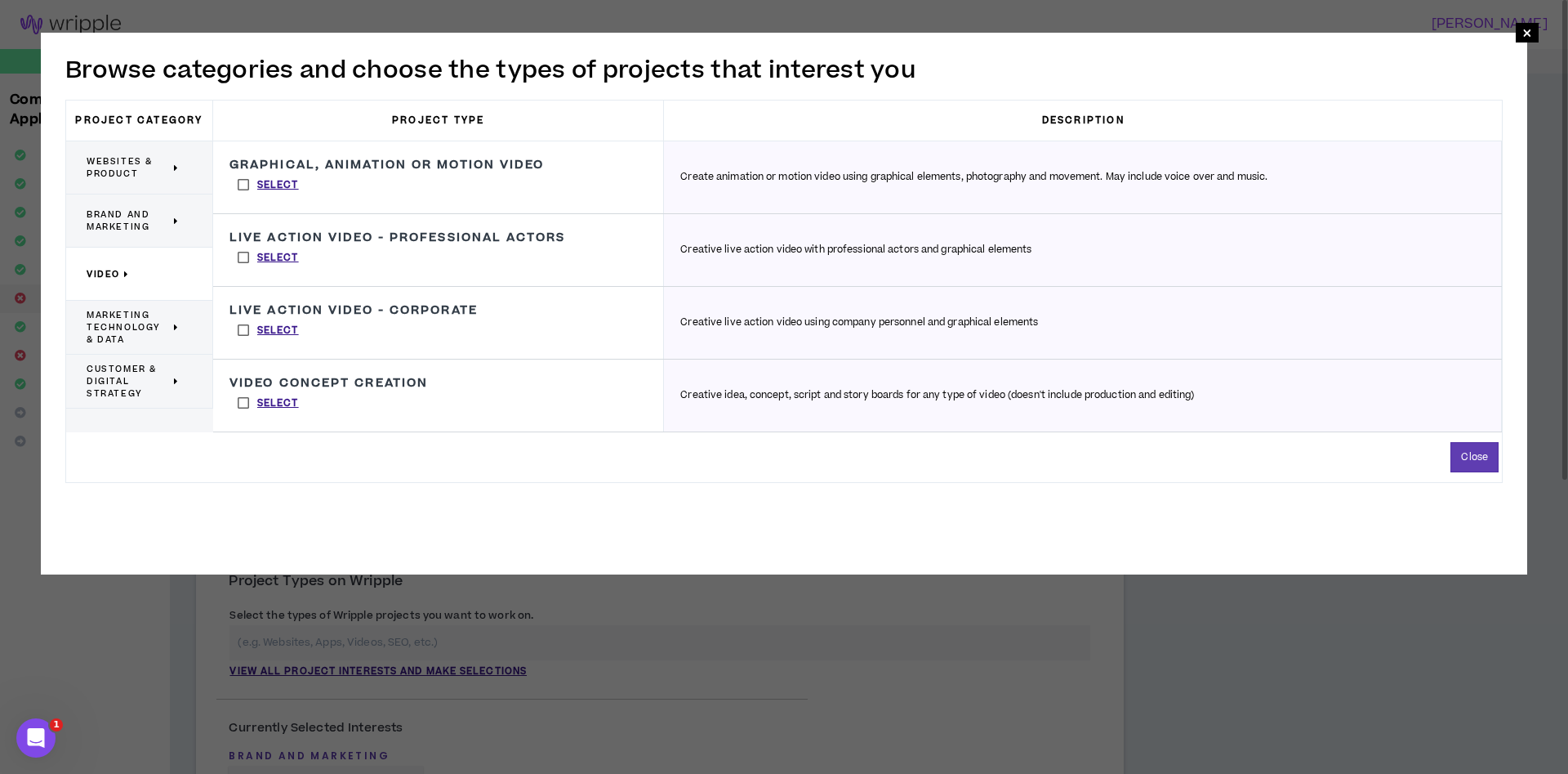
click at [129, 333] on span "Marketing Technology & Data" at bounding box center [127, 327] width 83 height 36
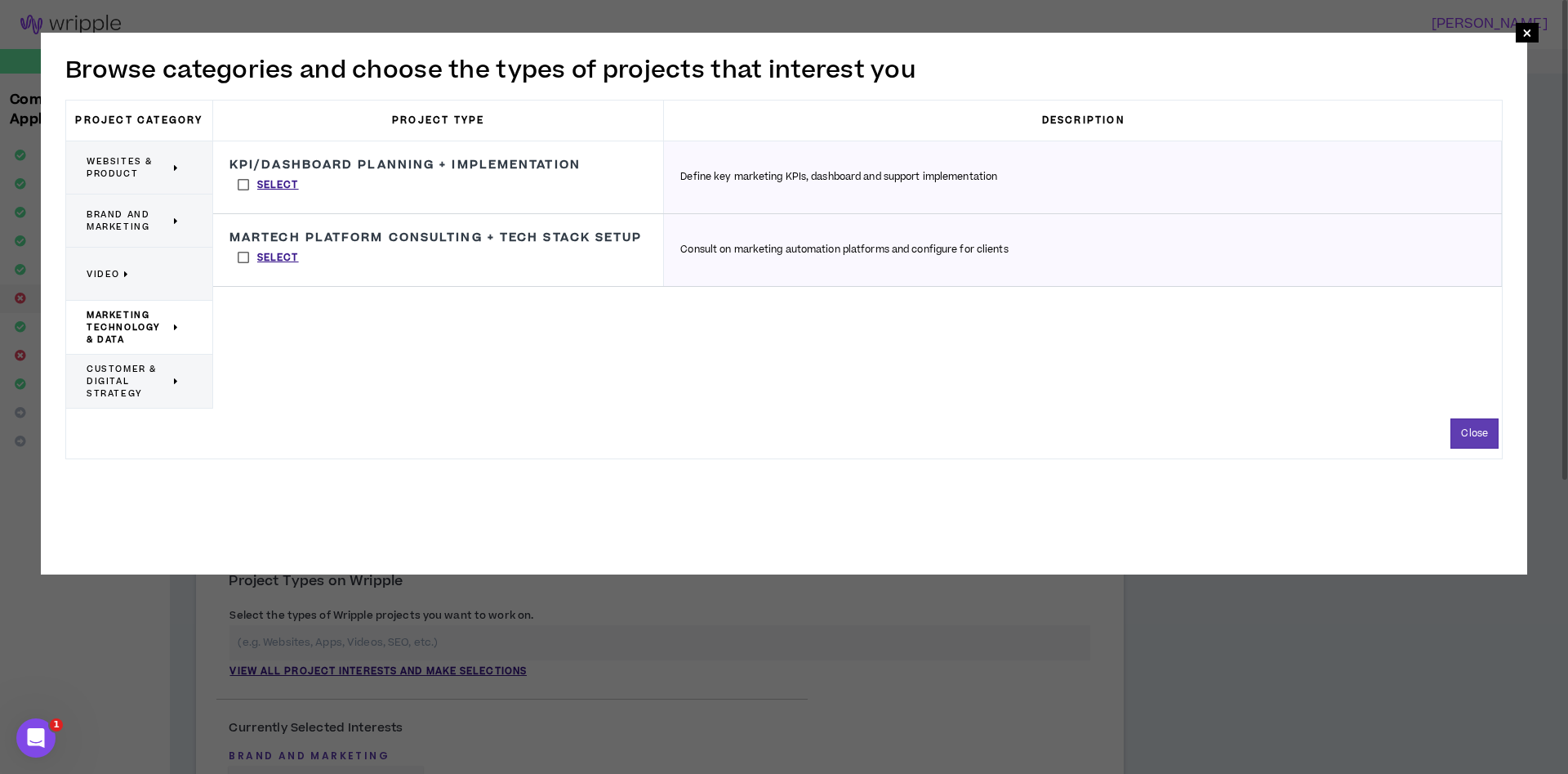
click at [237, 192] on label "Select" at bounding box center [268, 184] width 77 height 25
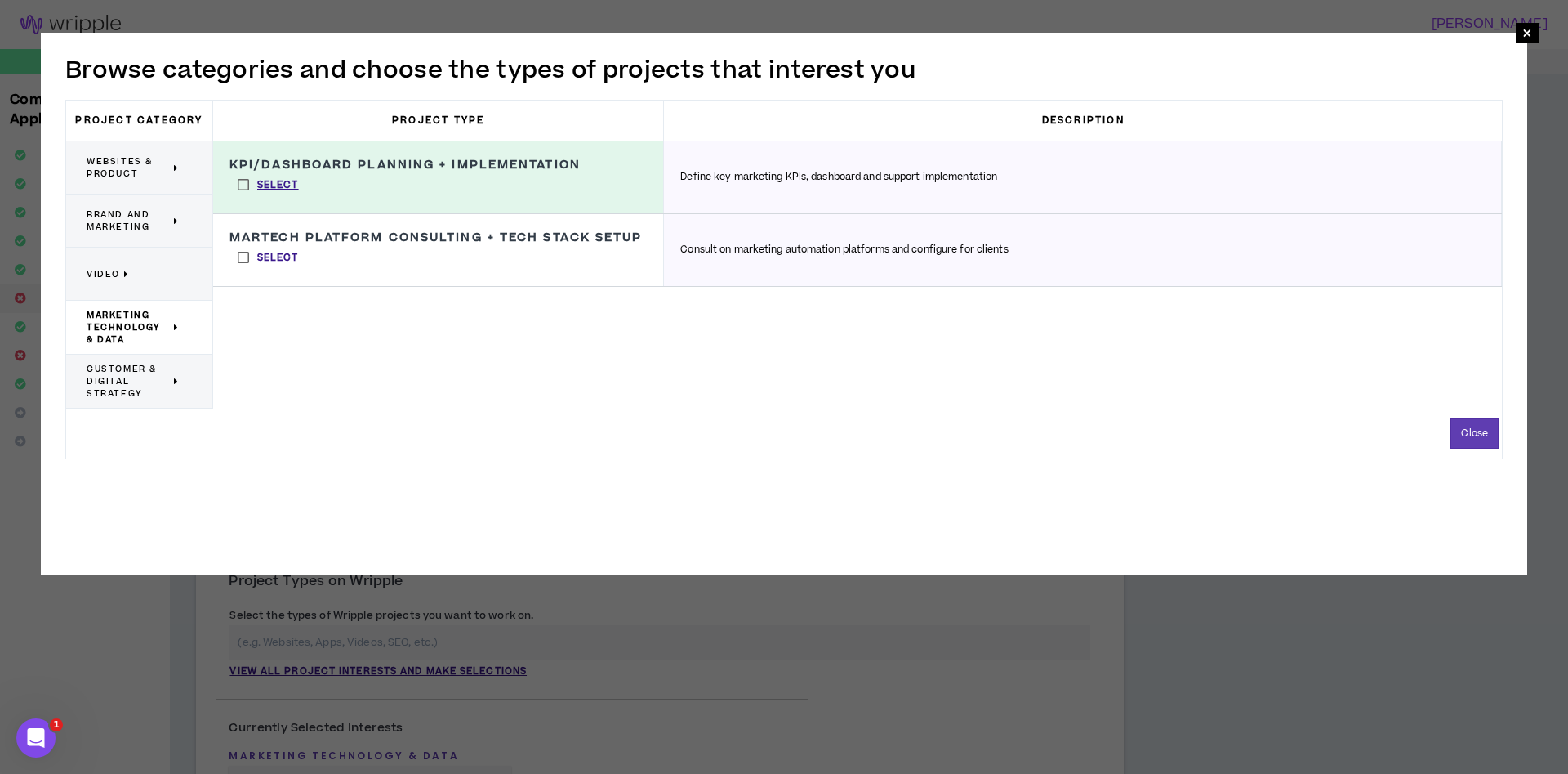
click at [123, 393] on span "Customer & Digital Strategy" at bounding box center [127, 381] width 83 height 36
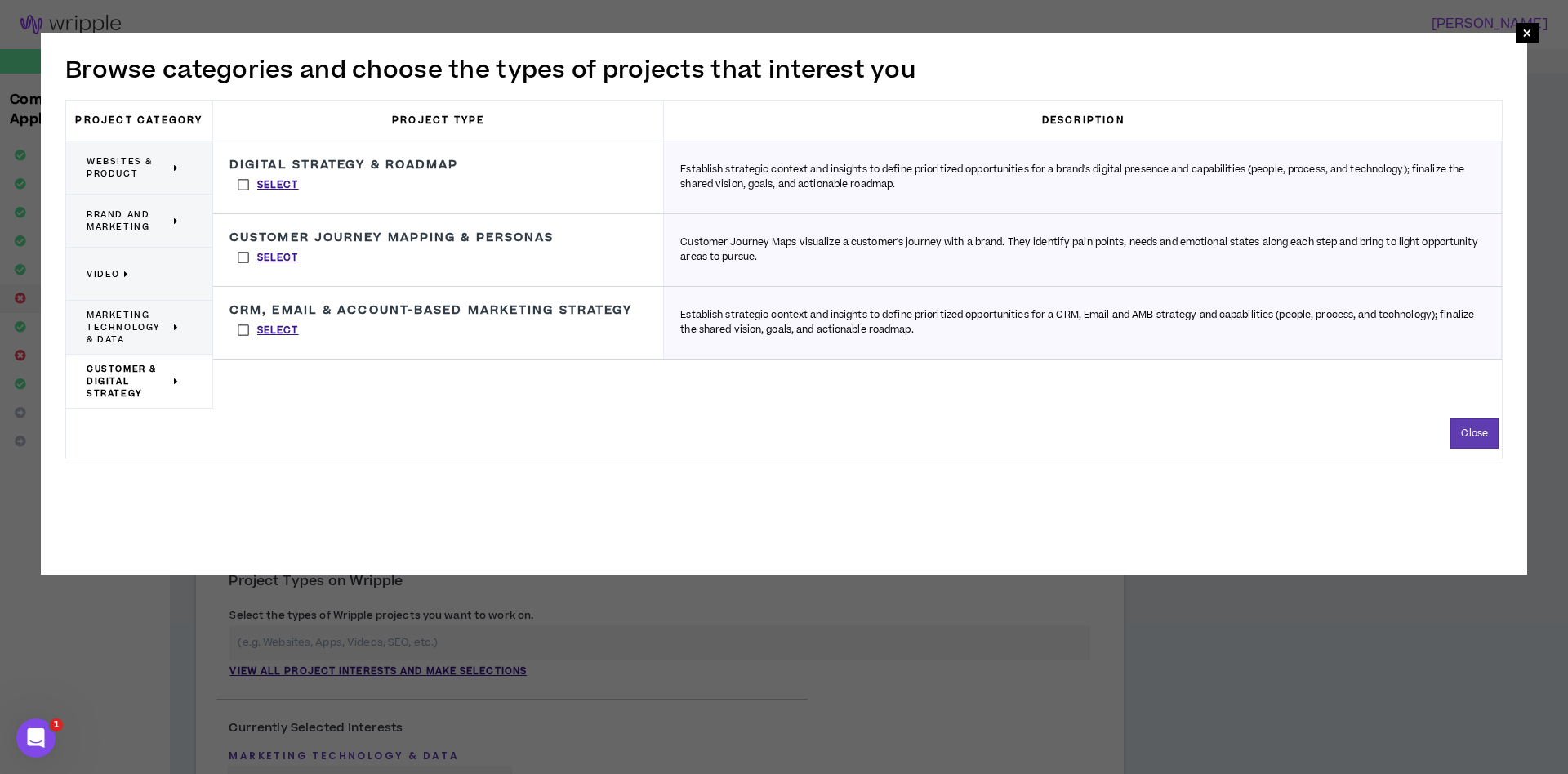
click at [245, 188] on label "Select" at bounding box center [268, 184] width 77 height 25
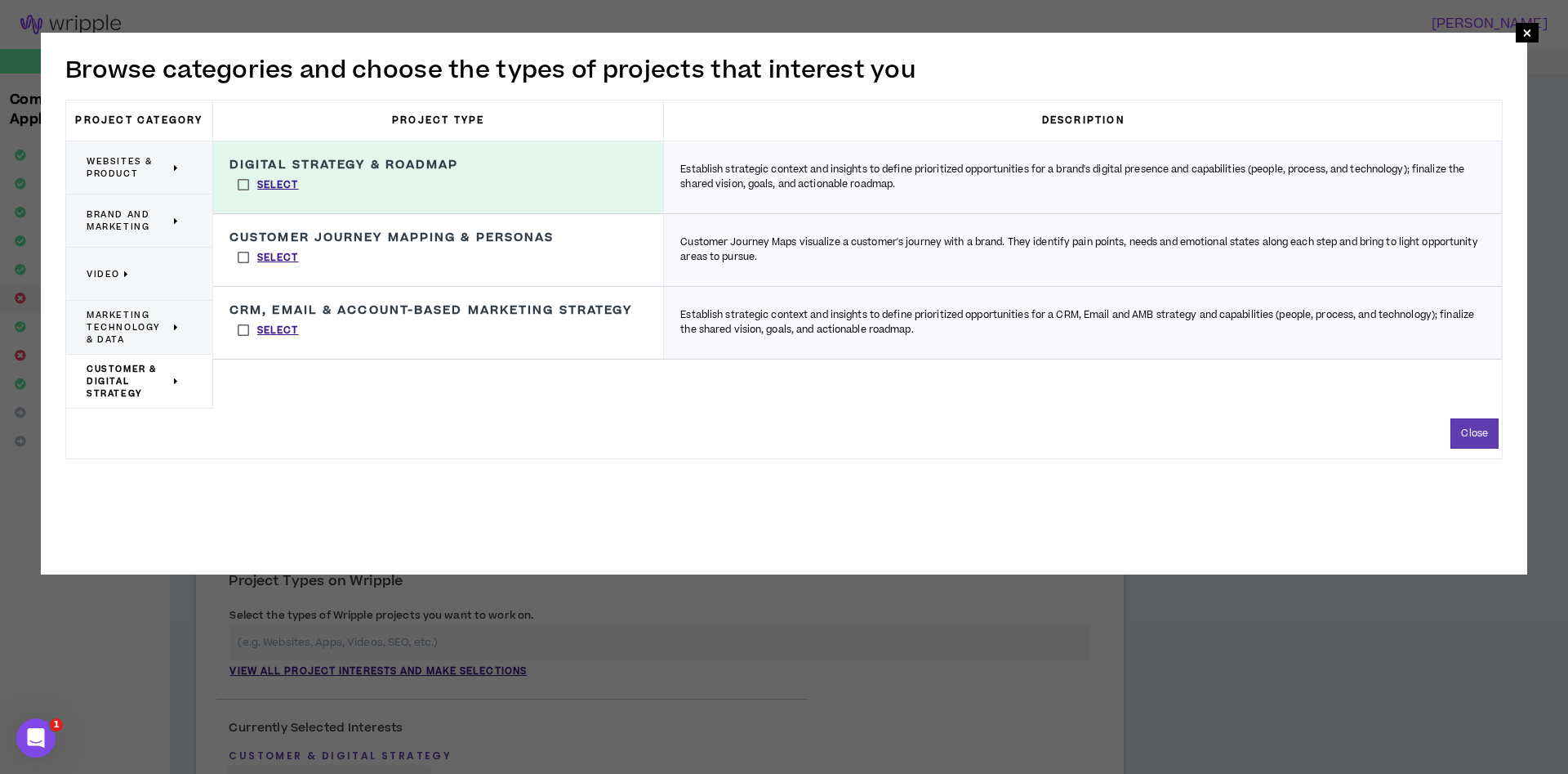
click at [246, 260] on label "Select" at bounding box center [268, 257] width 77 height 25
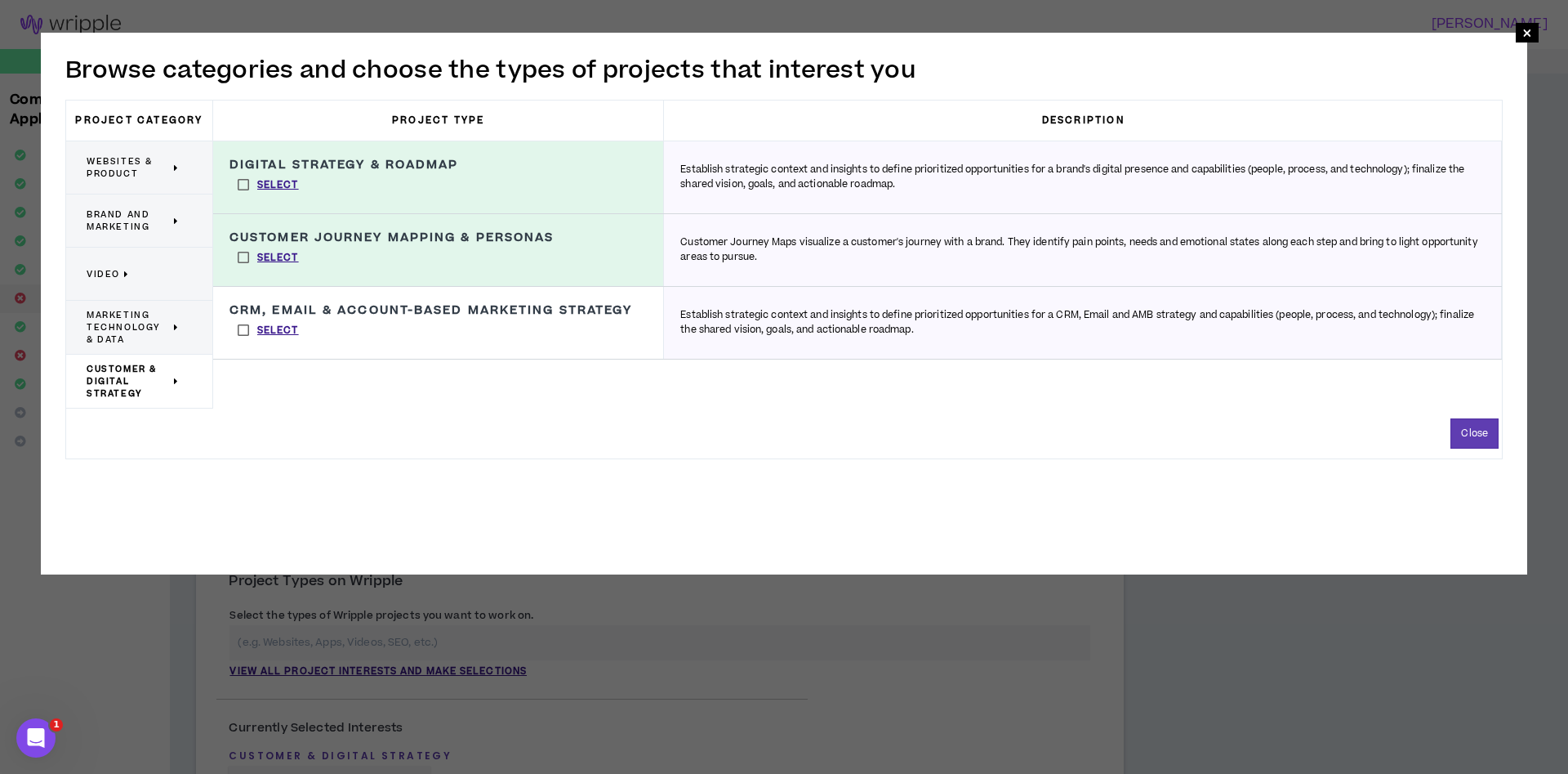
click at [241, 342] on label "Select" at bounding box center [268, 330] width 77 height 25
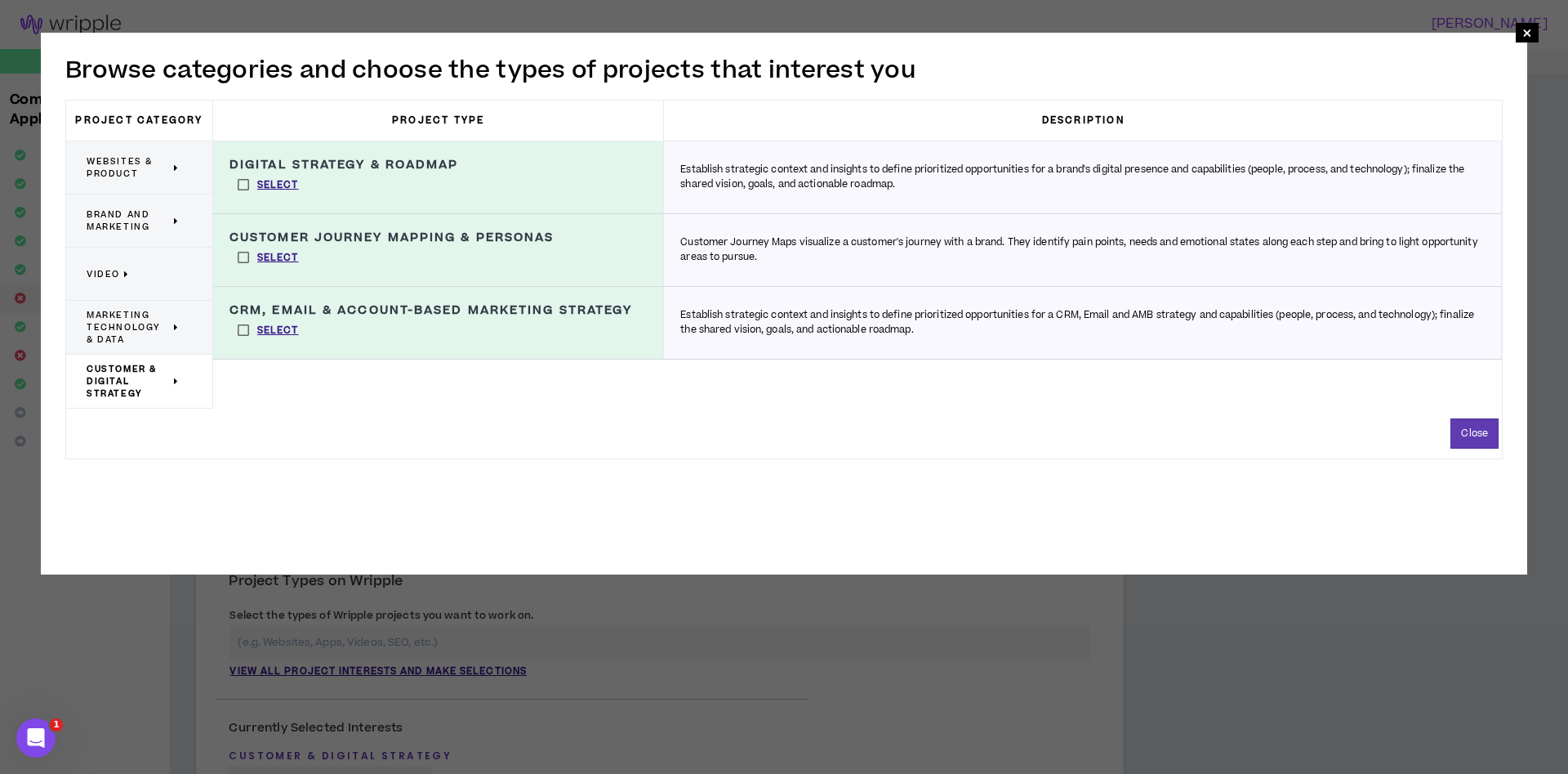
click at [106, 323] on span "Marketing Technology & Data" at bounding box center [127, 327] width 83 height 36
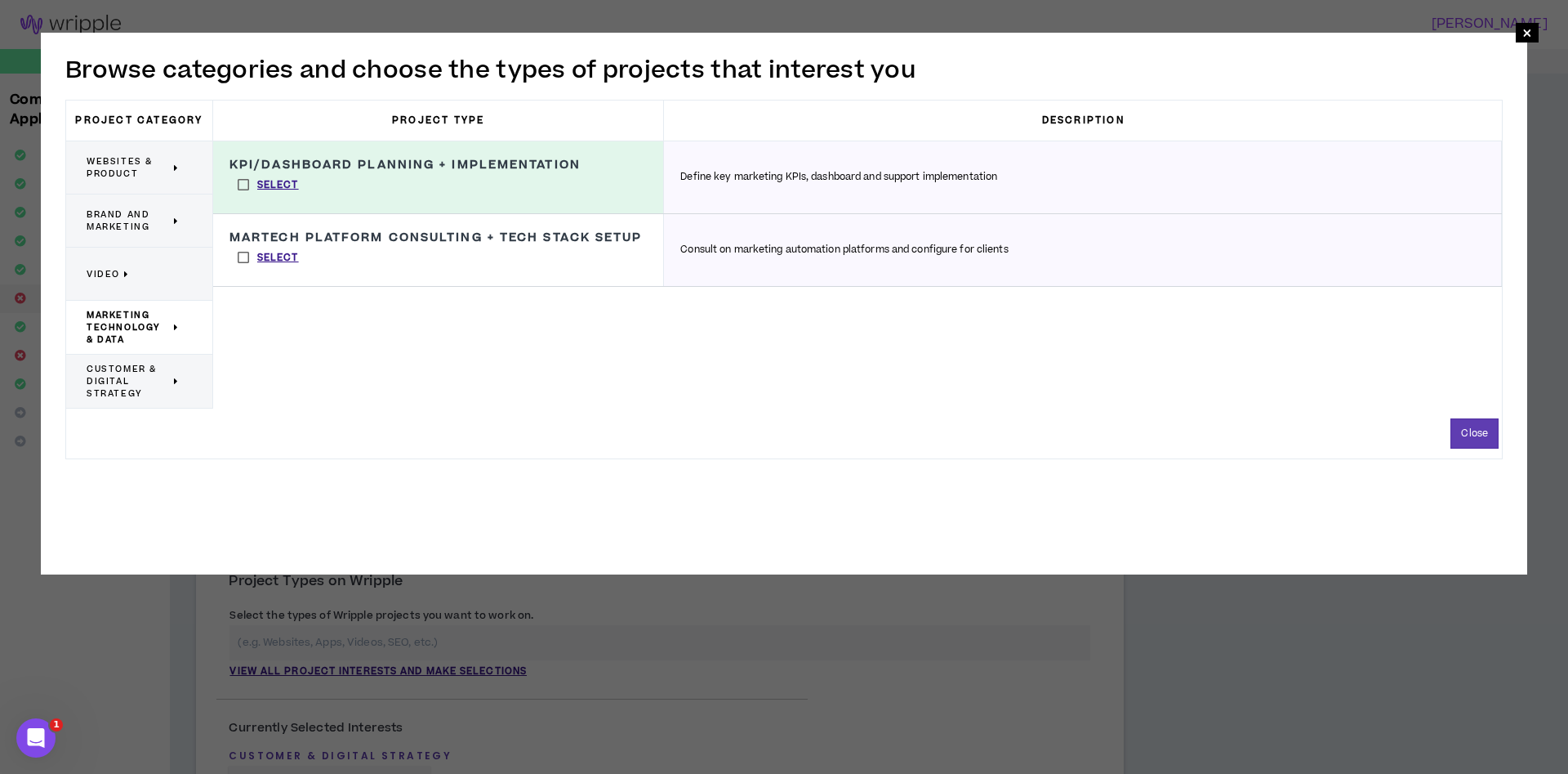
click at [128, 211] on span "Brand and Marketing" at bounding box center [127, 220] width 83 height 25
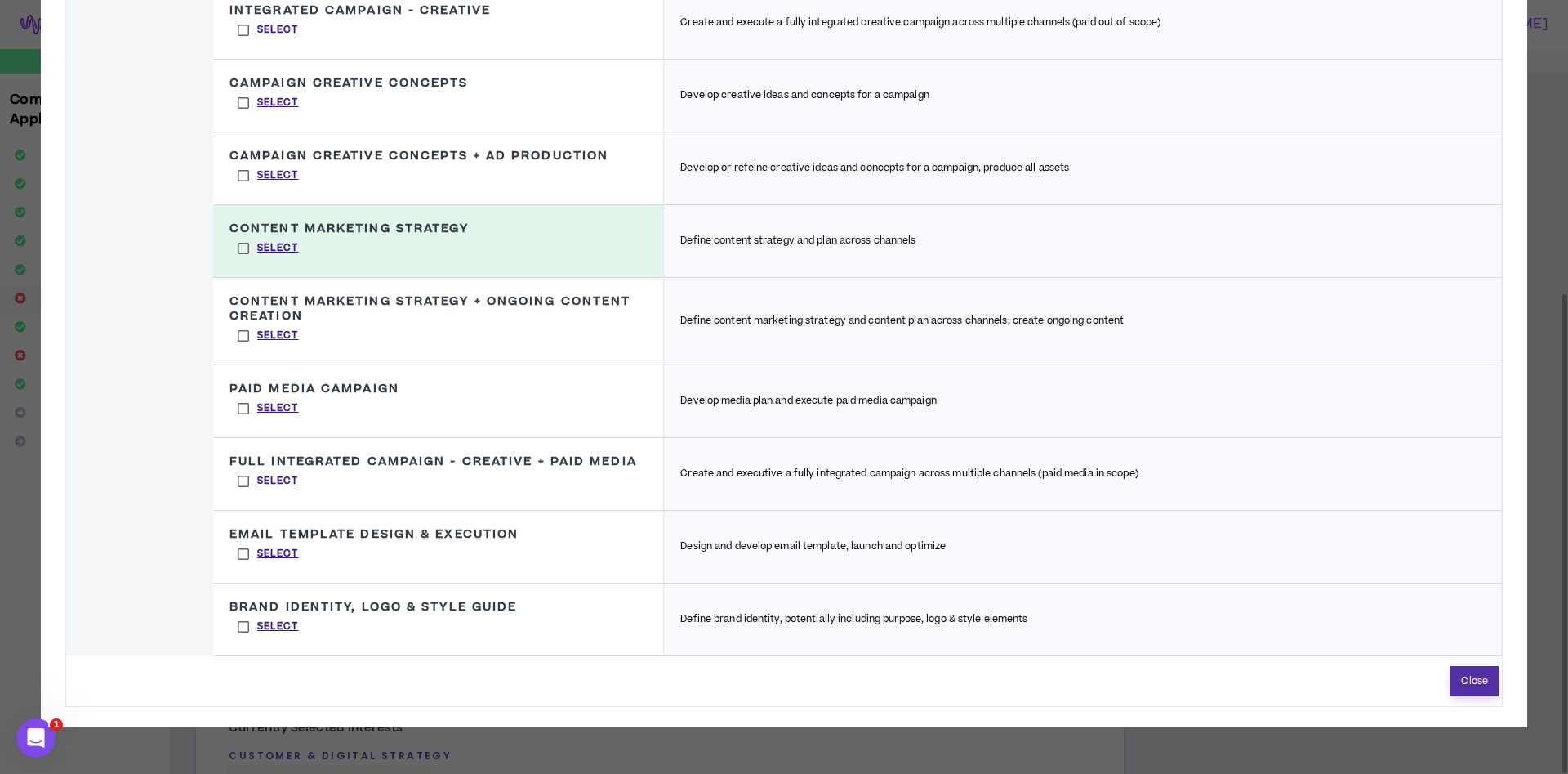
click at [1465, 696] on button "Close" at bounding box center [1474, 681] width 48 height 30
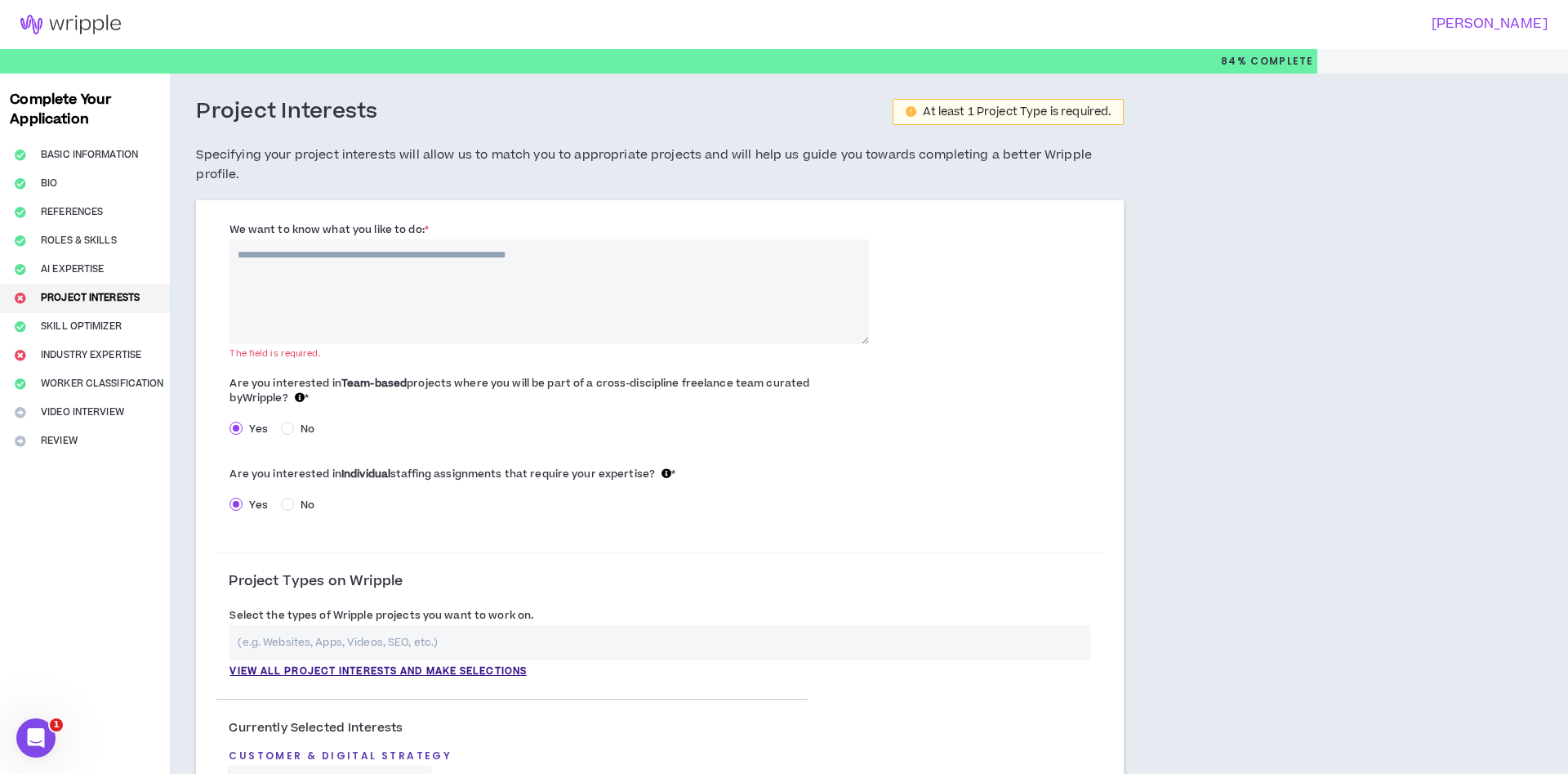
click at [436, 275] on textarea "We want to know what you like to do: *" at bounding box center [549, 291] width 639 height 105
paste textarea "**********"
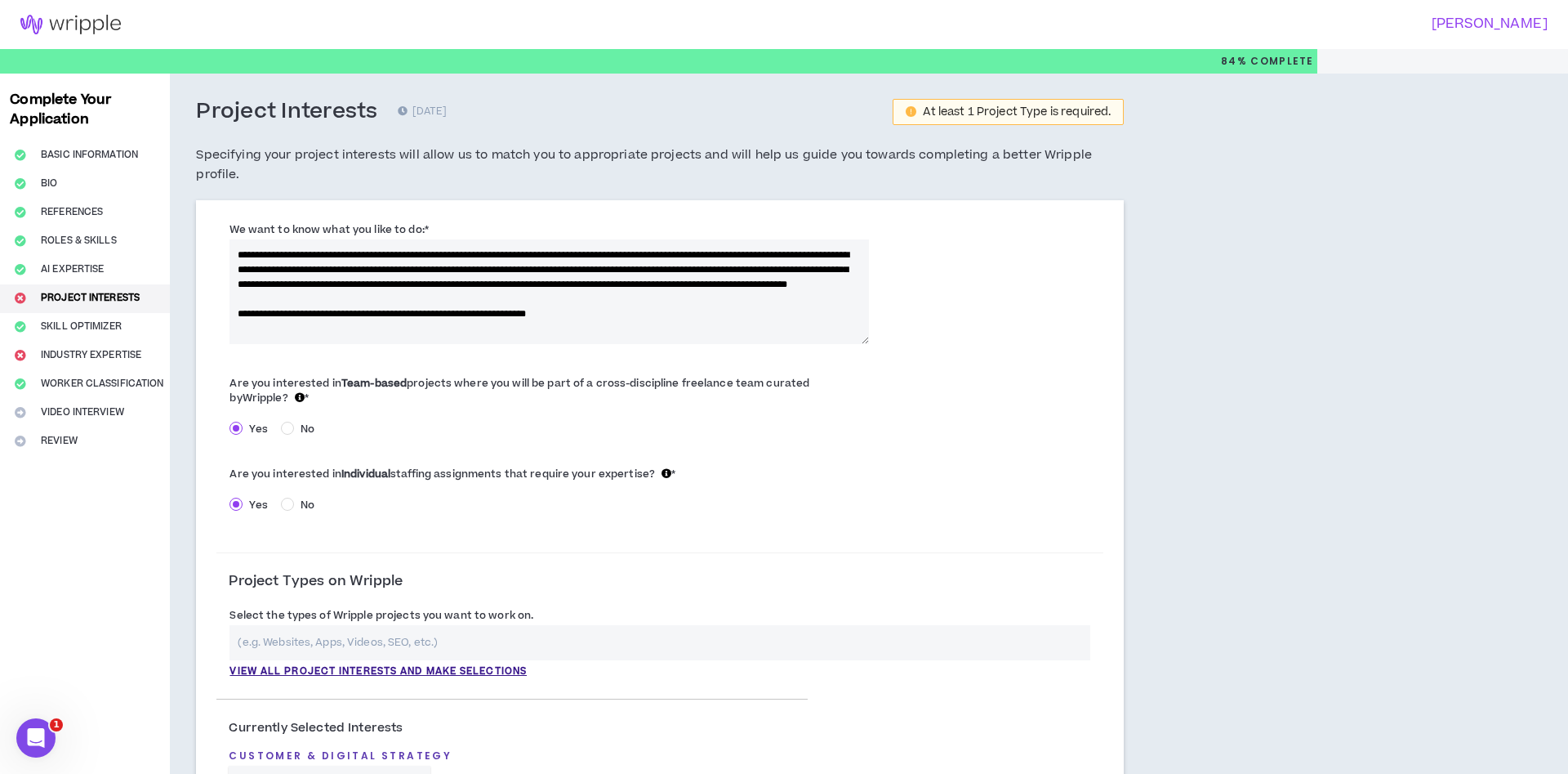
click at [342, 310] on textarea "**********" at bounding box center [549, 291] width 639 height 105
click at [641, 309] on textarea "**********" at bounding box center [549, 291] width 639 height 105
click at [646, 306] on textarea "**********" at bounding box center [549, 291] width 639 height 105
type textarea "**********"
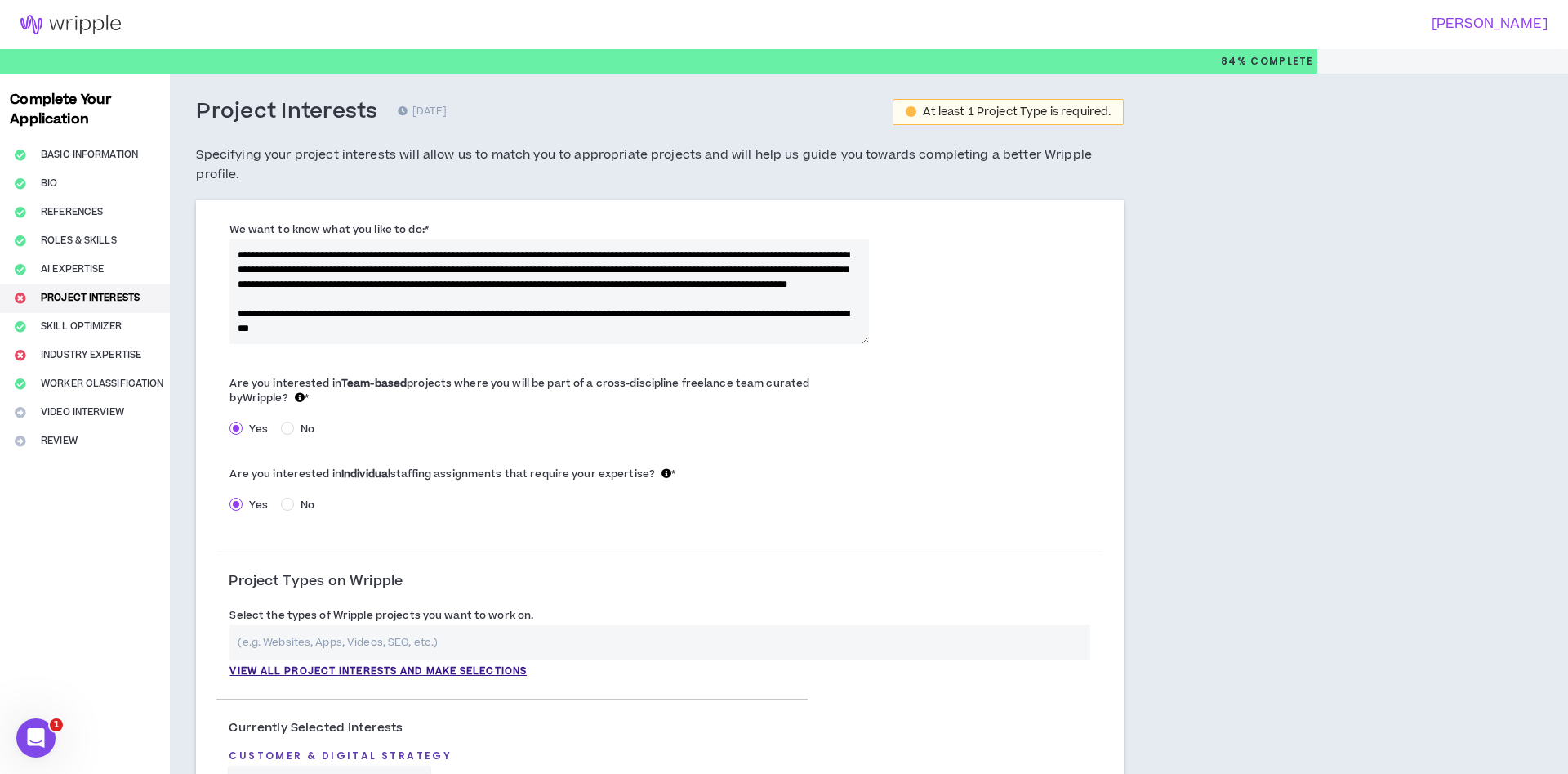
drag, startPoint x: 499, startPoint y: 325, endPoint x: 183, endPoint y: 310, distance: 316.4
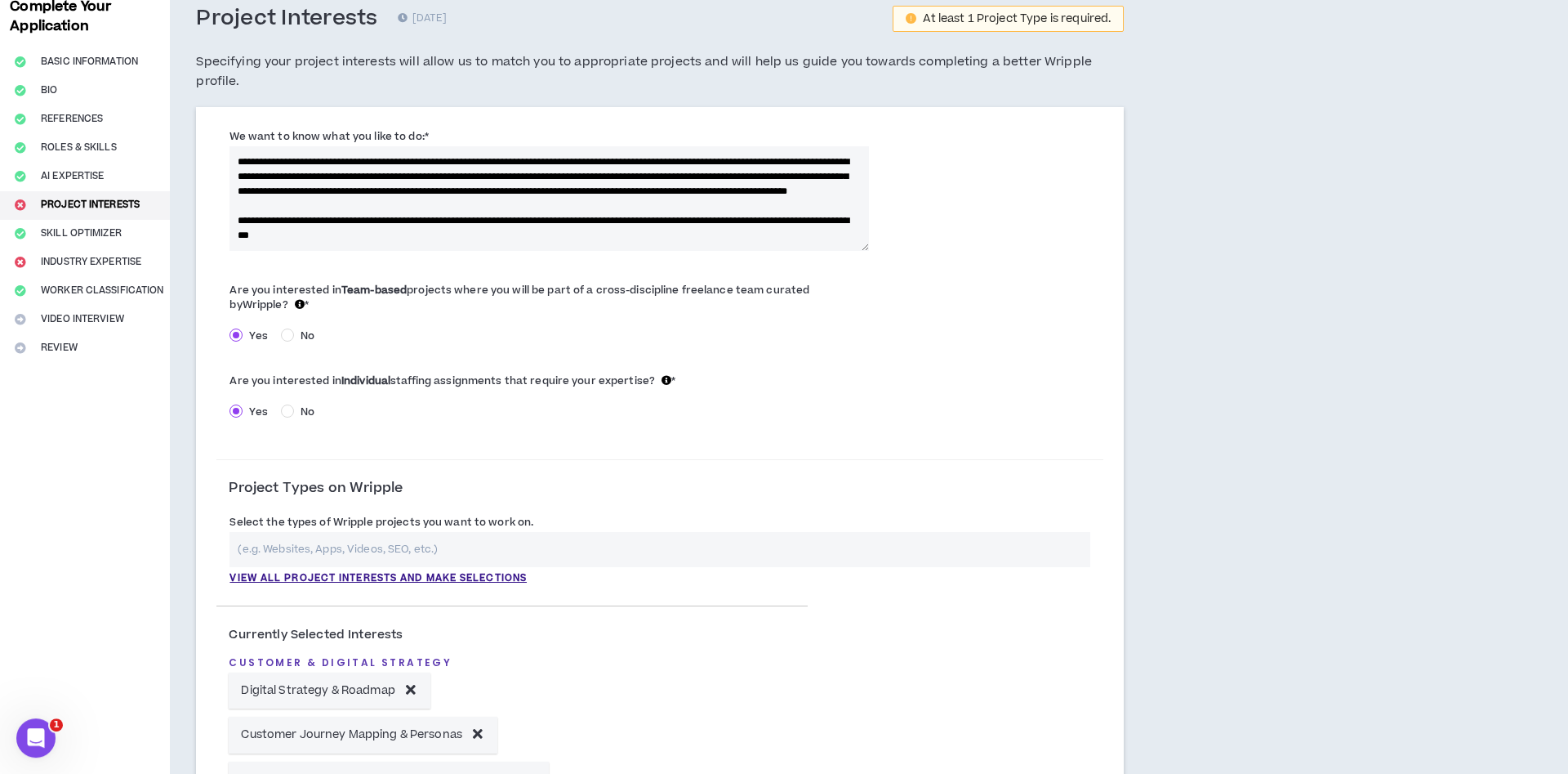
scroll to position [167, 0]
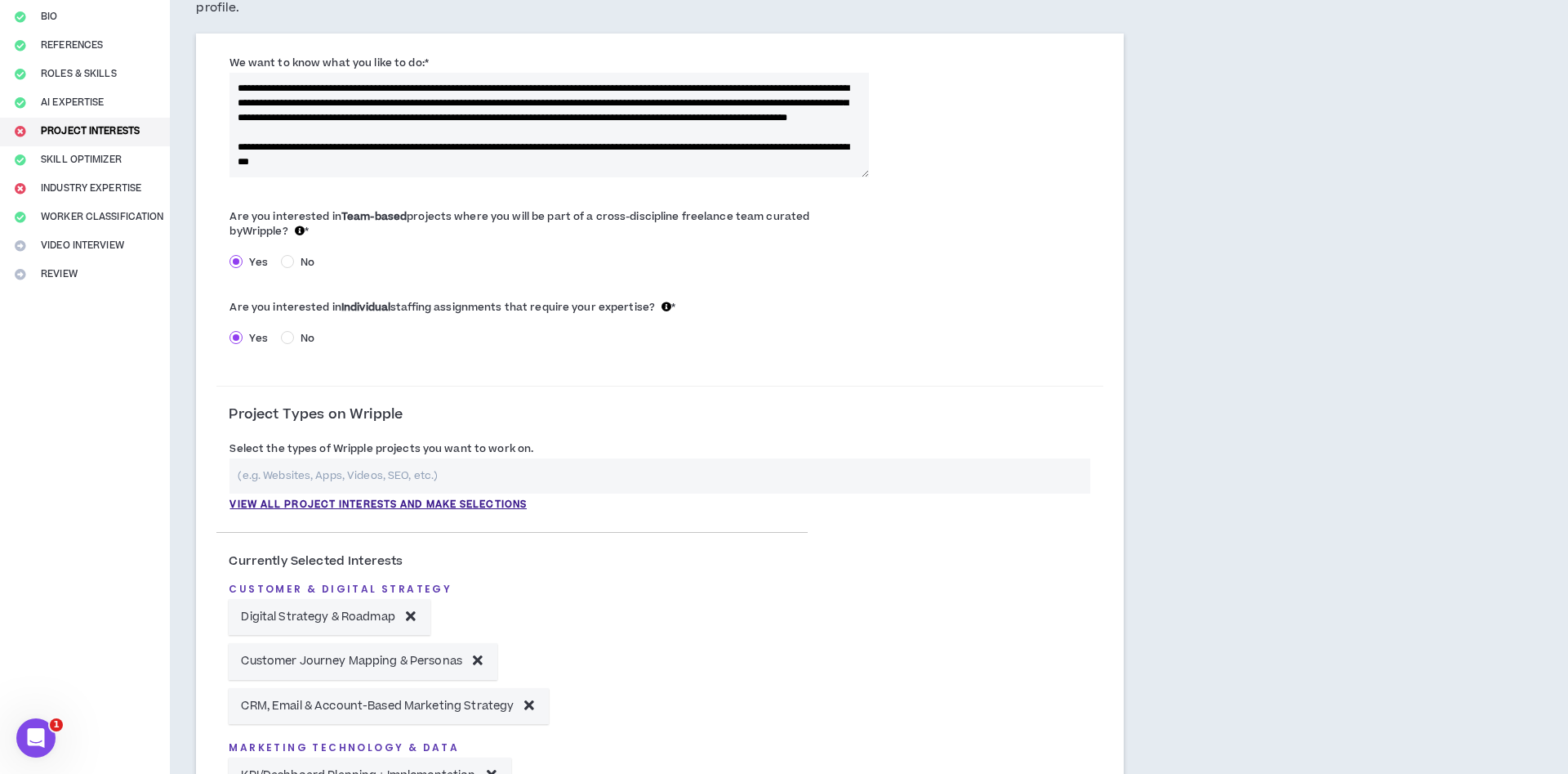
click at [438, 458] on input "text" at bounding box center [660, 476] width 861 height 35
click at [467, 497] on p "View all project interests and make selections" at bounding box center [378, 504] width 297 height 15
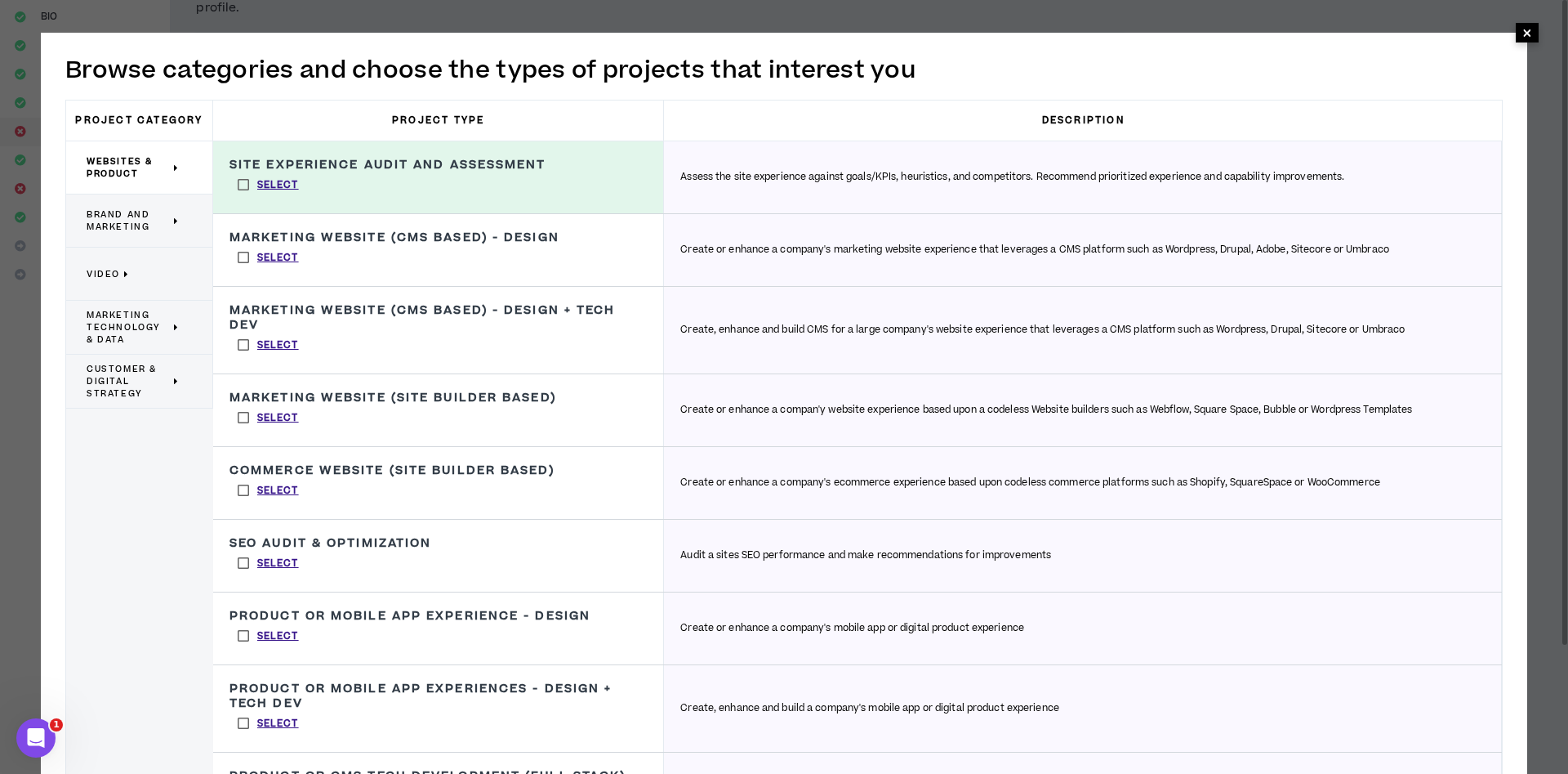
click at [1526, 32] on span "×" at bounding box center [1527, 32] width 10 height 20
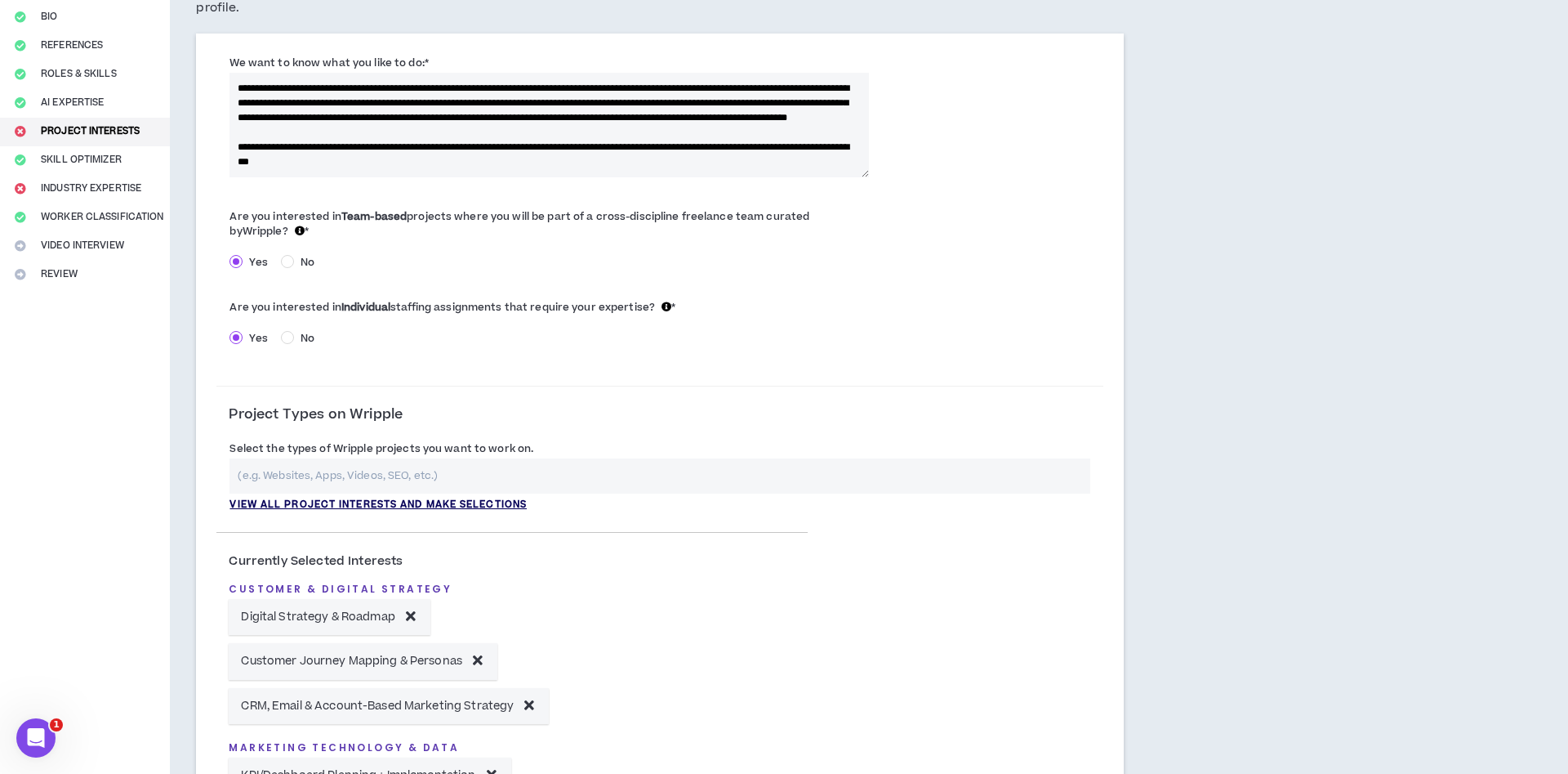
click at [493, 497] on p "View all project interests and make selections" at bounding box center [378, 504] width 297 height 15
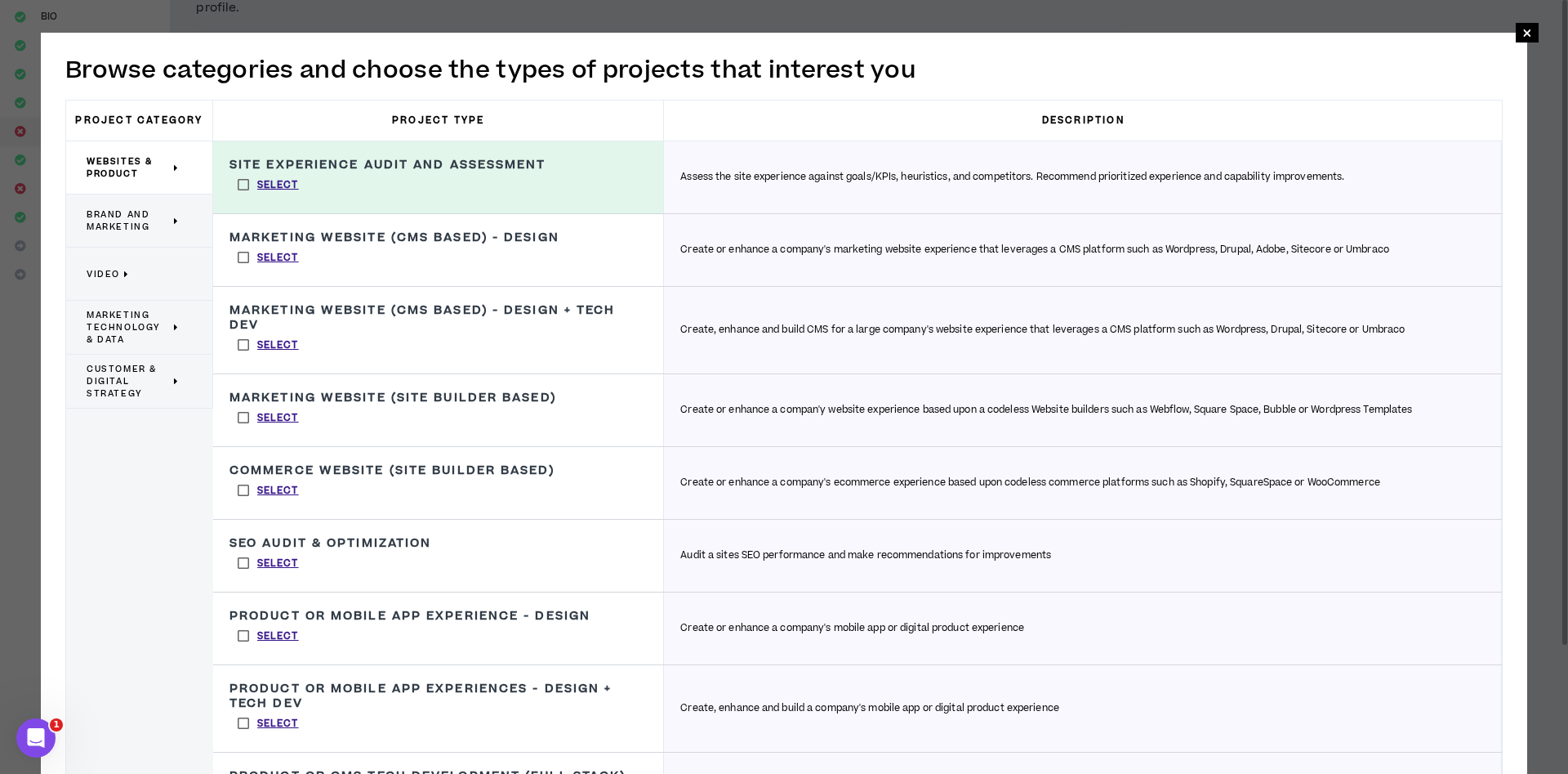
click at [241, 256] on label "Select" at bounding box center [268, 257] width 77 height 25
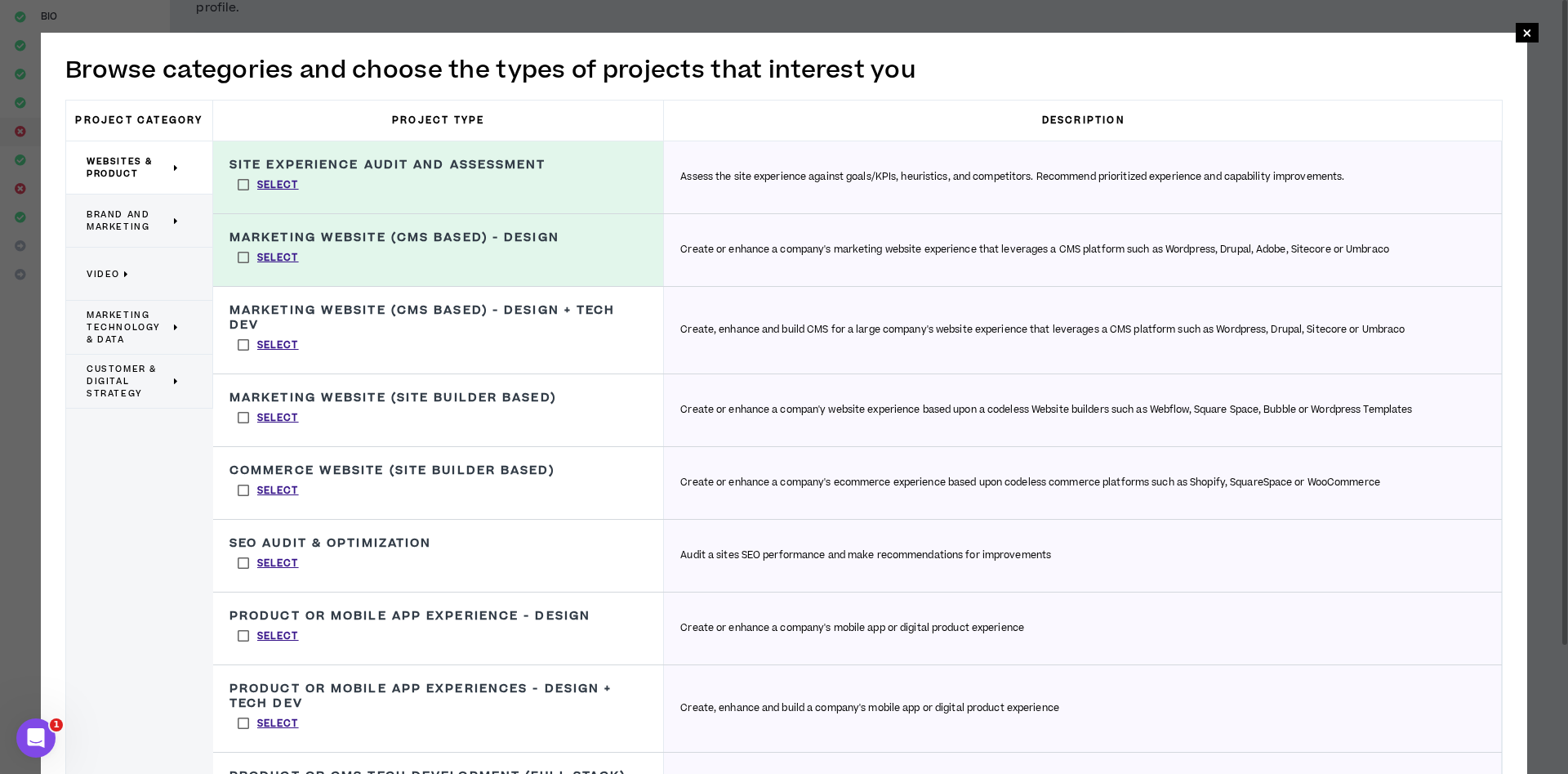
click at [244, 421] on label "Select" at bounding box center [268, 417] width 77 height 25
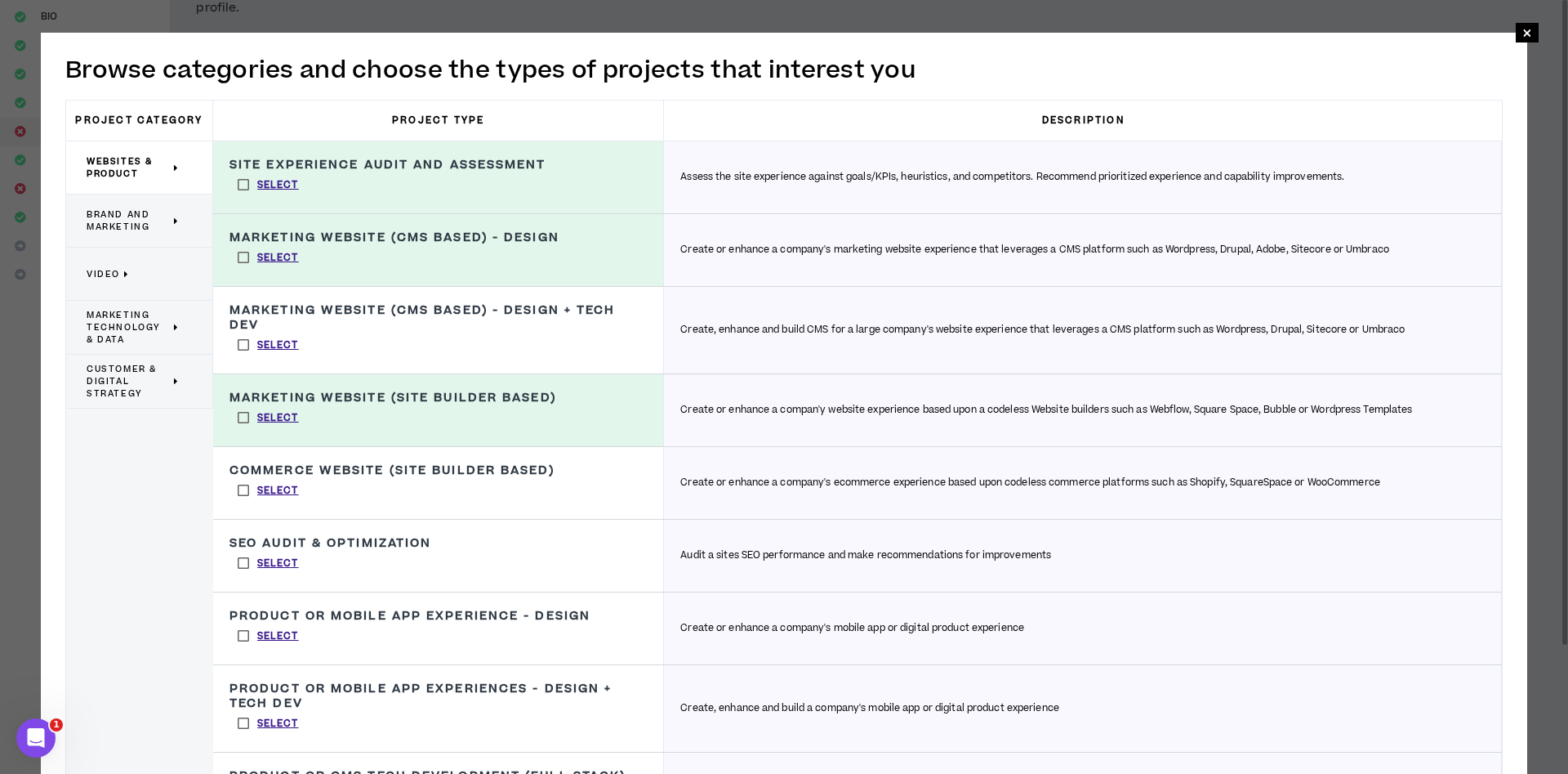
click at [240, 489] on label "Select" at bounding box center [268, 490] width 77 height 25
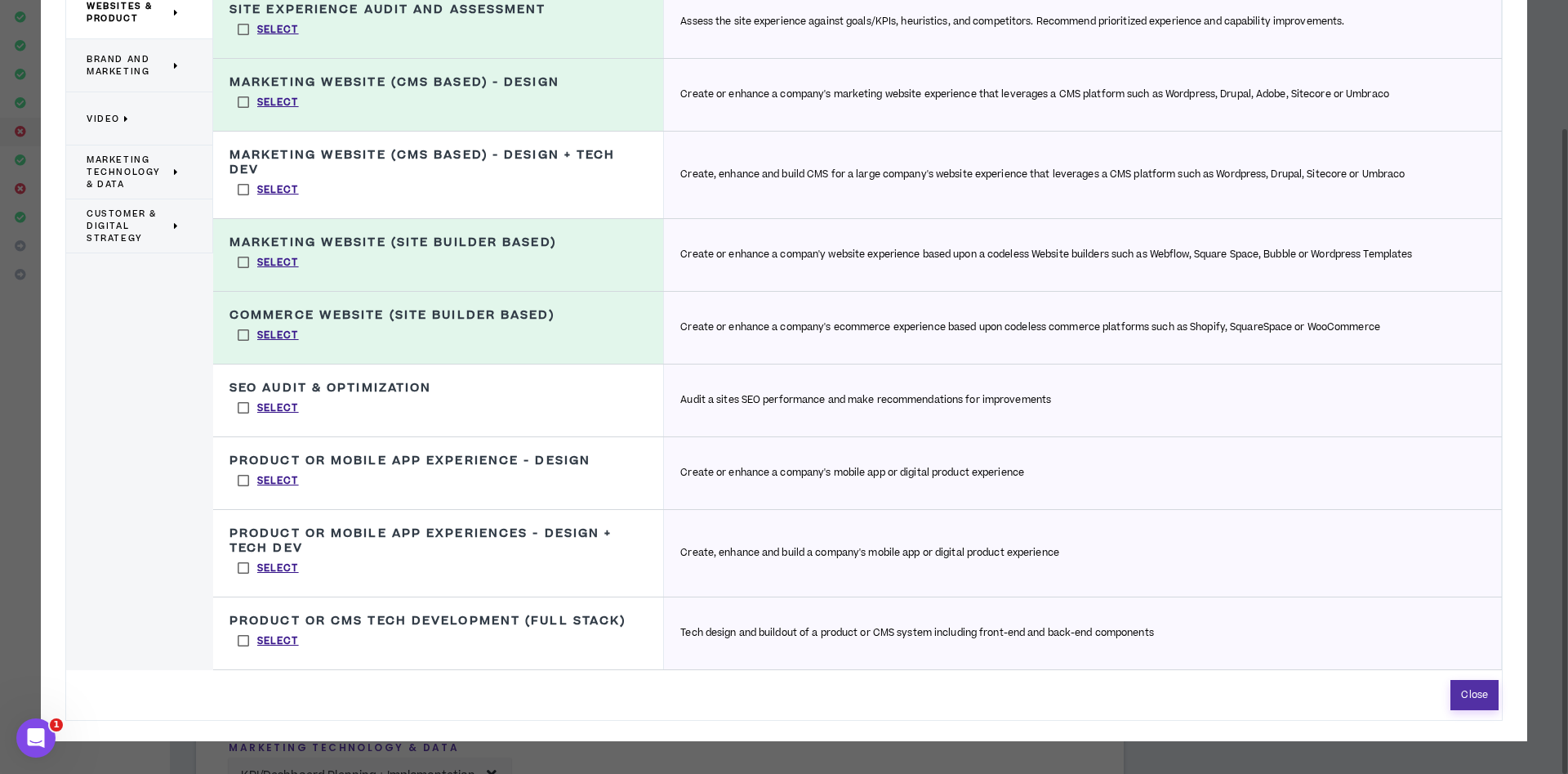
click at [1479, 690] on button "Close" at bounding box center [1474, 695] width 48 height 30
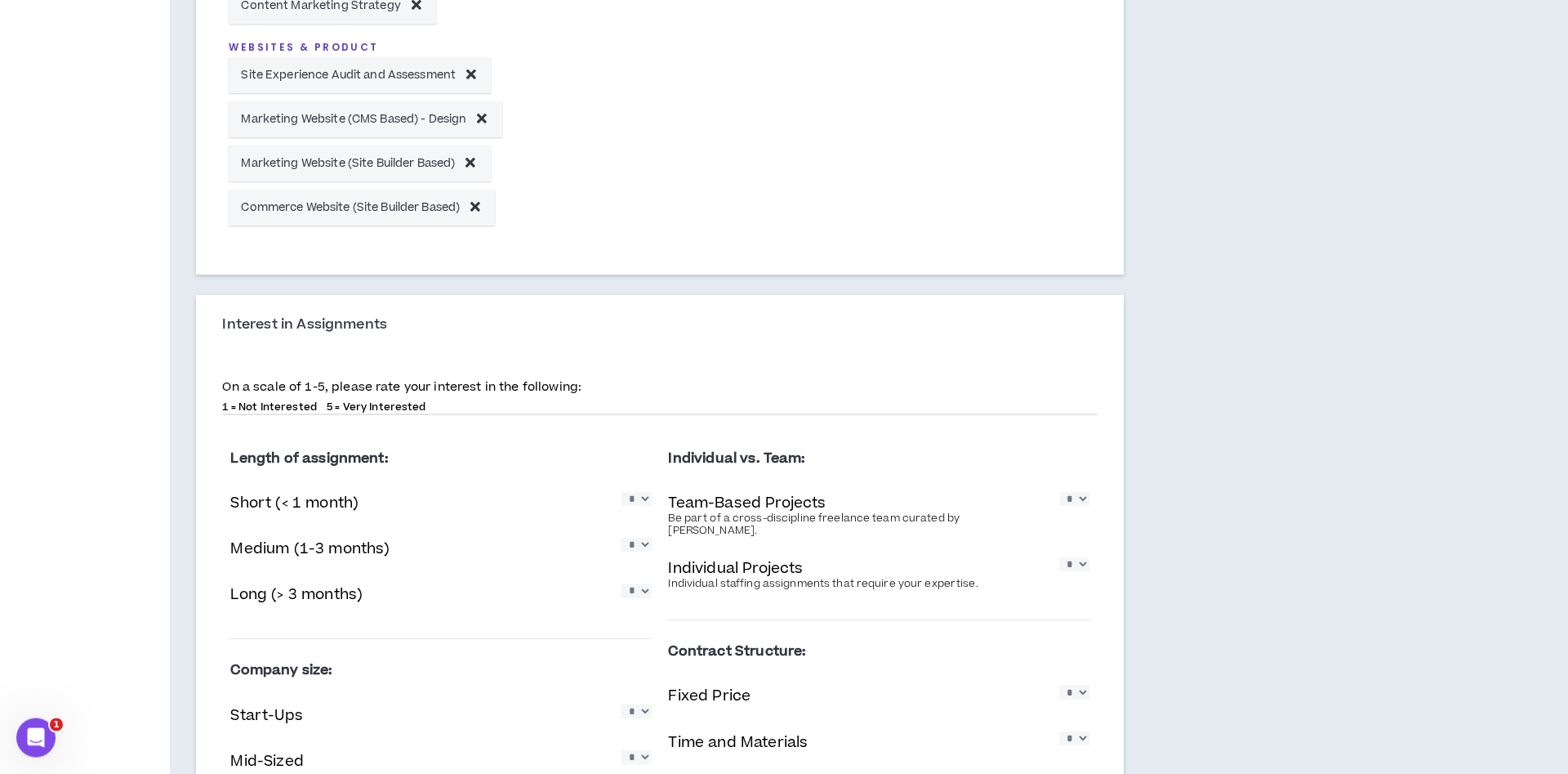
scroll to position [1166, 0]
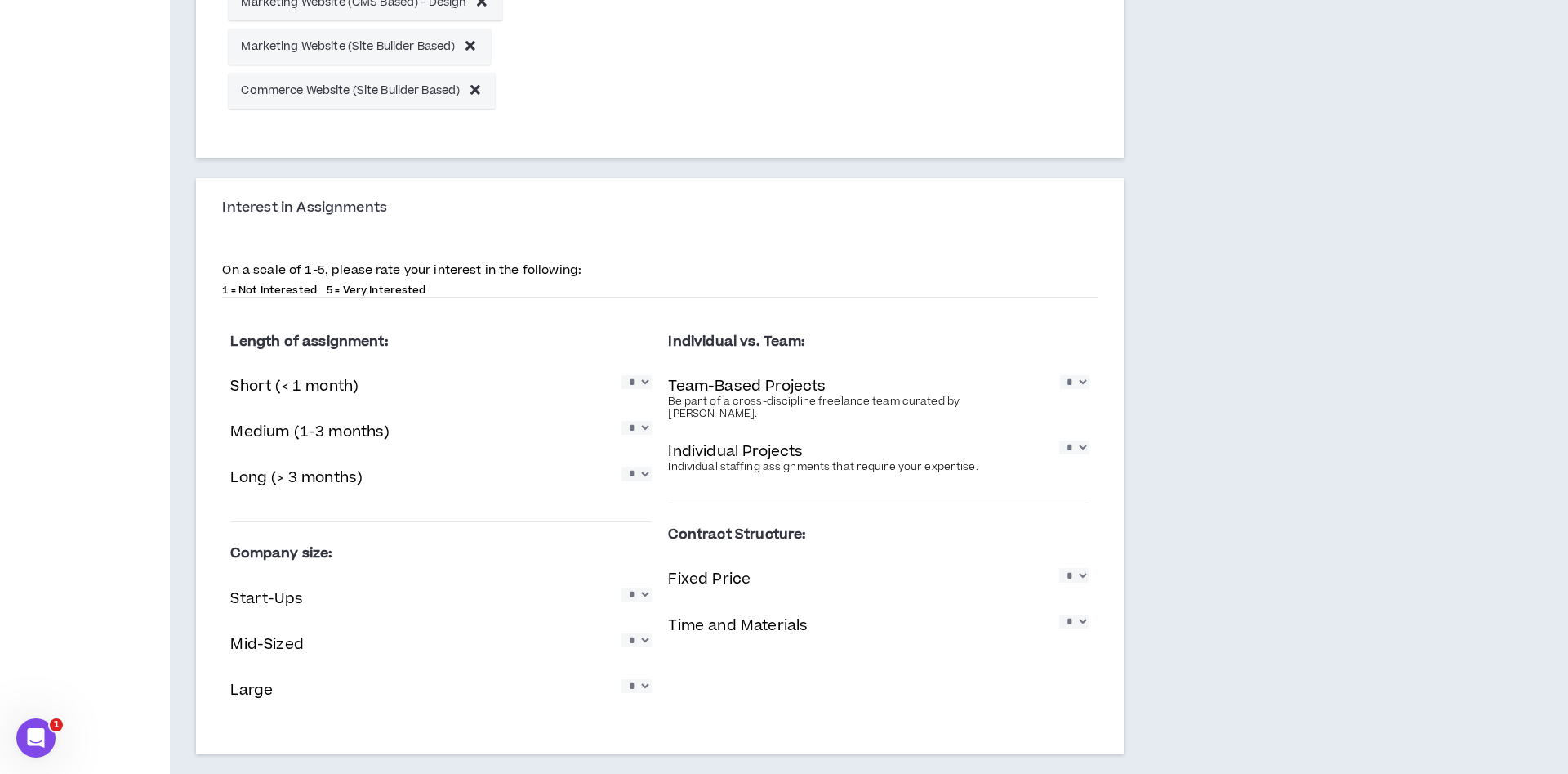
click at [622, 375] on select "* * * * *" at bounding box center [636, 382] width 30 height 14
click at [651, 375] on select "* * * * *" at bounding box center [636, 382] width 30 height 14
click at [653, 372] on div "Length of assignment: Short (< 1 month) * * * * * Medium (1-3 months) * * * * *…" at bounding box center [440, 522] width 437 height 424
click at [622, 375] on select "* * * * *" at bounding box center [636, 382] width 30 height 14
select select "*"
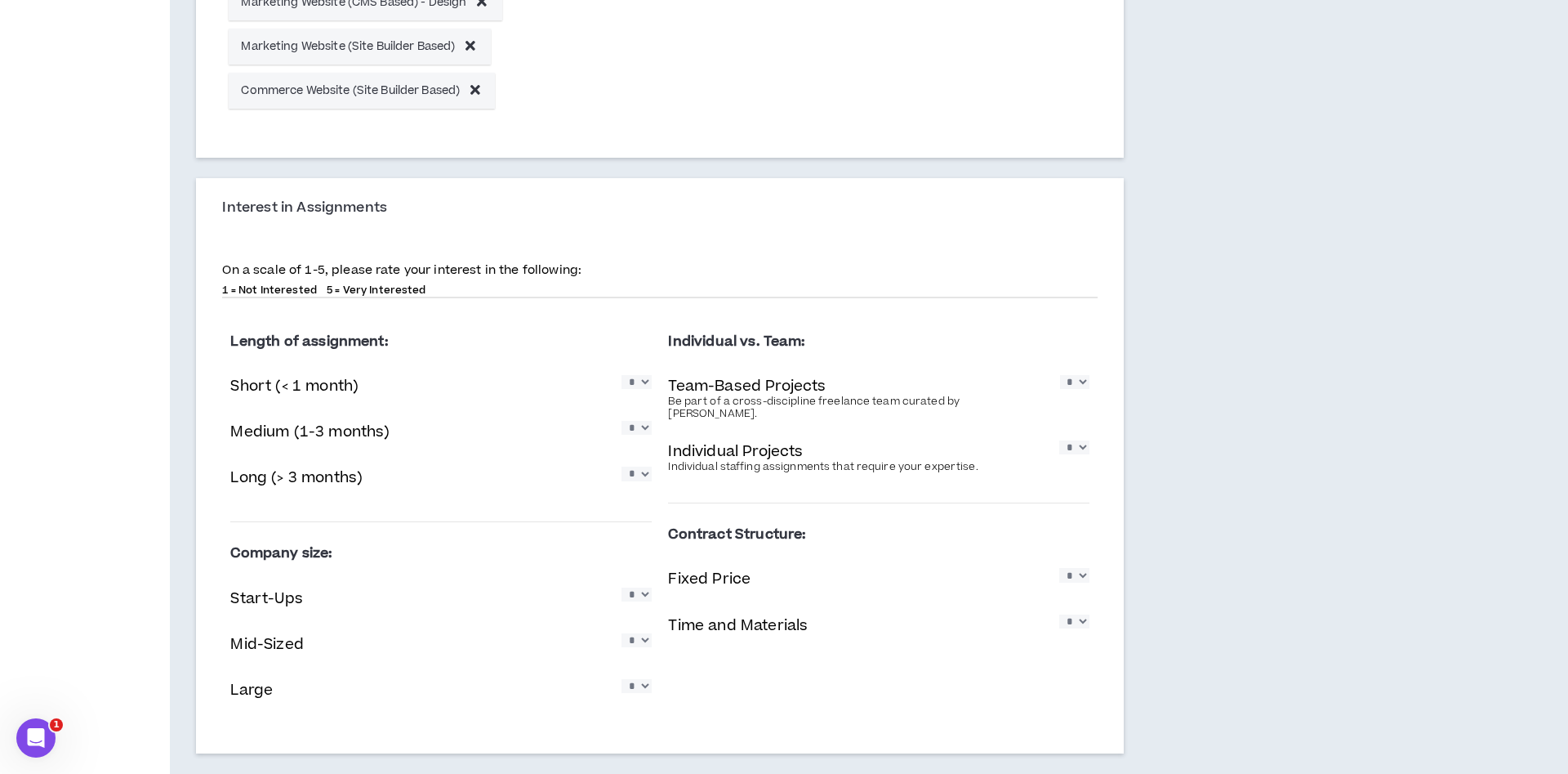
click option "*" at bounding box center [0, 0] width 0 height 0
click at [622, 421] on select "* * * * *" at bounding box center [636, 428] width 30 height 14
select select "*"
click option "*" at bounding box center [0, 0] width 0 height 0
click at [622, 466] on select "* * * * *" at bounding box center [636, 473] width 30 height 14
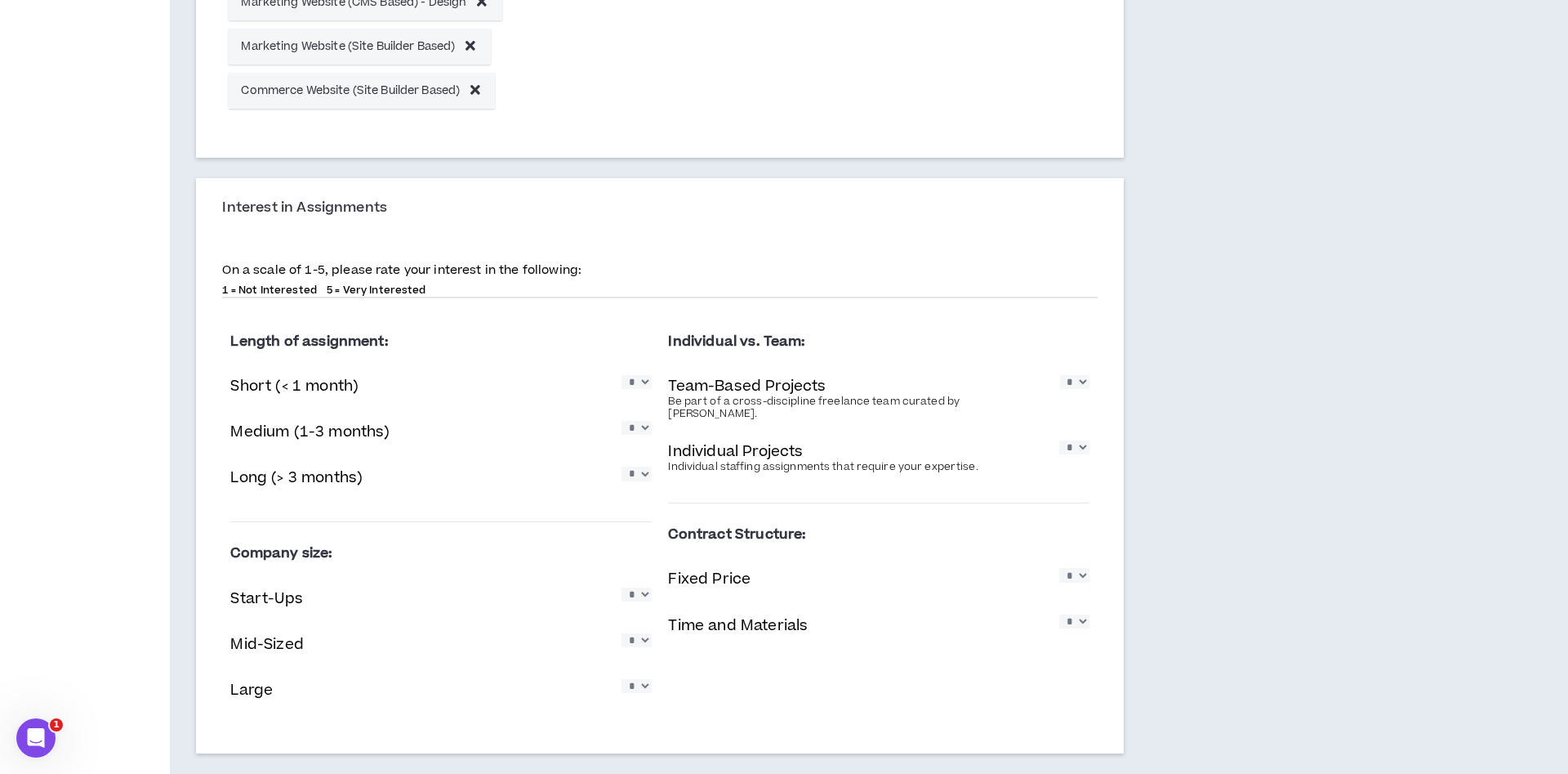
select select "*"
click option "*" at bounding box center [0, 0] width 0 height 0
click at [622, 588] on select "* * * * *" at bounding box center [636, 594] width 30 height 14
drag, startPoint x: 632, startPoint y: 573, endPoint x: 646, endPoint y: 696, distance: 123.8
click at [646, 696] on div "Company size: Start-Ups * * * * * Mid-Sized * * * * * Large * * * * *" at bounding box center [441, 627] width 422 height 185
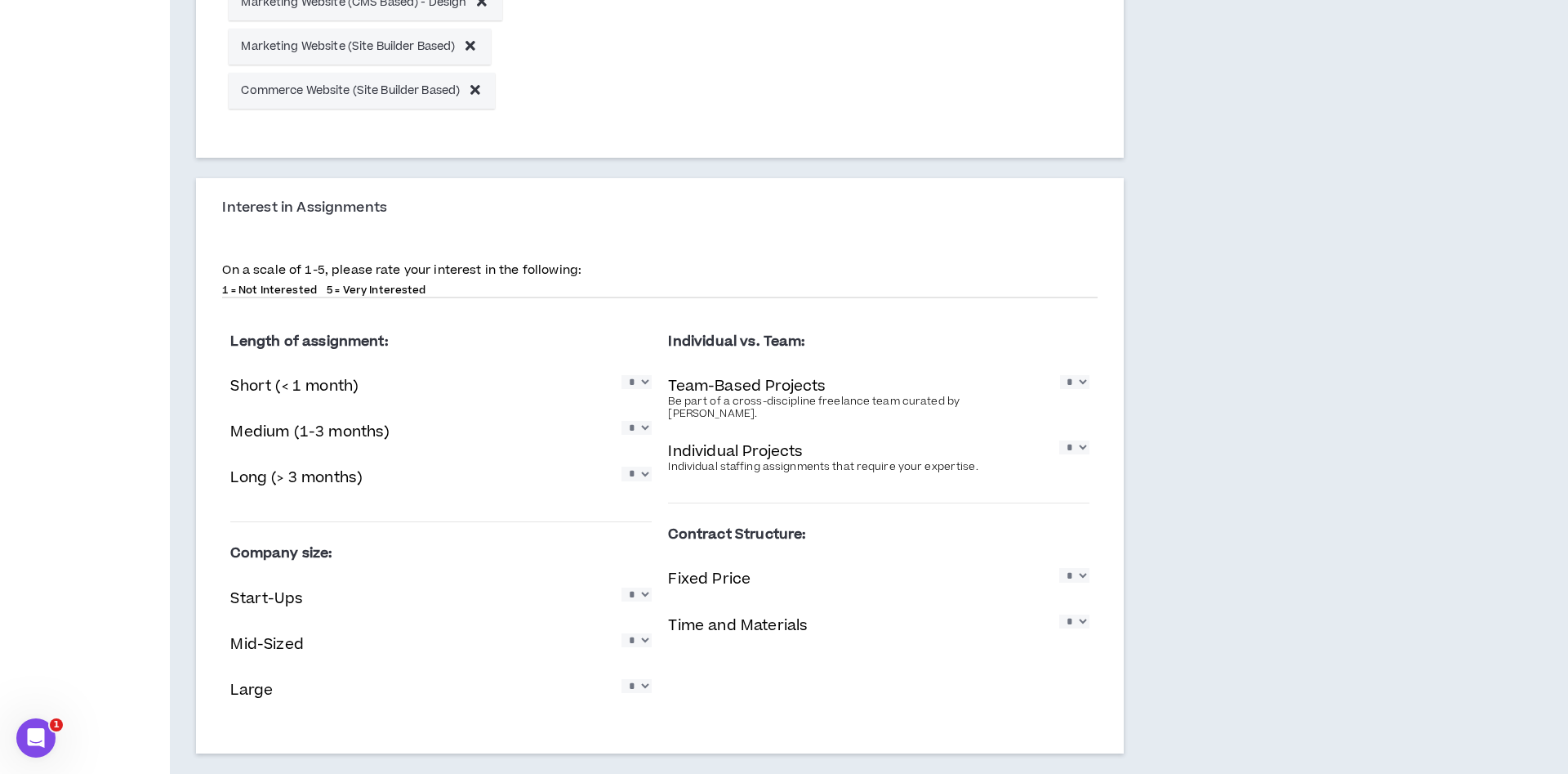
click at [622, 588] on select "* * * * *" at bounding box center [636, 594] width 30 height 14
select select "*"
click option "*" at bounding box center [0, 0] width 0 height 0
click at [622, 633] on select "* * * * *" at bounding box center [636, 640] width 30 height 14
select select "*"
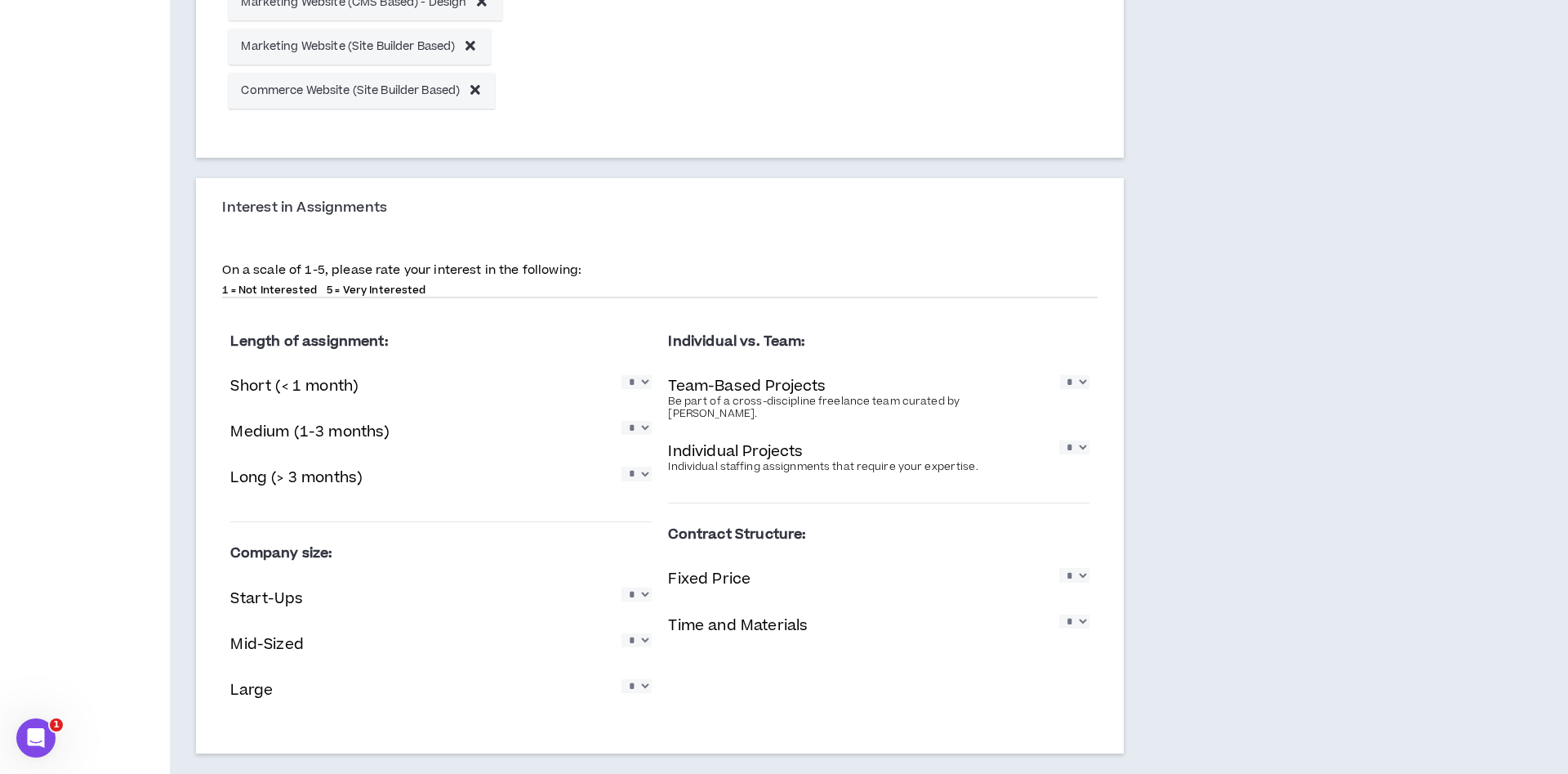
click option "*" at bounding box center [0, 0] width 0 height 0
click at [622, 679] on select "* * * * *" at bounding box center [636, 686] width 30 height 14
select select "*"
click option "*" at bounding box center [0, 0] width 0 height 0
click at [1059, 568] on select "* * * * *" at bounding box center [1074, 575] width 30 height 14
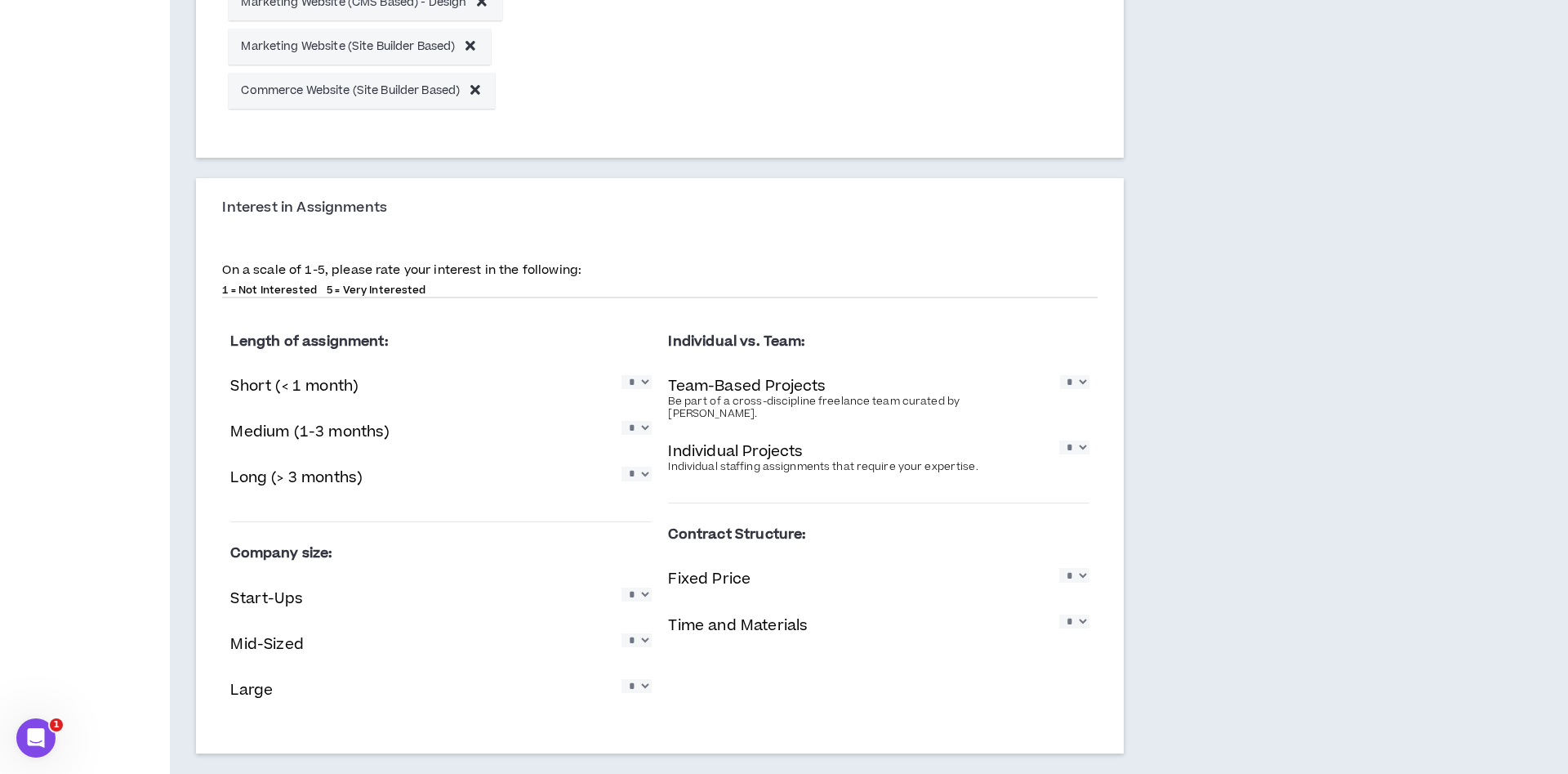
select select "*"
click option "*" at bounding box center [0, 0] width 0 height 0
click at [1059, 614] on select "* * * * *" at bounding box center [1074, 621] width 30 height 14
select select "*"
click option "*" at bounding box center [0, 0] width 0 height 0
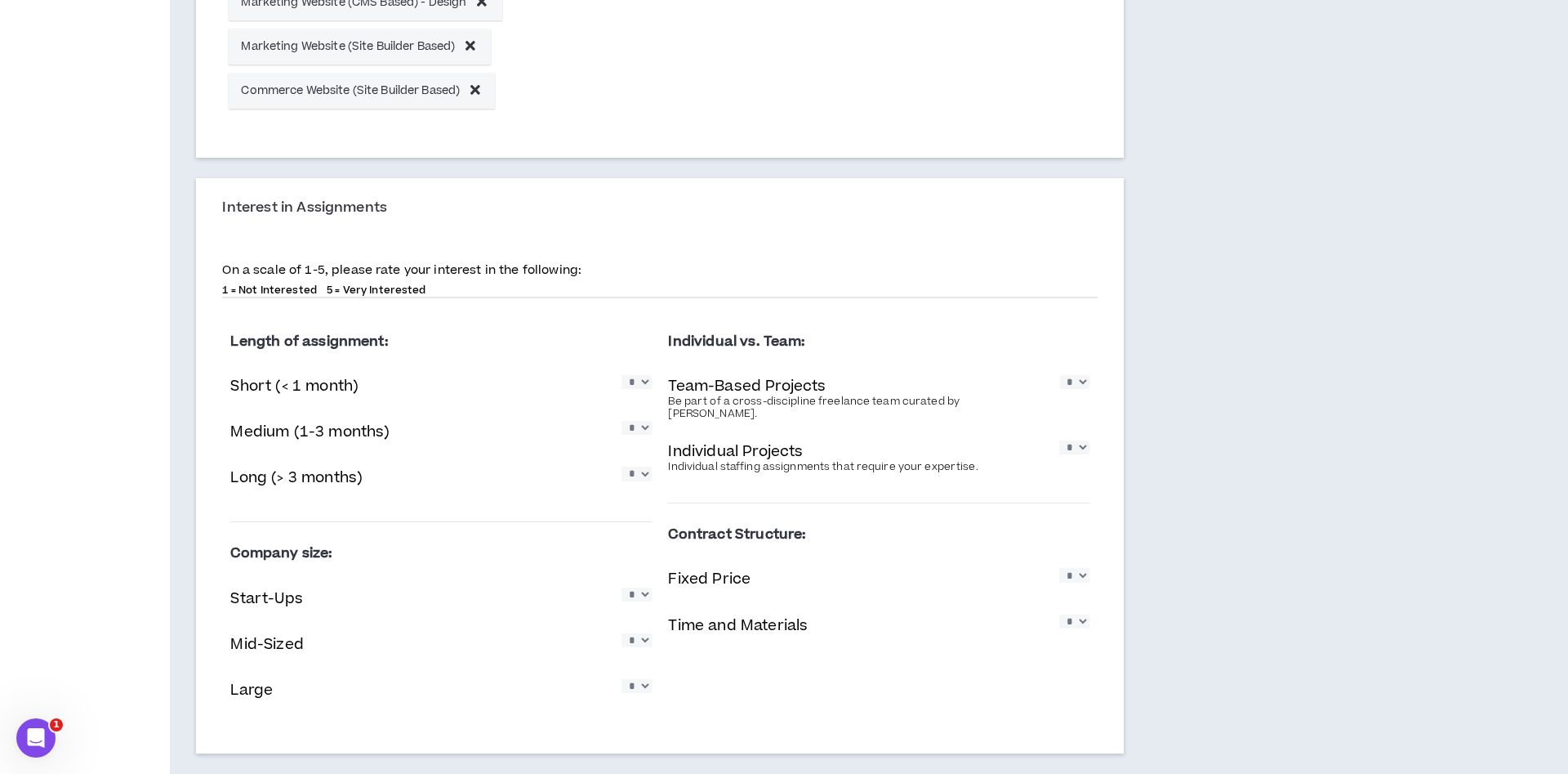
click at [1059, 440] on select "* * * * *" at bounding box center [1074, 447] width 30 height 14
select select "*"
click option "*" at bounding box center [0, 0] width 0 height 0
click at [1060, 375] on select "* * * * *" at bounding box center [1075, 382] width 29 height 14
select select "*"
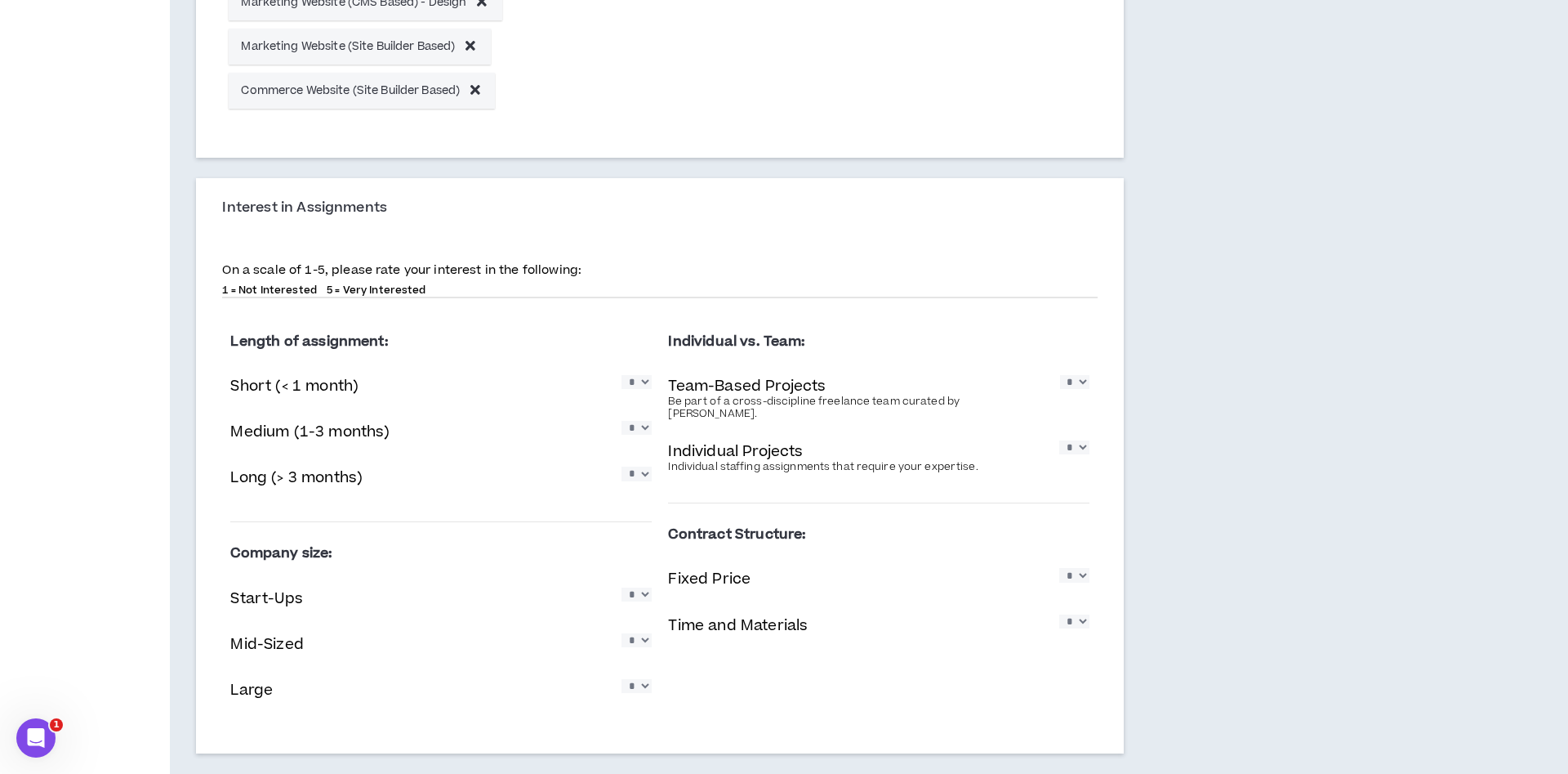
click option "*" at bounding box center [0, 0] width 0 height 0
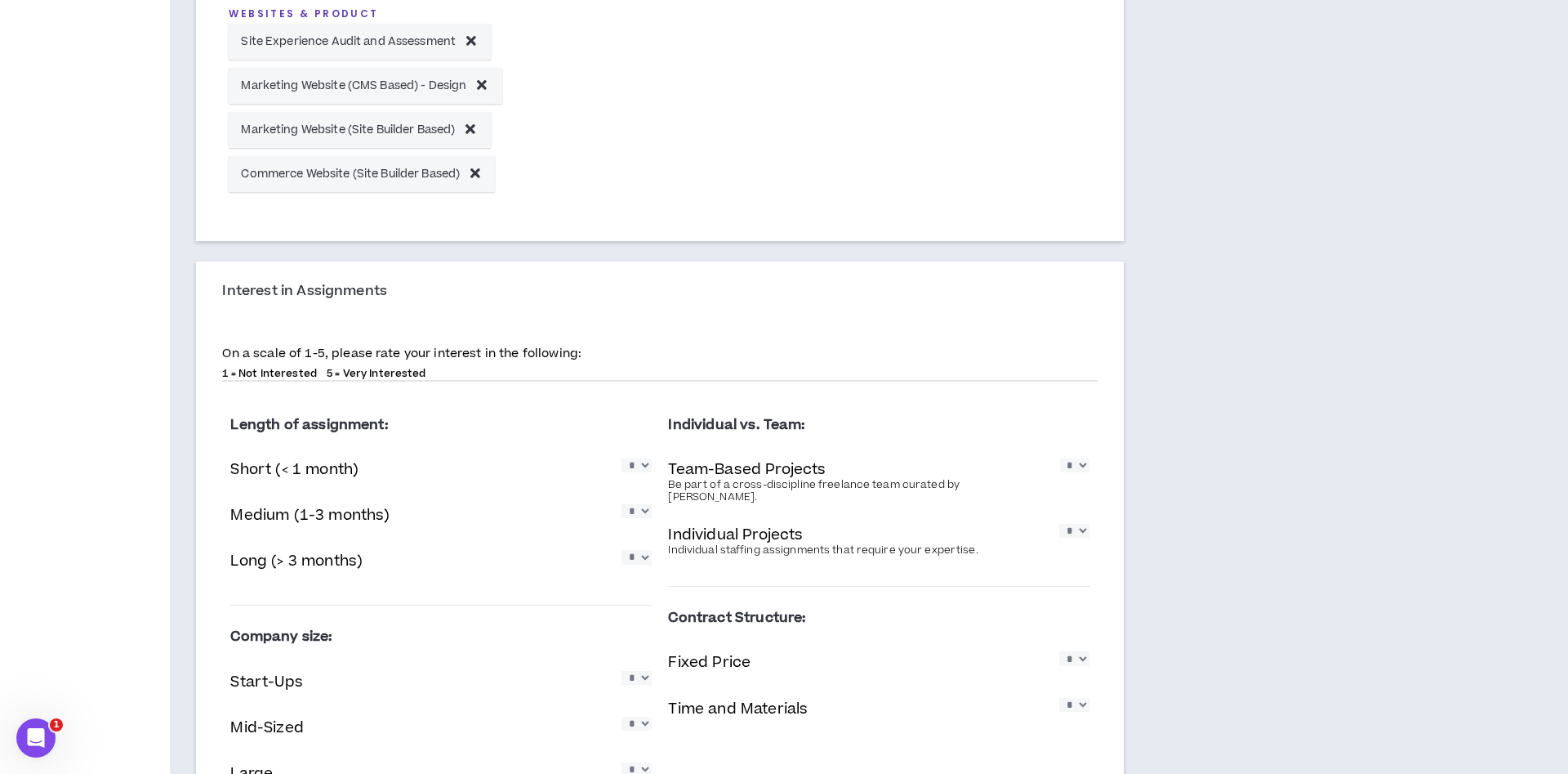
scroll to position [1232, 0]
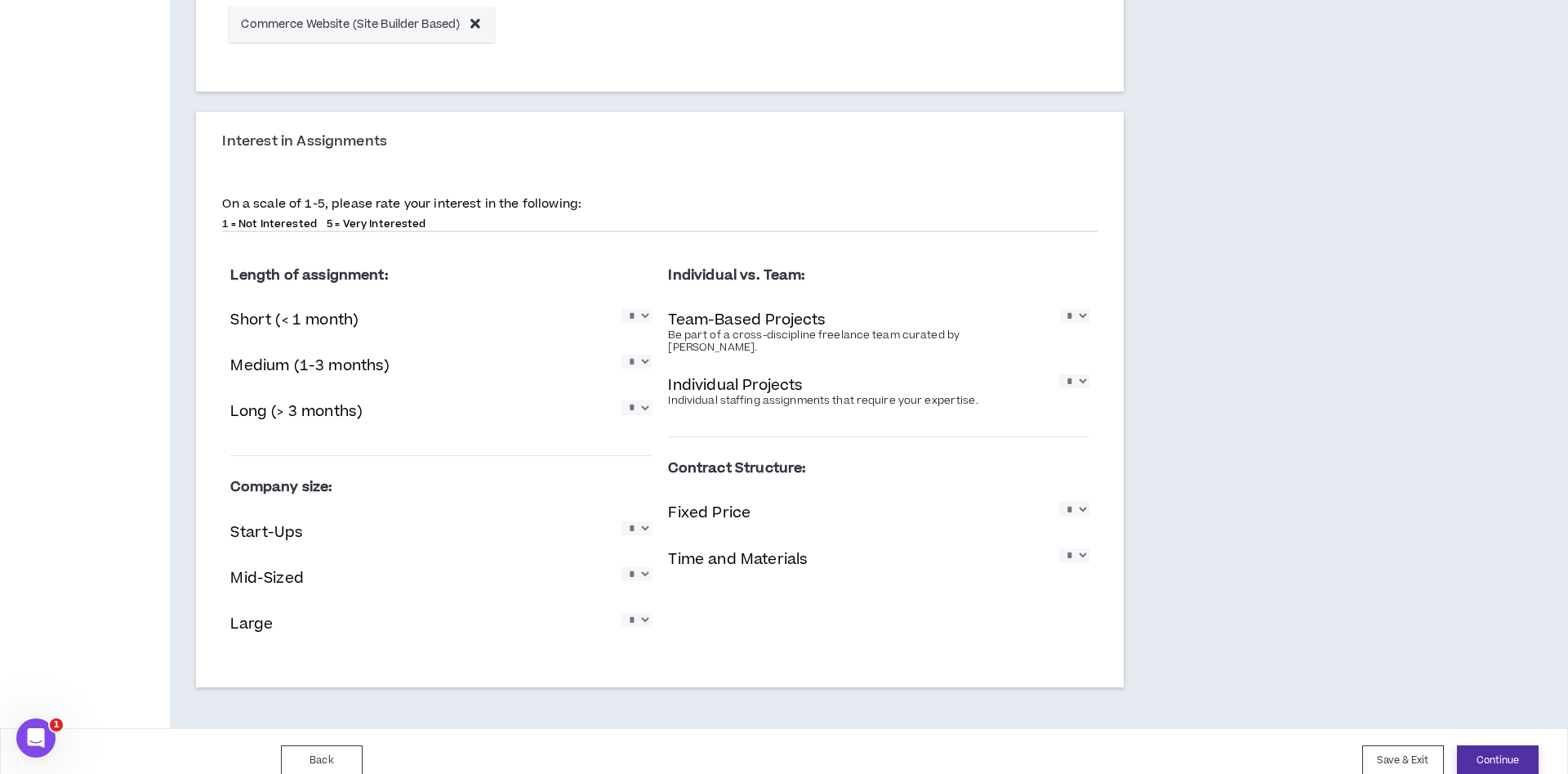
click at [1505, 754] on button "Continue" at bounding box center [1496, 759] width 81 height 30
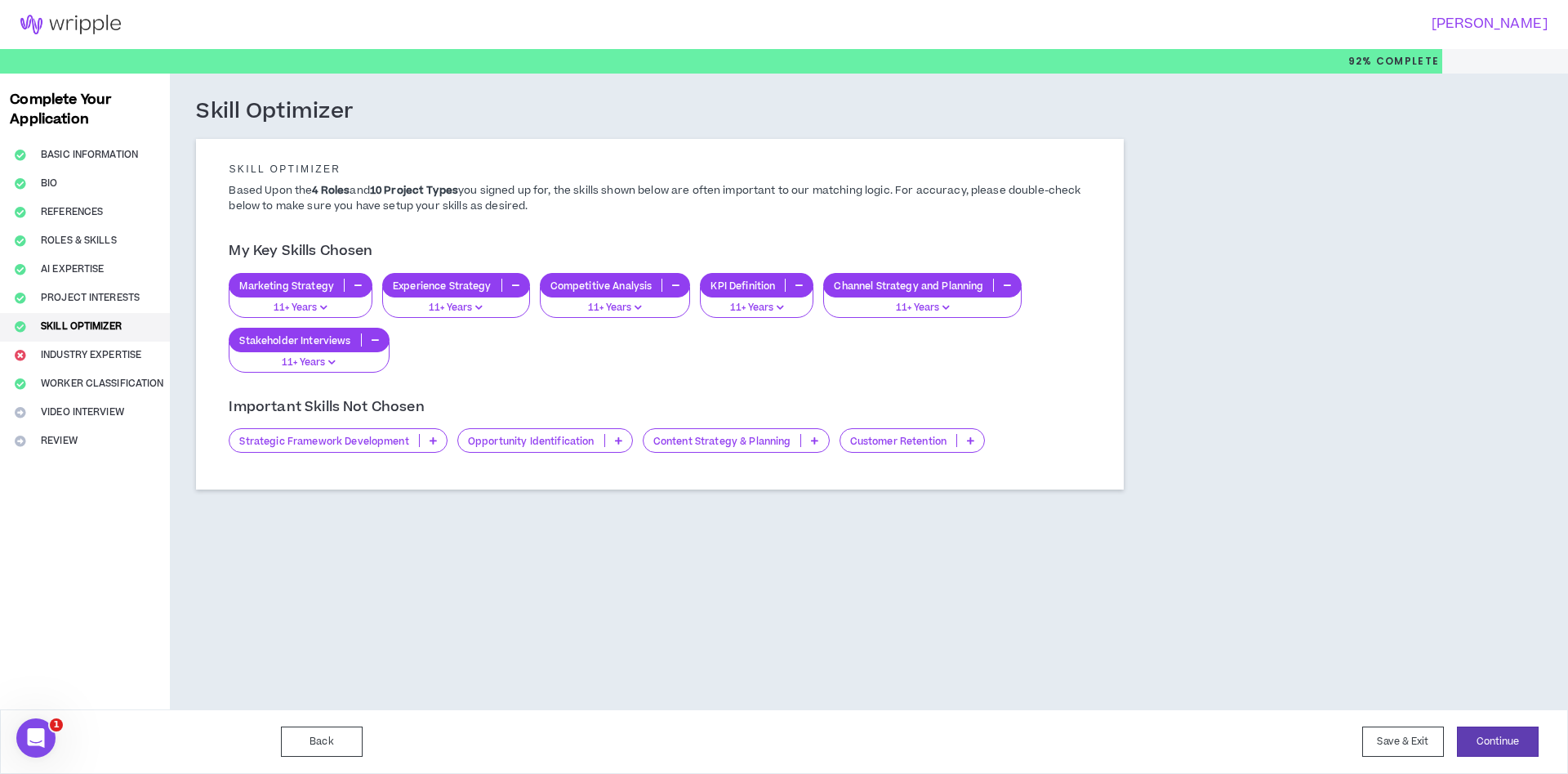
click at [436, 443] on p at bounding box center [432, 439] width 26 height 13
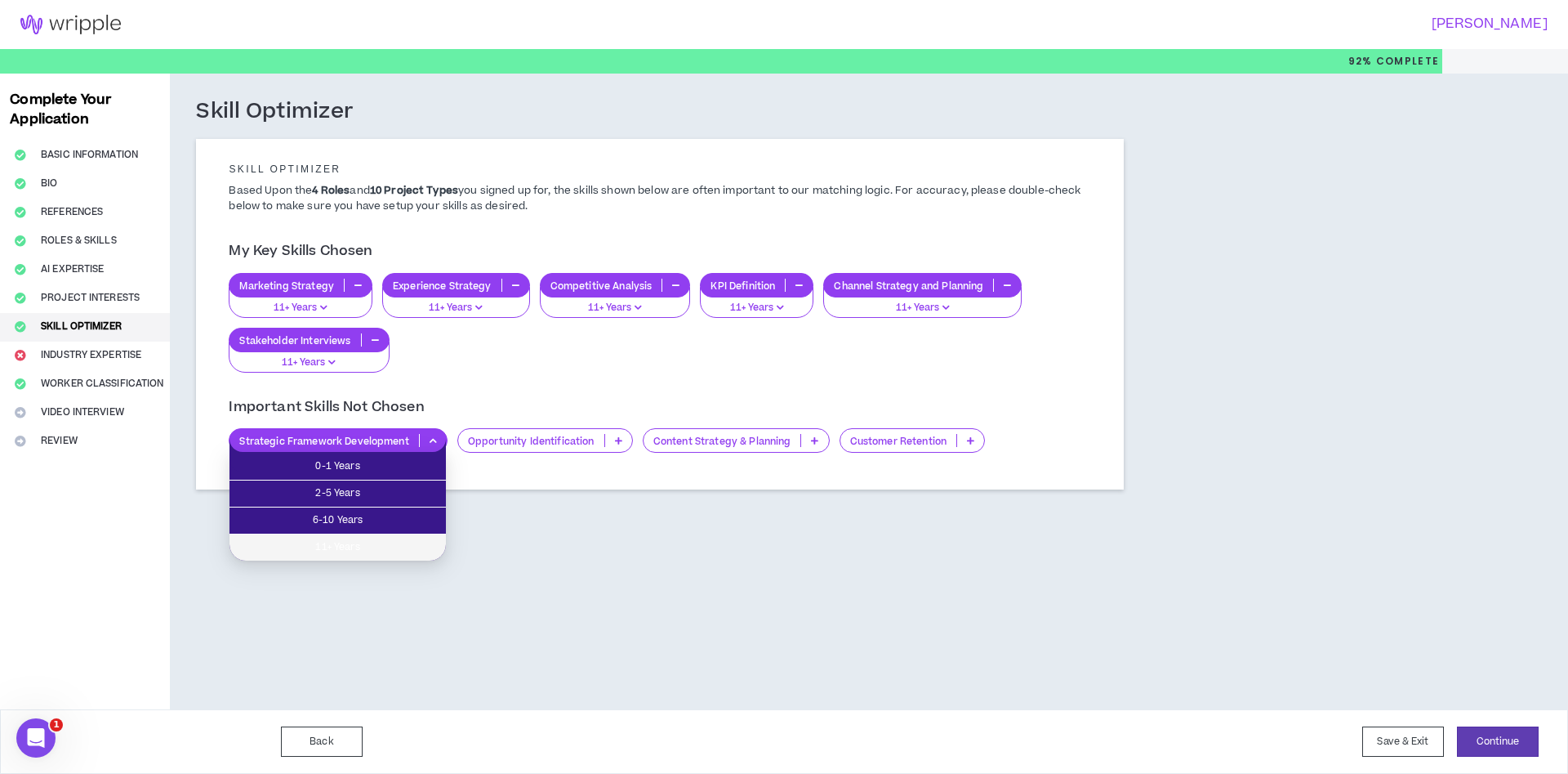
drag, startPoint x: 408, startPoint y: 541, endPoint x: 430, endPoint y: 530, distance: 24.6
click at [410, 541] on span "11+ Years" at bounding box center [337, 547] width 197 height 18
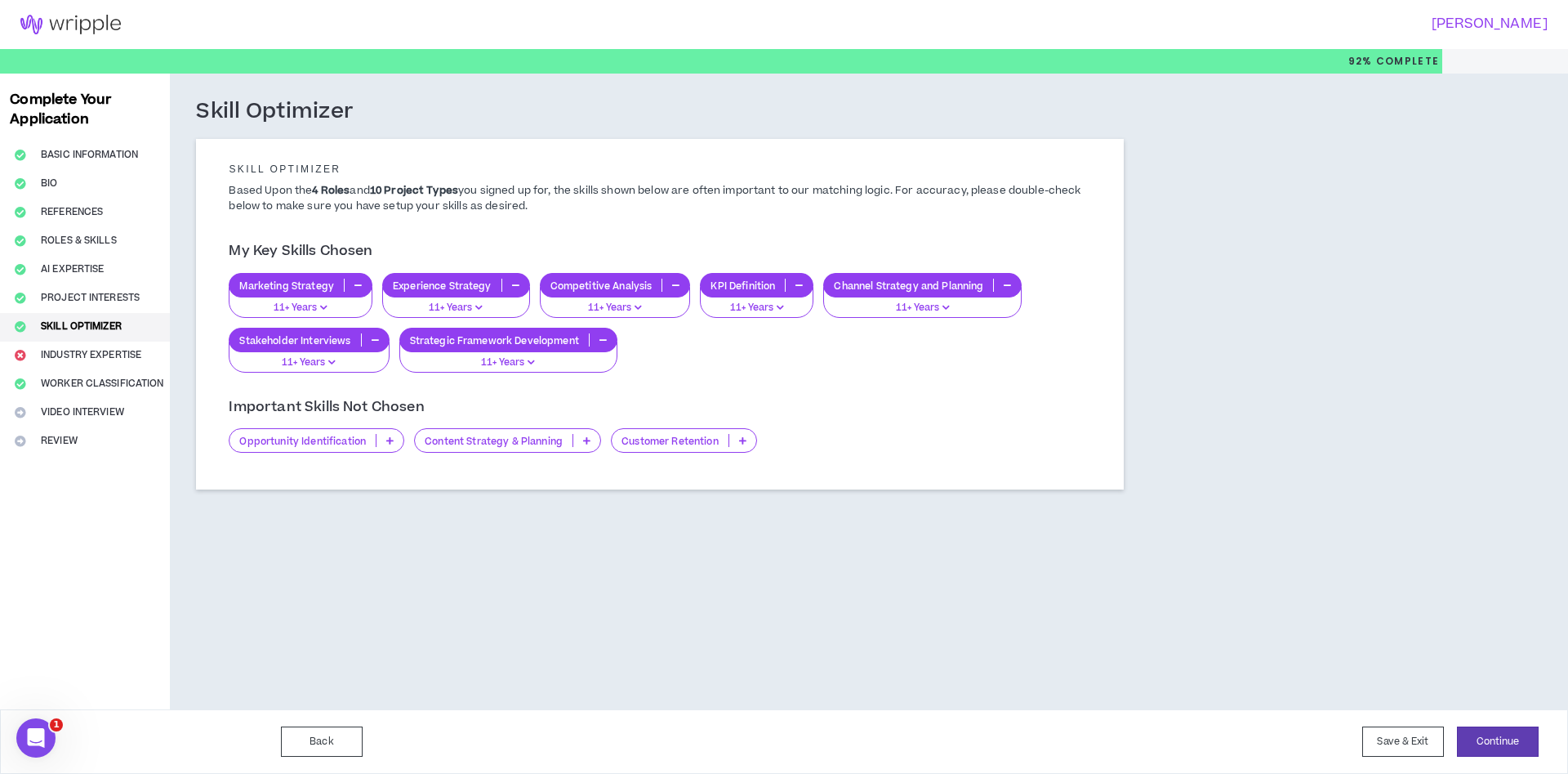
click at [579, 441] on p at bounding box center [586, 439] width 26 height 13
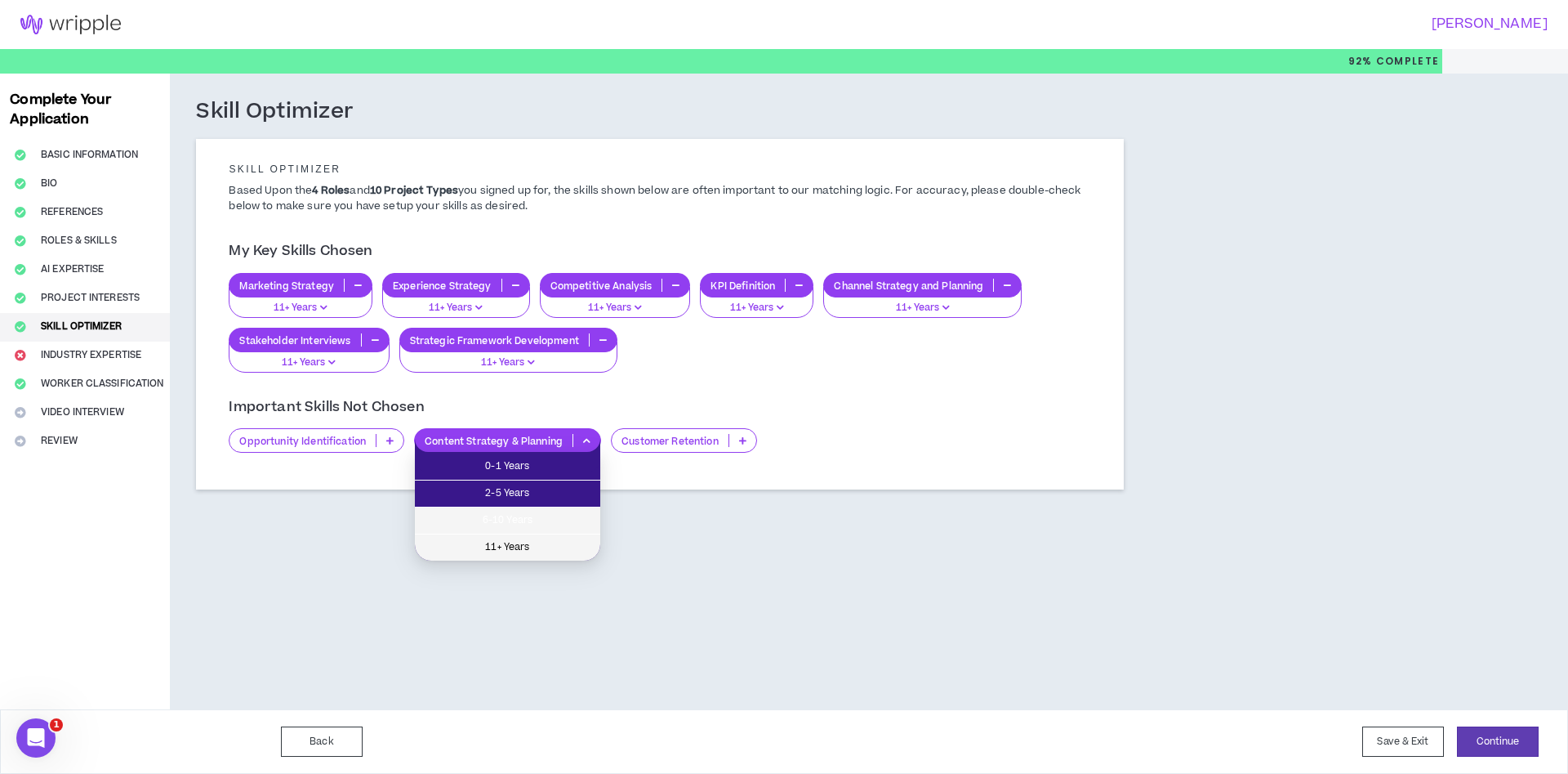
click at [525, 535] on ul "0-1 Years 2-5 Years 6-10 Years 11+ Years" at bounding box center [507, 505] width 185 height 109
click at [523, 535] on li "11+ Years" at bounding box center [507, 547] width 185 height 26
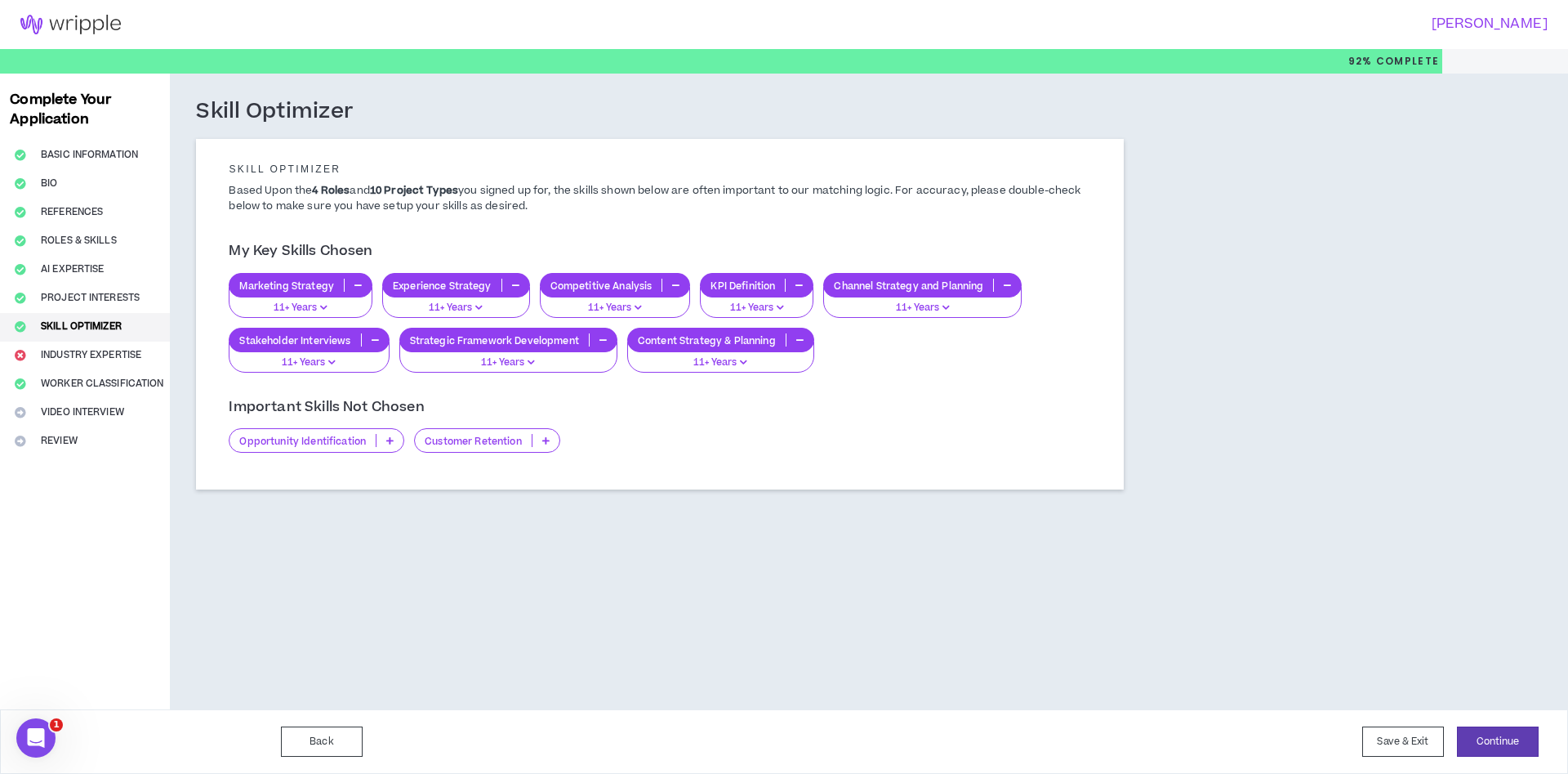
click at [546, 439] on icon at bounding box center [545, 440] width 7 height 8
click at [370, 504] on div "Skill Optimizer Skill Optimizer Based Upon the 4 Roles and 10 Project Types you…" at bounding box center [659, 312] width 980 height 477
click at [392, 449] on div "Opportunity Identification" at bounding box center [316, 439] width 176 height 25
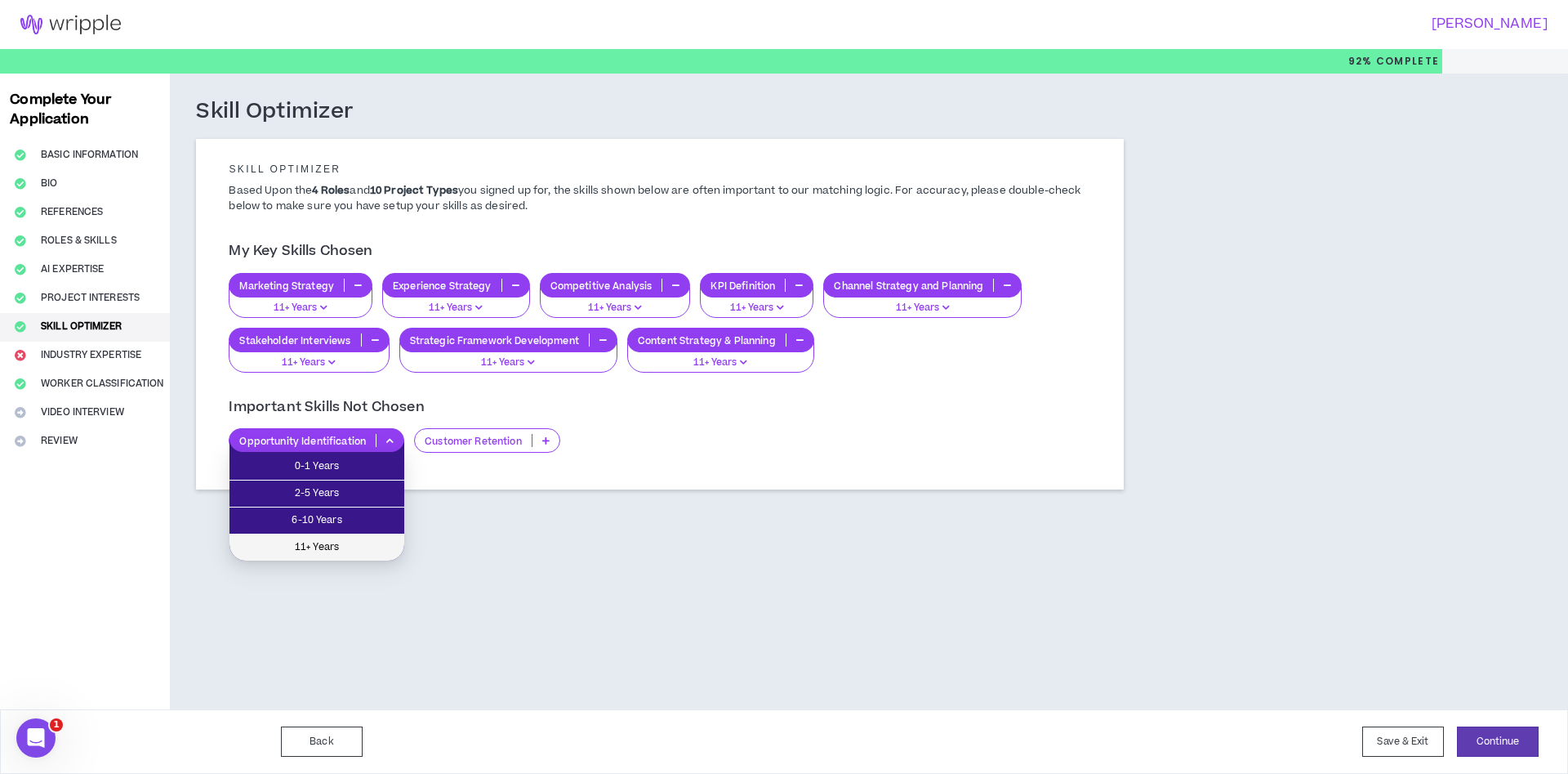
click at [386, 542] on span "11+ Years" at bounding box center [317, 547] width 155 height 18
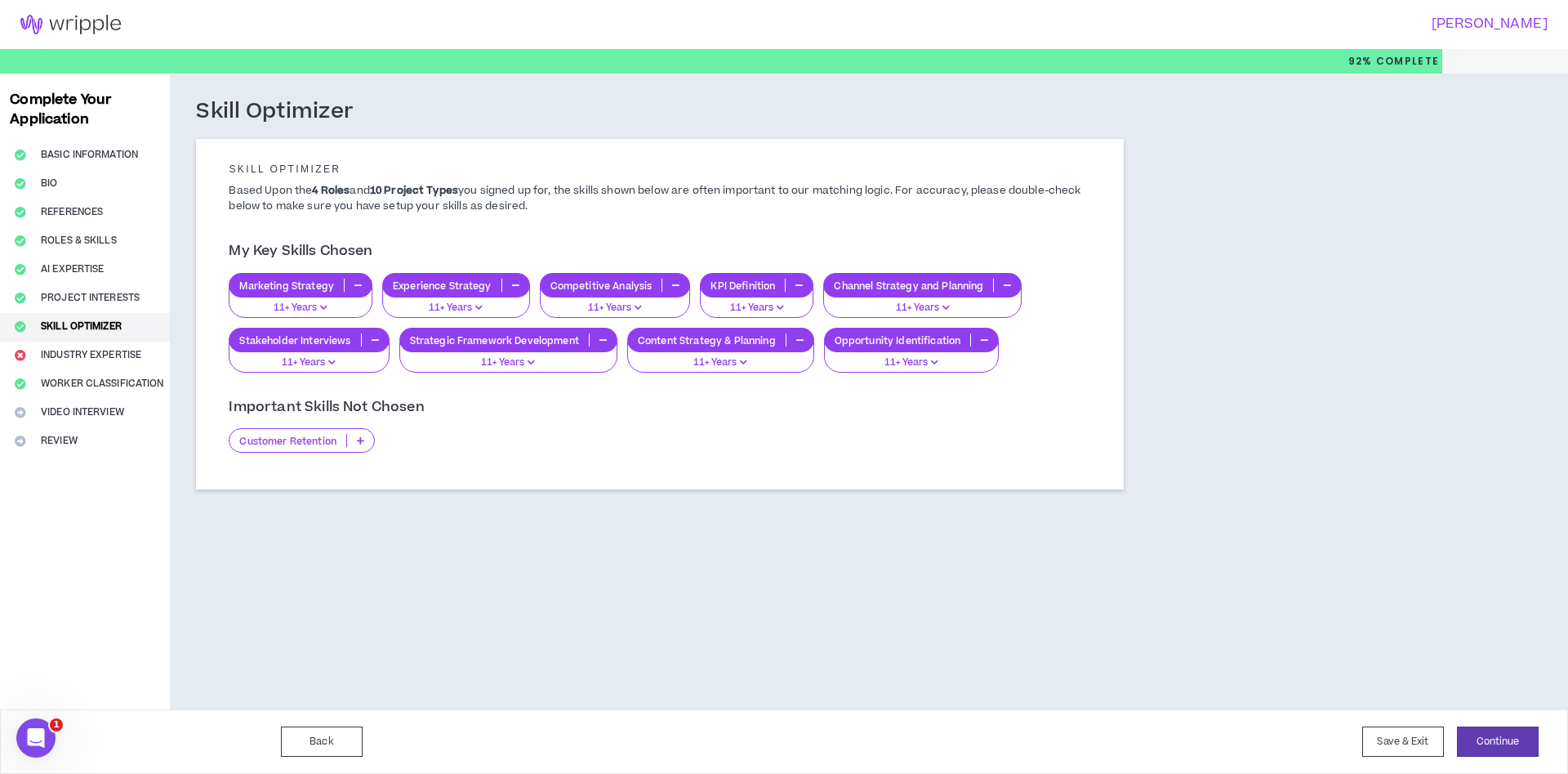
drag, startPoint x: 369, startPoint y: 440, endPoint x: 363, endPoint y: 451, distance: 12.5
click at [367, 441] on p at bounding box center [360, 439] width 26 height 13
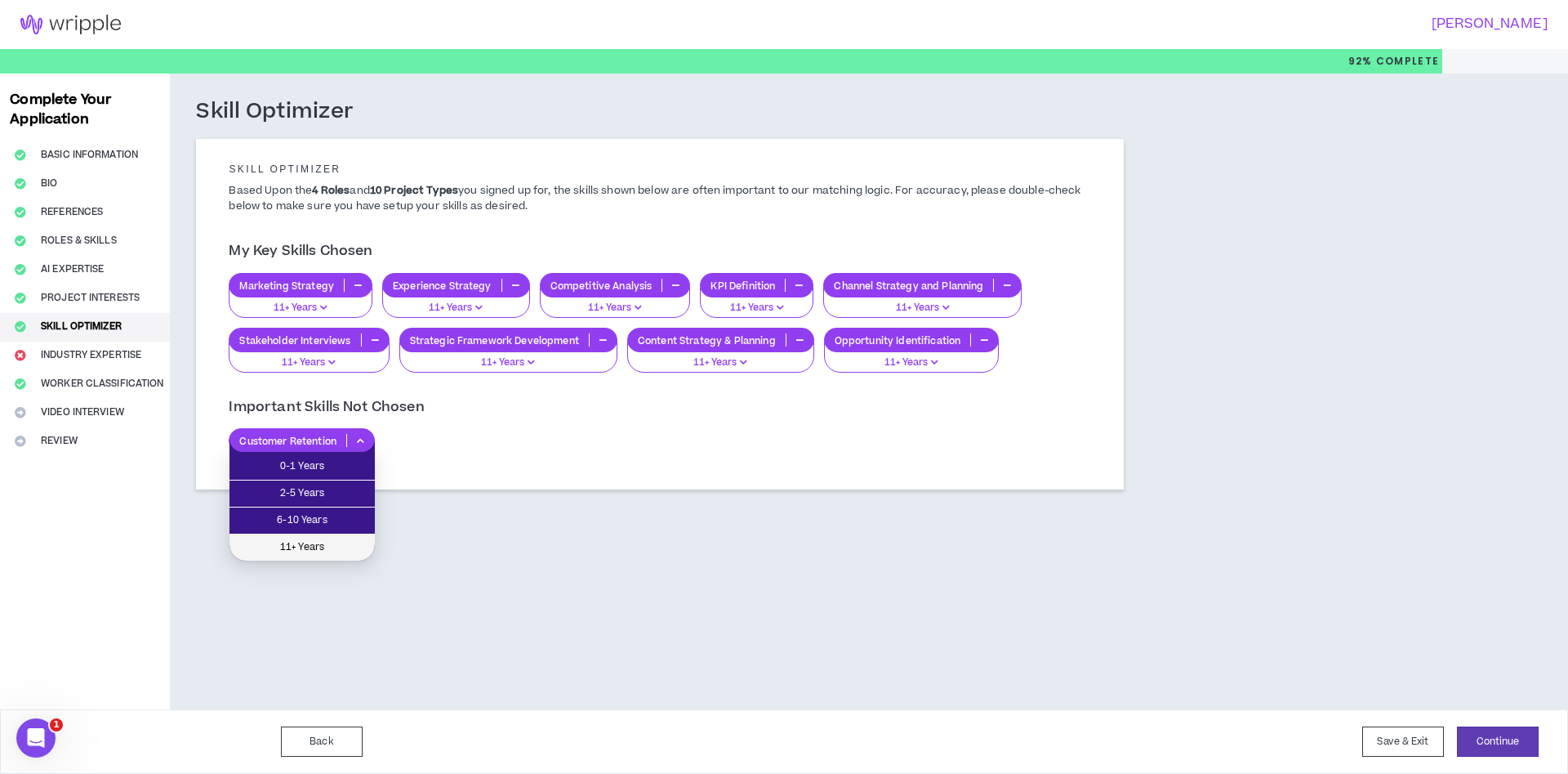
click at [349, 537] on li "11+ Years" at bounding box center [302, 547] width 145 height 26
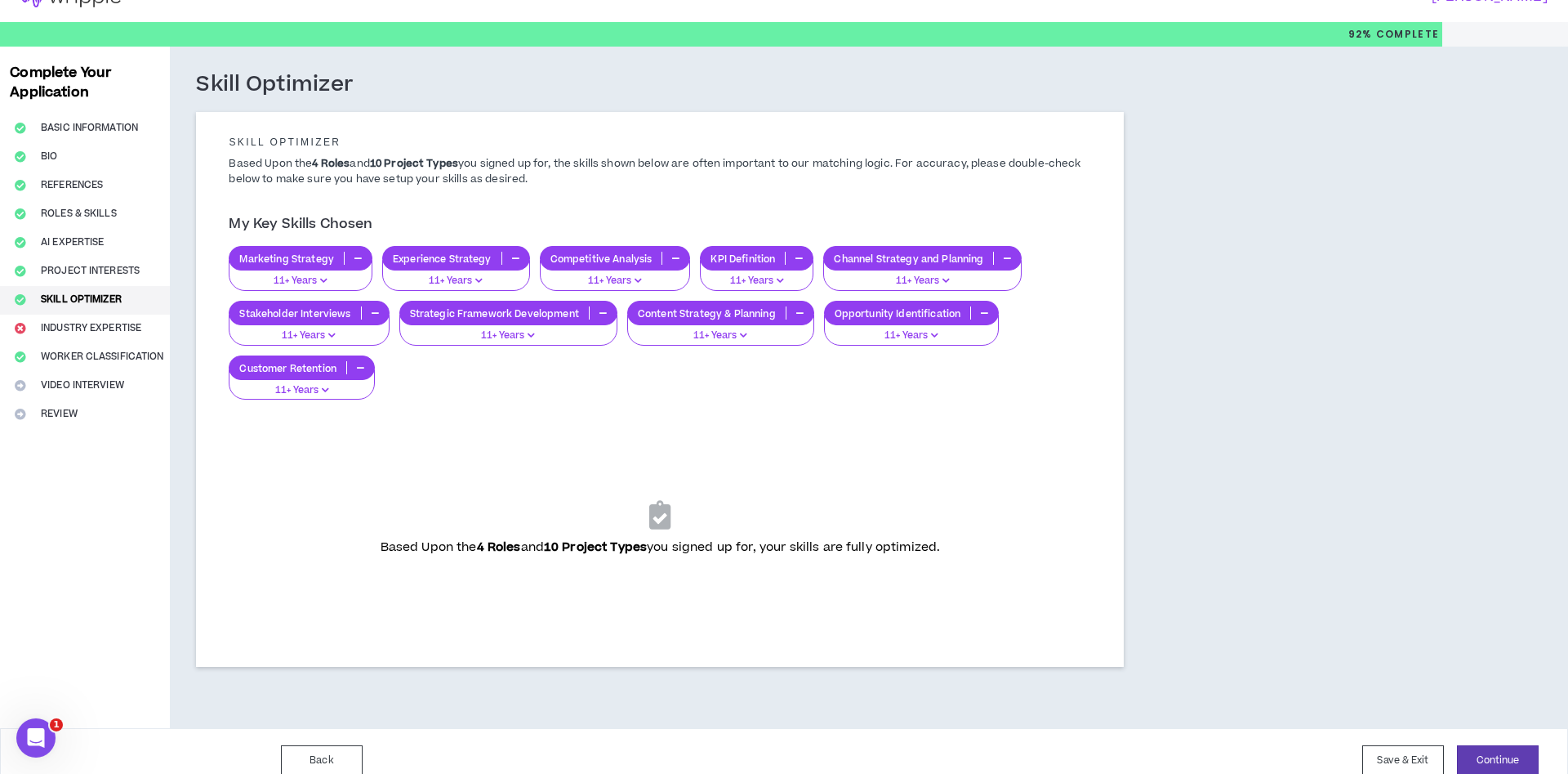
scroll to position [46, 0]
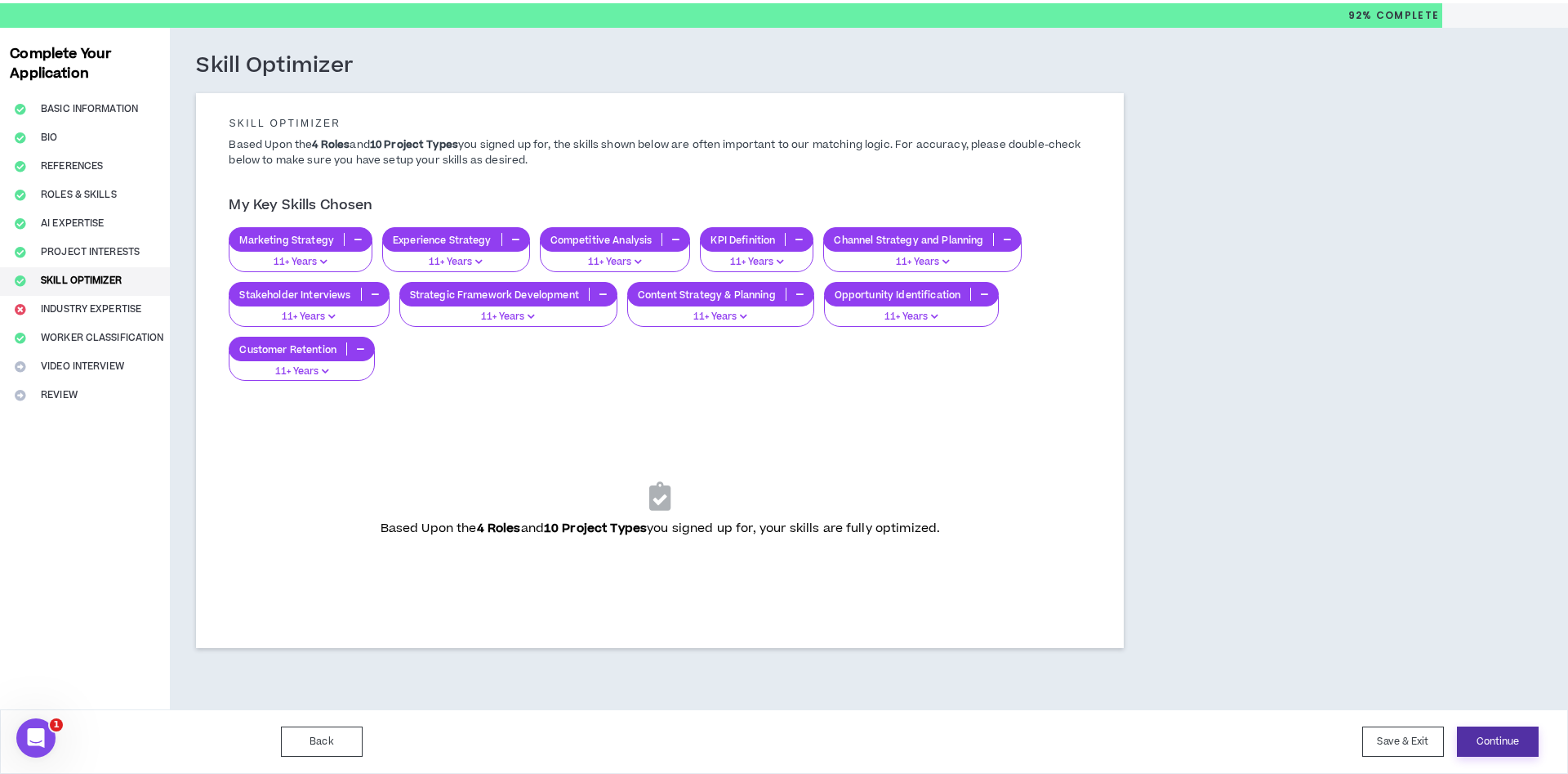
click at [1483, 738] on button "Continue" at bounding box center [1496, 741] width 81 height 30
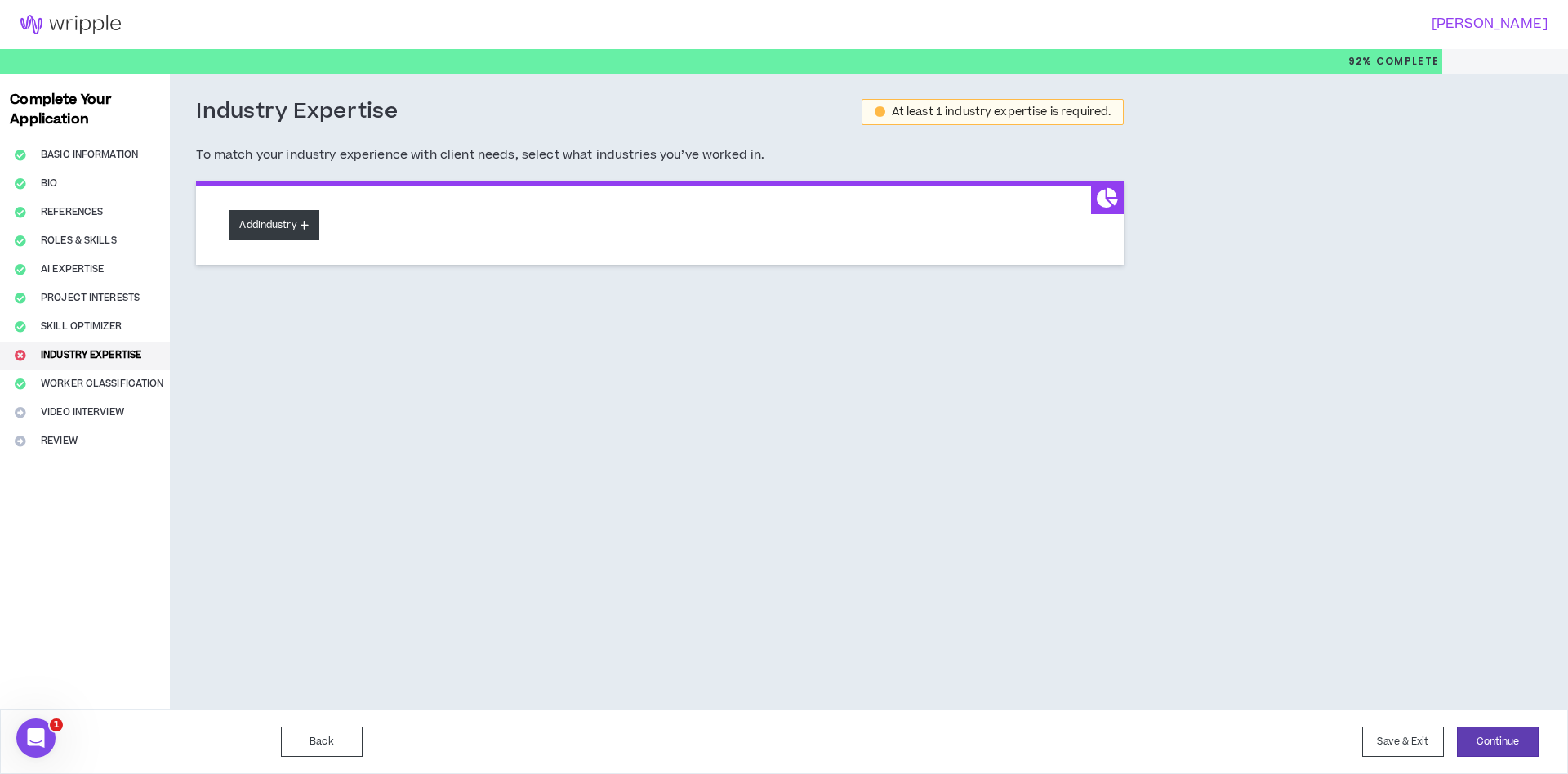
click at [276, 226] on button "Add Industry" at bounding box center [274, 225] width 90 height 30
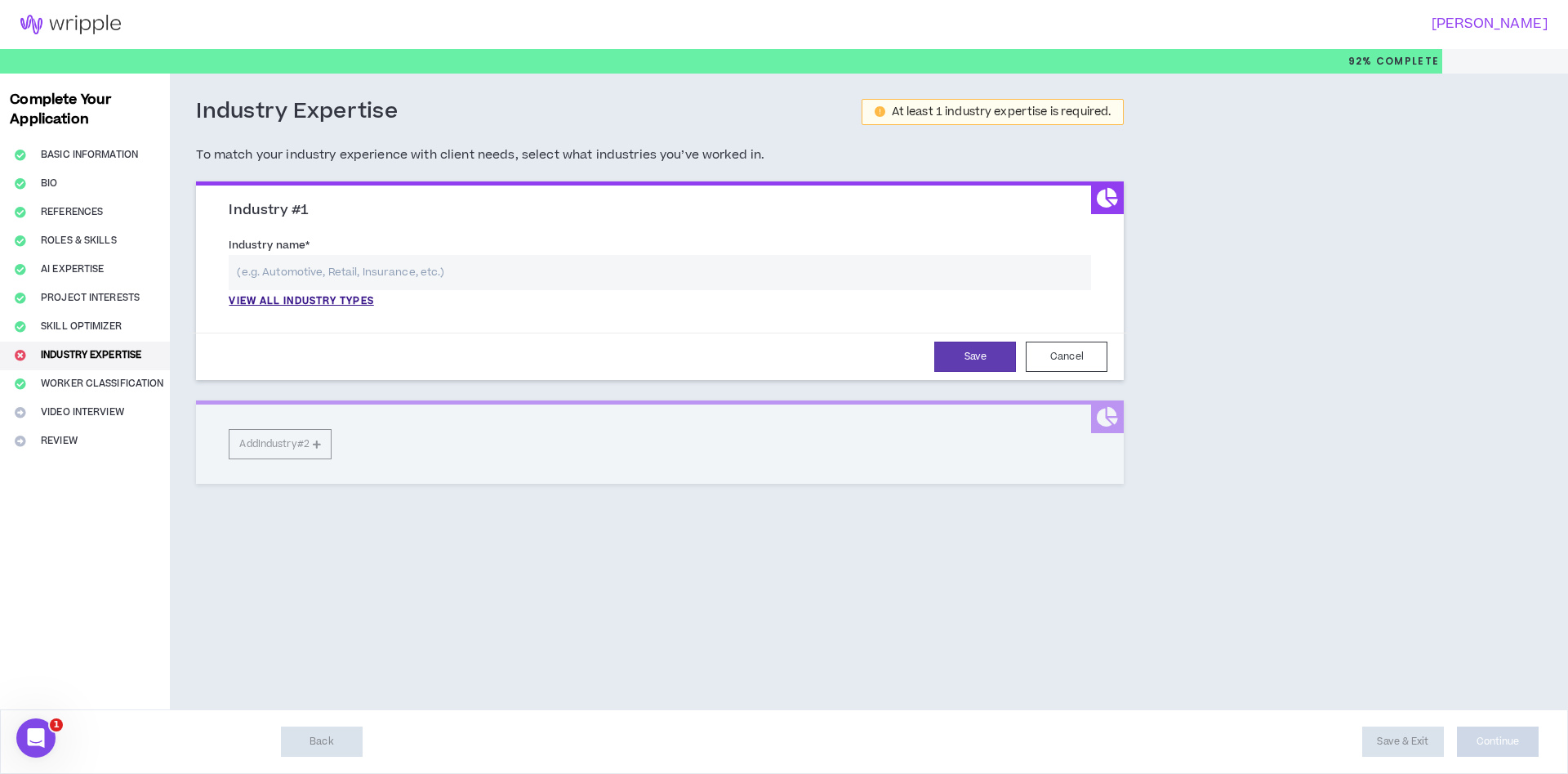
click at [321, 278] on input "text" at bounding box center [659, 273] width 862 height 35
click at [301, 302] on p "View all industry types" at bounding box center [300, 301] width 144 height 15
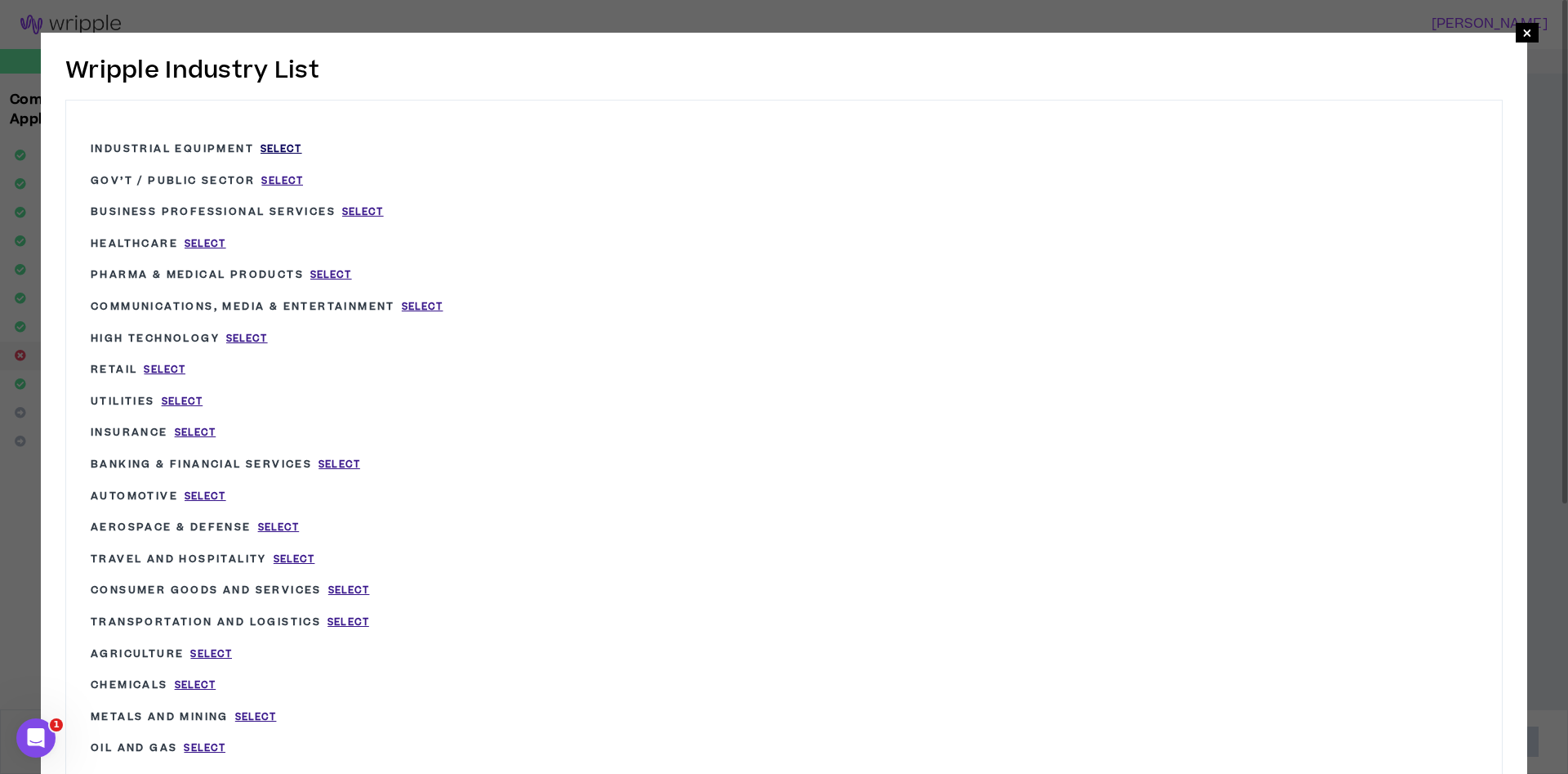
click at [280, 148] on span "Select" at bounding box center [281, 149] width 41 height 14
type input "Industrial Equipment"
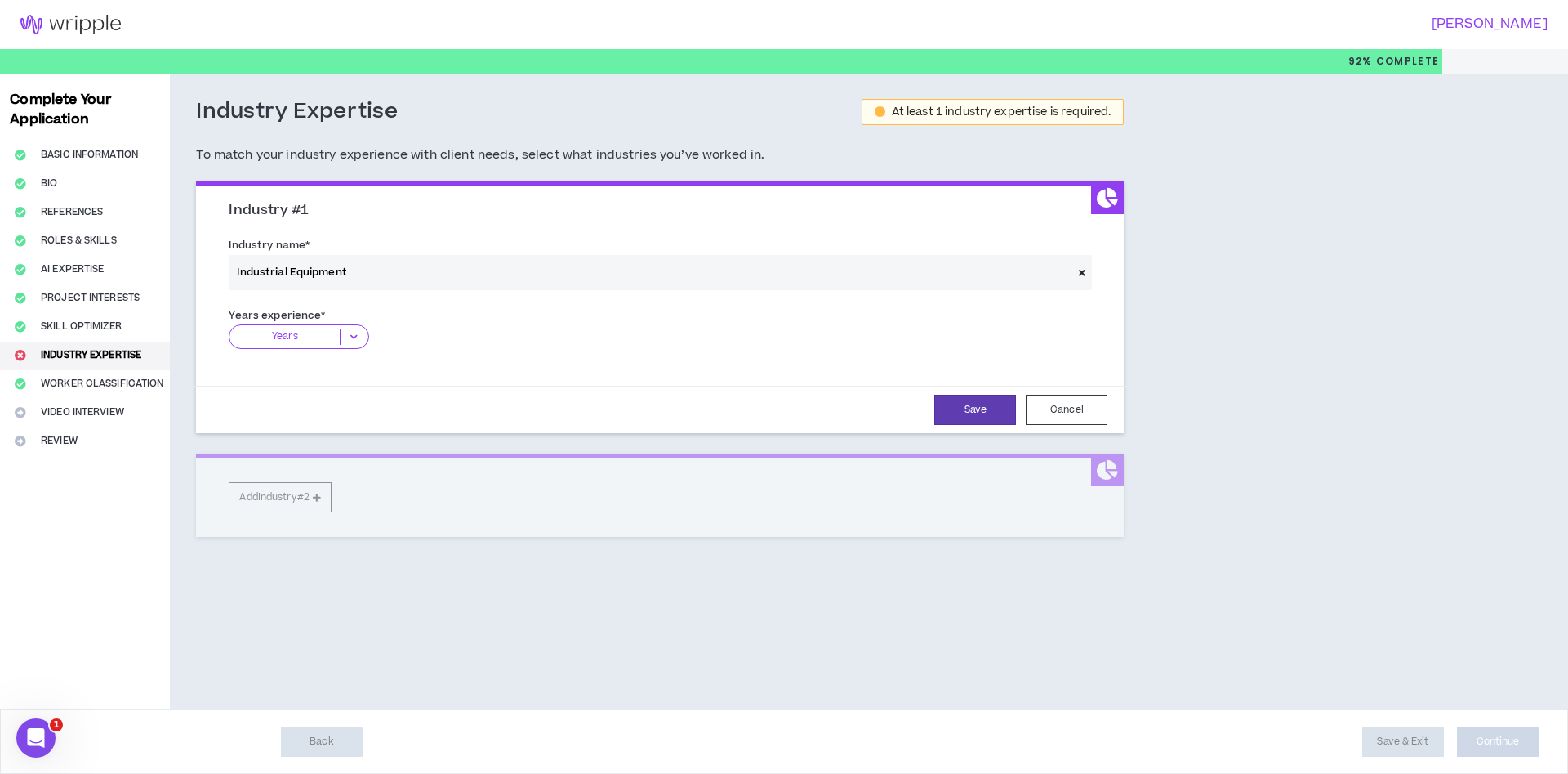
click at [319, 337] on p "Years" at bounding box center [284, 336] width 110 height 17
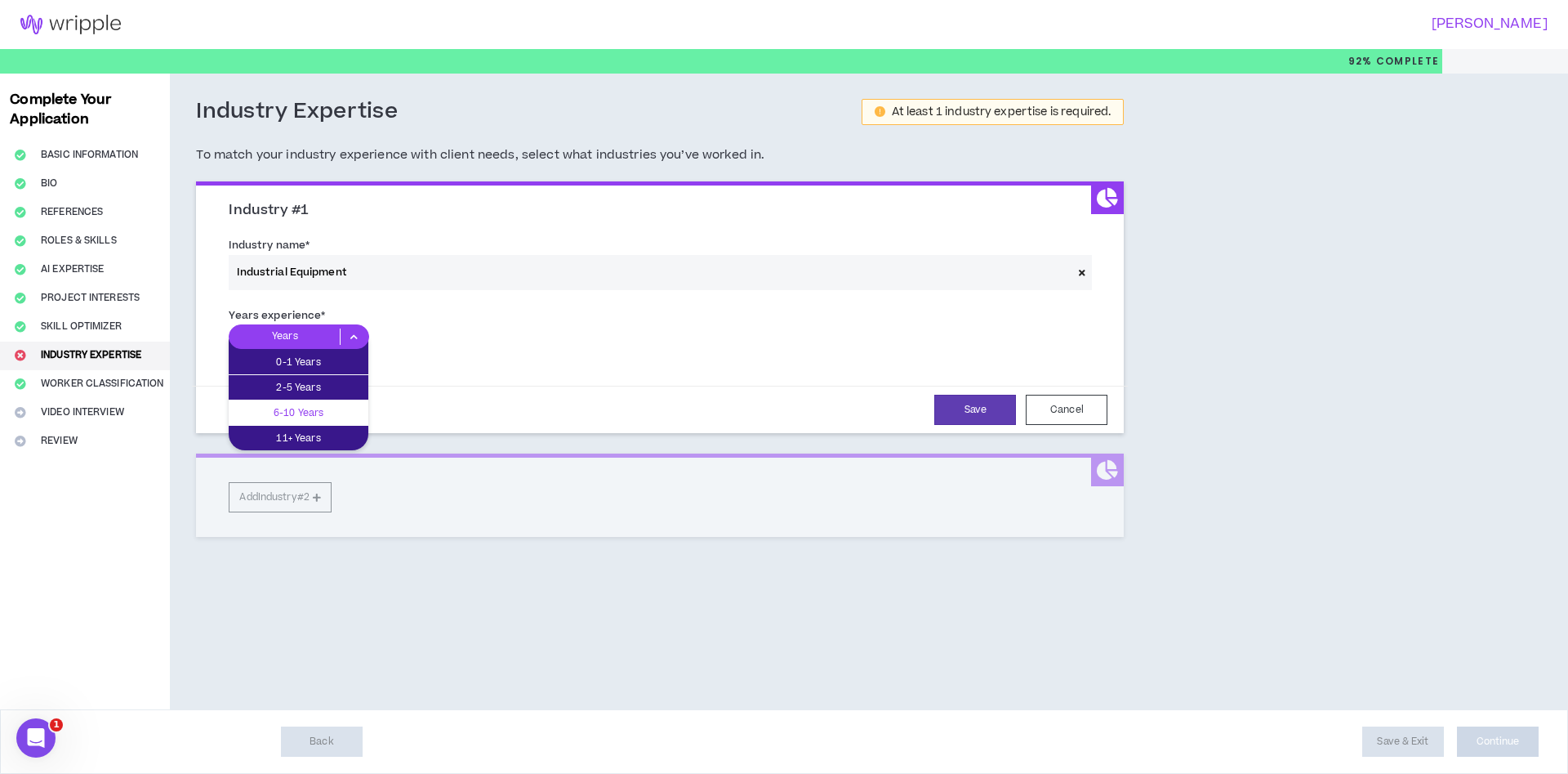
click at [329, 408] on p "6-10 Years" at bounding box center [298, 412] width 139 height 18
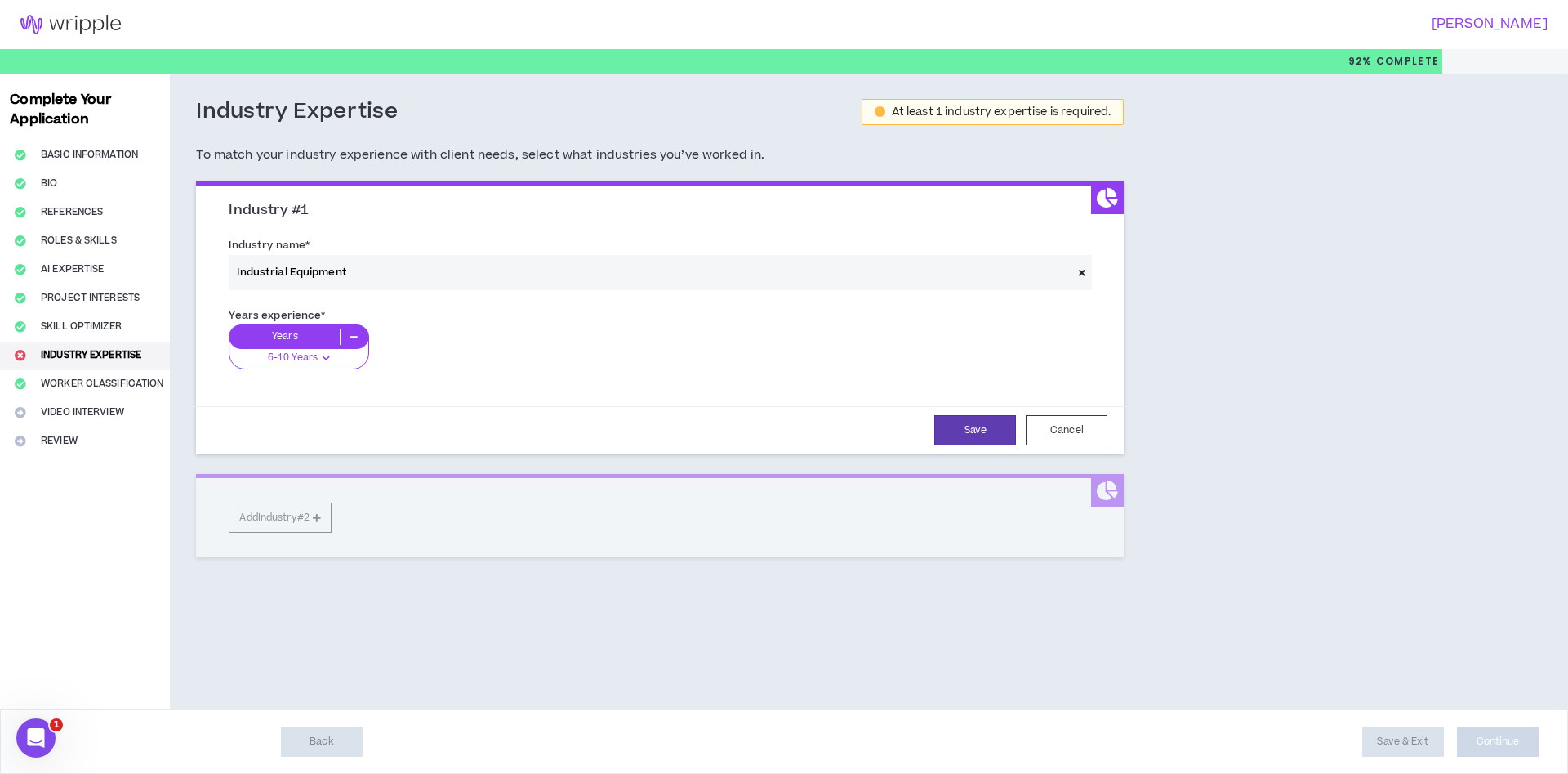
click at [347, 333] on icon at bounding box center [353, 336] width 26 height 17
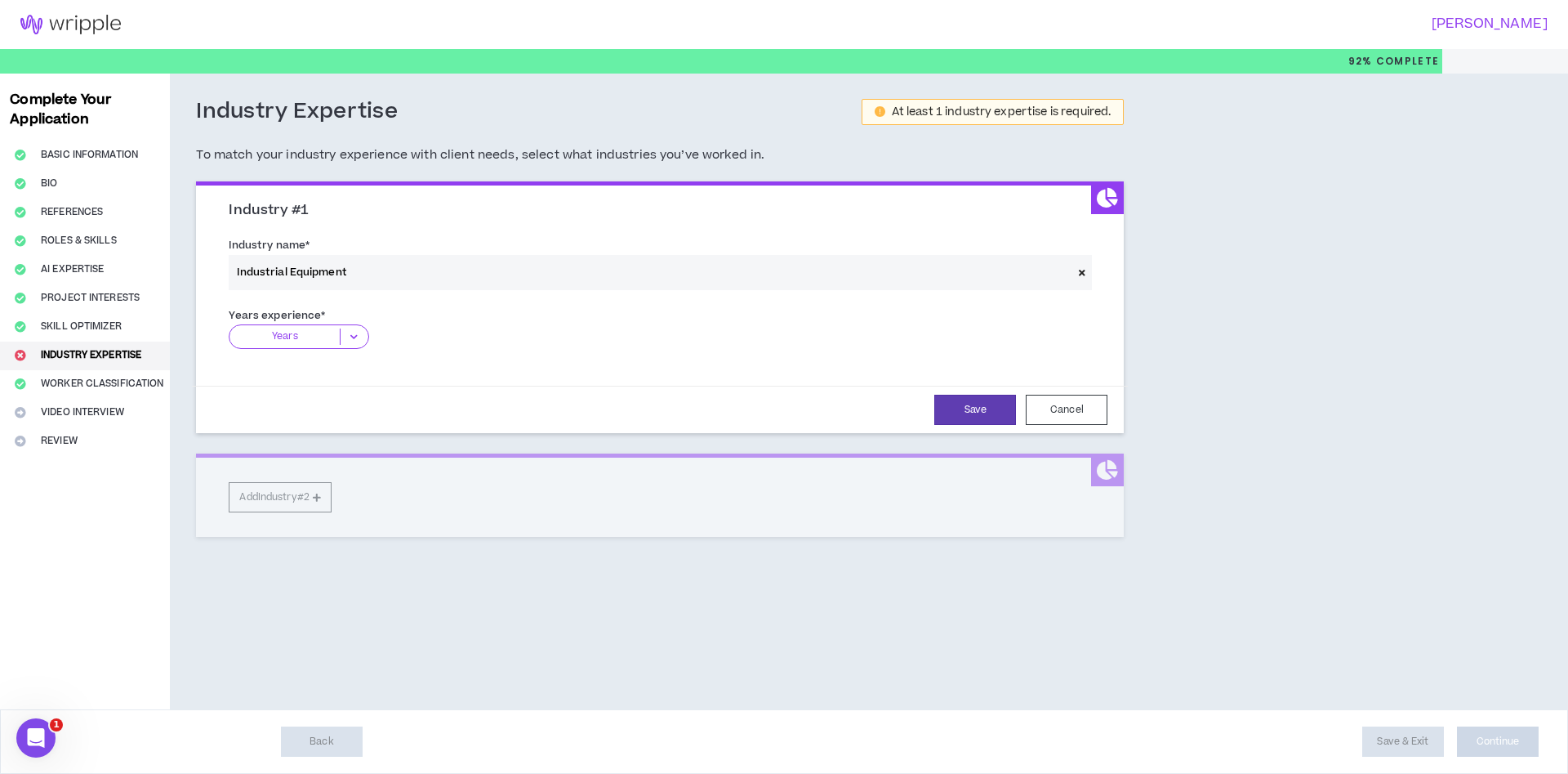
click at [360, 339] on icon at bounding box center [353, 336] width 26 height 17
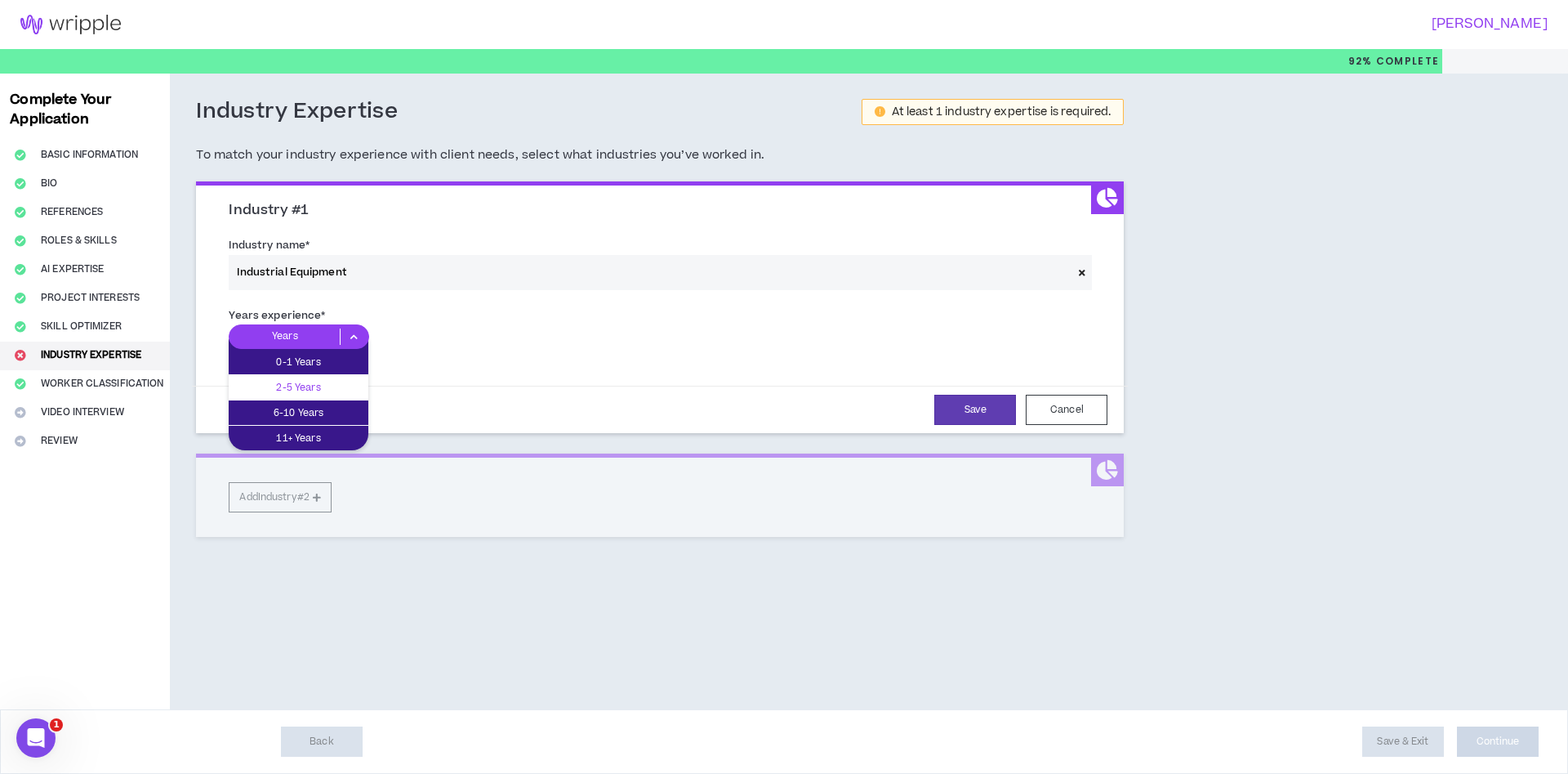
click at [293, 384] on p "2-5 Years" at bounding box center [298, 387] width 139 height 18
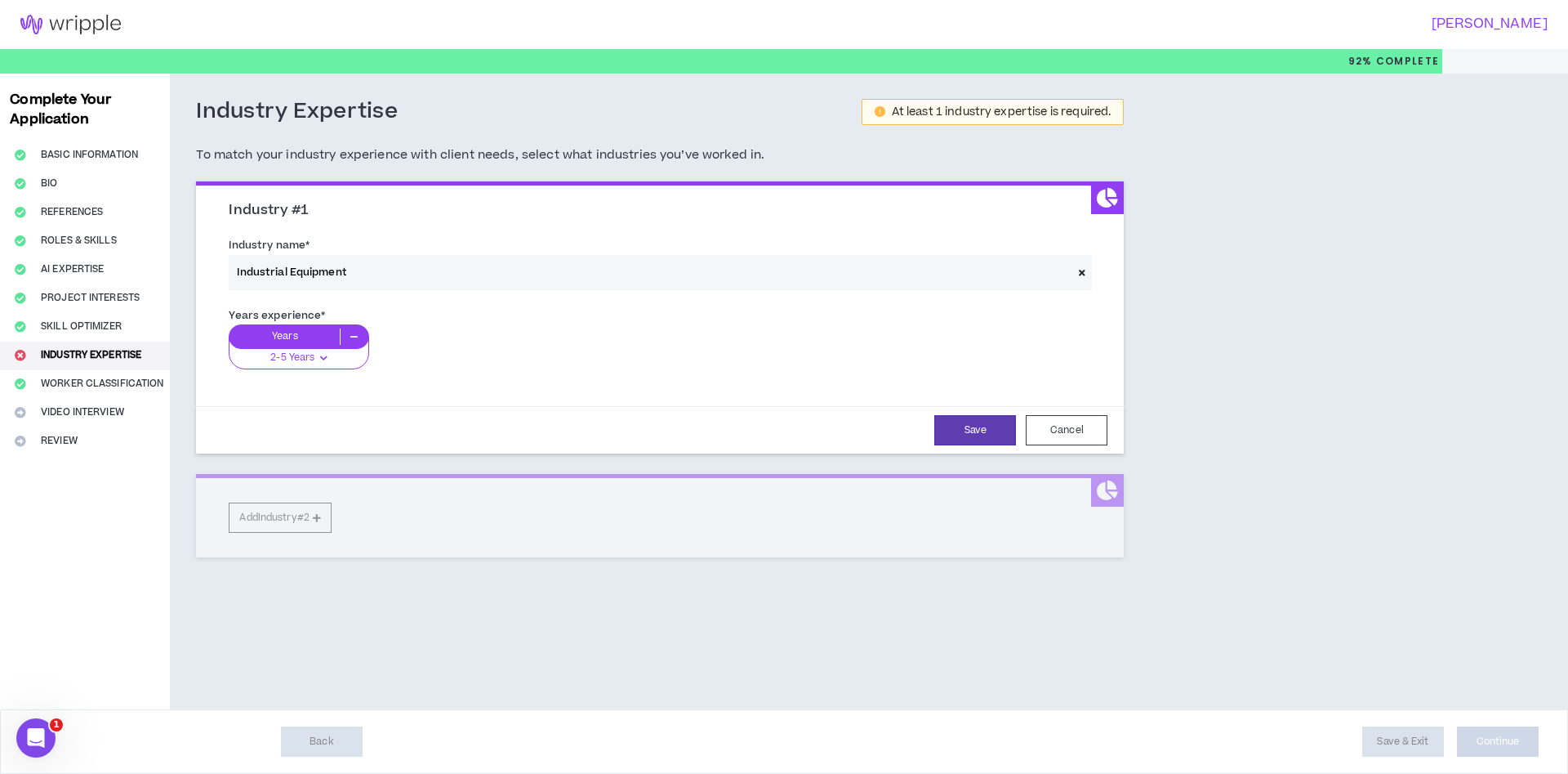
click at [262, 517] on div "Industry #1 Industry name * Industrial Equipment Years experience * Years 2-5 Y…" at bounding box center [660, 369] width 928 height 376
click at [1003, 430] on button "Save" at bounding box center [975, 430] width 81 height 30
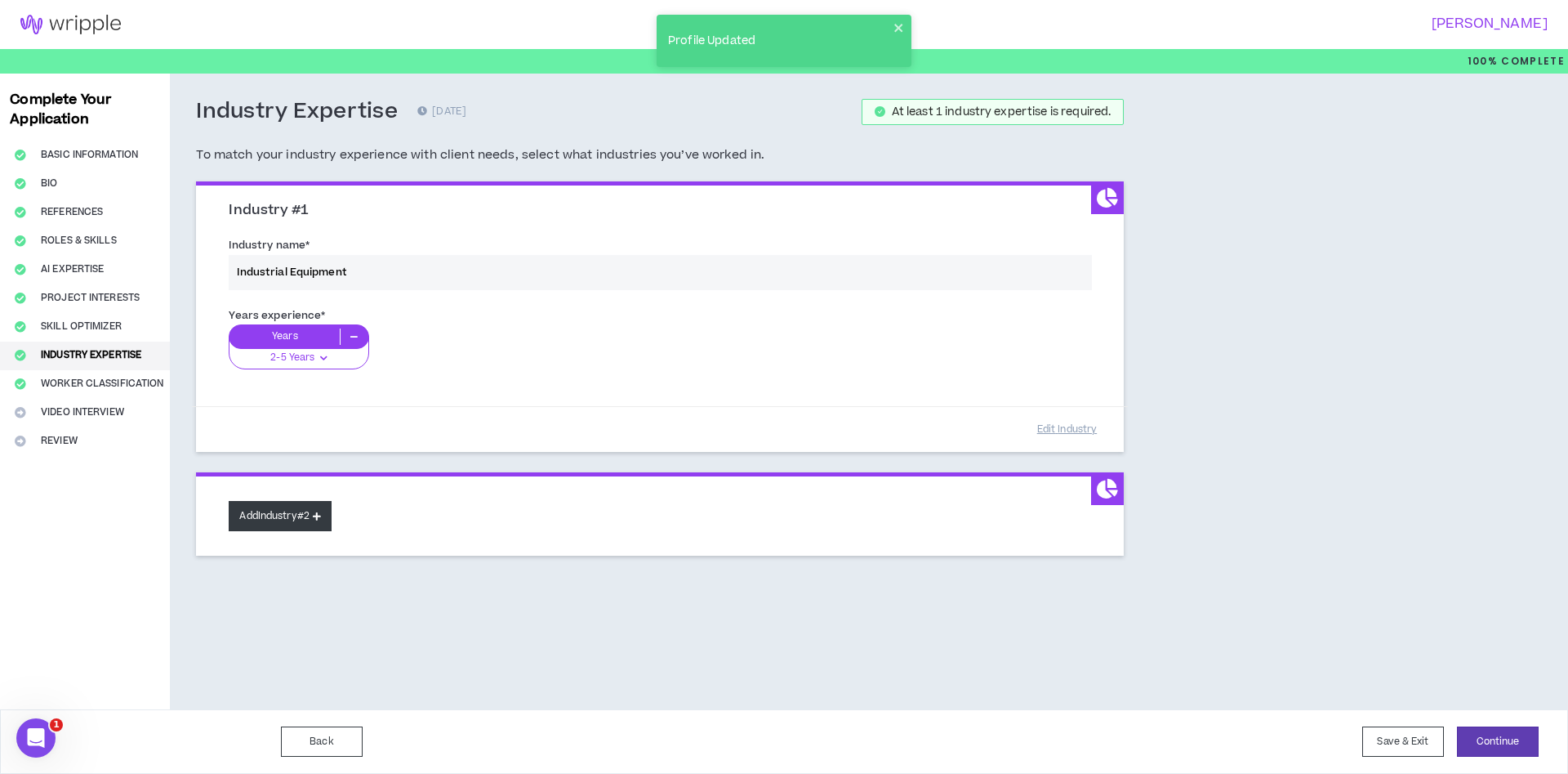
click at [266, 520] on button "Add Industry #2" at bounding box center [279, 515] width 103 height 30
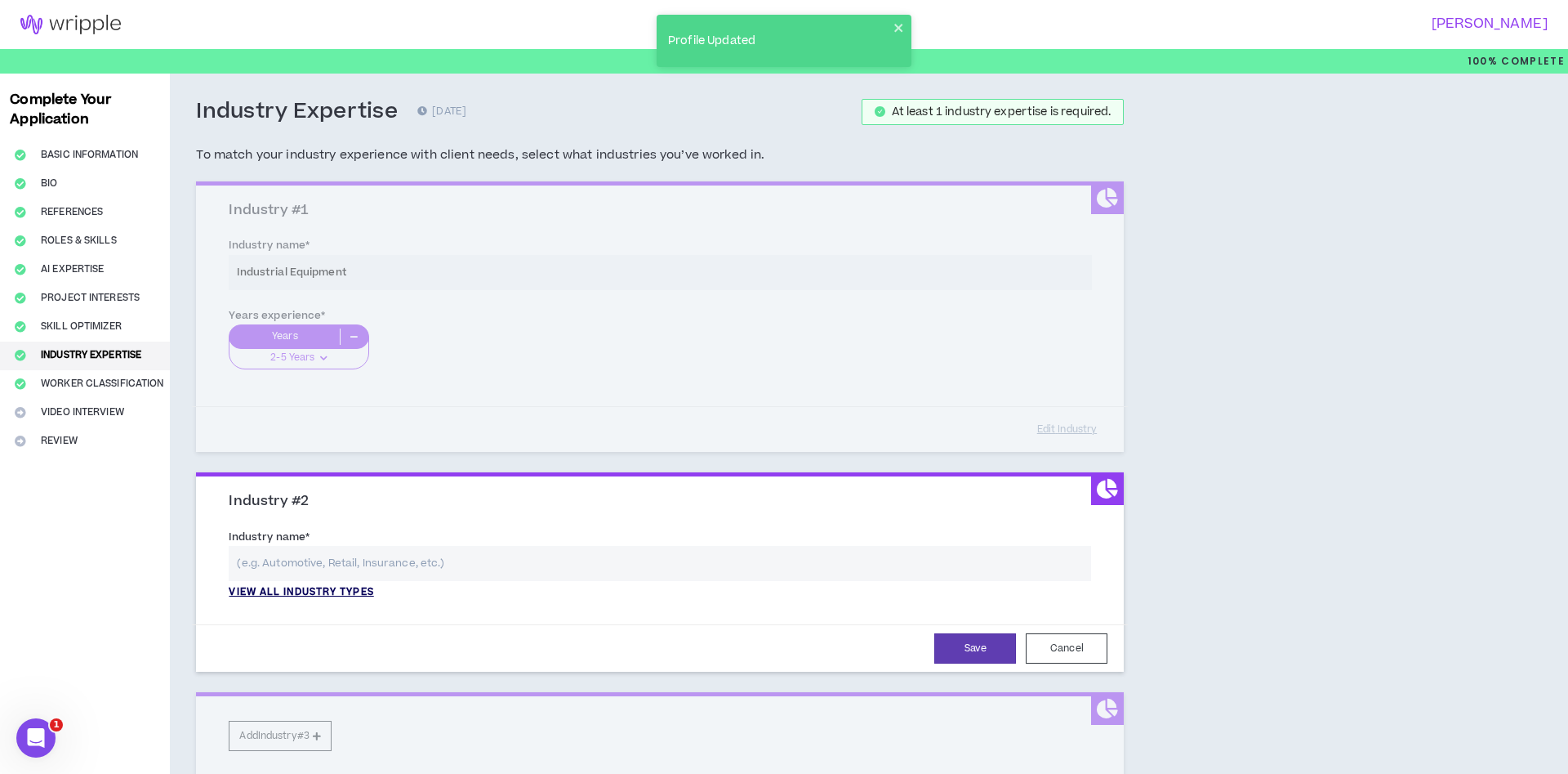
click at [329, 595] on p "View all industry types" at bounding box center [300, 592] width 144 height 15
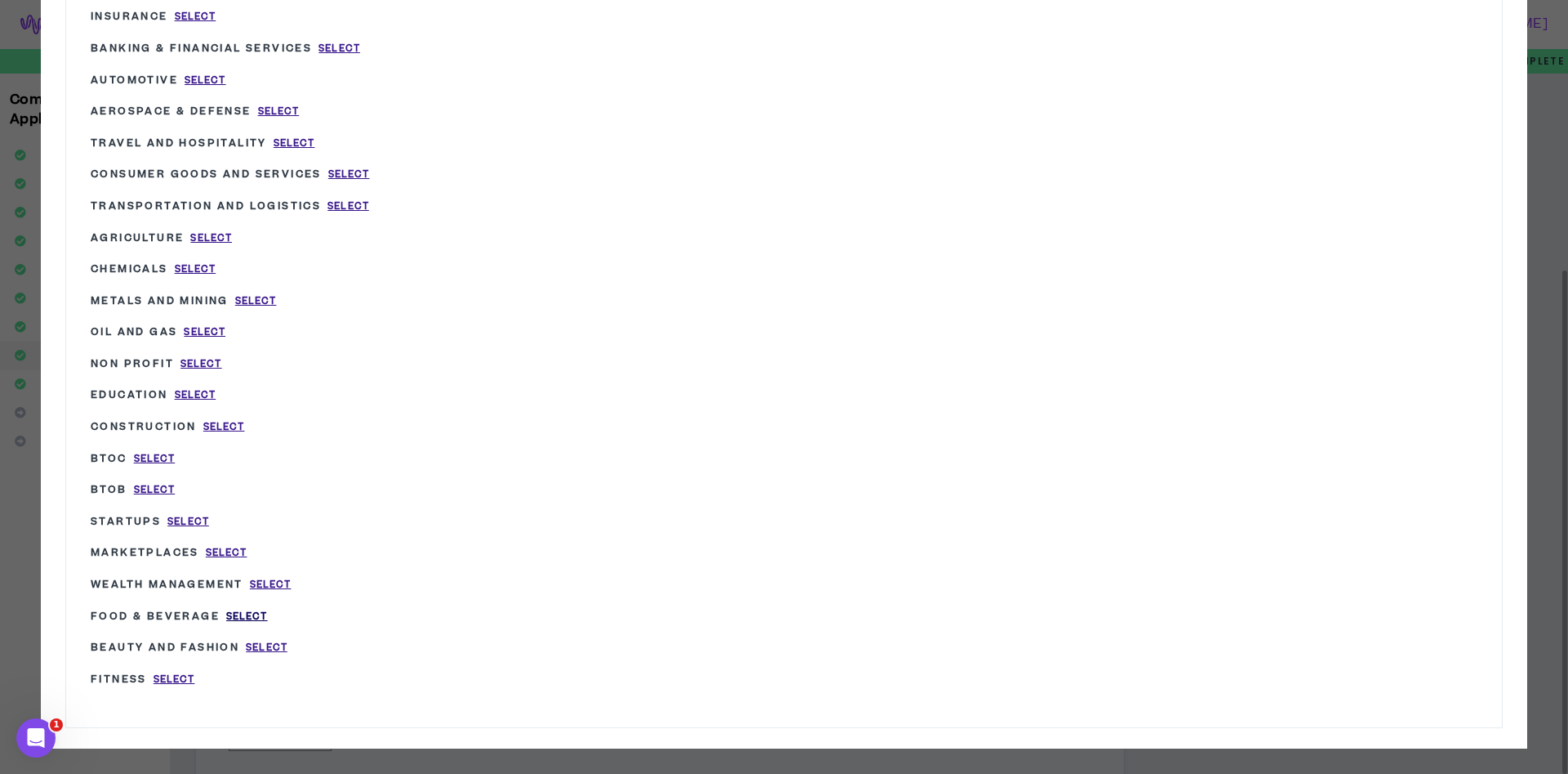
click at [248, 609] on span "Select" at bounding box center [247, 616] width 41 height 14
type input "Food & Beverage"
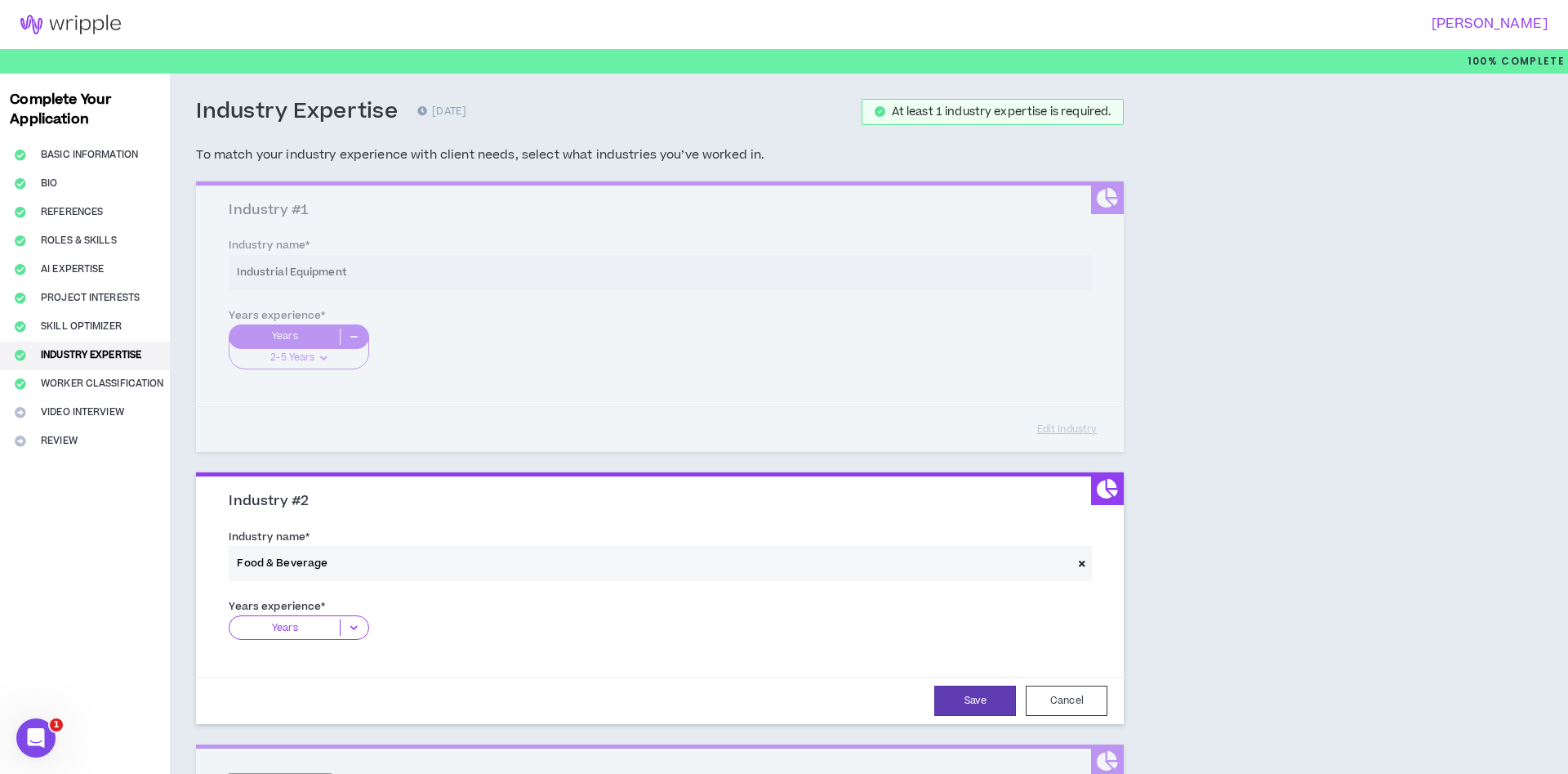
click at [278, 631] on p "Years" at bounding box center [284, 627] width 110 height 17
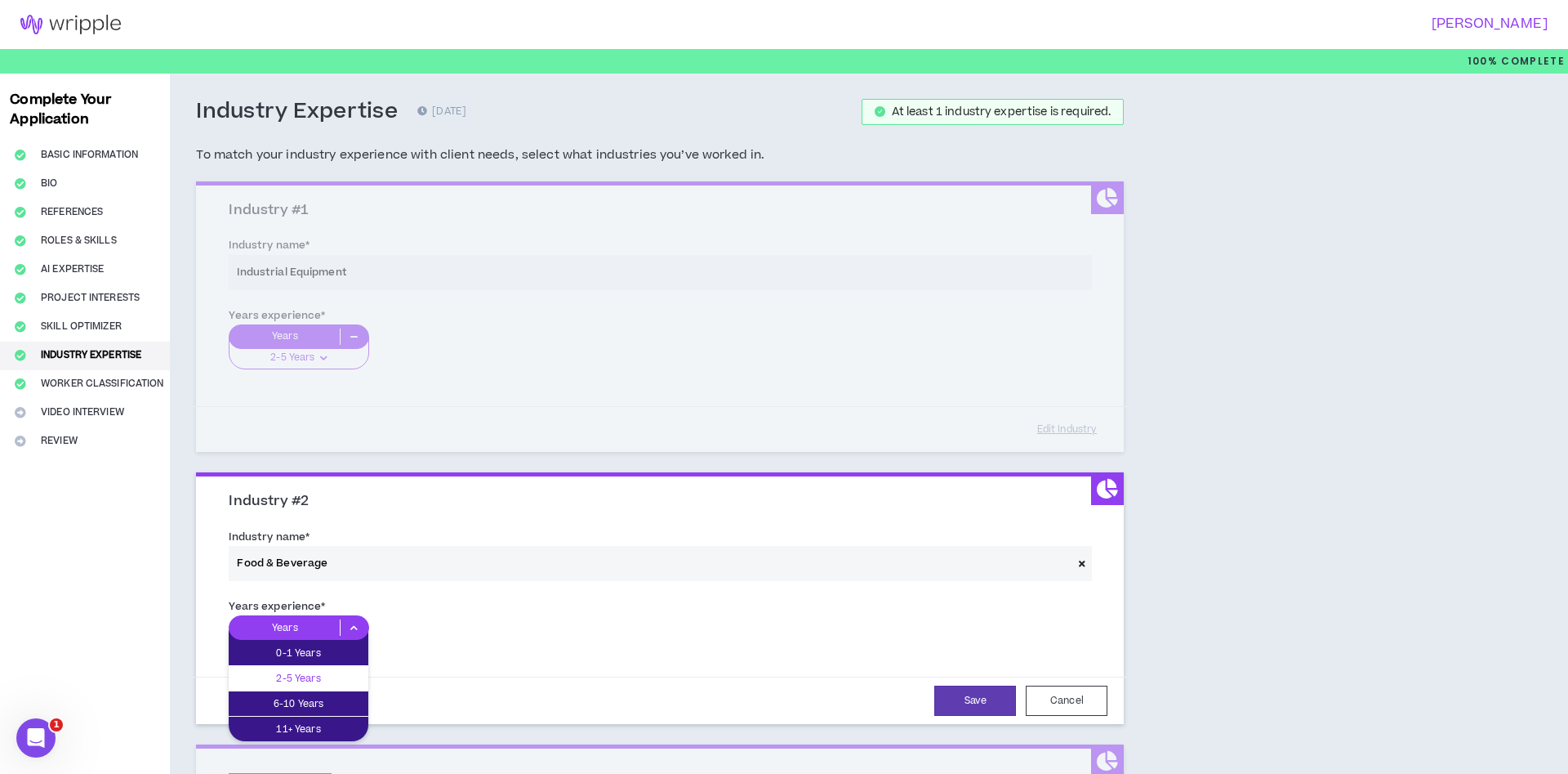
click at [294, 683] on p "2-5 Years" at bounding box center [298, 678] width 139 height 18
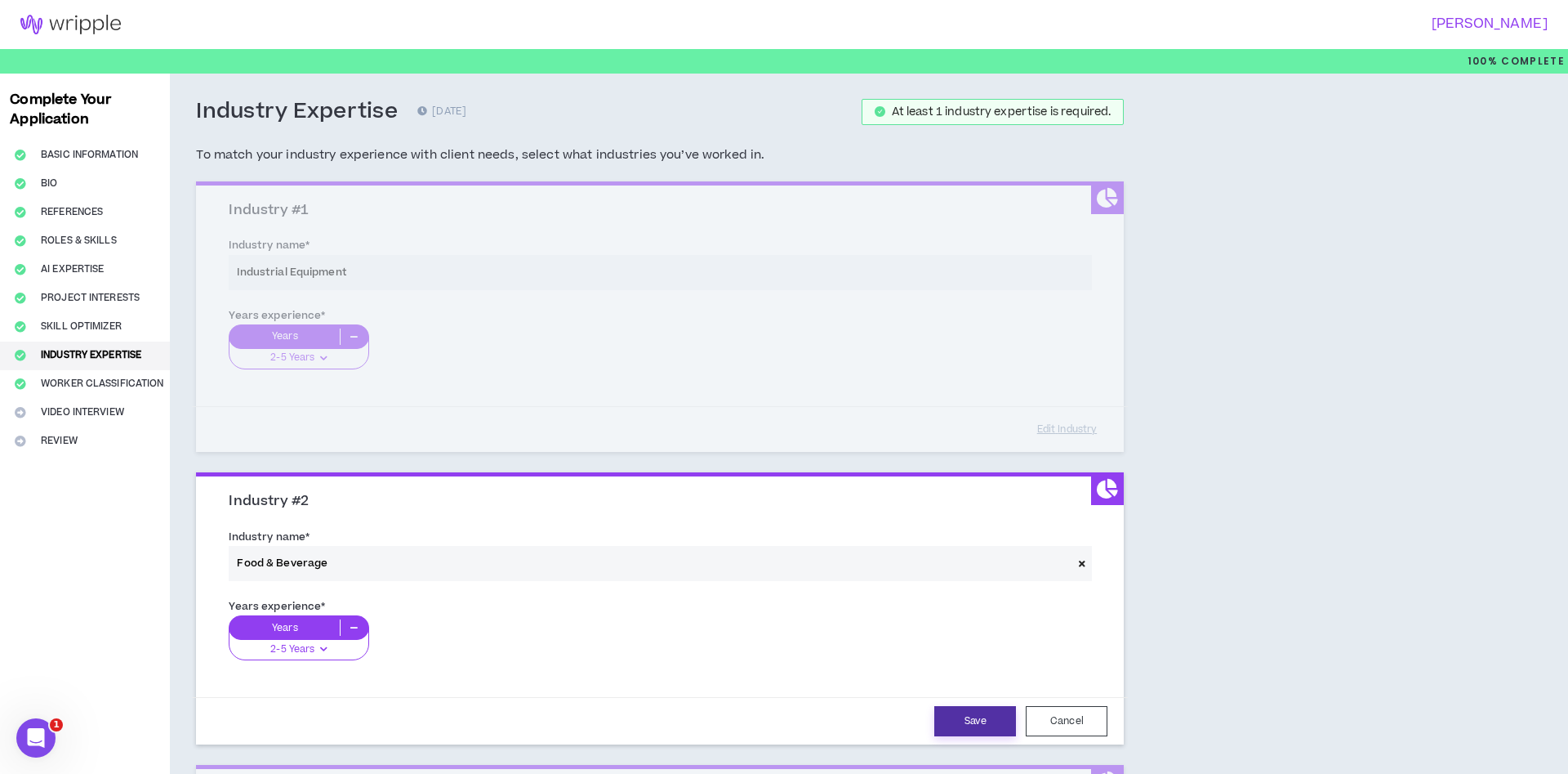
click at [946, 717] on button "Save" at bounding box center [975, 720] width 81 height 30
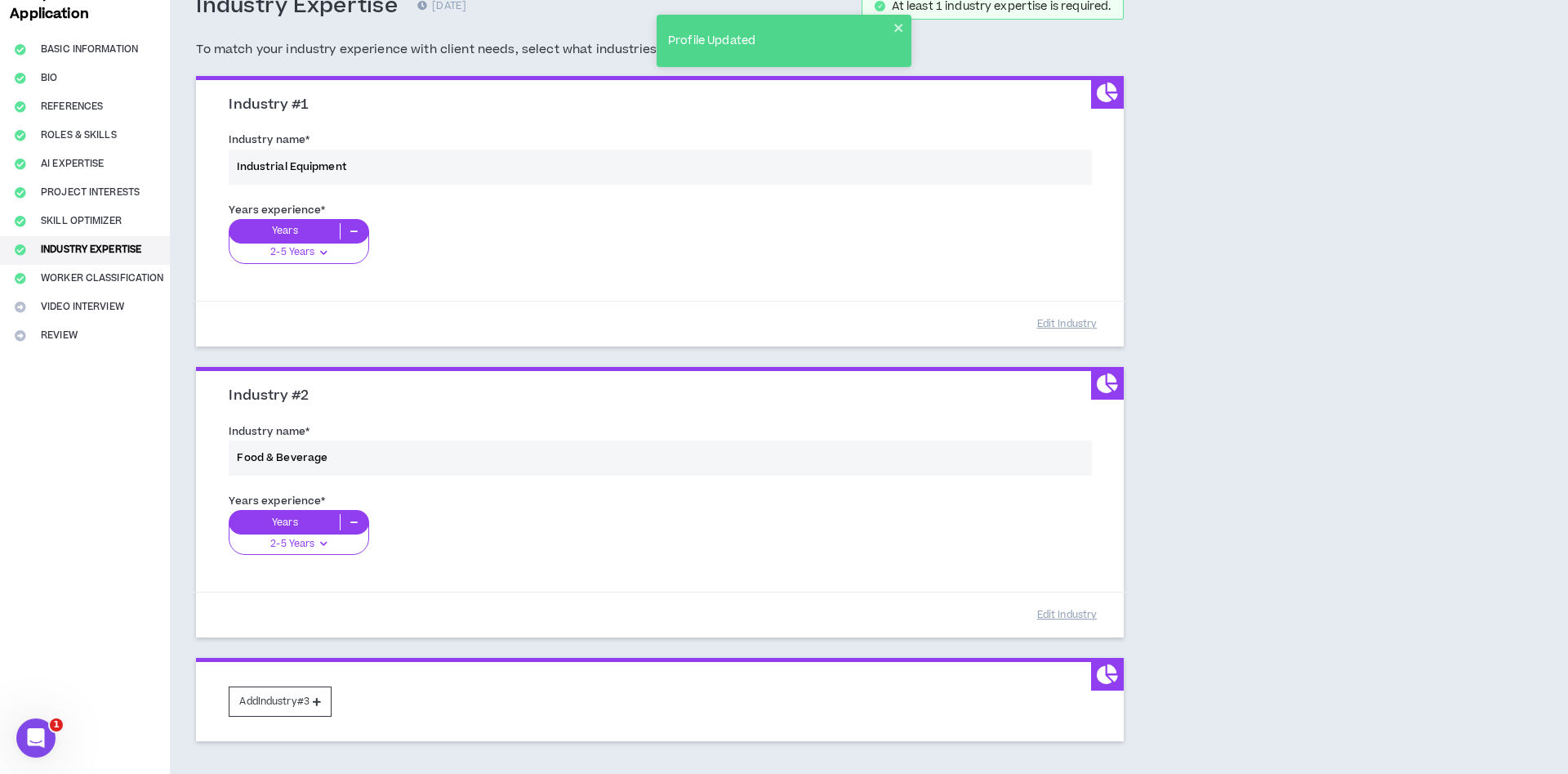
scroll to position [218, 0]
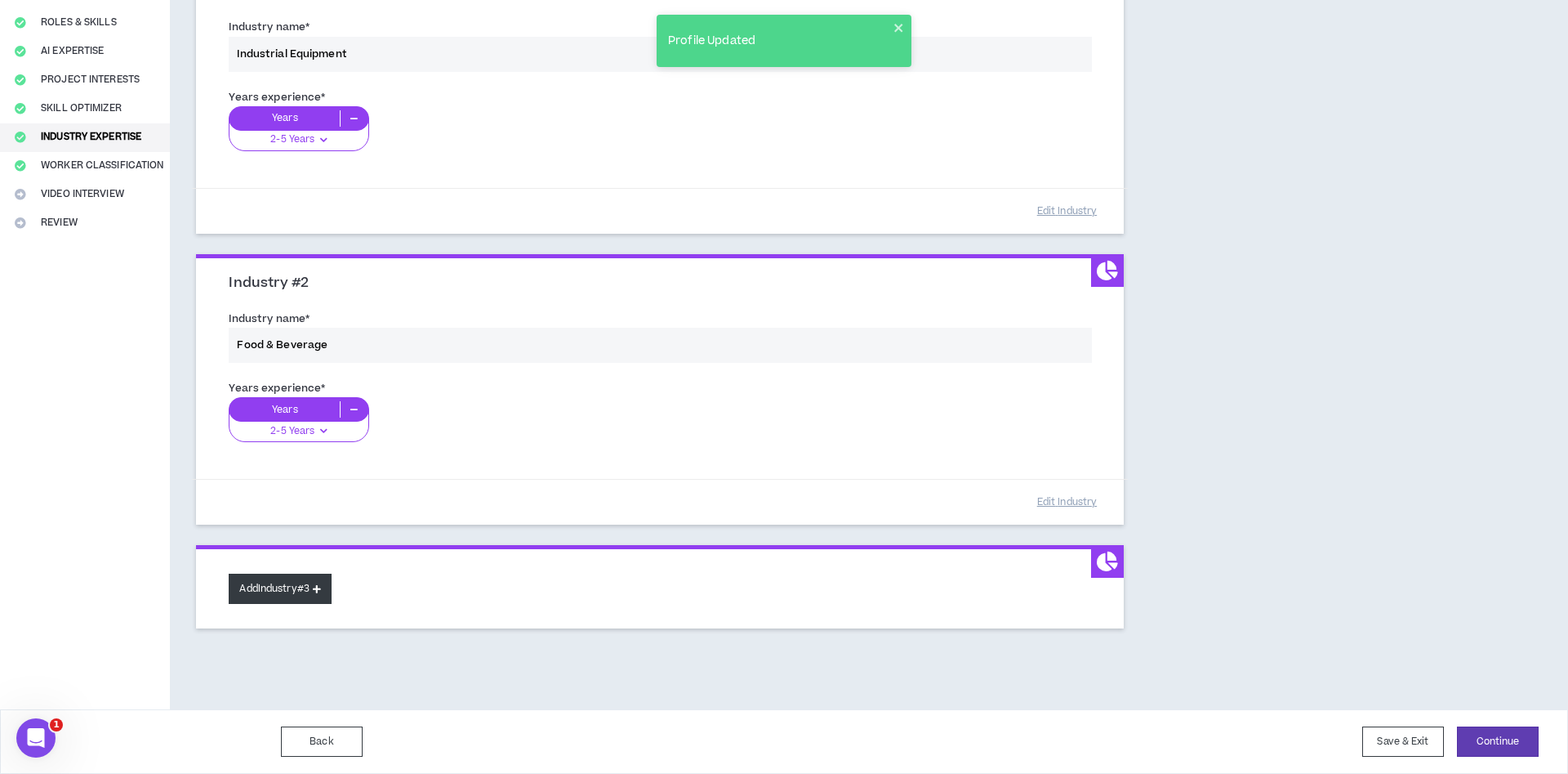
click at [281, 602] on button "Add Industry #3" at bounding box center [279, 589] width 103 height 30
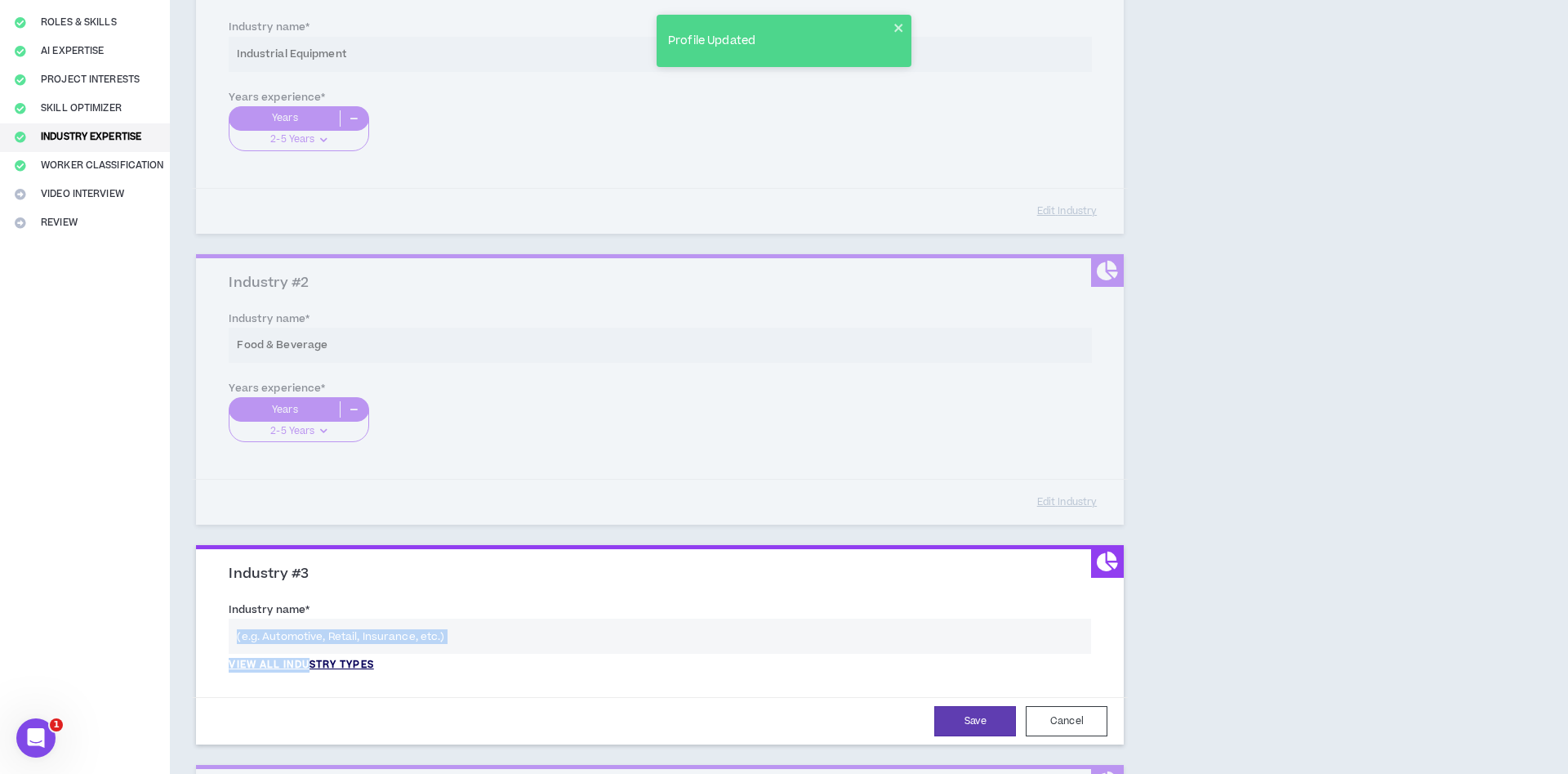
click at [315, 657] on div "View all industry types" at bounding box center [659, 645] width 862 height 54
click at [320, 661] on p "View all industry types" at bounding box center [300, 664] width 144 height 15
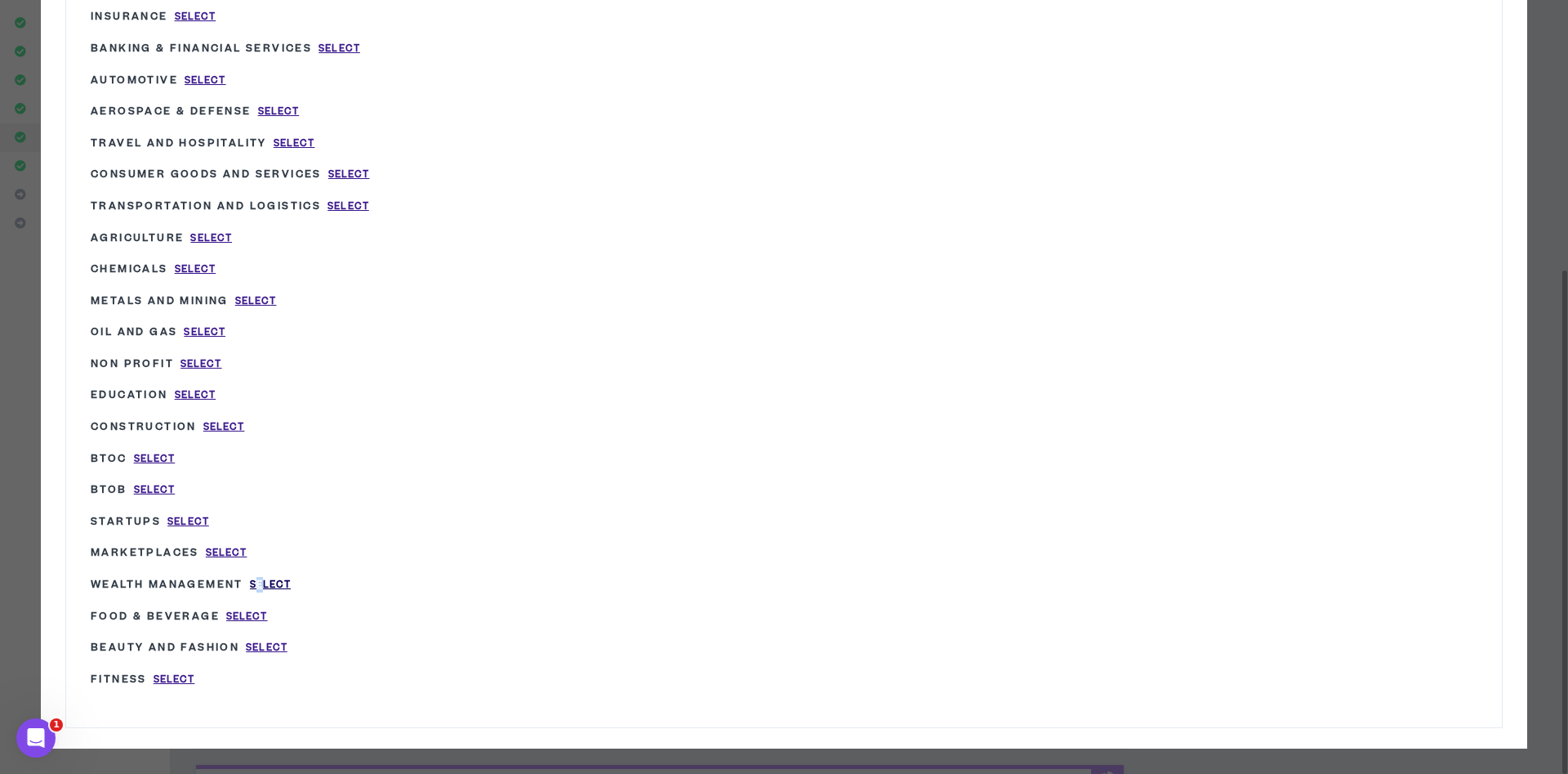
click at [269, 578] on span "Select" at bounding box center [271, 585] width 41 height 14
type input "Wealth Management"
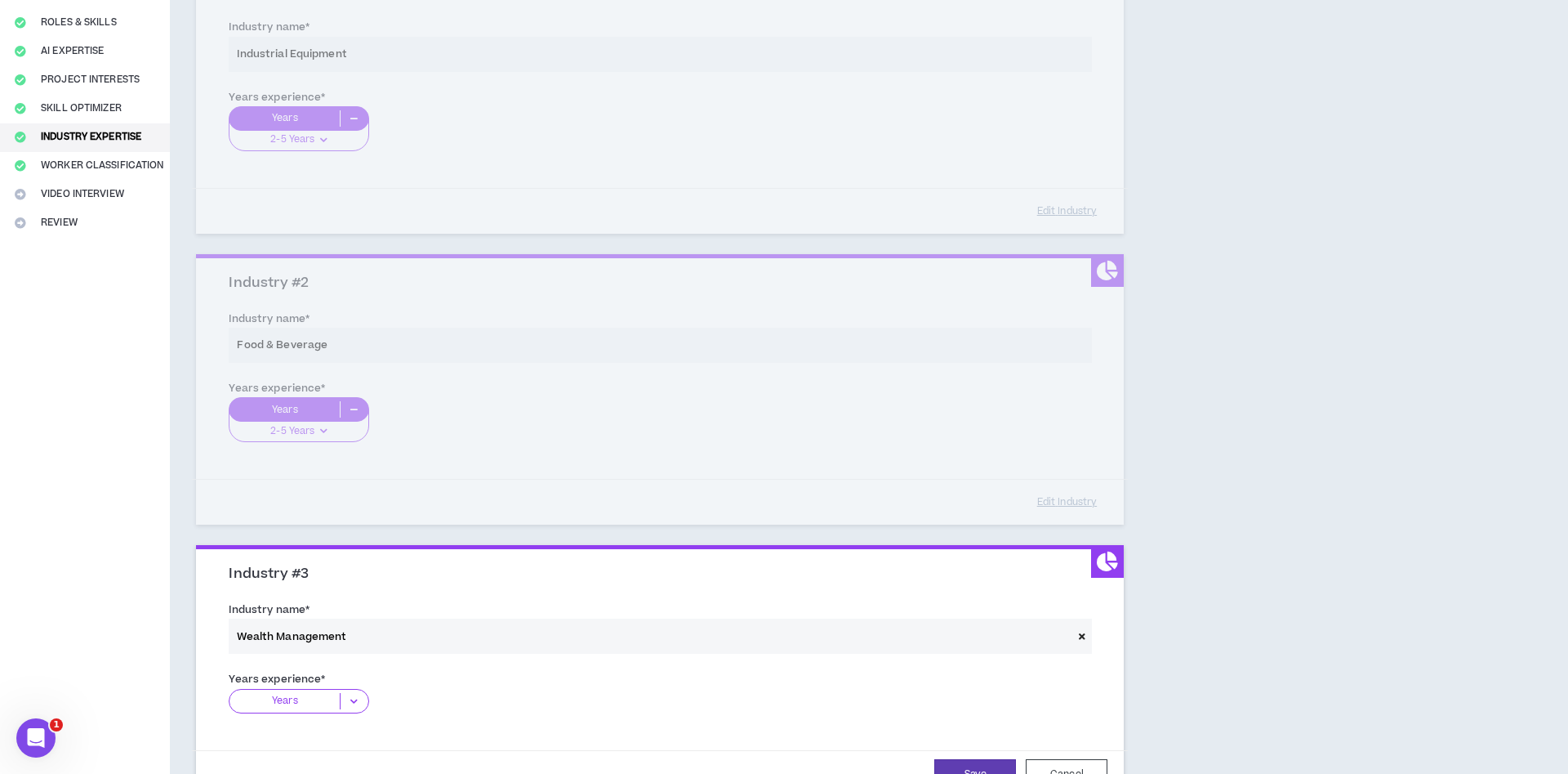
click at [292, 698] on p "Years" at bounding box center [284, 700] width 110 height 17
click at [302, 745] on p "2-5 Years" at bounding box center [298, 751] width 139 height 18
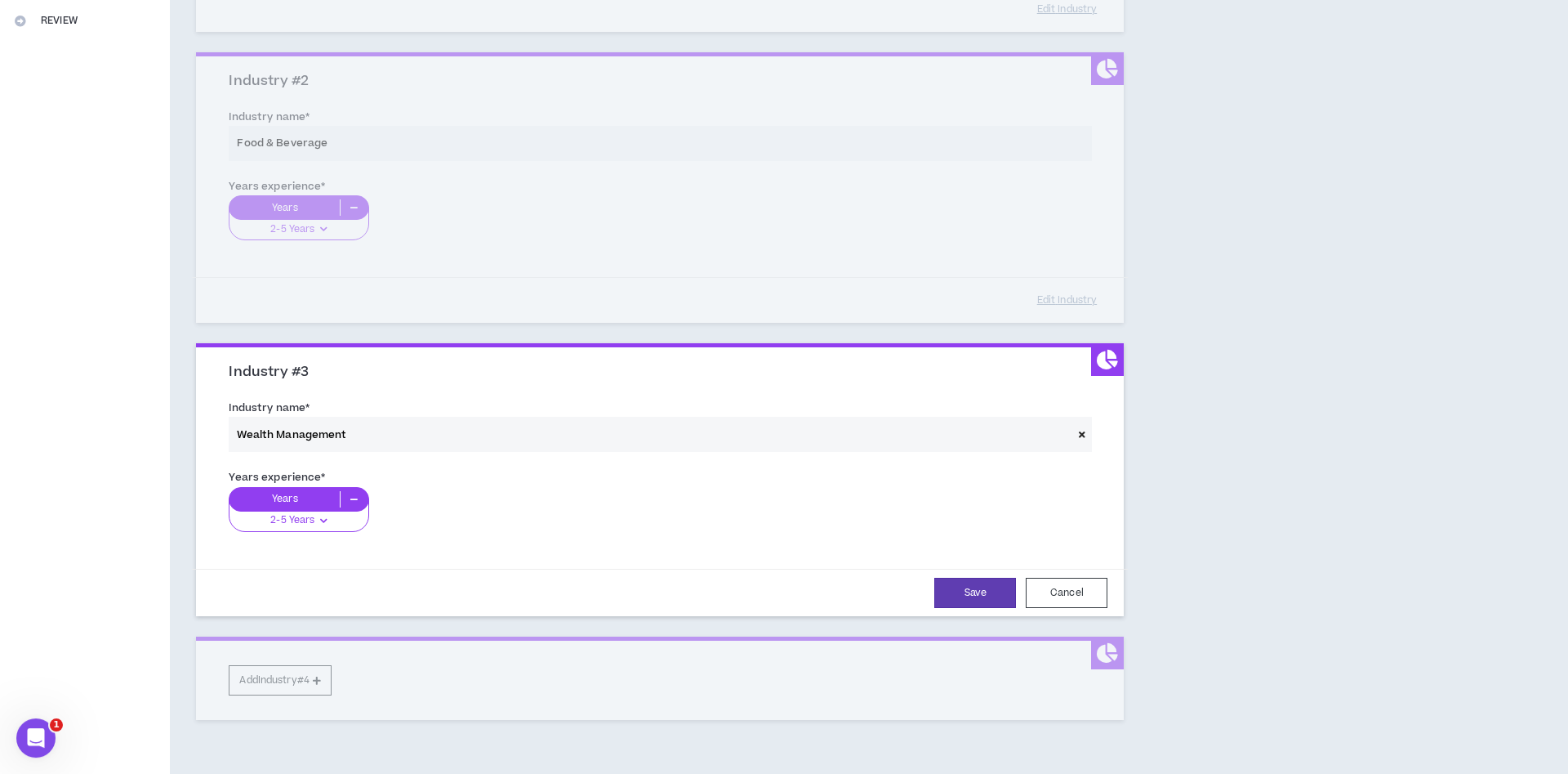
scroll to position [468, 0]
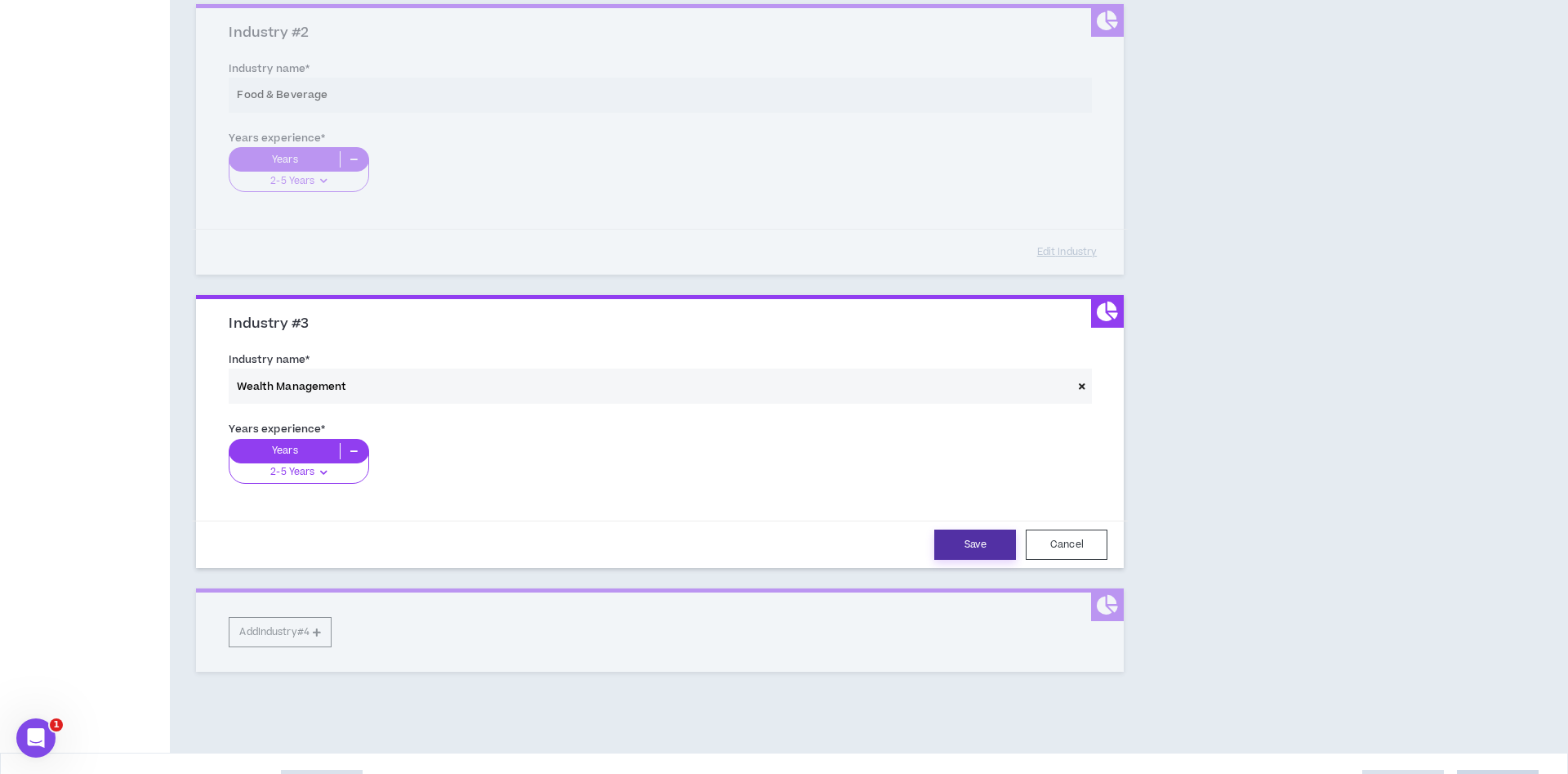
click at [953, 553] on button "Save" at bounding box center [975, 544] width 81 height 30
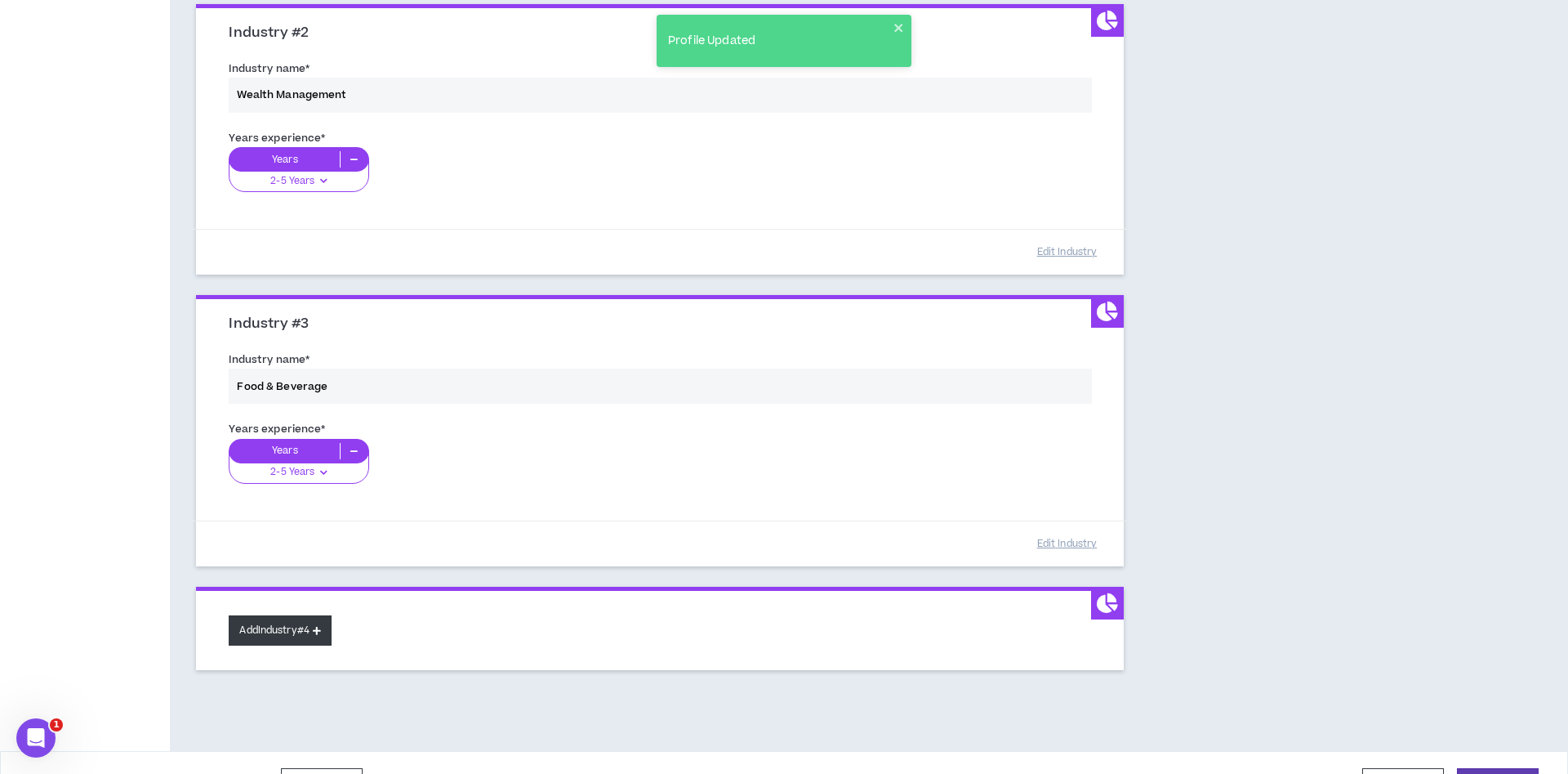
click at [297, 628] on button "Add Industry #4" at bounding box center [279, 630] width 103 height 30
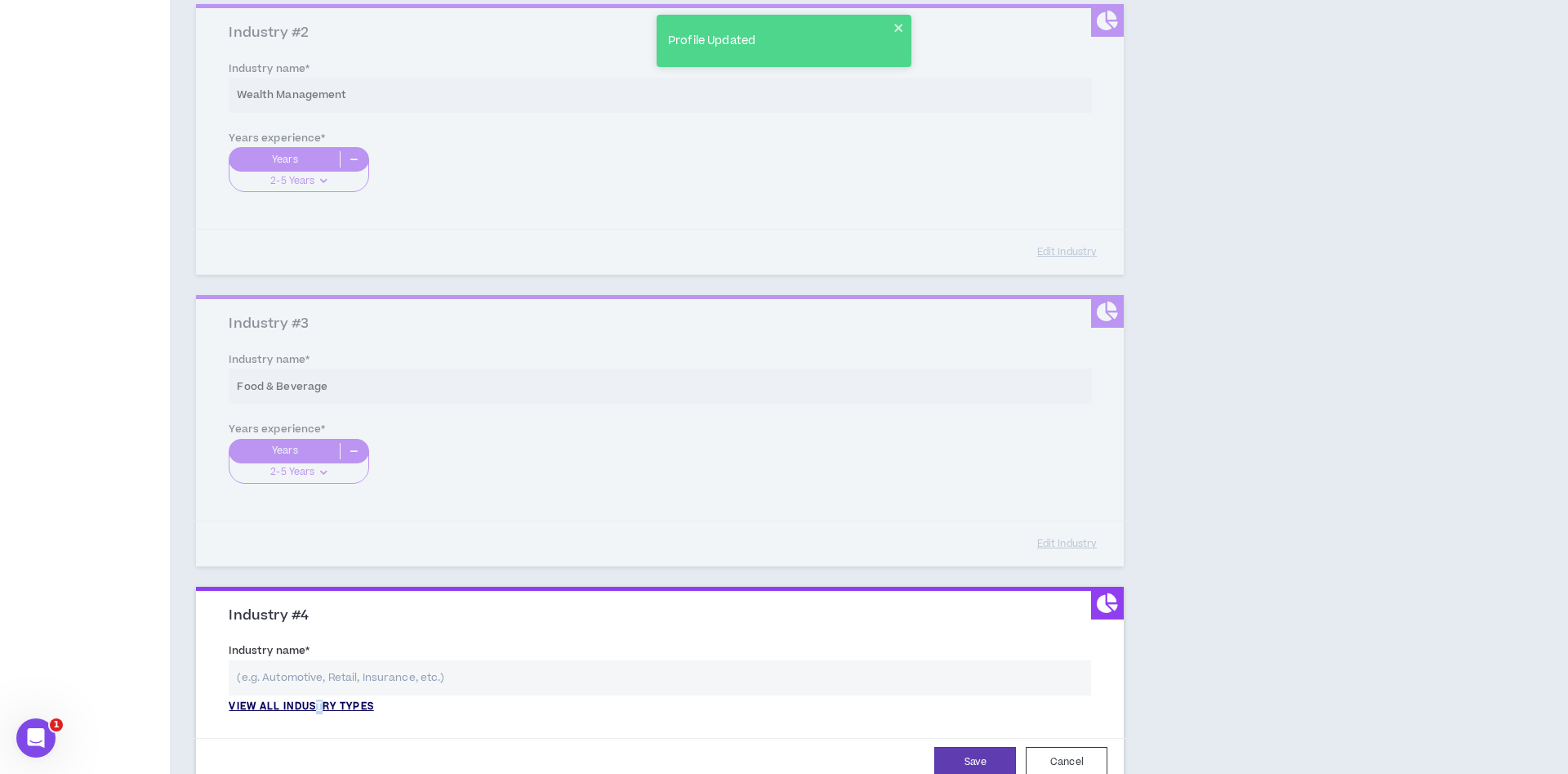
click at [326, 710] on p "View all industry types" at bounding box center [300, 706] width 144 height 15
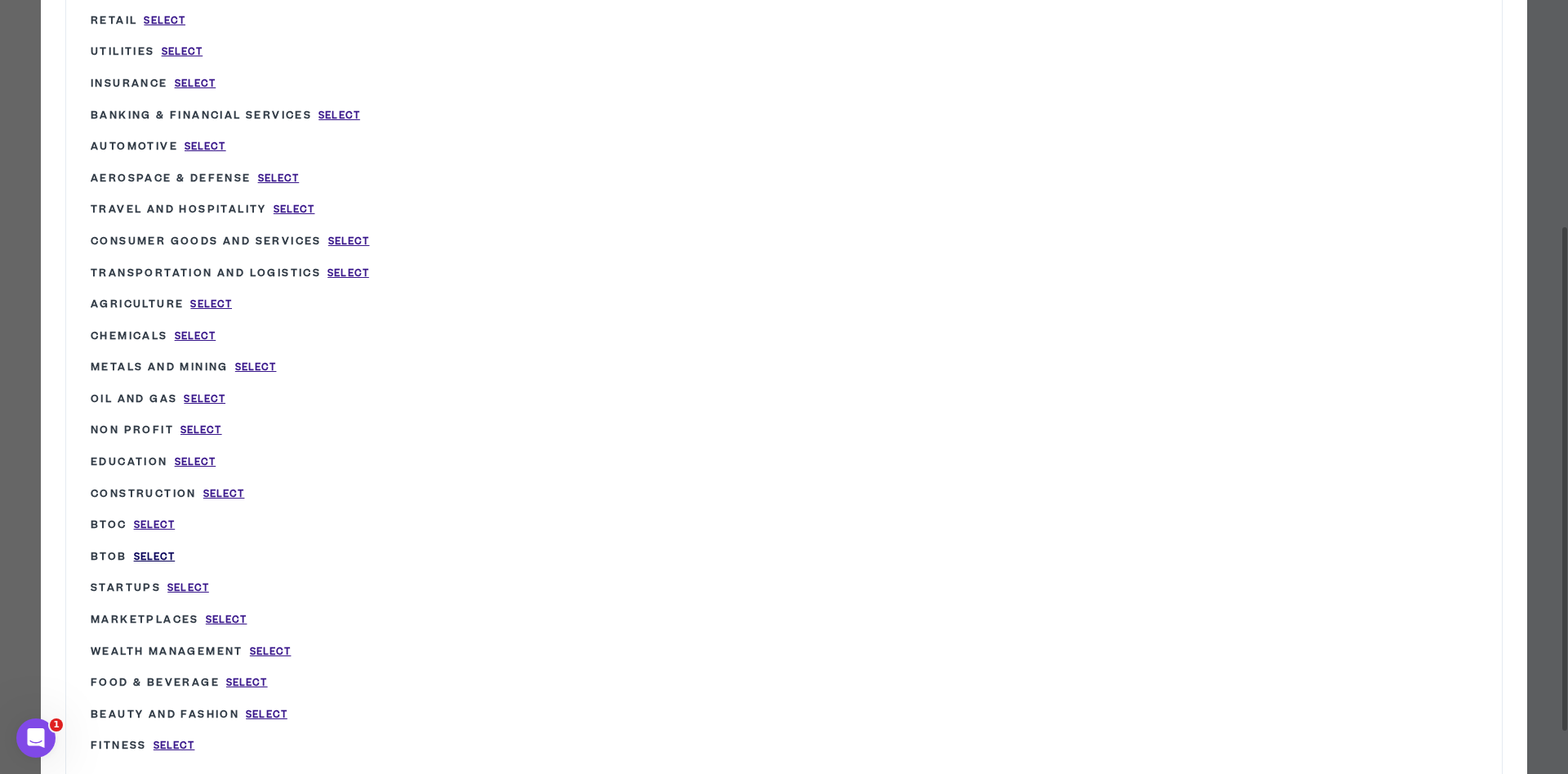
click at [161, 549] on span "Select" at bounding box center [155, 556] width 41 height 14
type input "BtoB"
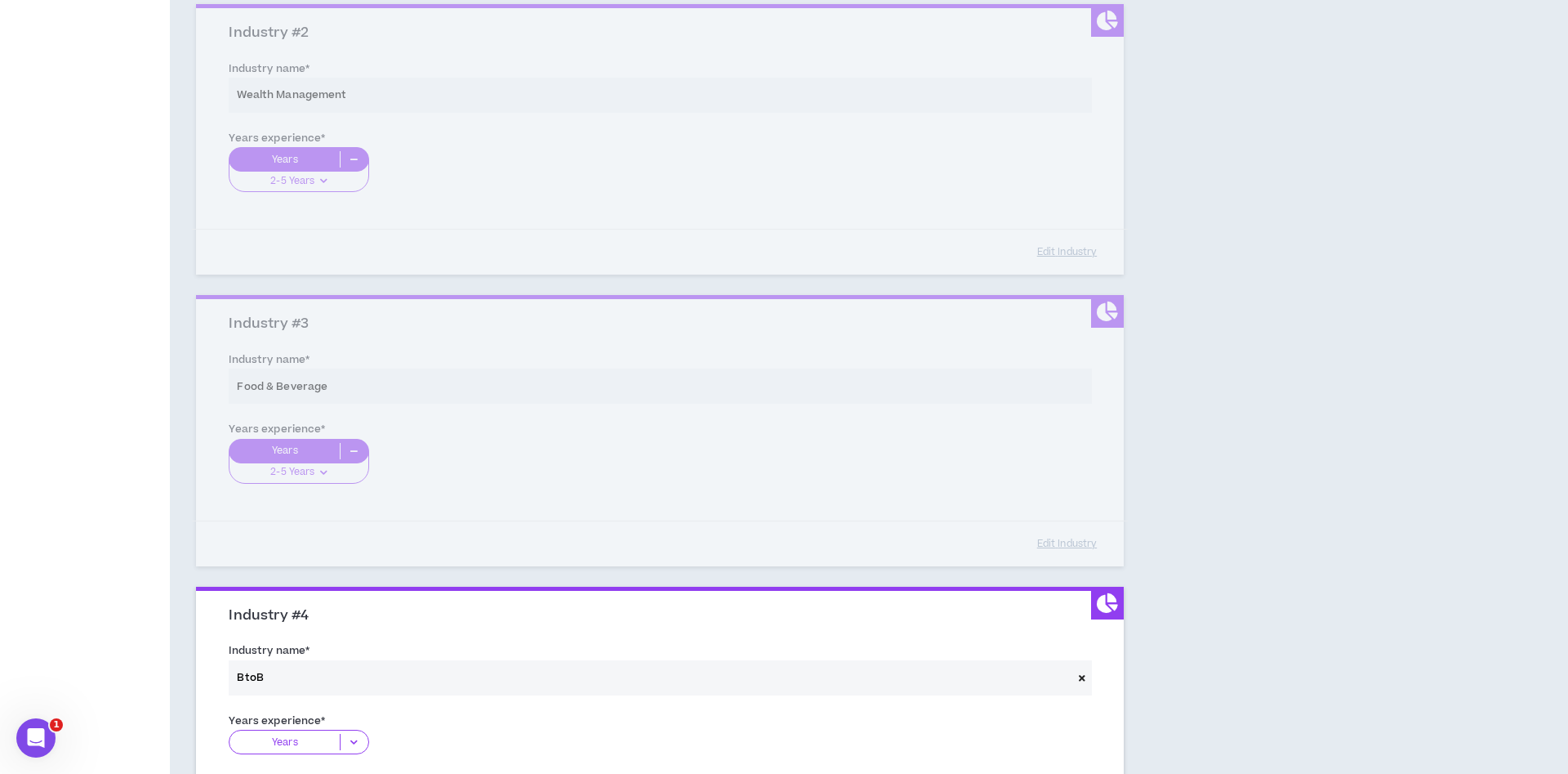
scroll to position [718, 0]
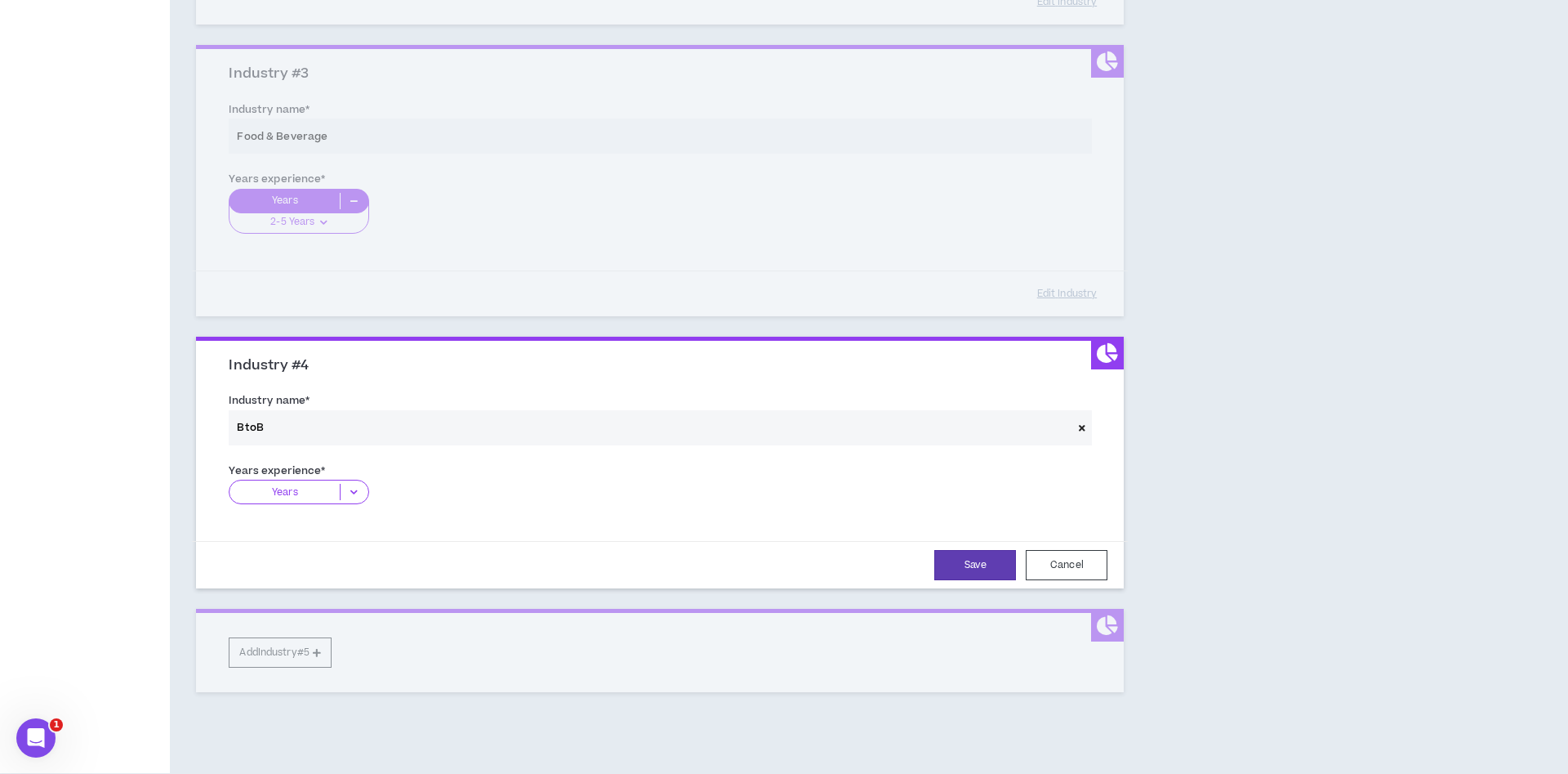
click at [347, 493] on icon at bounding box center [353, 491] width 26 height 17
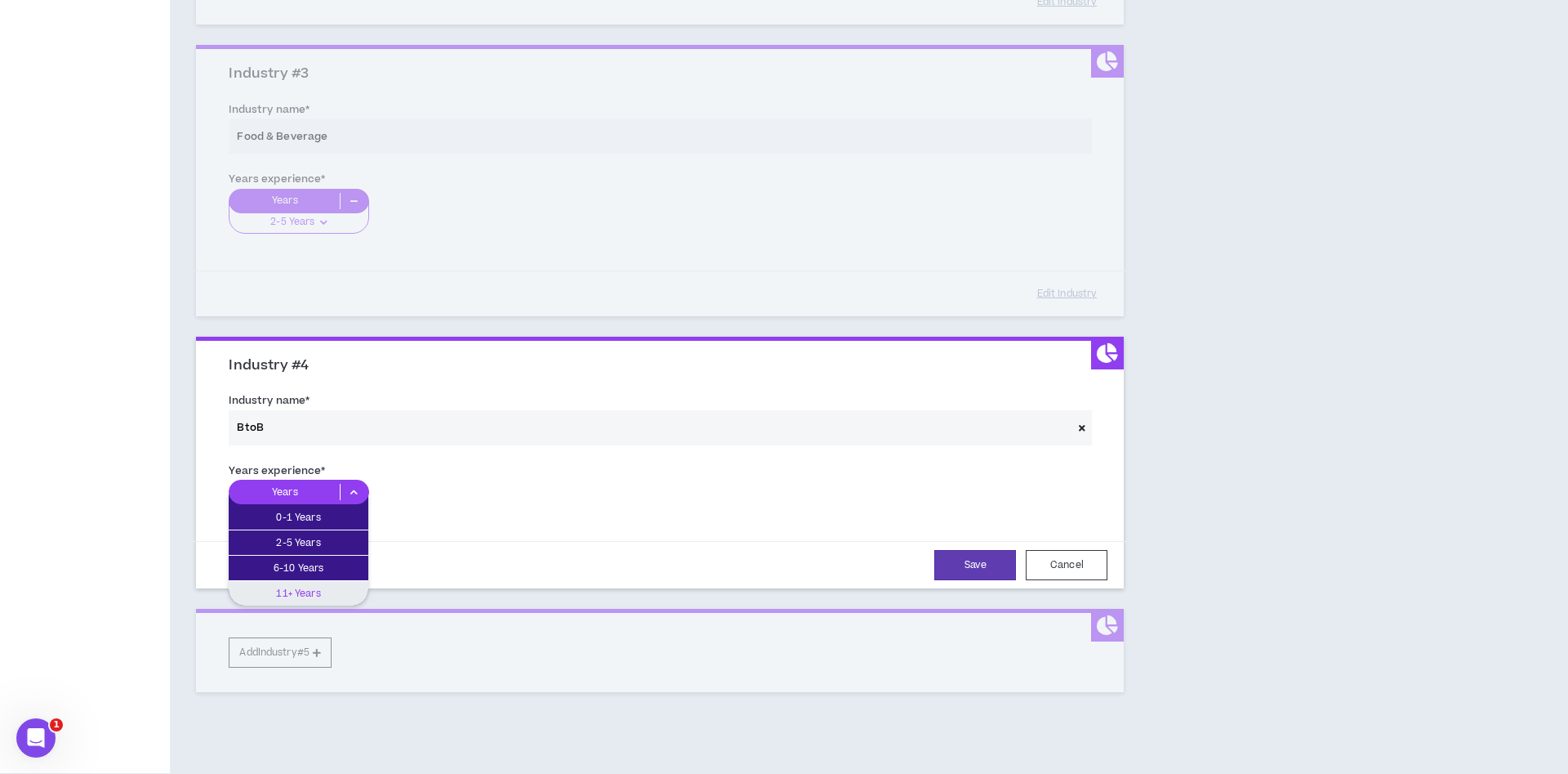
click at [324, 586] on p "11+ Years" at bounding box center [298, 593] width 139 height 18
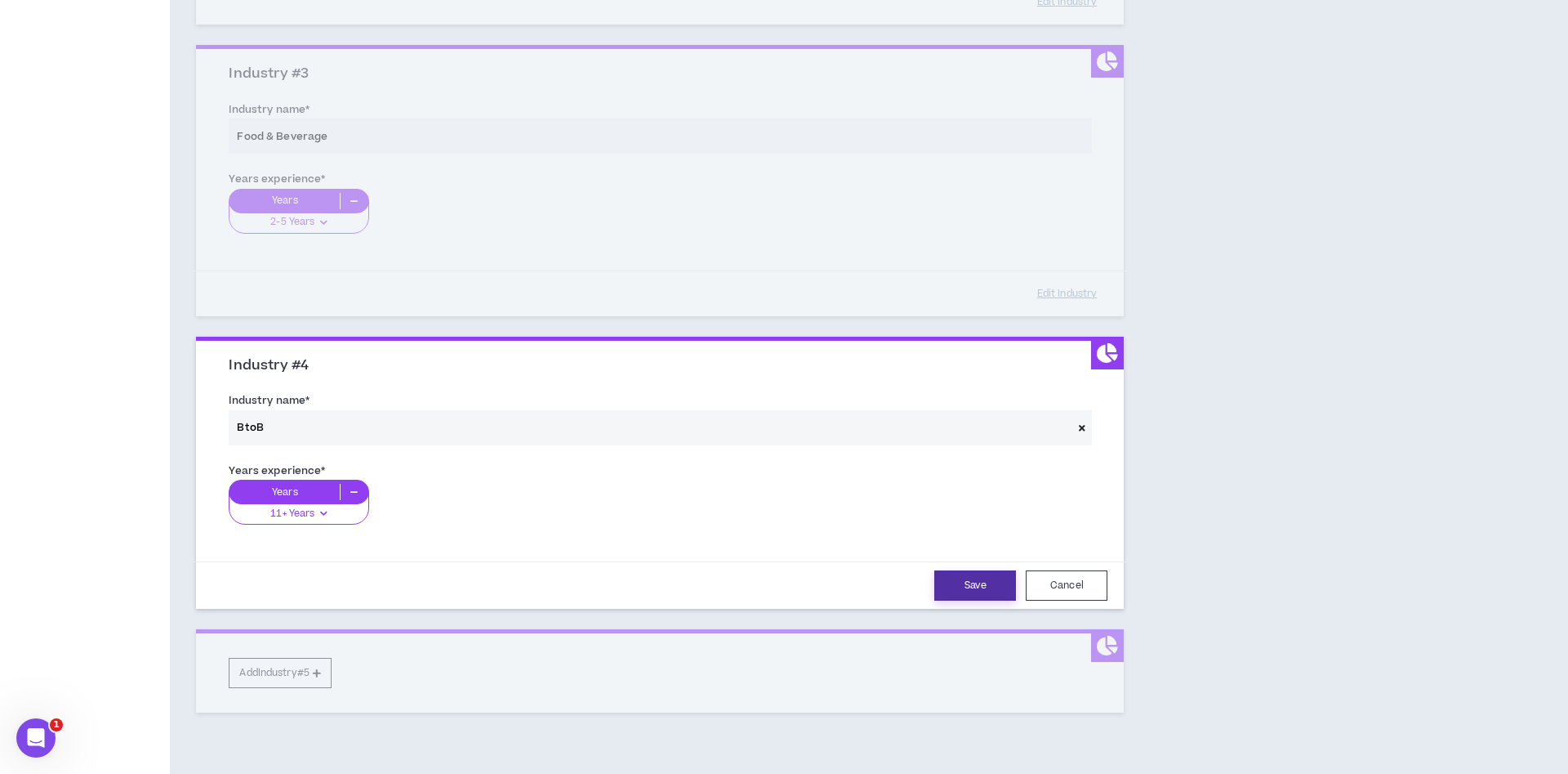
click at [956, 585] on button "Save" at bounding box center [975, 585] width 81 height 30
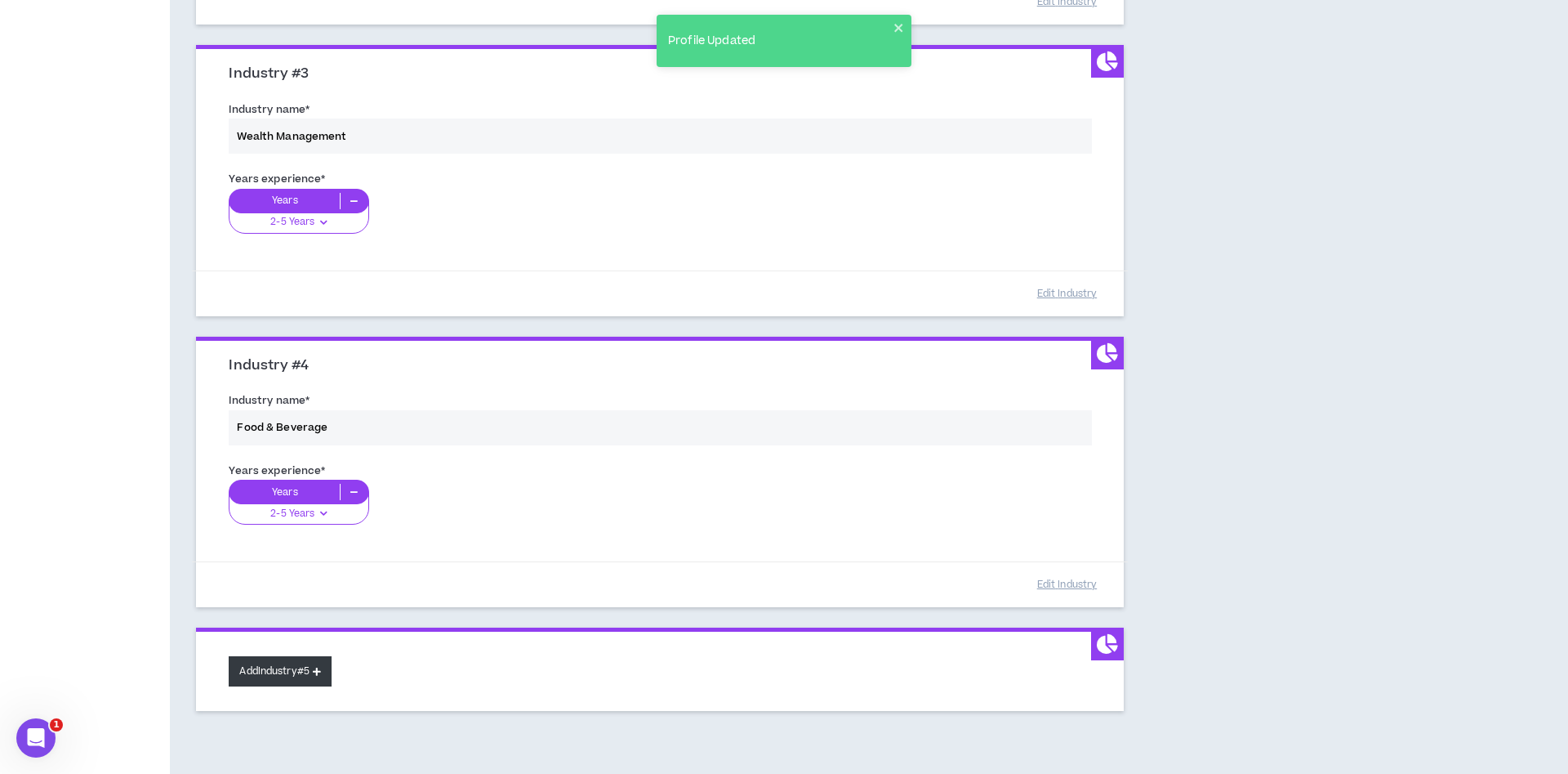
click at [234, 665] on button "Add Industry #5" at bounding box center [279, 671] width 103 height 30
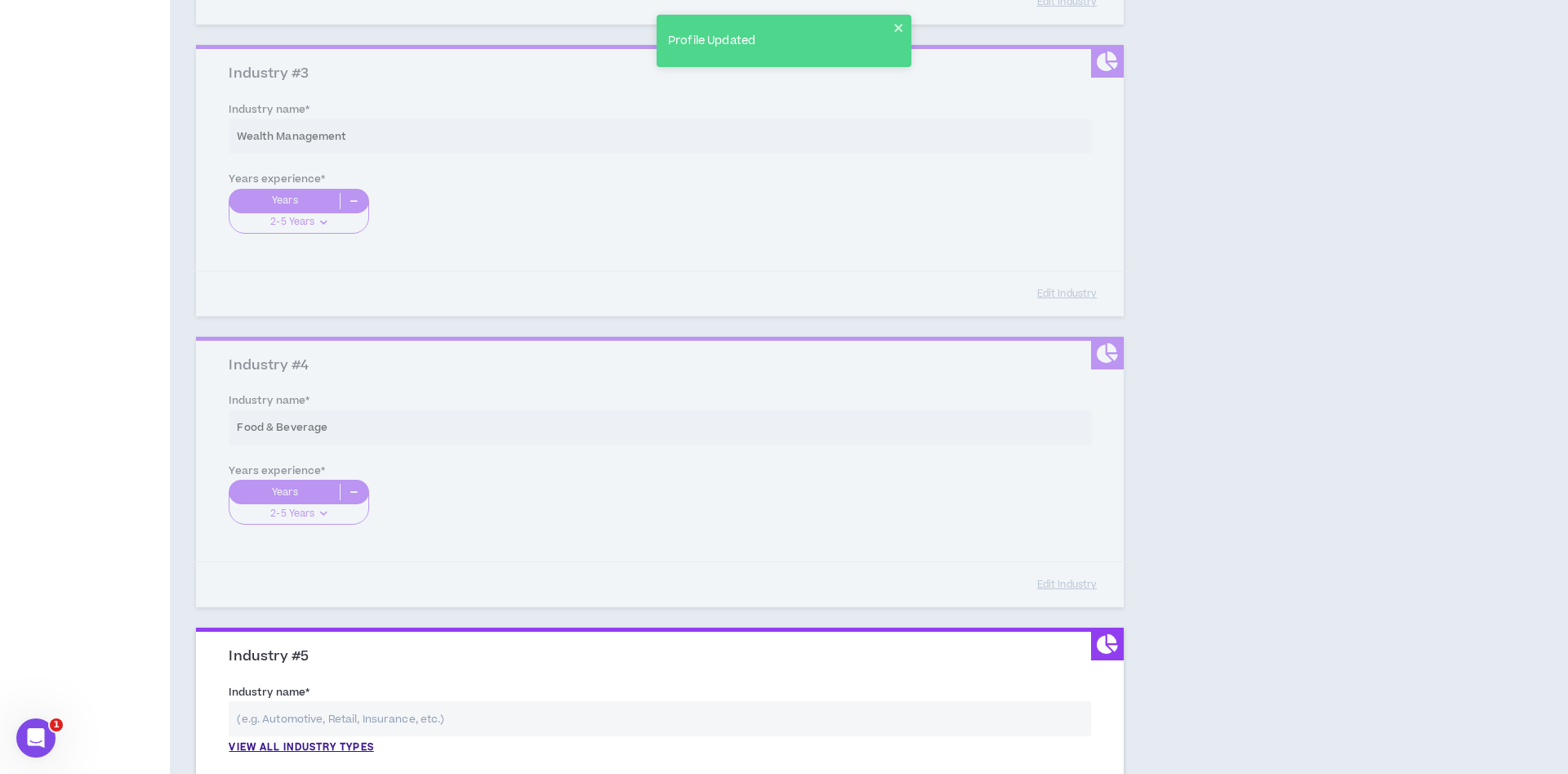
scroll to position [968, 0]
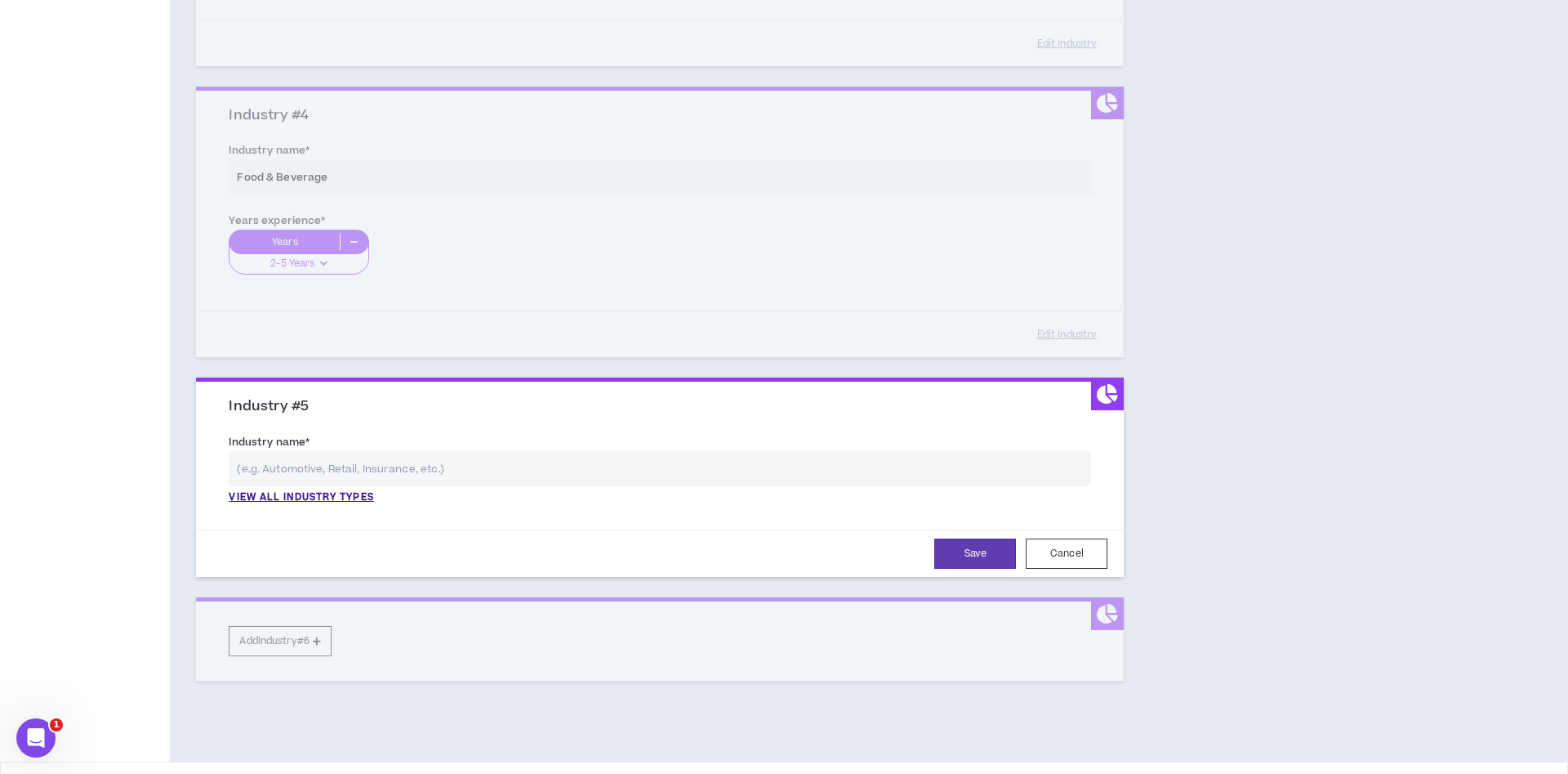
click at [295, 455] on input "text" at bounding box center [659, 469] width 862 height 35
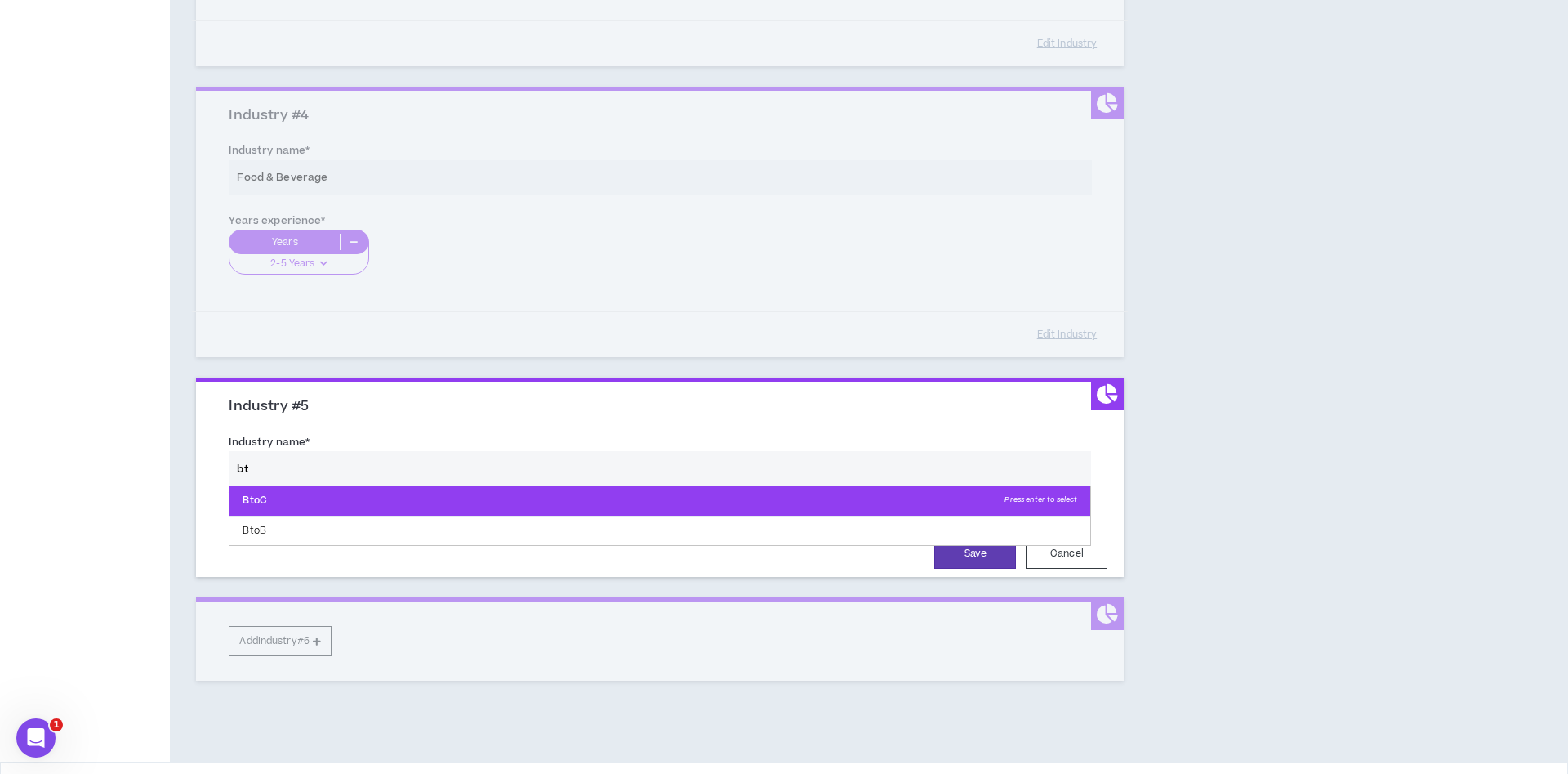
click at [408, 497] on p "BtoC Press enter to select" at bounding box center [660, 500] width 861 height 29
type input "BtoC"
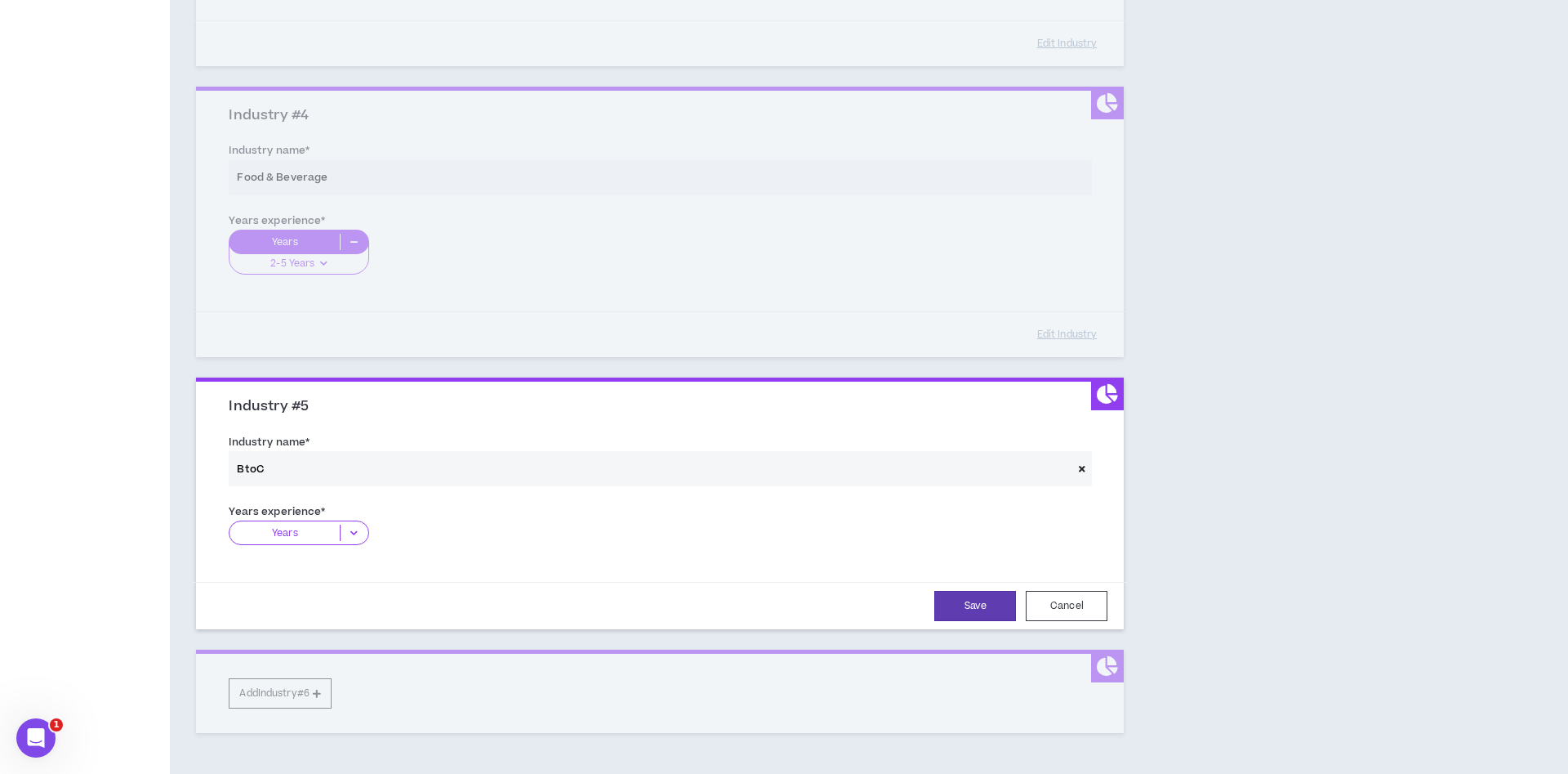
click at [355, 531] on icon at bounding box center [353, 533] width 26 height 17
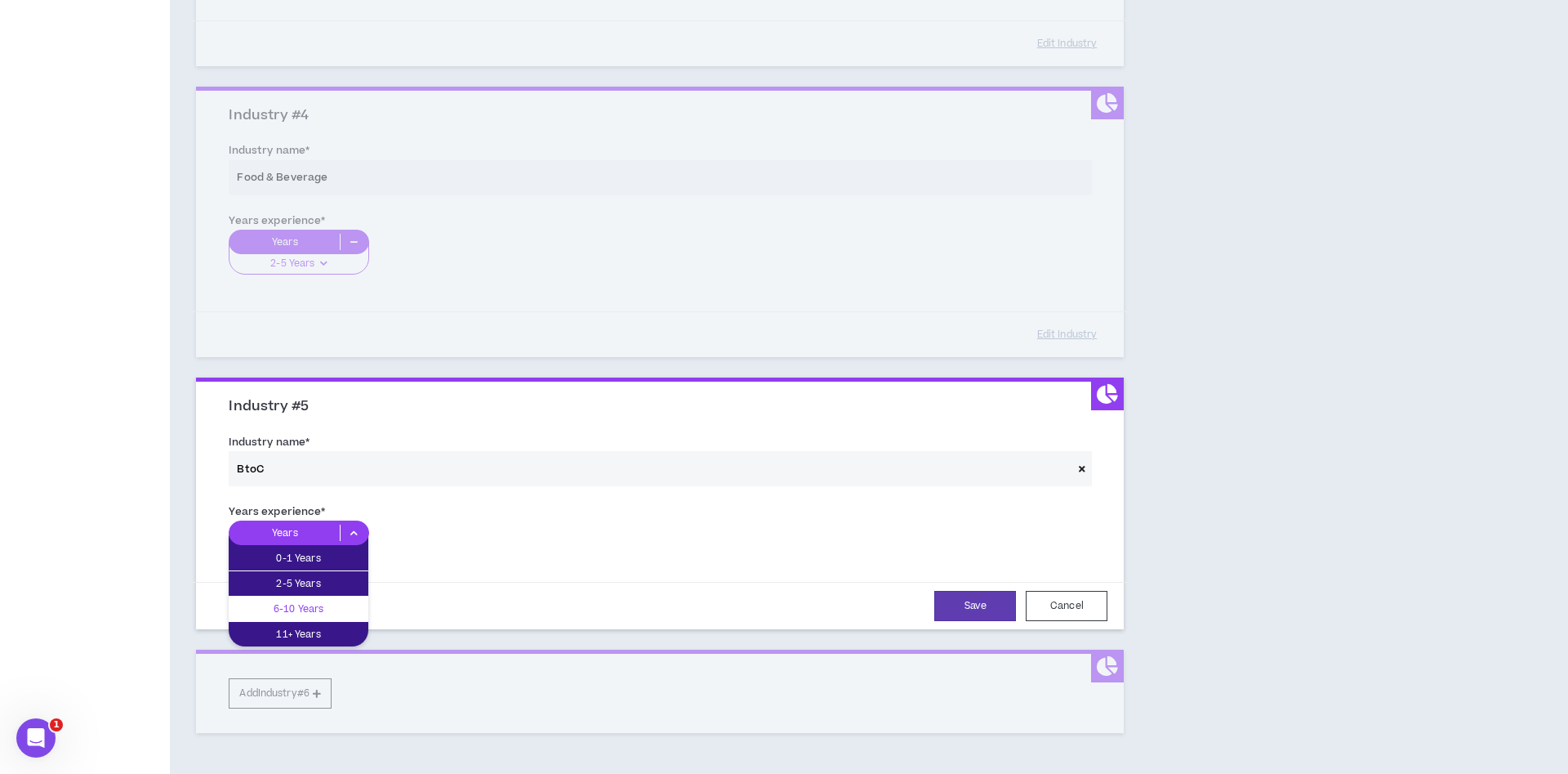
click at [299, 604] on p "6-10 Years" at bounding box center [298, 608] width 139 height 18
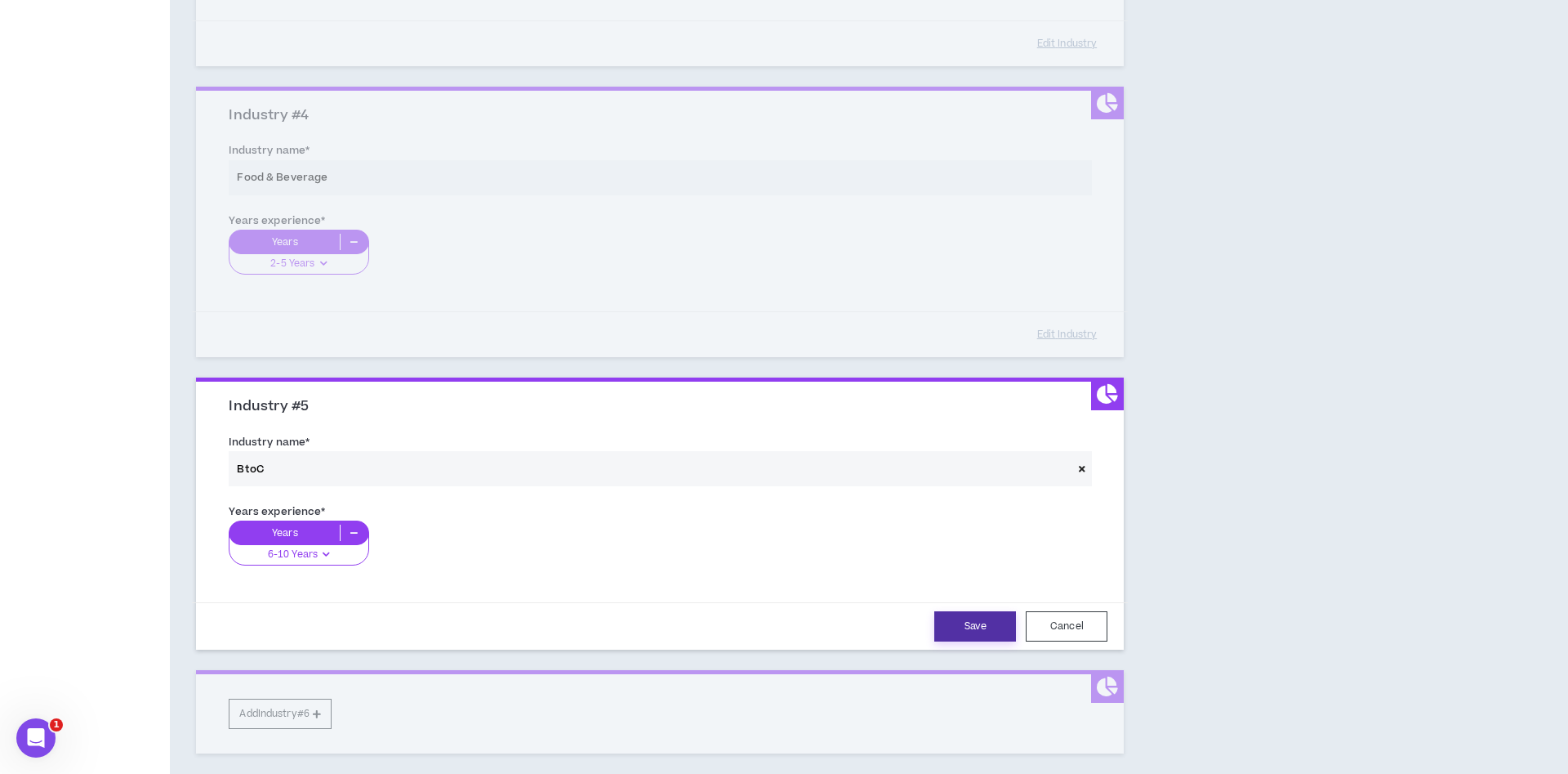
click at [969, 620] on button "Save" at bounding box center [975, 626] width 81 height 30
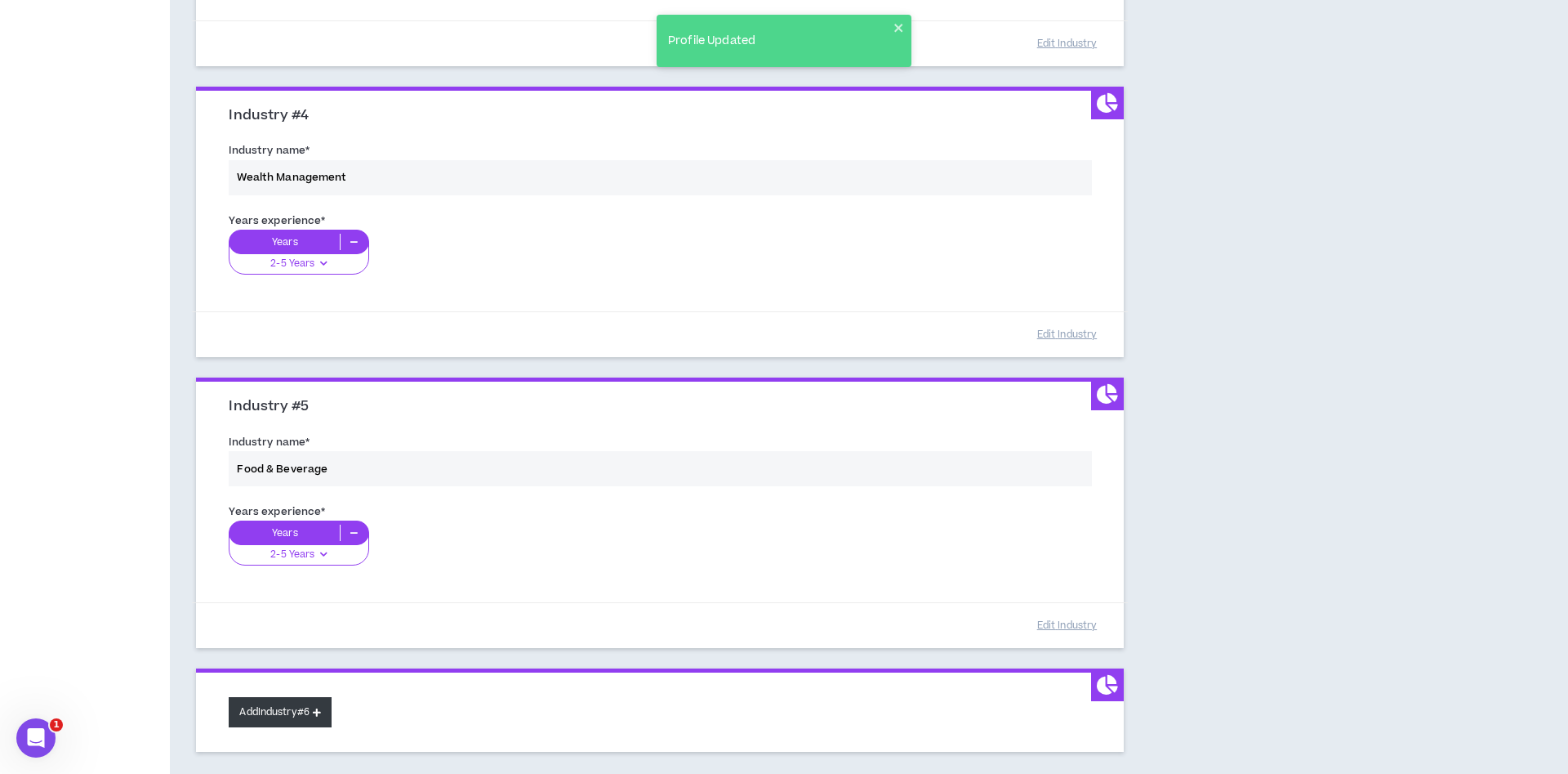
click at [292, 722] on button "Add Industry #6" at bounding box center [279, 711] width 103 height 30
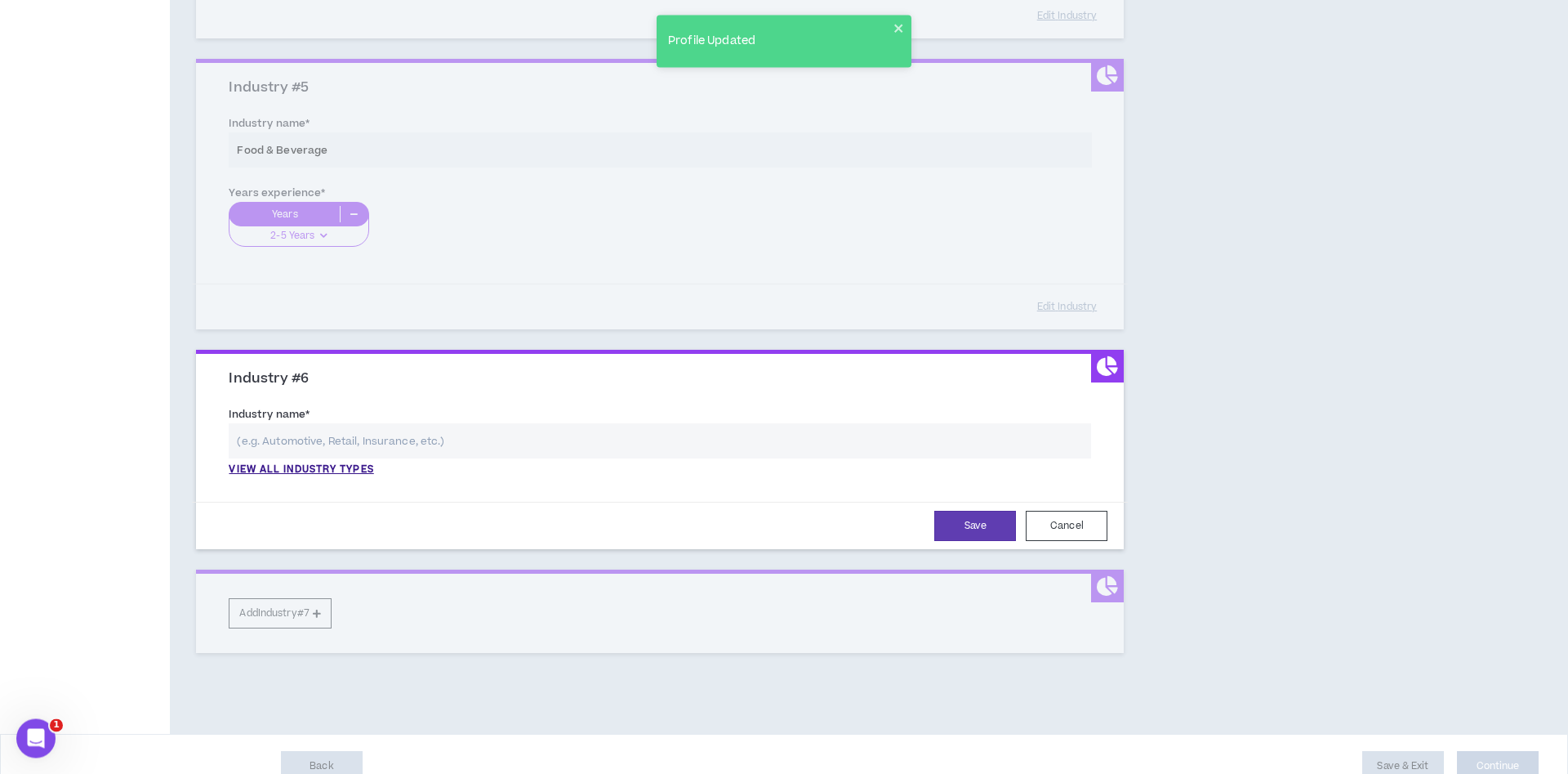
scroll to position [1301, 0]
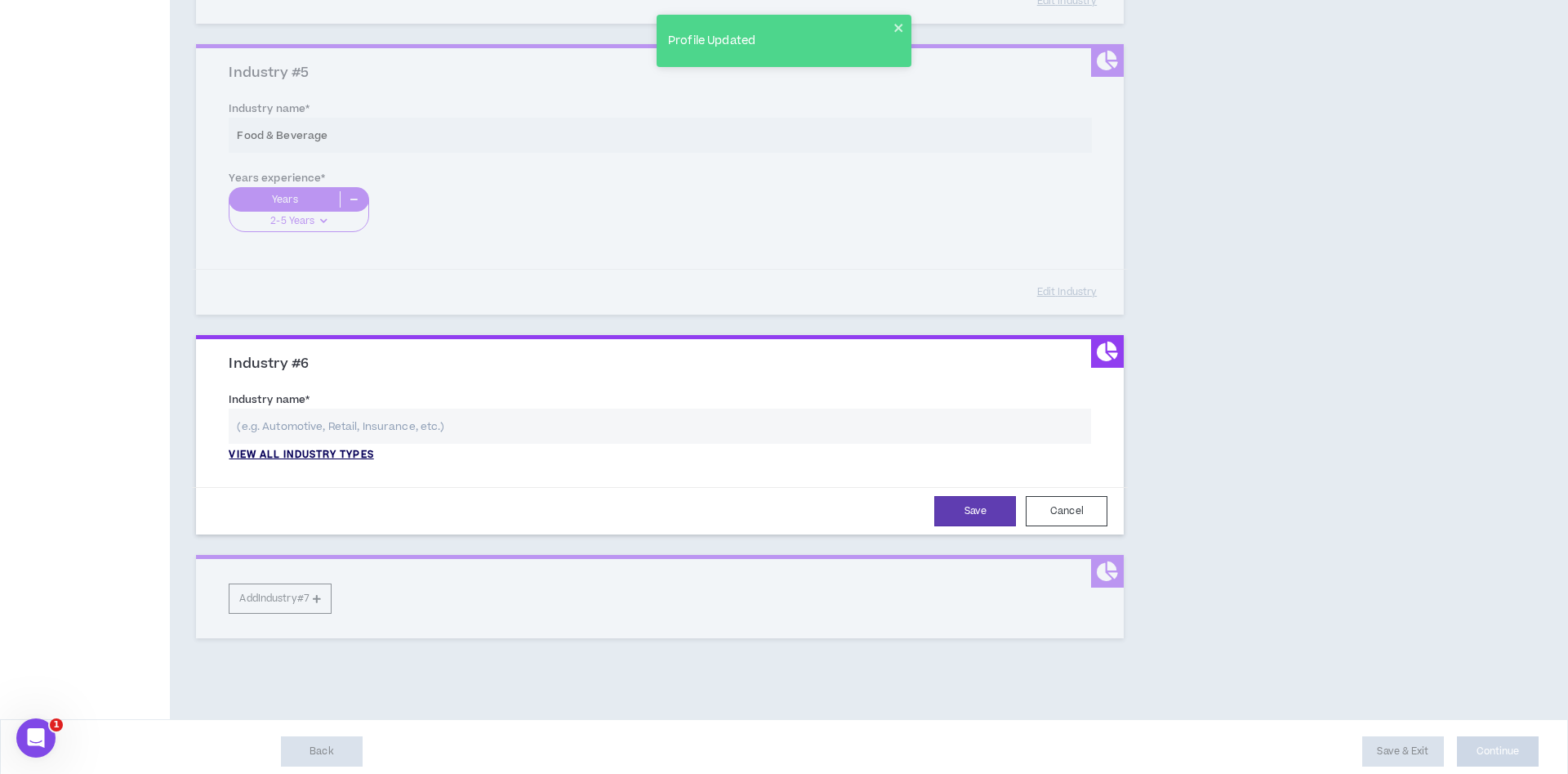
click at [285, 451] on p "View all industry types" at bounding box center [300, 454] width 144 height 15
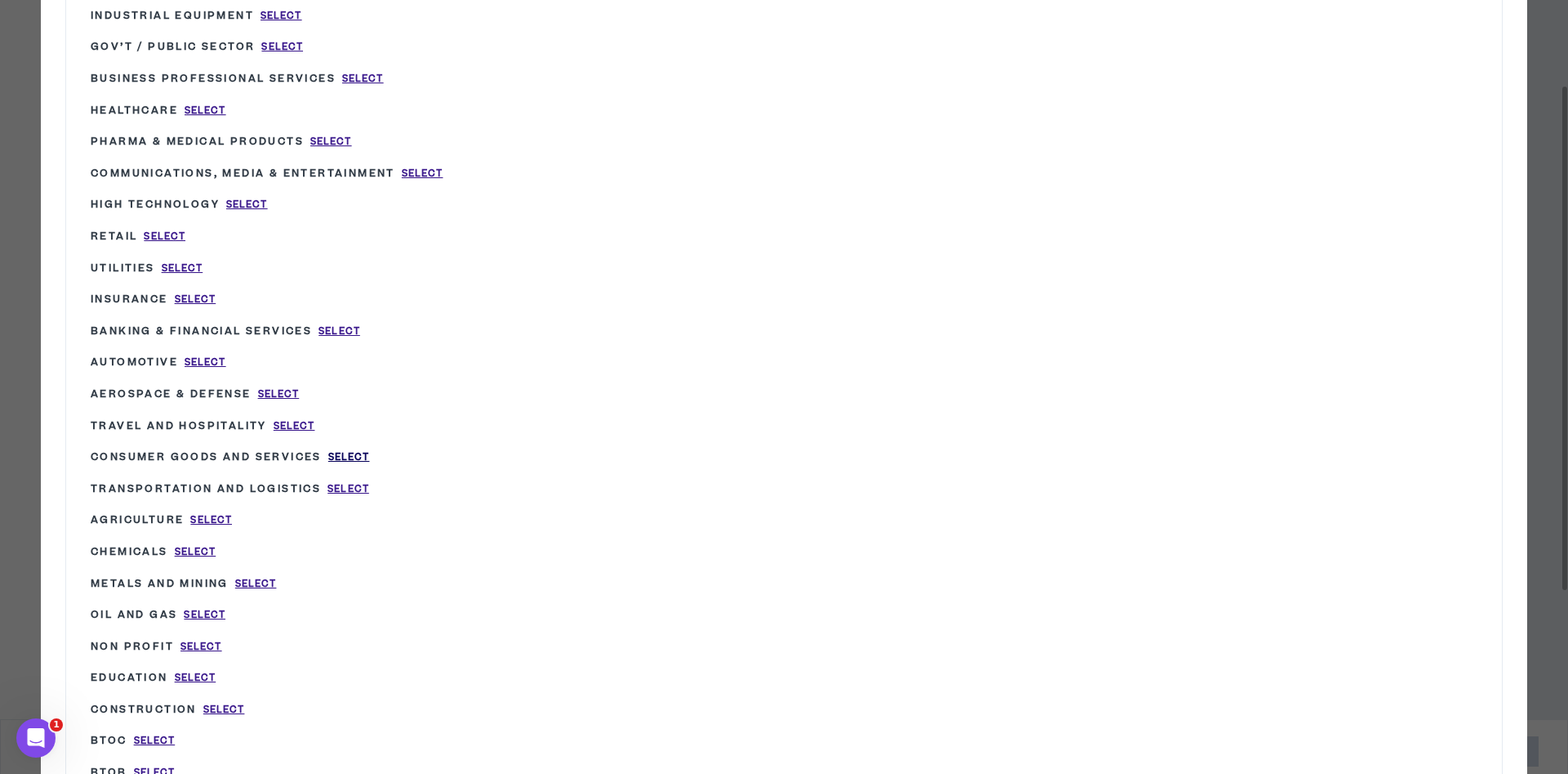
click at [349, 450] on span "Select" at bounding box center [349, 457] width 41 height 14
type input "Consumer Goods and Services"
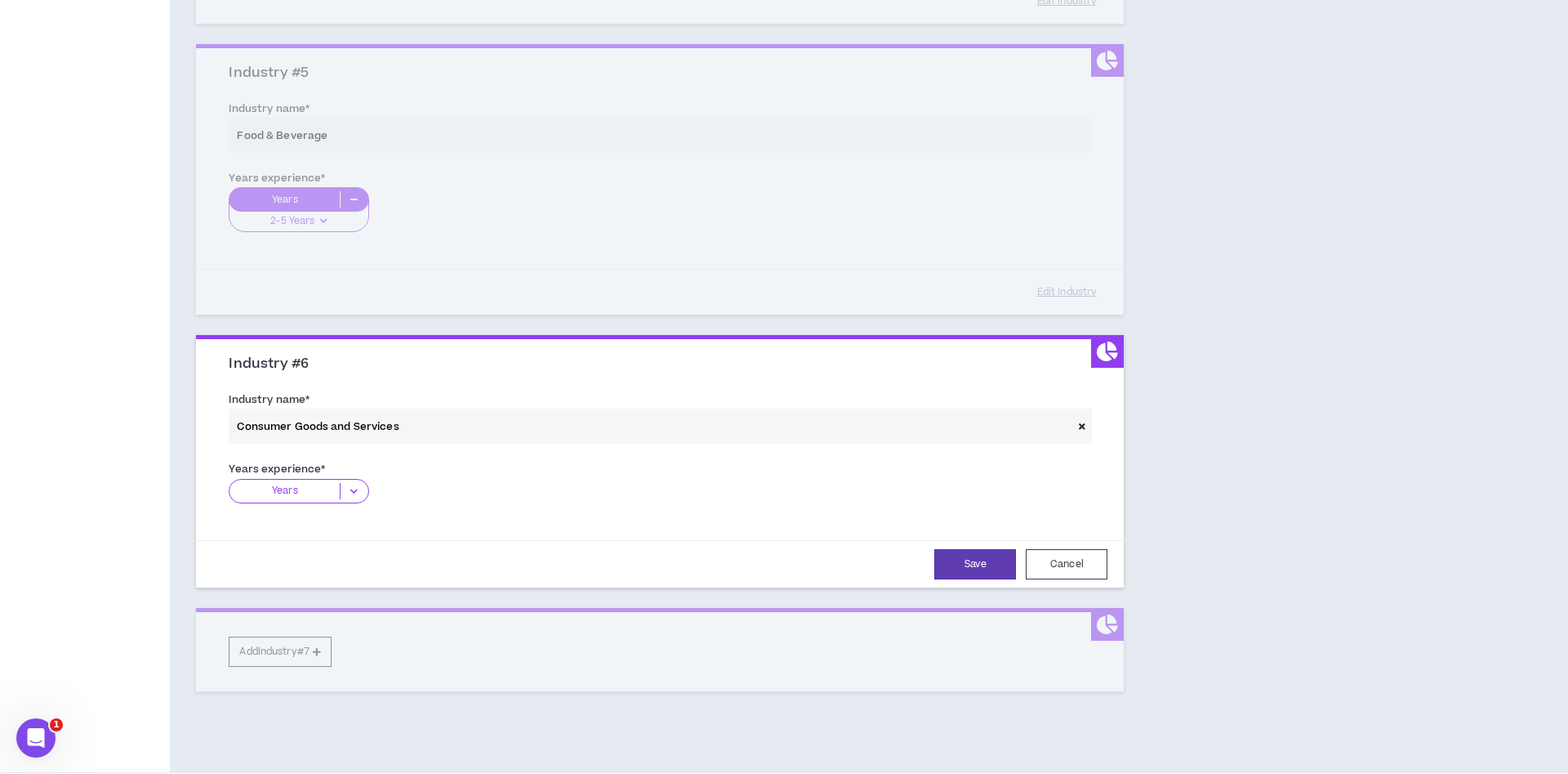
click at [354, 486] on icon at bounding box center [353, 490] width 26 height 17
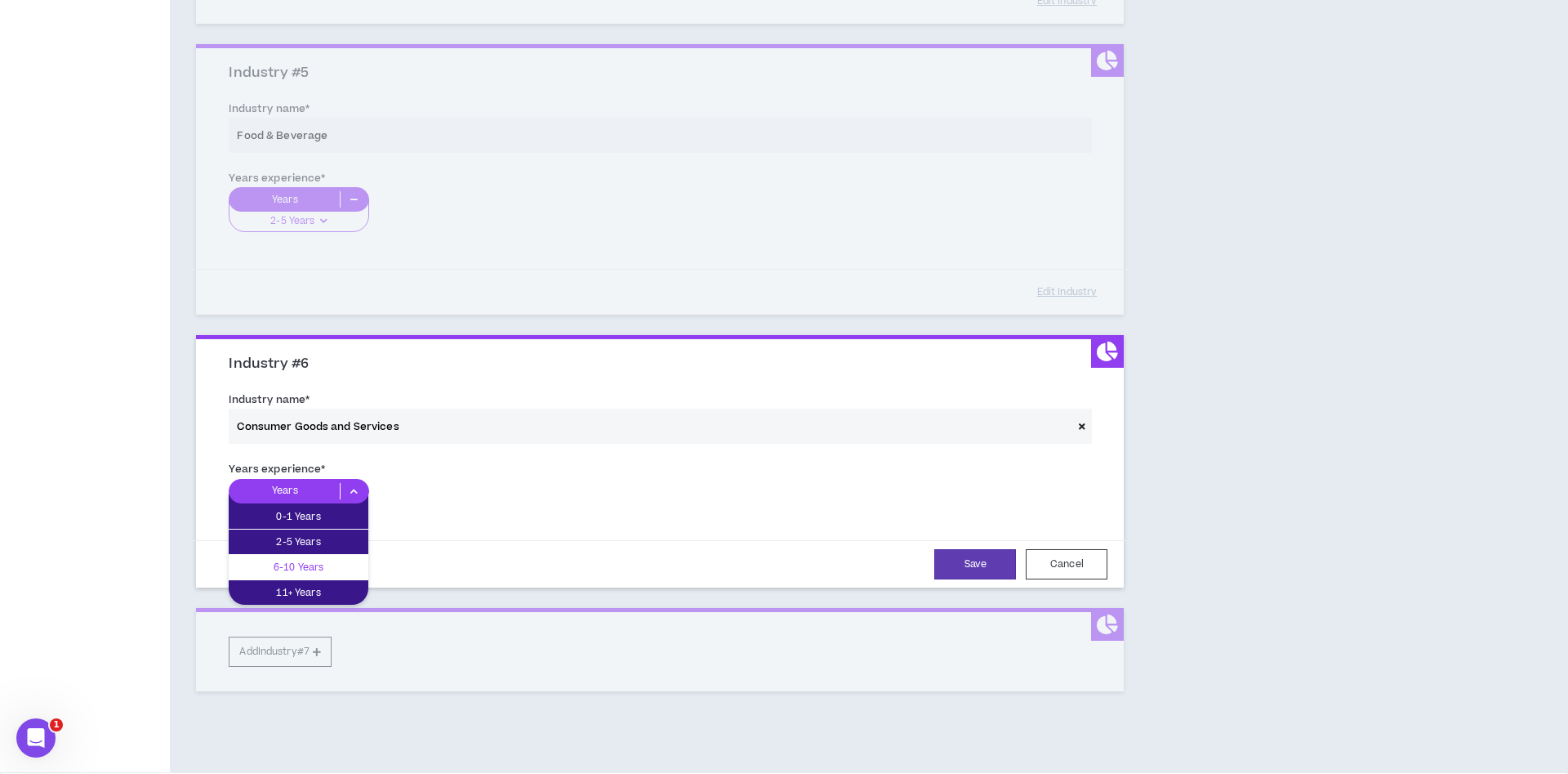
click at [315, 570] on p "6-10 Years" at bounding box center [298, 567] width 139 height 18
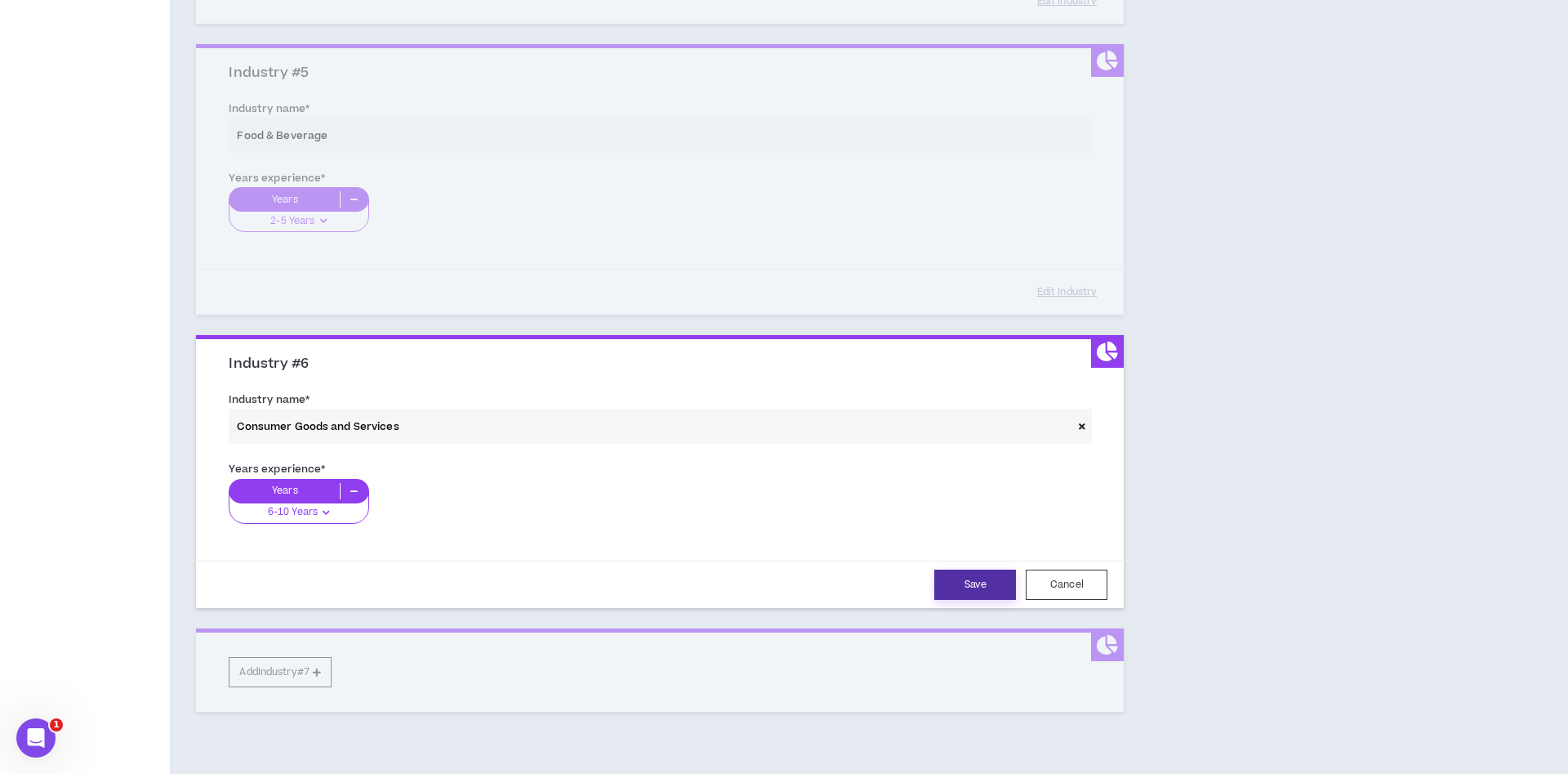
click at [946, 581] on button "Save" at bounding box center [975, 584] width 81 height 30
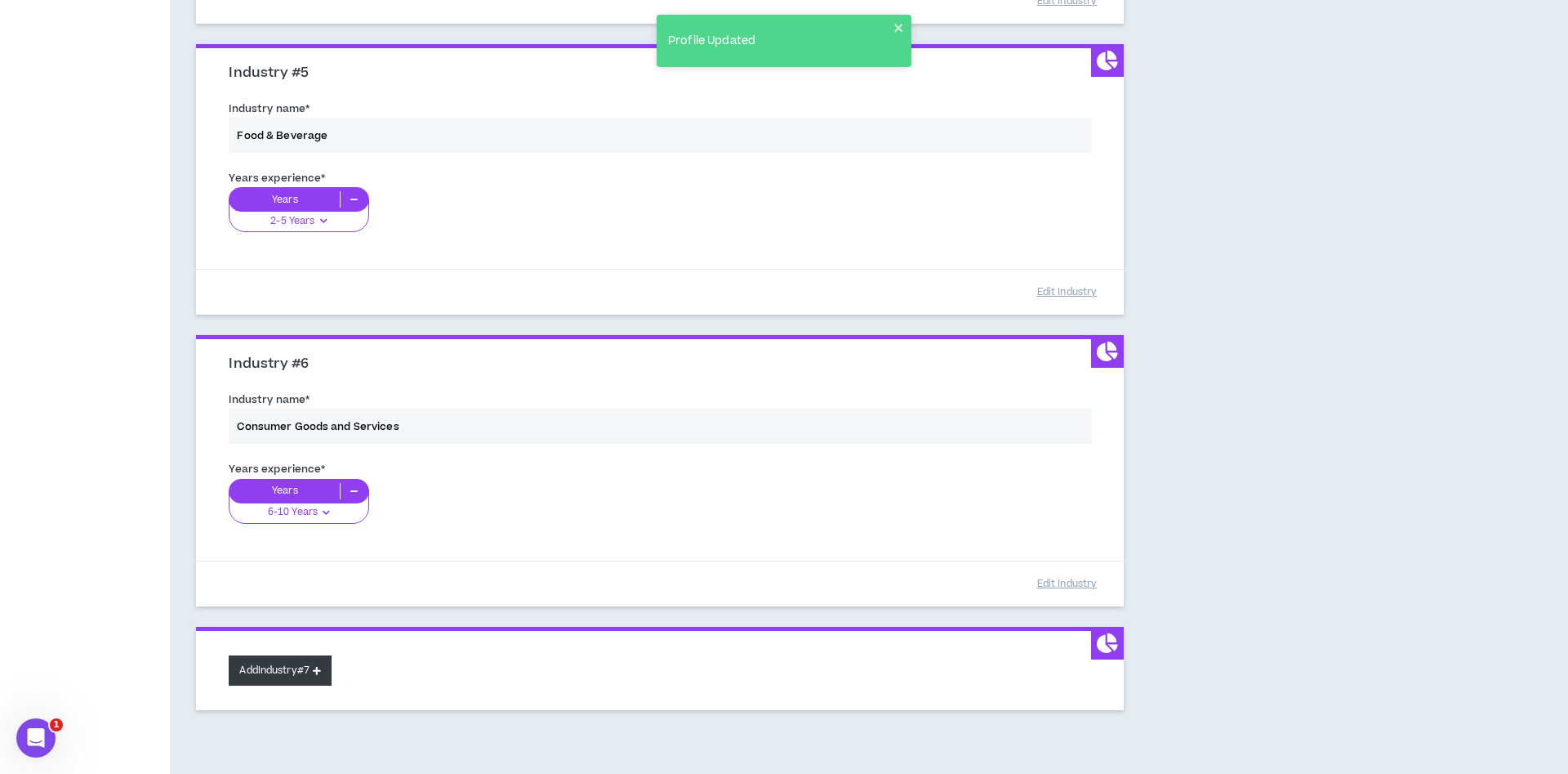
click at [290, 664] on button "Add Industry #7" at bounding box center [279, 670] width 103 height 30
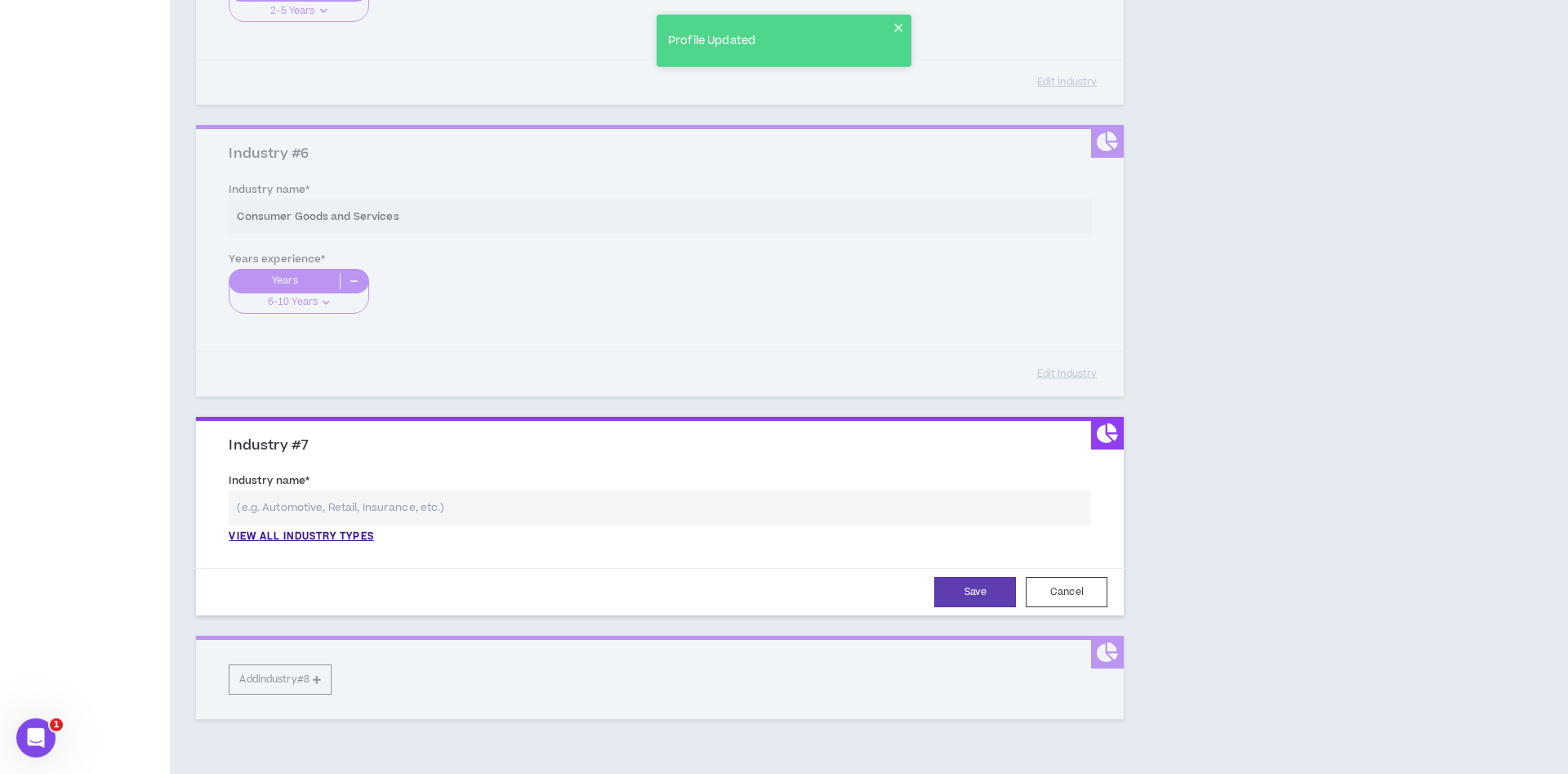
scroll to position [1551, 0]
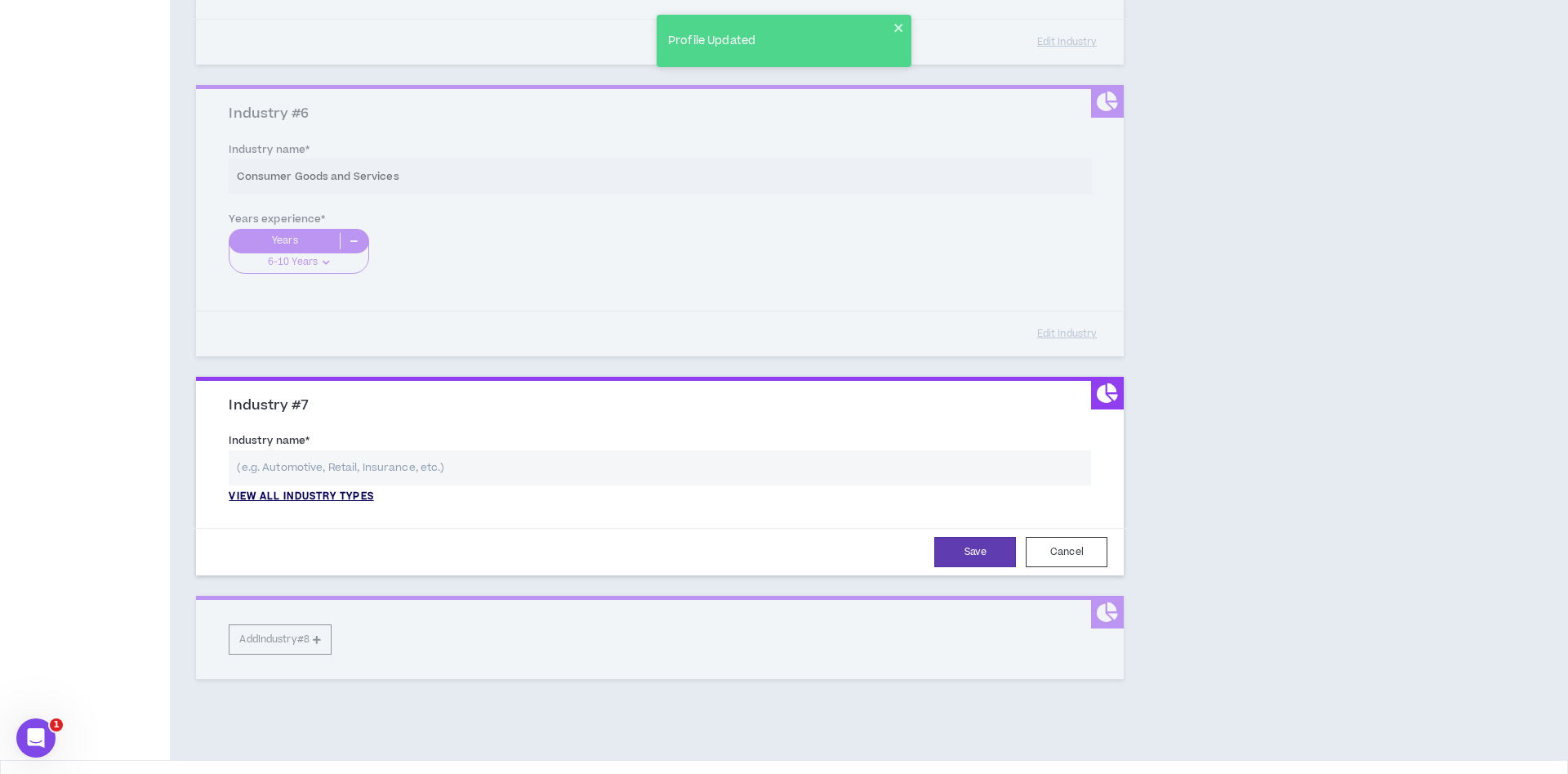
click at [294, 495] on p "View all industry types" at bounding box center [300, 496] width 144 height 15
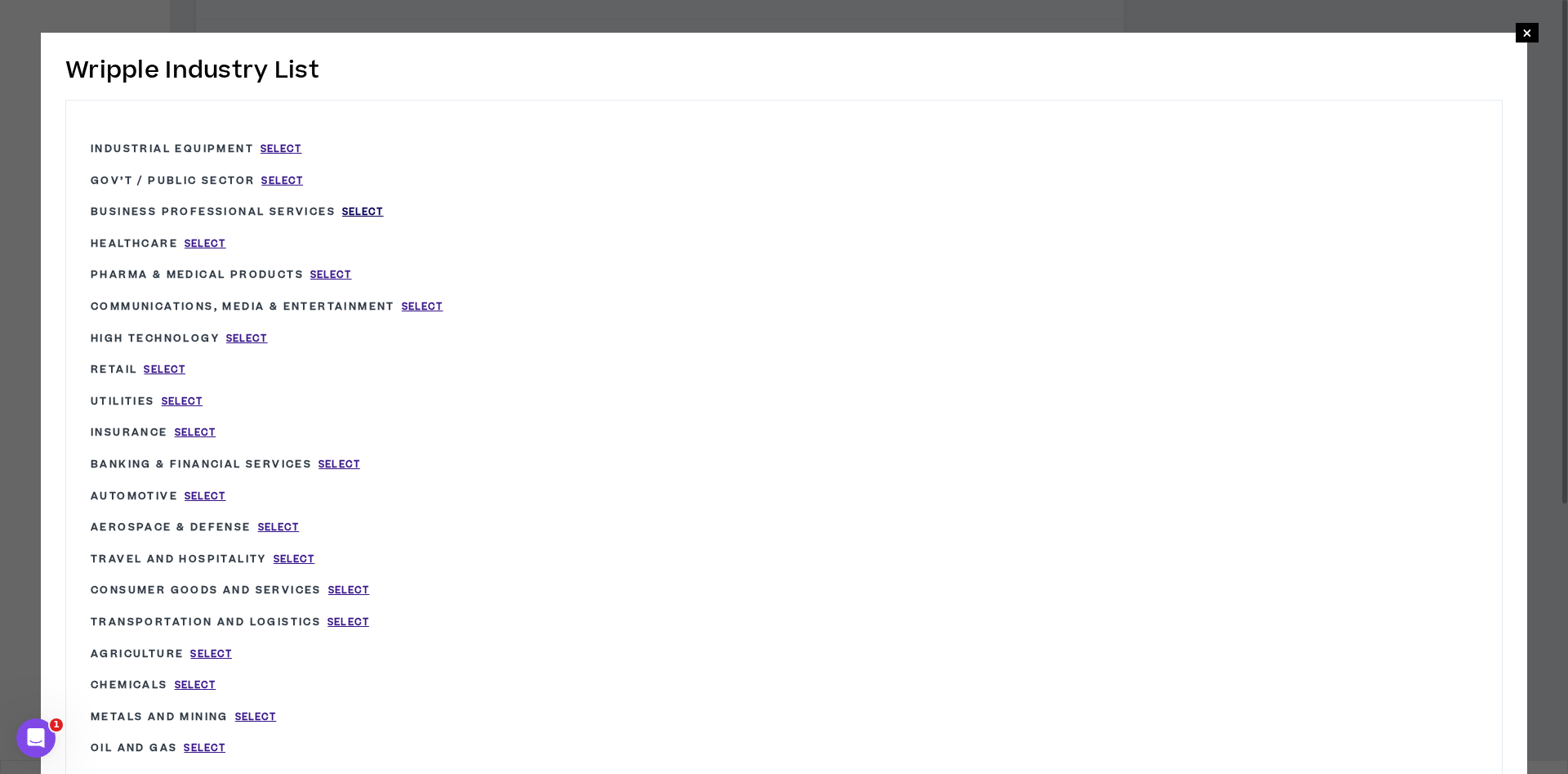
click at [365, 210] on span "Select" at bounding box center [363, 212] width 41 height 14
type input "Business Professional Services"
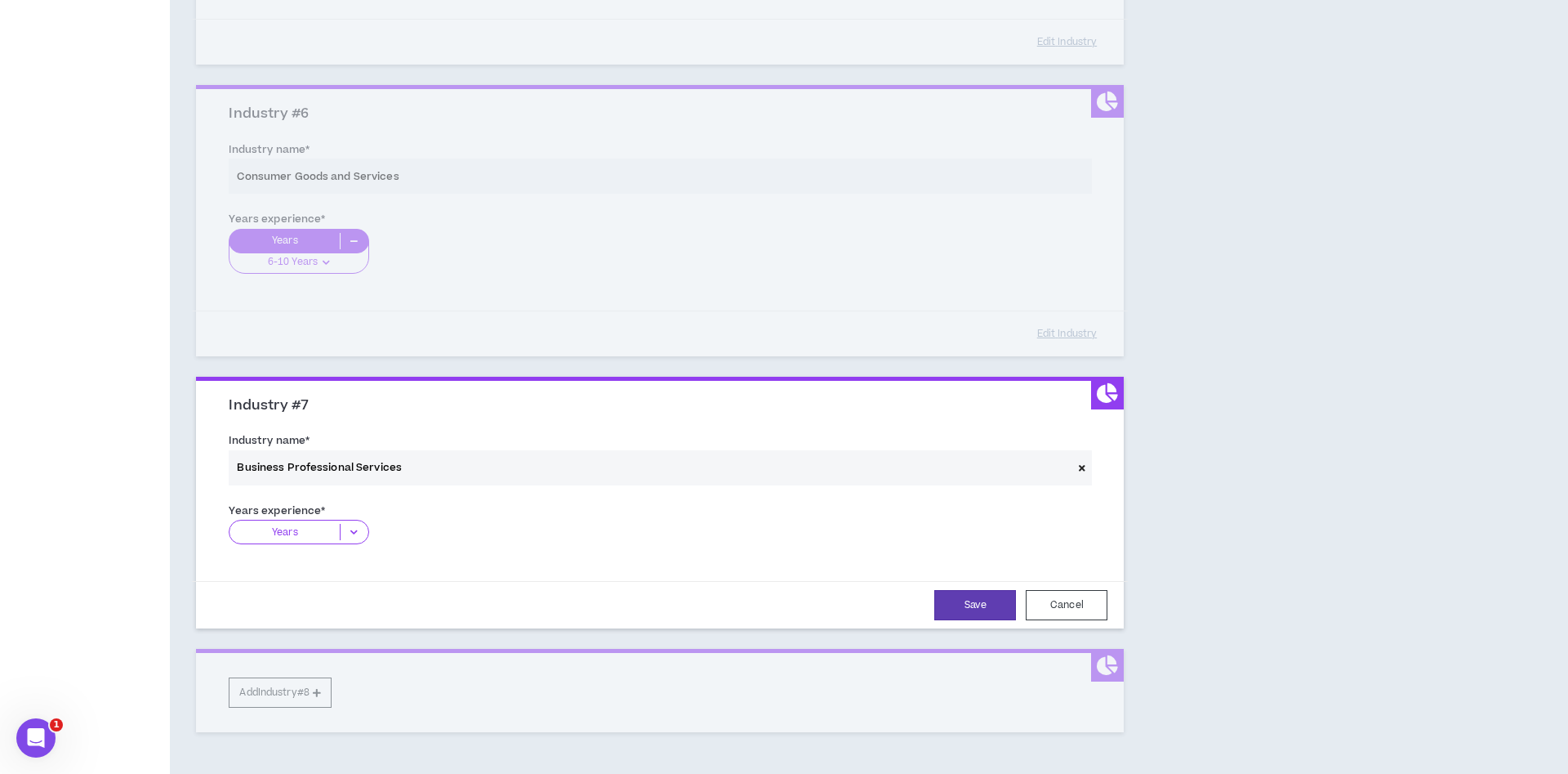
click at [331, 530] on p "Years" at bounding box center [284, 532] width 110 height 17
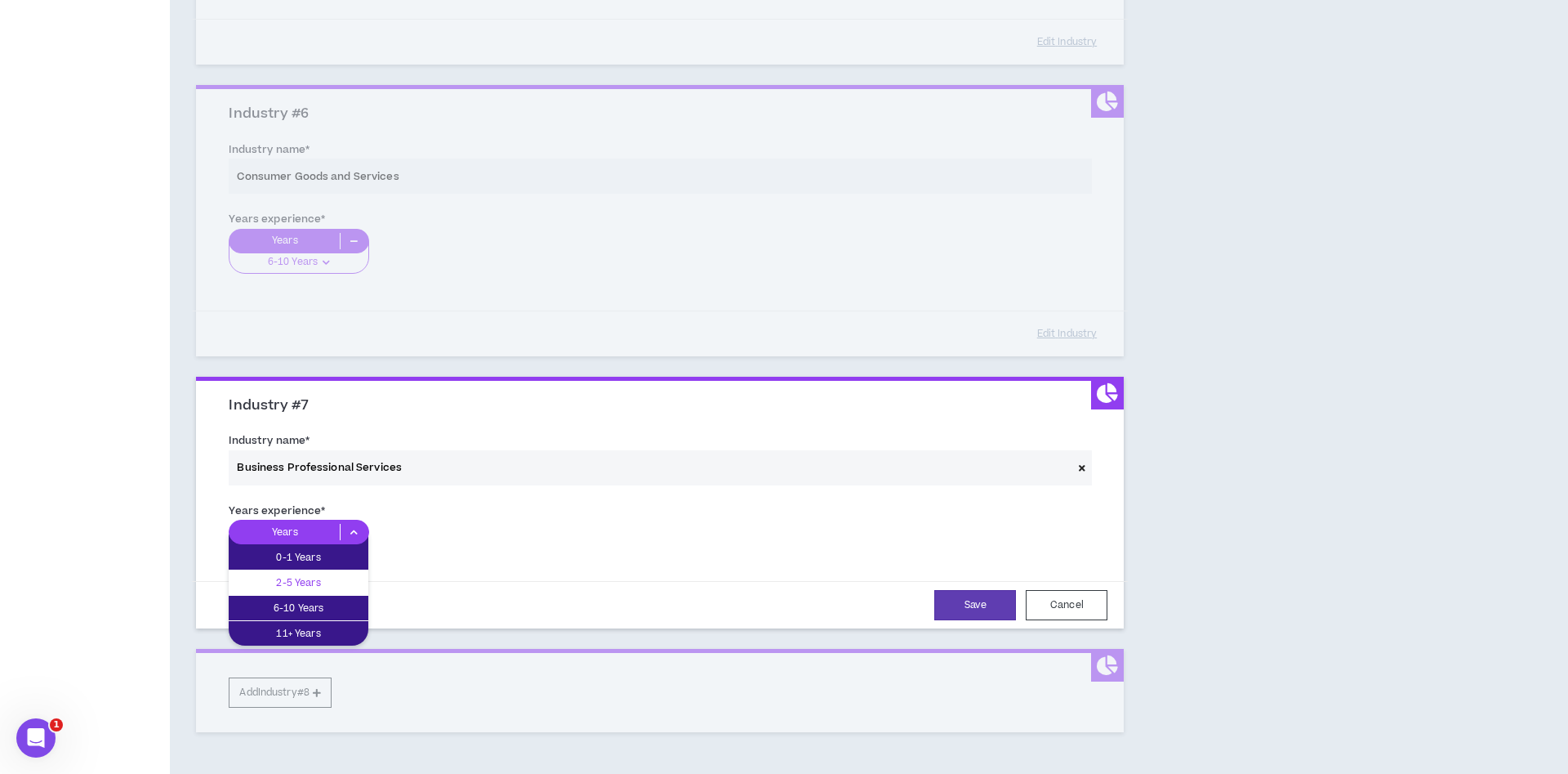
click at [329, 589] on p "2-5 Years" at bounding box center [298, 583] width 139 height 18
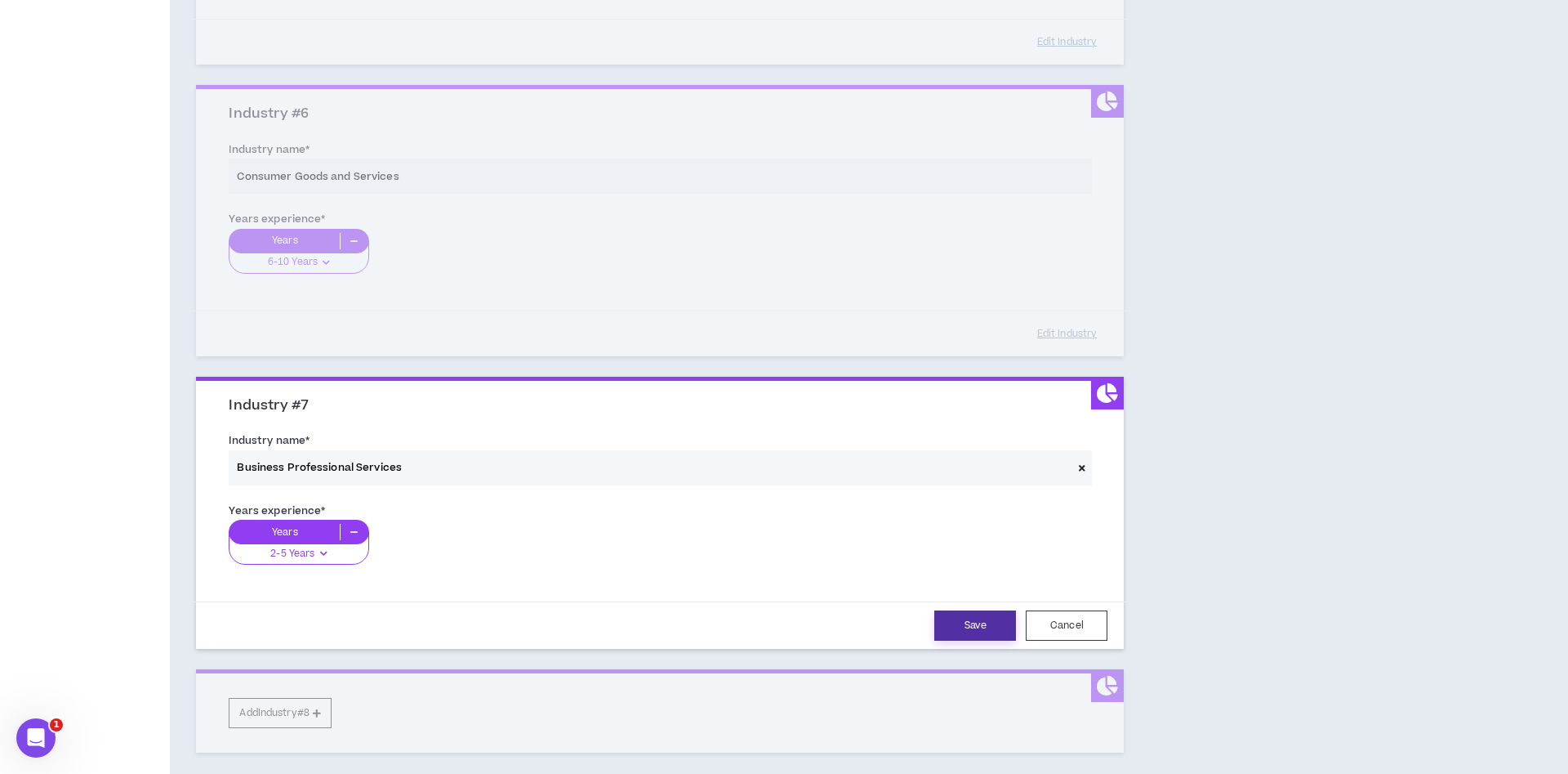
click at [948, 626] on button "Save" at bounding box center [975, 625] width 81 height 30
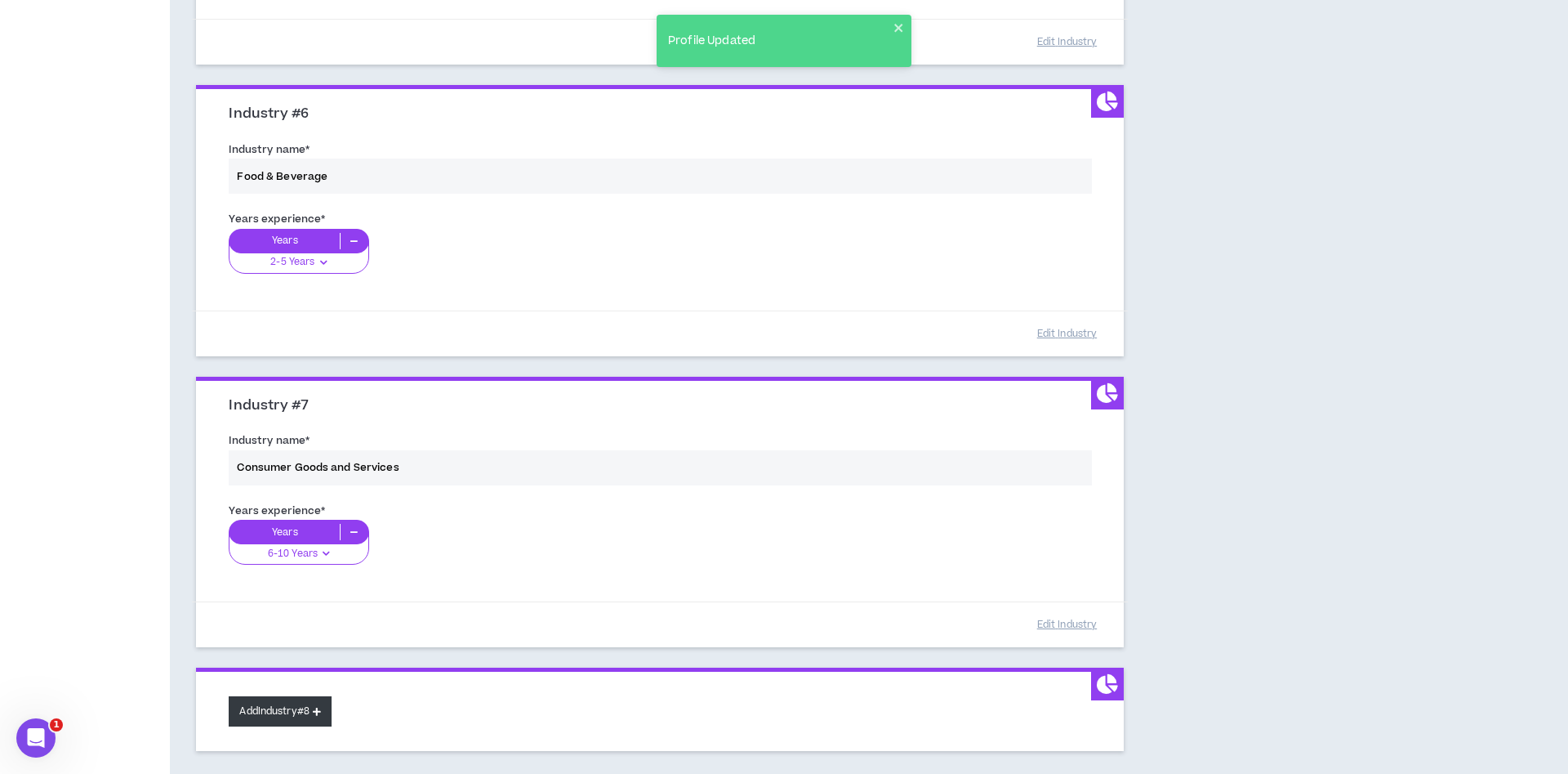
click at [282, 711] on button "Add Industry #8" at bounding box center [279, 710] width 103 height 30
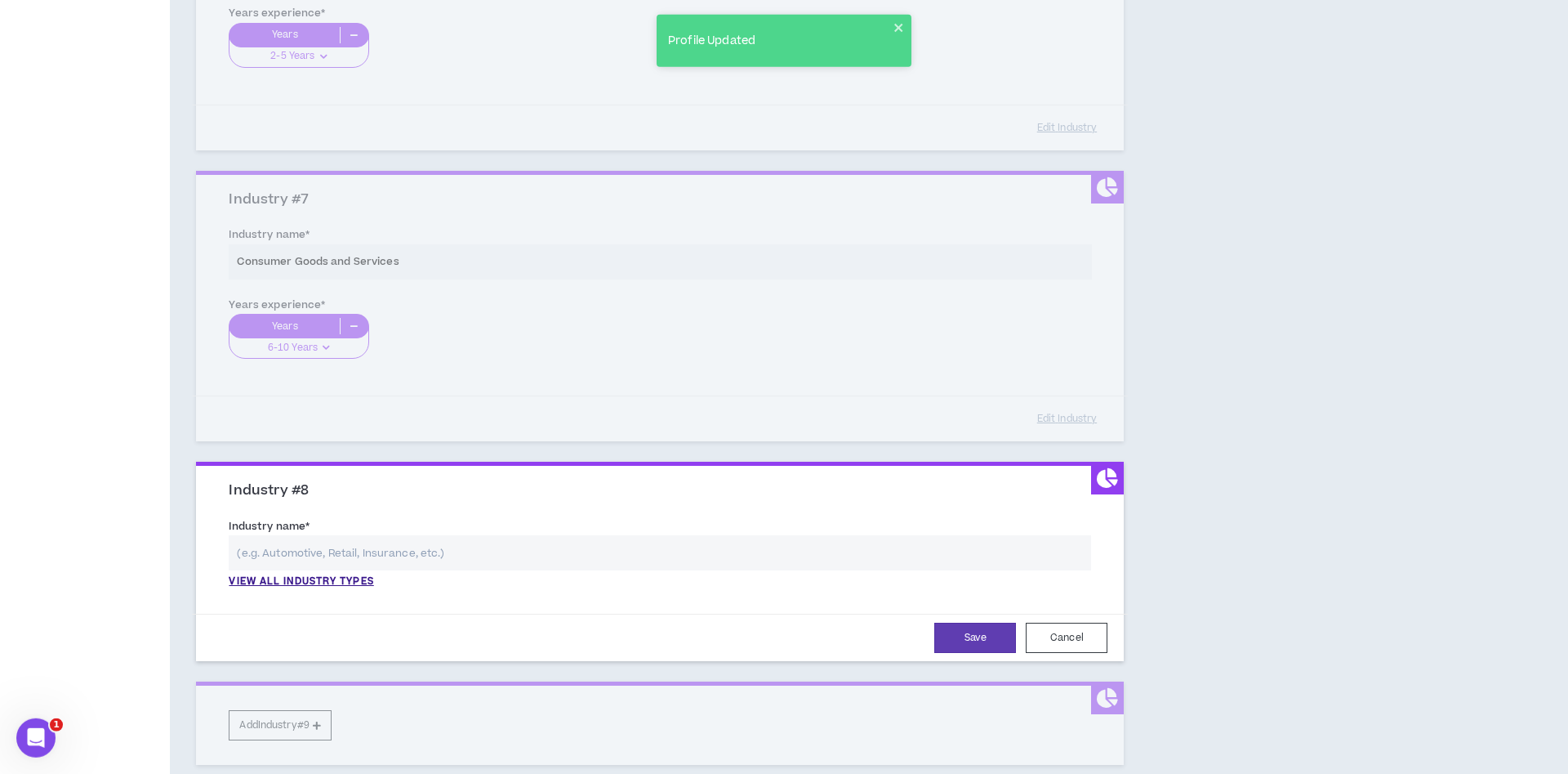
scroll to position [1801, 0]
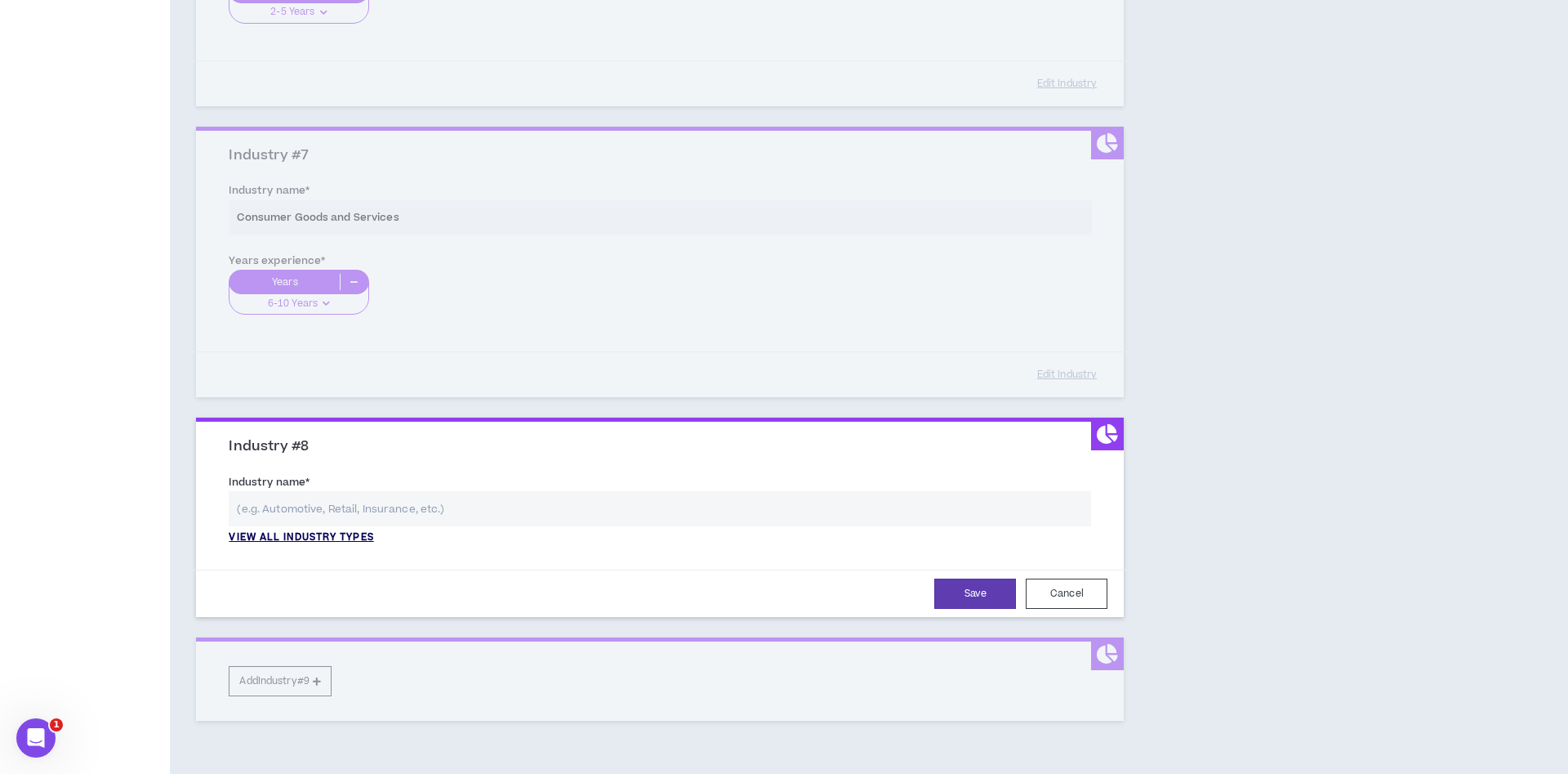
click at [327, 544] on p "View all industry types" at bounding box center [300, 537] width 144 height 15
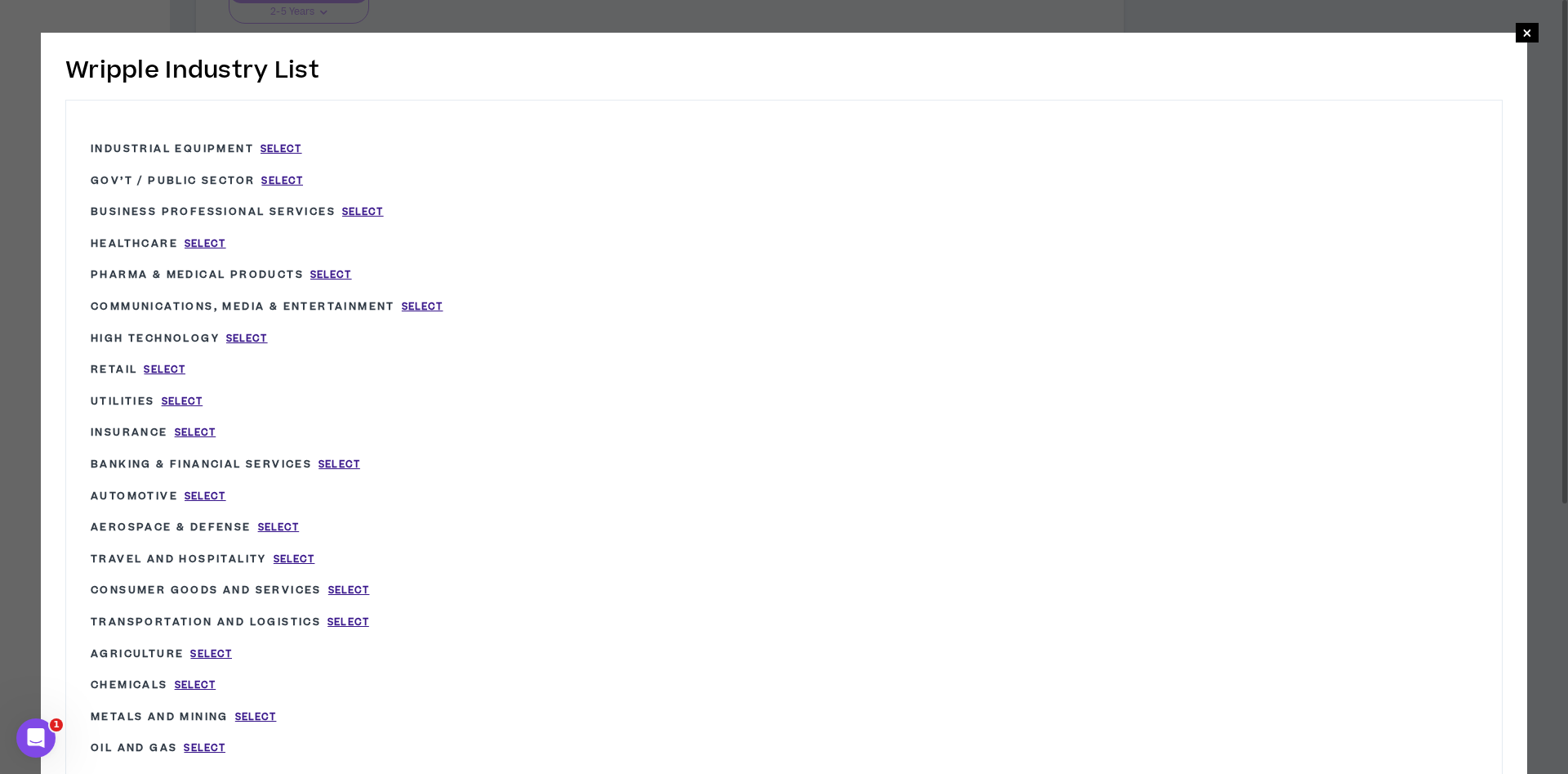
click at [274, 327] on div "High Technology Select" at bounding box center [379, 338] width 579 height 31
click at [261, 335] on span "Select" at bounding box center [247, 338] width 41 height 14
type input "High Technology"
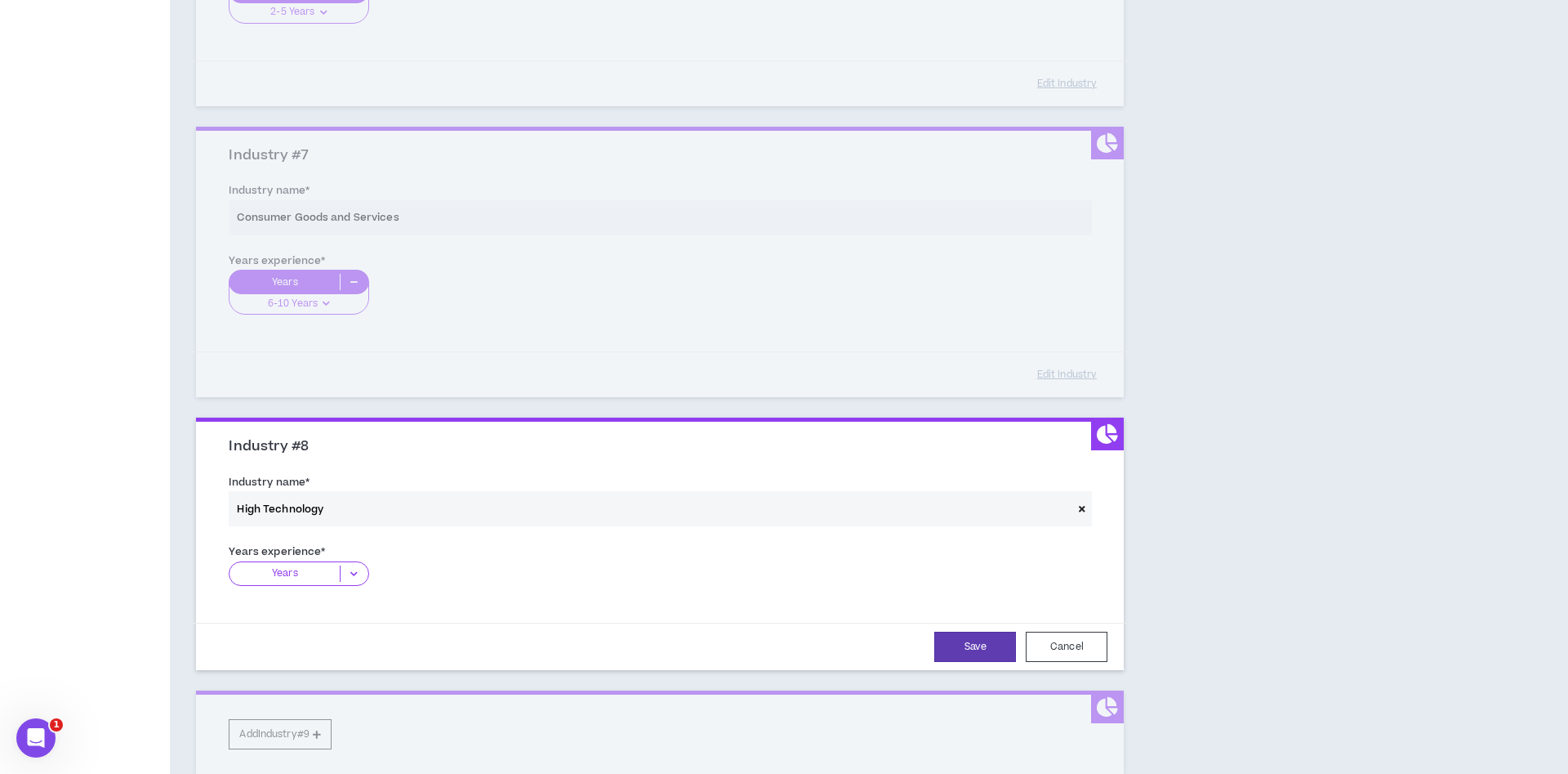
click at [329, 566] on p "Years" at bounding box center [284, 573] width 110 height 17
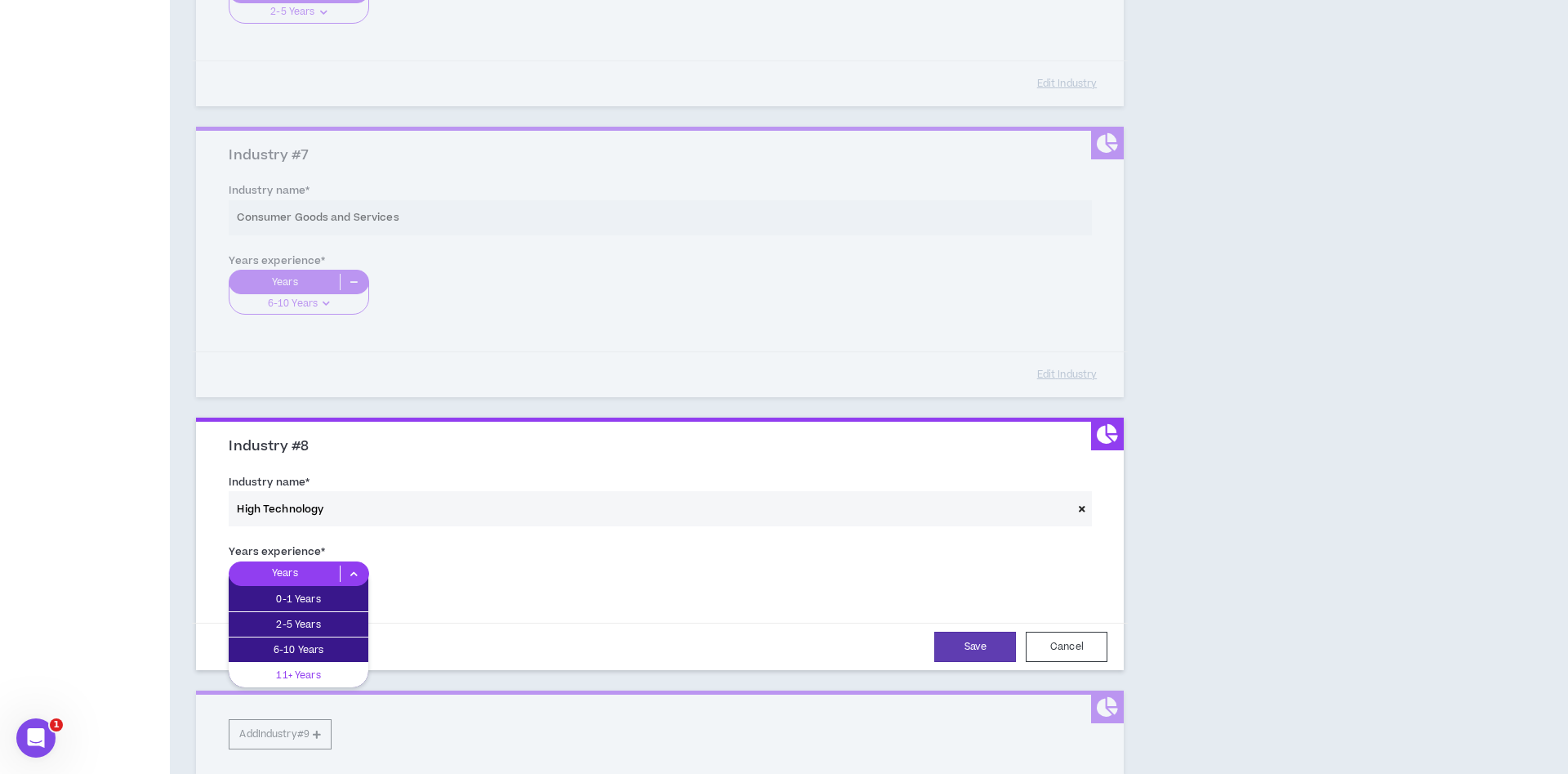
click at [312, 671] on p "11+ Years" at bounding box center [298, 675] width 139 height 18
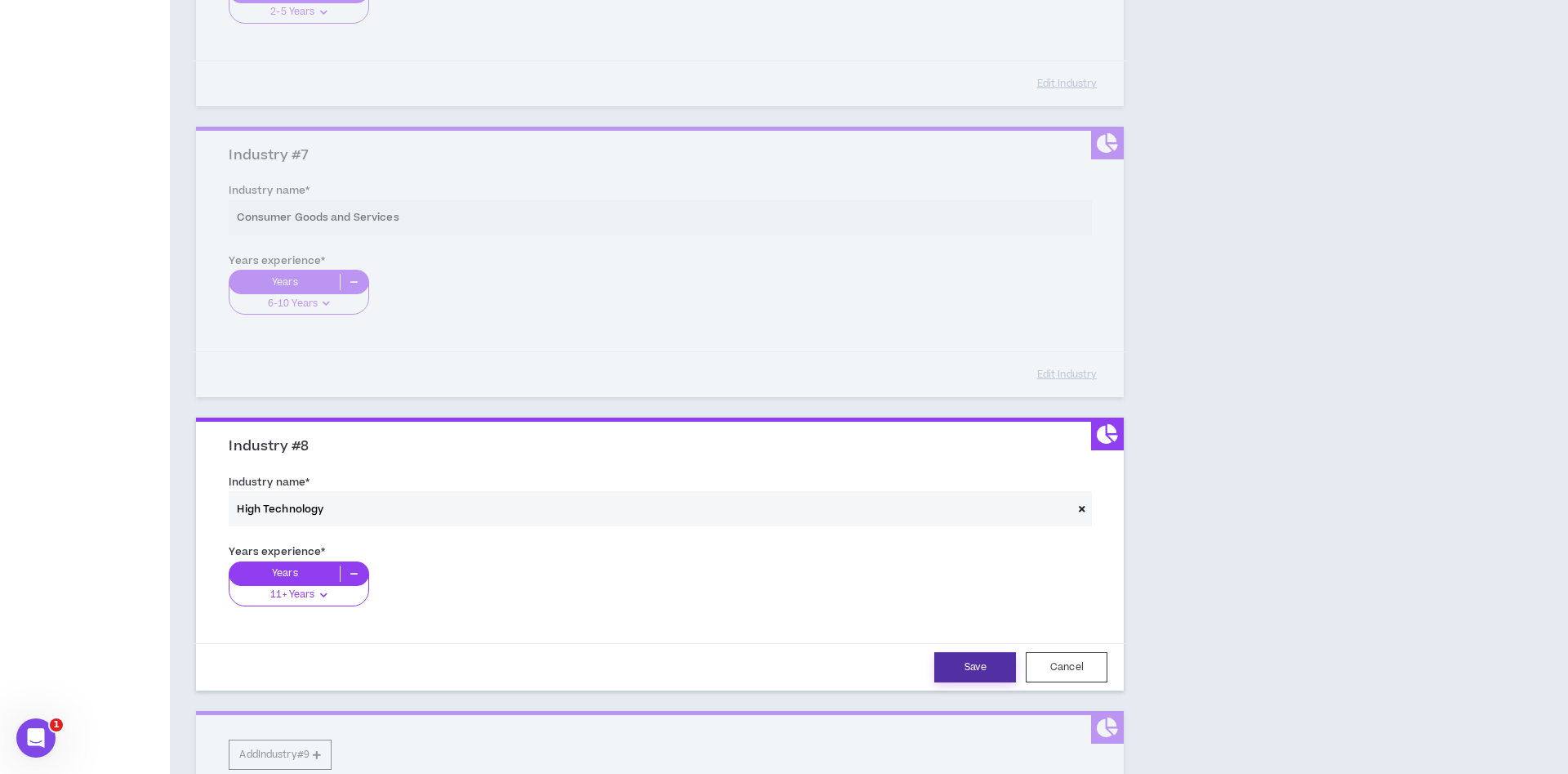
click at [980, 662] on button "Save" at bounding box center [975, 666] width 81 height 30
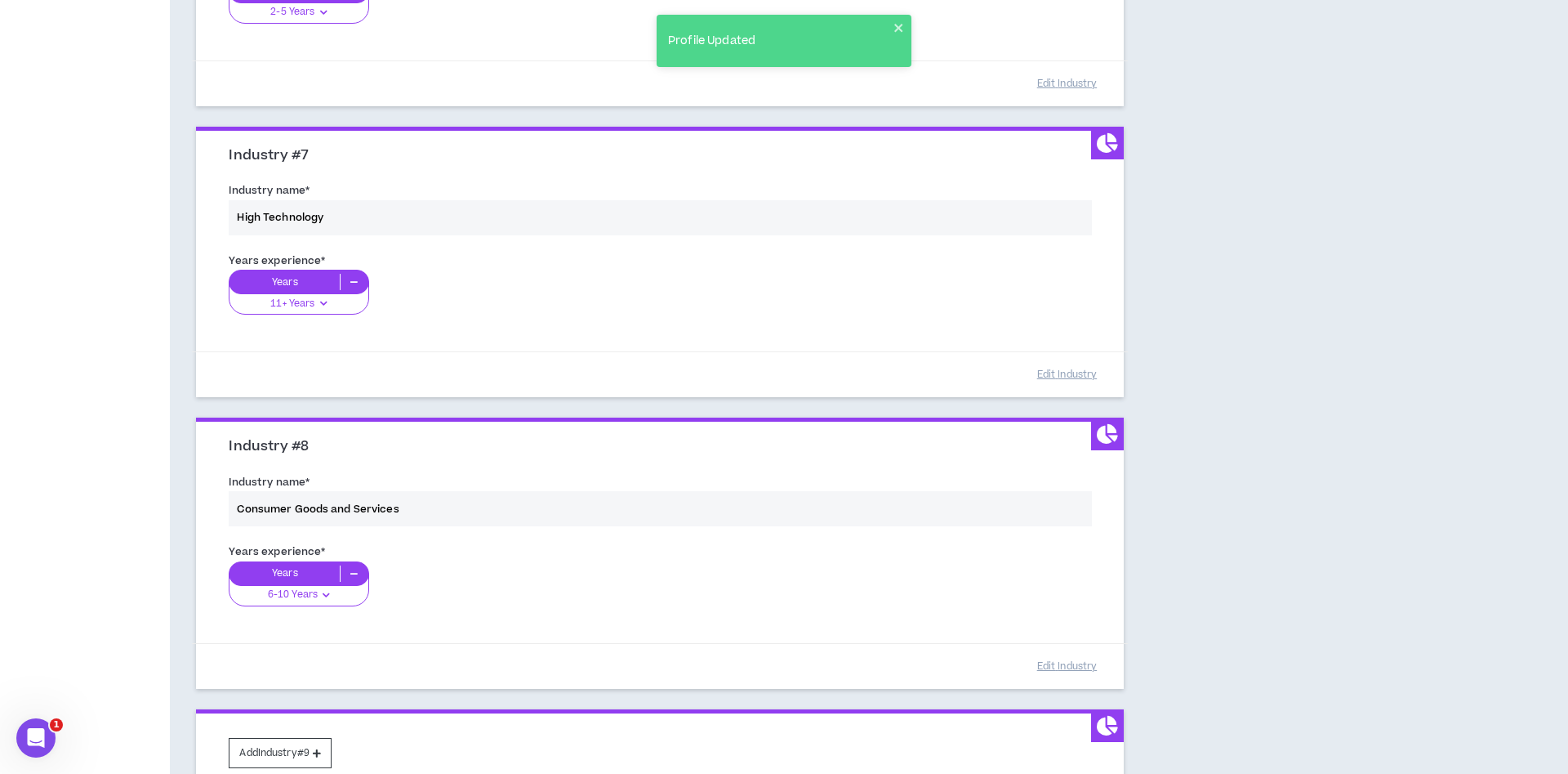
click at [347, 569] on div "Years experience * Years 6-10 Years 0-1 Years 2-5 Years 6-10 Years 11+ Years" at bounding box center [660, 584] width 886 height 91
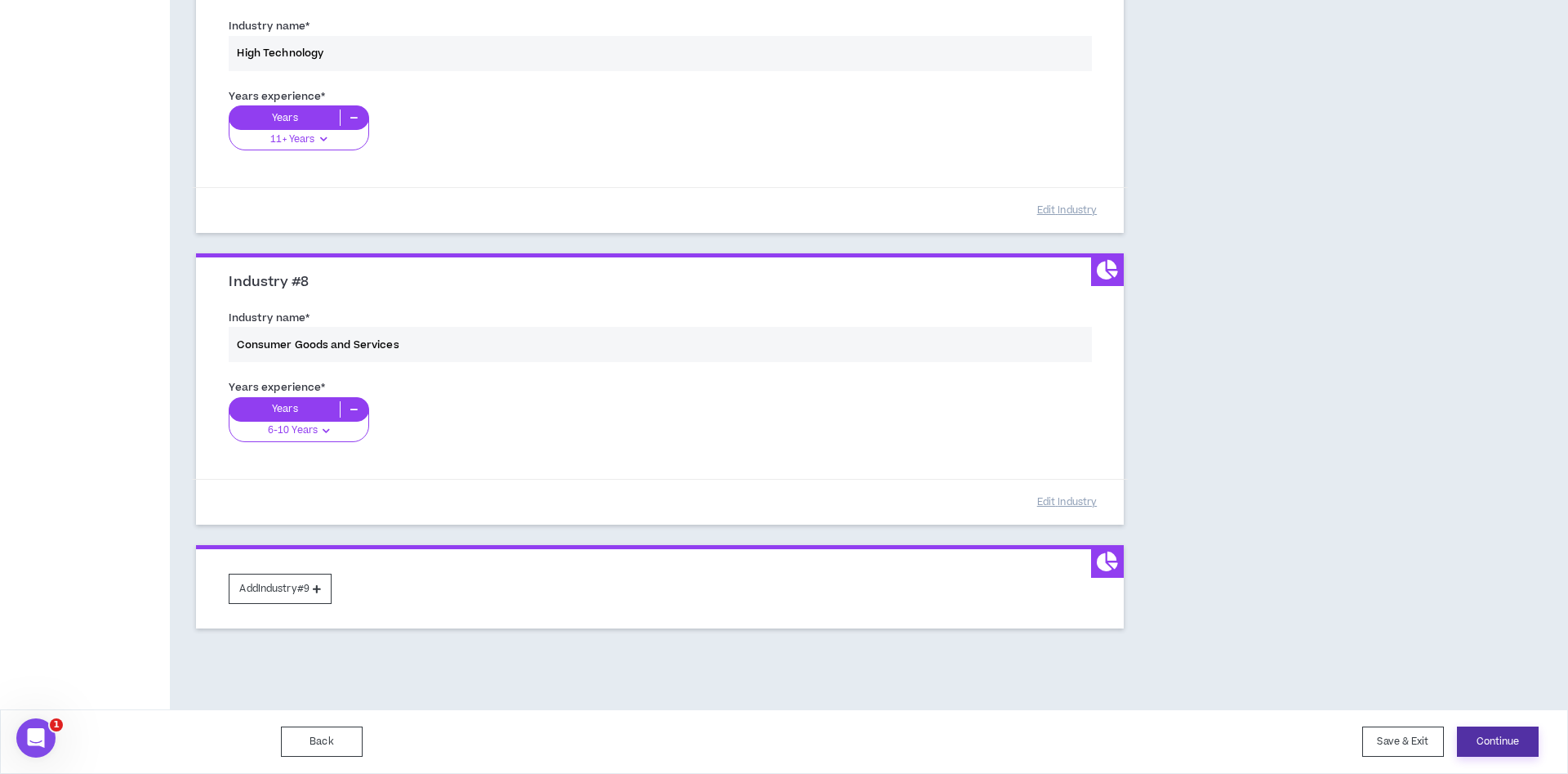
click at [1492, 743] on button "Continue" at bounding box center [1496, 741] width 81 height 30
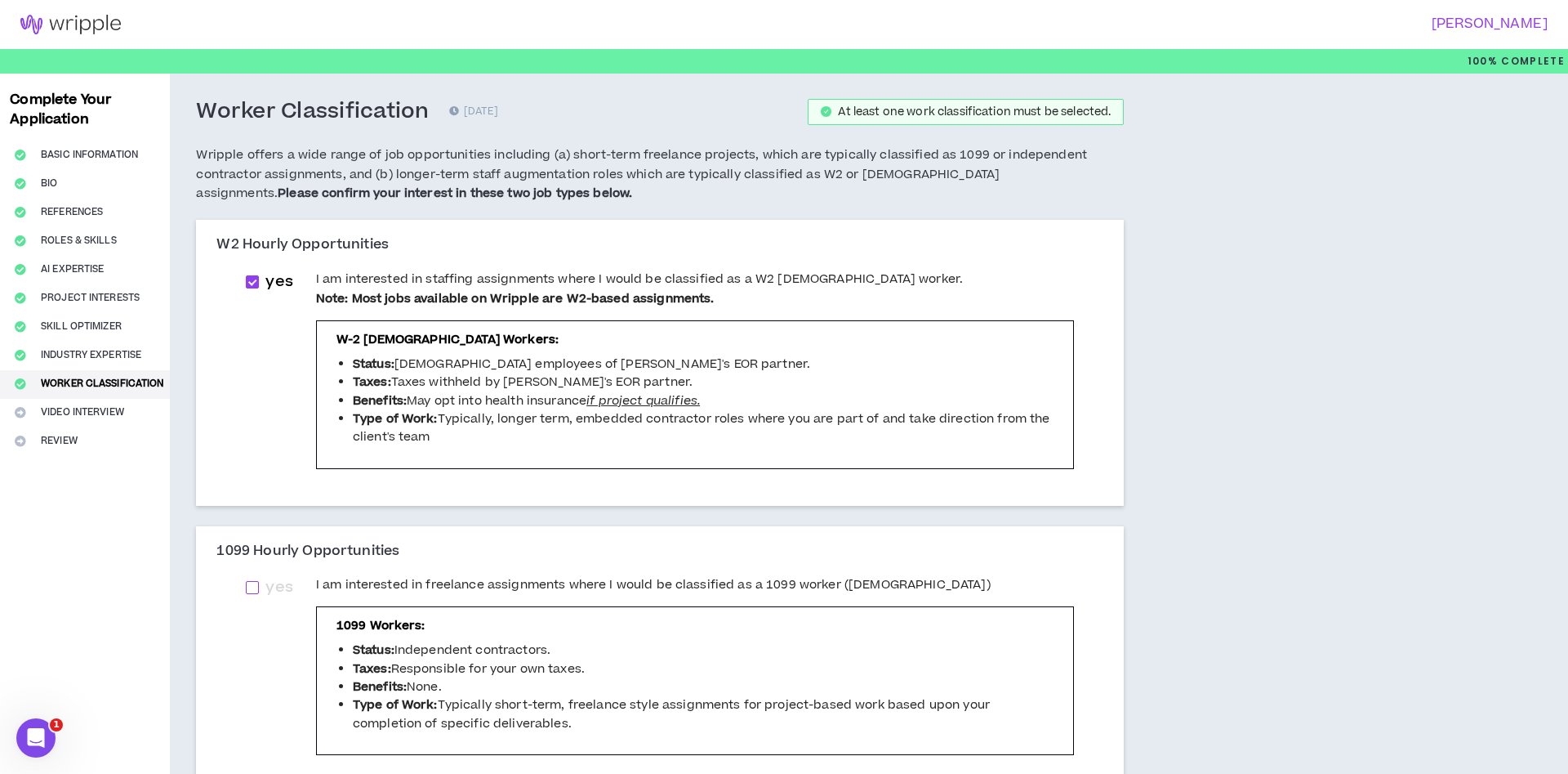
click at [255, 584] on span at bounding box center [252, 587] width 13 height 13
checkbox input "****"
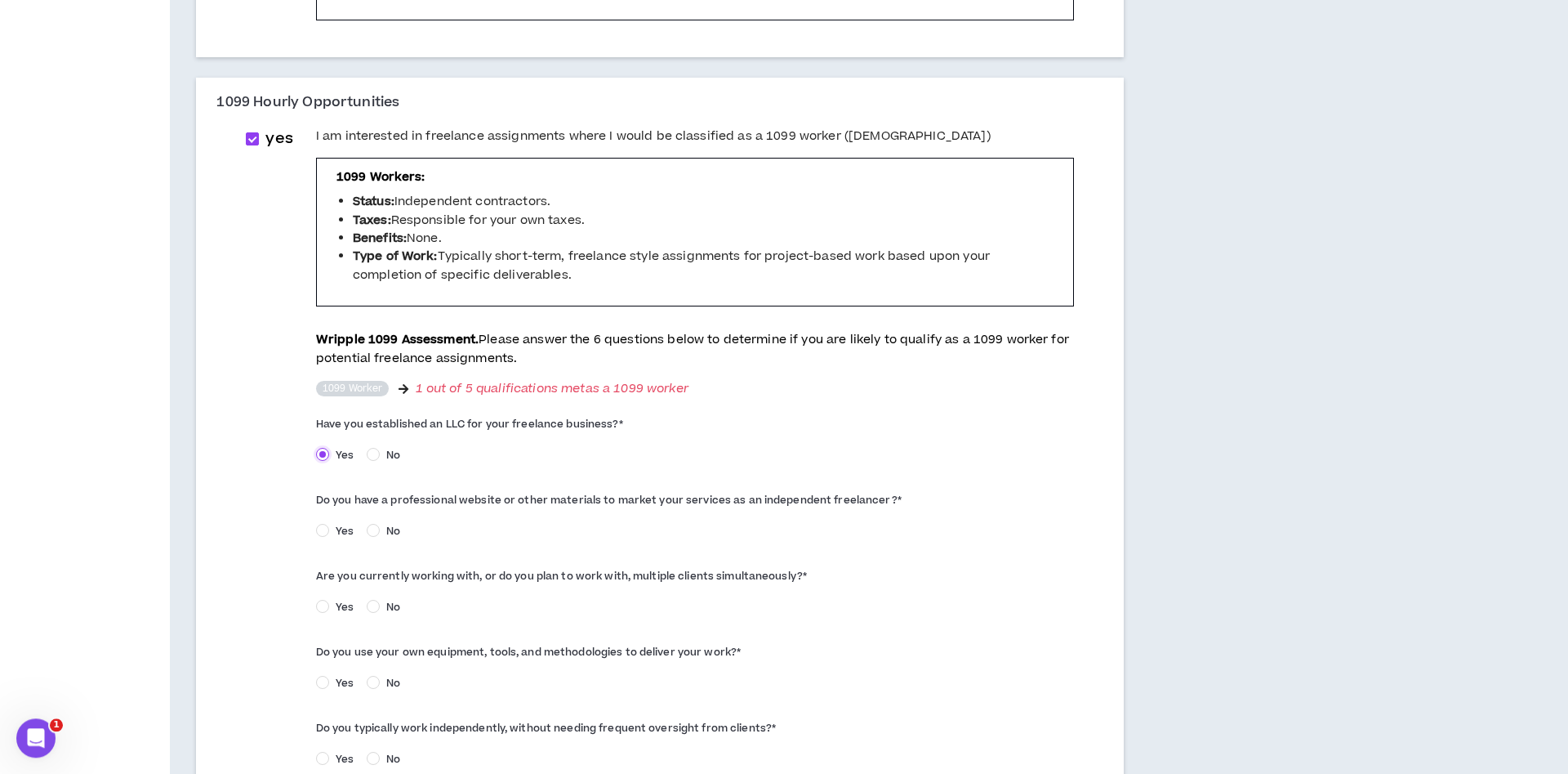
scroll to position [461, 0]
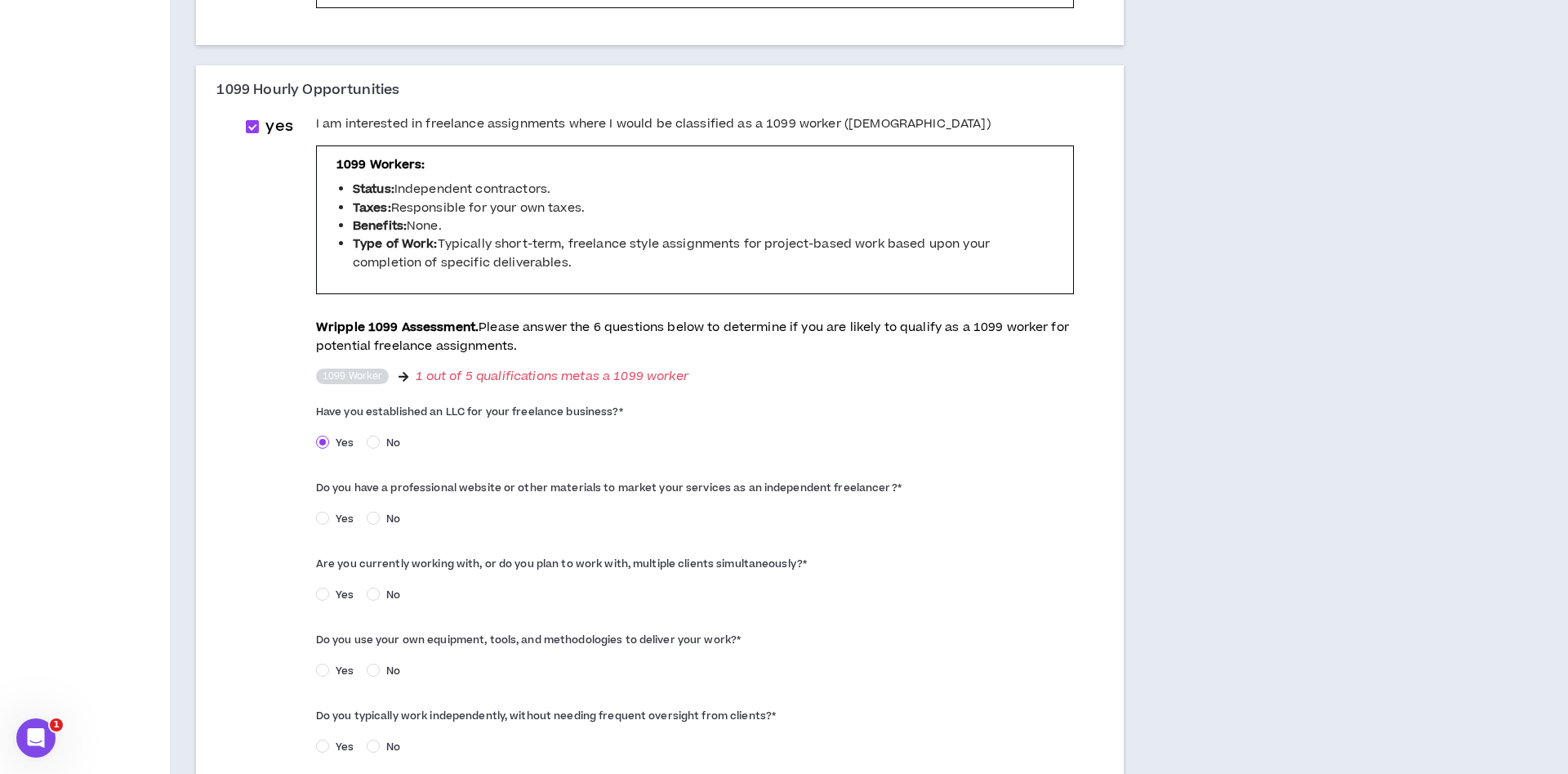
click at [344, 522] on span "Yes" at bounding box center [345, 518] width 31 height 15
click at [339, 674] on span "Yes" at bounding box center [345, 670] width 31 height 15
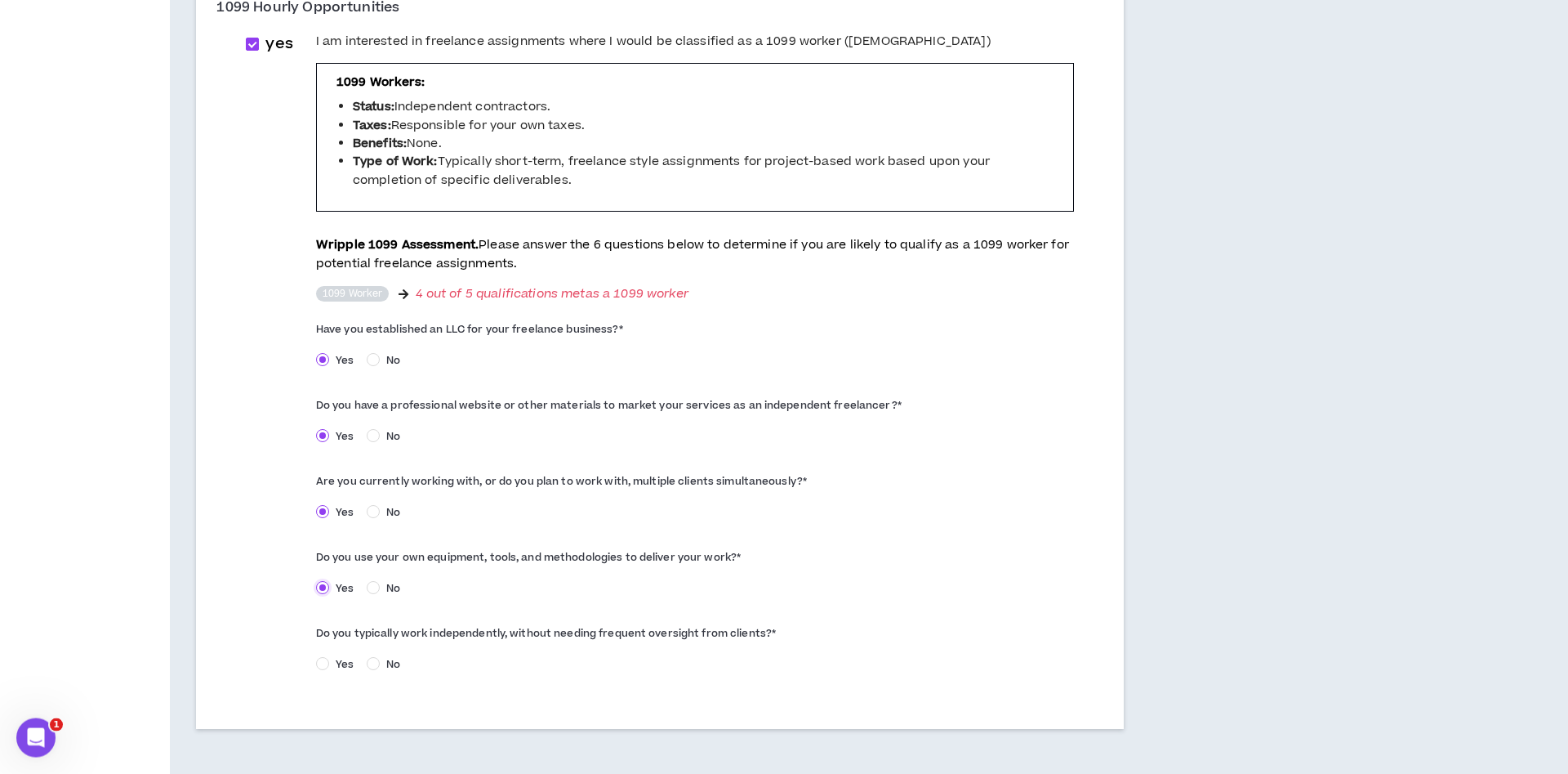
scroll to position [544, 0]
click at [339, 665] on span "Yes" at bounding box center [345, 663] width 31 height 15
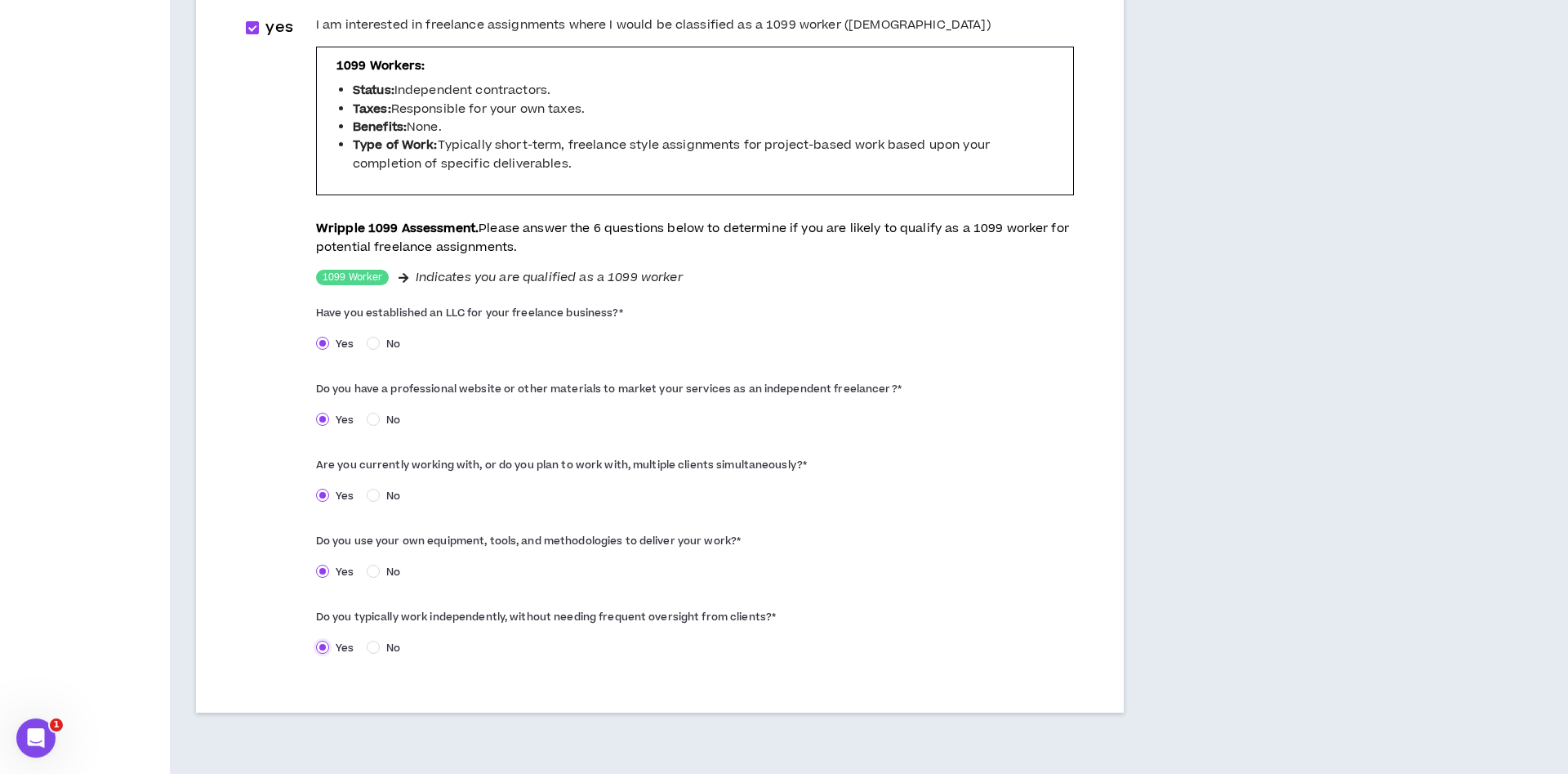
scroll to position [627, 0]
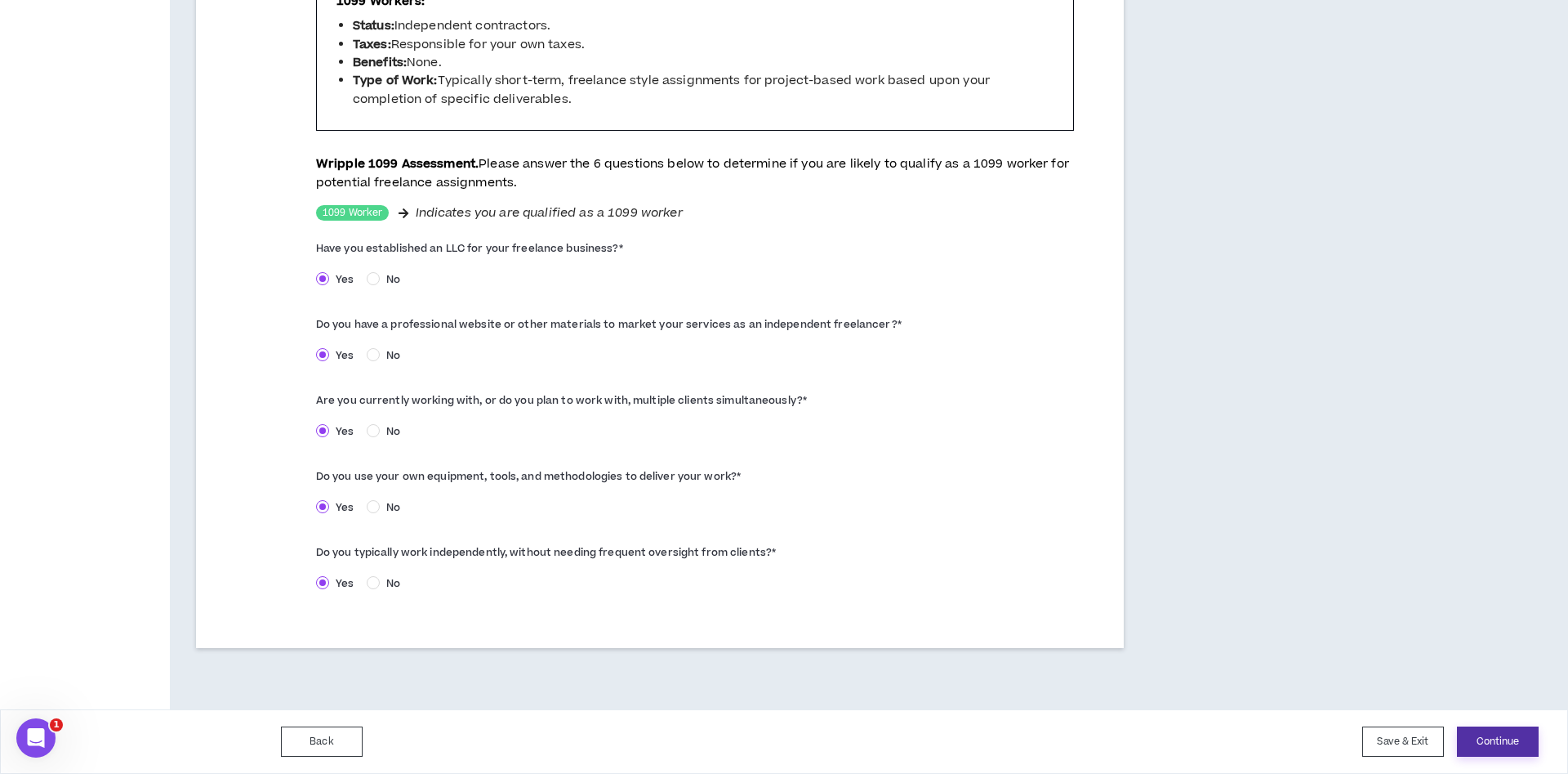
click at [1503, 734] on button "Continue" at bounding box center [1496, 741] width 81 height 30
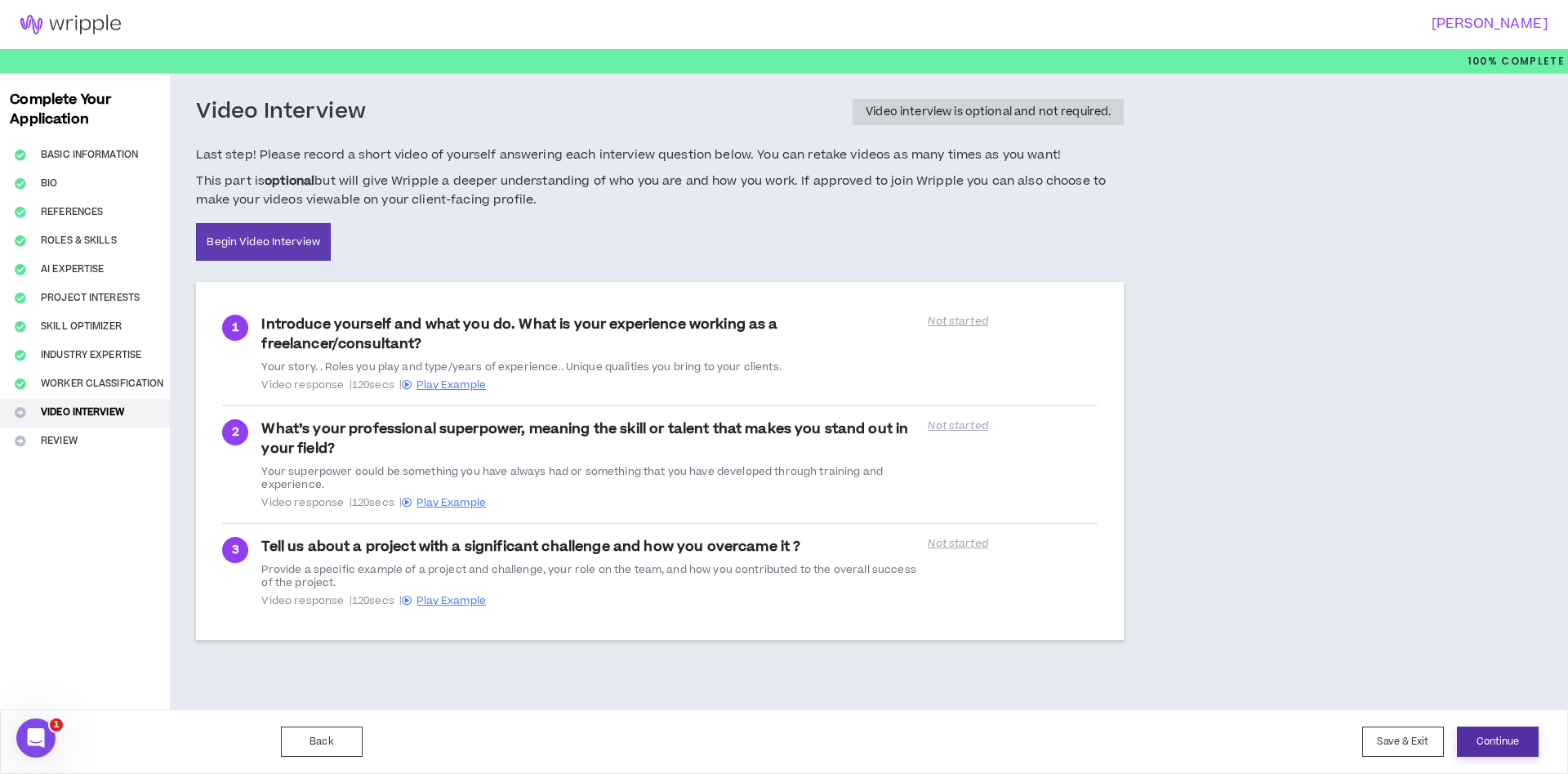
click at [1491, 735] on button "Continue" at bounding box center [1496, 741] width 81 height 30
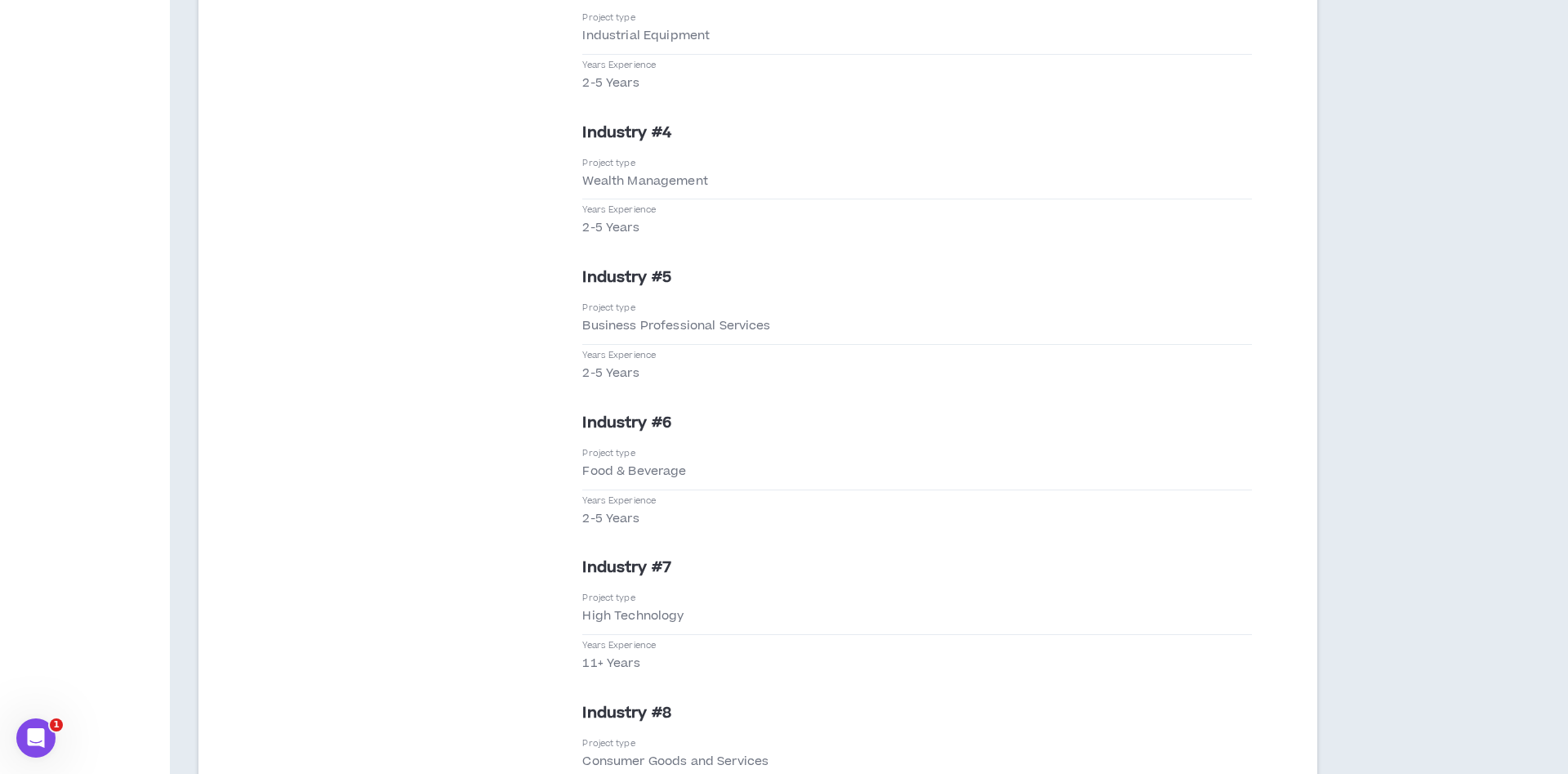
scroll to position [5017, 0]
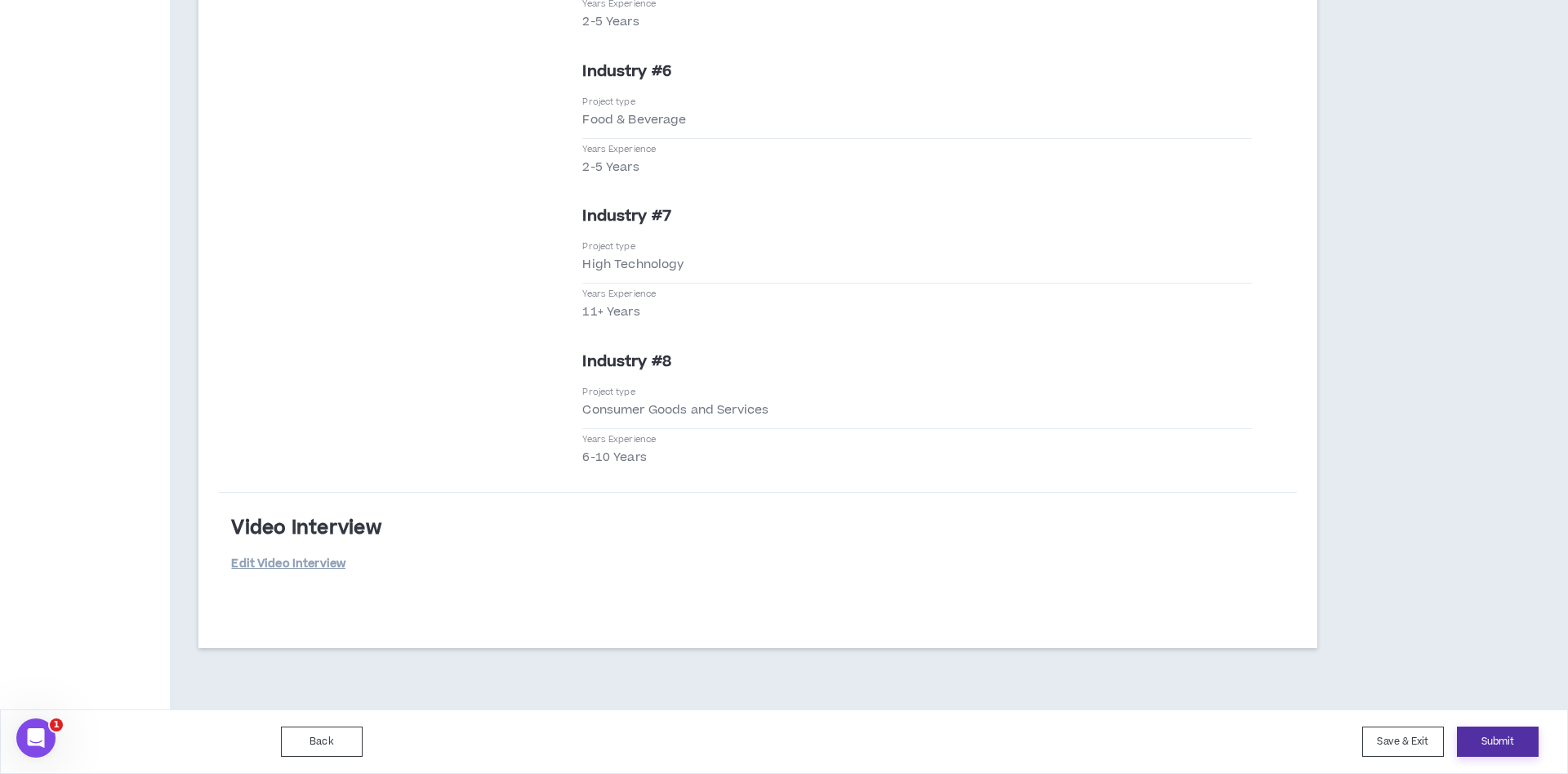
click at [1495, 740] on button "Submit" at bounding box center [1496, 741] width 81 height 30
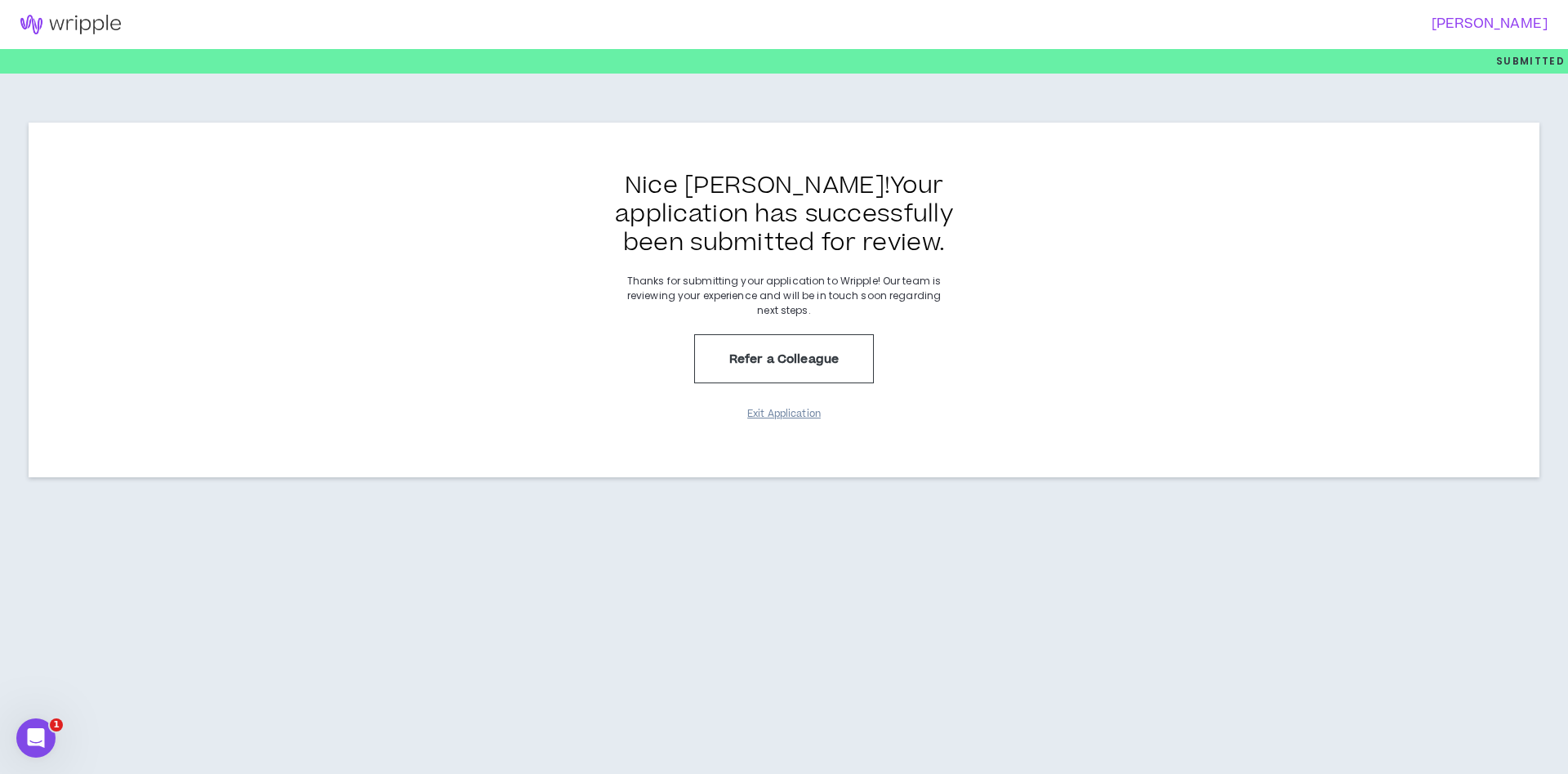
click at [756, 411] on button "Exit Application" at bounding box center [784, 413] width 81 height 28
